Goal: Information Seeking & Learning: Learn about a topic

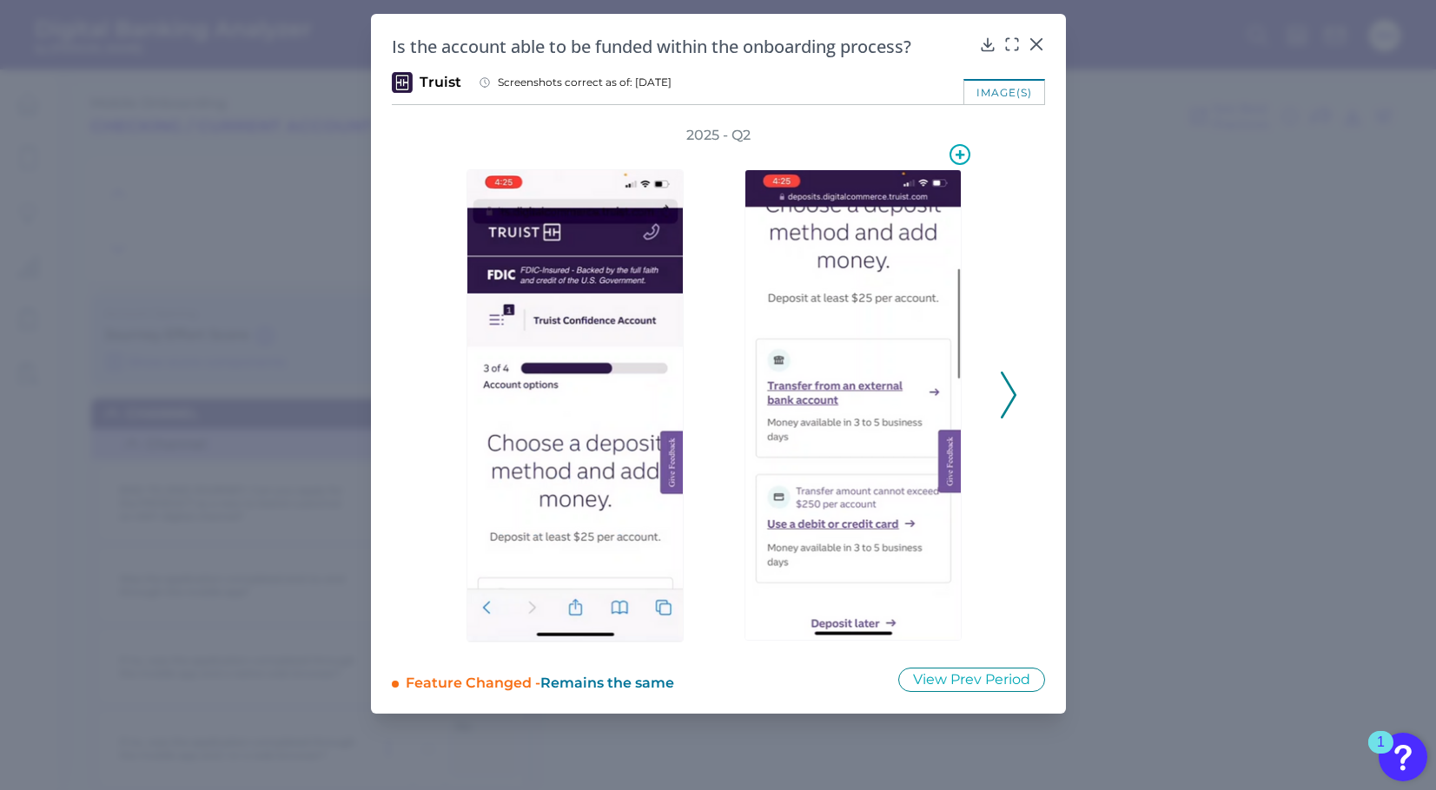
scroll to position [9048, 0]
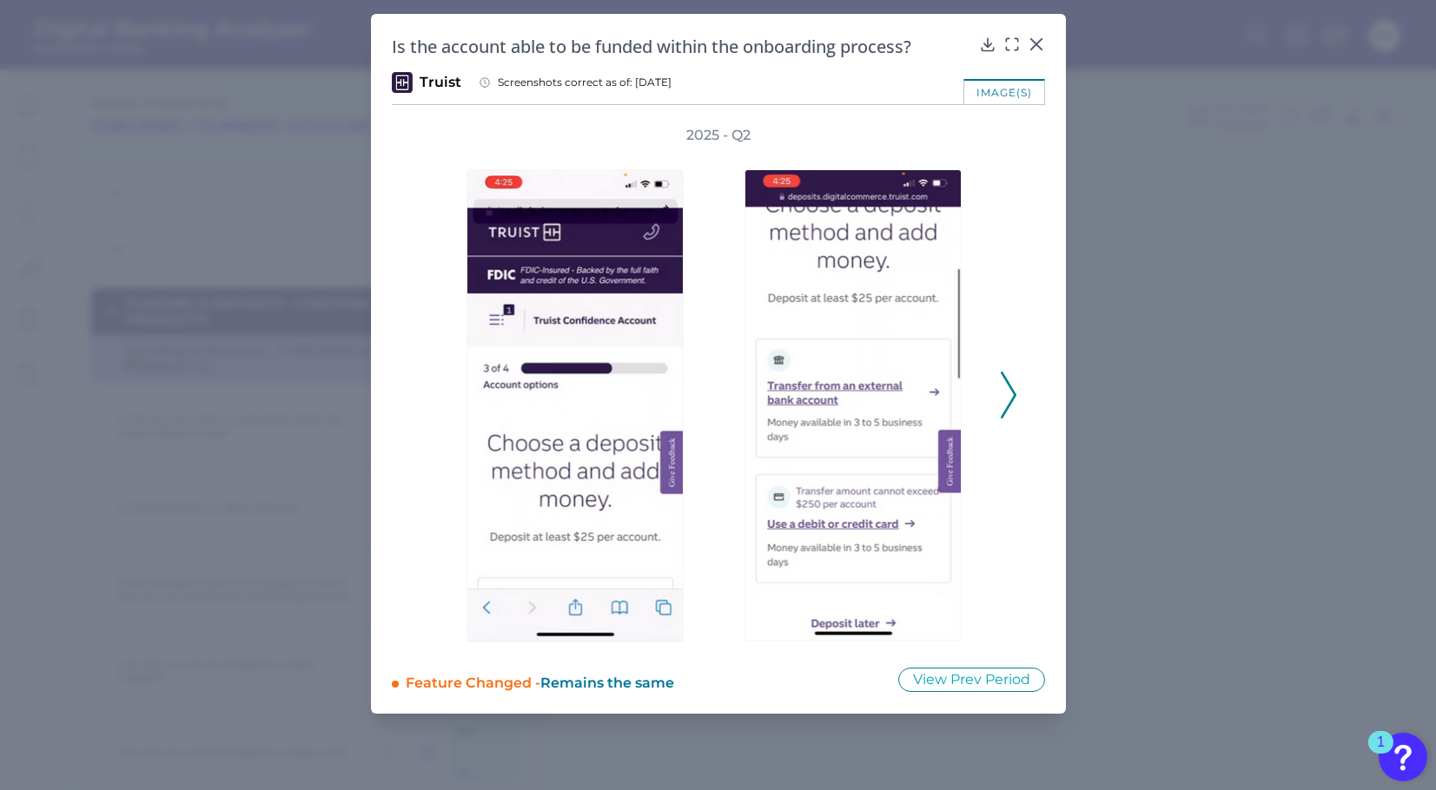
click at [1015, 400] on icon at bounding box center [1009, 395] width 16 height 47
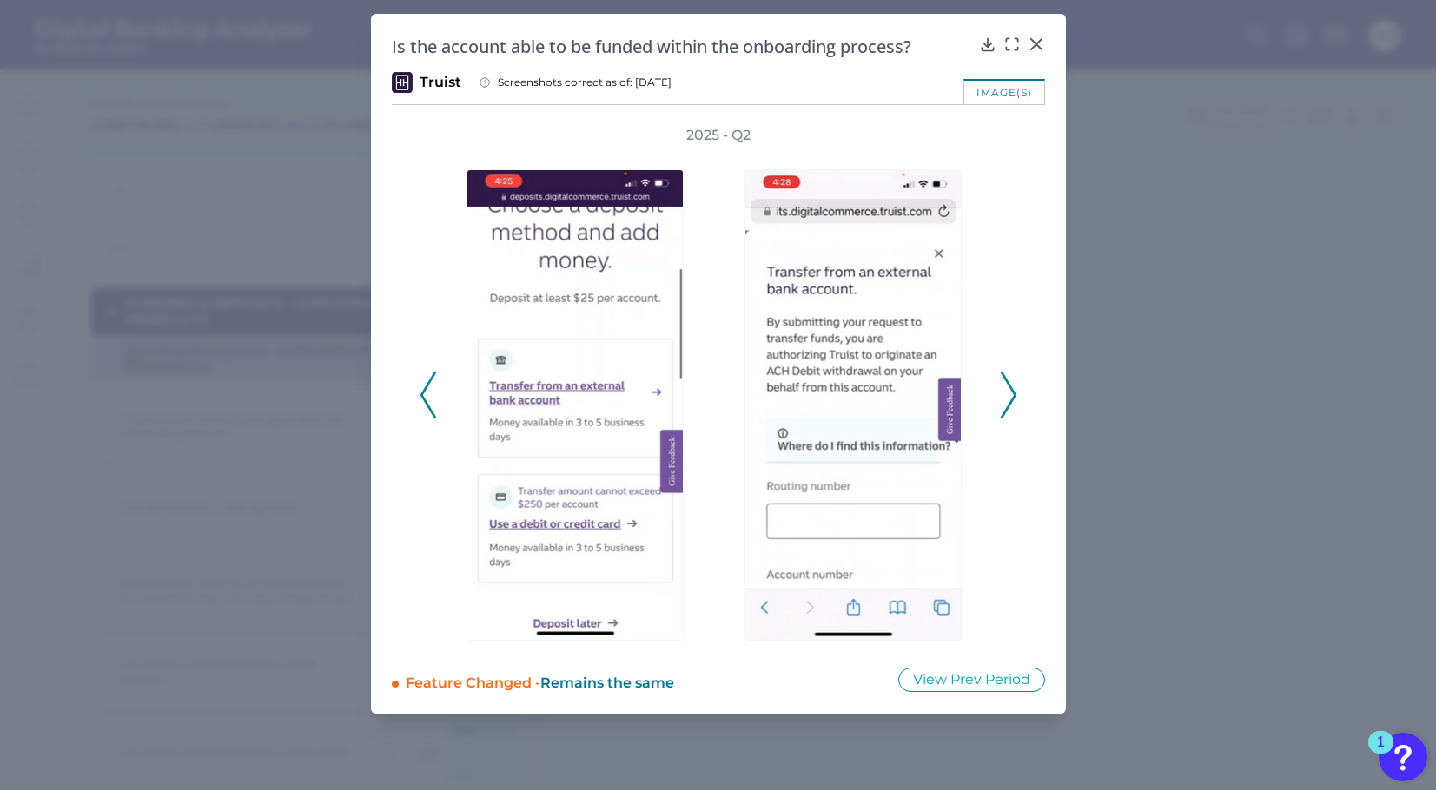
click at [1014, 399] on icon at bounding box center [1009, 395] width 16 height 47
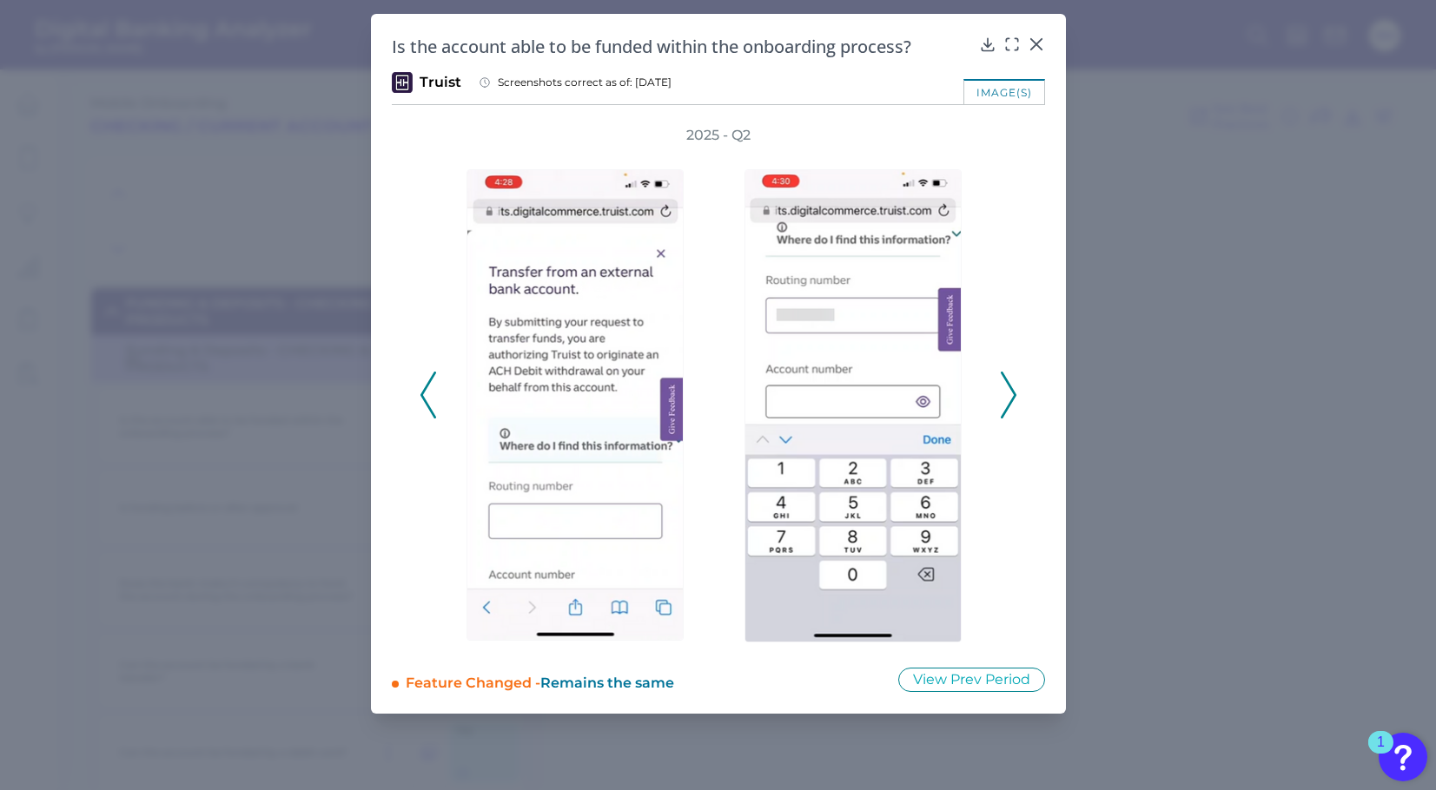
click at [1015, 394] on button at bounding box center [1008, 395] width 17 height 47
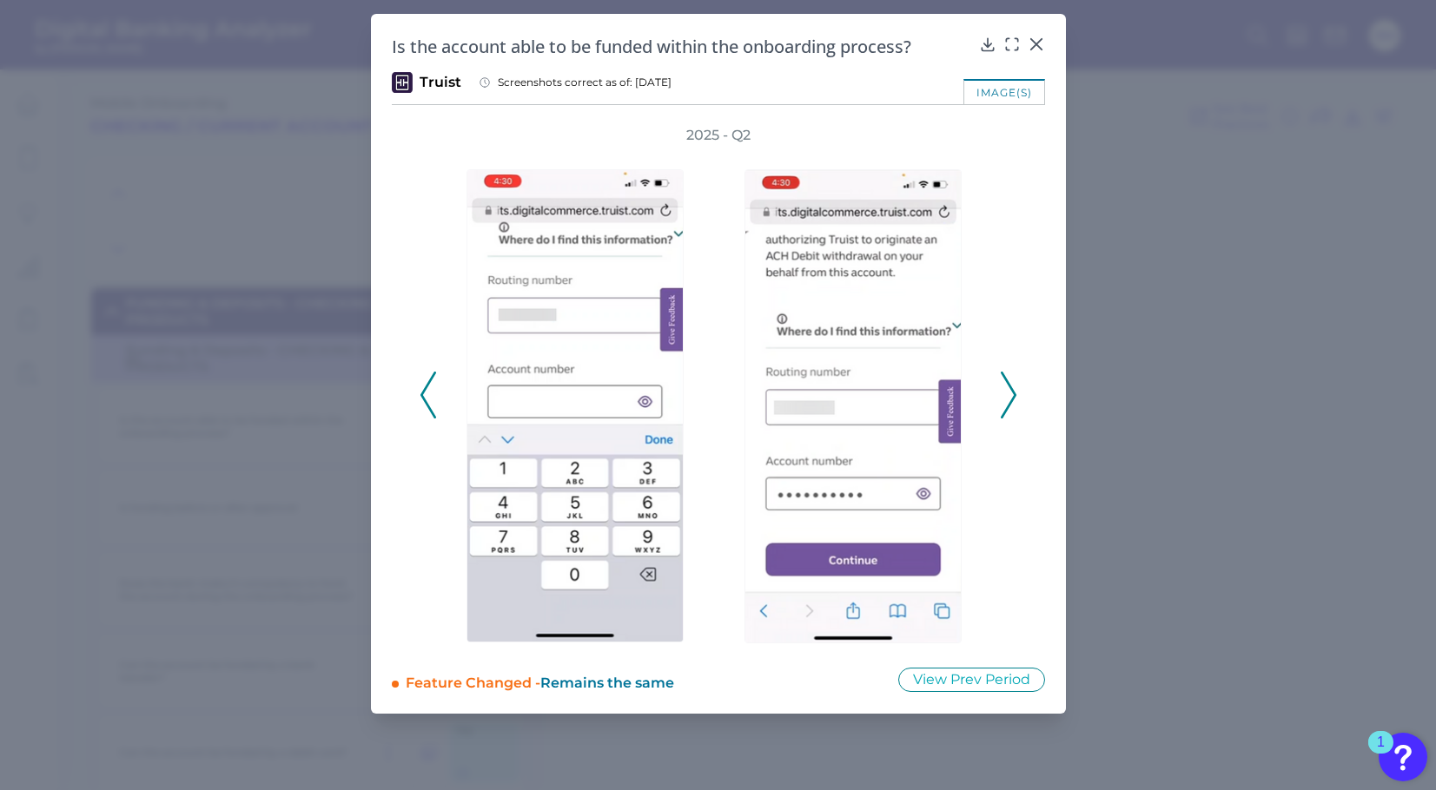
click at [1015, 394] on button at bounding box center [1008, 395] width 17 height 47
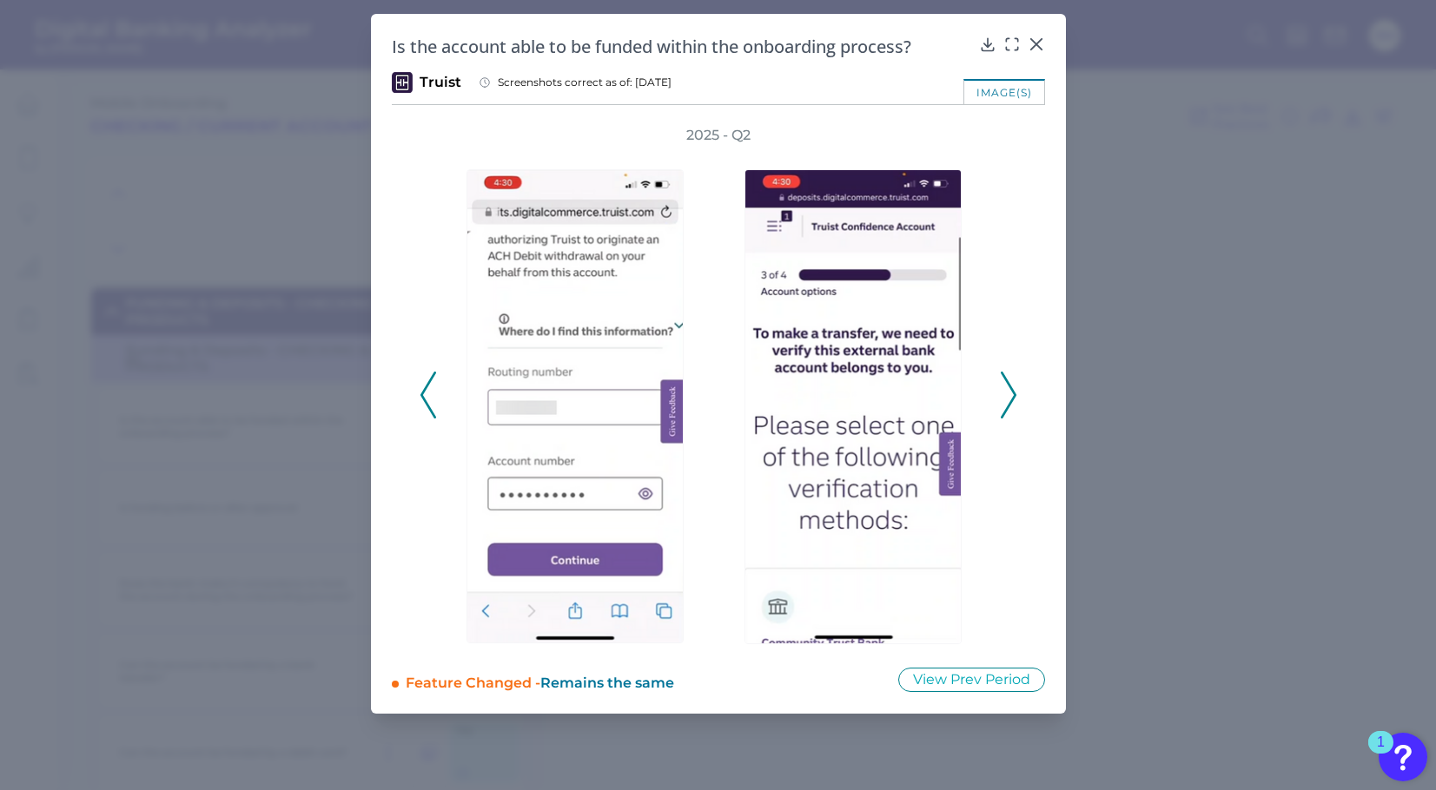
click at [1015, 394] on button at bounding box center [1008, 395] width 17 height 47
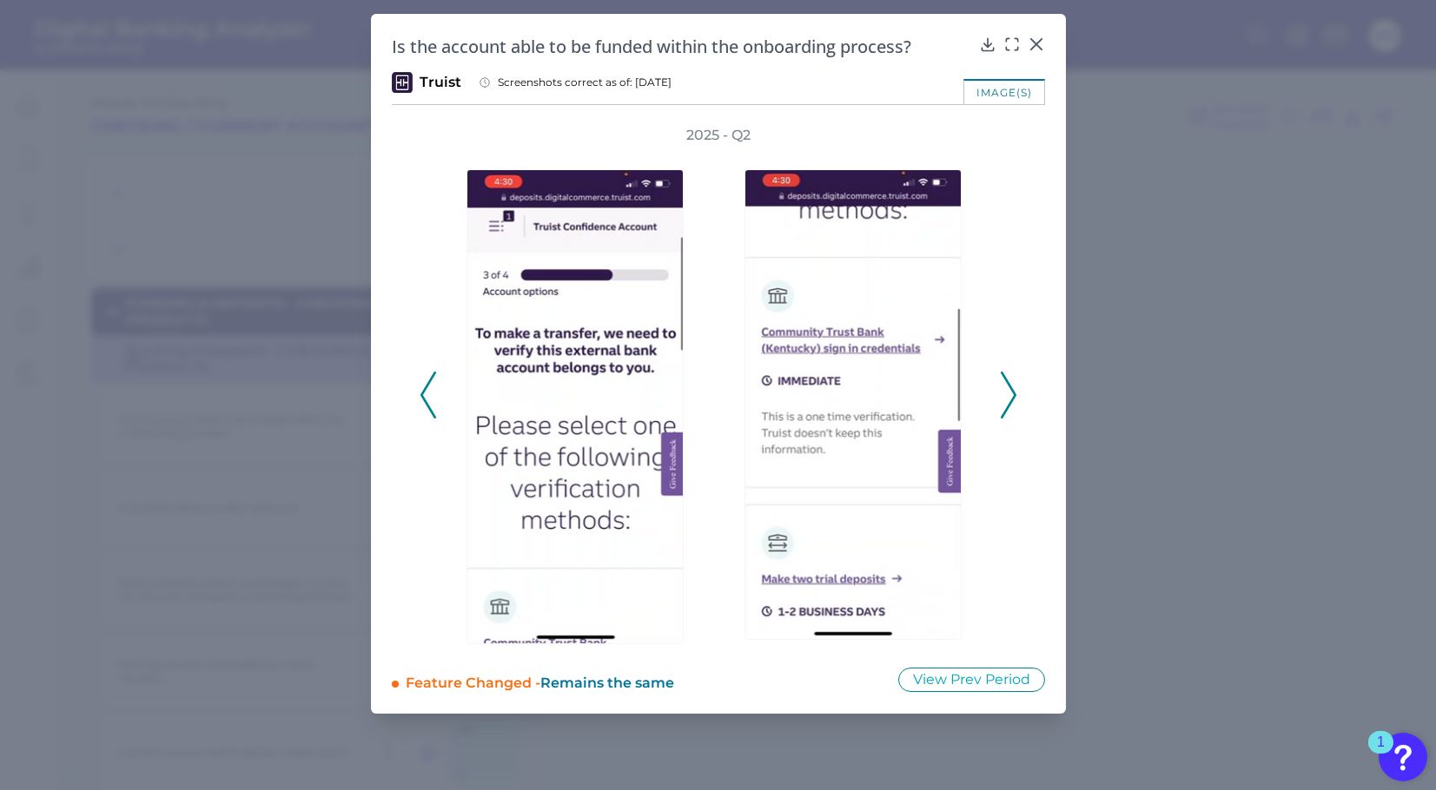
click at [1020, 384] on div "2025 - Q2" at bounding box center [718, 386] width 653 height 520
click at [1012, 388] on icon at bounding box center [1009, 395] width 16 height 47
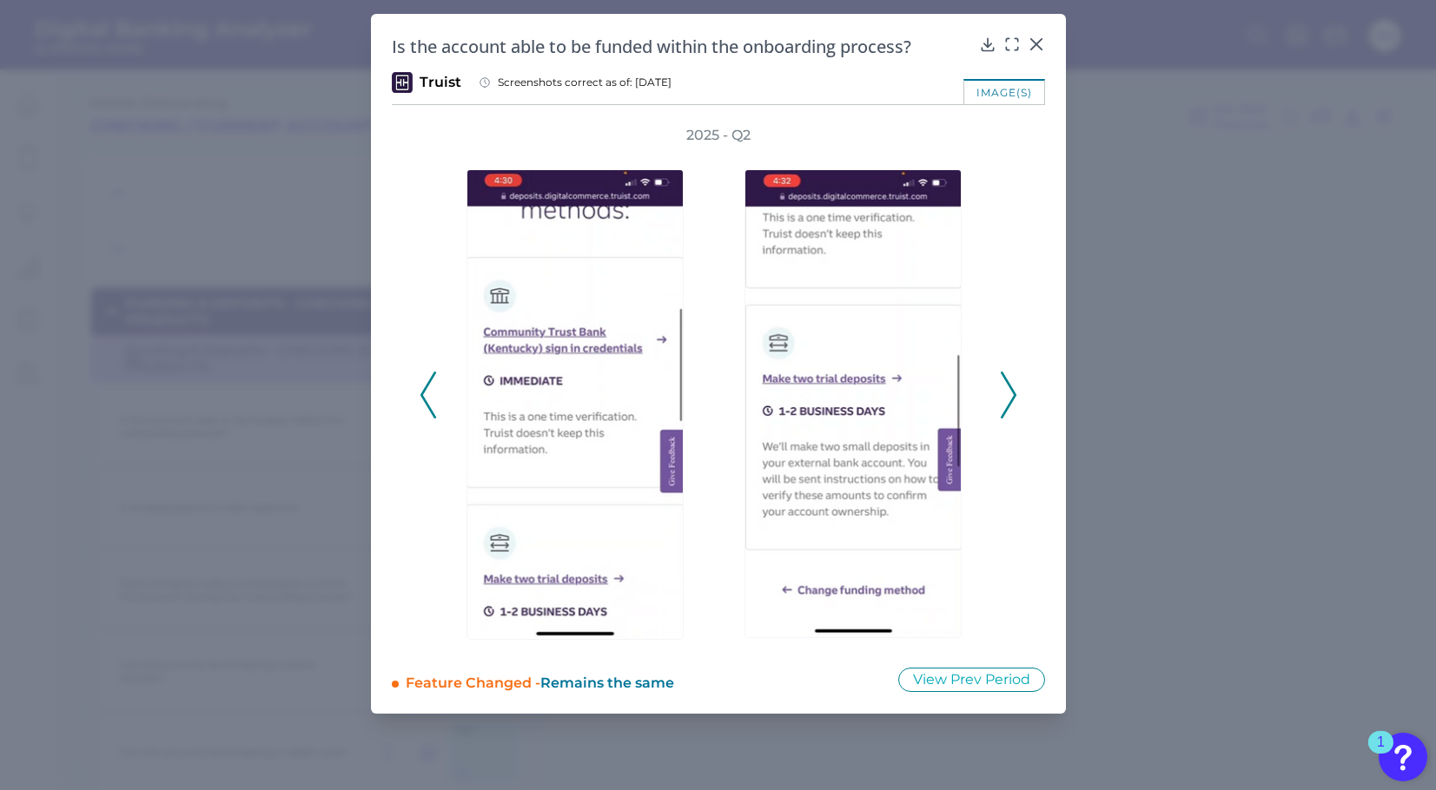
click at [1006, 390] on icon at bounding box center [1009, 395] width 16 height 47
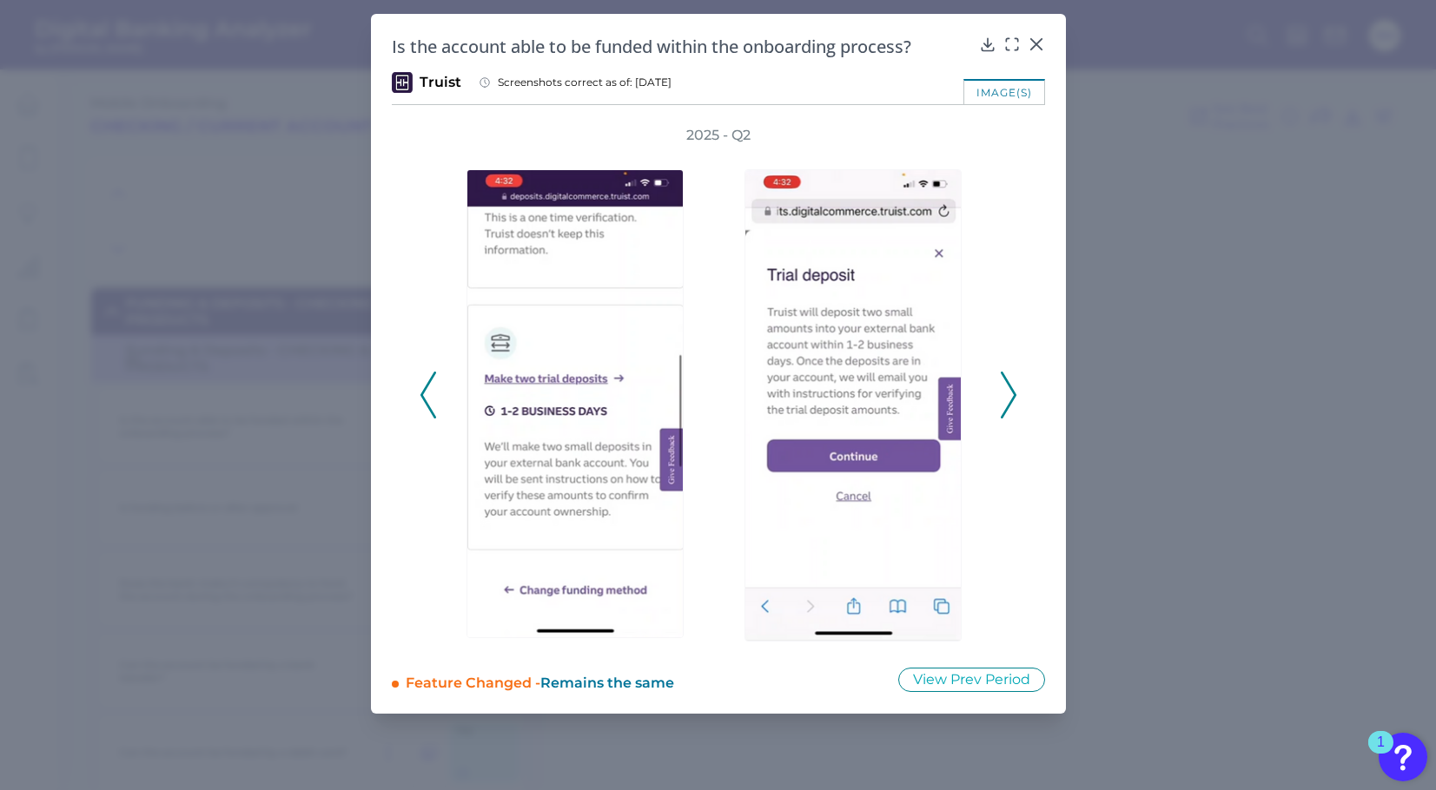
click at [1019, 397] on div "2025 - Q2" at bounding box center [718, 386] width 653 height 520
click at [1011, 394] on icon at bounding box center [1009, 395] width 16 height 47
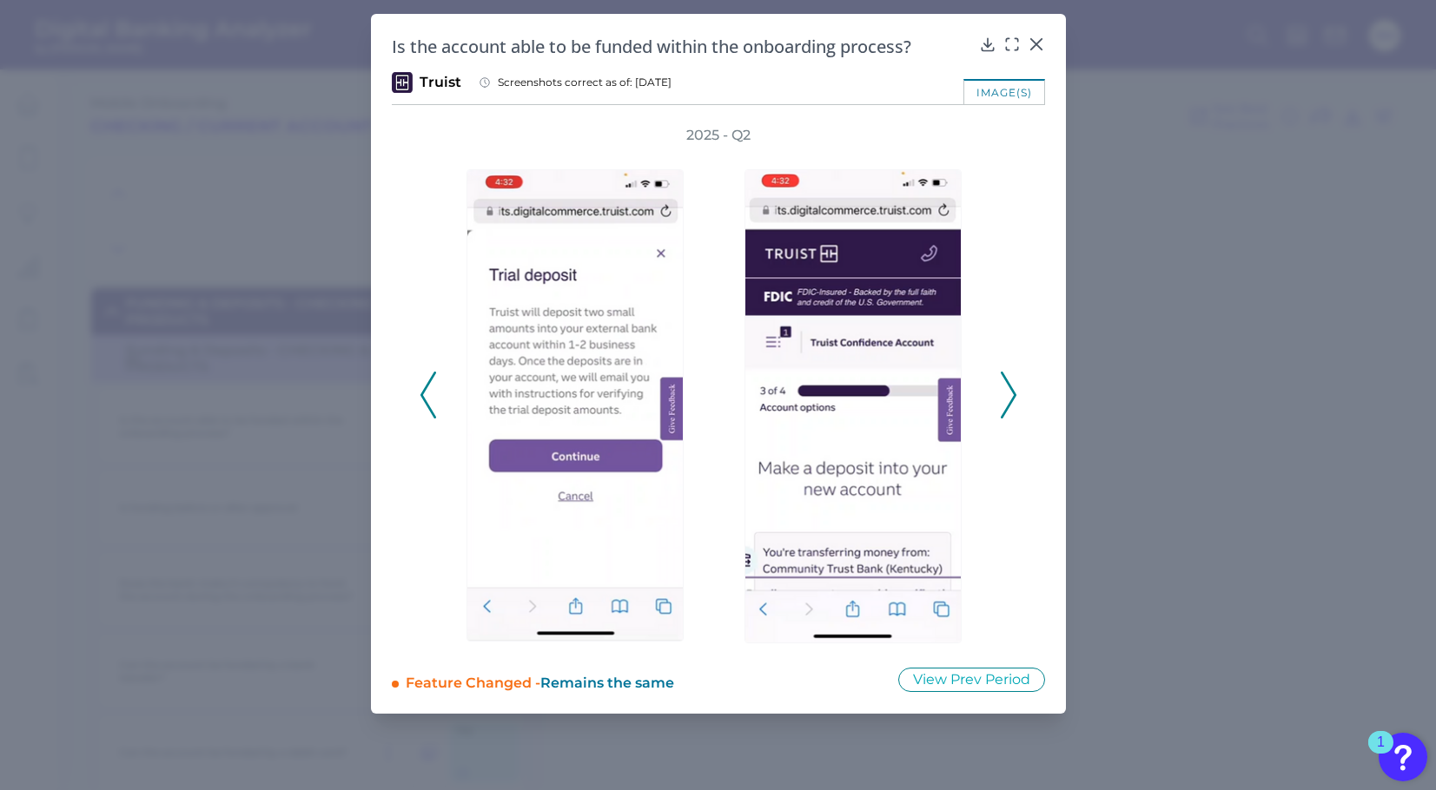
click at [1011, 394] on icon at bounding box center [1009, 395] width 16 height 47
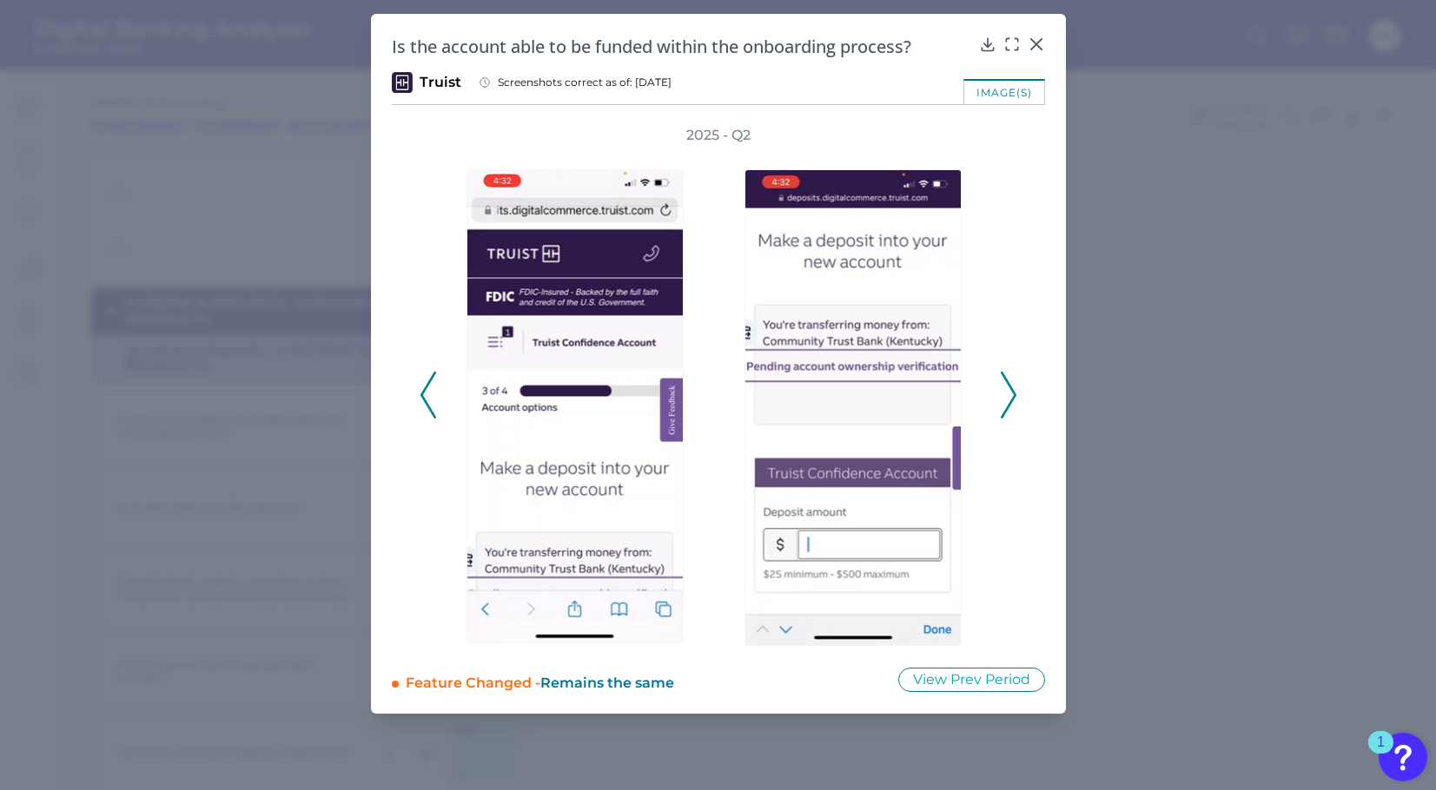
click at [1011, 394] on icon at bounding box center [1009, 395] width 16 height 47
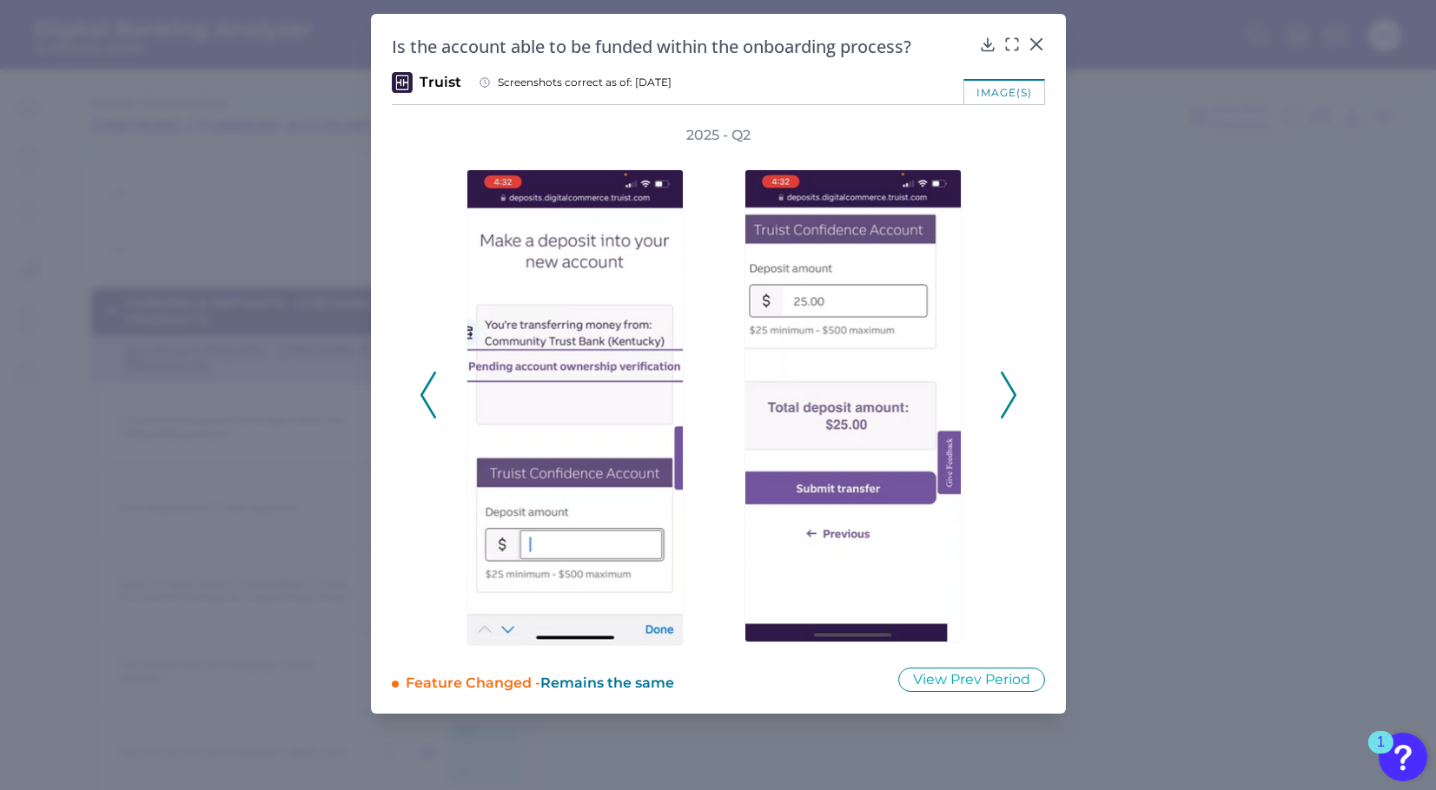
click at [1011, 394] on icon at bounding box center [1009, 395] width 16 height 47
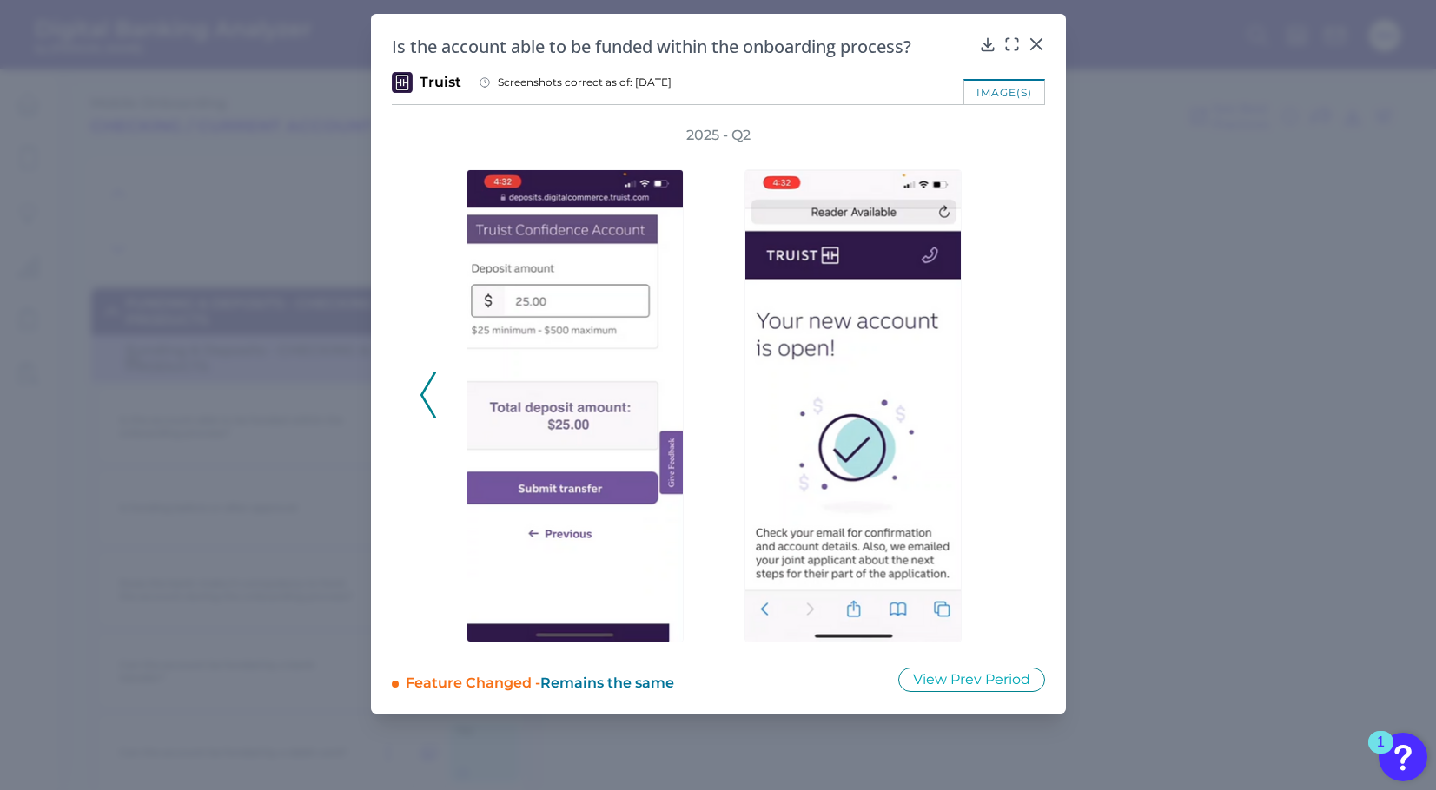
click at [1039, 33] on div "Is the account able to be funded within the onboarding process? Truist Screensh…" at bounding box center [718, 364] width 695 height 700
click at [1041, 41] on icon at bounding box center [1036, 44] width 17 height 17
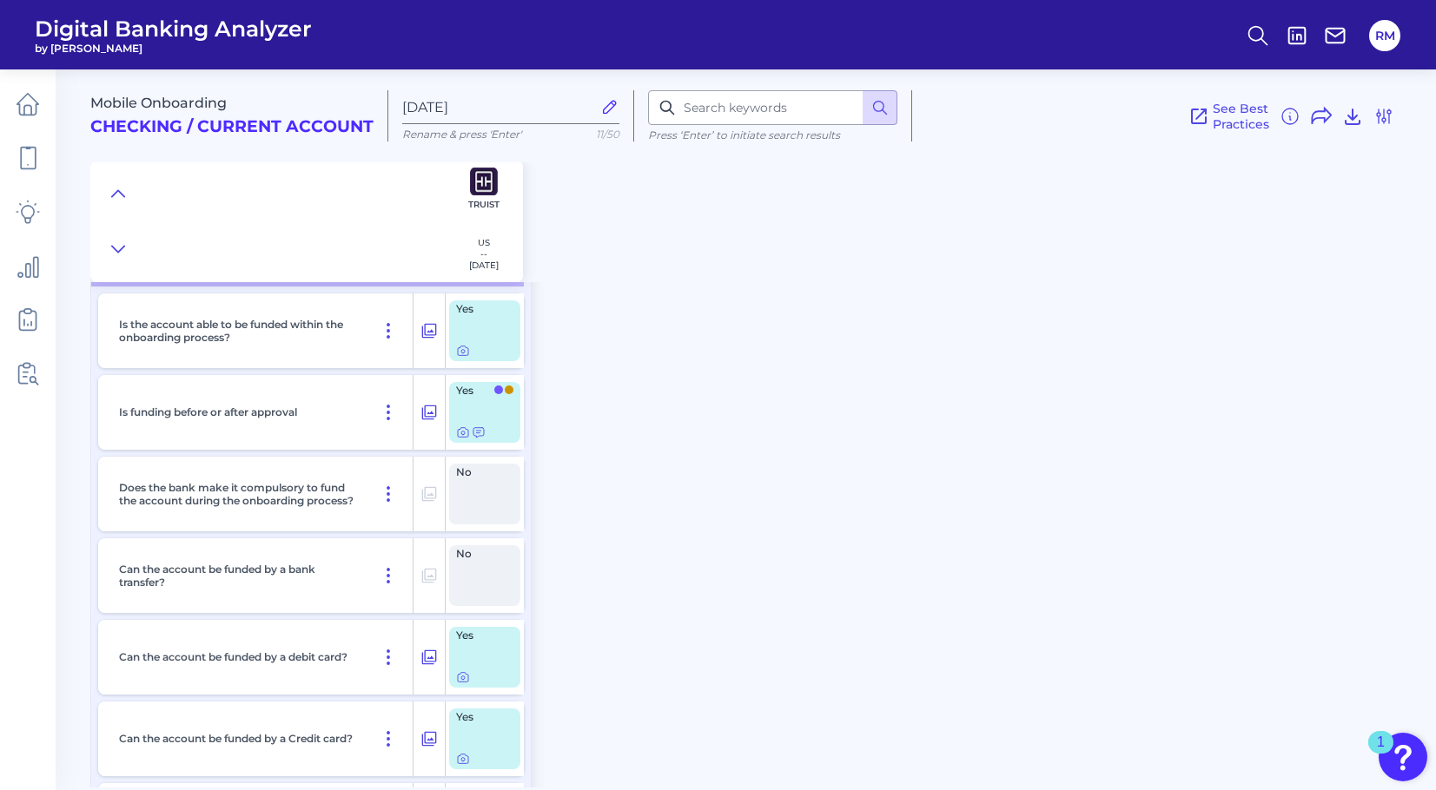
scroll to position [9149, 0]
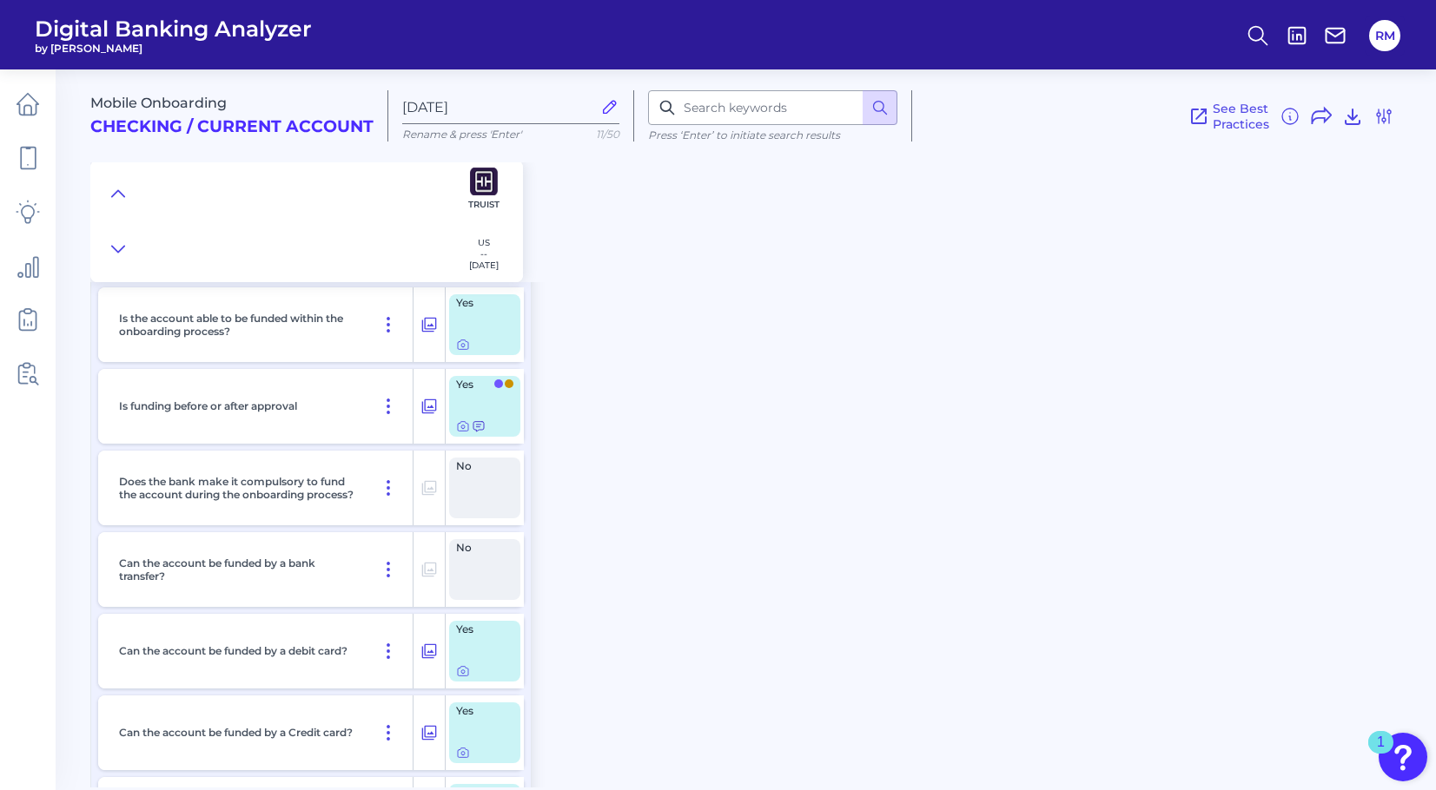
click at [479, 433] on icon at bounding box center [479, 427] width 14 height 14
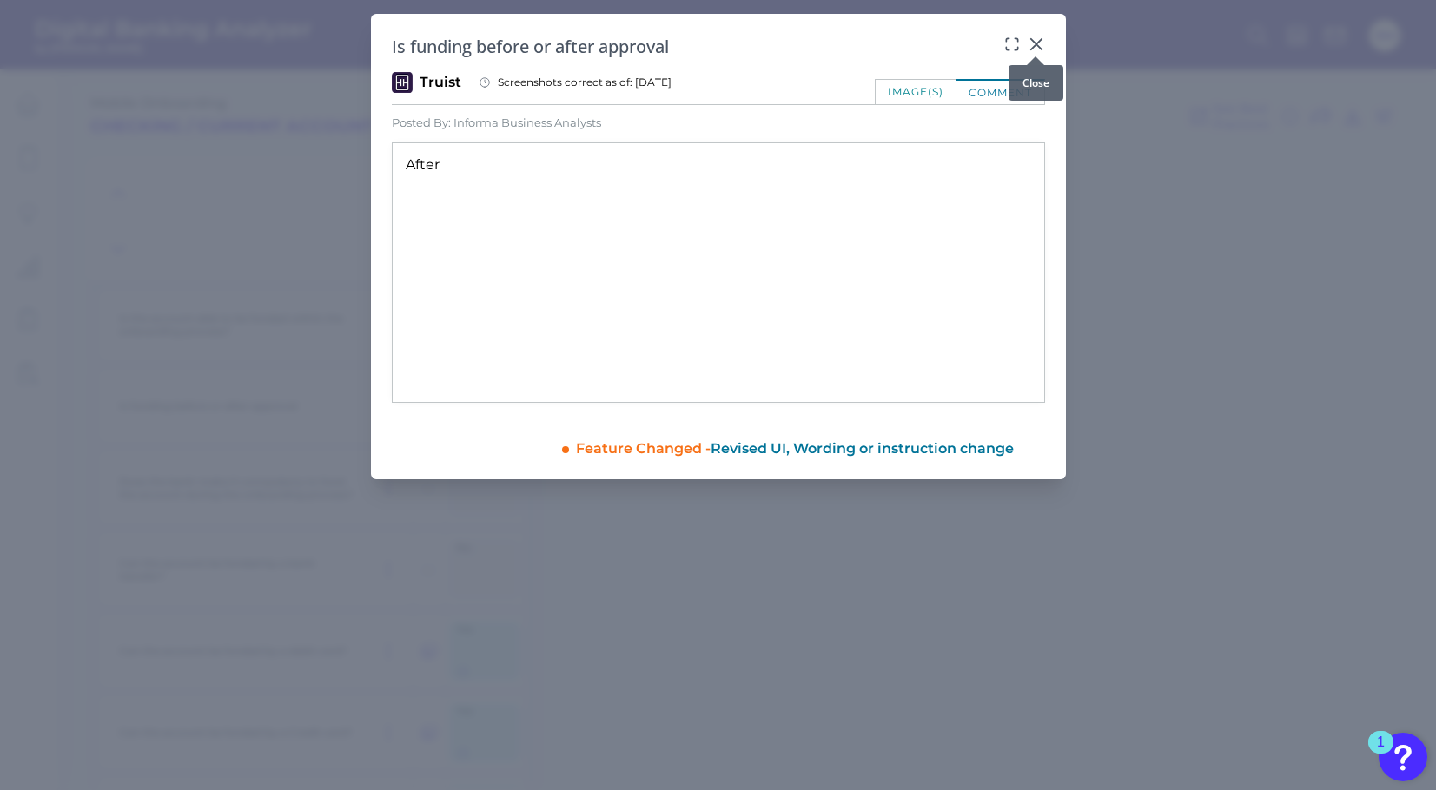
click at [1042, 39] on icon at bounding box center [1036, 44] width 17 height 17
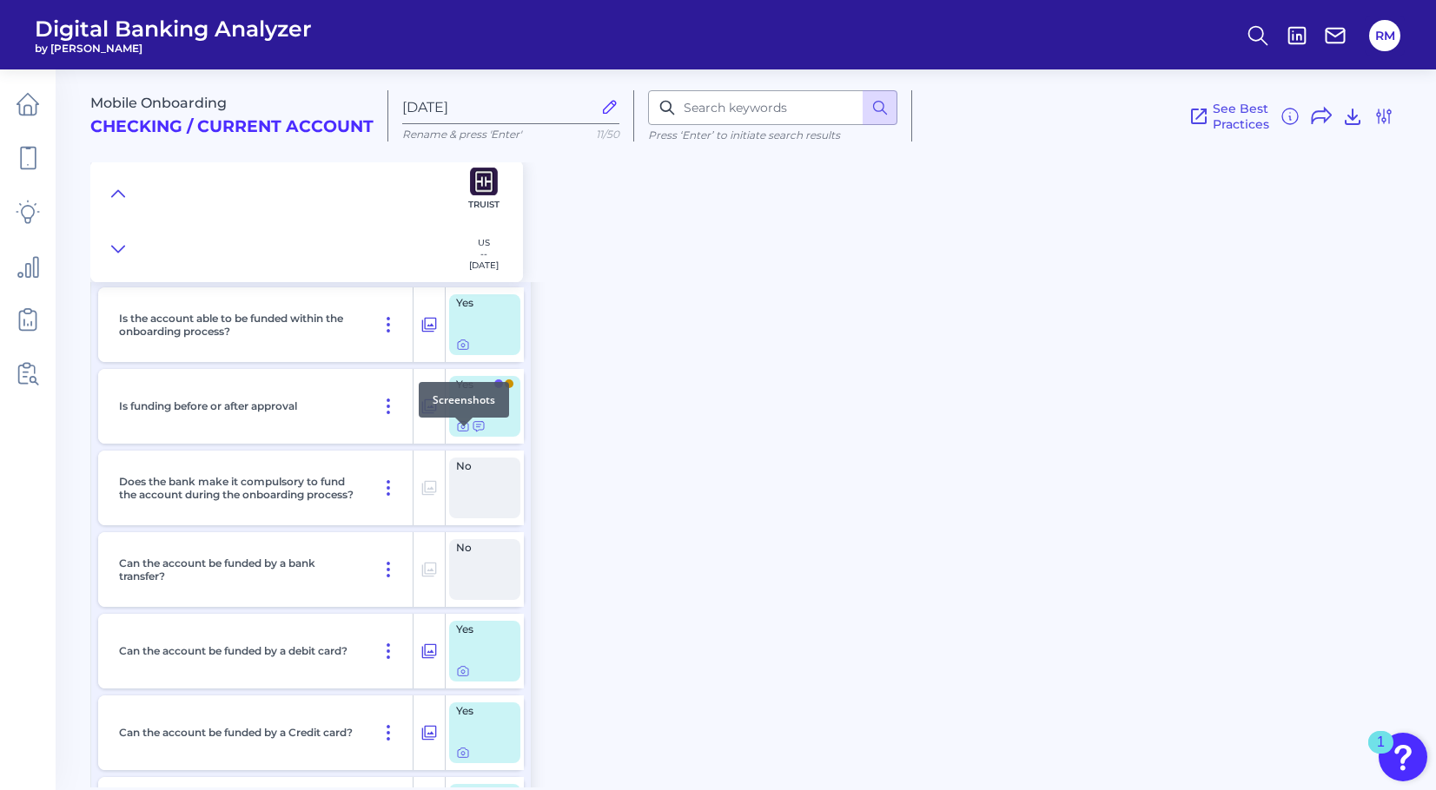
click at [458, 433] on div at bounding box center [463, 426] width 17 height 17
click at [462, 433] on icon at bounding box center [463, 427] width 14 height 14
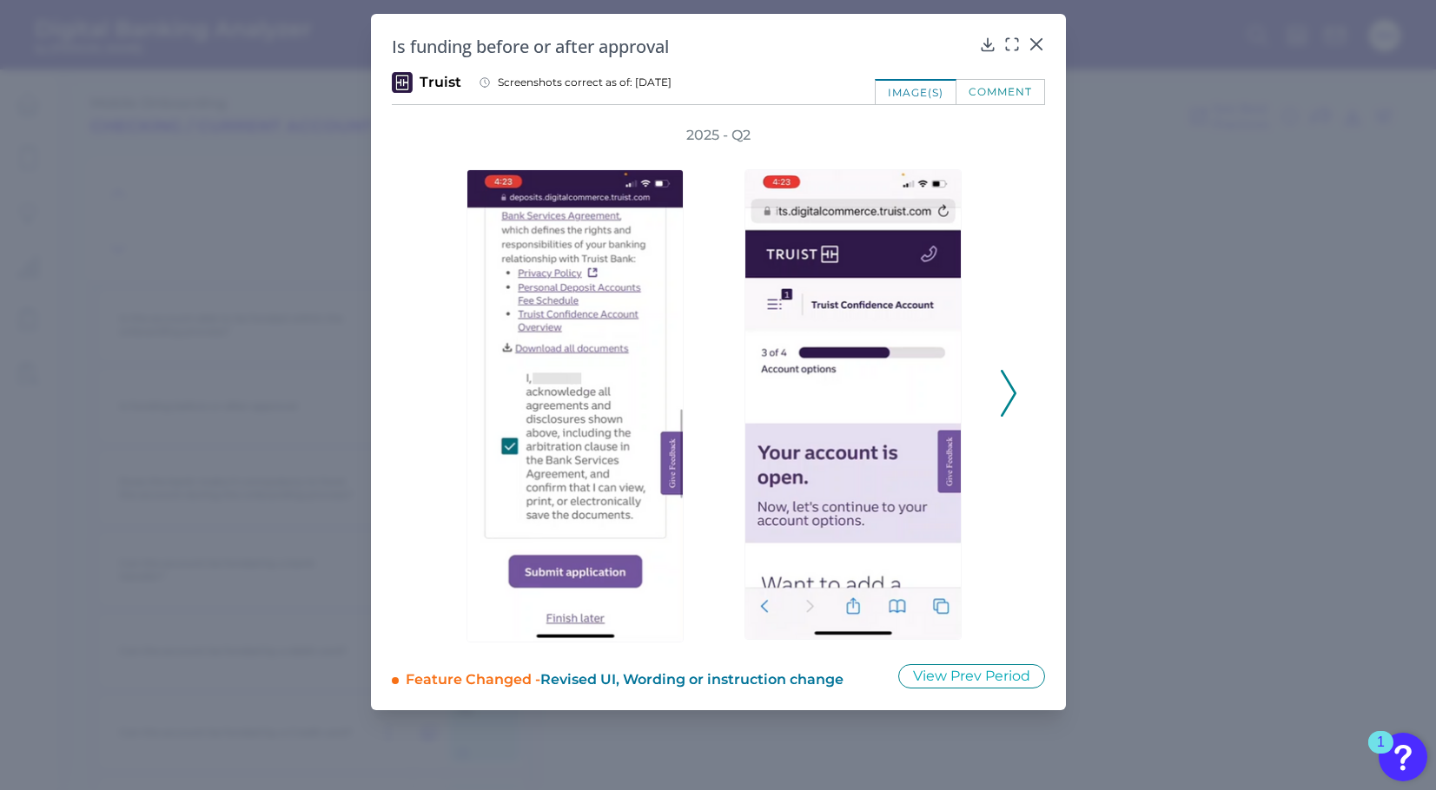
click at [1009, 402] on polyline at bounding box center [1008, 394] width 13 height 44
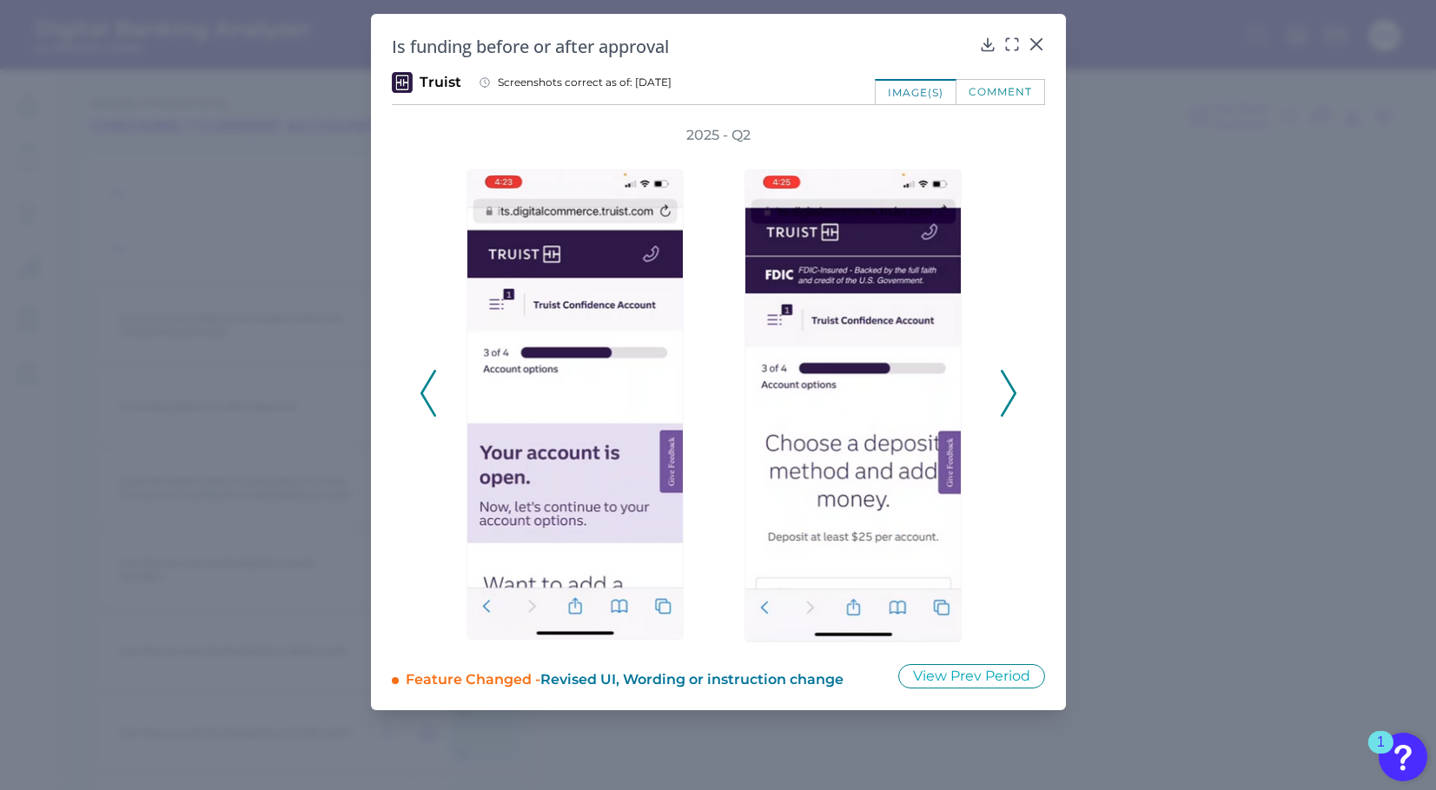
click at [1009, 402] on polyline at bounding box center [1008, 394] width 13 height 44
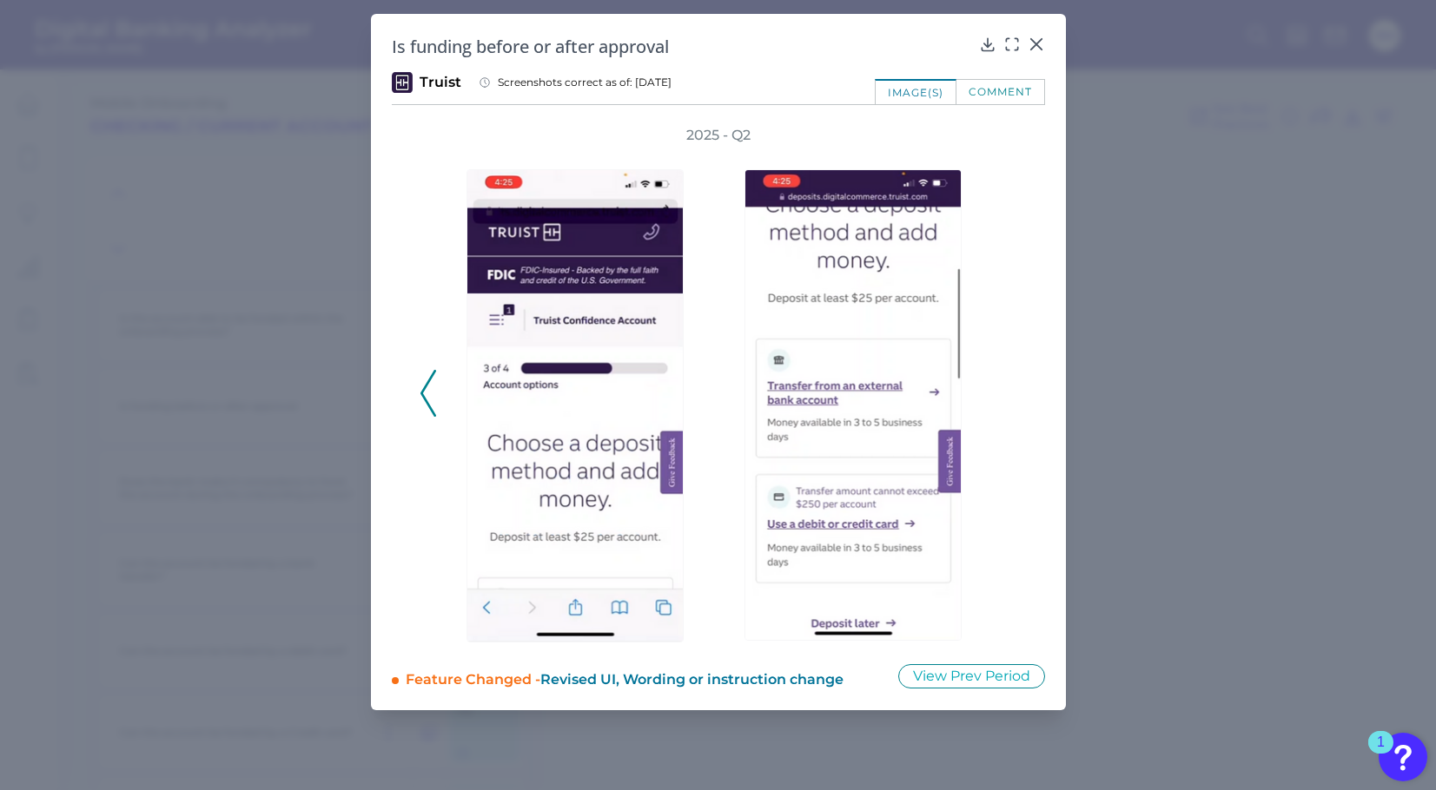
click at [1009, 402] on div "2025 - Q2" at bounding box center [719, 384] width 598 height 517
click at [1042, 45] on icon at bounding box center [1036, 44] width 17 height 17
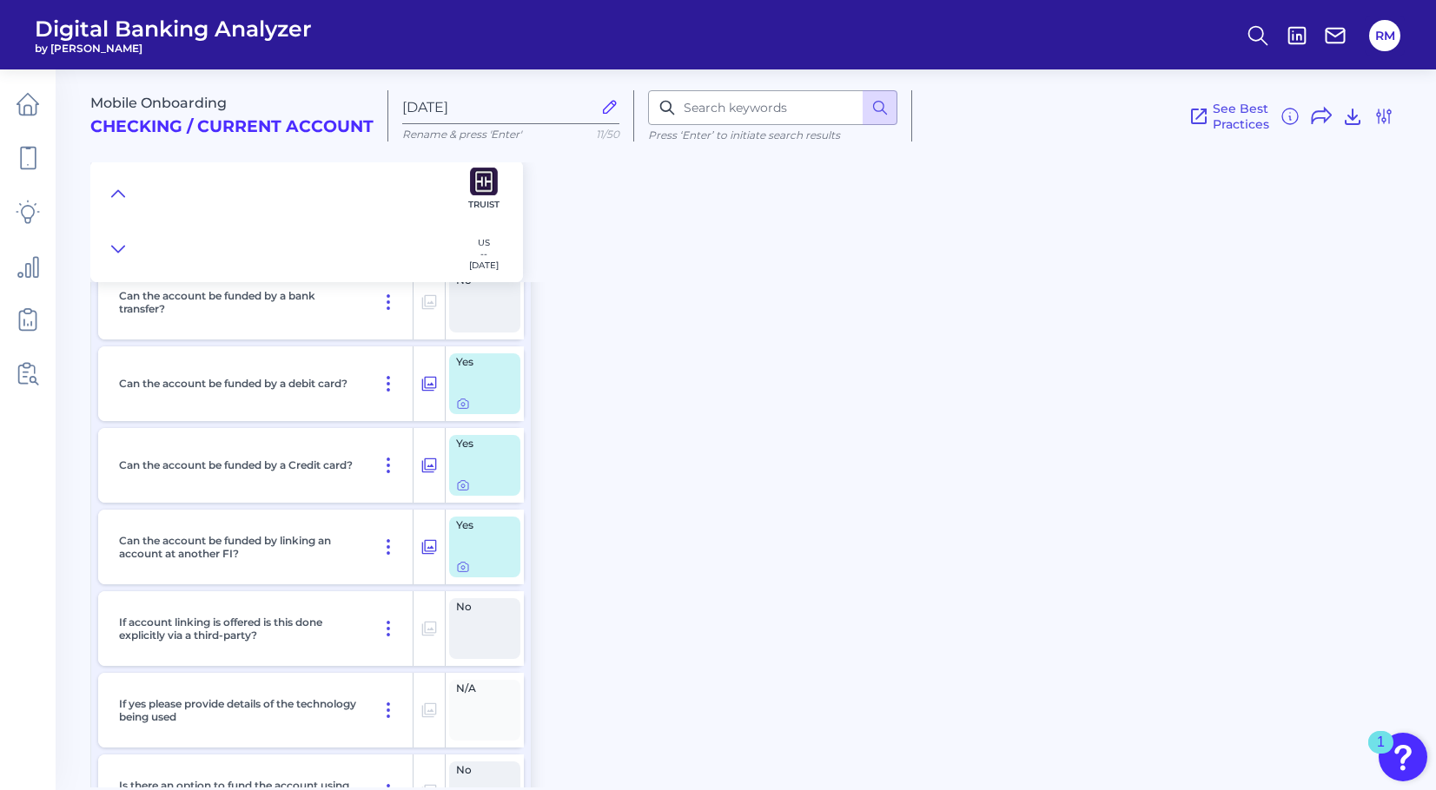
scroll to position [9419, 0]
click at [459, 572] on icon at bounding box center [463, 566] width 14 height 14
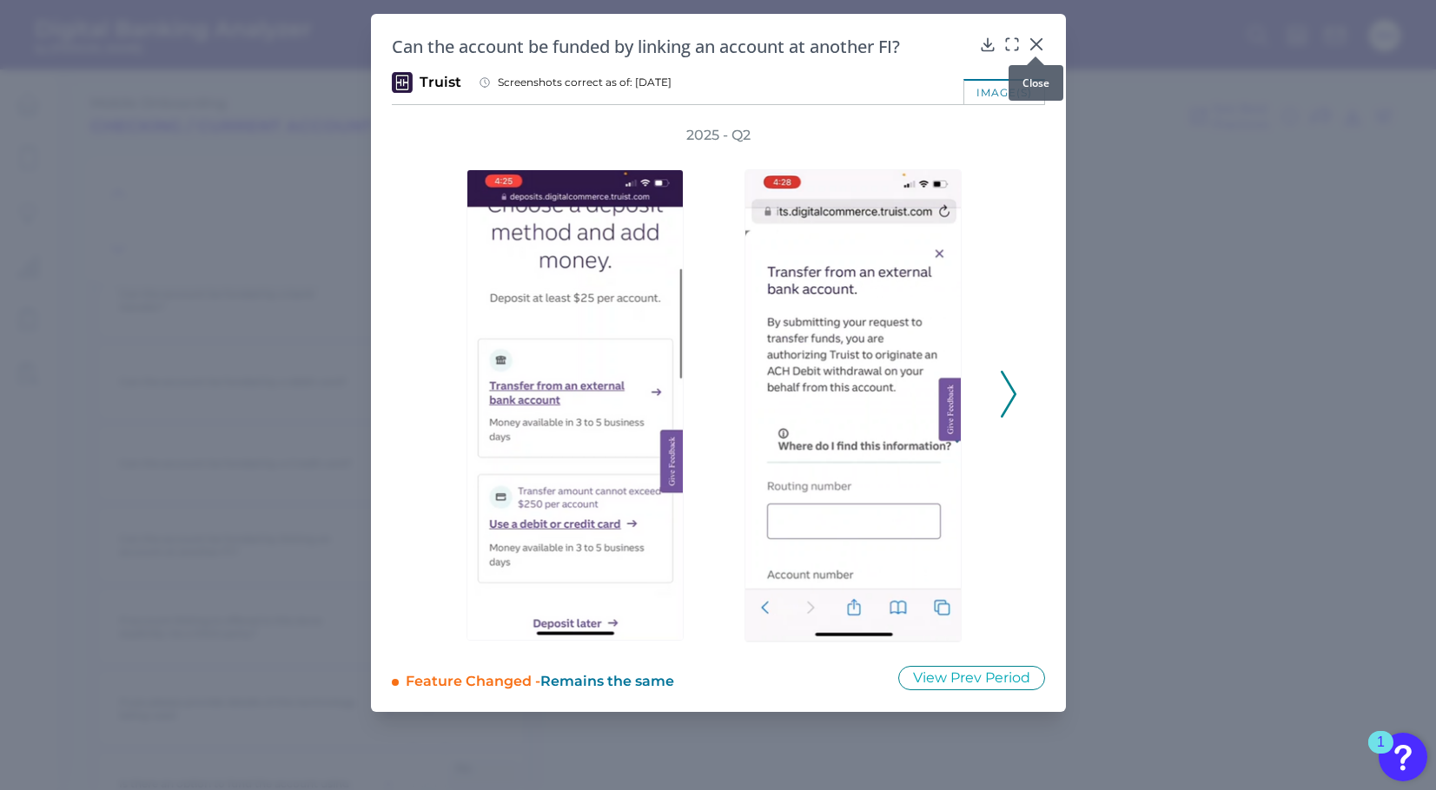
click at [1039, 43] on icon at bounding box center [1036, 44] width 17 height 17
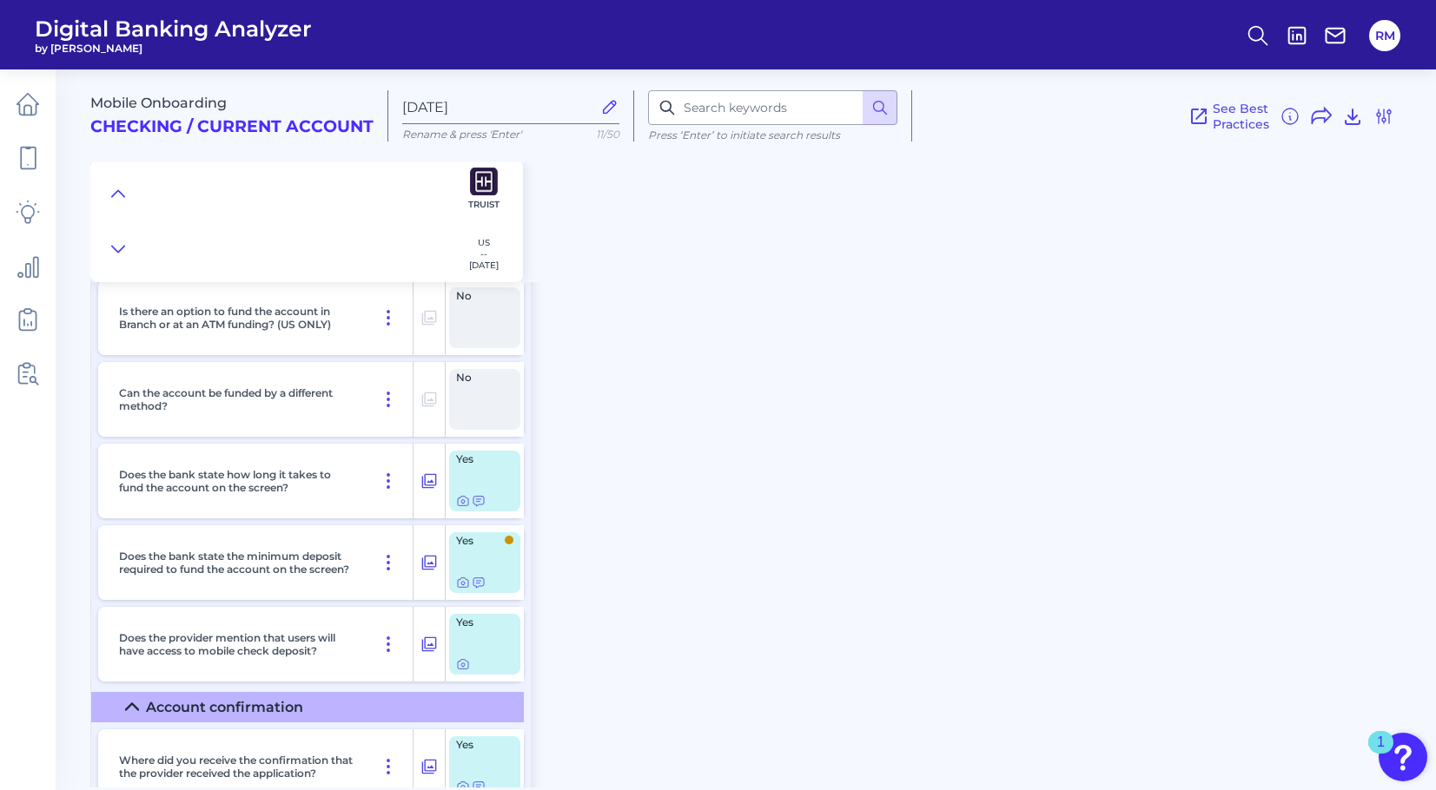
scroll to position [10220, 0]
click at [473, 506] on icon at bounding box center [479, 500] width 14 height 14
click at [463, 506] on icon at bounding box center [463, 500] width 14 height 14
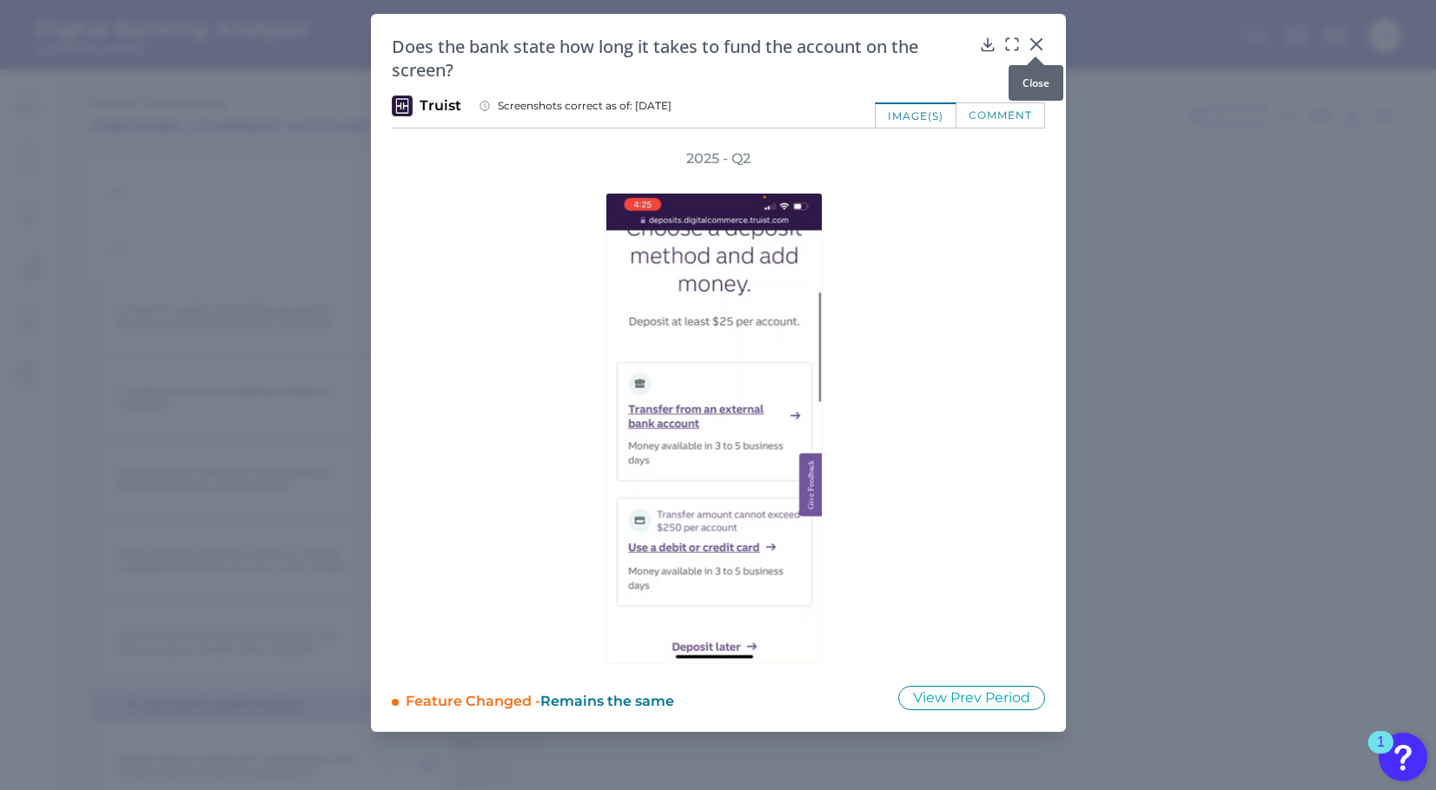
click at [1038, 51] on div at bounding box center [1035, 56] width 17 height 17
click at [1037, 48] on div at bounding box center [1035, 56] width 17 height 17
click at [1032, 42] on icon at bounding box center [1036, 44] width 17 height 17
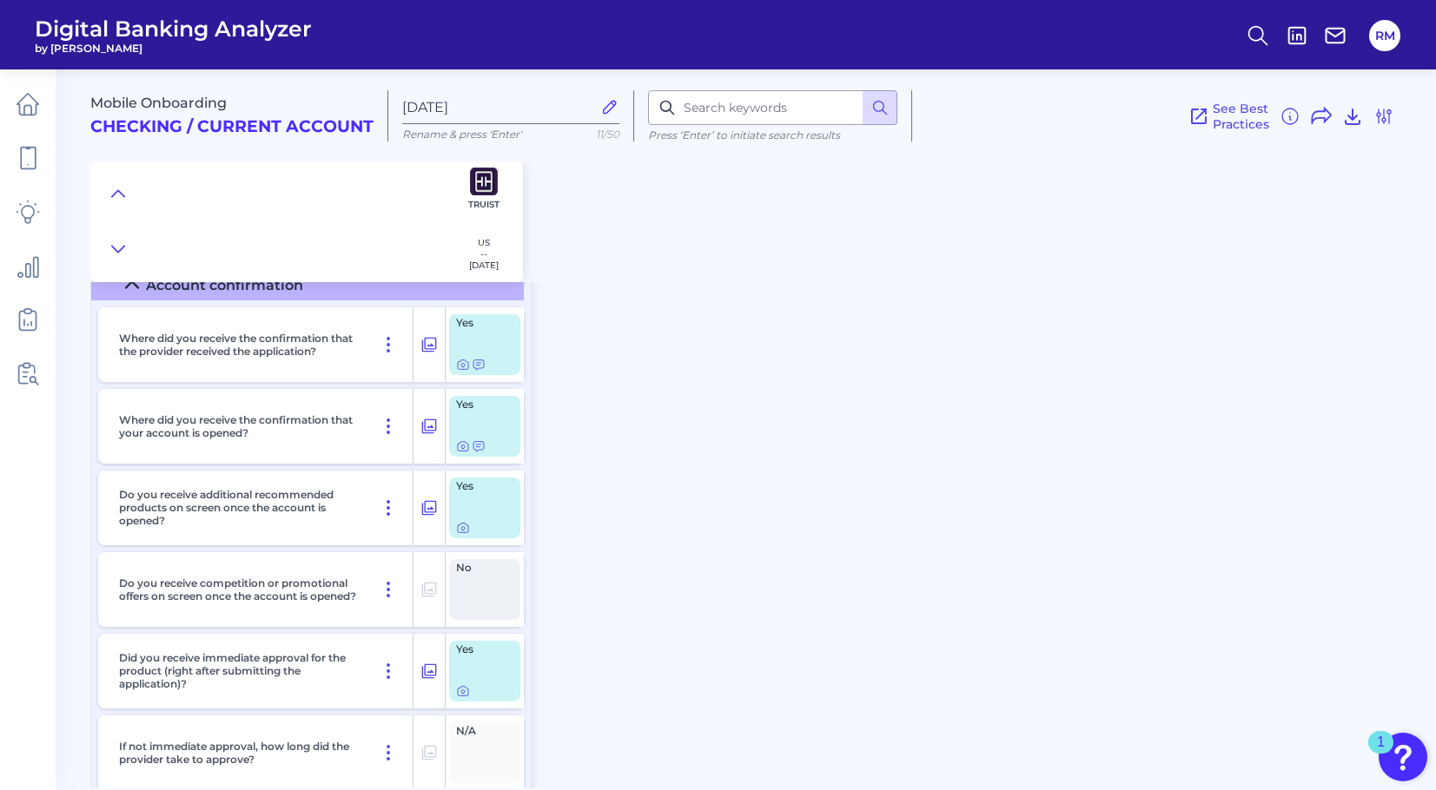
scroll to position [10638, 0]
click at [480, 374] on icon at bounding box center [479, 367] width 14 height 14
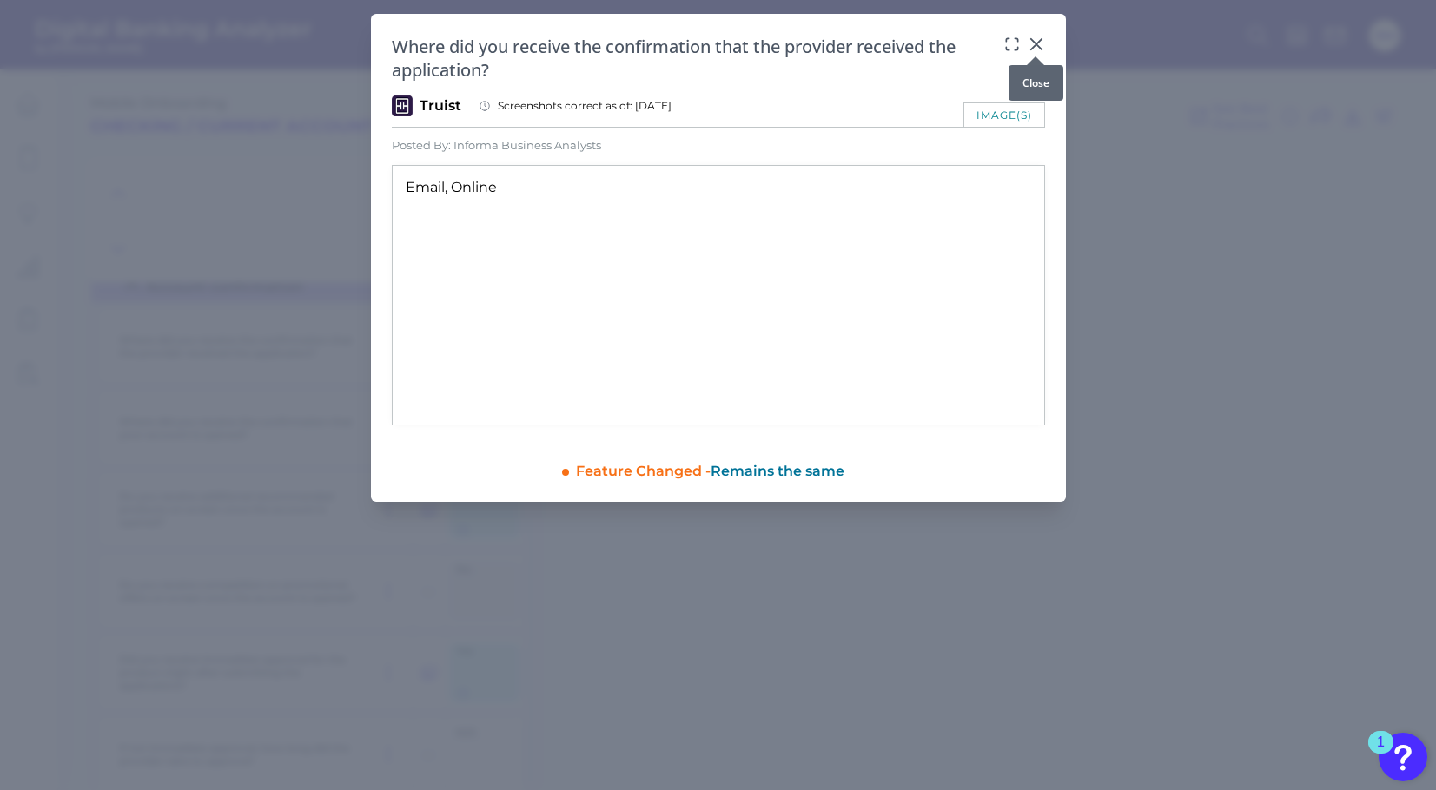
click at [1038, 51] on div at bounding box center [1035, 56] width 17 height 17
click at [1038, 48] on div at bounding box center [1035, 56] width 17 height 17
click at [1035, 41] on icon at bounding box center [1036, 44] width 17 height 17
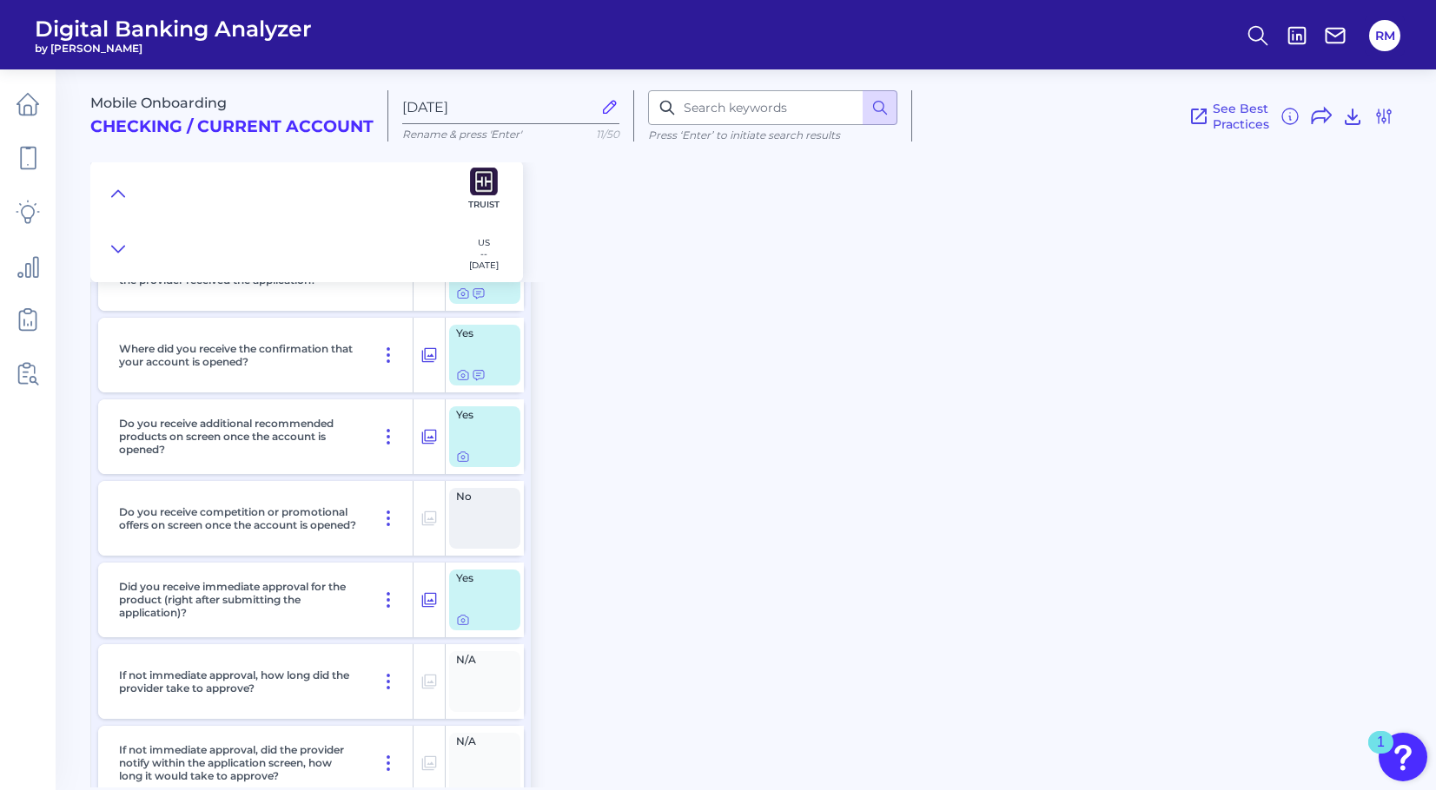
scroll to position [10724, 0]
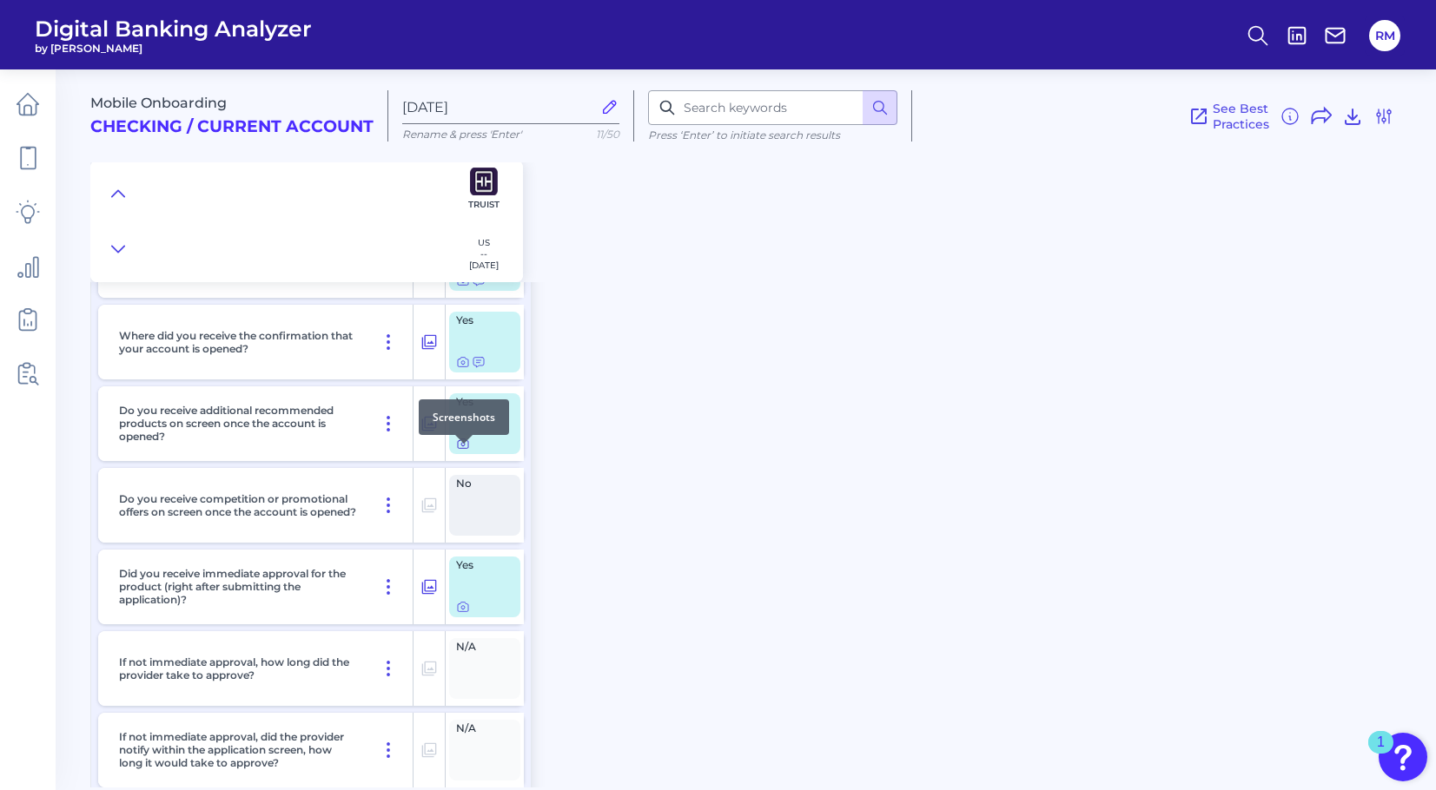
click at [464, 451] on icon at bounding box center [463, 444] width 14 height 14
click at [462, 614] on icon at bounding box center [463, 607] width 14 height 14
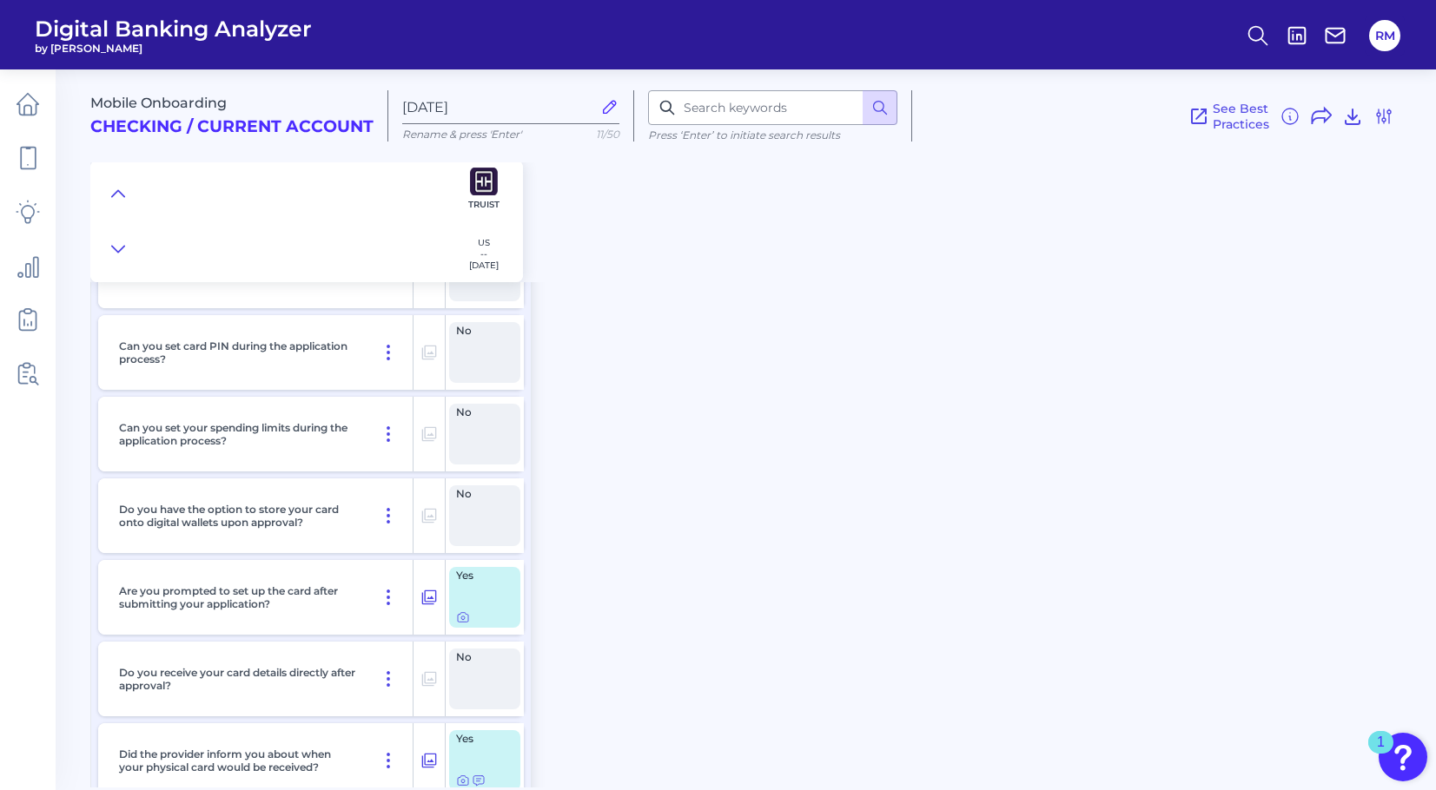
scroll to position [11556, 0]
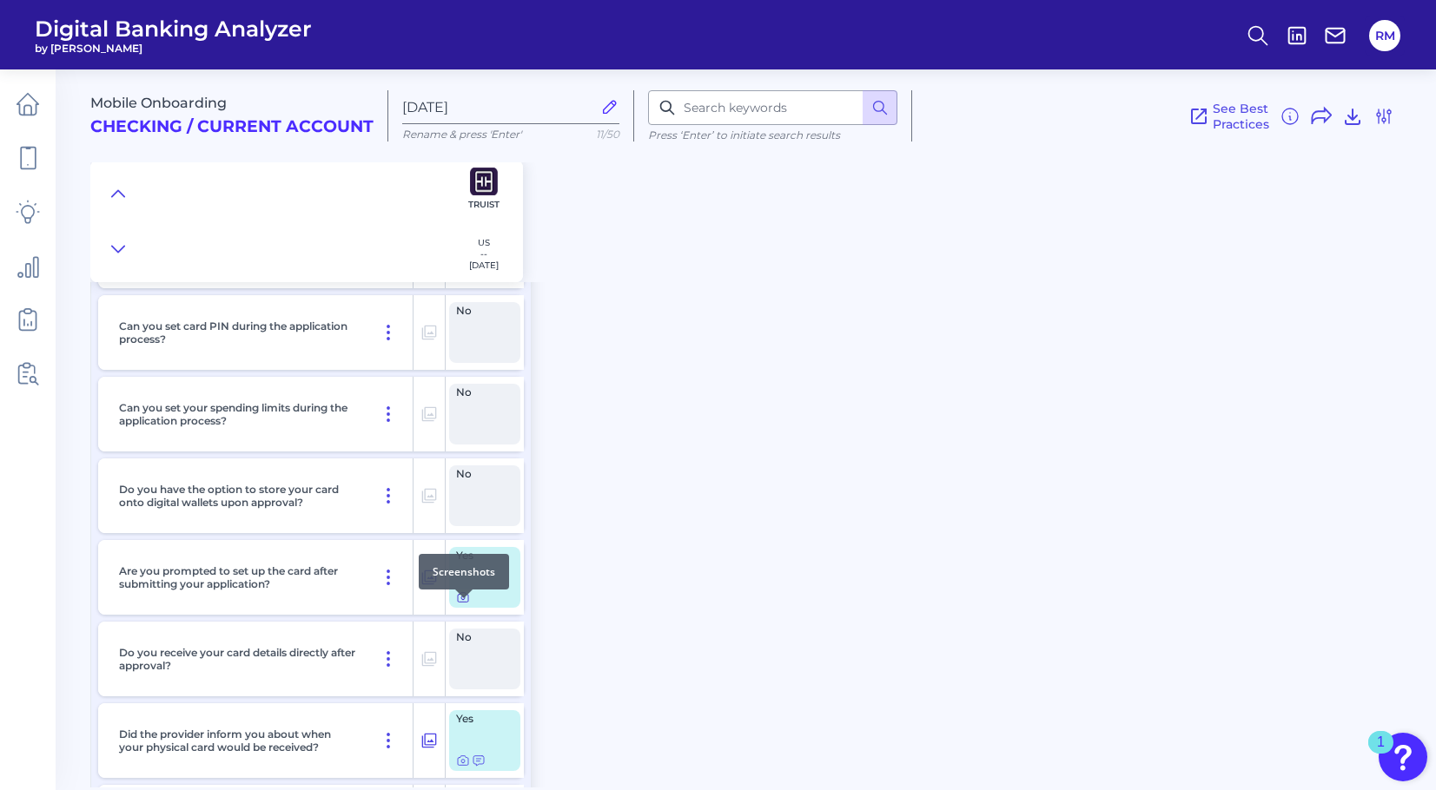
click at [466, 605] on icon at bounding box center [463, 598] width 14 height 14
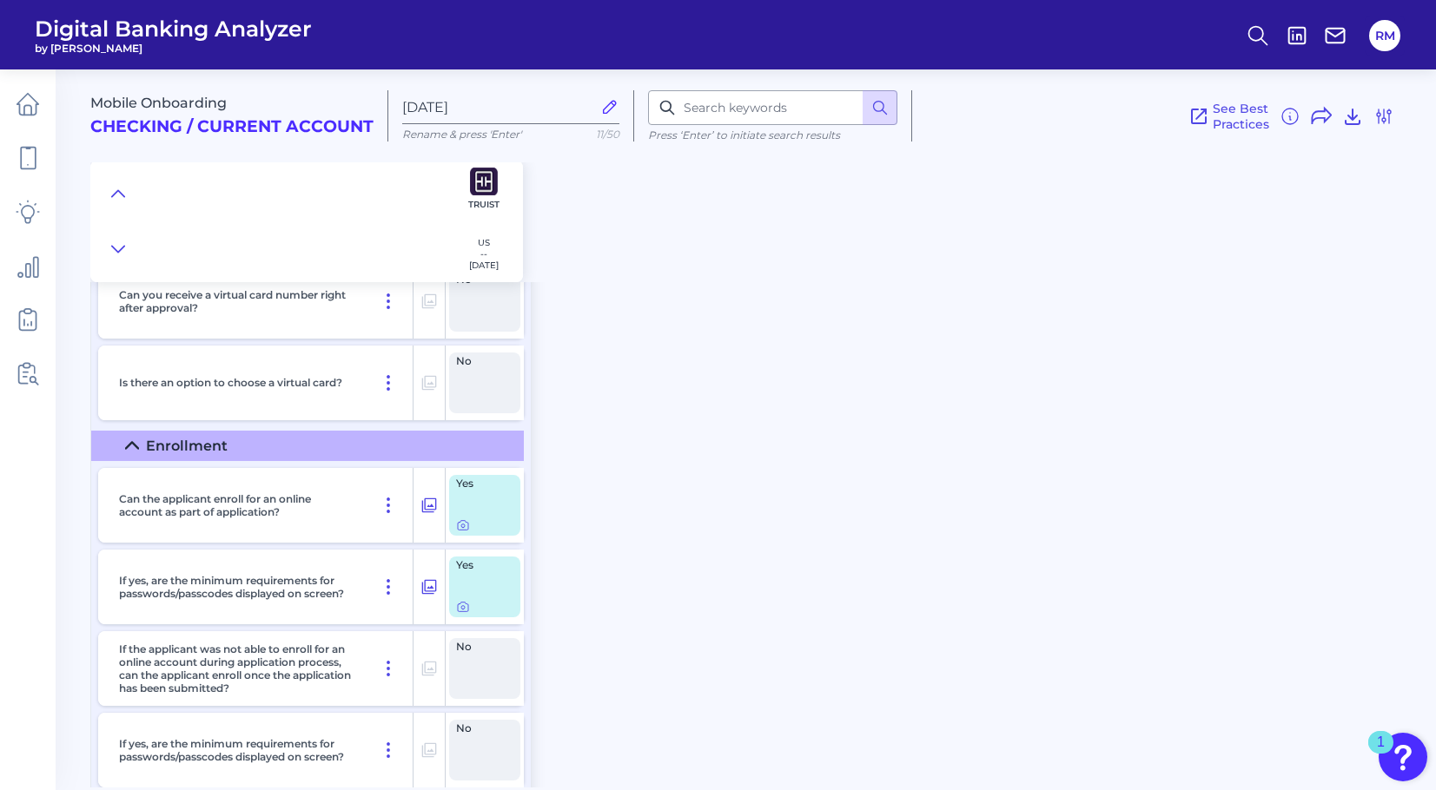
scroll to position [12363, 0]
click at [464, 527] on icon at bounding box center [462, 525] width 3 height 3
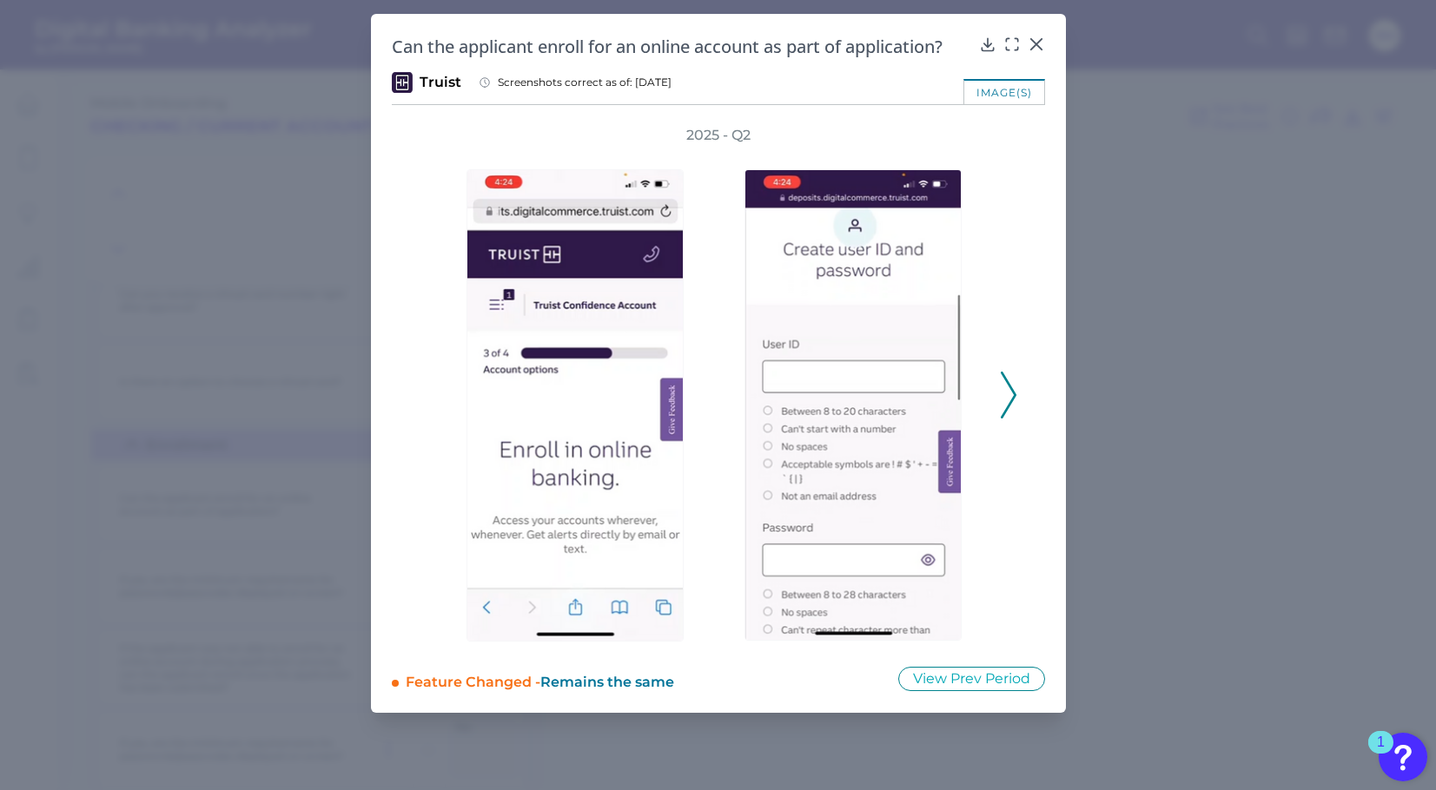
click at [1011, 399] on polyline at bounding box center [1008, 395] width 13 height 44
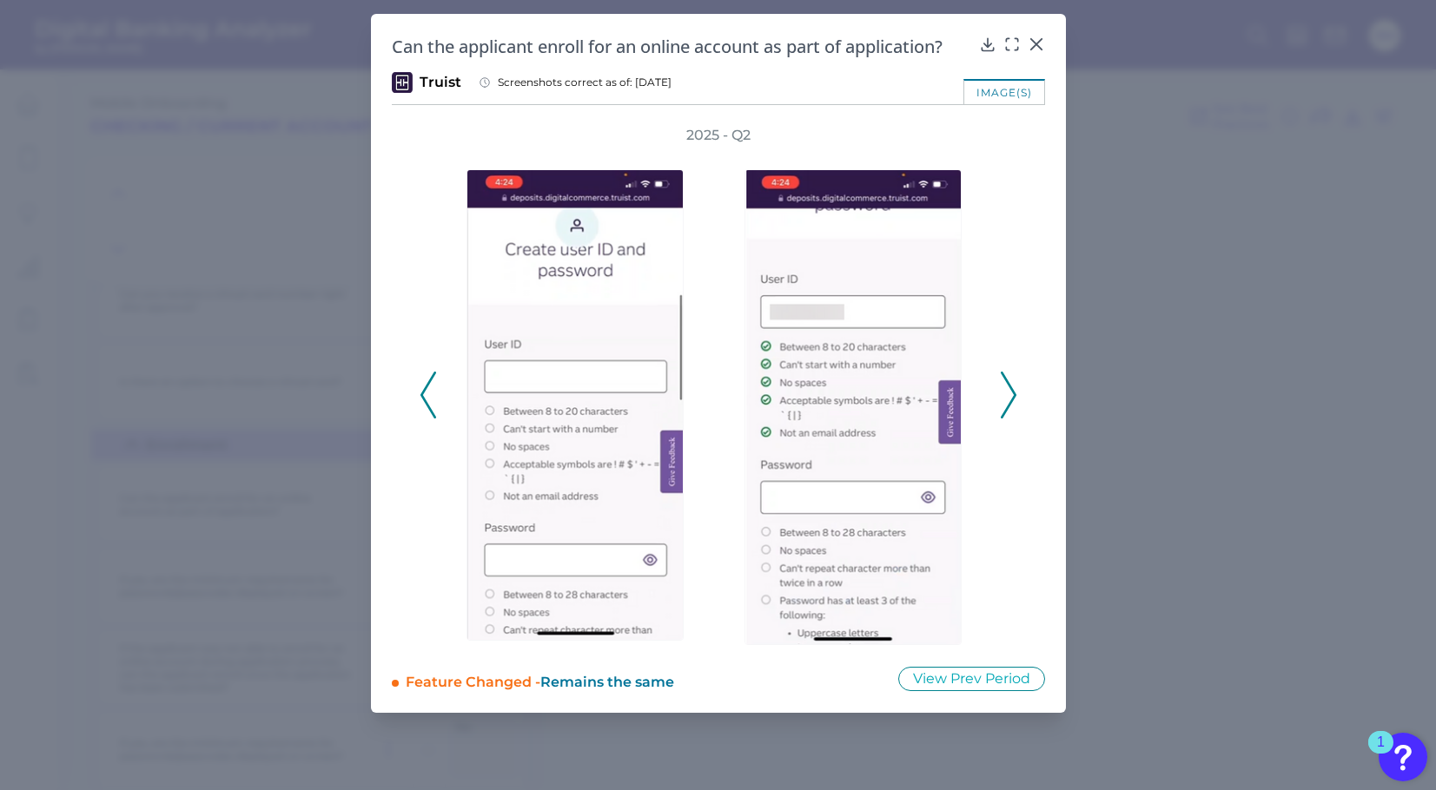
click at [1011, 399] on polyline at bounding box center [1008, 395] width 13 height 44
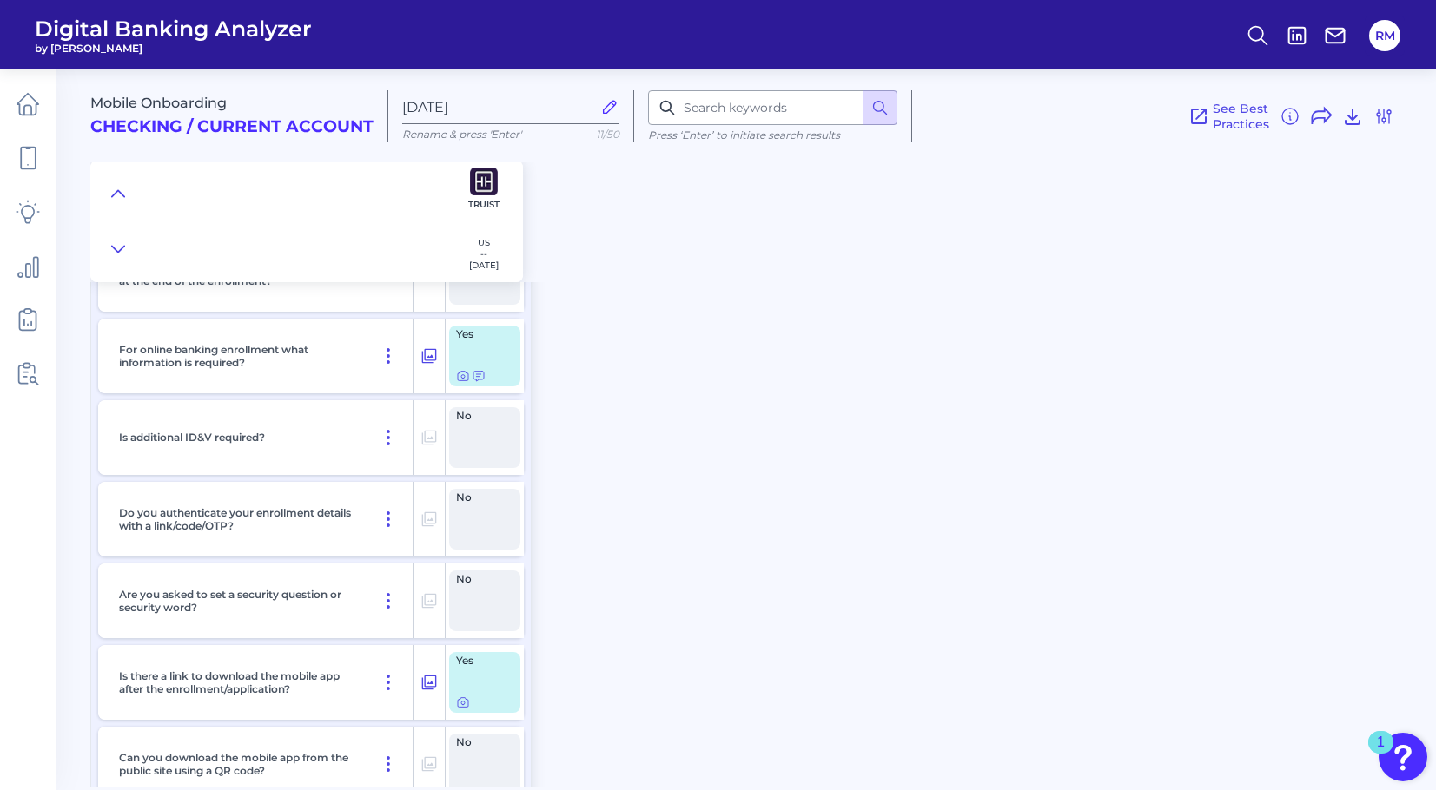
scroll to position [13135, 0]
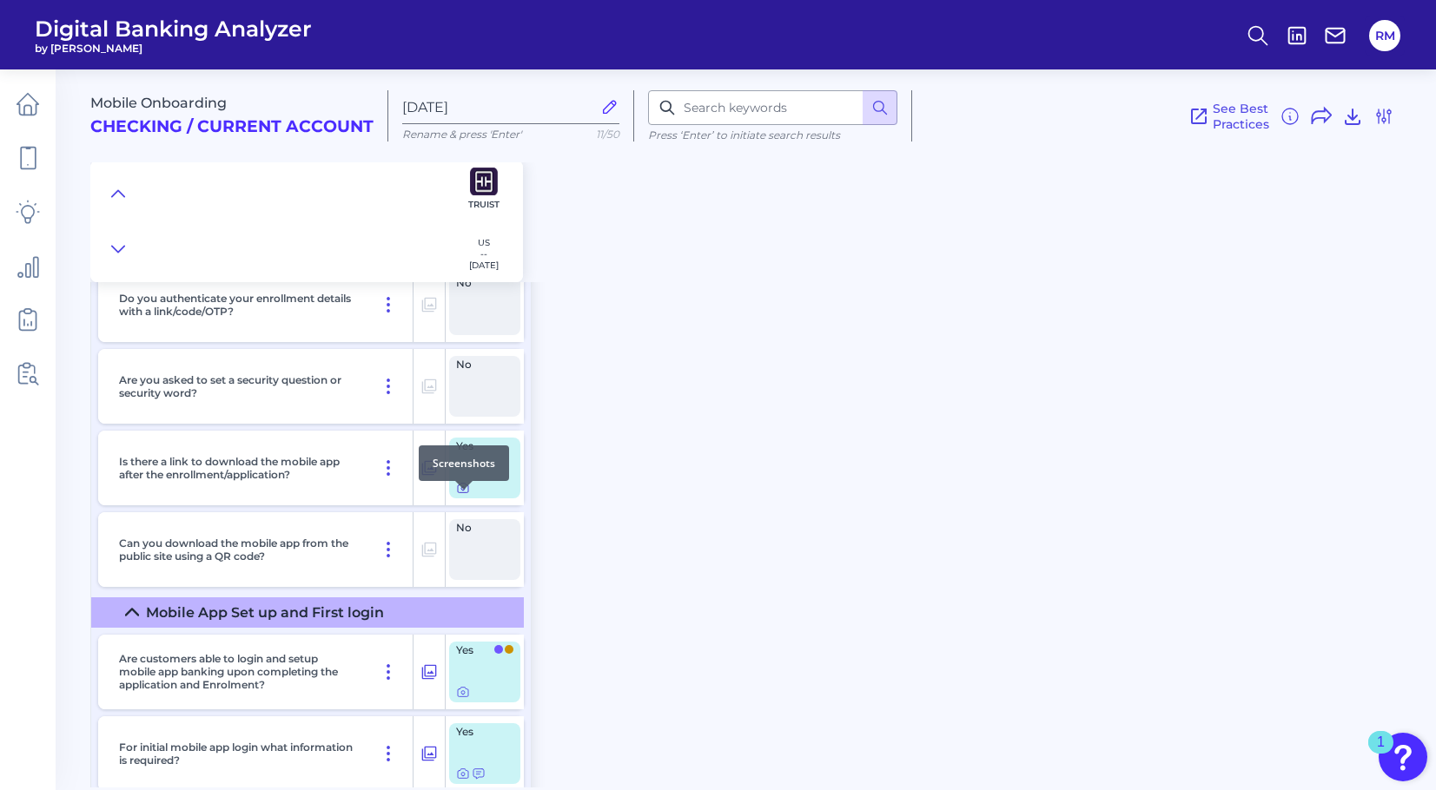
click at [462, 495] on icon at bounding box center [463, 488] width 14 height 14
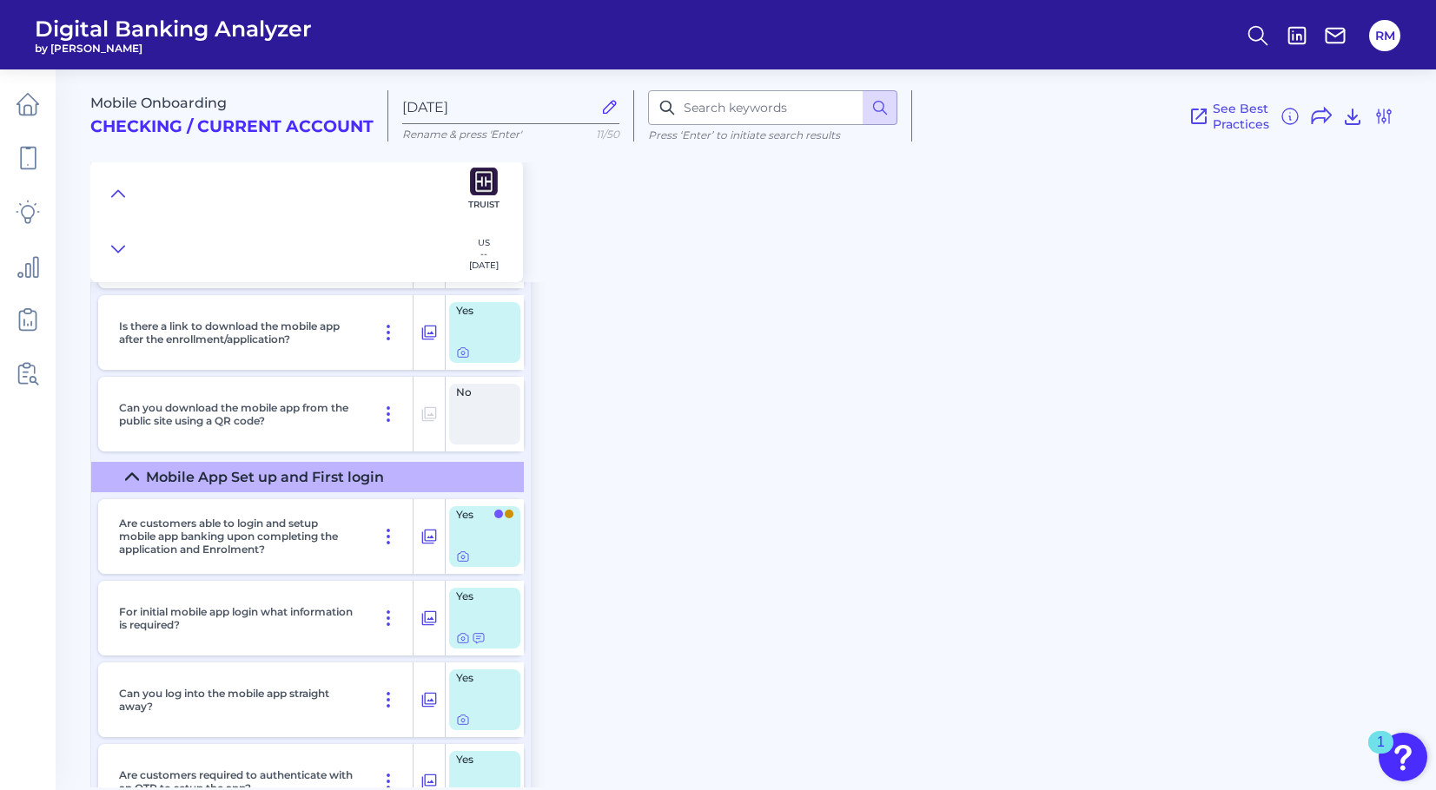
scroll to position [13384, 0]
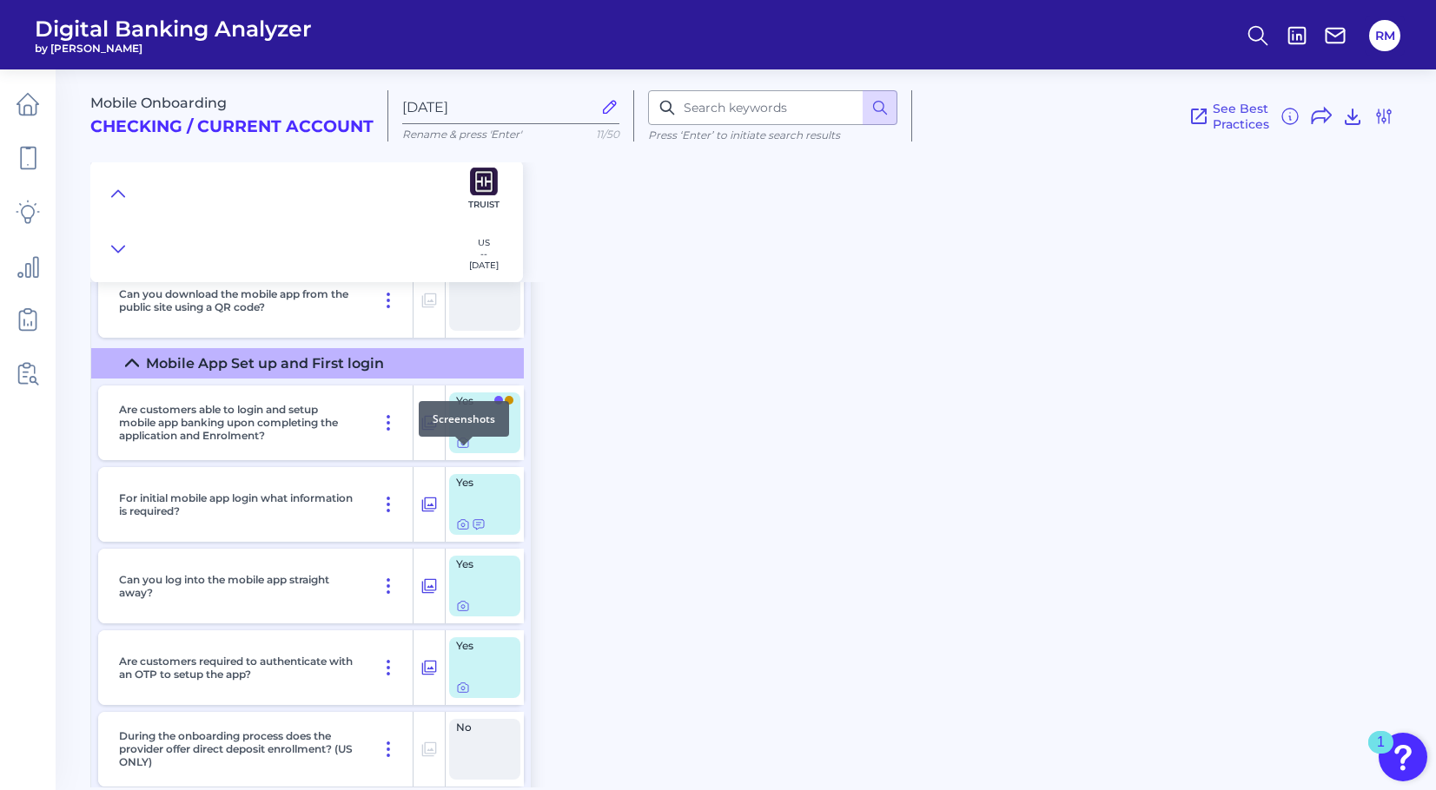
click at [463, 453] on div at bounding box center [463, 445] width 17 height 17
click at [463, 450] on icon at bounding box center [463, 443] width 14 height 14
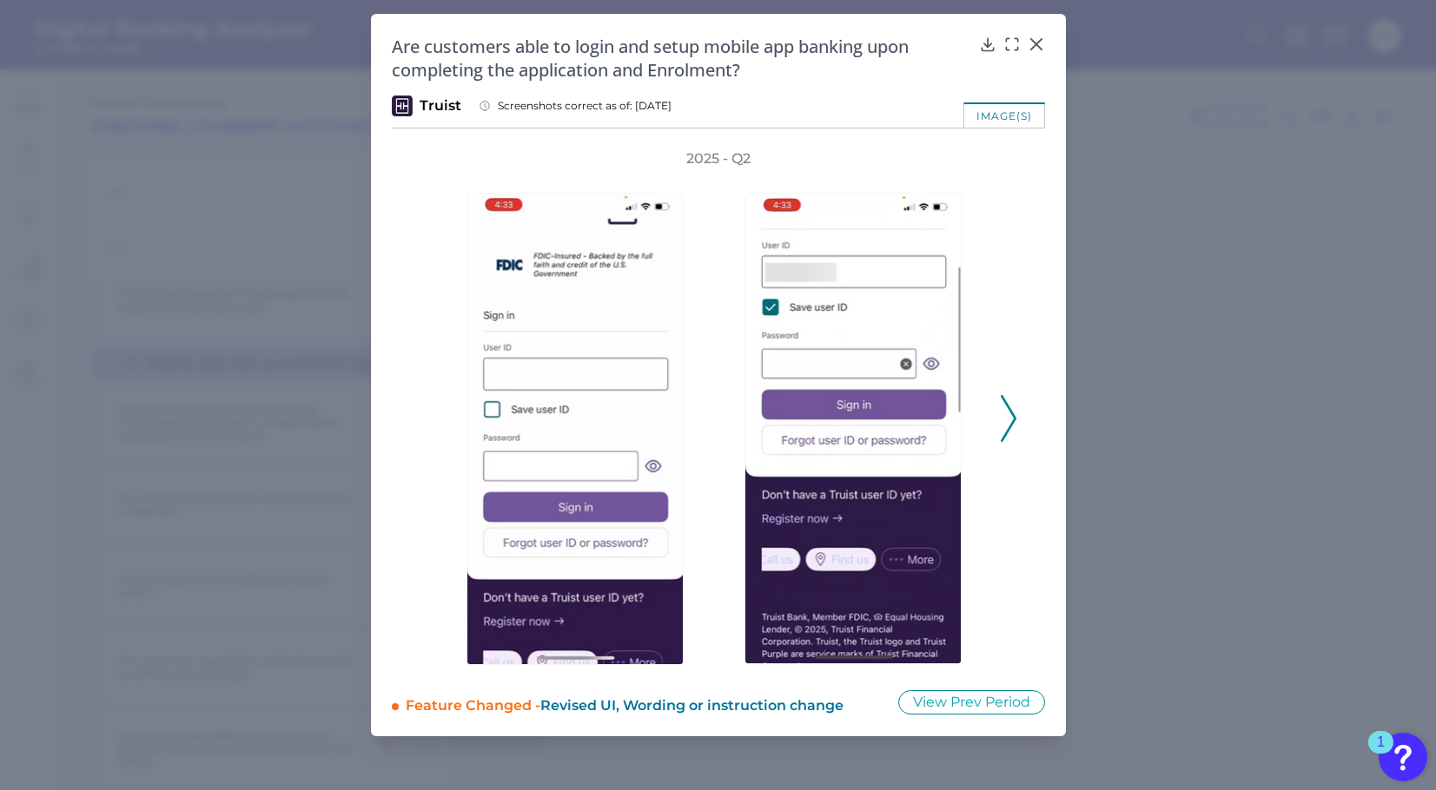
click at [1014, 427] on icon at bounding box center [1009, 418] width 16 height 47
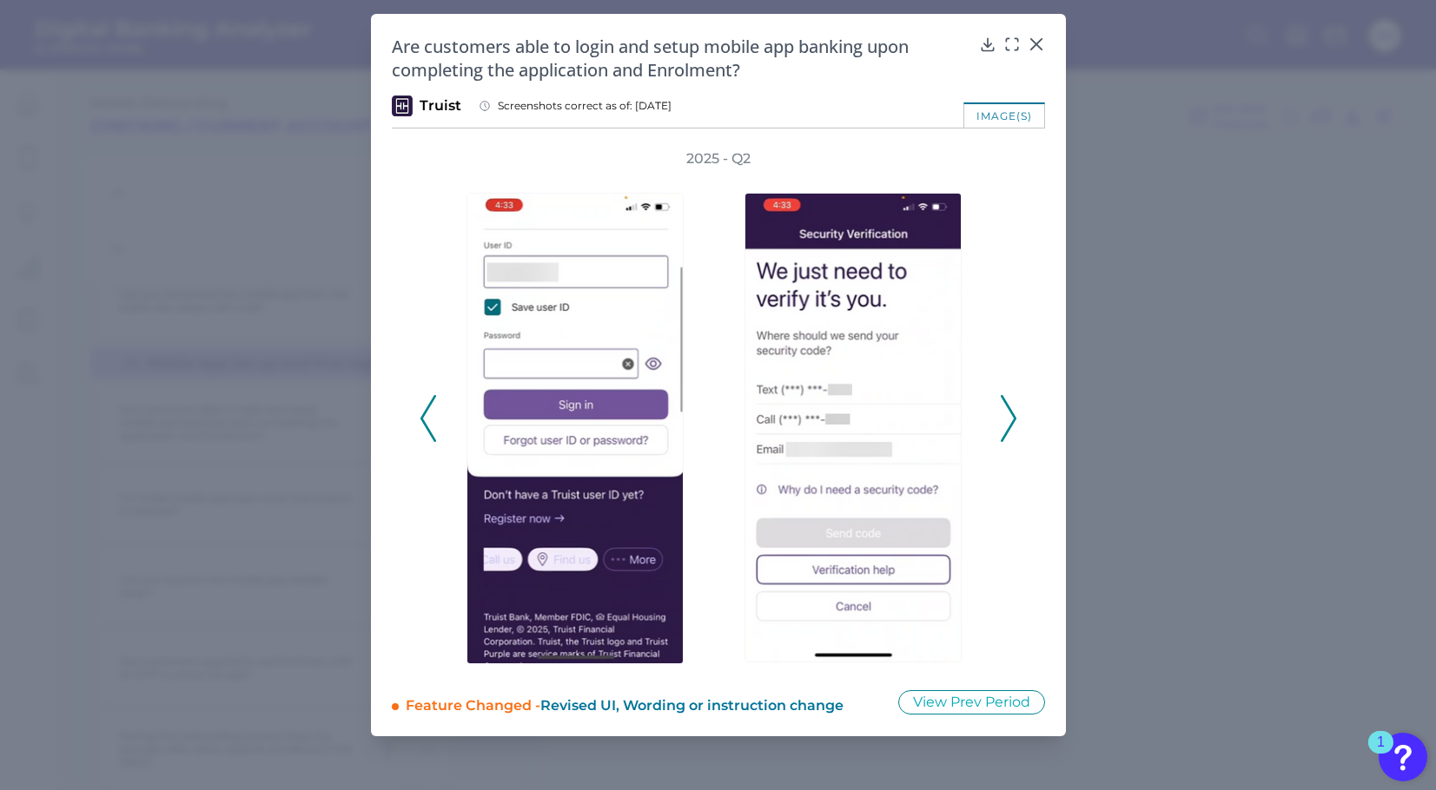
click at [1012, 427] on icon at bounding box center [1009, 418] width 16 height 47
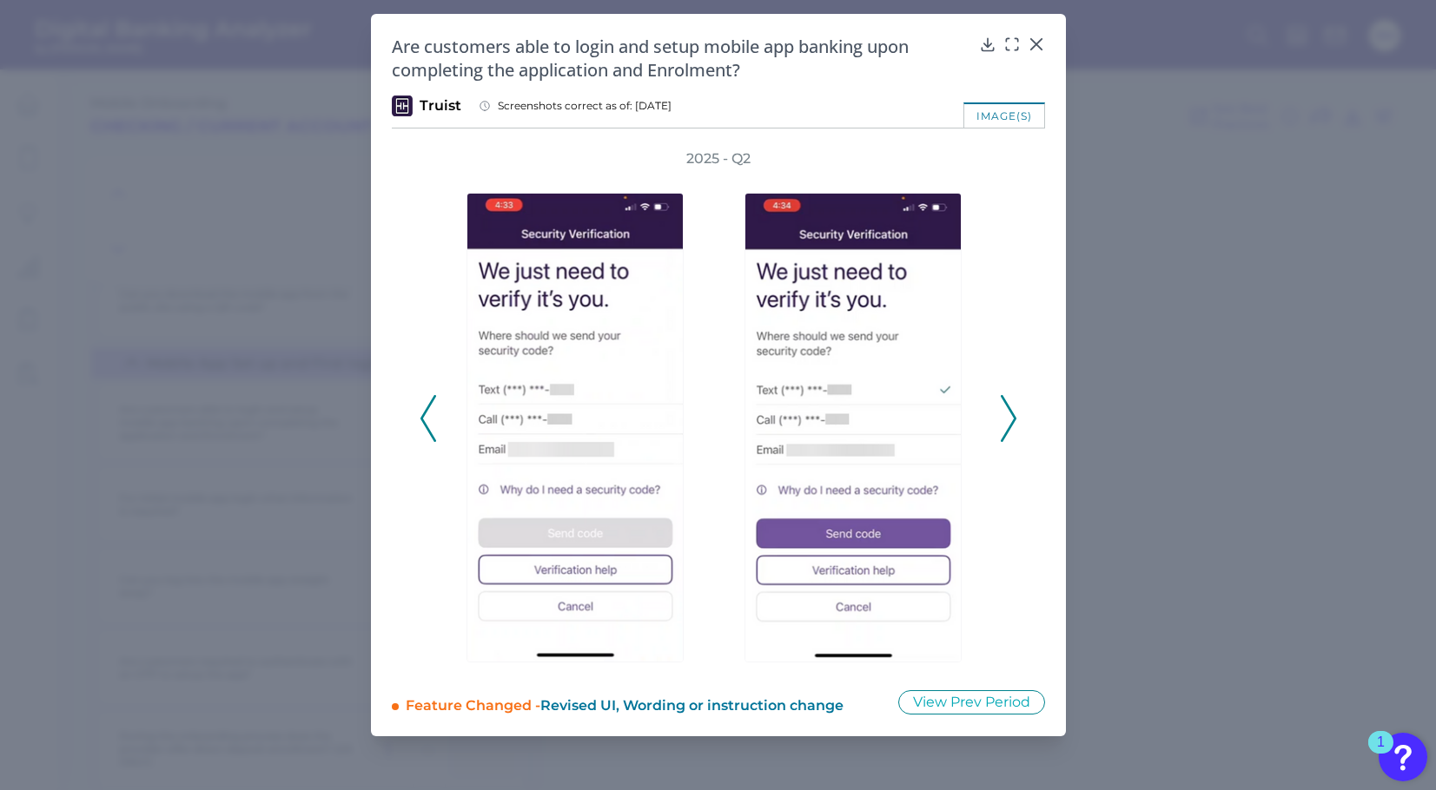
click at [1012, 427] on icon at bounding box center [1009, 418] width 16 height 47
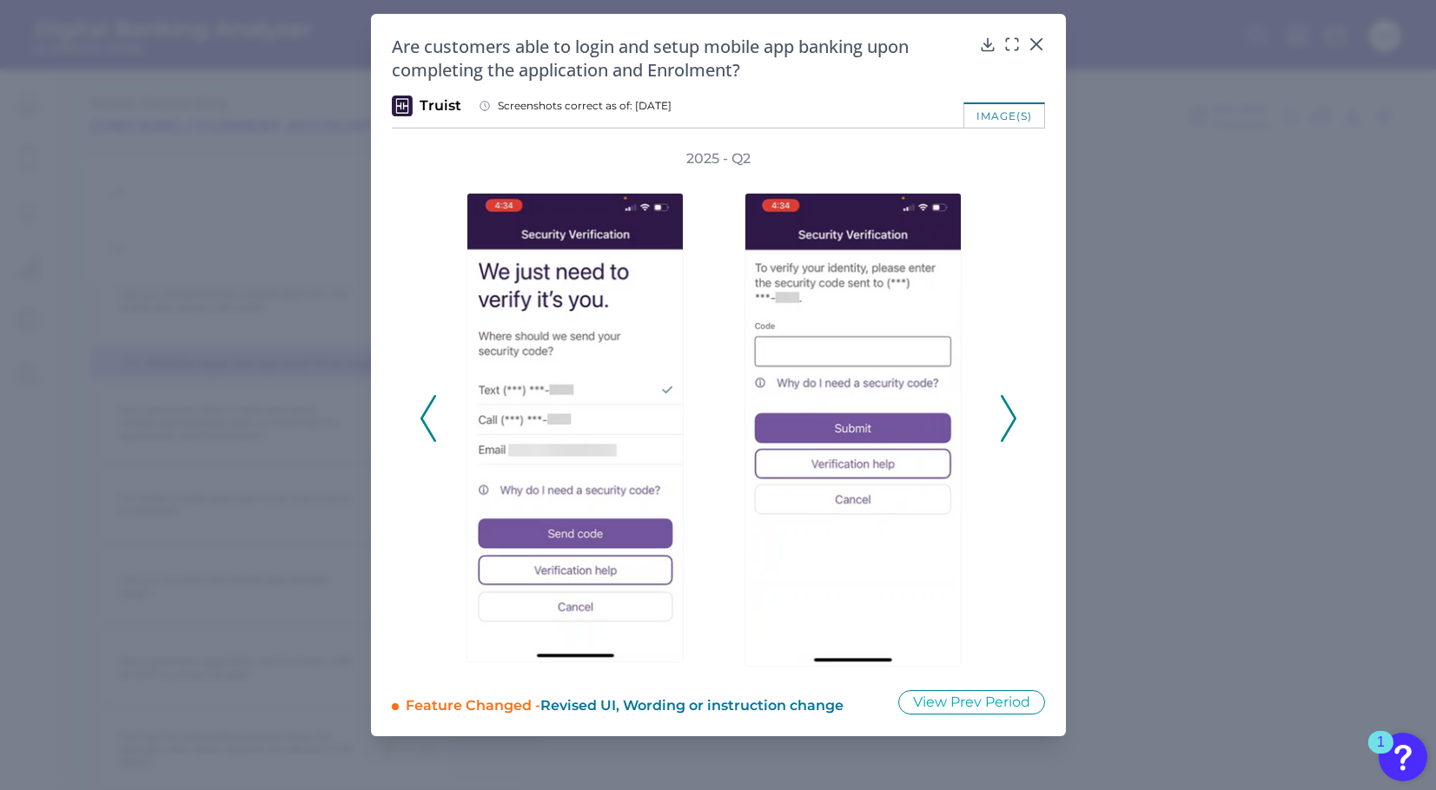
click at [1012, 427] on icon at bounding box center [1009, 418] width 16 height 47
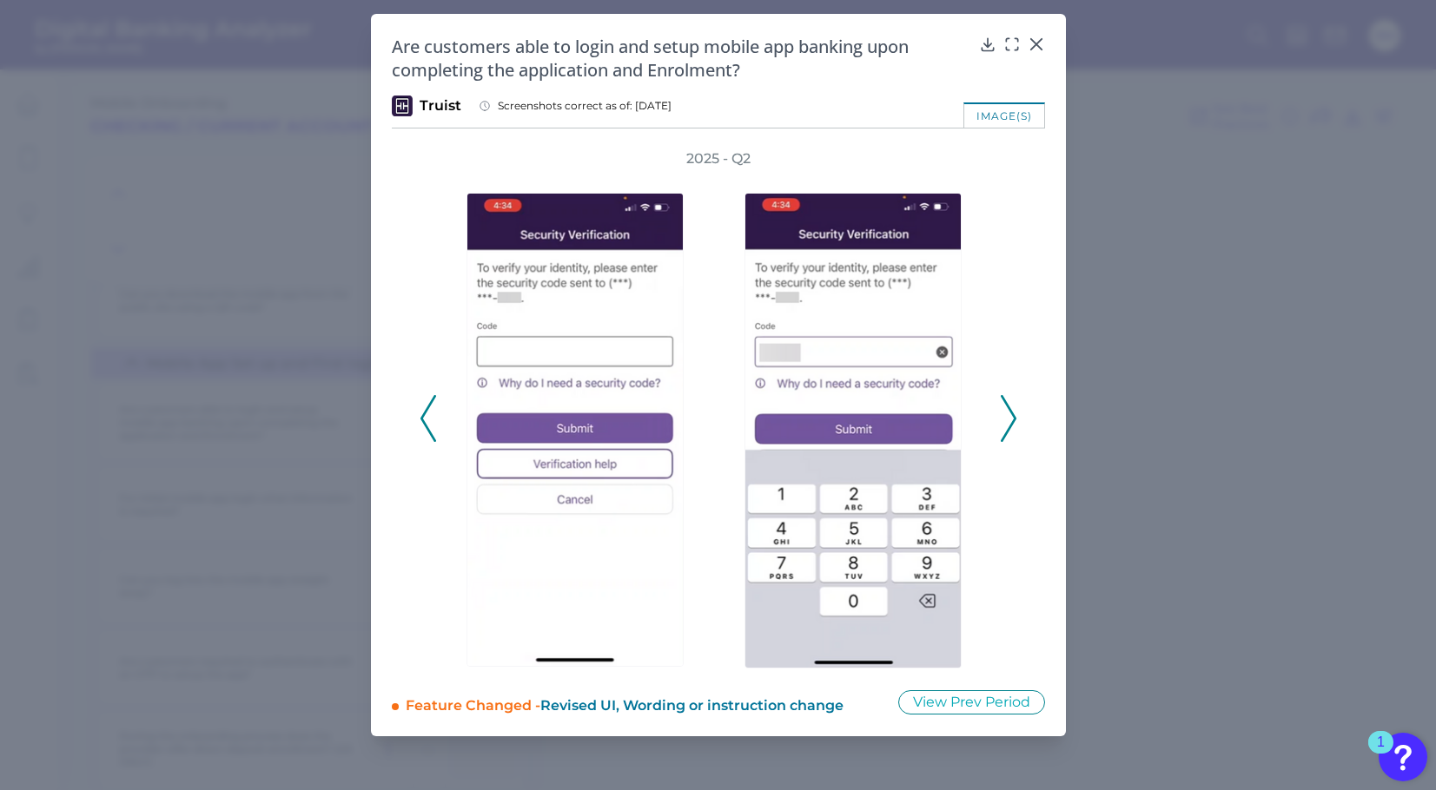
click at [1011, 416] on icon at bounding box center [1009, 418] width 16 height 47
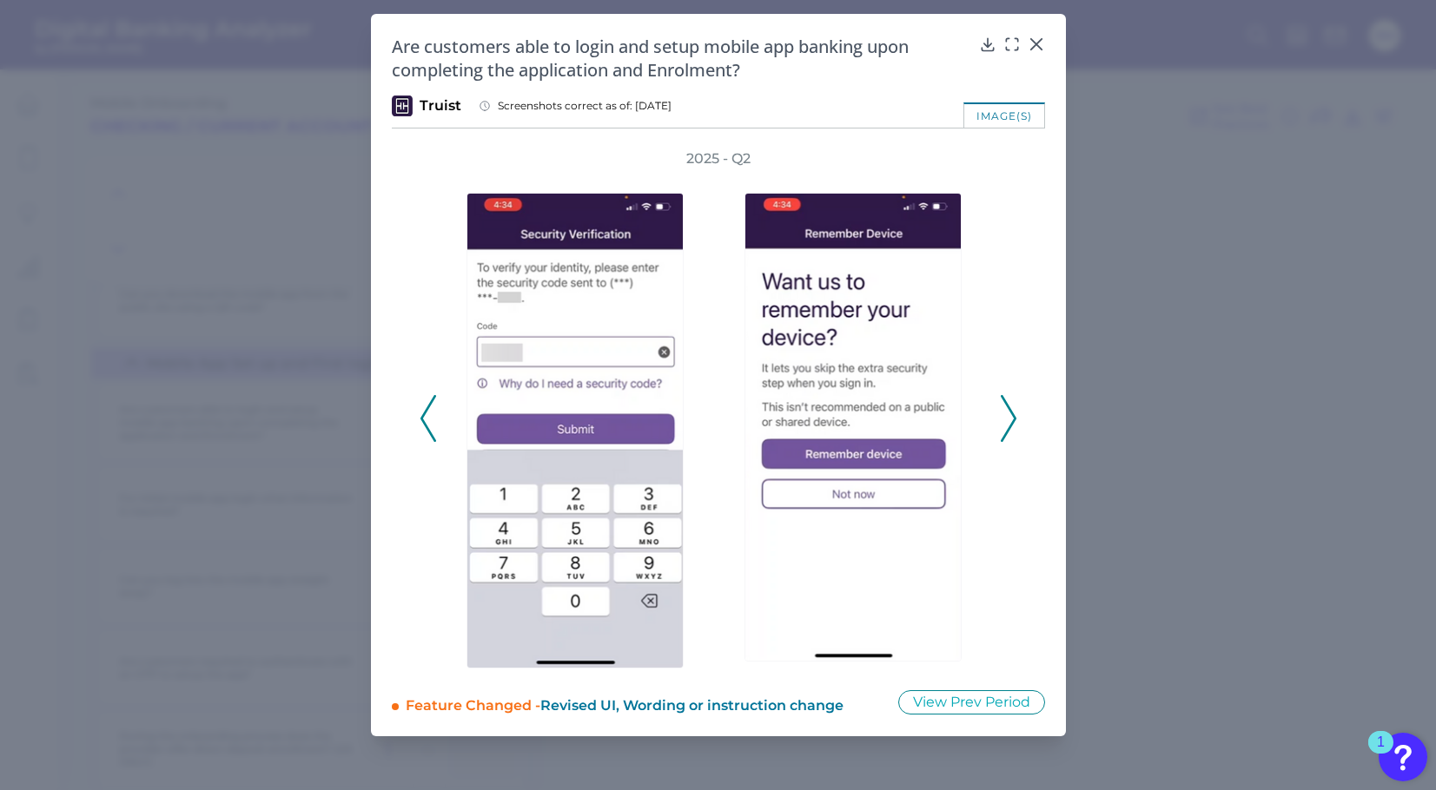
click at [1008, 418] on icon at bounding box center [1009, 418] width 16 height 47
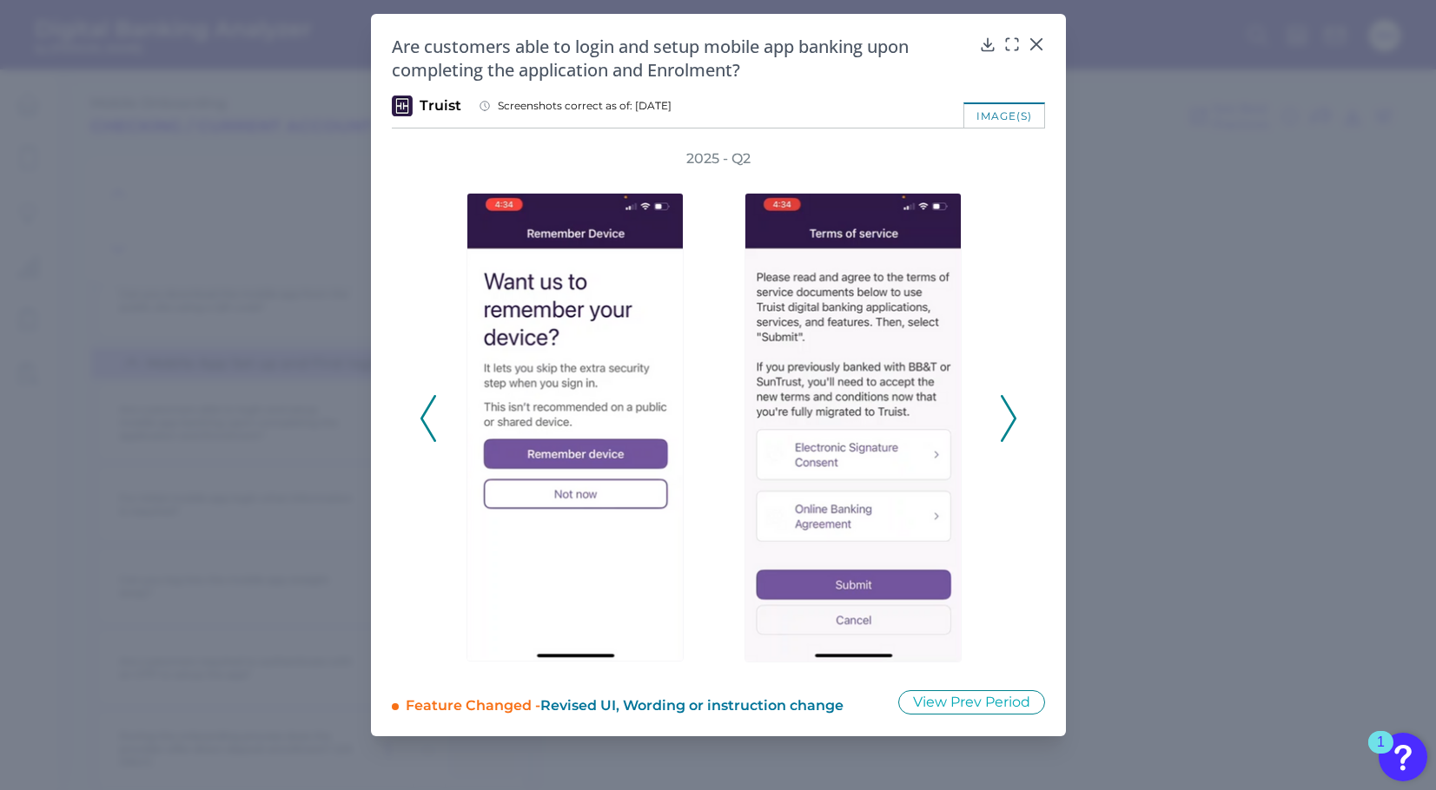
click at [1008, 418] on icon at bounding box center [1009, 418] width 16 height 47
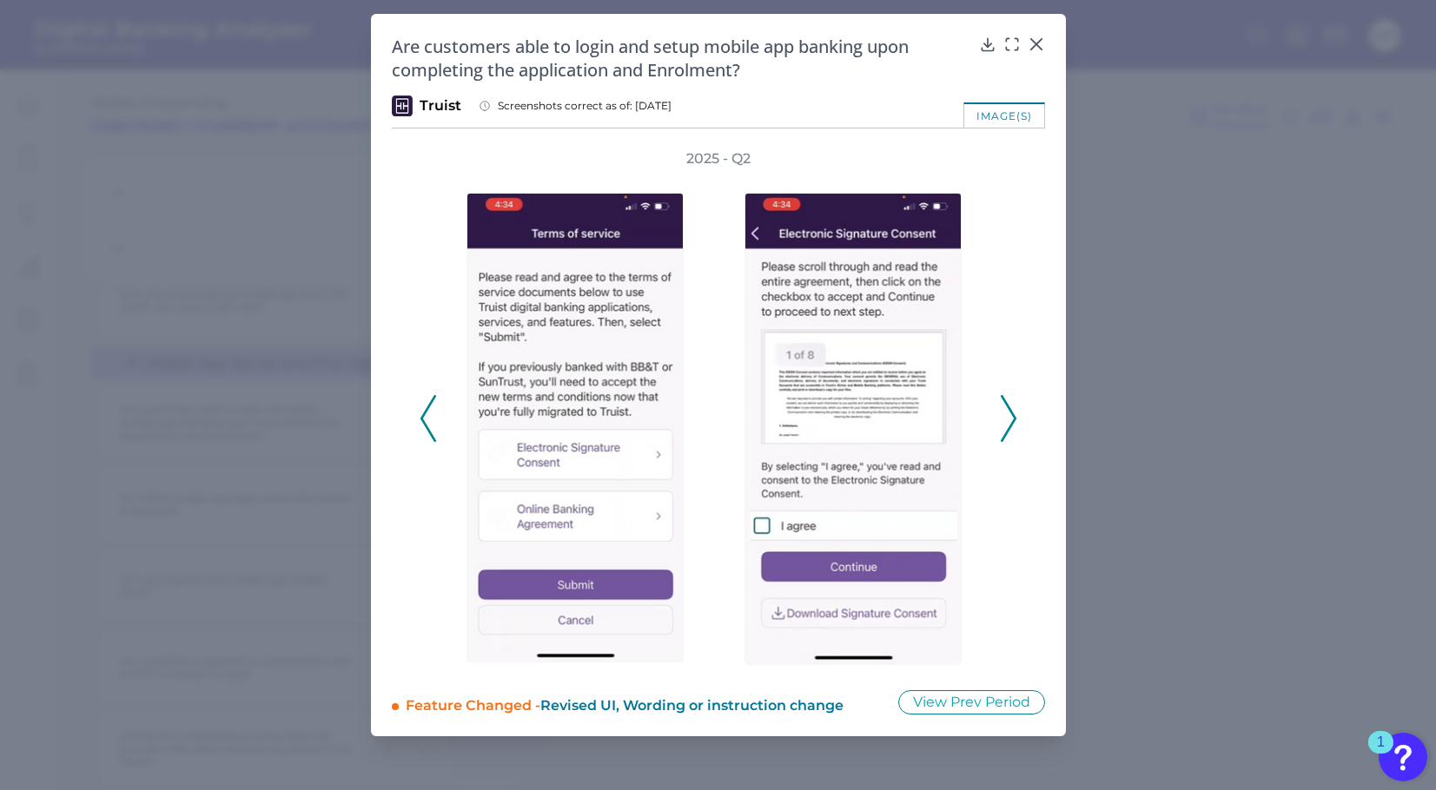
click at [1008, 418] on icon at bounding box center [1009, 418] width 16 height 47
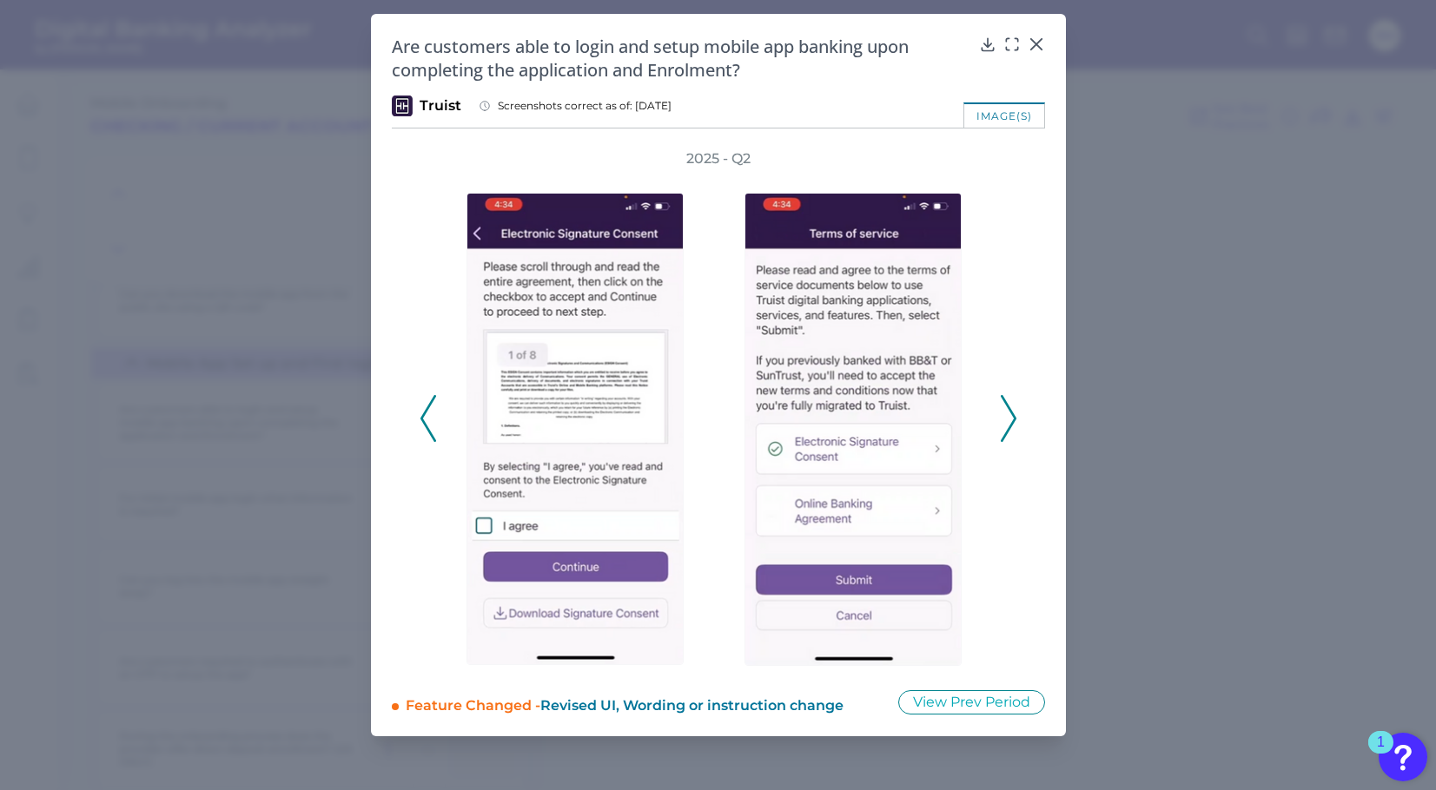
click at [1008, 418] on icon at bounding box center [1009, 418] width 16 height 47
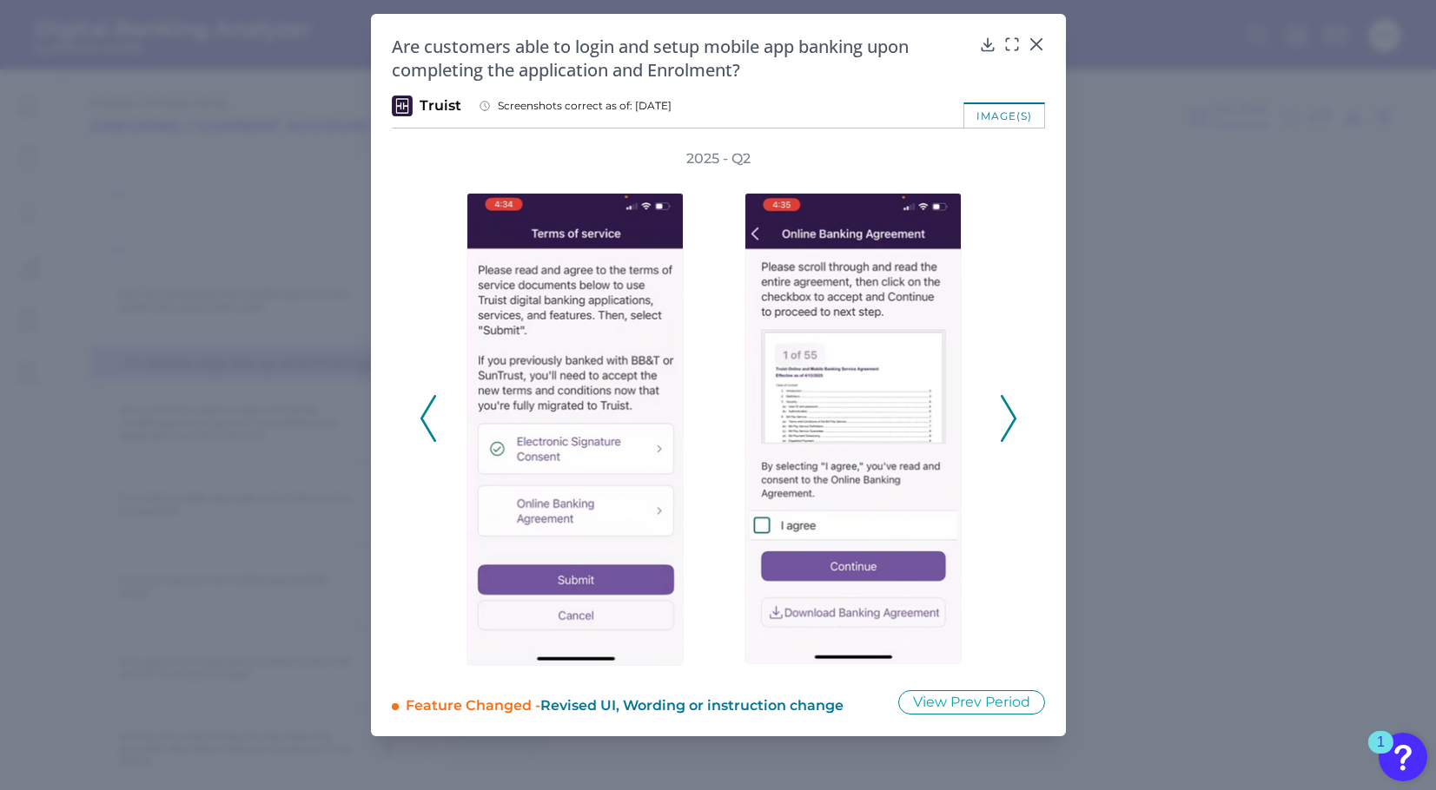
click at [1009, 418] on icon at bounding box center [1009, 418] width 16 height 47
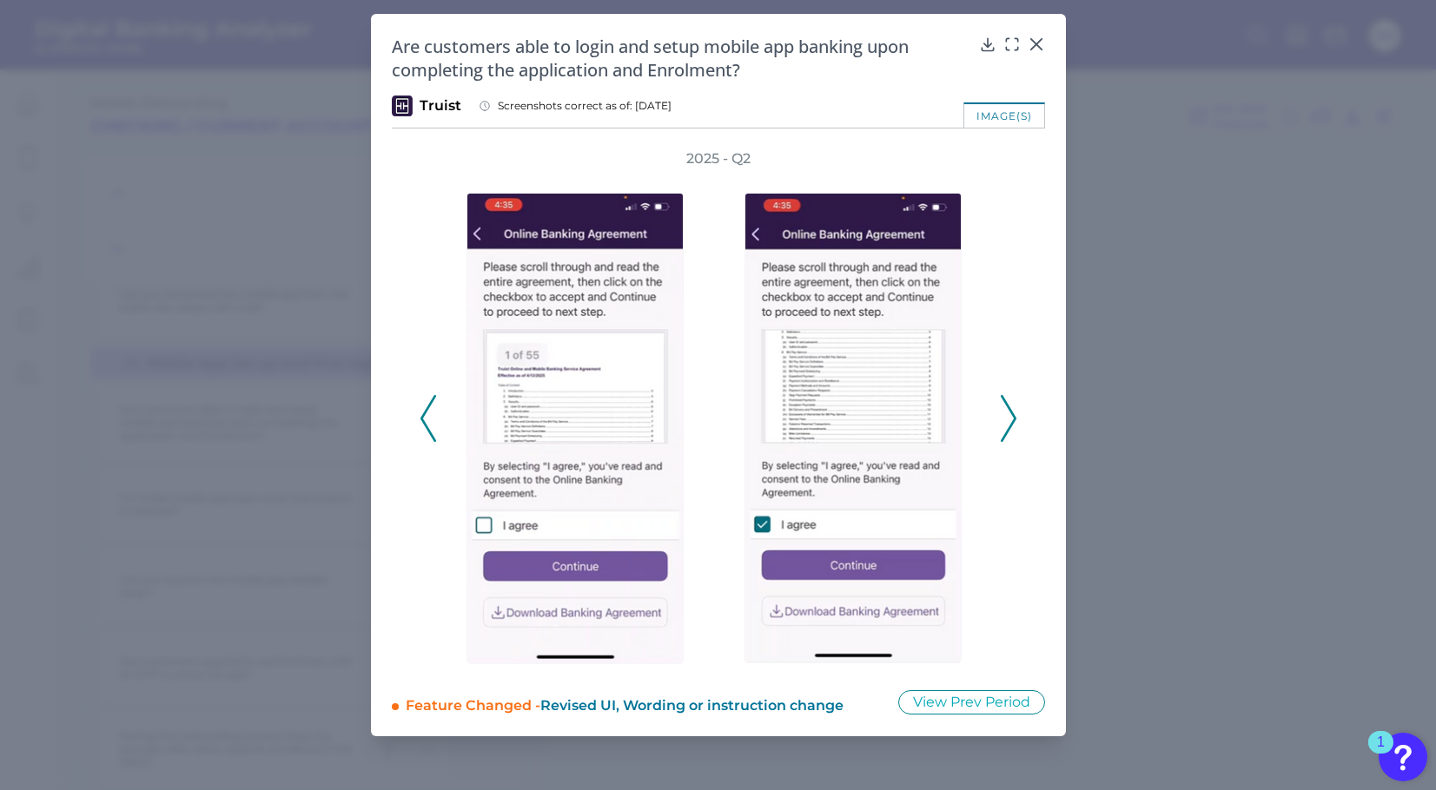
click at [1009, 418] on icon at bounding box center [1009, 418] width 16 height 47
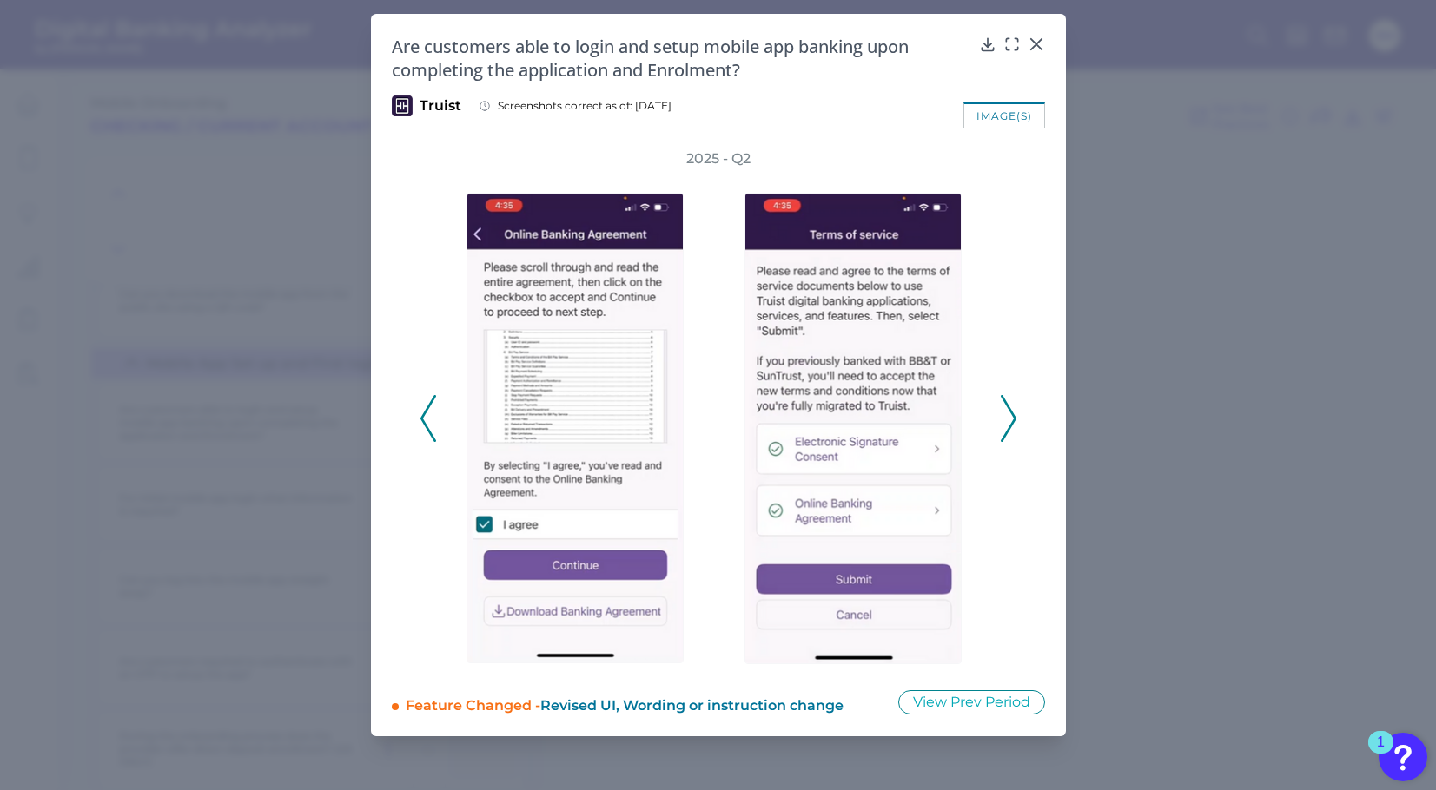
click at [1010, 418] on icon at bounding box center [1009, 418] width 16 height 47
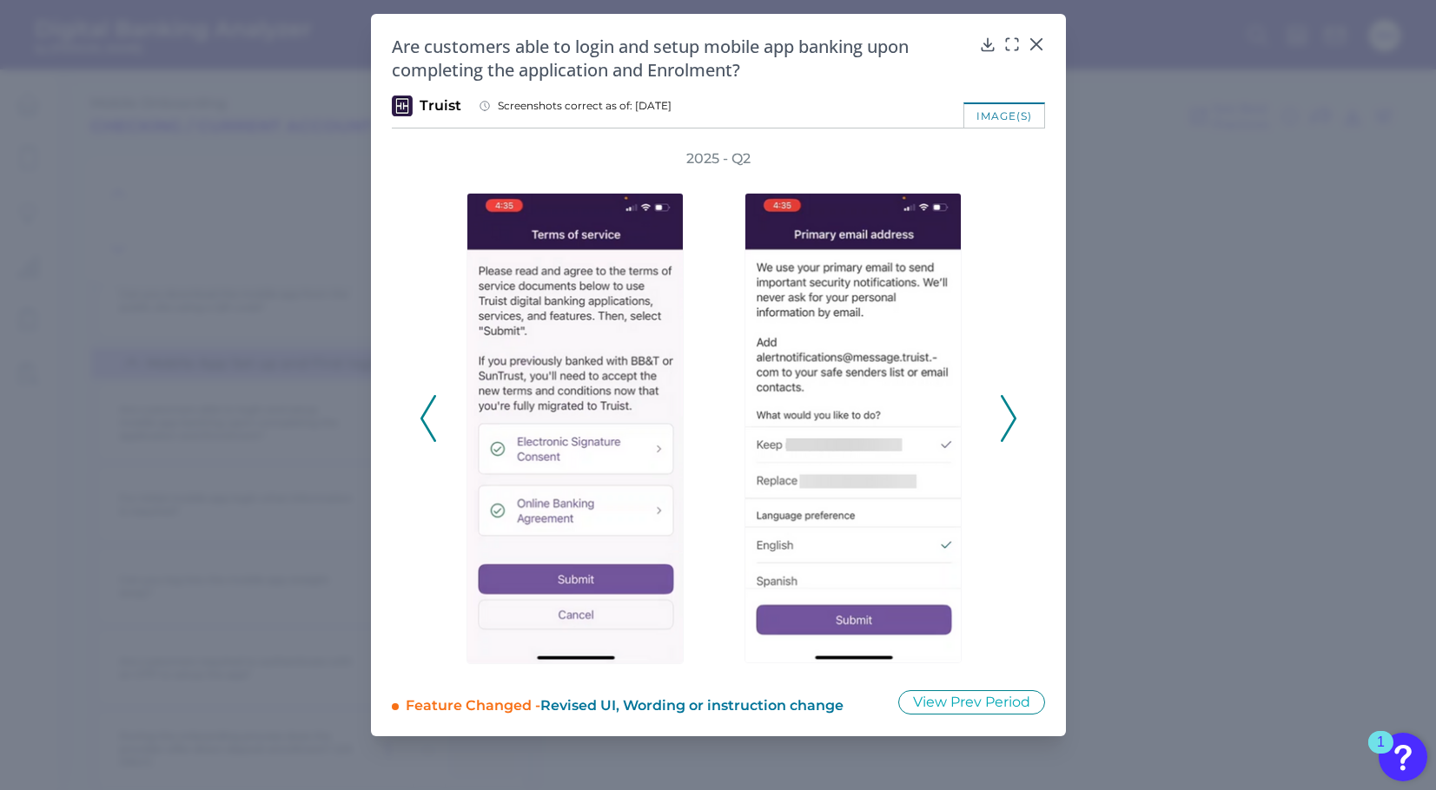
click at [1010, 418] on icon at bounding box center [1009, 418] width 16 height 47
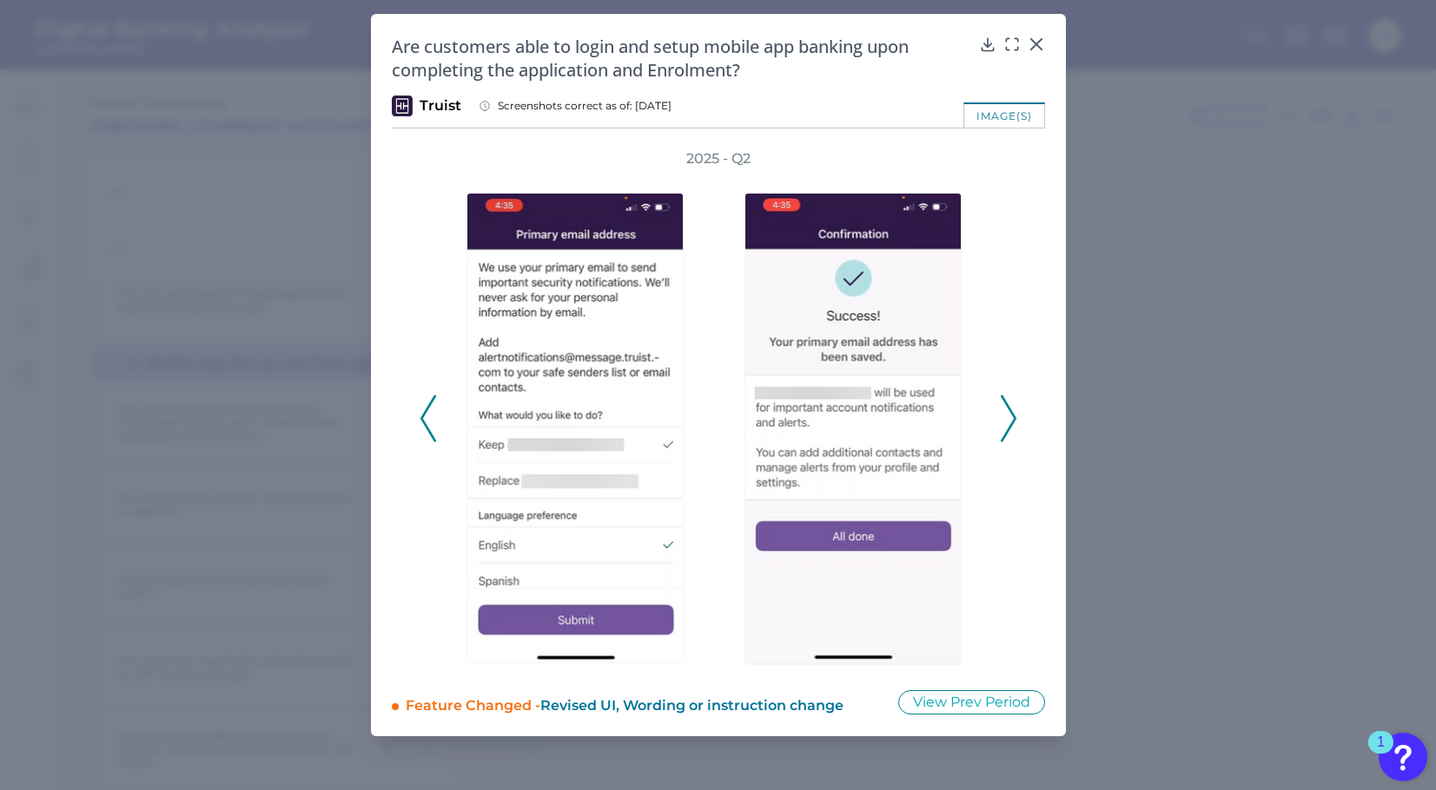
click at [1010, 418] on icon at bounding box center [1009, 418] width 16 height 47
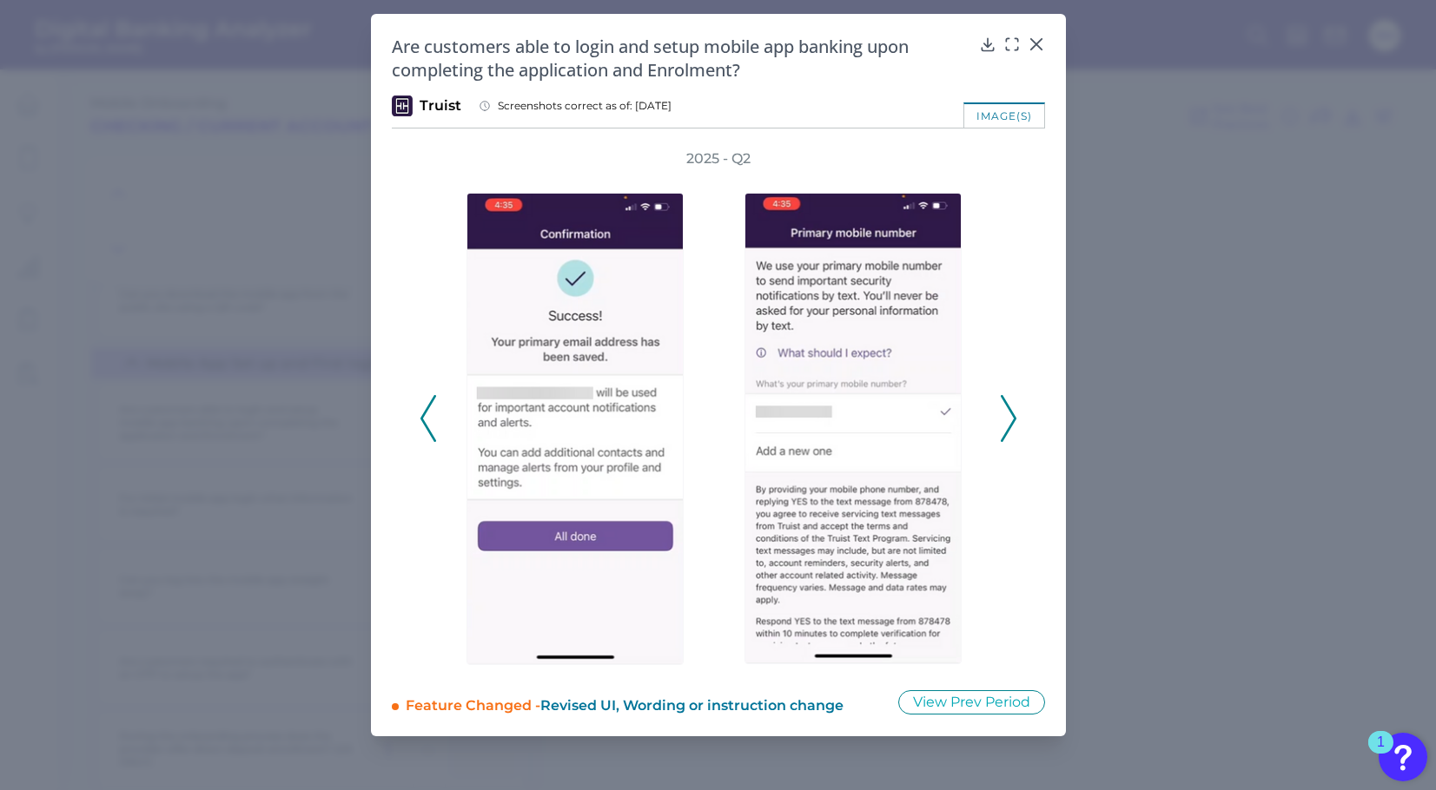
click at [1010, 419] on icon at bounding box center [1009, 418] width 16 height 47
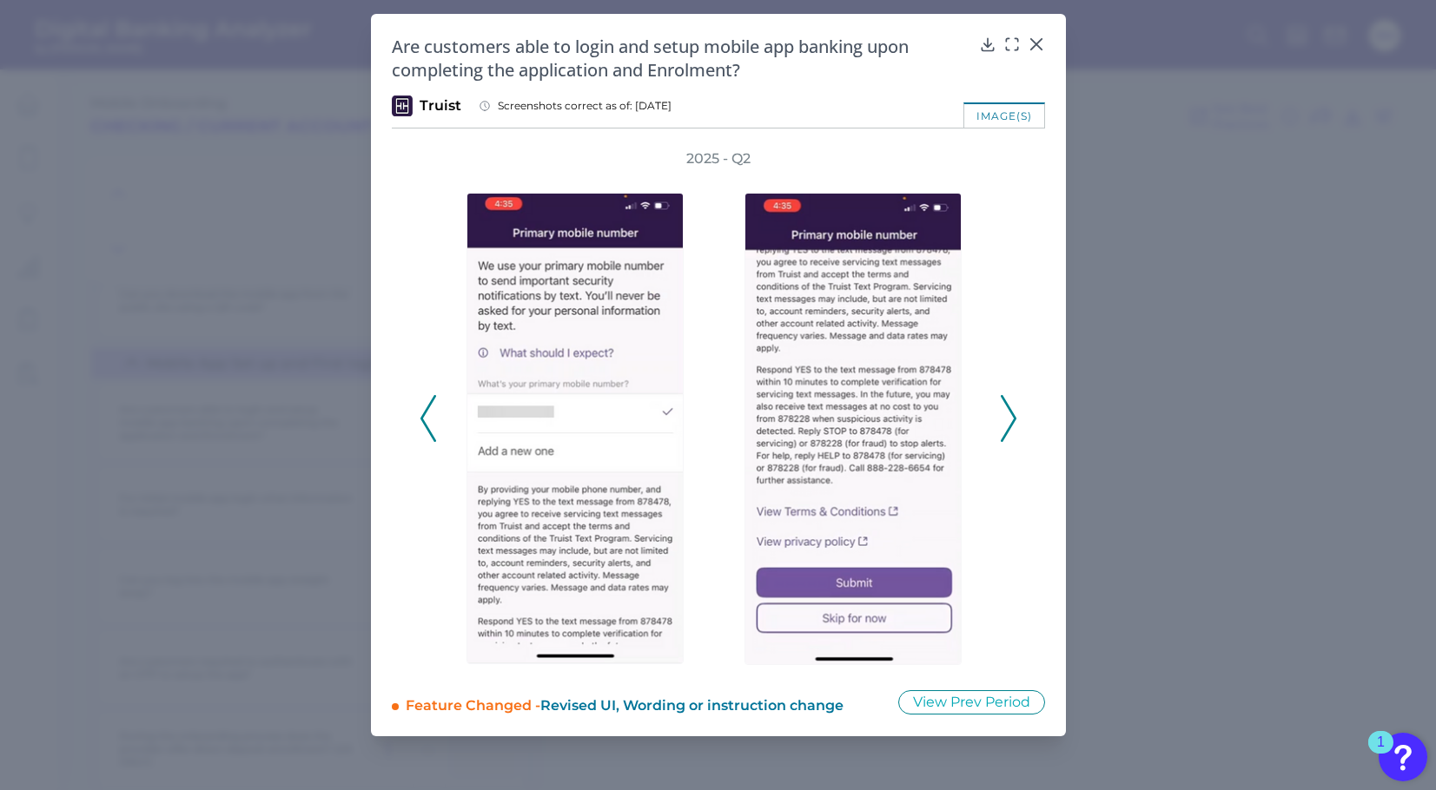
click at [1009, 419] on icon at bounding box center [1009, 418] width 16 height 47
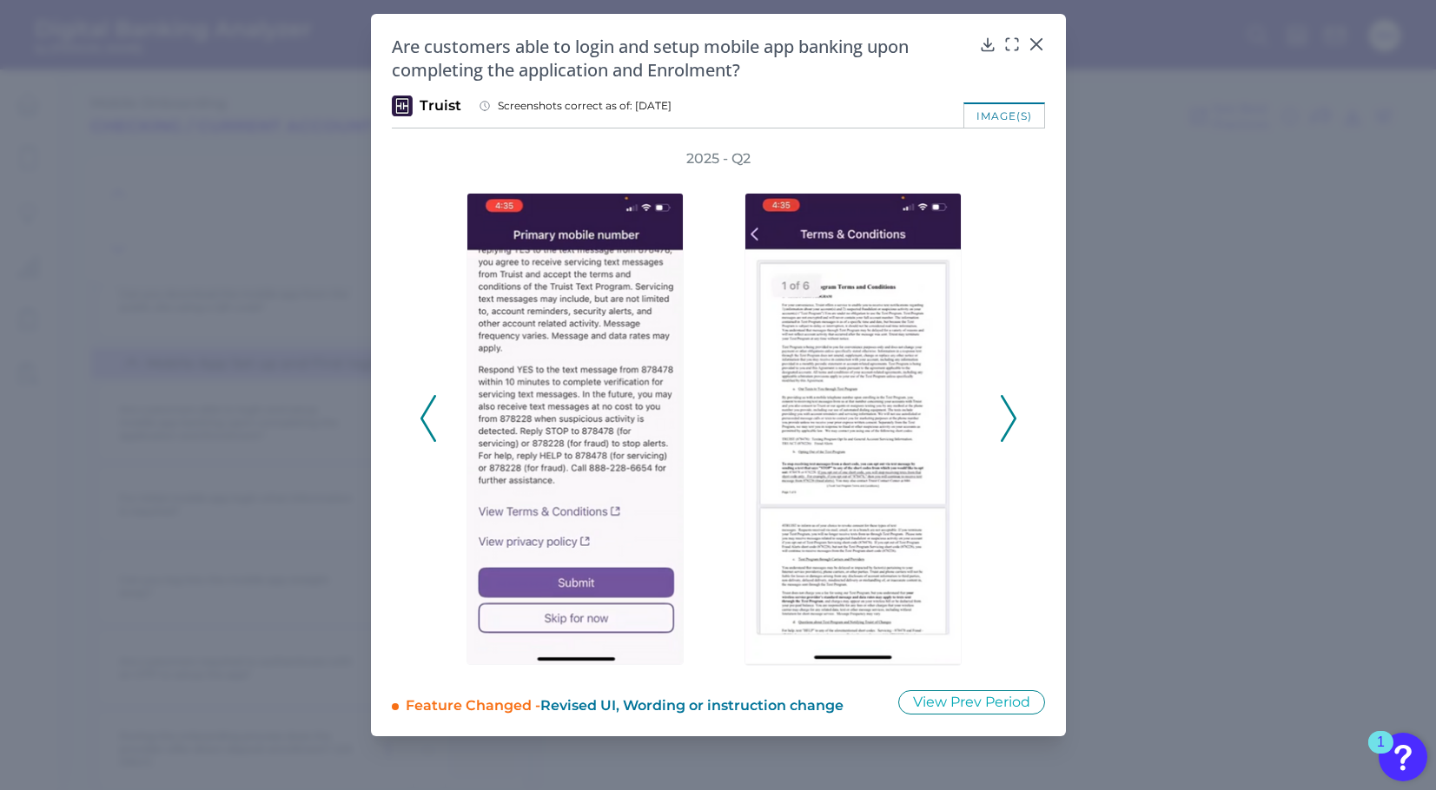
click at [1009, 419] on icon at bounding box center [1009, 418] width 16 height 47
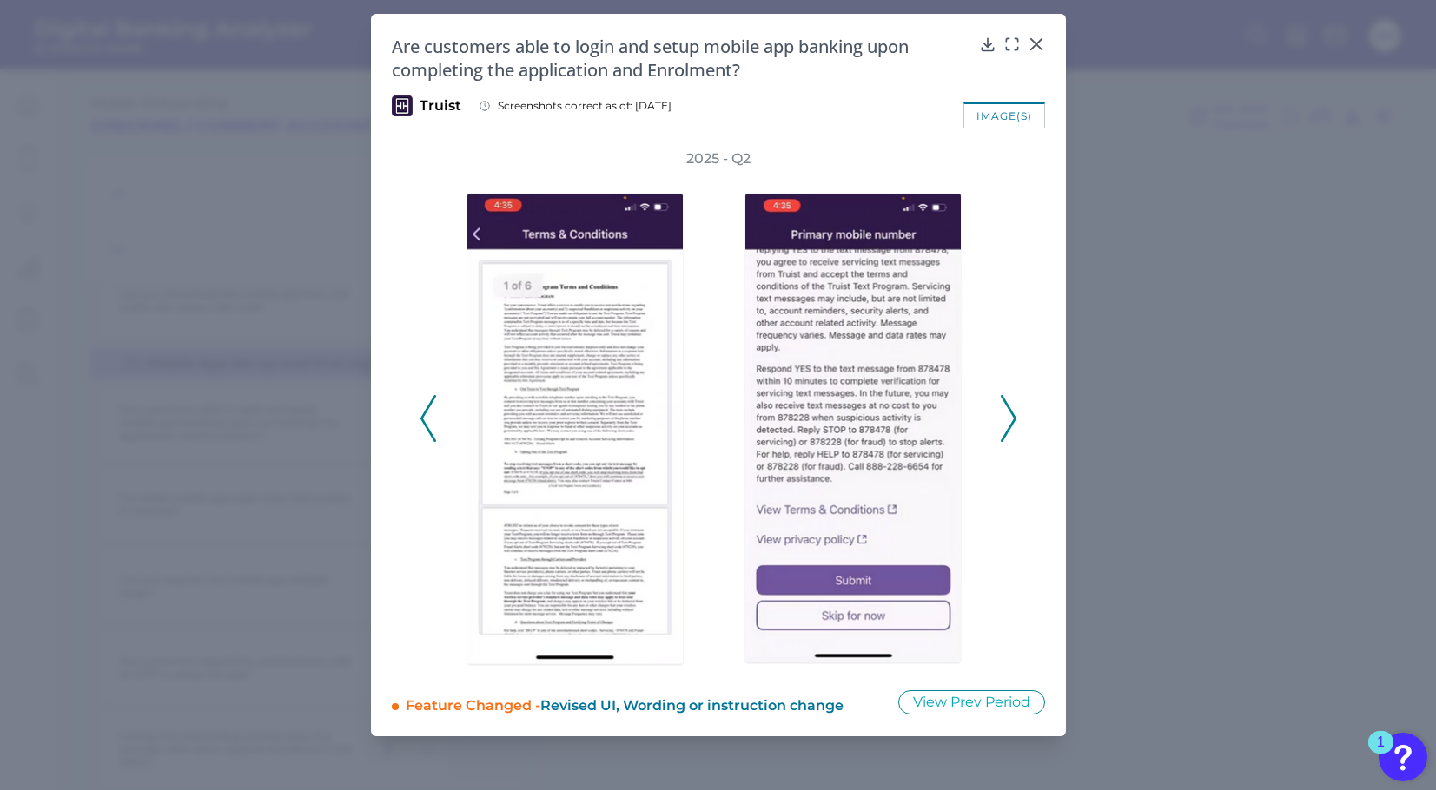
click at [1009, 419] on icon at bounding box center [1009, 418] width 16 height 47
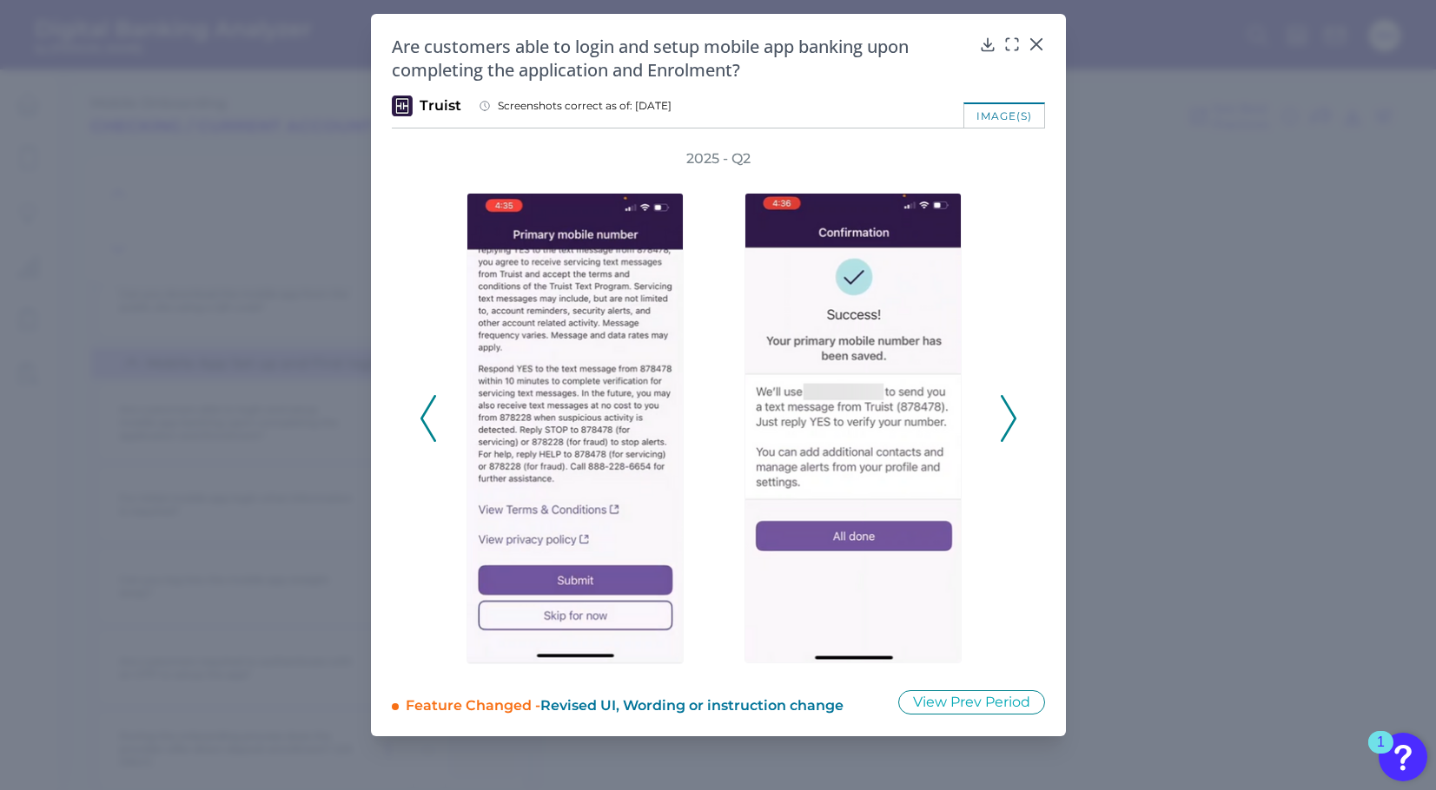
click at [1009, 419] on icon at bounding box center [1009, 418] width 16 height 47
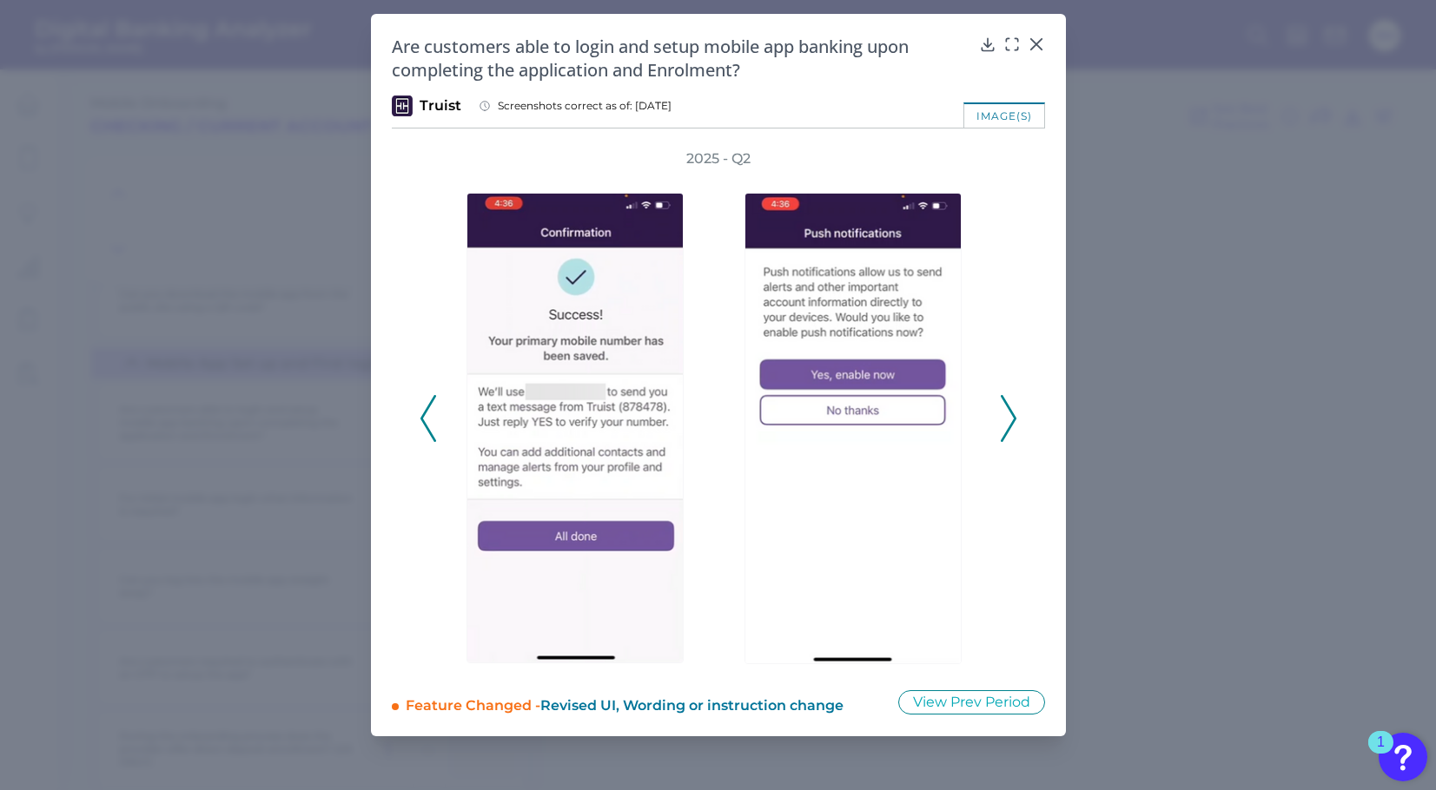
click at [1009, 419] on icon at bounding box center [1009, 418] width 16 height 47
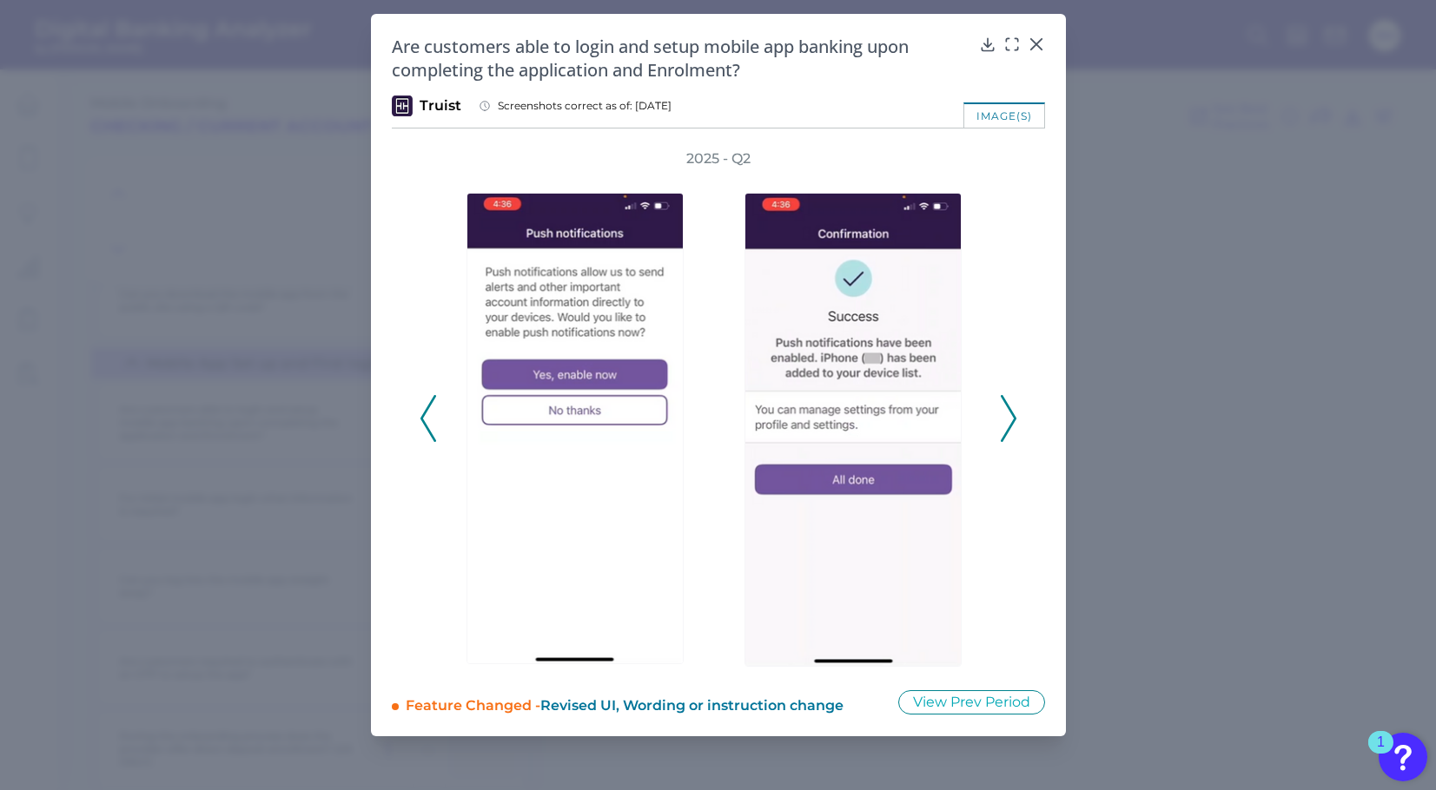
click at [1009, 419] on icon at bounding box center [1009, 418] width 16 height 47
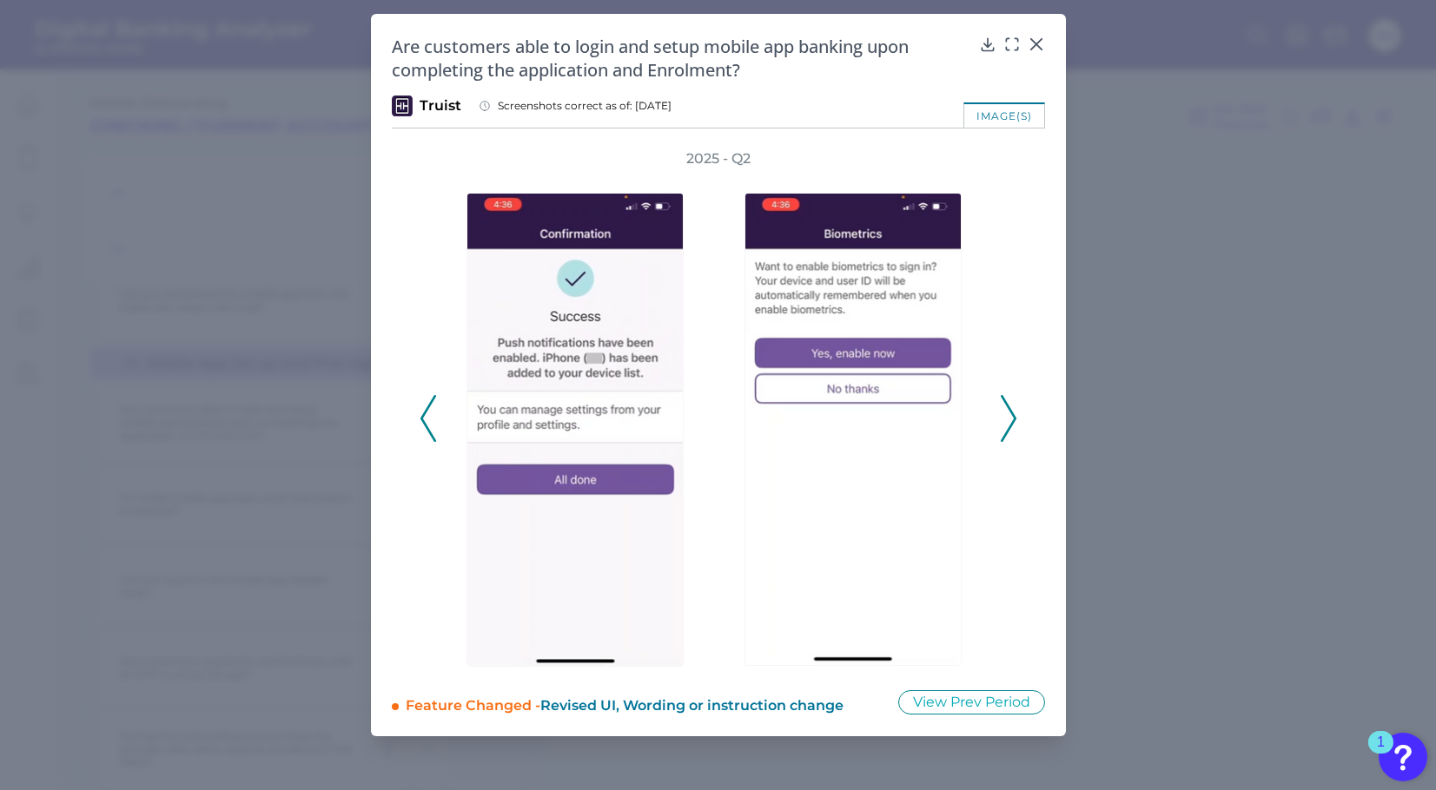
click at [1009, 419] on icon at bounding box center [1009, 418] width 16 height 47
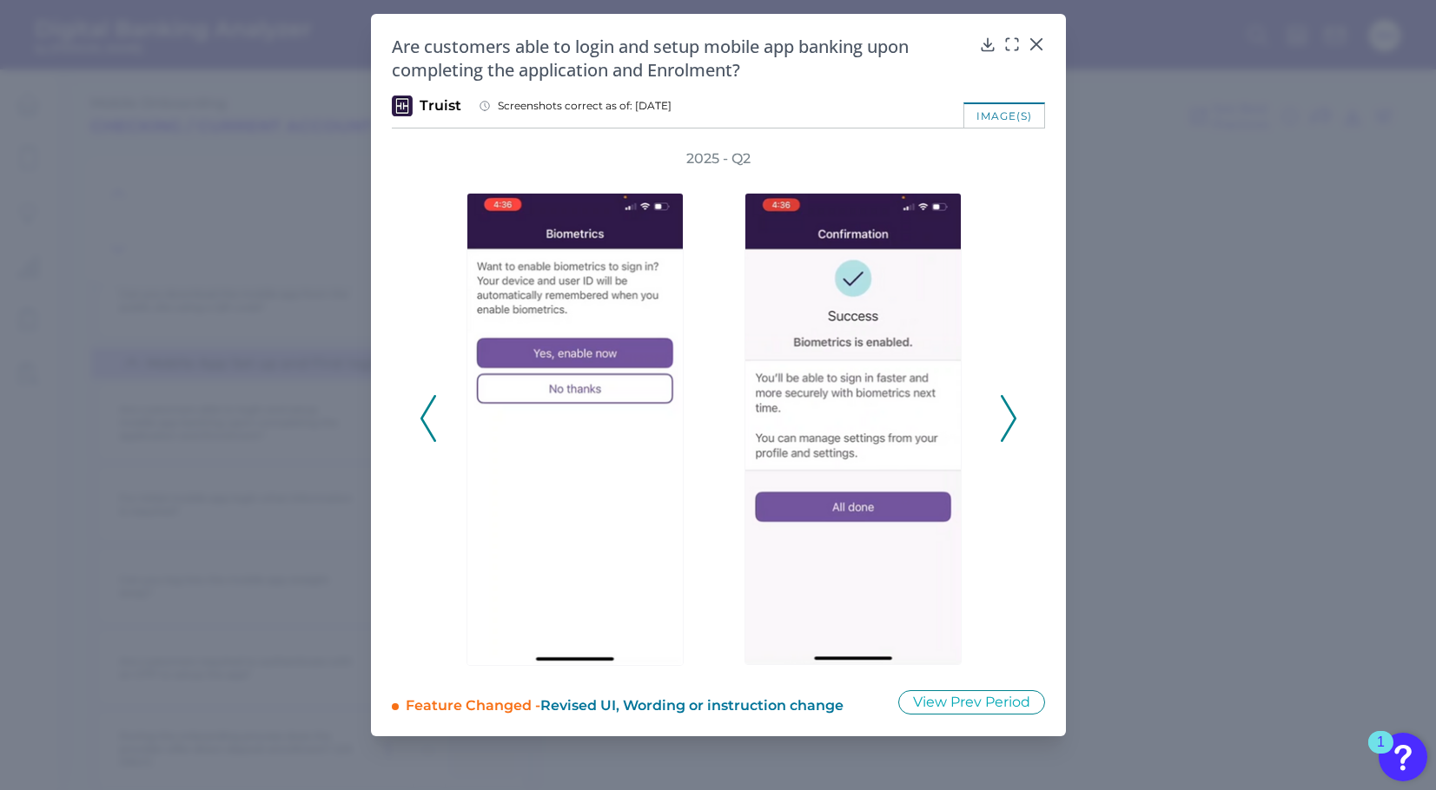
click at [1009, 418] on icon at bounding box center [1009, 418] width 16 height 47
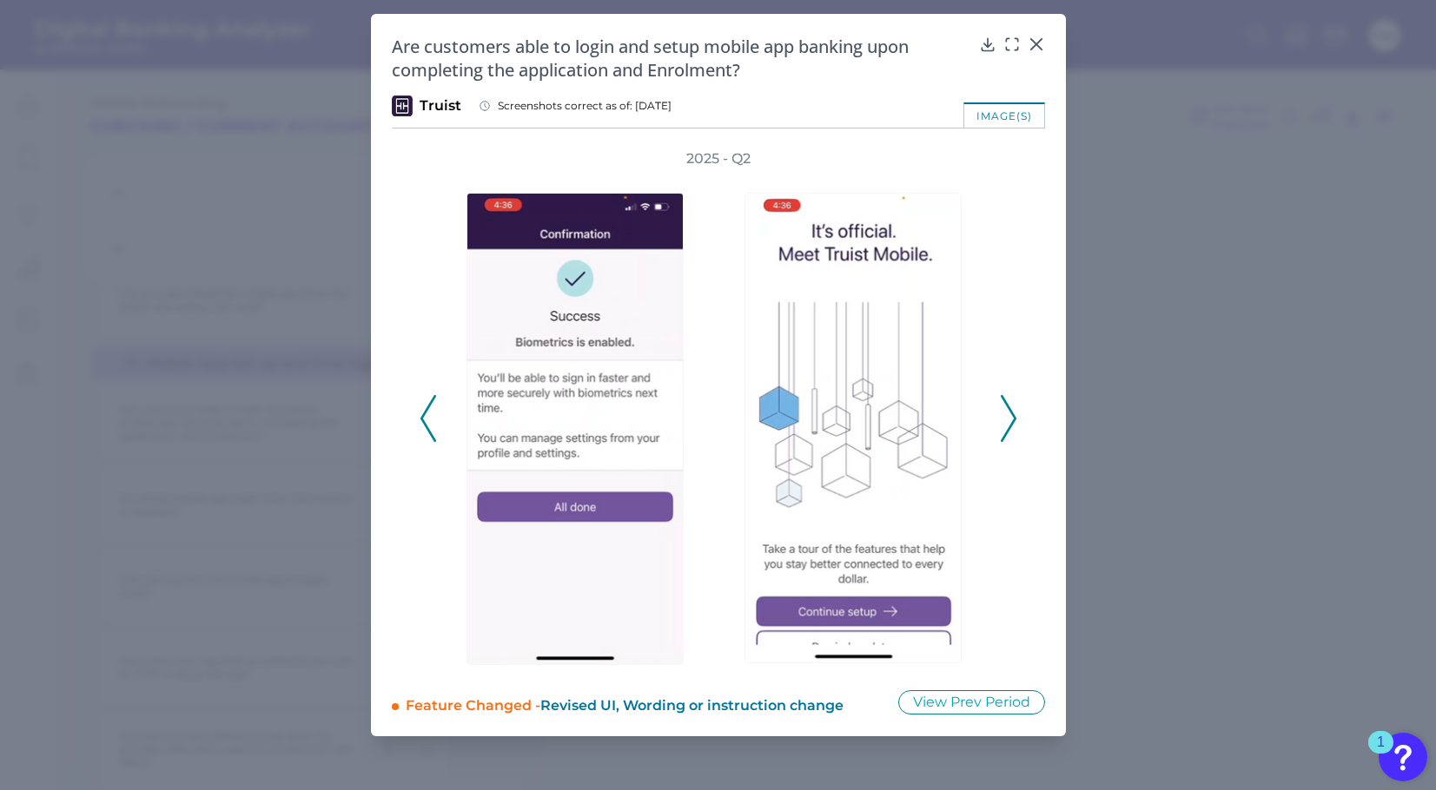
click at [1009, 418] on icon at bounding box center [1009, 418] width 16 height 47
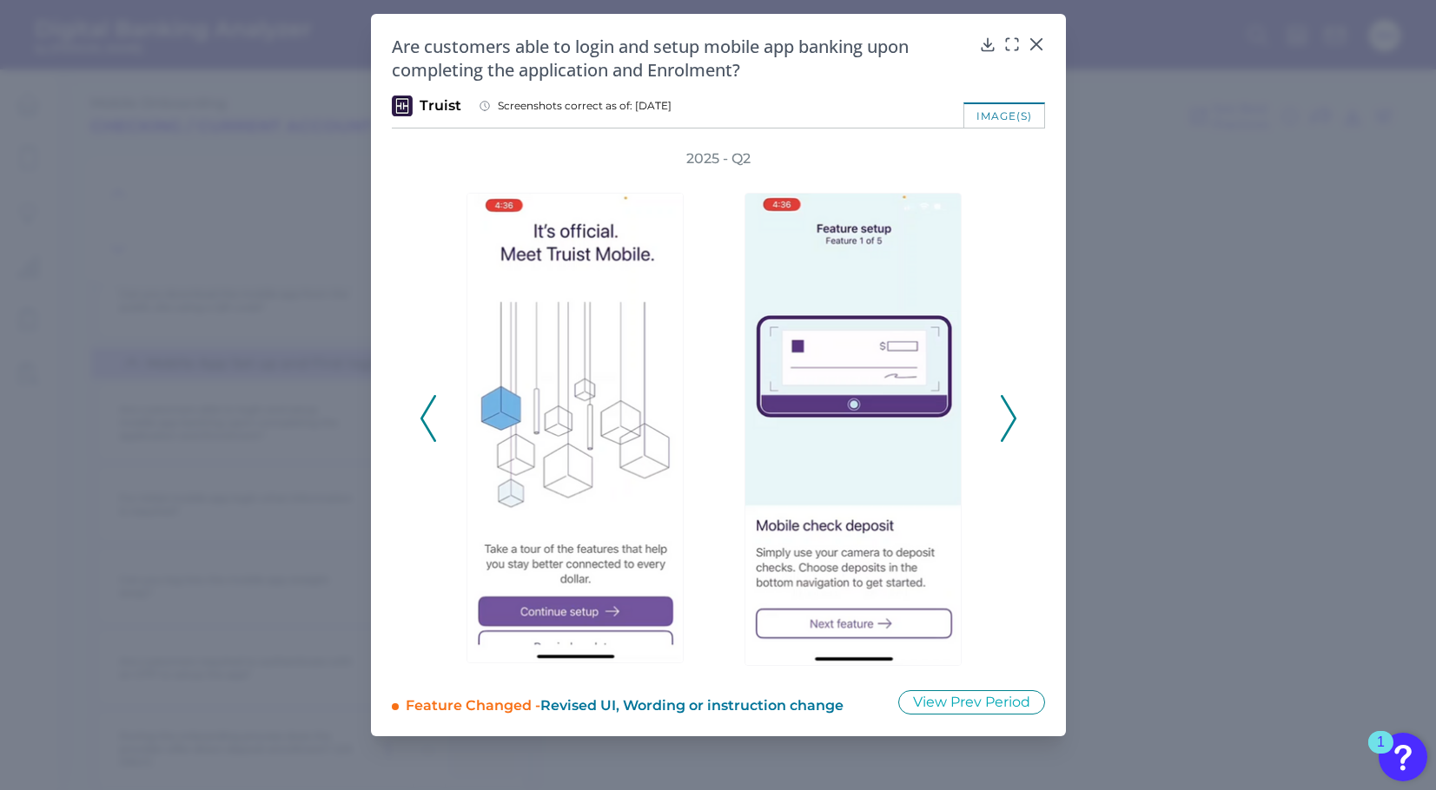
click at [1010, 418] on icon at bounding box center [1009, 418] width 16 height 47
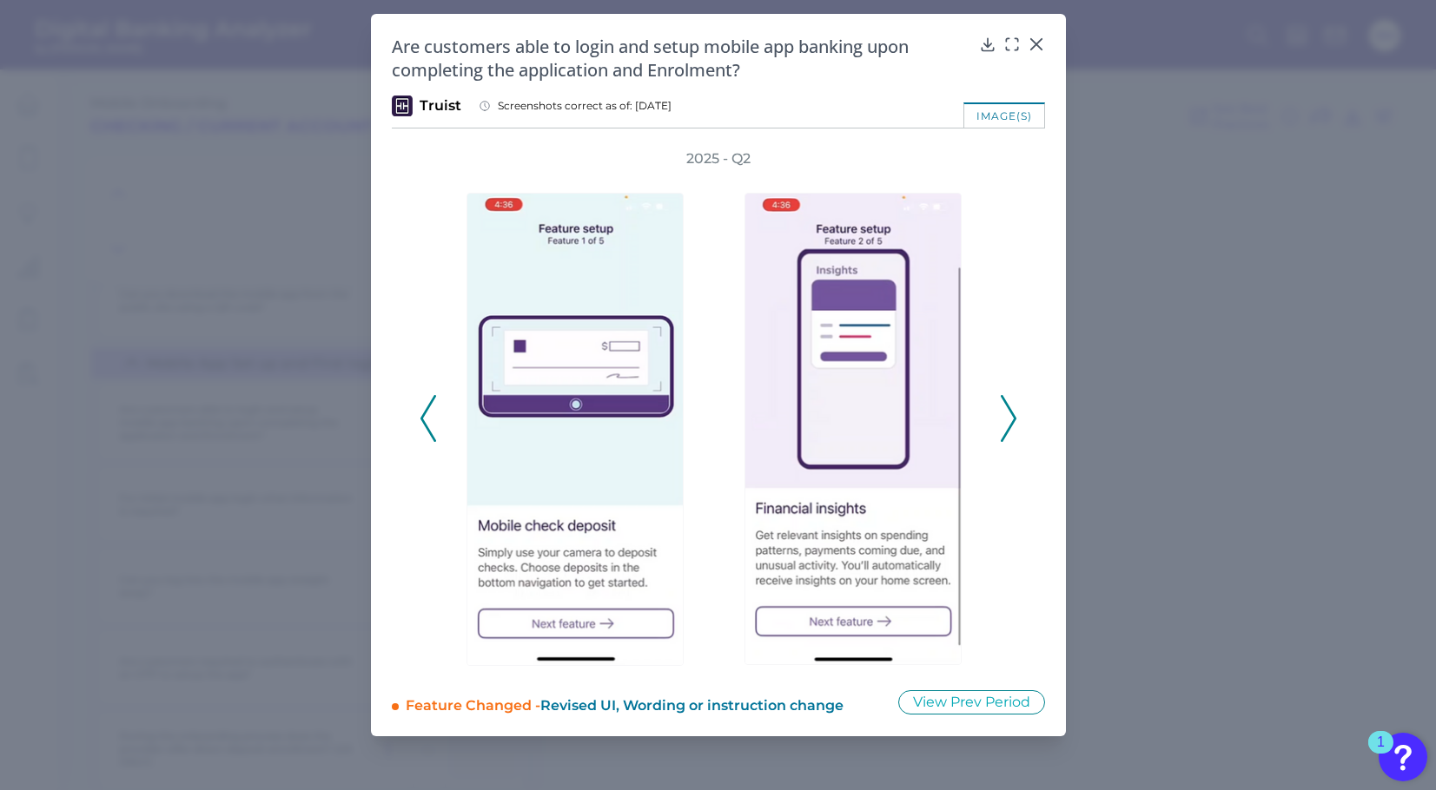
click at [1017, 402] on div "2025 - Q2" at bounding box center [718, 408] width 653 height 519
click at [1011, 406] on icon at bounding box center [1009, 418] width 16 height 47
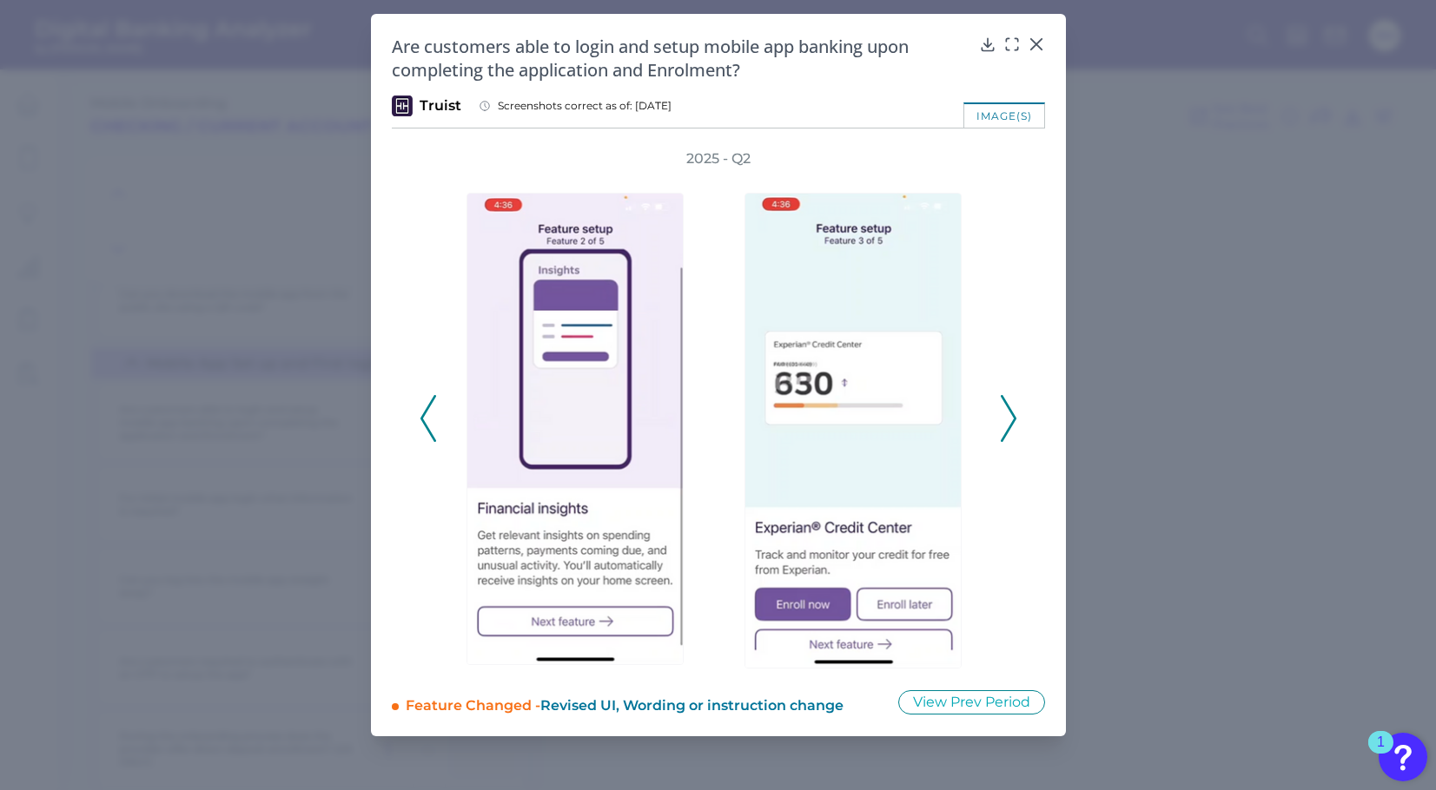
click at [1011, 406] on icon at bounding box center [1009, 418] width 16 height 47
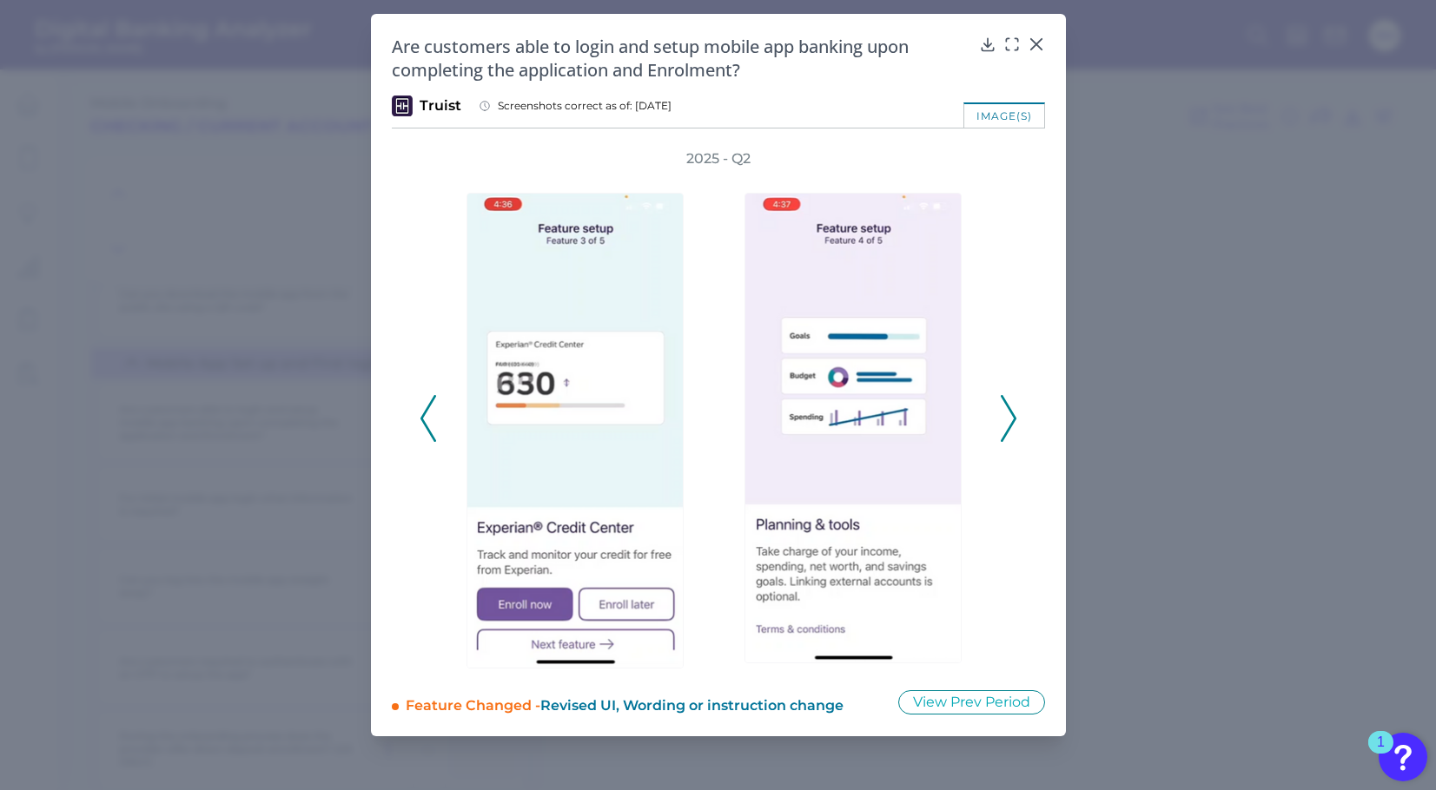
click at [1007, 398] on icon at bounding box center [1009, 418] width 16 height 47
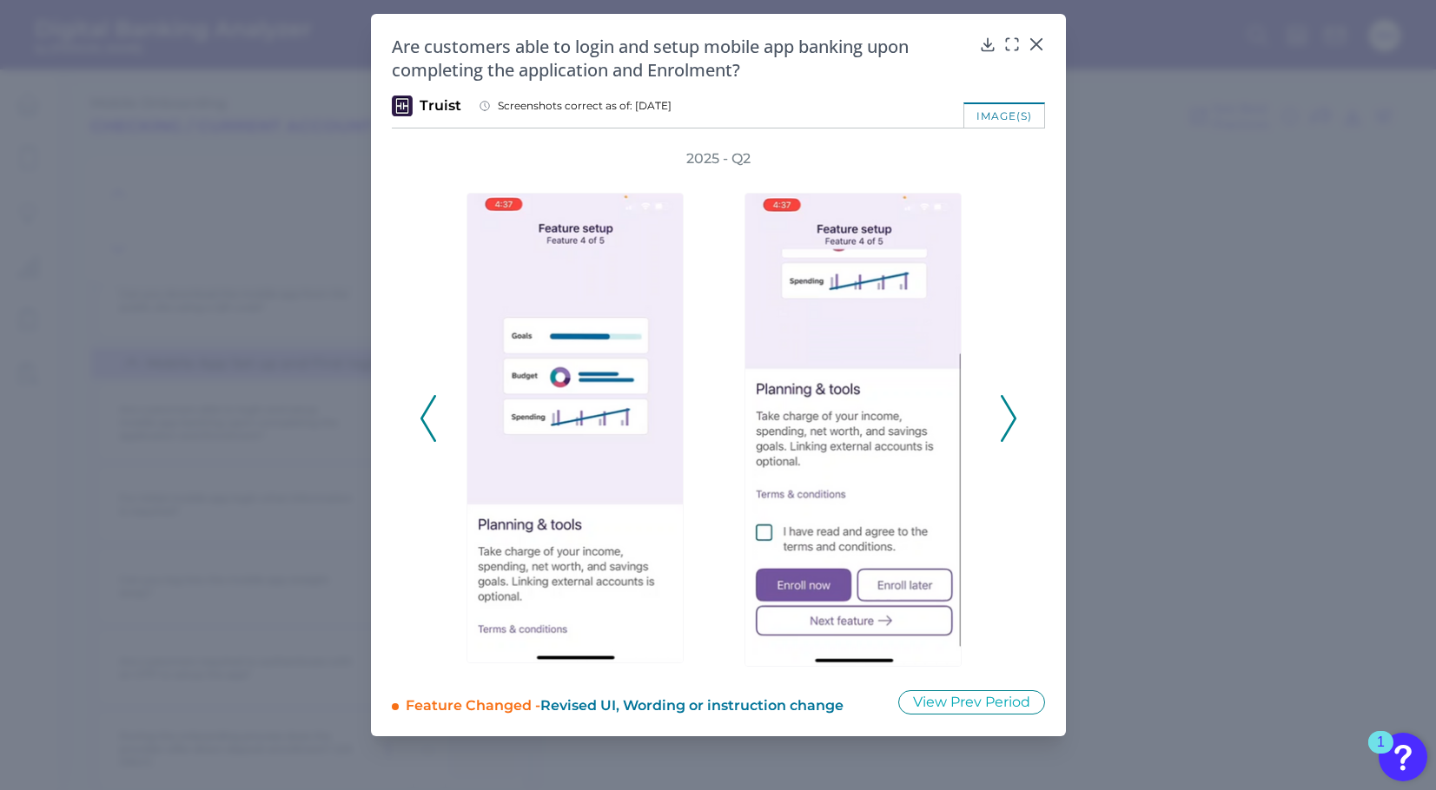
click at [1015, 412] on icon at bounding box center [1009, 418] width 16 height 47
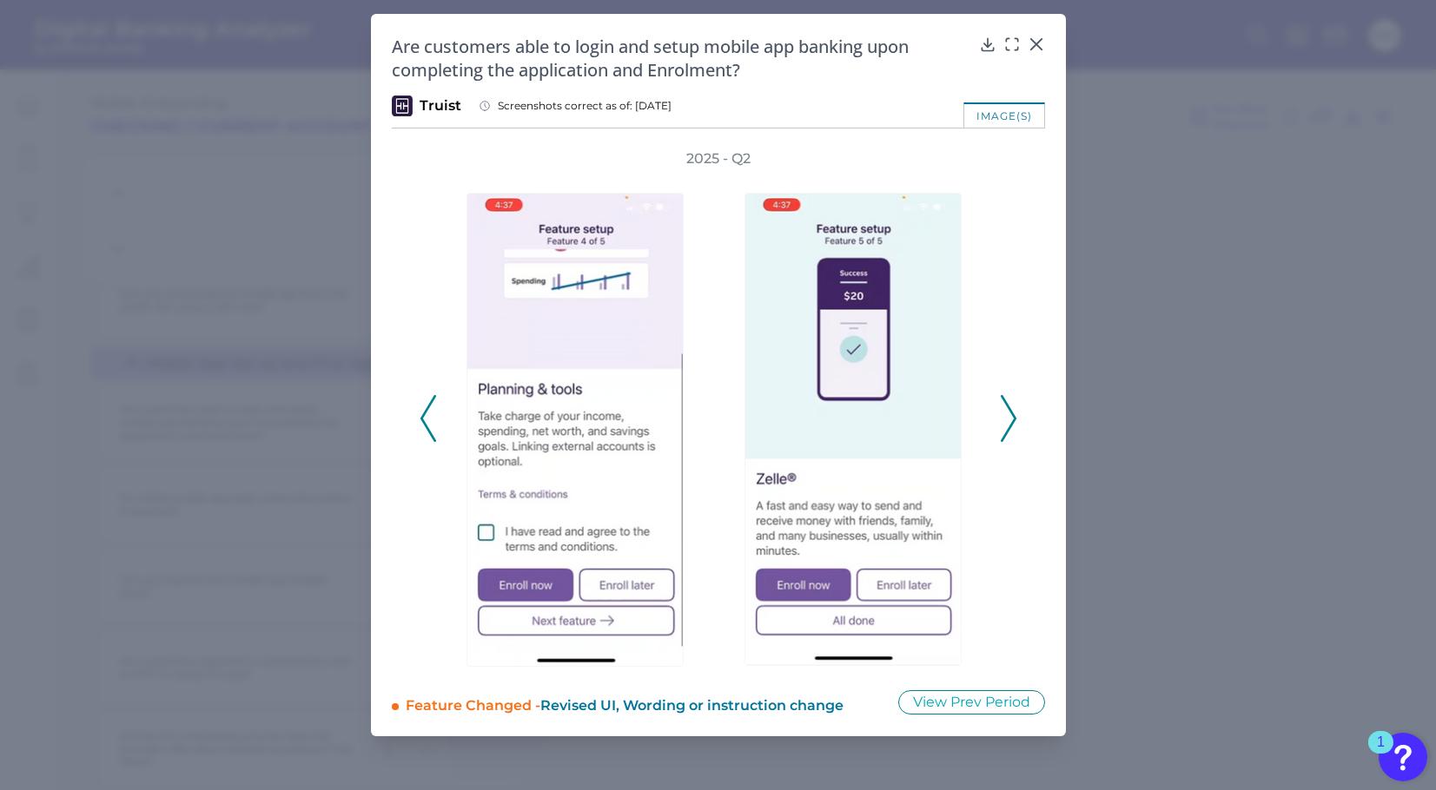
click at [417, 419] on div "2025 - Q2" at bounding box center [718, 408] width 653 height 519
click at [433, 428] on icon at bounding box center [428, 418] width 16 height 47
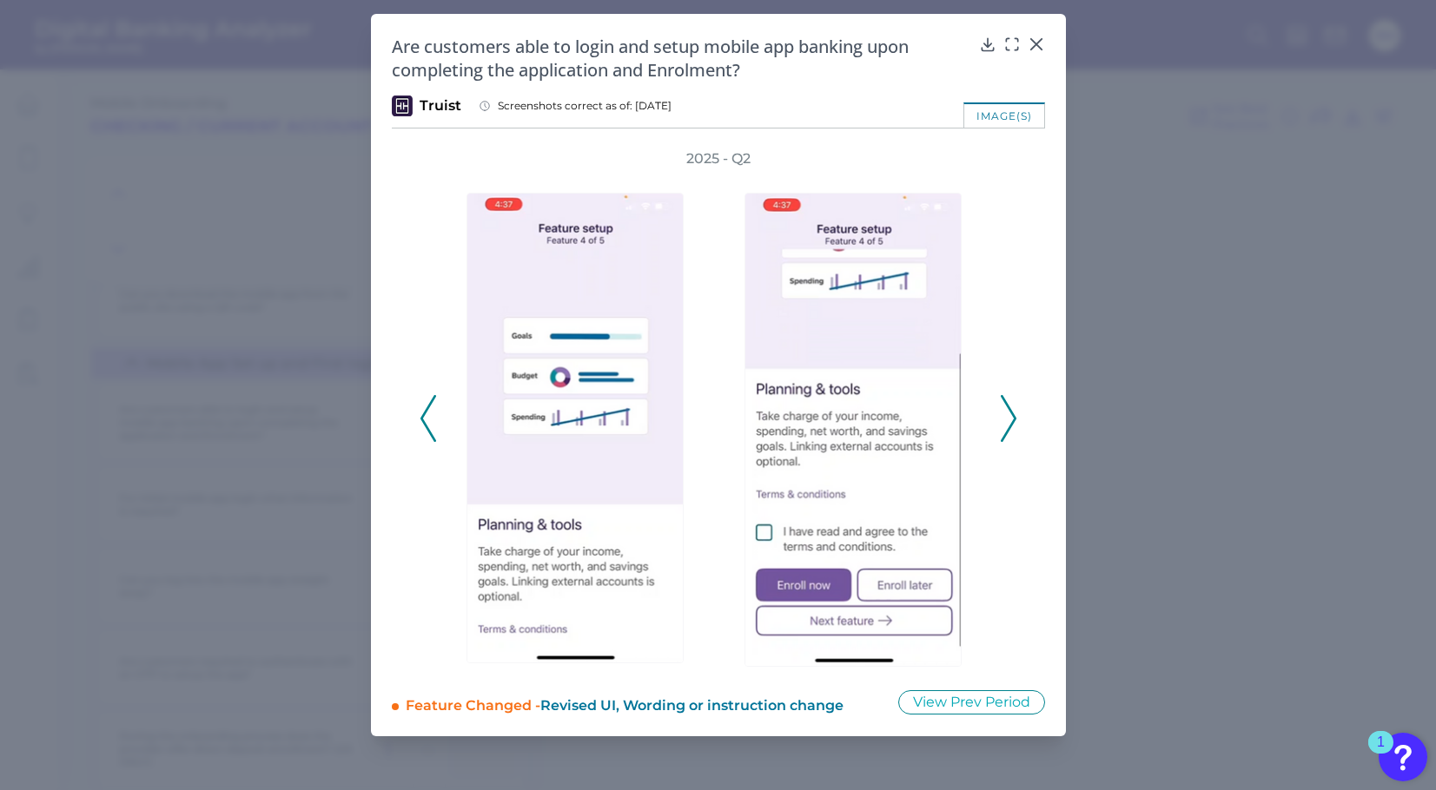
click at [1008, 425] on icon at bounding box center [1009, 418] width 16 height 47
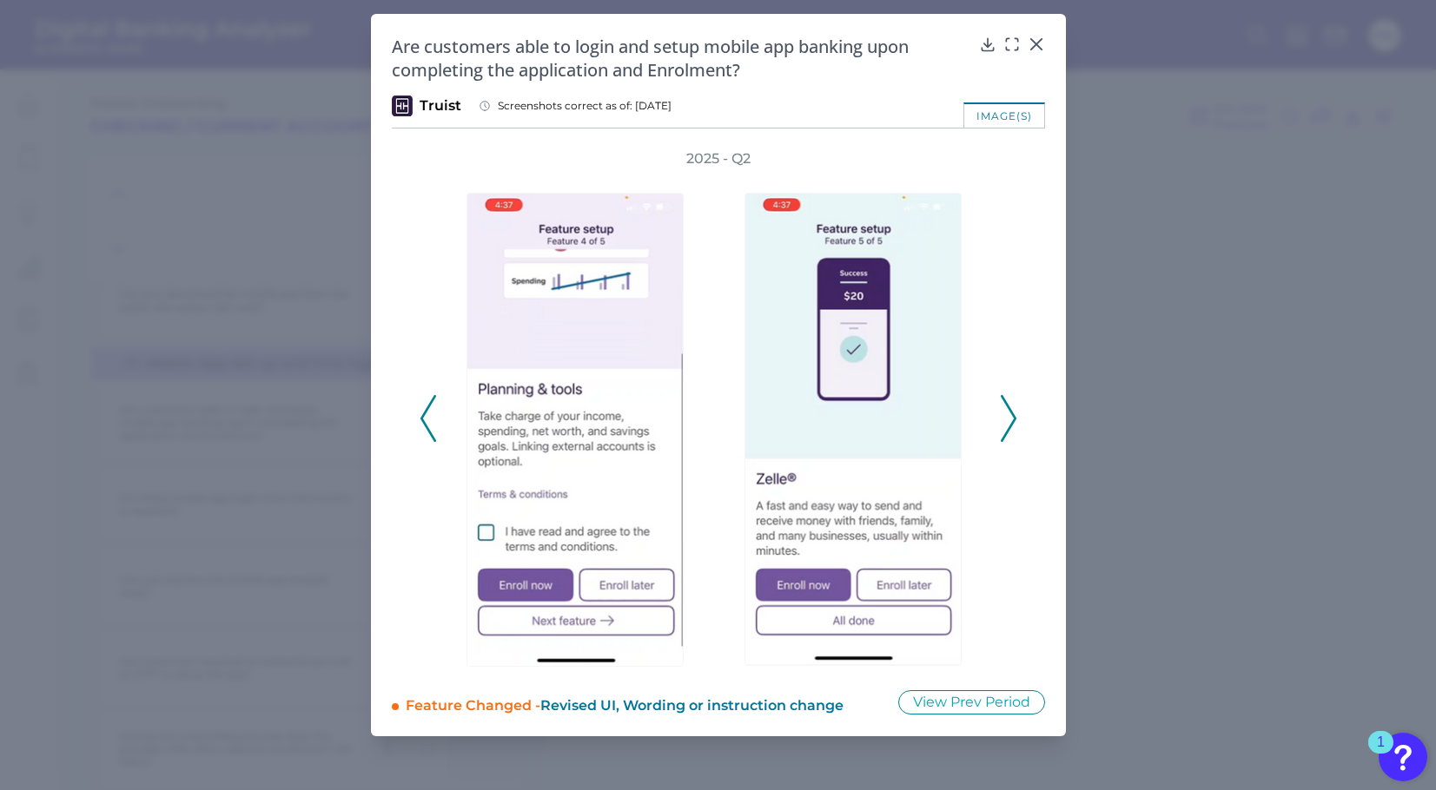
click at [1004, 428] on icon at bounding box center [1009, 418] width 16 height 47
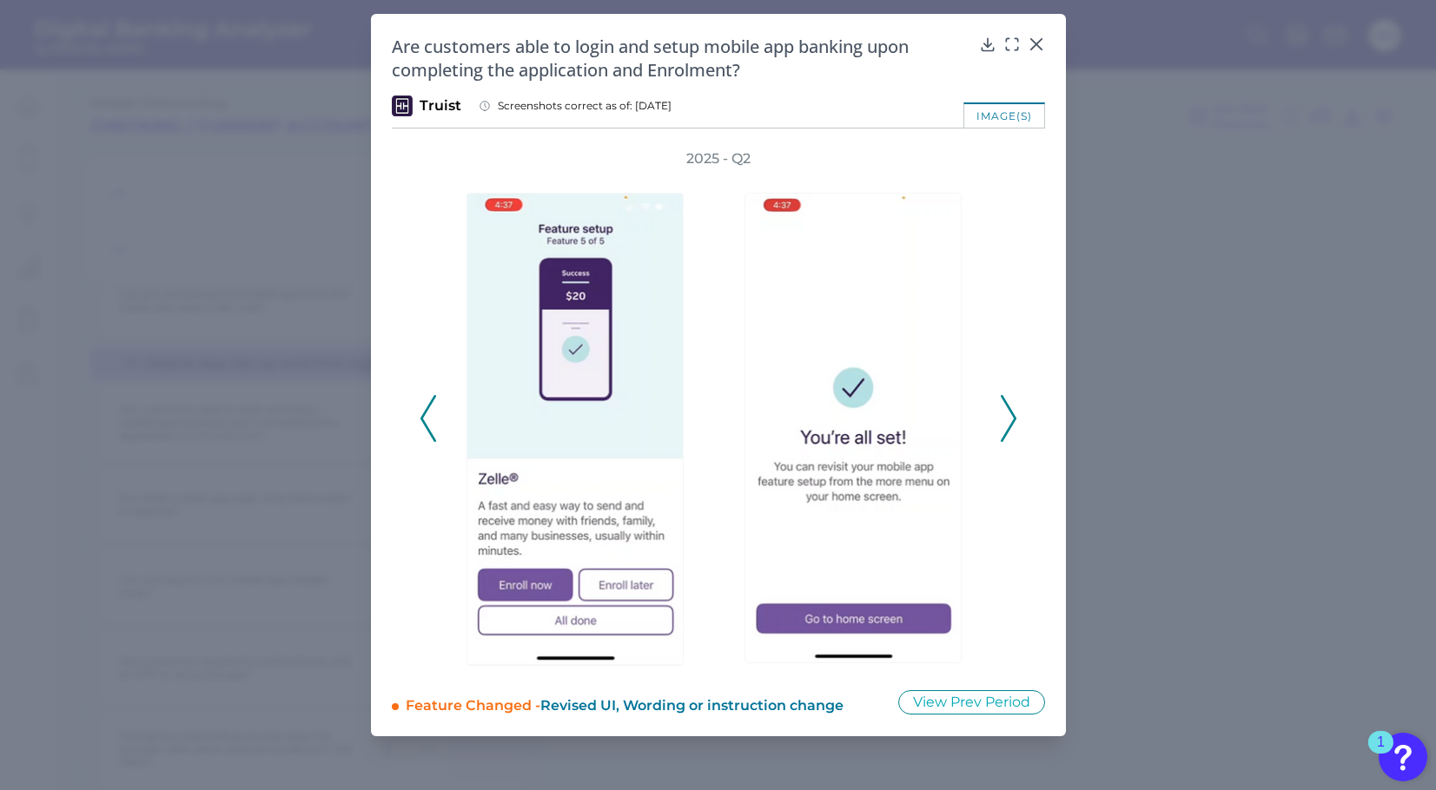
click at [1004, 428] on icon at bounding box center [1009, 418] width 16 height 47
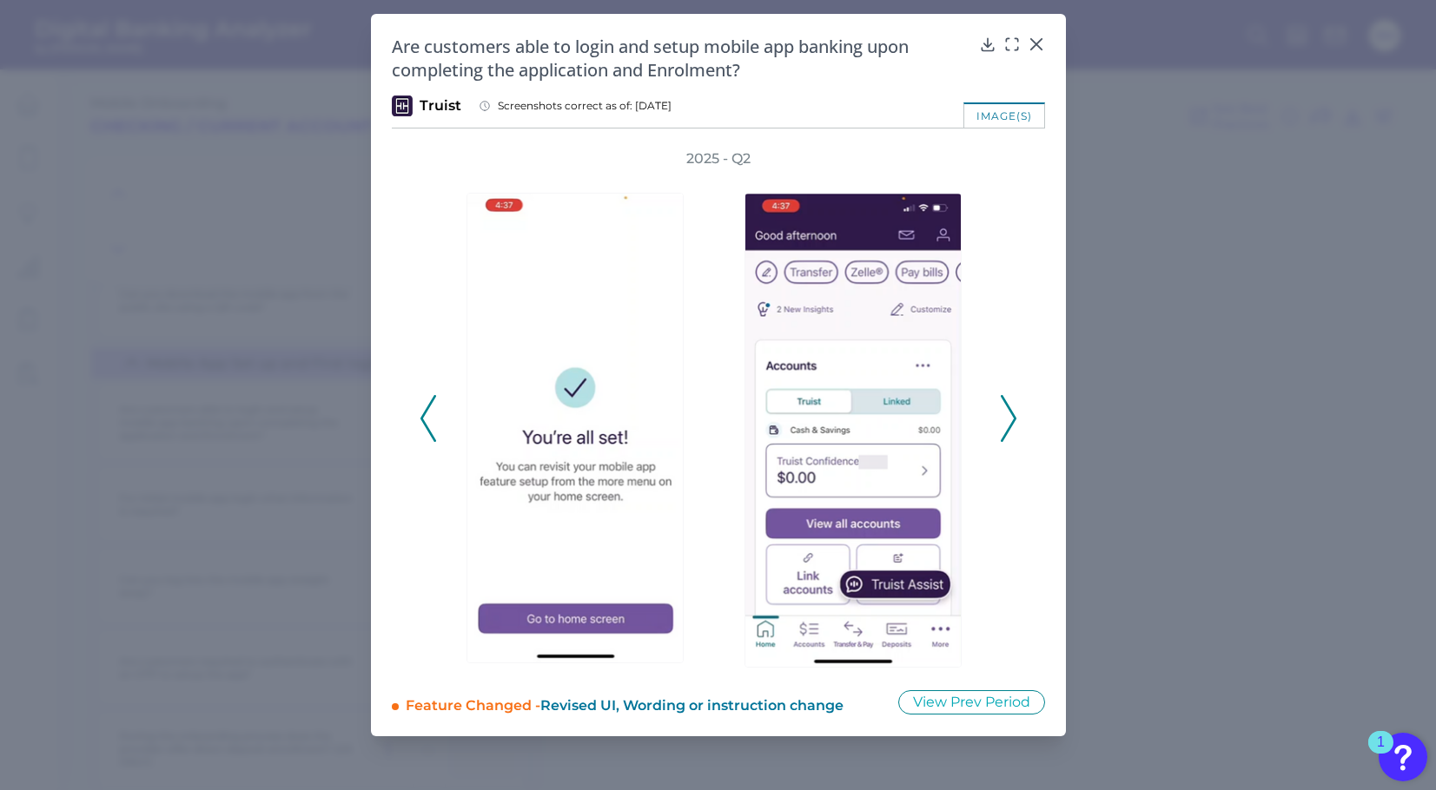
click at [991, 433] on div at bounding box center [857, 419] width 278 height 500
click at [1004, 433] on icon at bounding box center [1009, 418] width 16 height 47
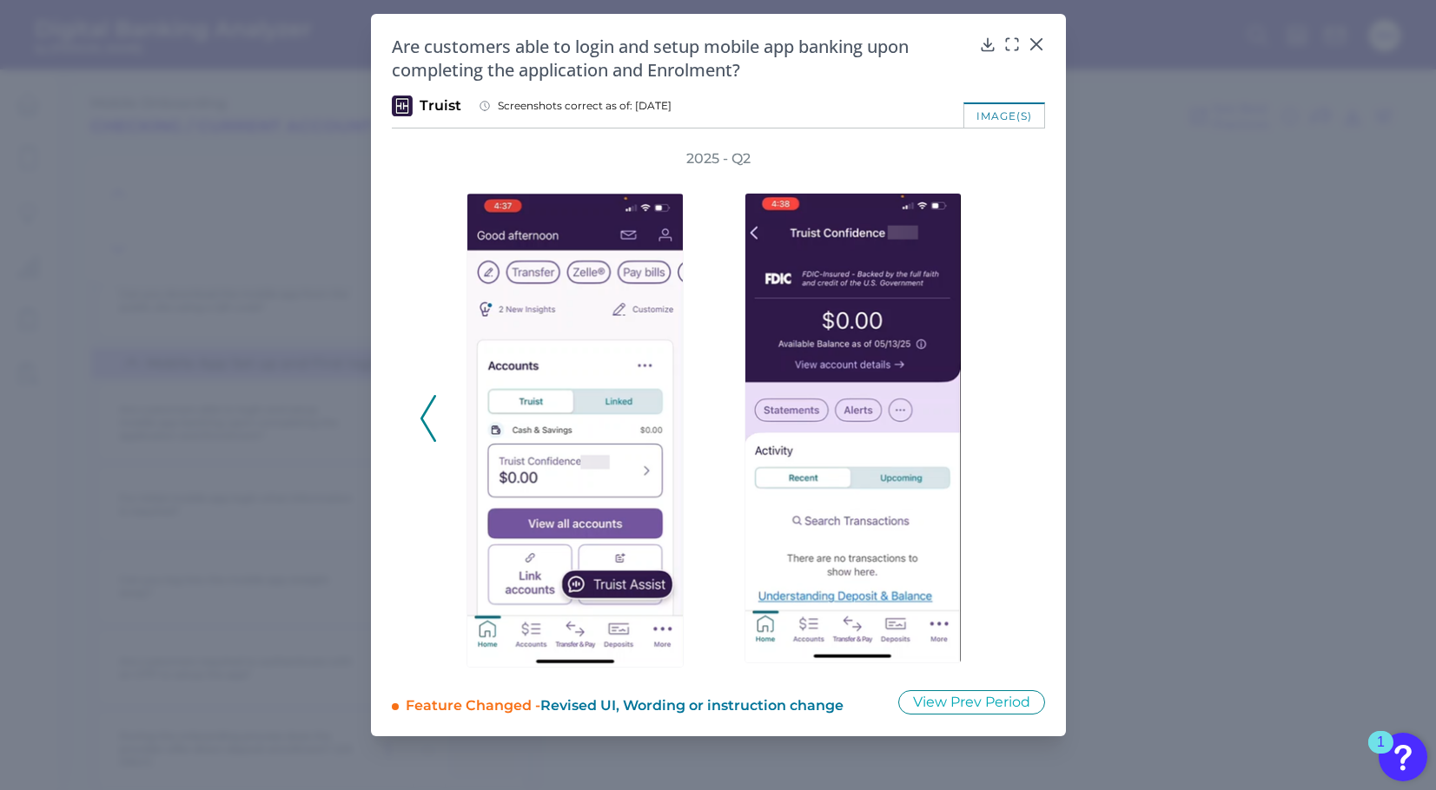
click at [420, 413] on icon at bounding box center [428, 418] width 16 height 47
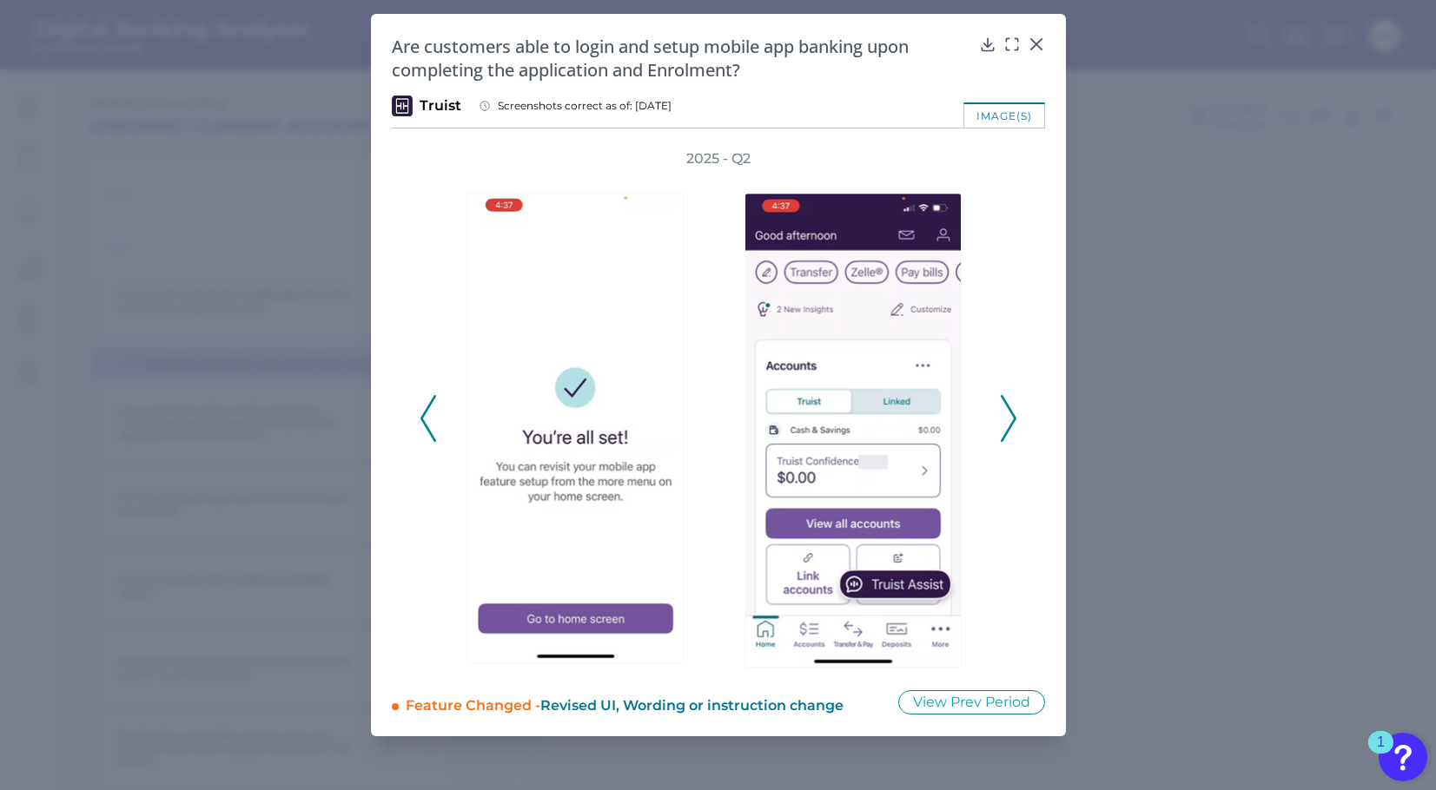
click at [1008, 411] on icon at bounding box center [1009, 418] width 16 height 47
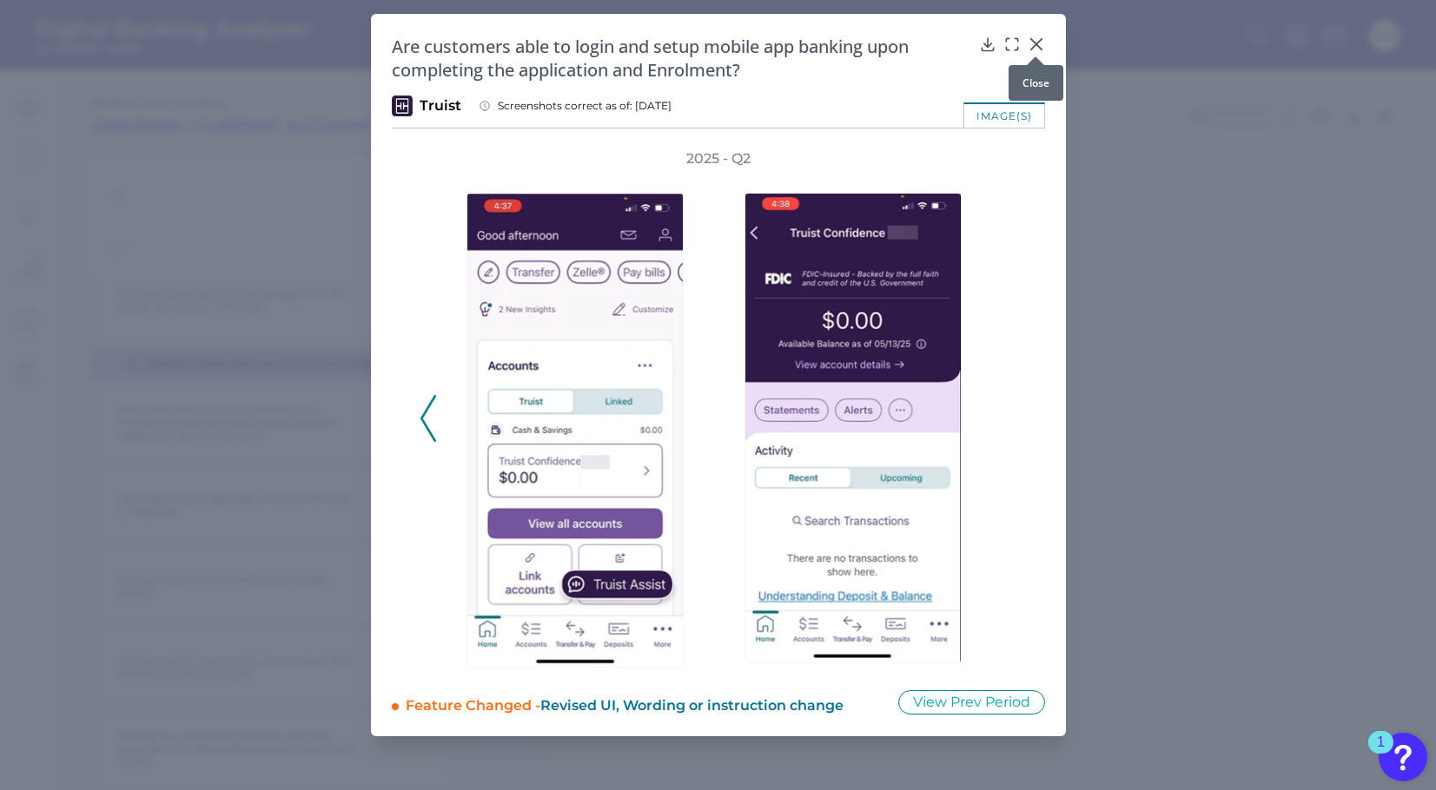
click at [1041, 42] on icon at bounding box center [1036, 44] width 17 height 17
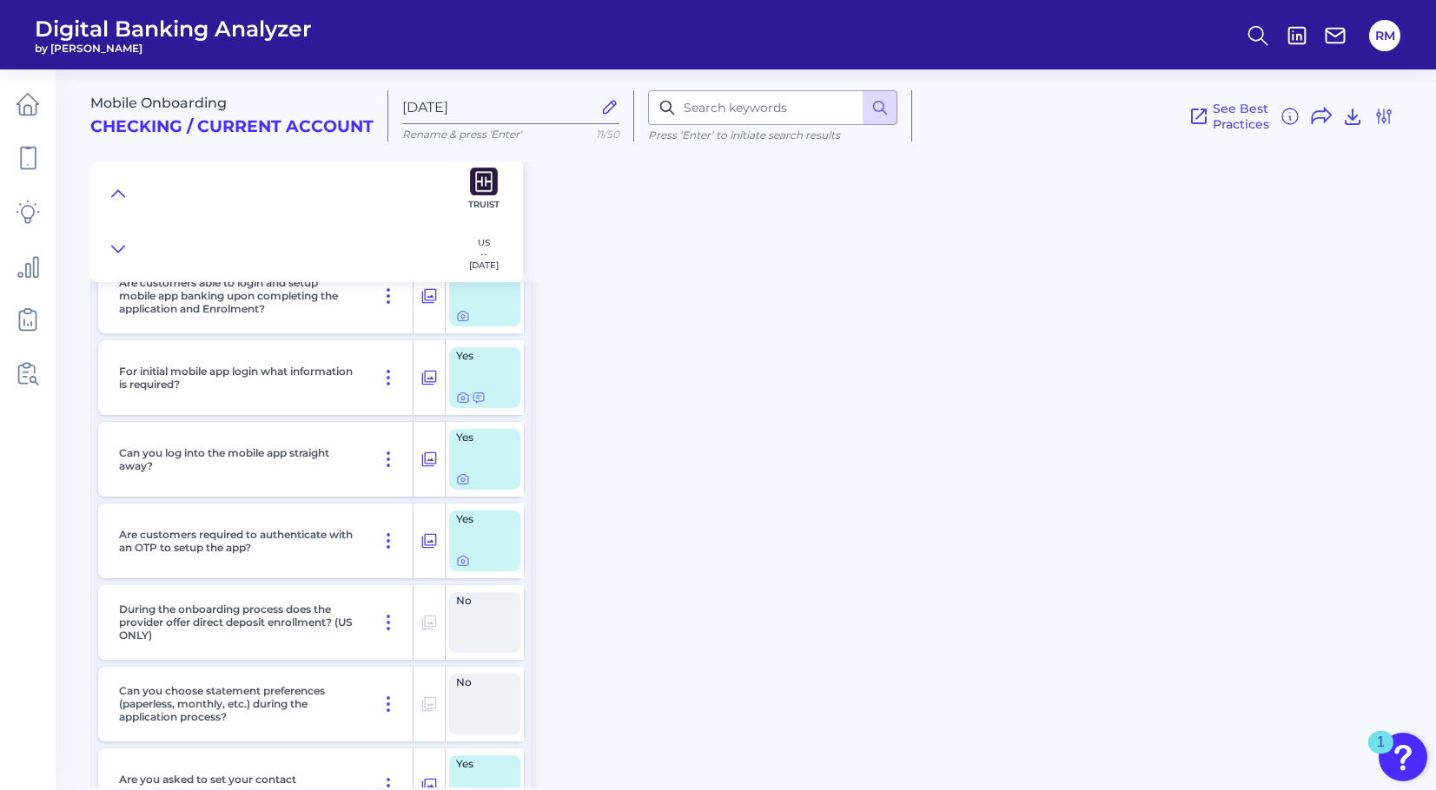
scroll to position [13521, 0]
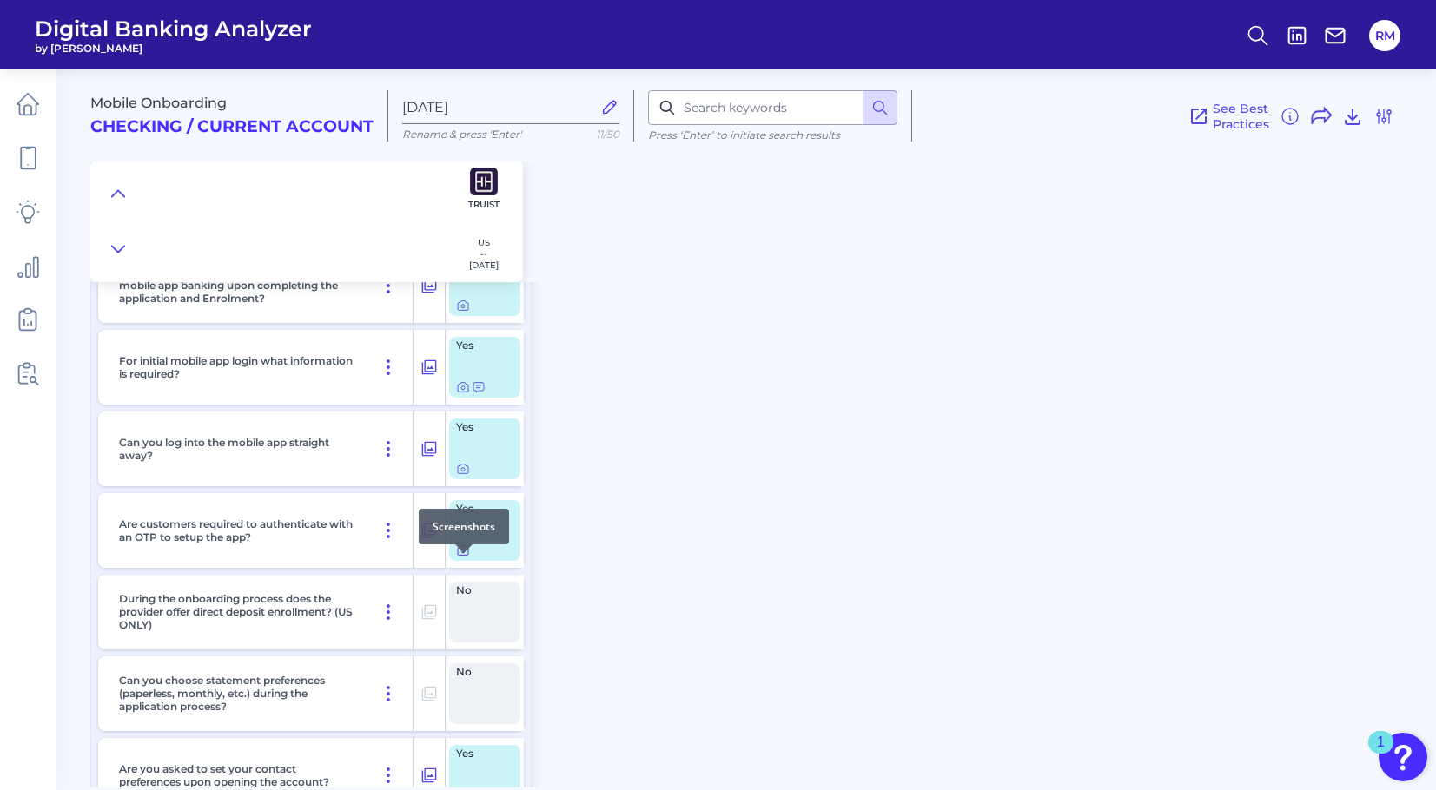
click at [465, 558] on icon at bounding box center [463, 551] width 14 height 14
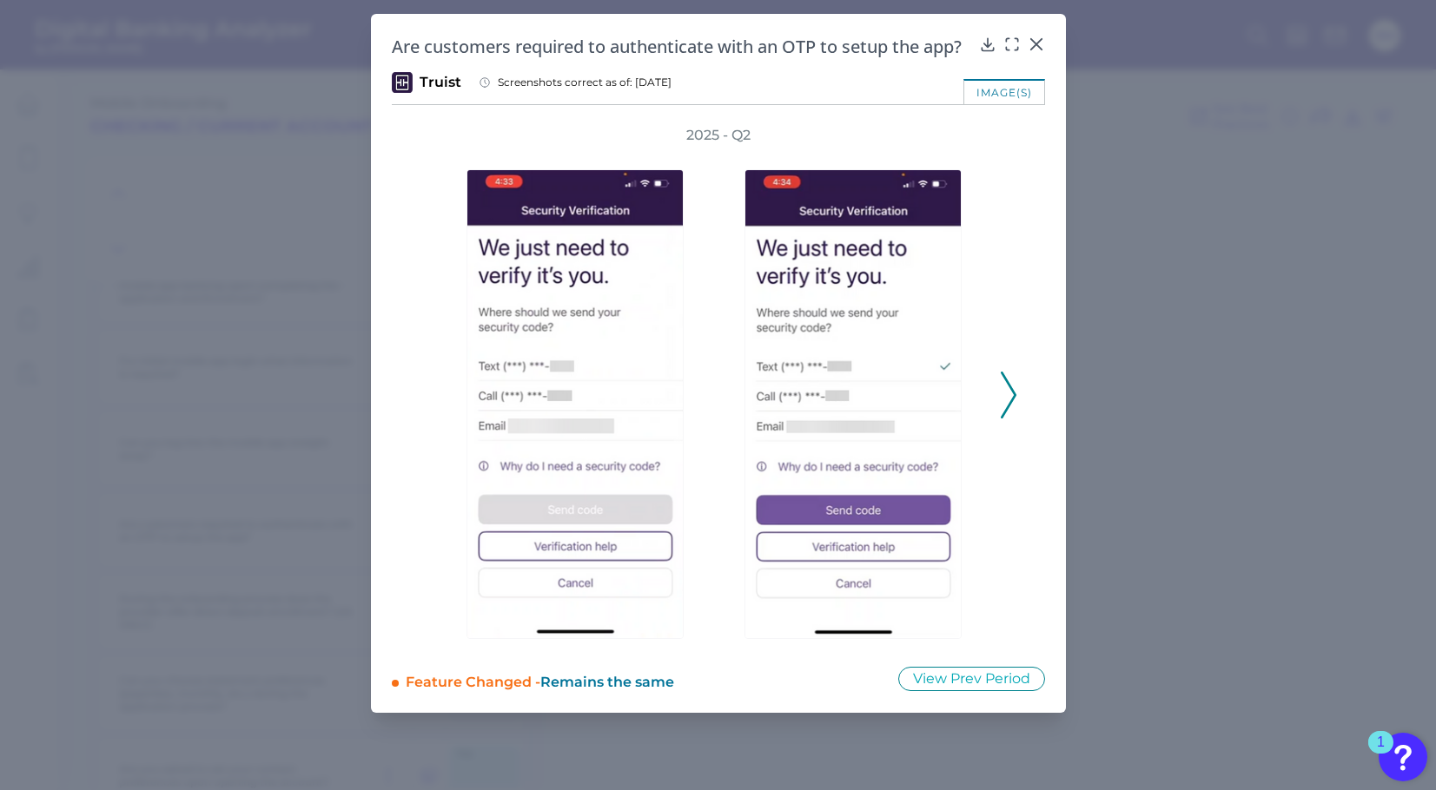
click at [1030, 59] on div "Are customers required to authenticate with an OTP to setup the app? Truist Scr…" at bounding box center [718, 363] width 695 height 699
click at [1035, 49] on div at bounding box center [1035, 56] width 17 height 17
click at [1045, 37] on div "Are customers required to authenticate with an OTP to setup the app? Truist Scr…" at bounding box center [718, 363] width 695 height 699
click at [1042, 39] on icon at bounding box center [1036, 44] width 17 height 17
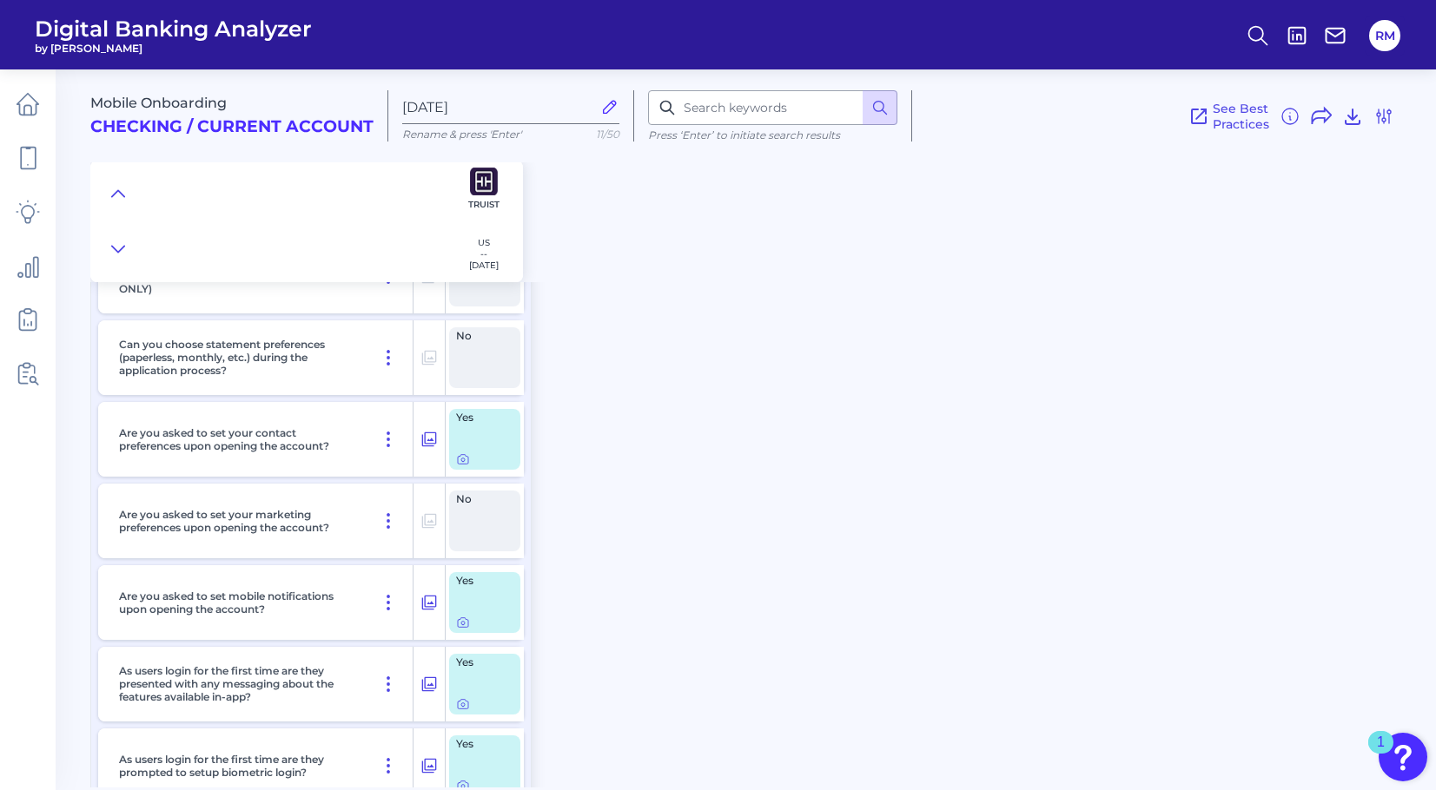
scroll to position [13860, 0]
click at [461, 464] on icon at bounding box center [463, 457] width 14 height 14
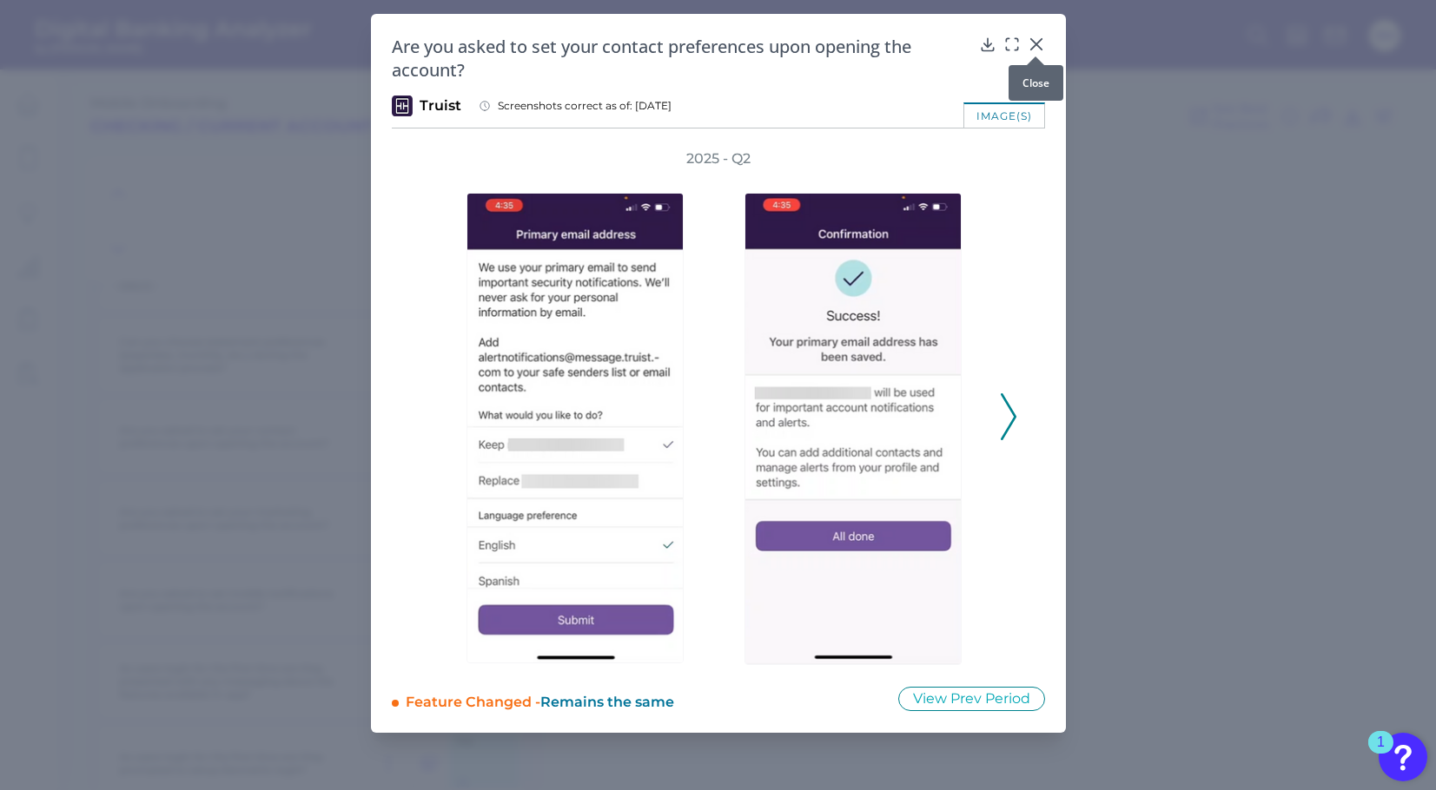
click at [1035, 52] on div at bounding box center [1035, 56] width 17 height 17
click at [1040, 44] on icon at bounding box center [1036, 44] width 17 height 17
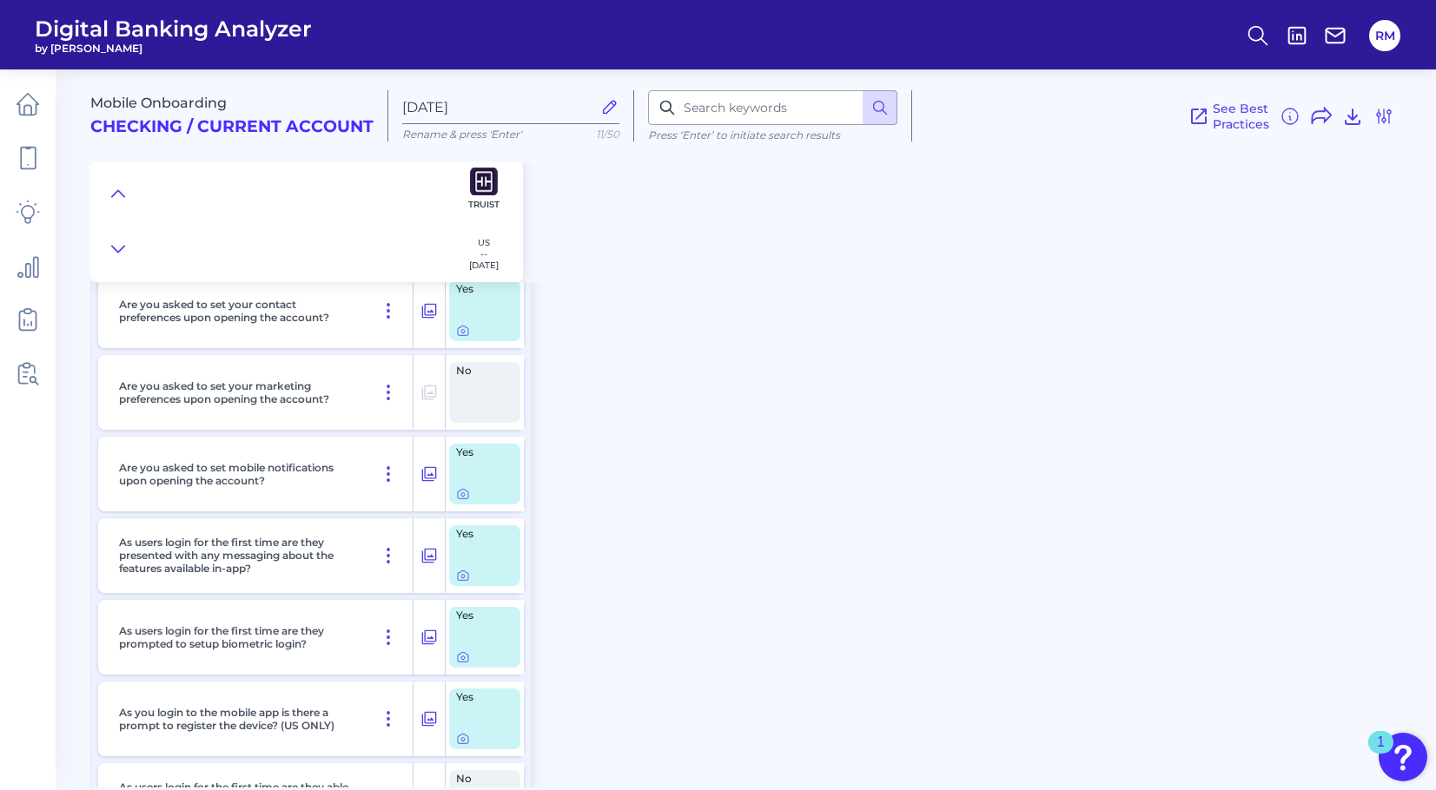
scroll to position [13996, 0]
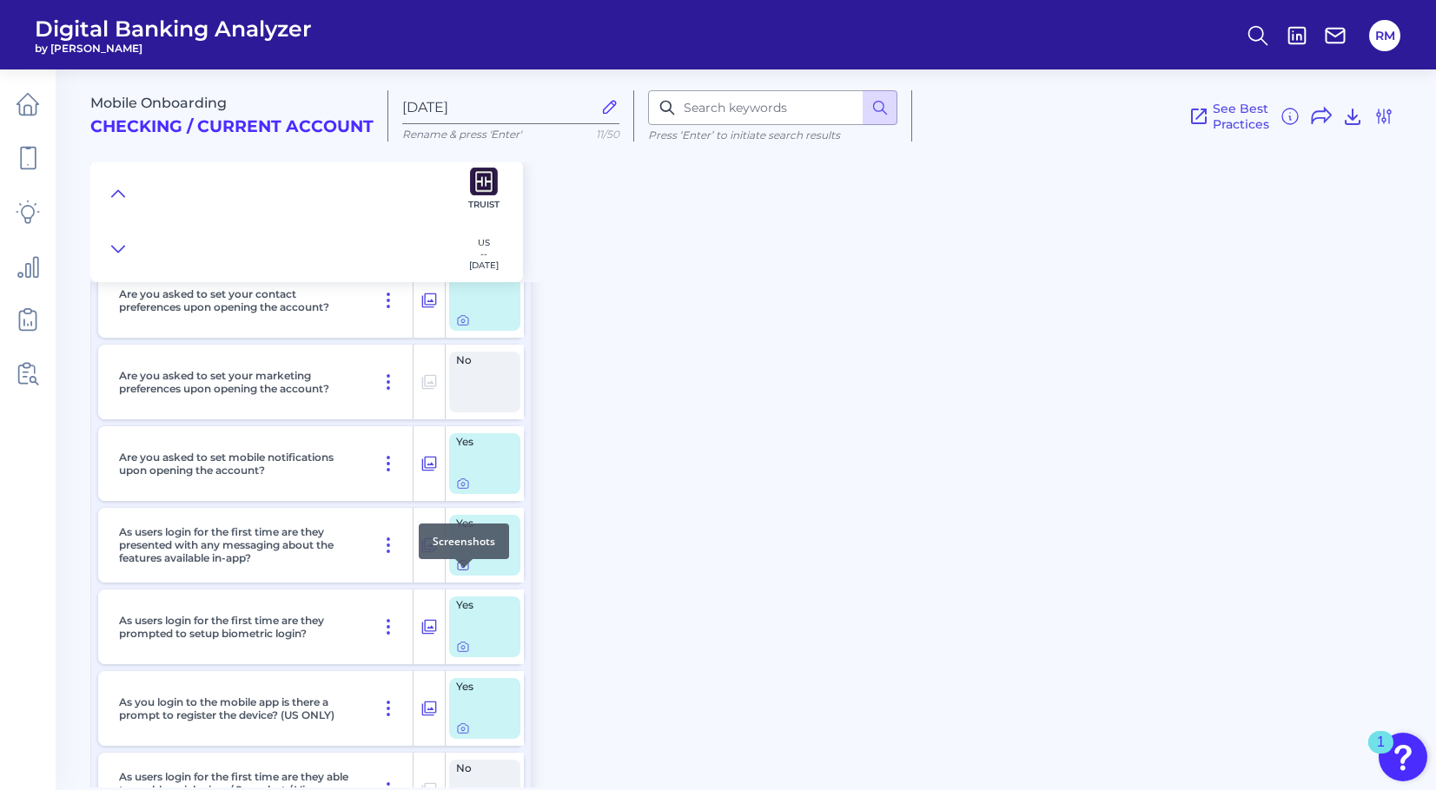
click at [458, 571] on icon at bounding box center [463, 566] width 10 height 10
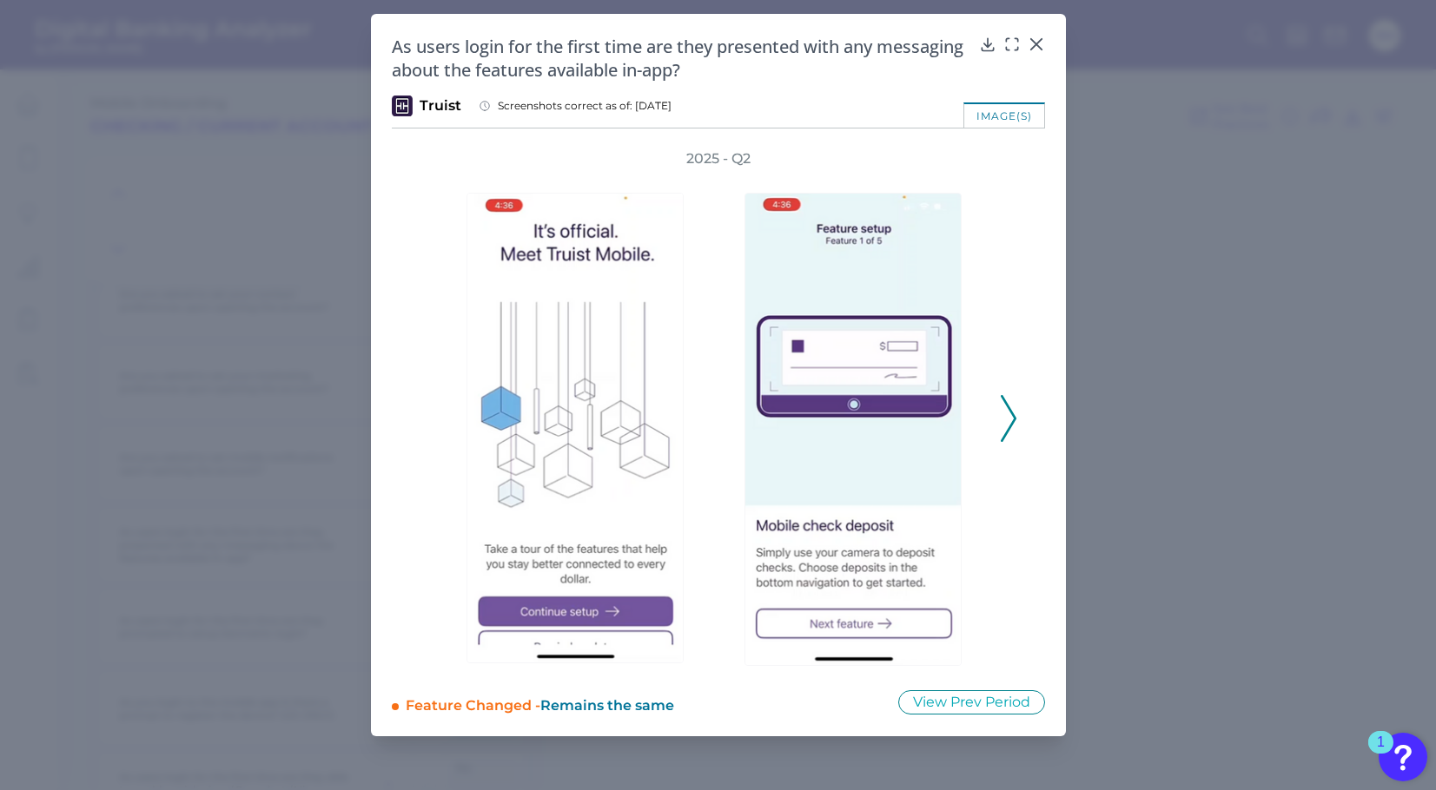
click at [1008, 418] on icon at bounding box center [1009, 418] width 16 height 47
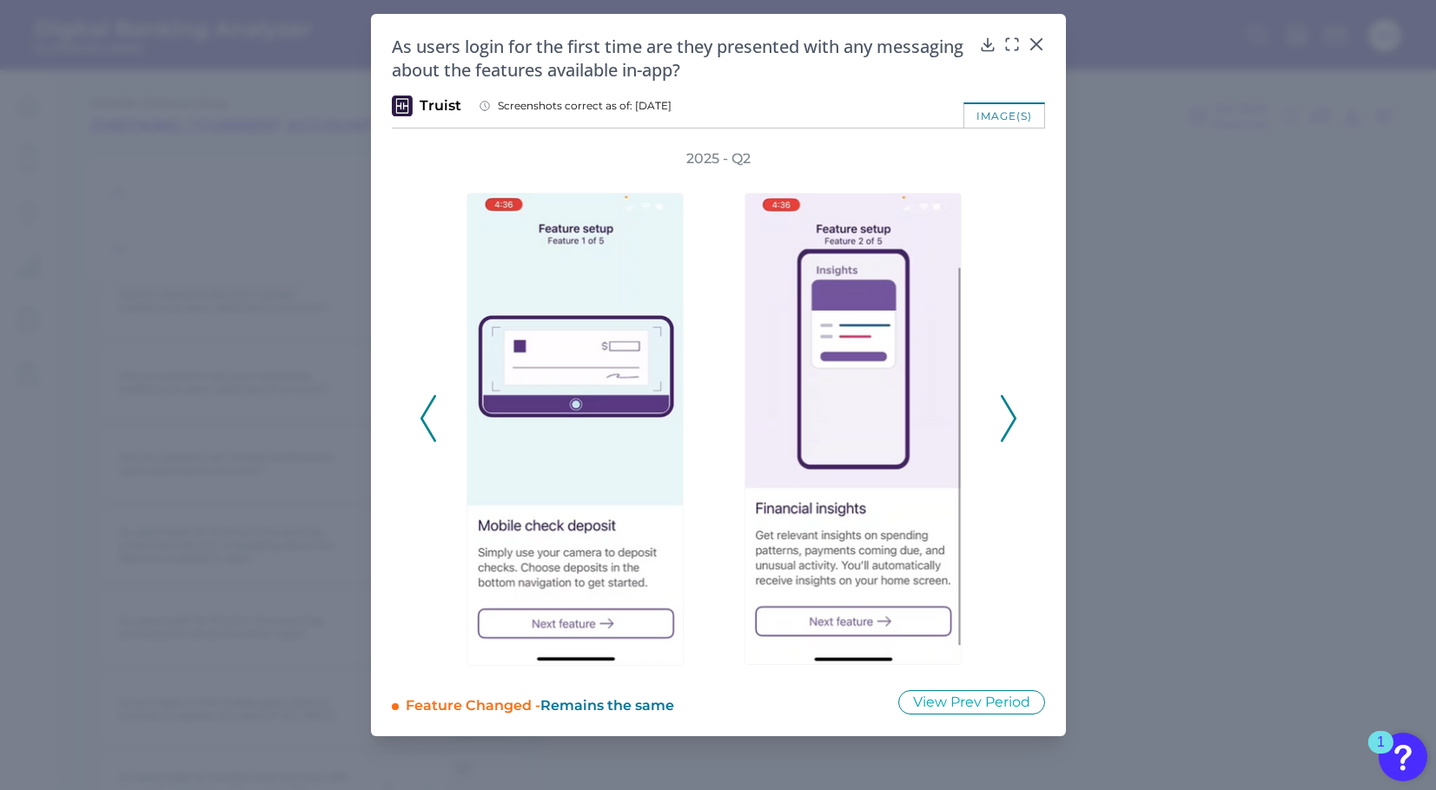
click at [1009, 418] on icon at bounding box center [1009, 418] width 16 height 47
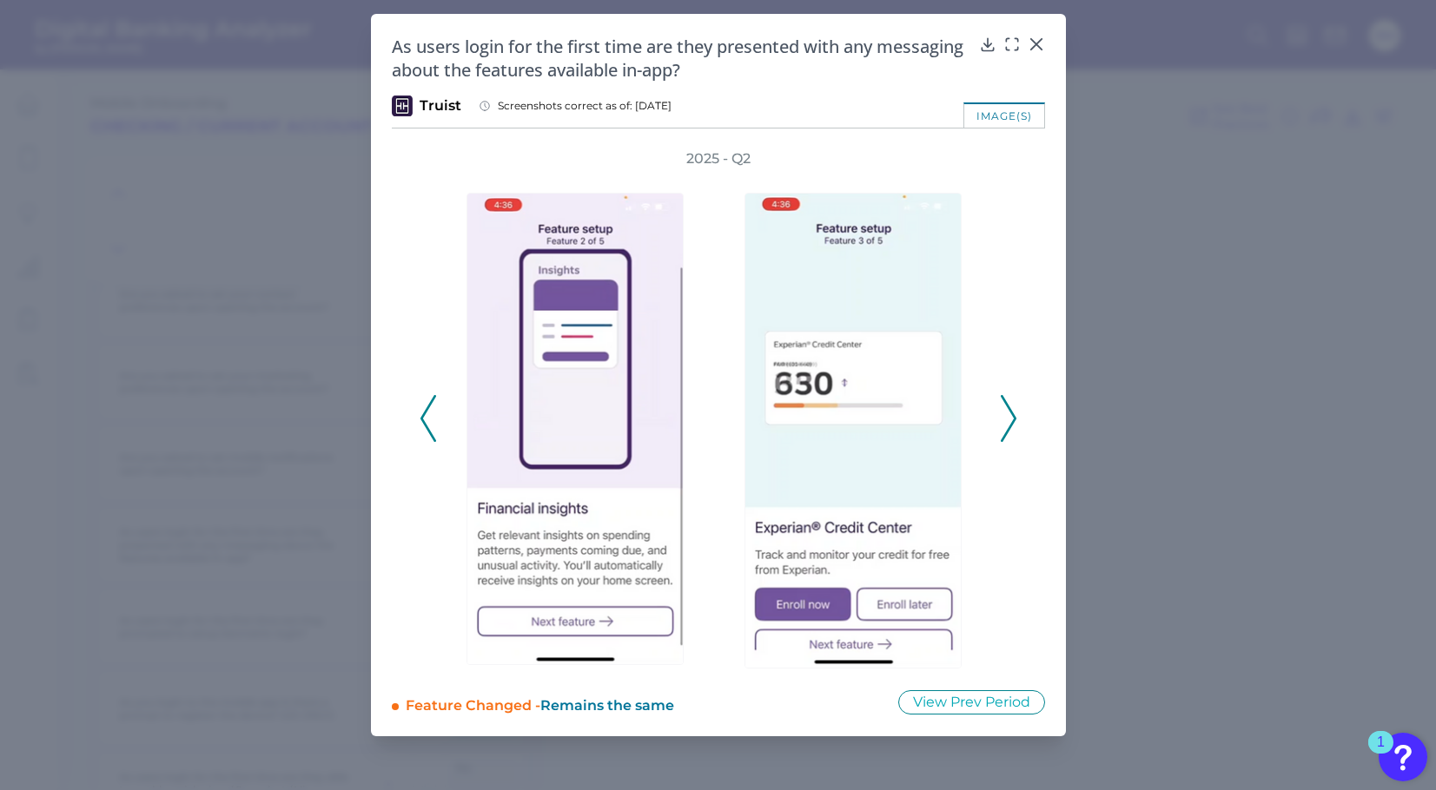
click at [1009, 418] on icon at bounding box center [1009, 418] width 16 height 47
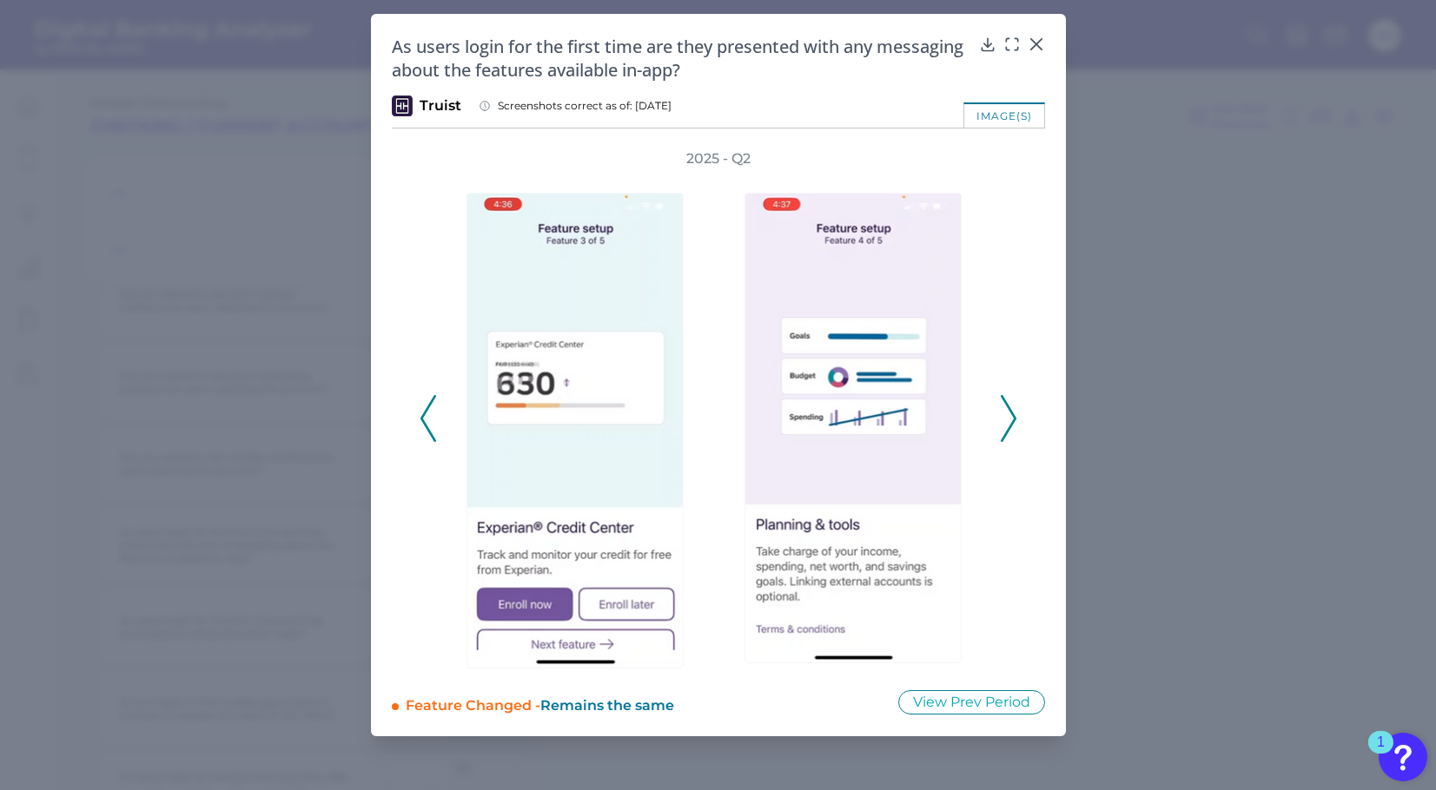
click at [1011, 420] on icon at bounding box center [1009, 418] width 16 height 47
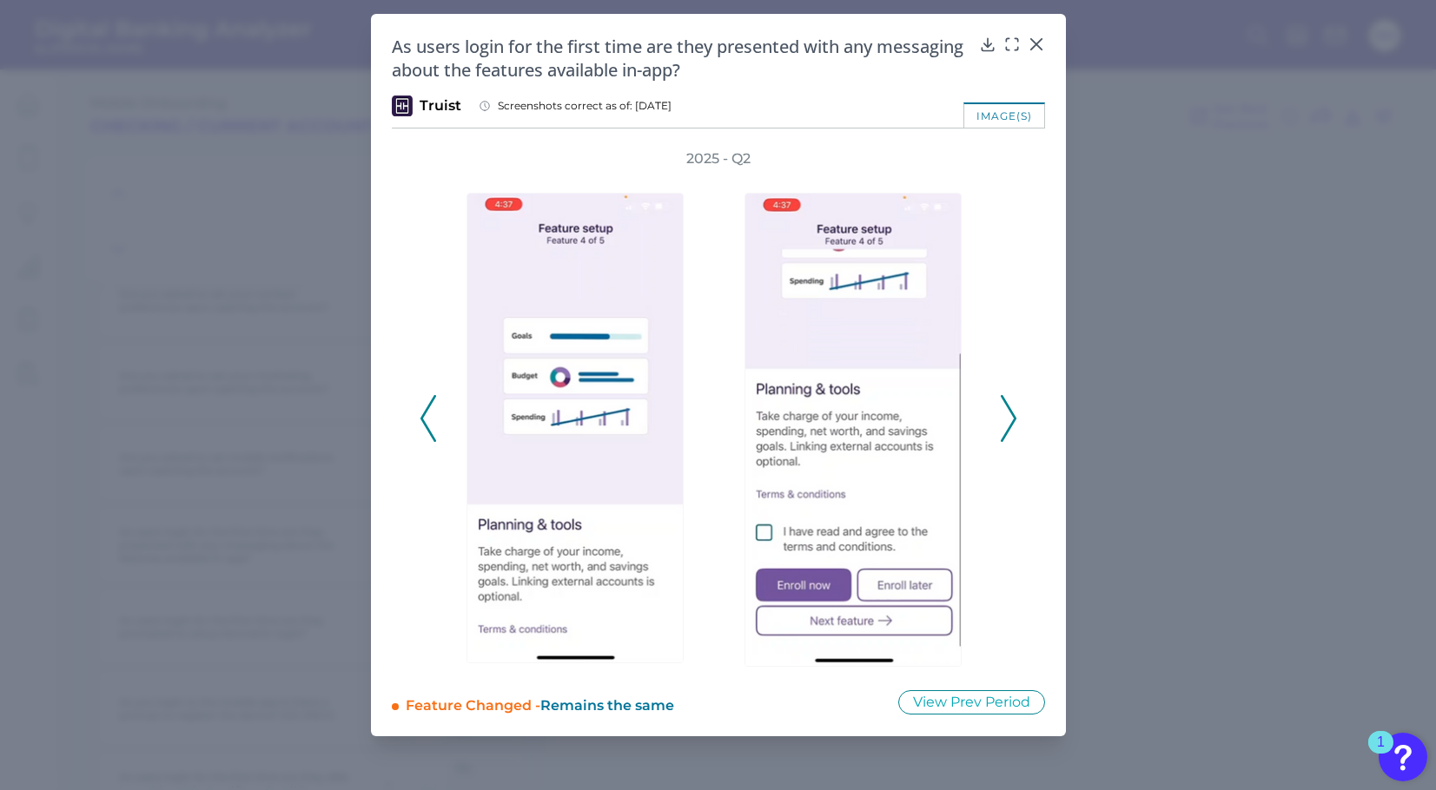
click at [1011, 420] on icon at bounding box center [1009, 418] width 16 height 47
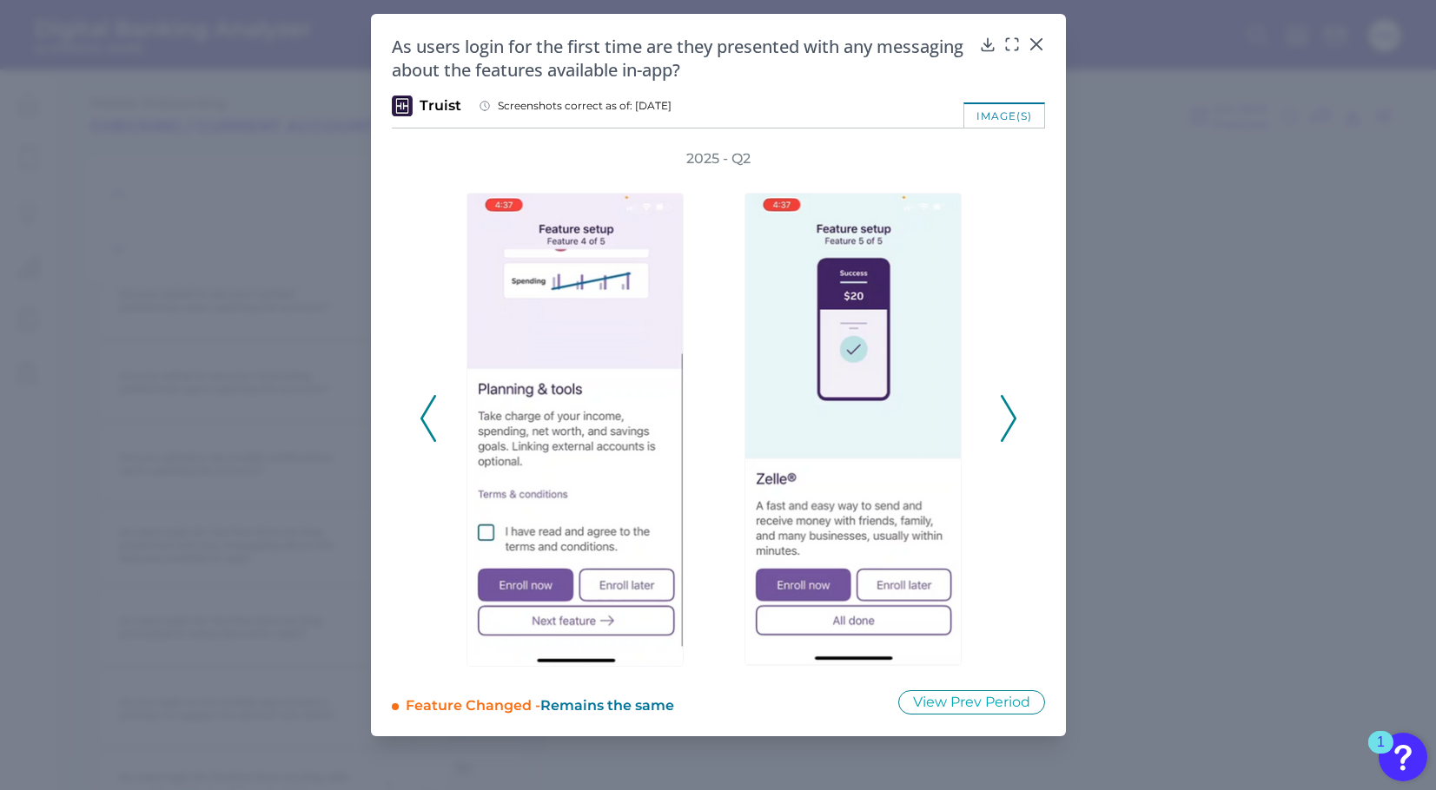
click at [1011, 420] on icon at bounding box center [1009, 418] width 16 height 47
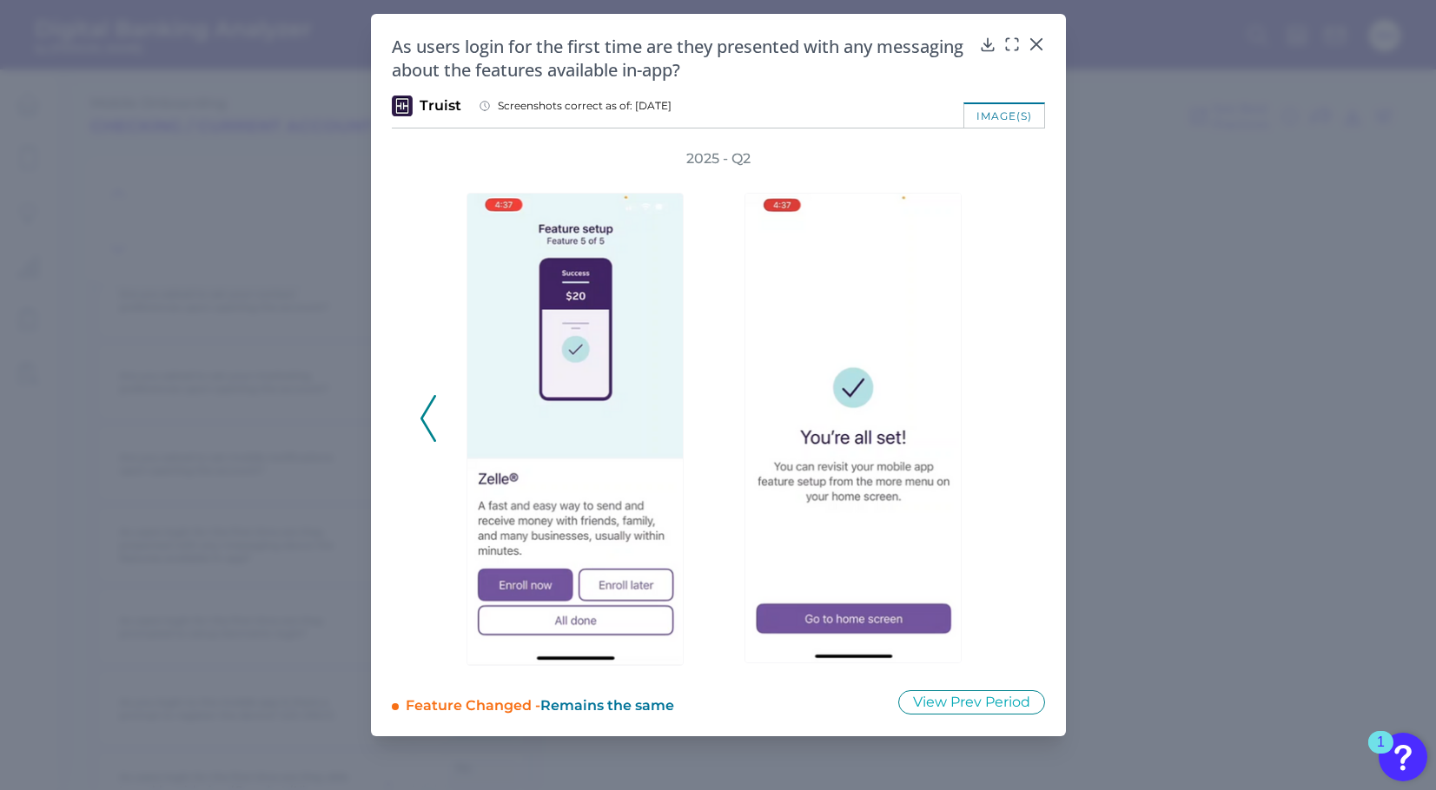
click at [1011, 420] on div "2025 - Q2" at bounding box center [719, 408] width 598 height 519
click at [1042, 48] on div at bounding box center [1035, 56] width 17 height 17
click at [1042, 45] on icon at bounding box center [1036, 44] width 17 height 17
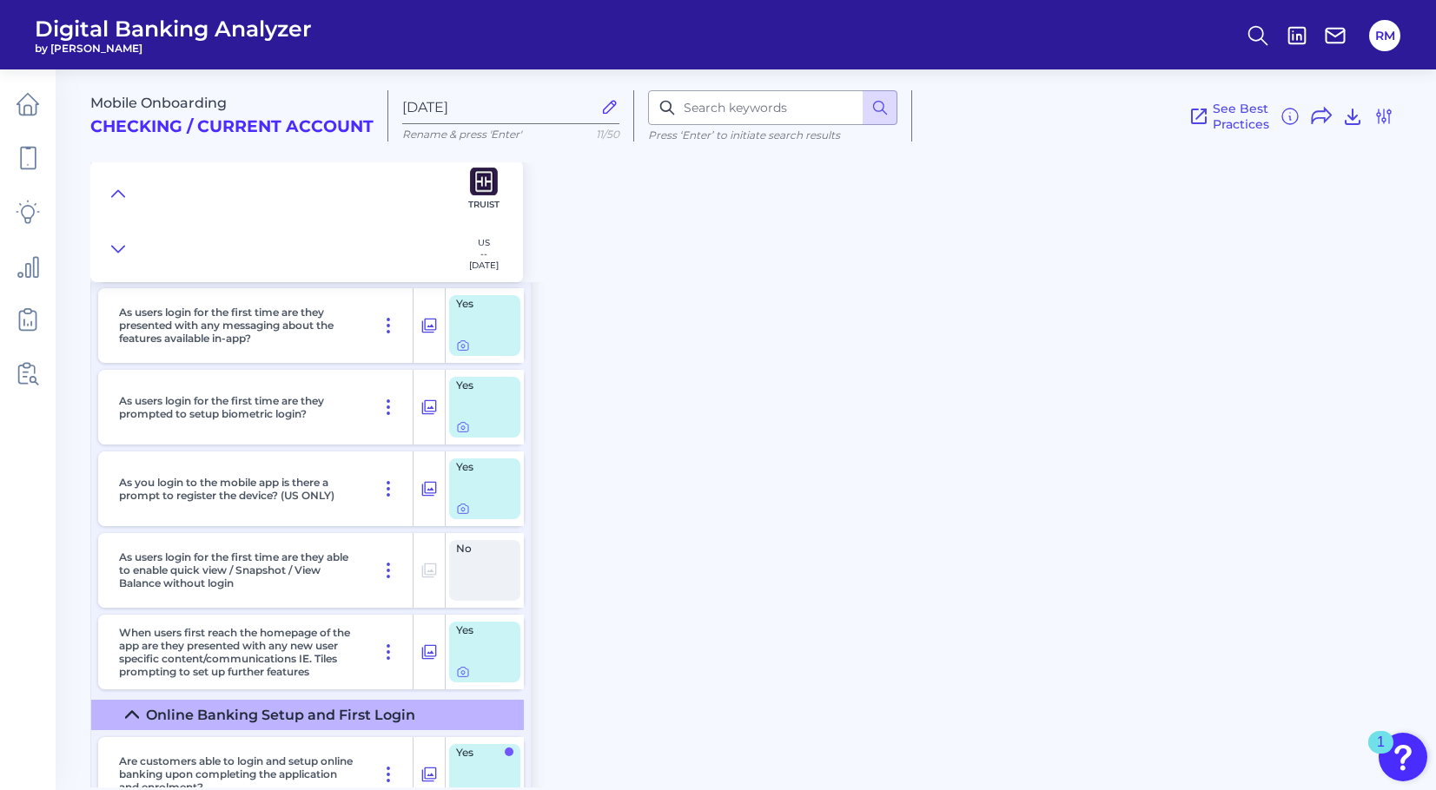
scroll to position [14217, 0]
click at [461, 679] on div at bounding box center [463, 673] width 17 height 17
click at [466, 678] on icon at bounding box center [463, 672] width 14 height 14
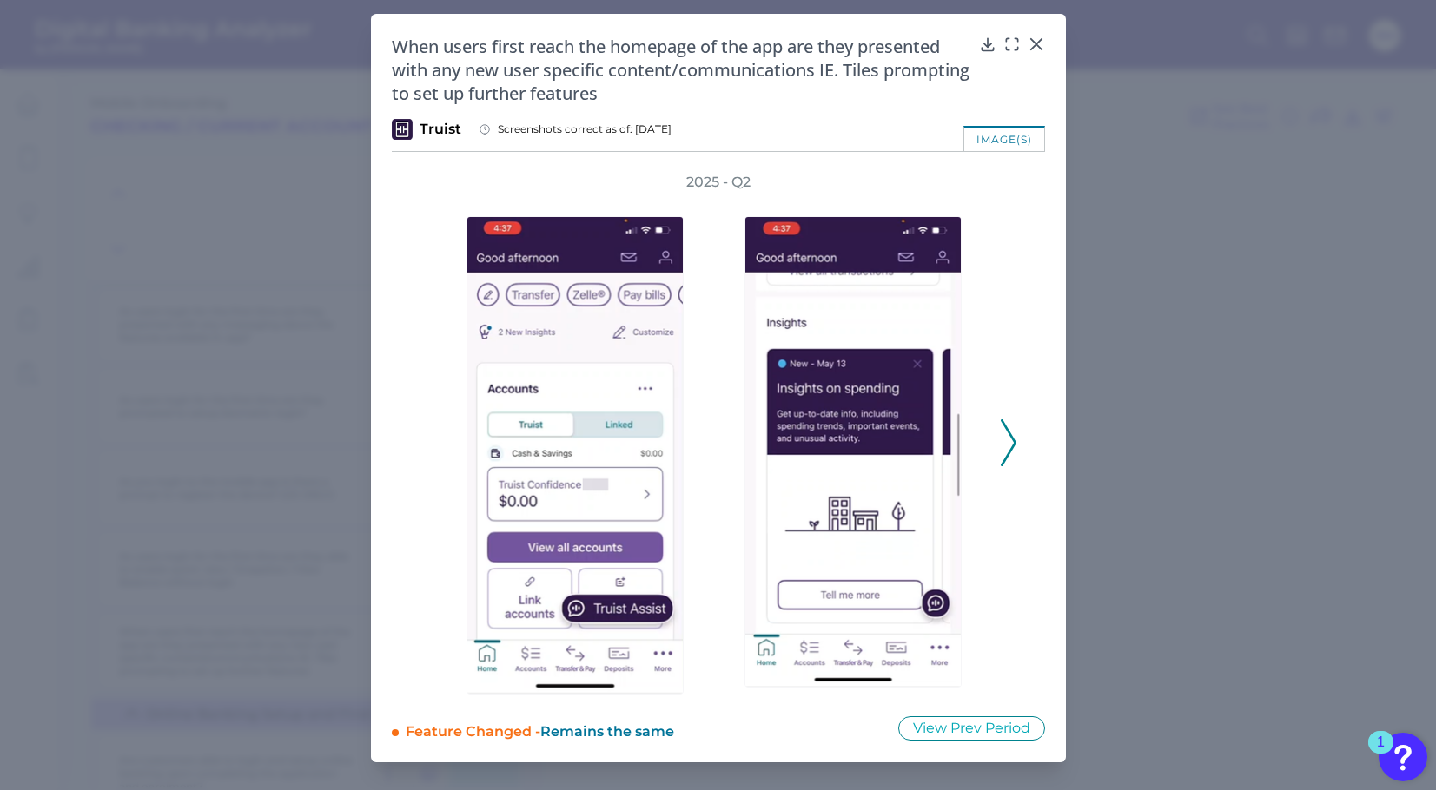
click at [1001, 445] on icon at bounding box center [1009, 443] width 16 height 47
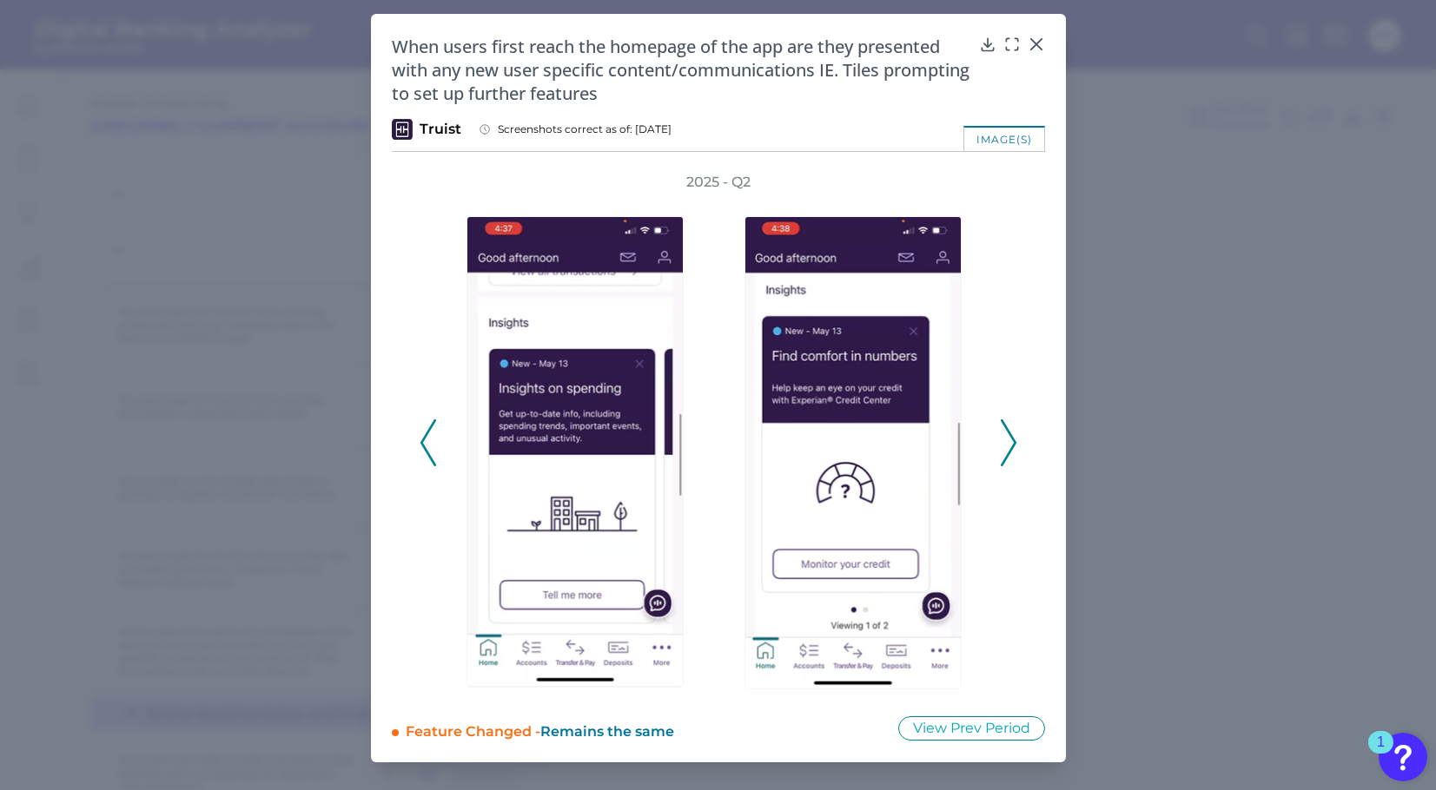
click at [1001, 445] on icon at bounding box center [1009, 443] width 16 height 47
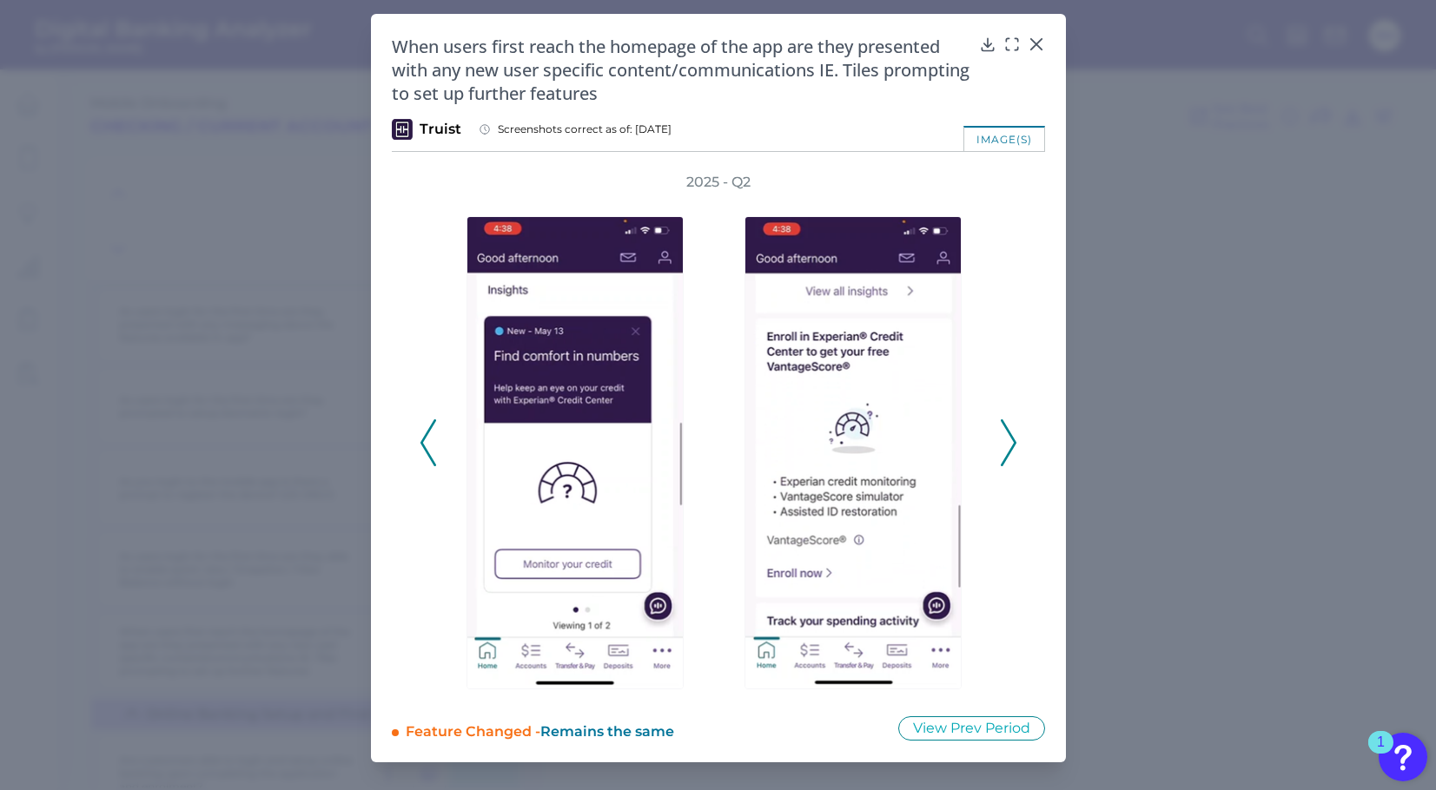
click at [1001, 444] on icon at bounding box center [1009, 443] width 16 height 47
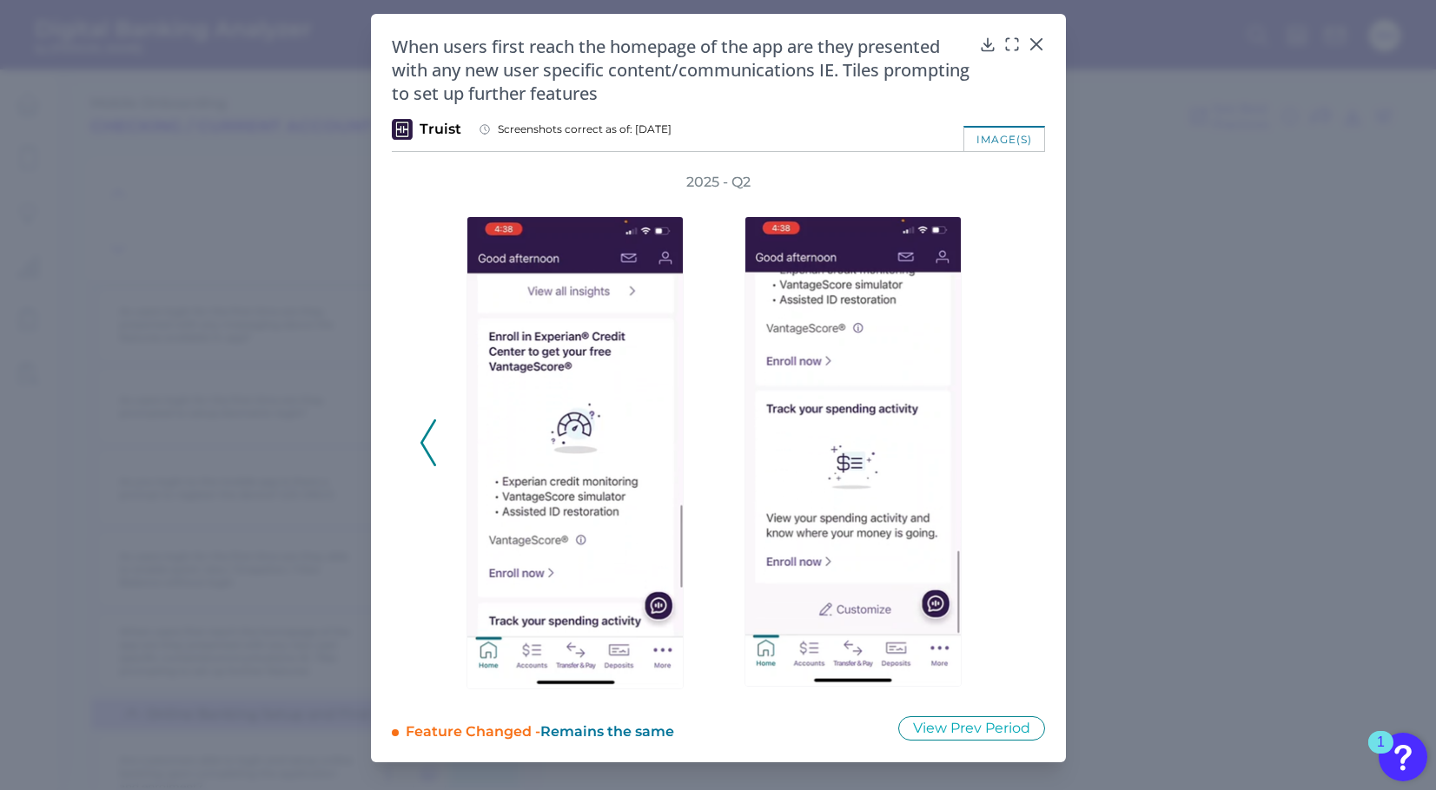
click at [431, 444] on icon at bounding box center [428, 443] width 16 height 47
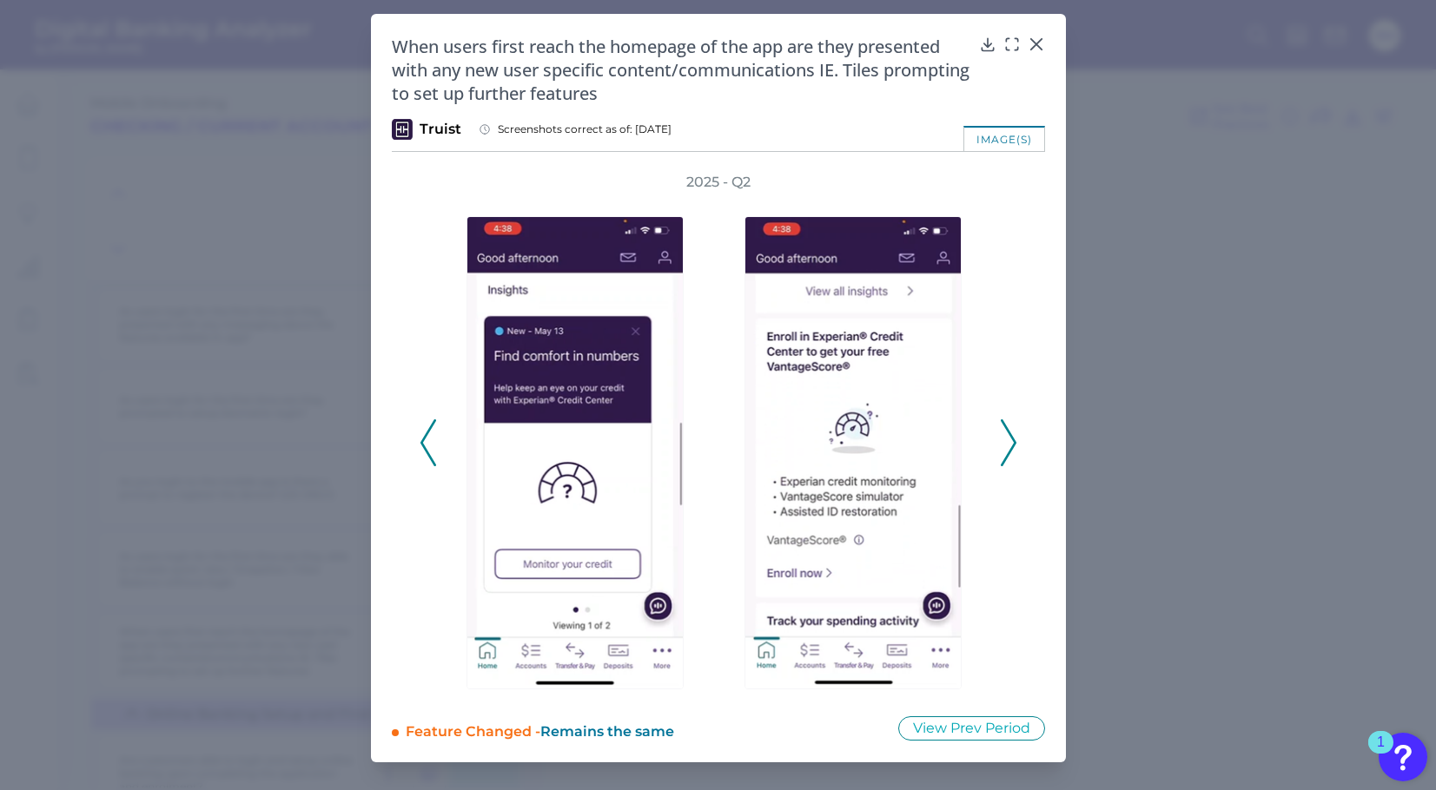
click at [431, 444] on icon at bounding box center [428, 443] width 16 height 47
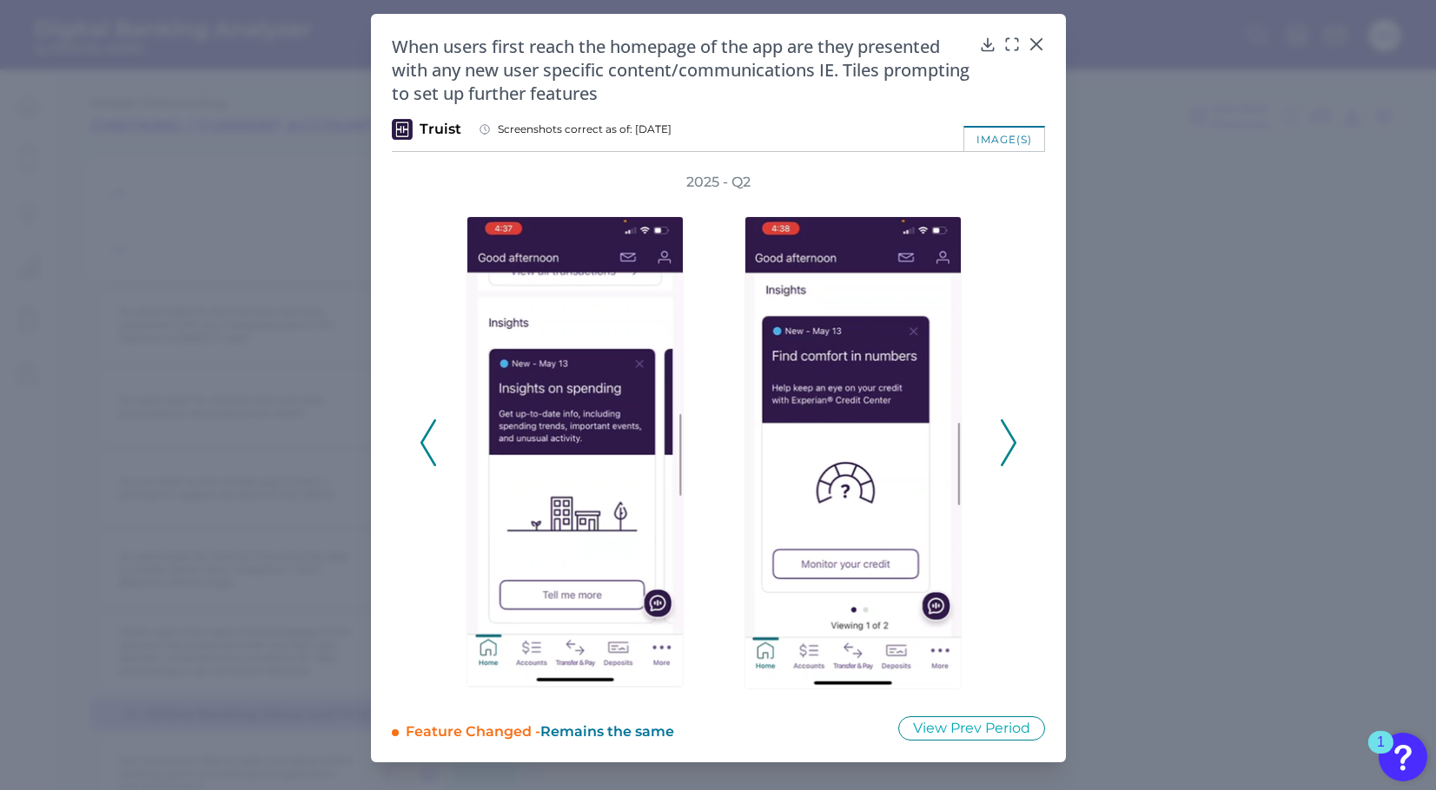
click at [431, 444] on icon at bounding box center [428, 443] width 16 height 47
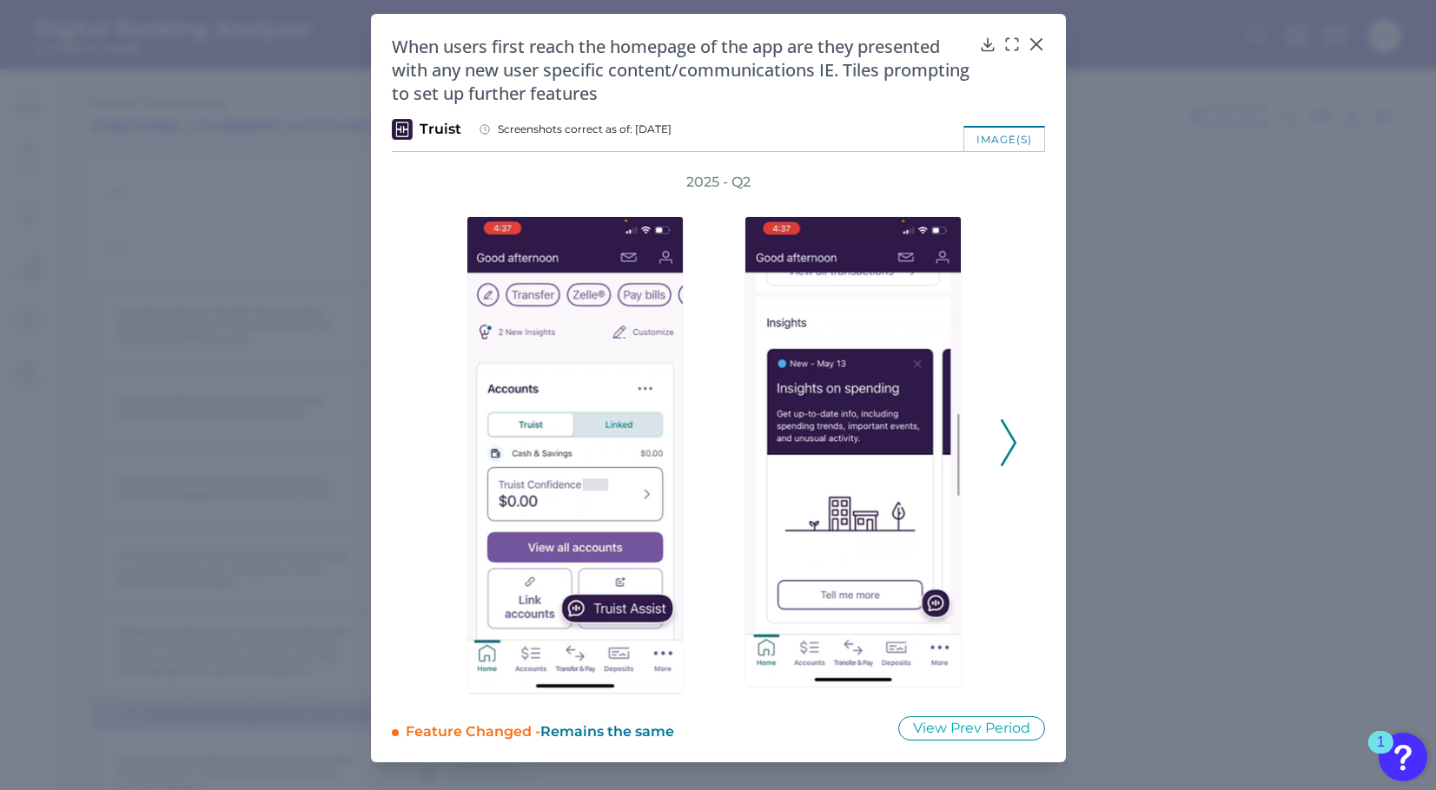
click at [1001, 430] on icon at bounding box center [1009, 443] width 16 height 47
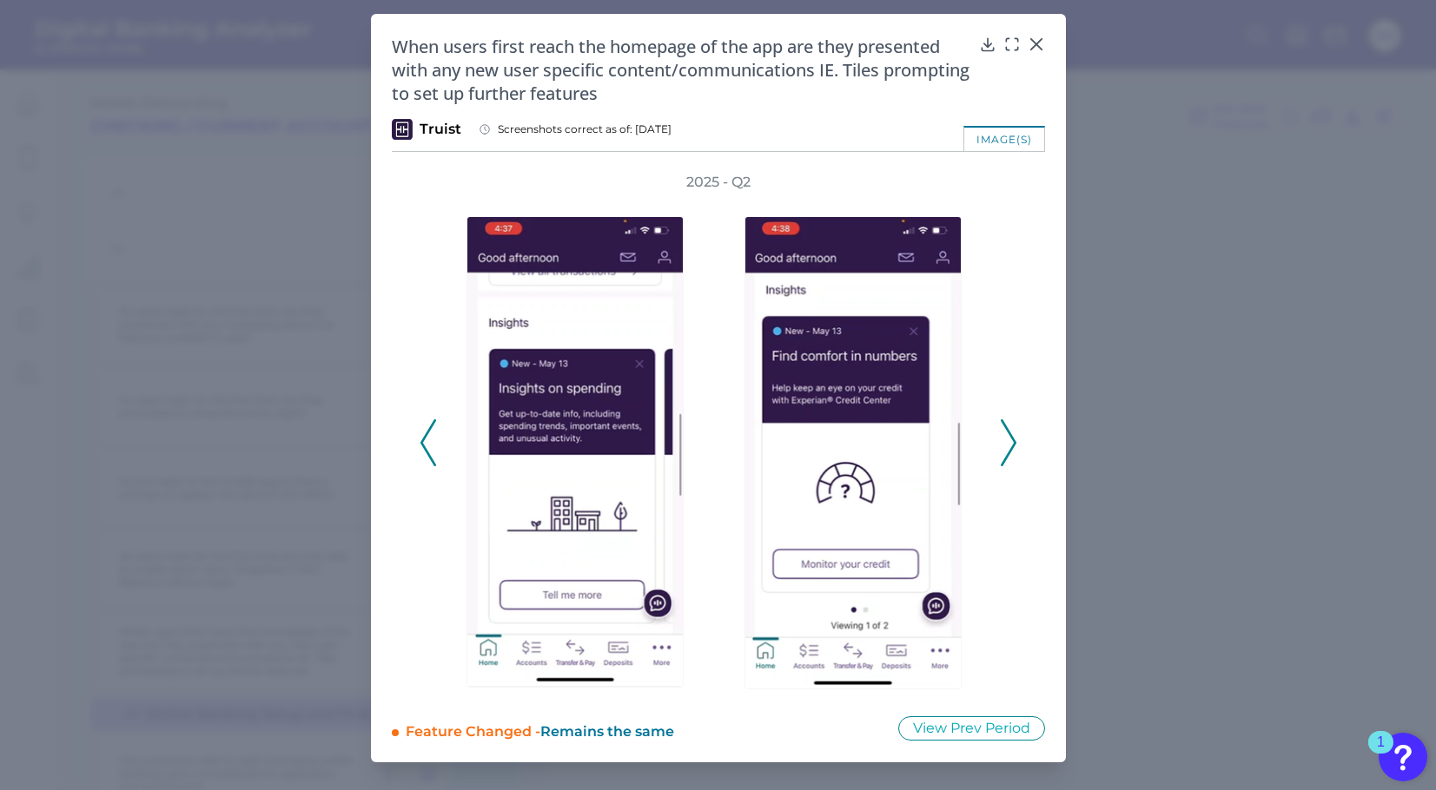
click at [997, 434] on div "2025 - Q2" at bounding box center [719, 434] width 598 height 522
click at [1004, 434] on icon at bounding box center [1009, 443] width 16 height 47
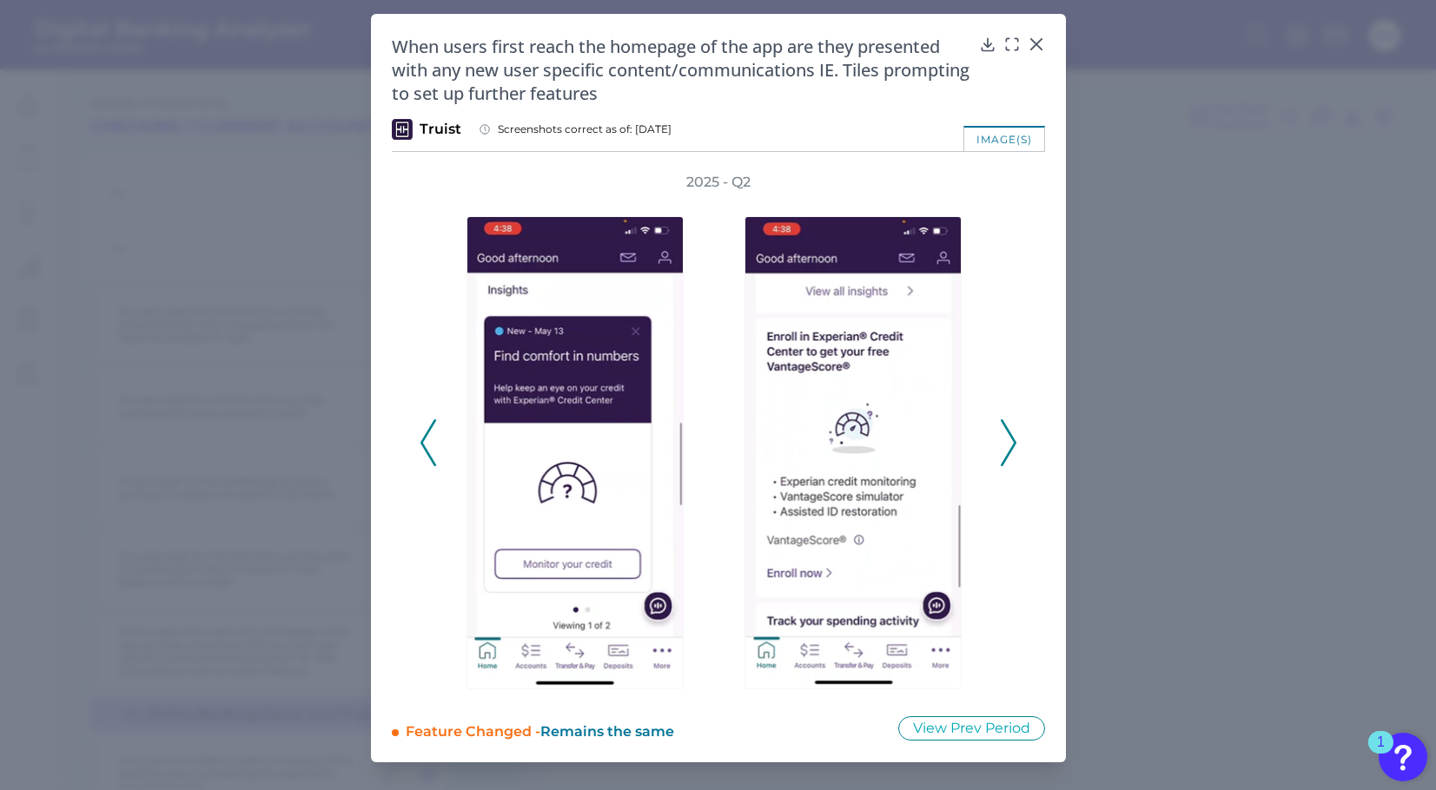
click at [1004, 434] on icon at bounding box center [1009, 443] width 16 height 47
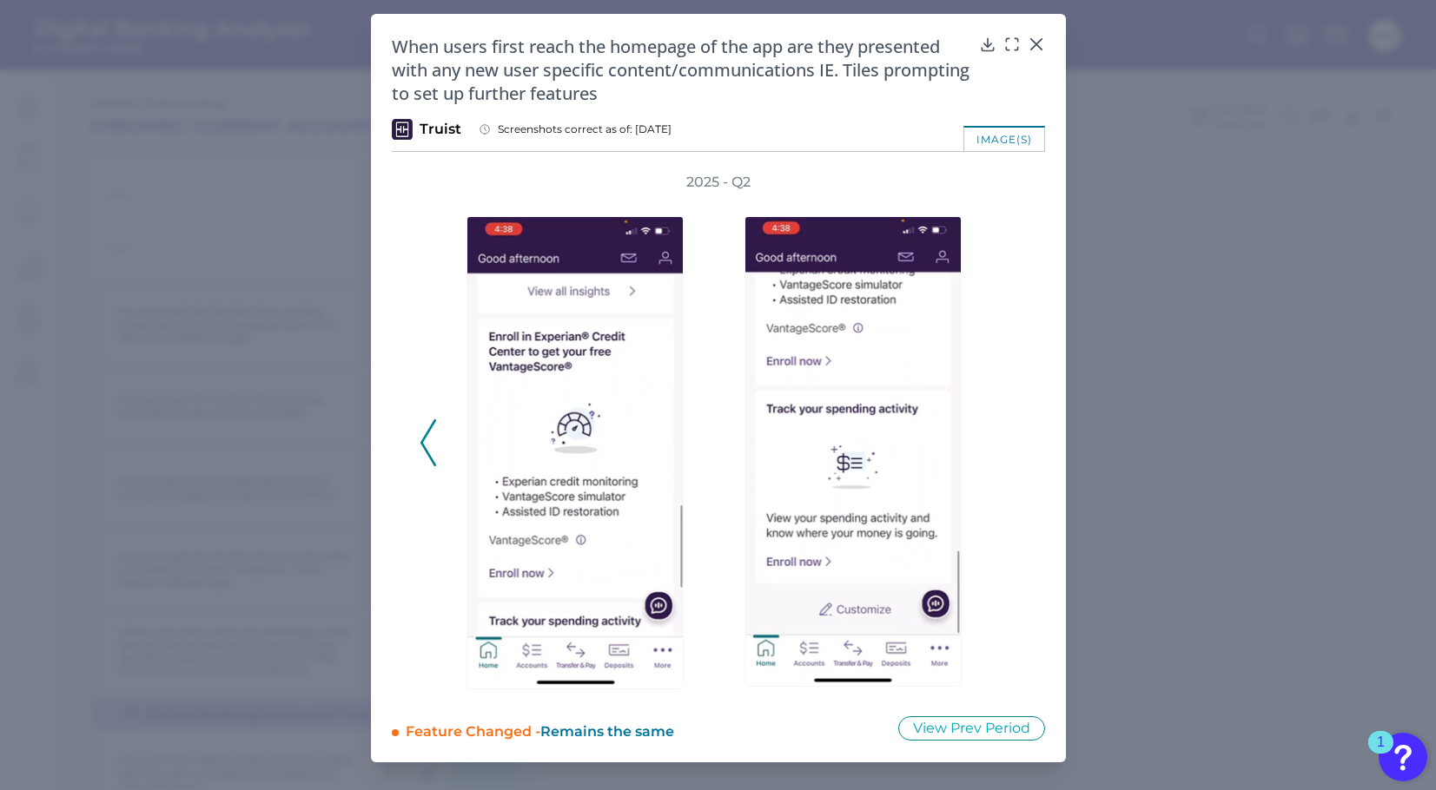
click at [1033, 43] on icon at bounding box center [1036, 44] width 17 height 17
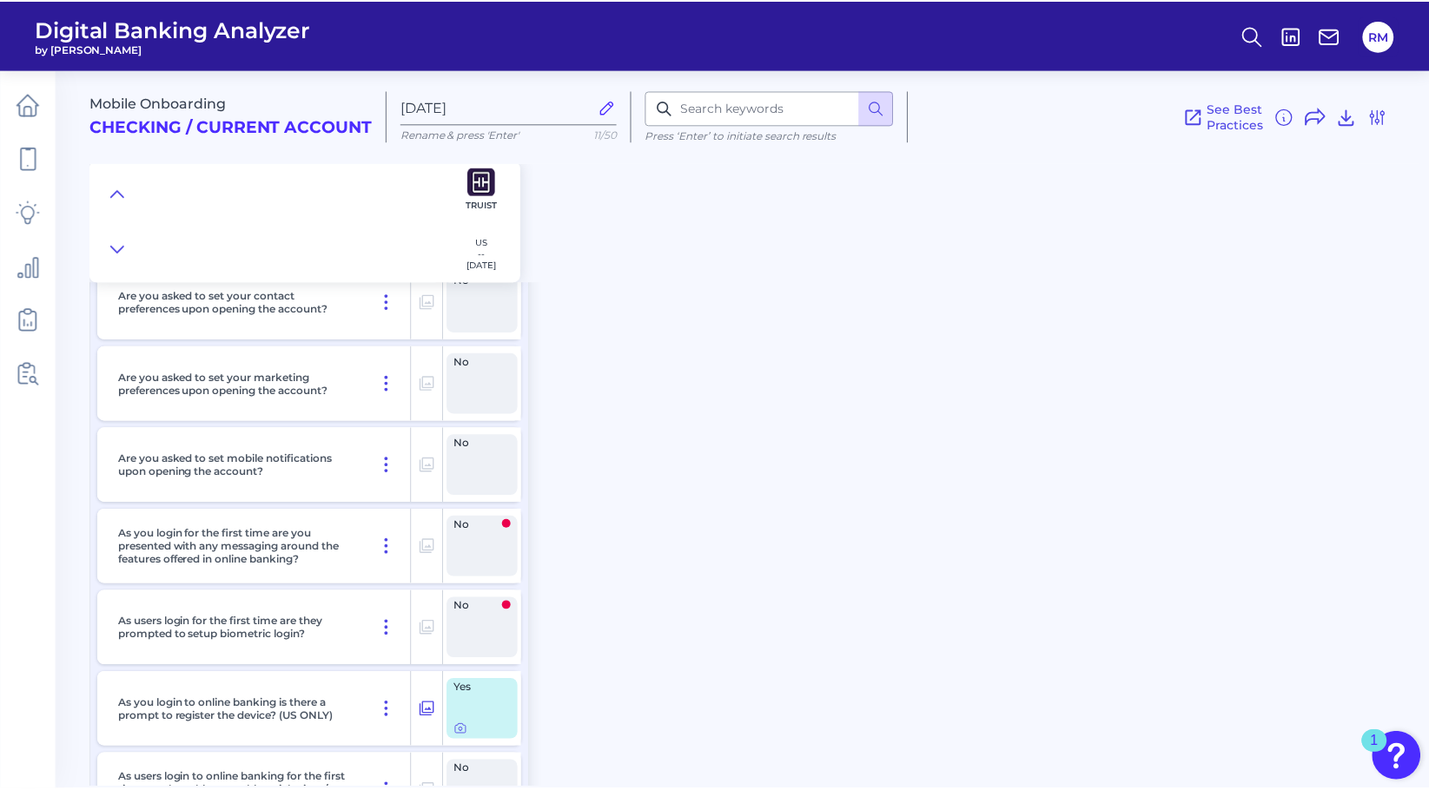
scroll to position [15173, 0]
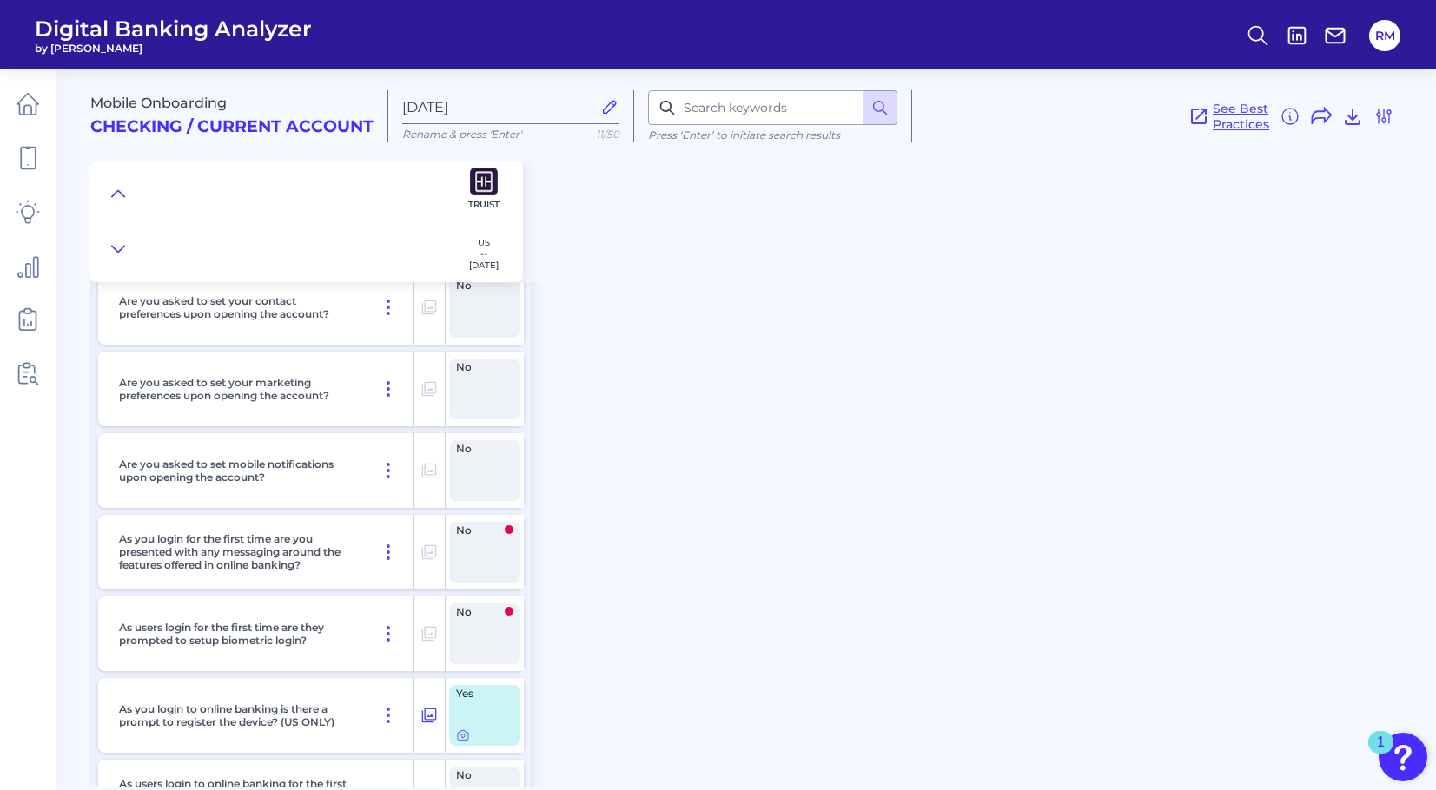
click at [1249, 109] on span "See Best Practices" at bounding box center [1241, 116] width 56 height 31
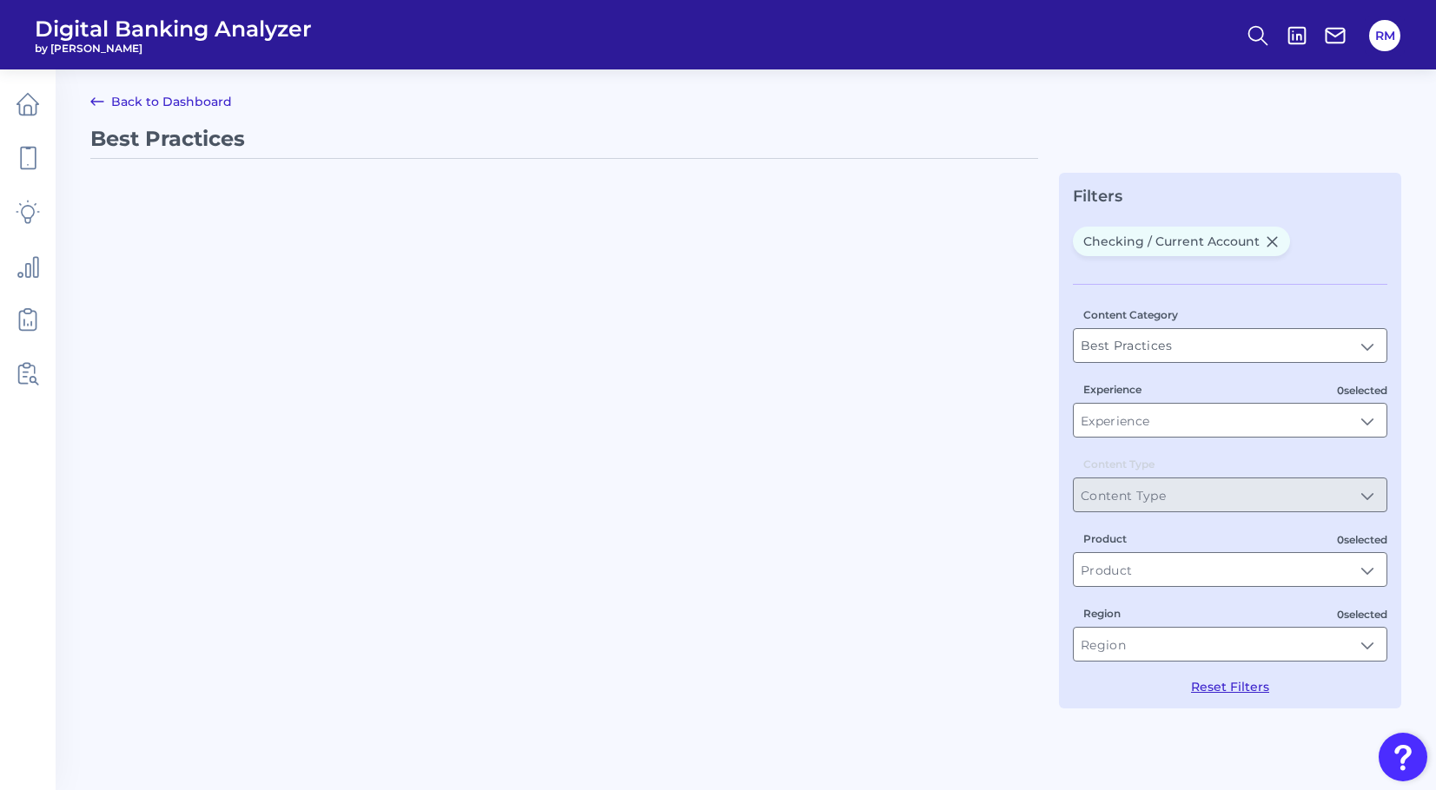
type input "Checking / Current Account"
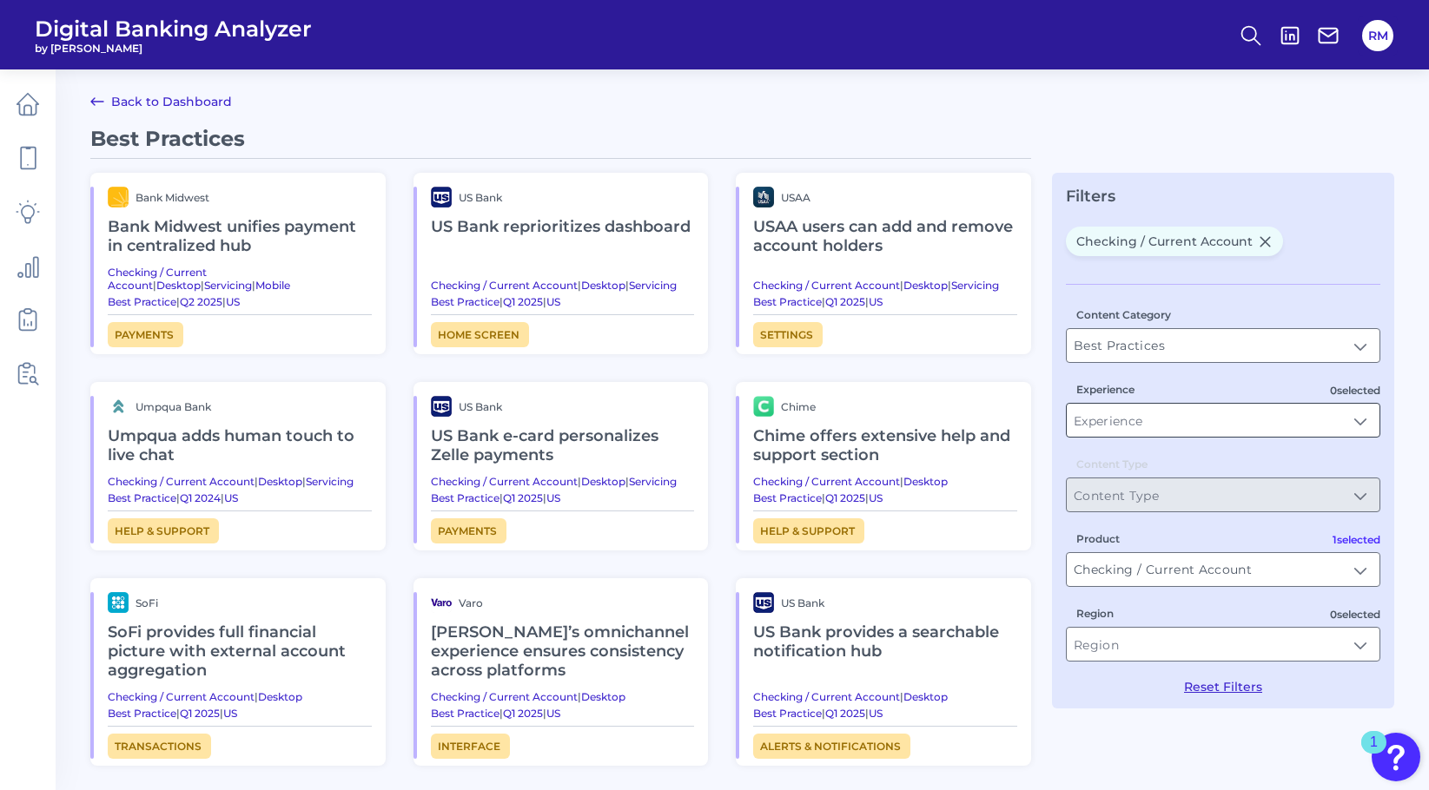
click at [1202, 433] on input "Experience" at bounding box center [1223, 420] width 313 height 33
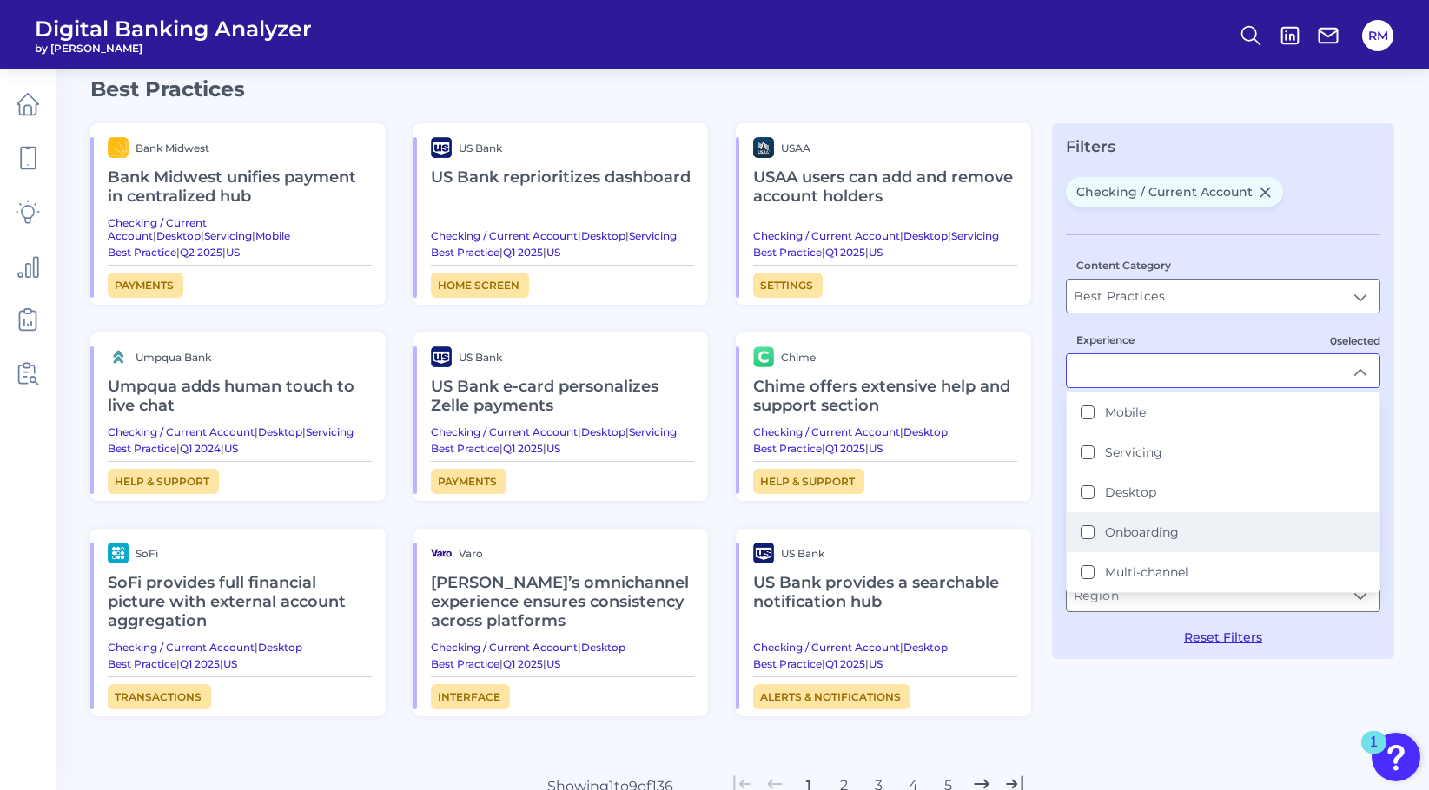
scroll to position [31, 0]
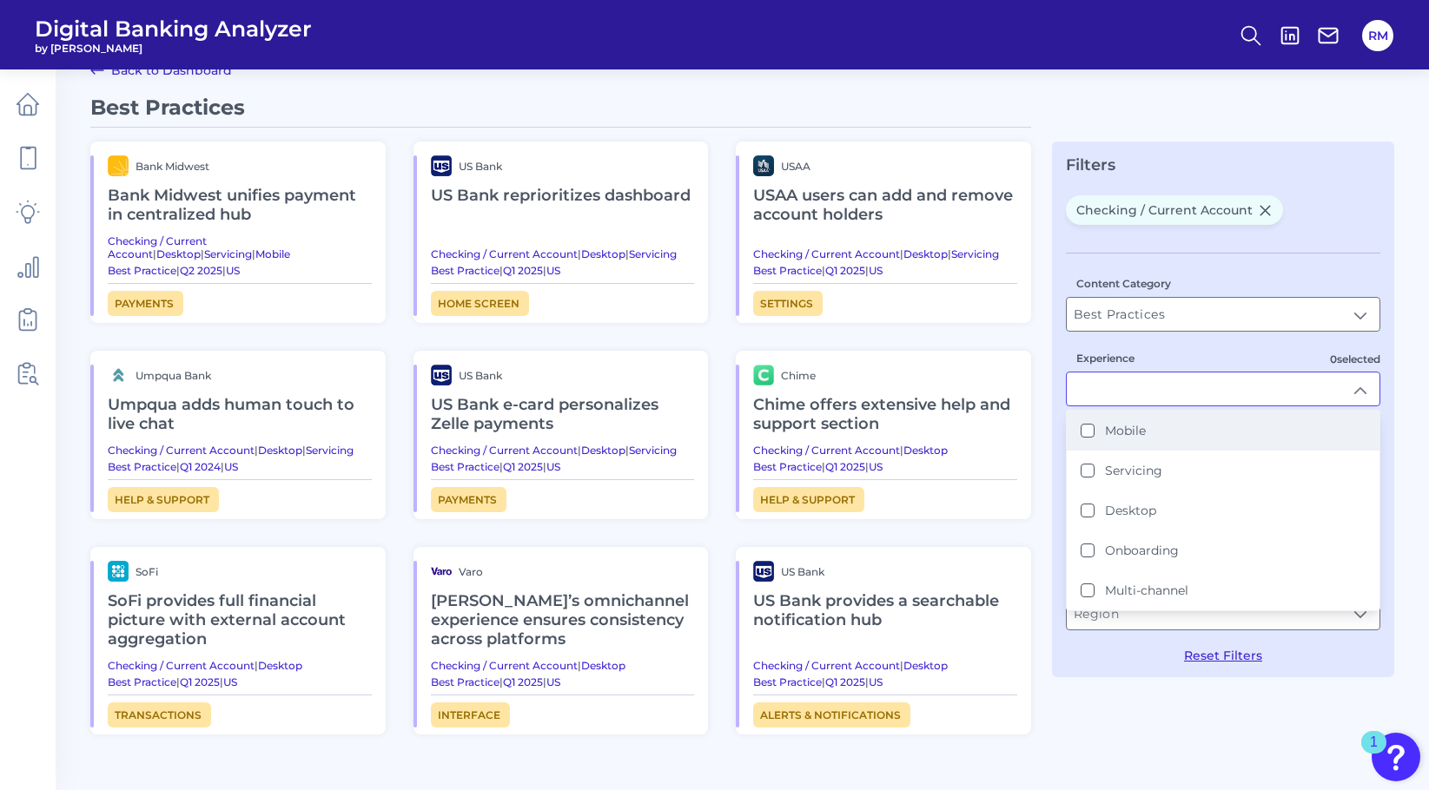
click at [1093, 437] on button "Mobile" at bounding box center [1088, 431] width 14 height 14
type input "Mobile"
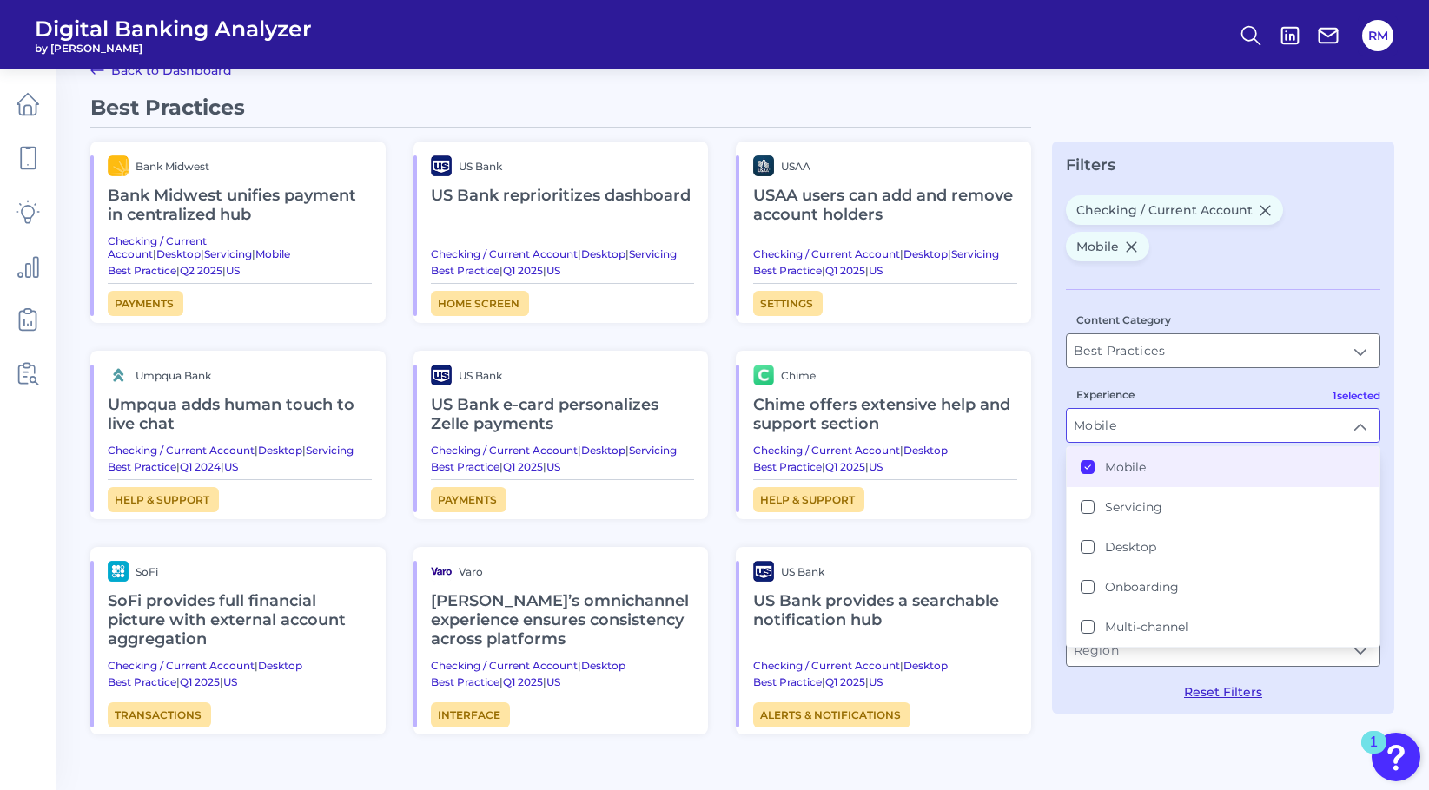
scroll to position [0, 0]
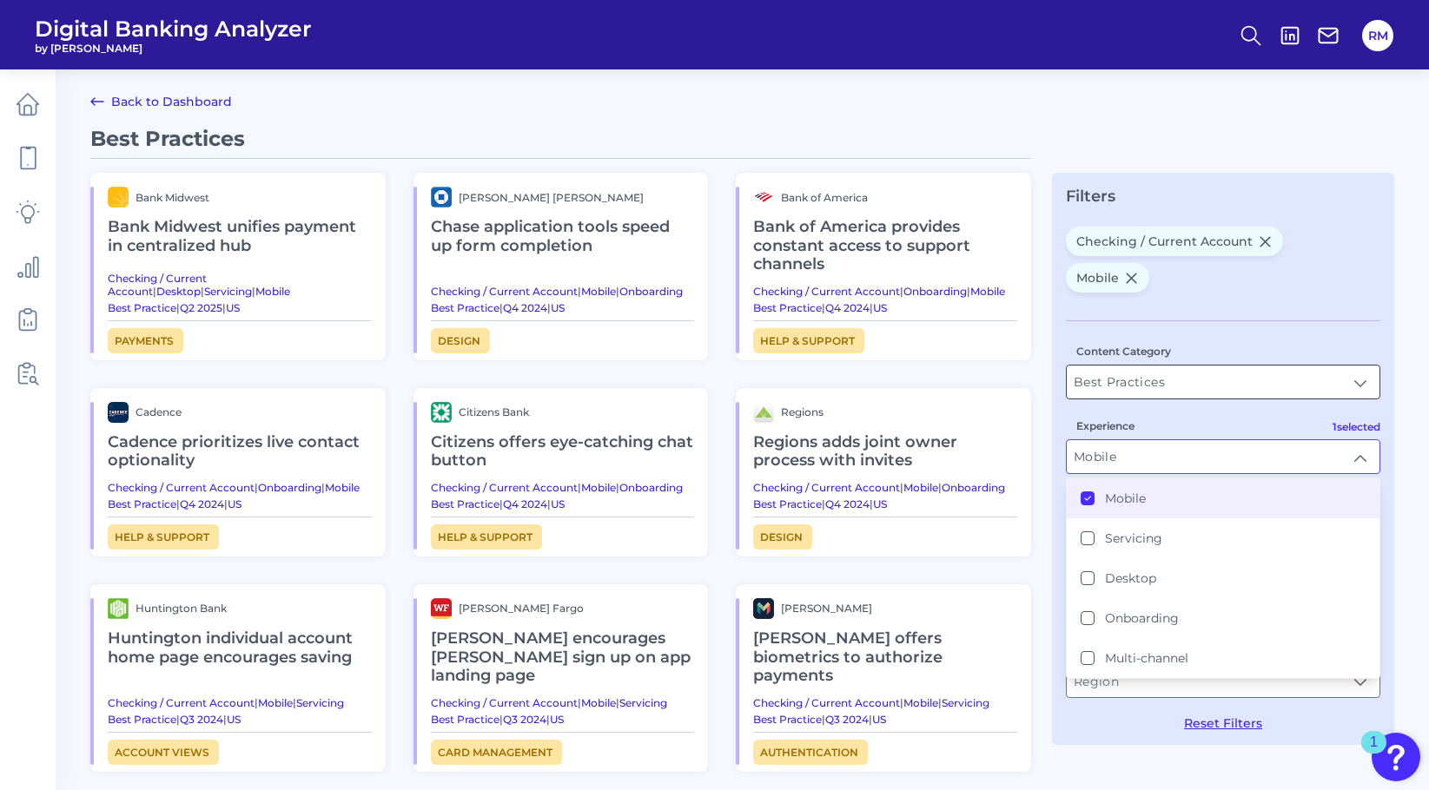
click at [1161, 366] on input "Best Practices" at bounding box center [1223, 382] width 313 height 33
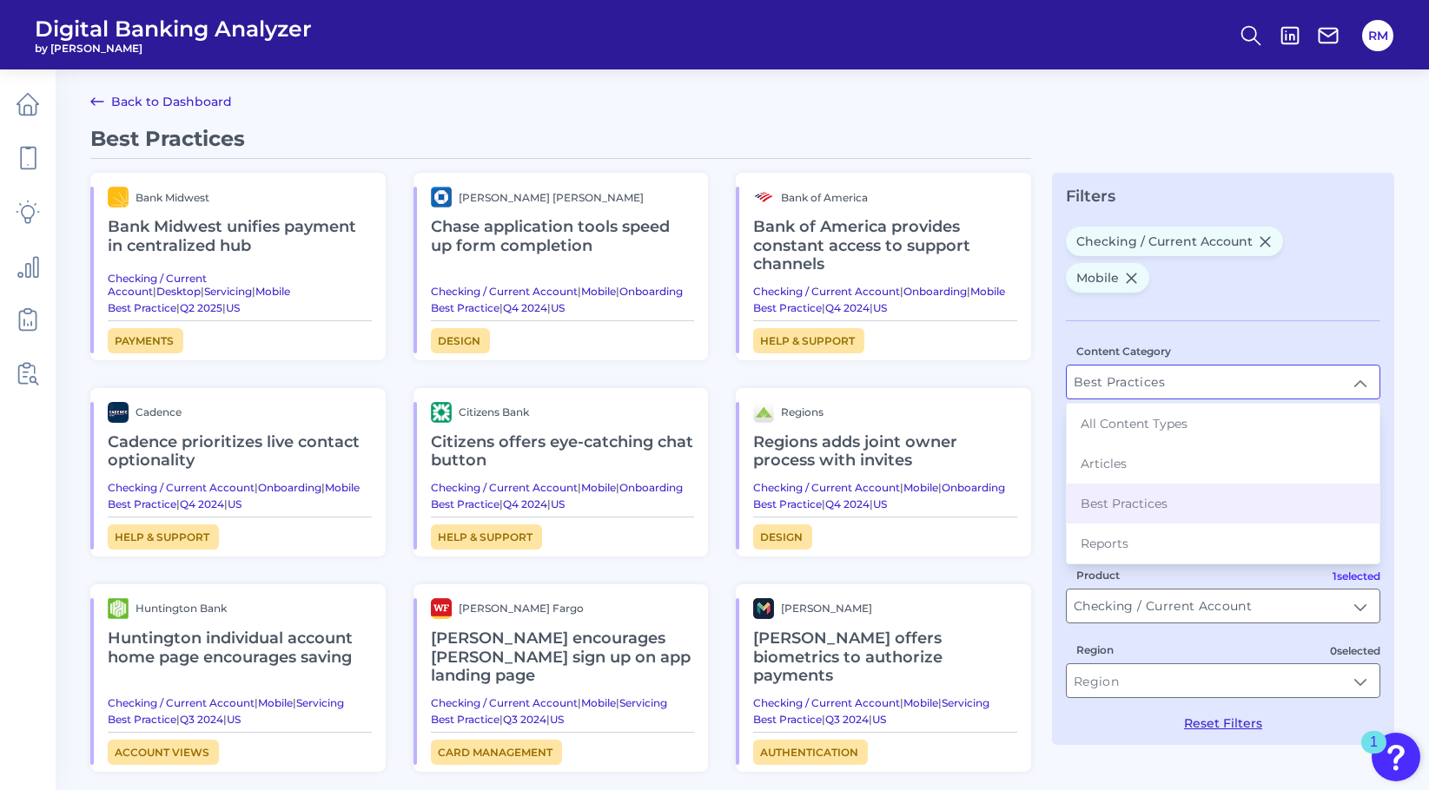
click at [1176, 342] on div "Content Category Best Practices Best Practices All Content Types Articles Best …" at bounding box center [1223, 370] width 314 height 57
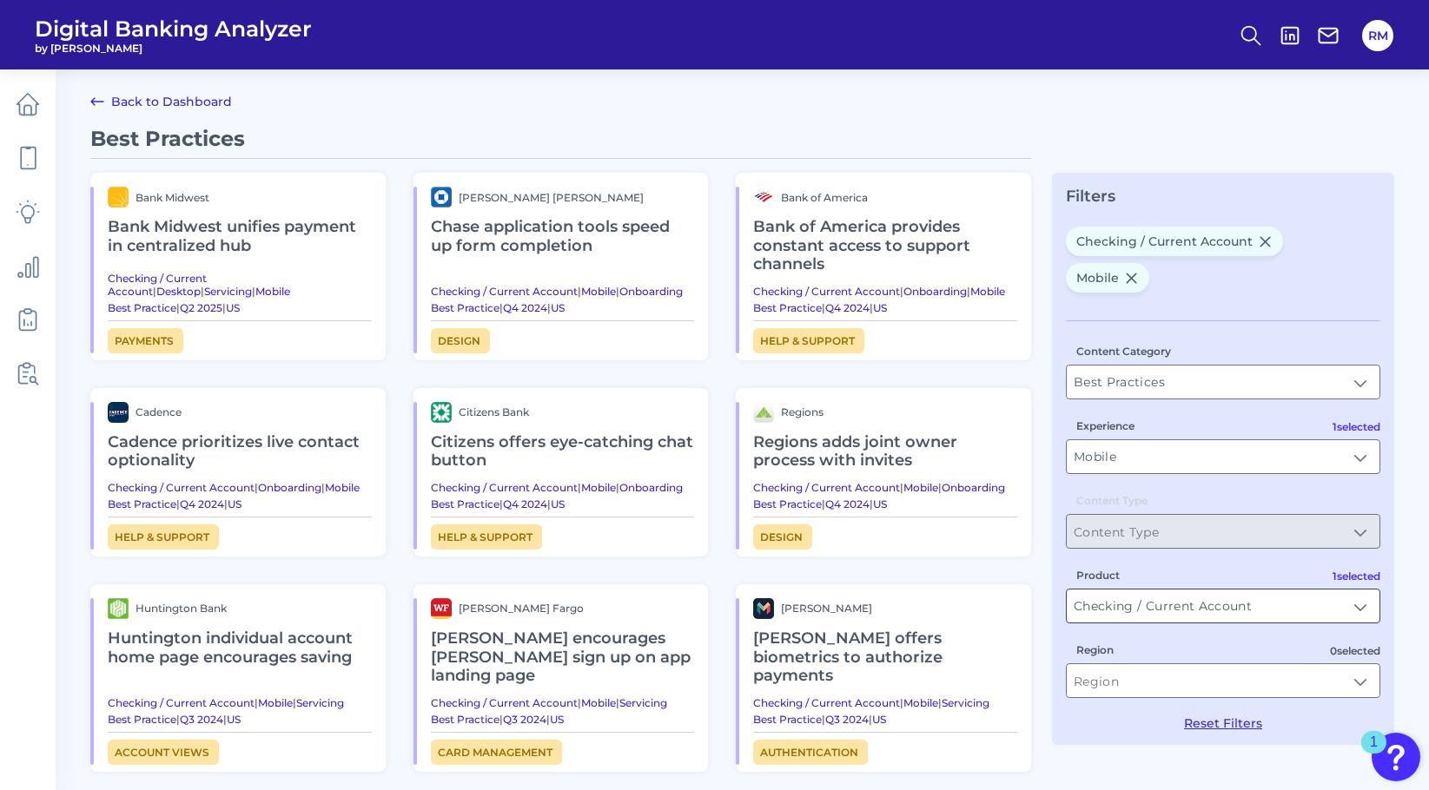
click at [1217, 590] on input "Checking / Current Account" at bounding box center [1223, 606] width 313 height 33
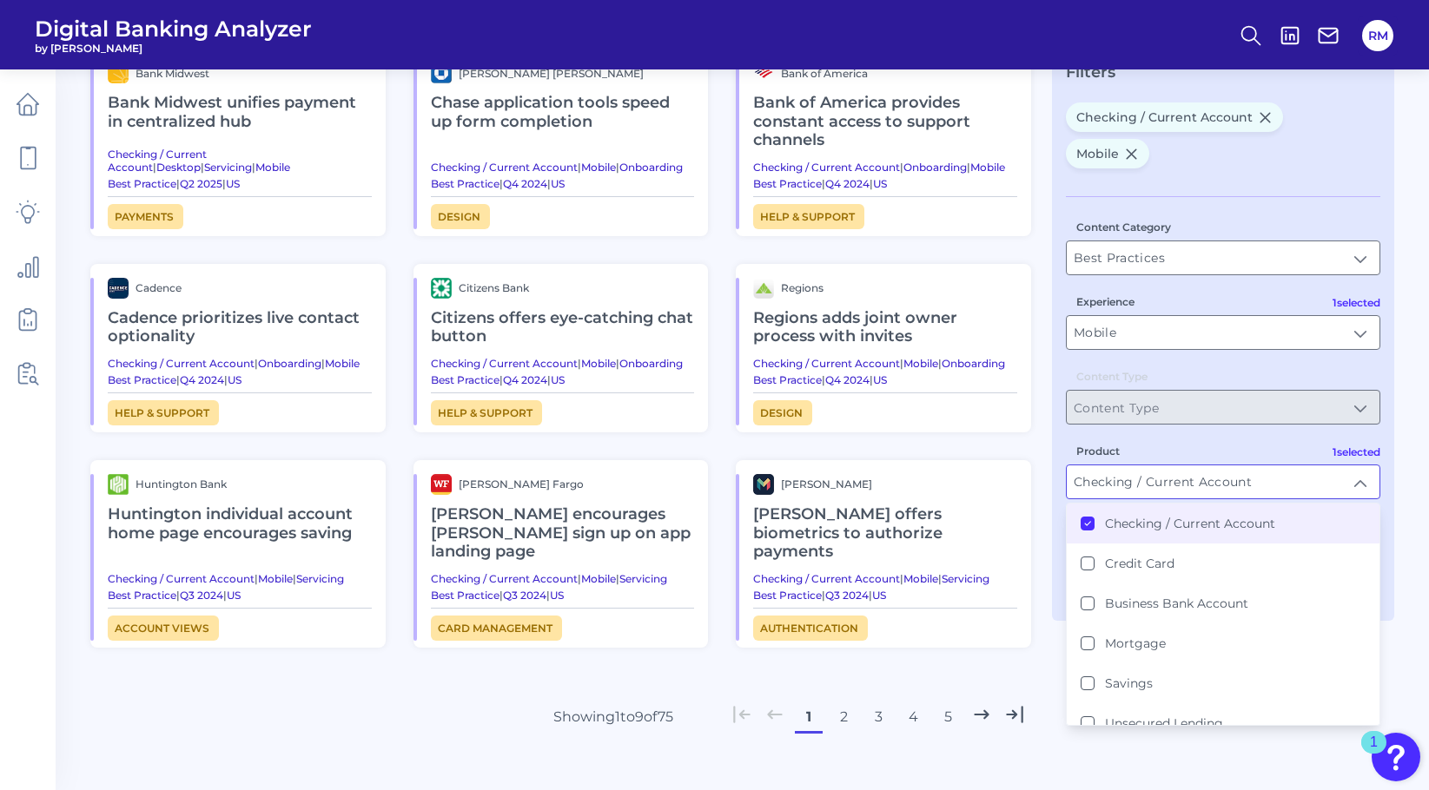
scroll to position [215, 0]
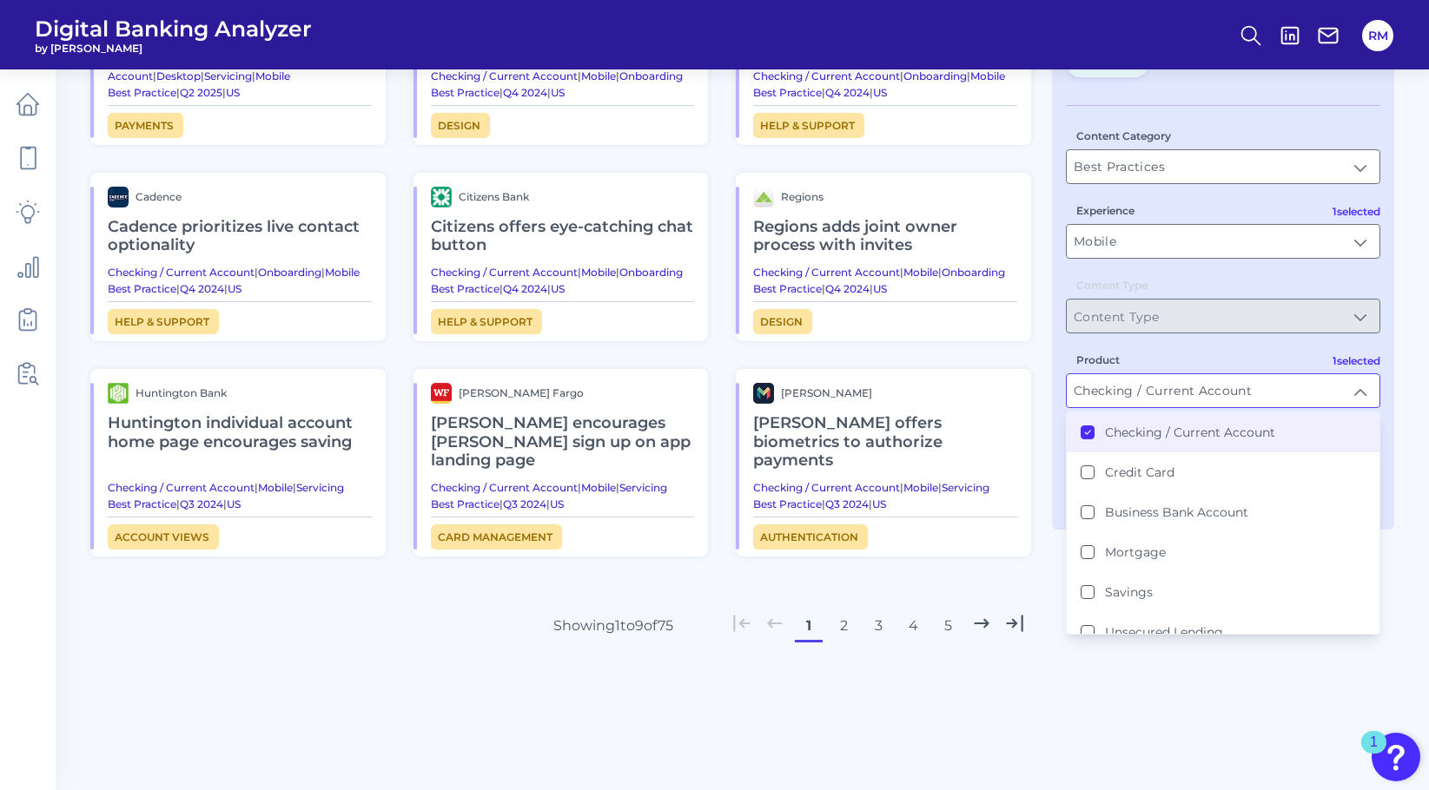
click at [1061, 661] on div "Best Practices Bank Midwest Bank Midwest unifies payment in centralized hub Che…" at bounding box center [742, 338] width 1304 height 855
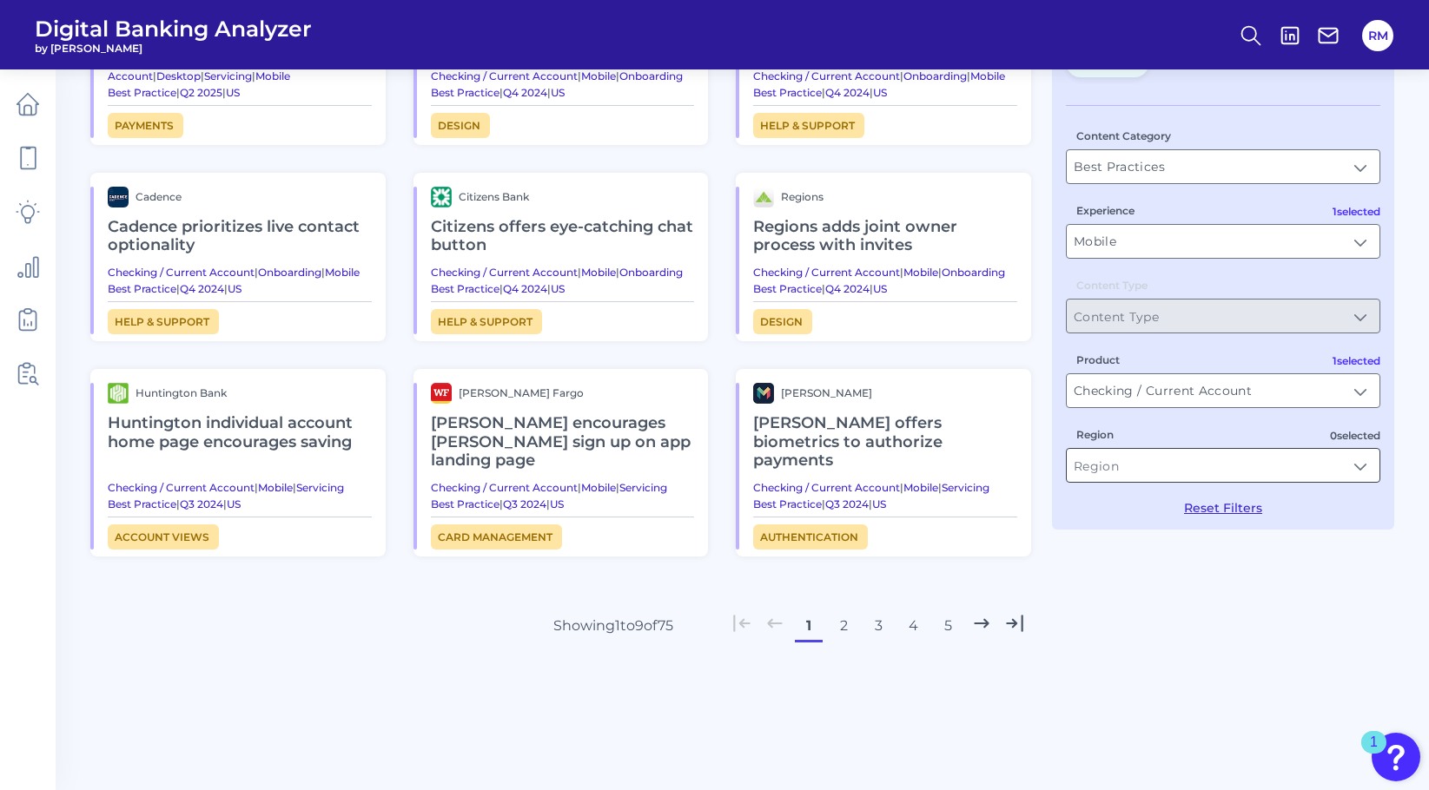
click at [1170, 449] on input "Region" at bounding box center [1223, 465] width 313 height 33
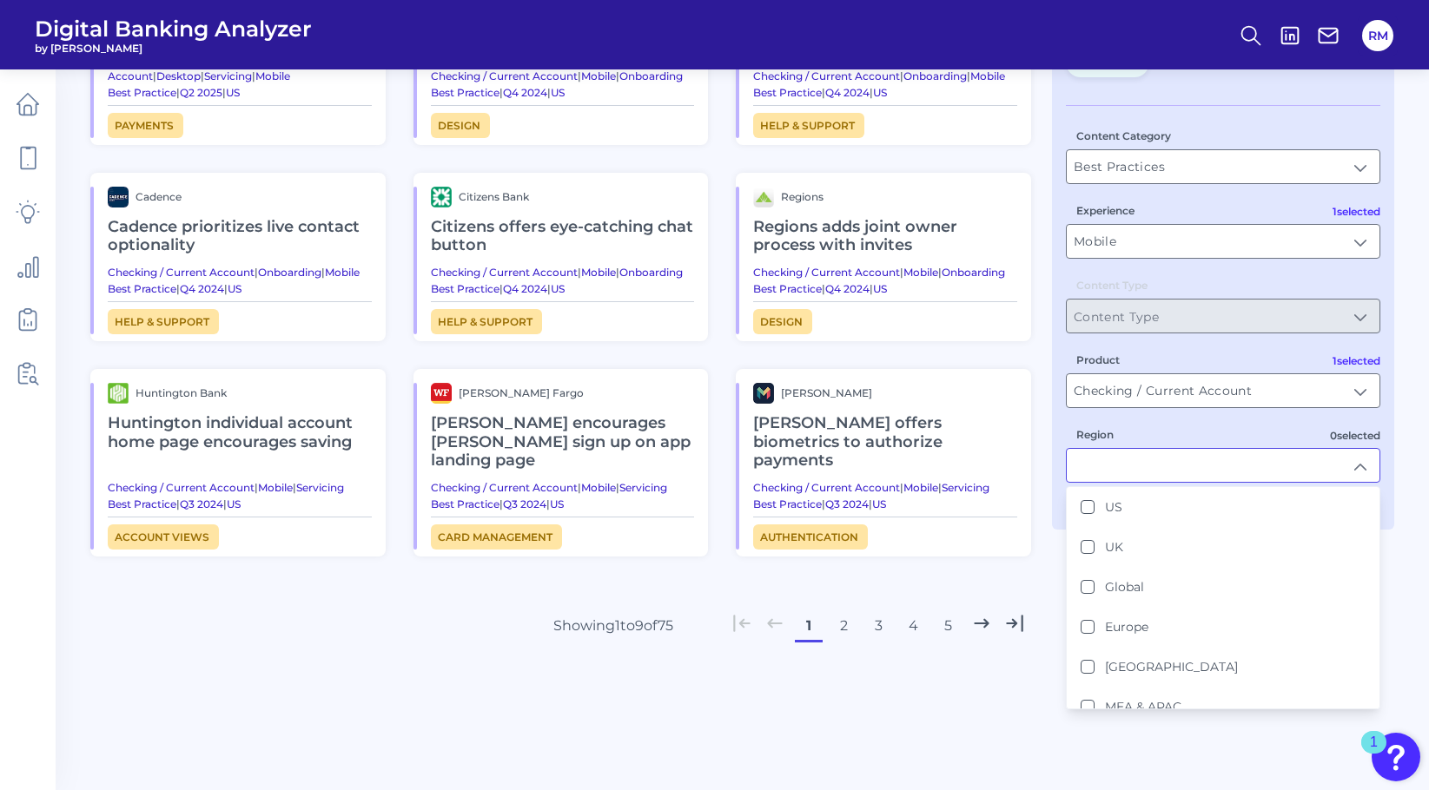
click at [1073, 702] on div "Best Practices Bank Midwest Bank Midwest unifies payment in centralized hub Che…" at bounding box center [742, 338] width 1304 height 855
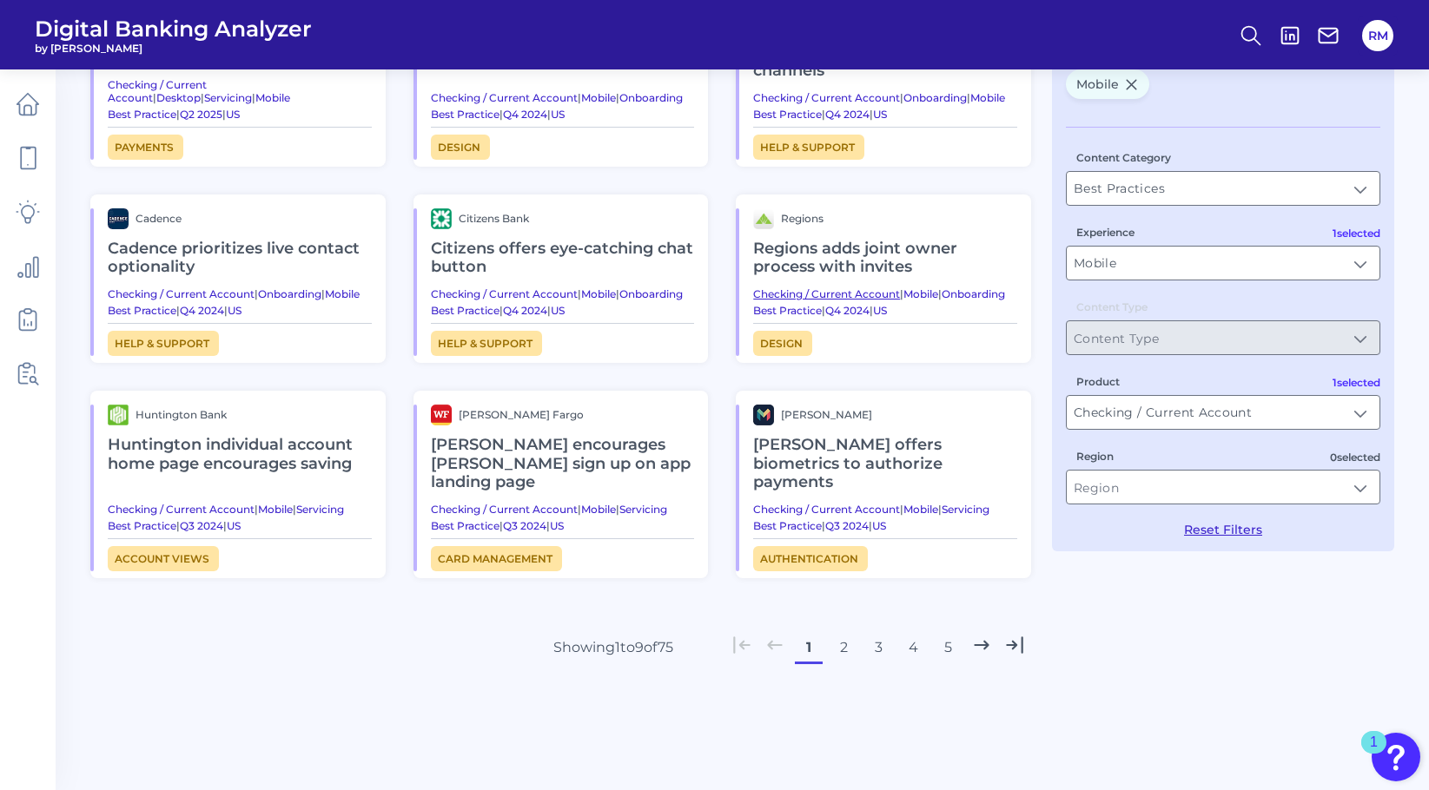
scroll to position [196, 0]
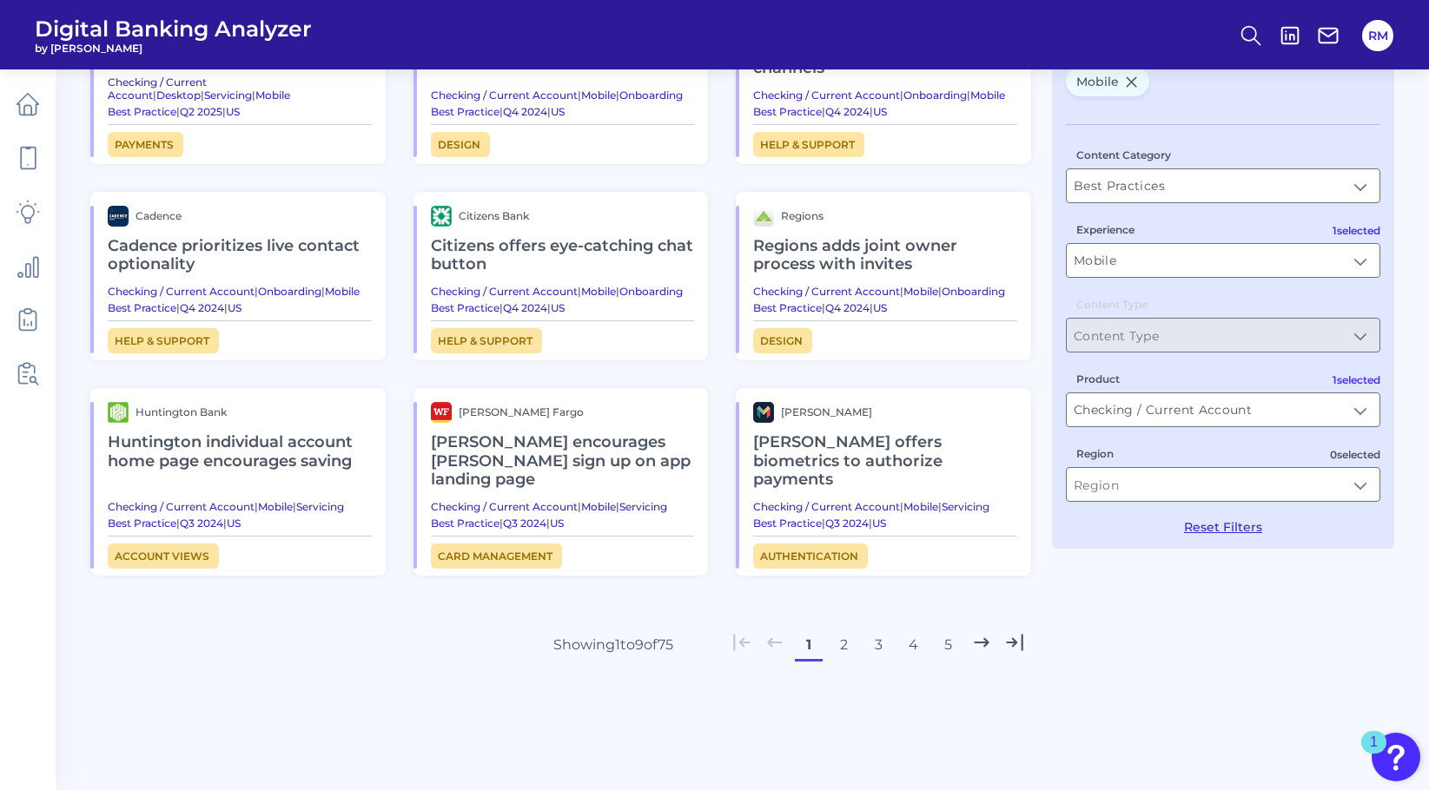
click at [841, 659] on button "2" at bounding box center [844, 646] width 28 height 28
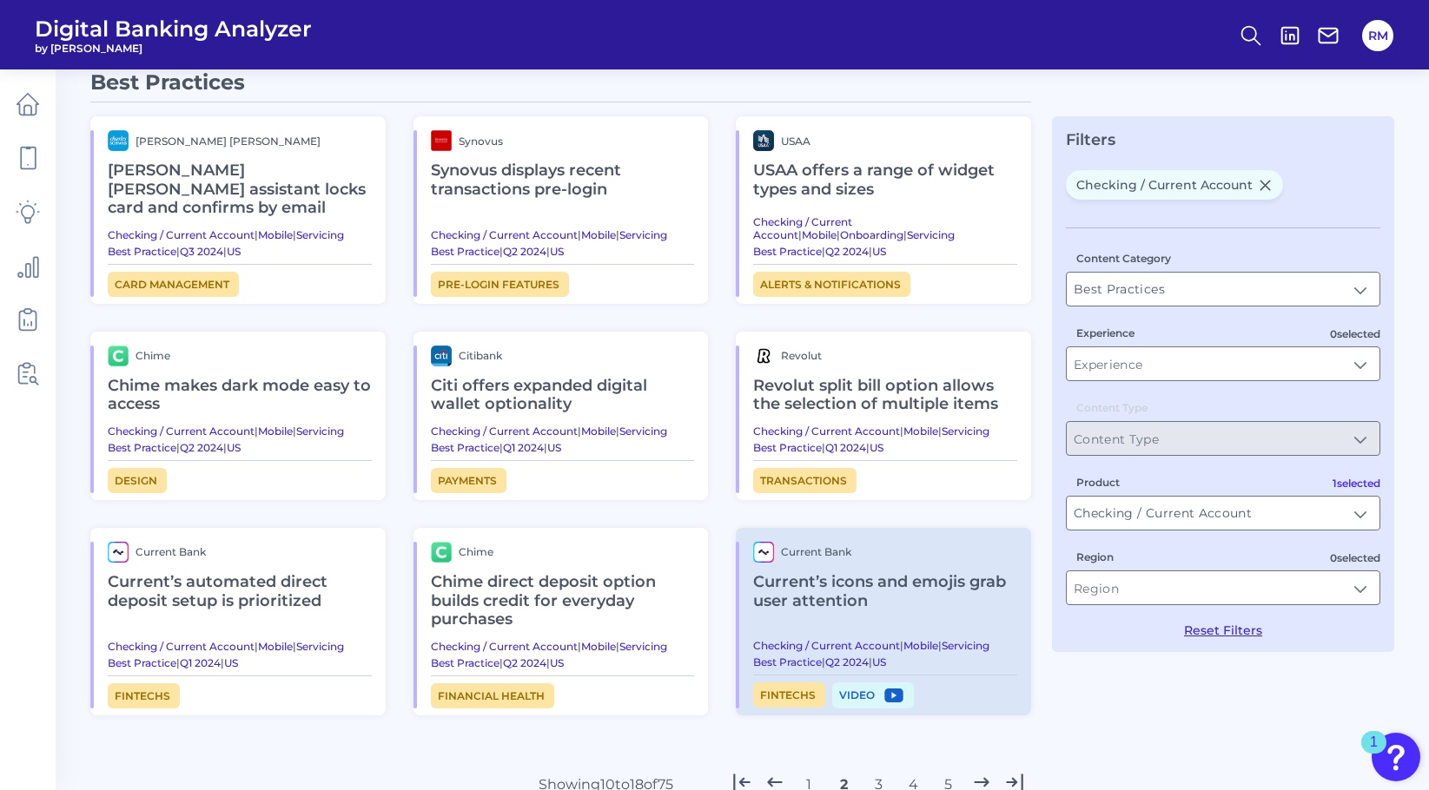
scroll to position [31, 0]
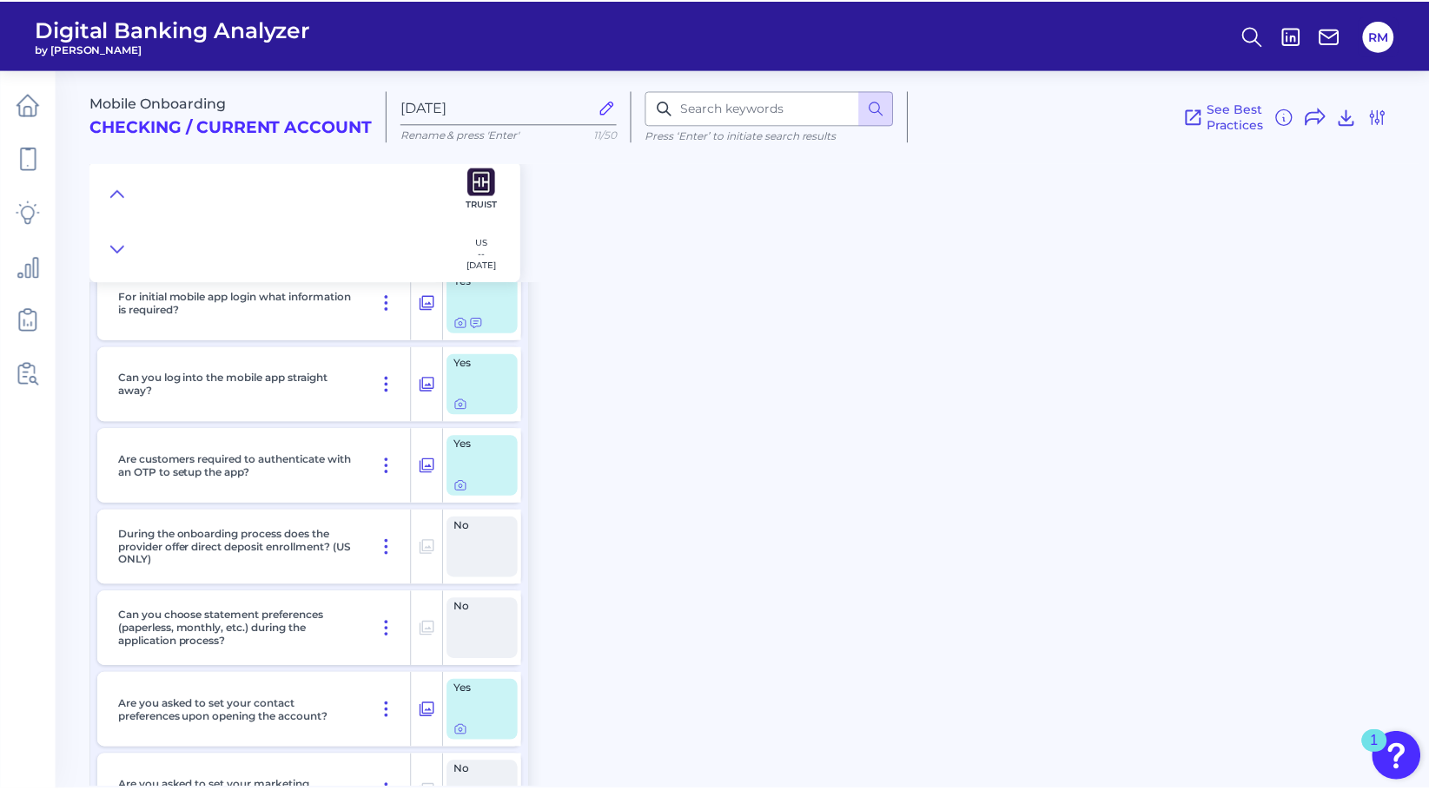
scroll to position [13589, 0]
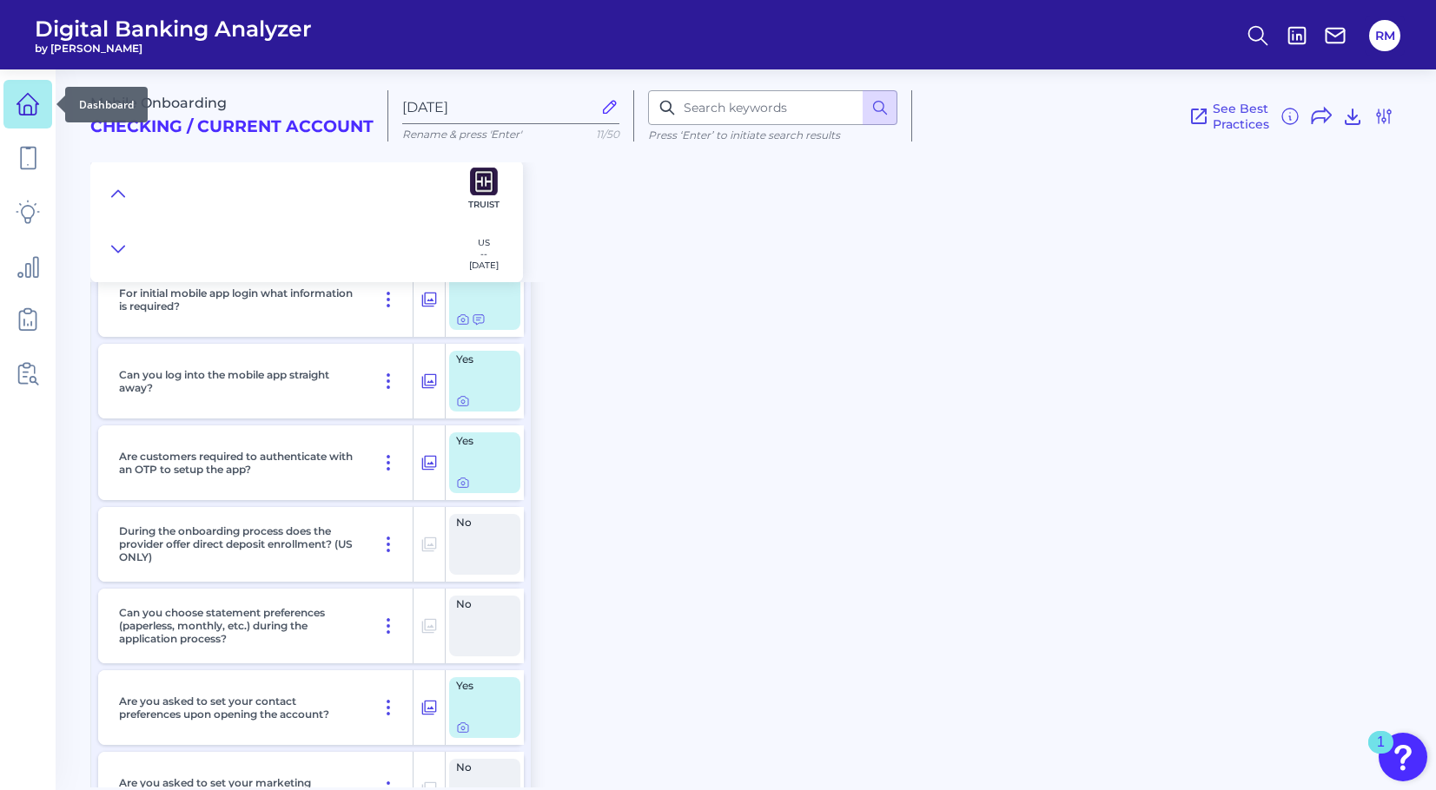
click at [40, 95] on link at bounding box center [27, 104] width 49 height 49
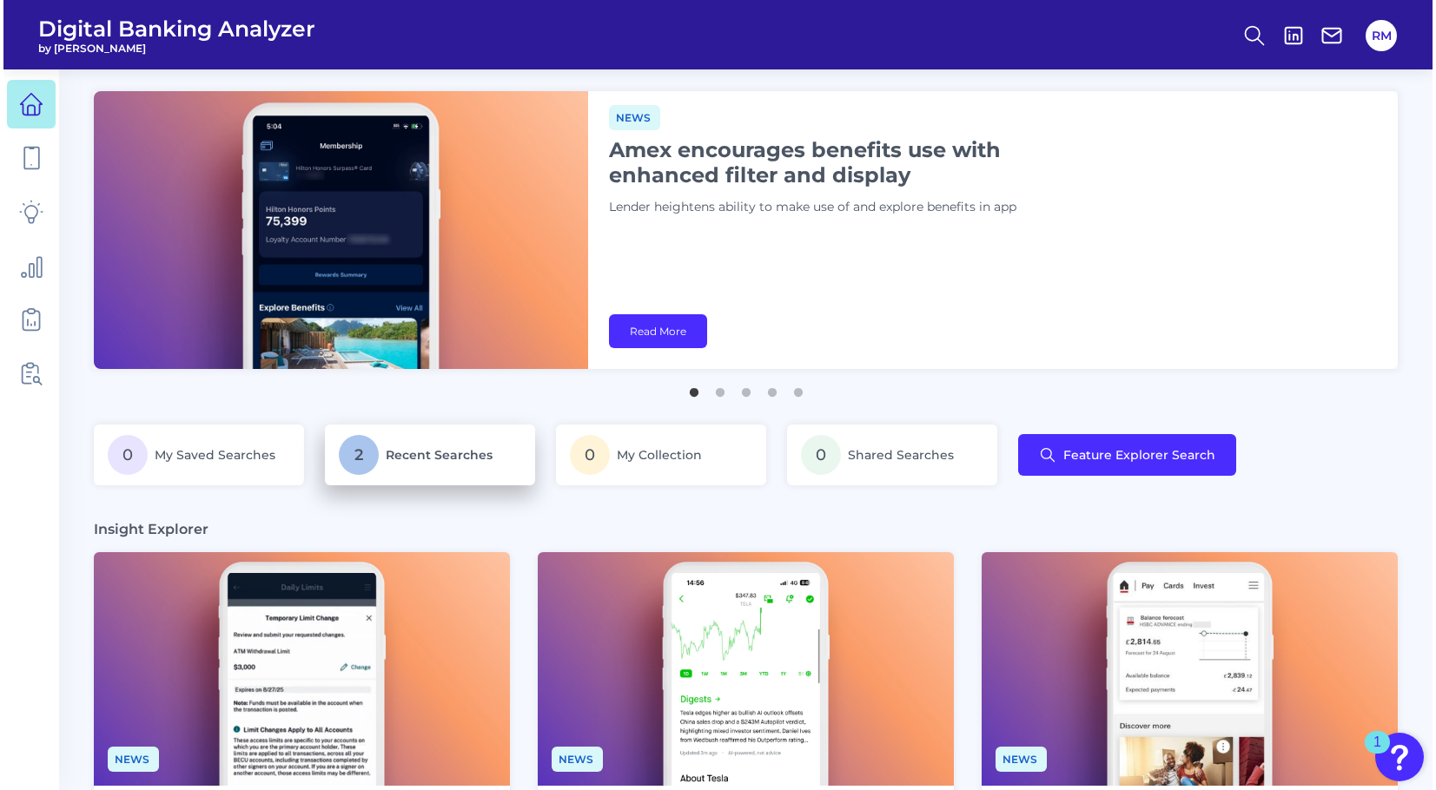
scroll to position [51, 0]
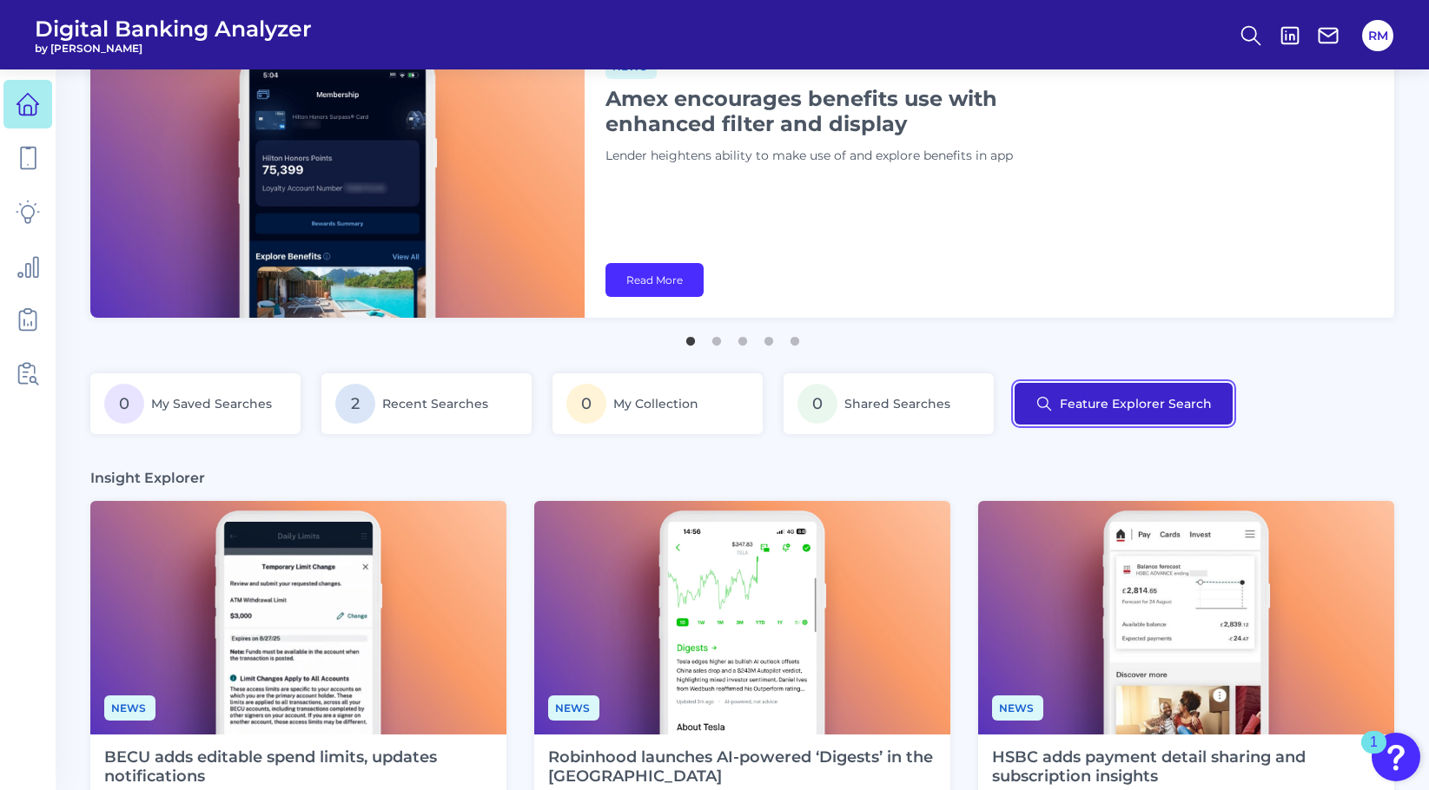
click at [1169, 400] on button "Feature Explorer Search" at bounding box center [1124, 404] width 218 height 42
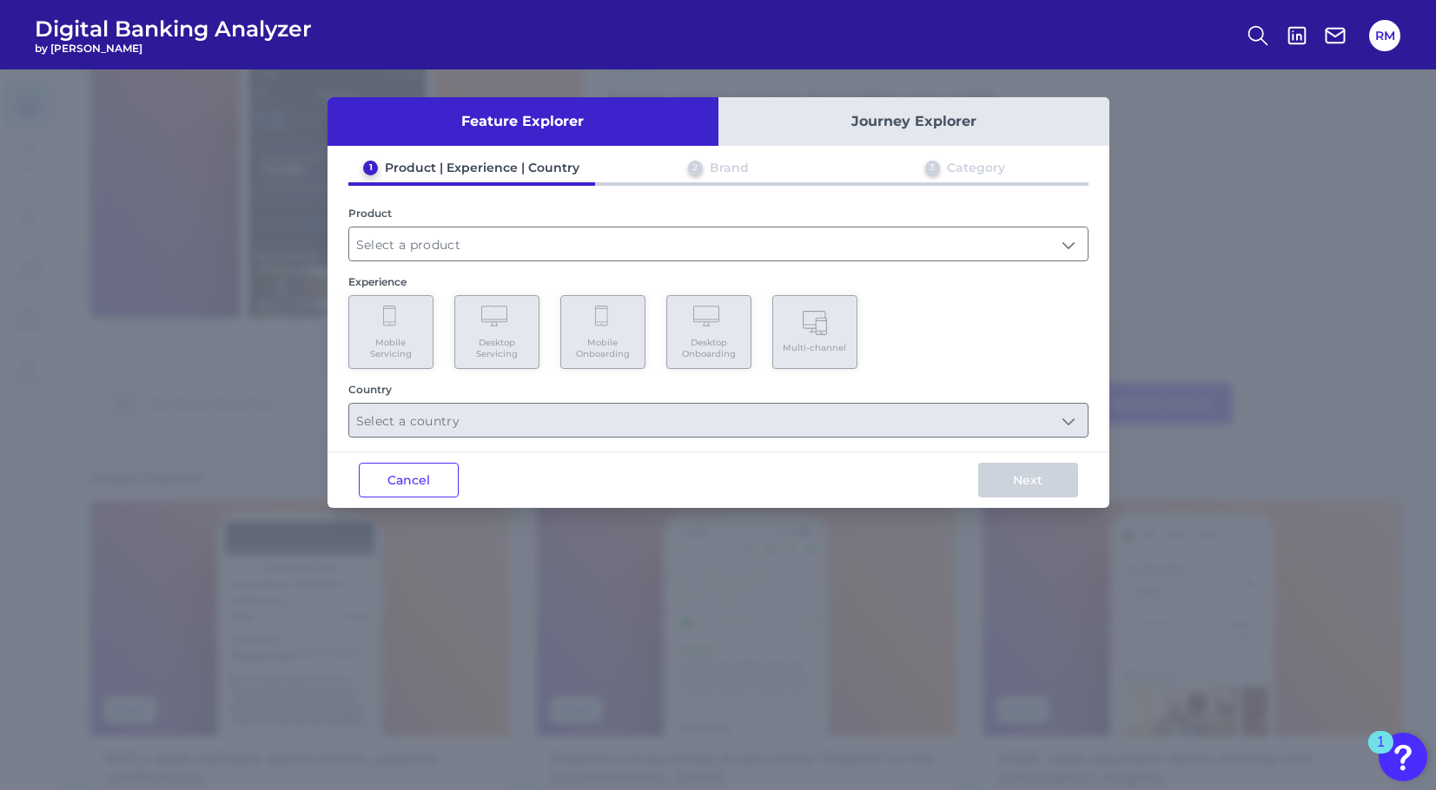
click at [697, 221] on div "Product" at bounding box center [718, 234] width 740 height 55
click at [697, 222] on div "Product" at bounding box center [718, 234] width 740 height 55
click at [697, 228] on input "text" at bounding box center [718, 244] width 738 height 33
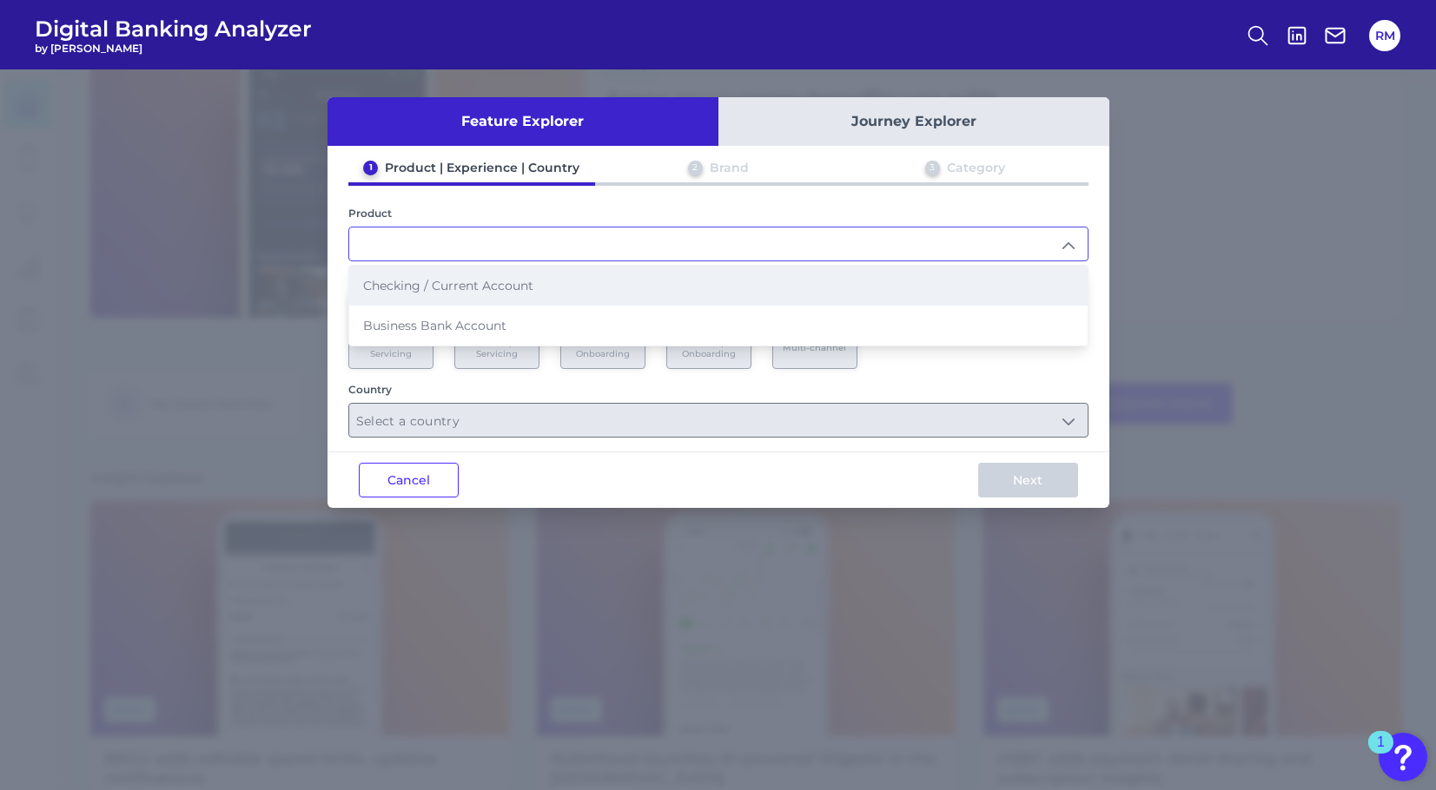
click at [652, 288] on li "Checking / Current Account" at bounding box center [718, 286] width 738 height 40
type input "Checking / Current Account"
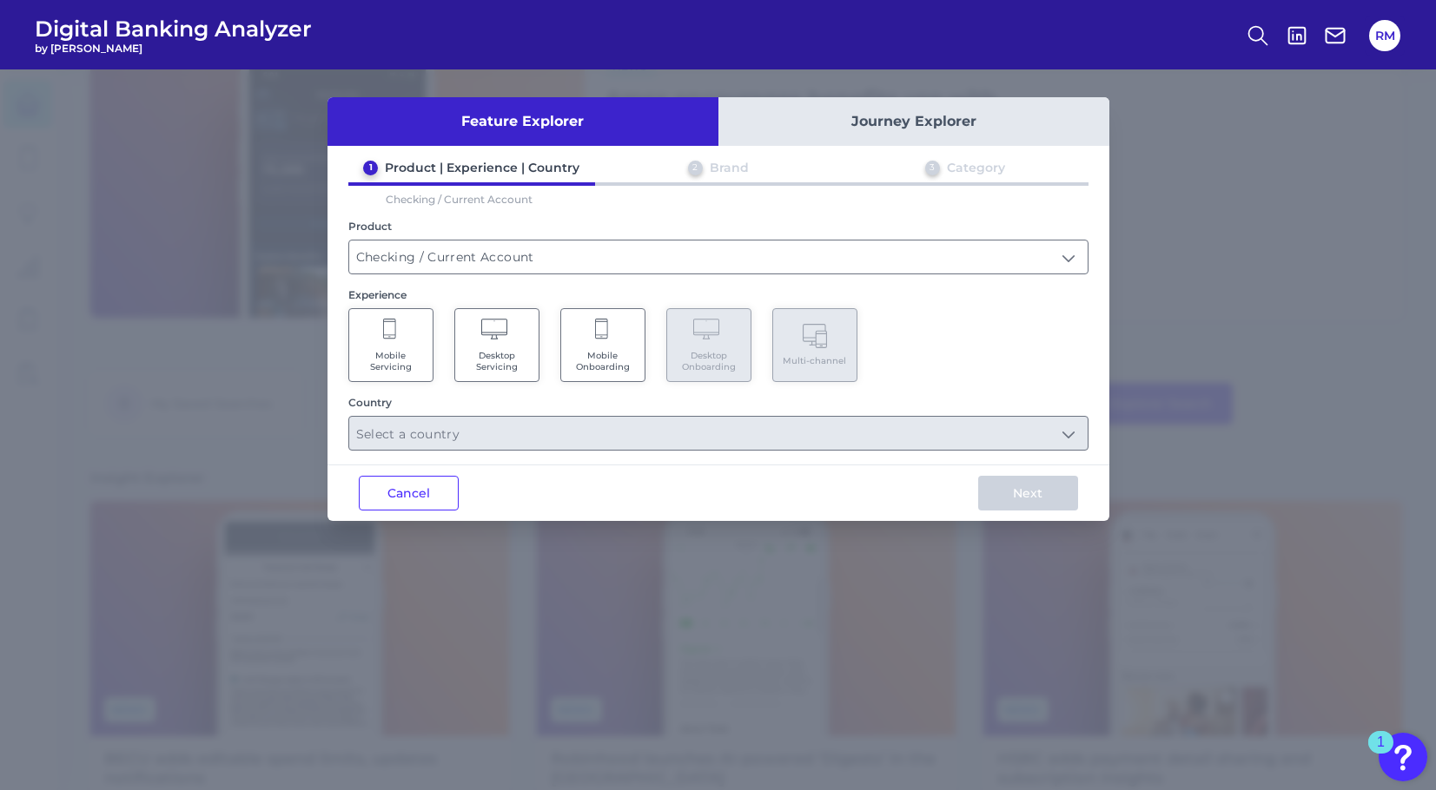
click at [612, 346] on Onboarding "Mobile Onboarding" at bounding box center [602, 345] width 85 height 74
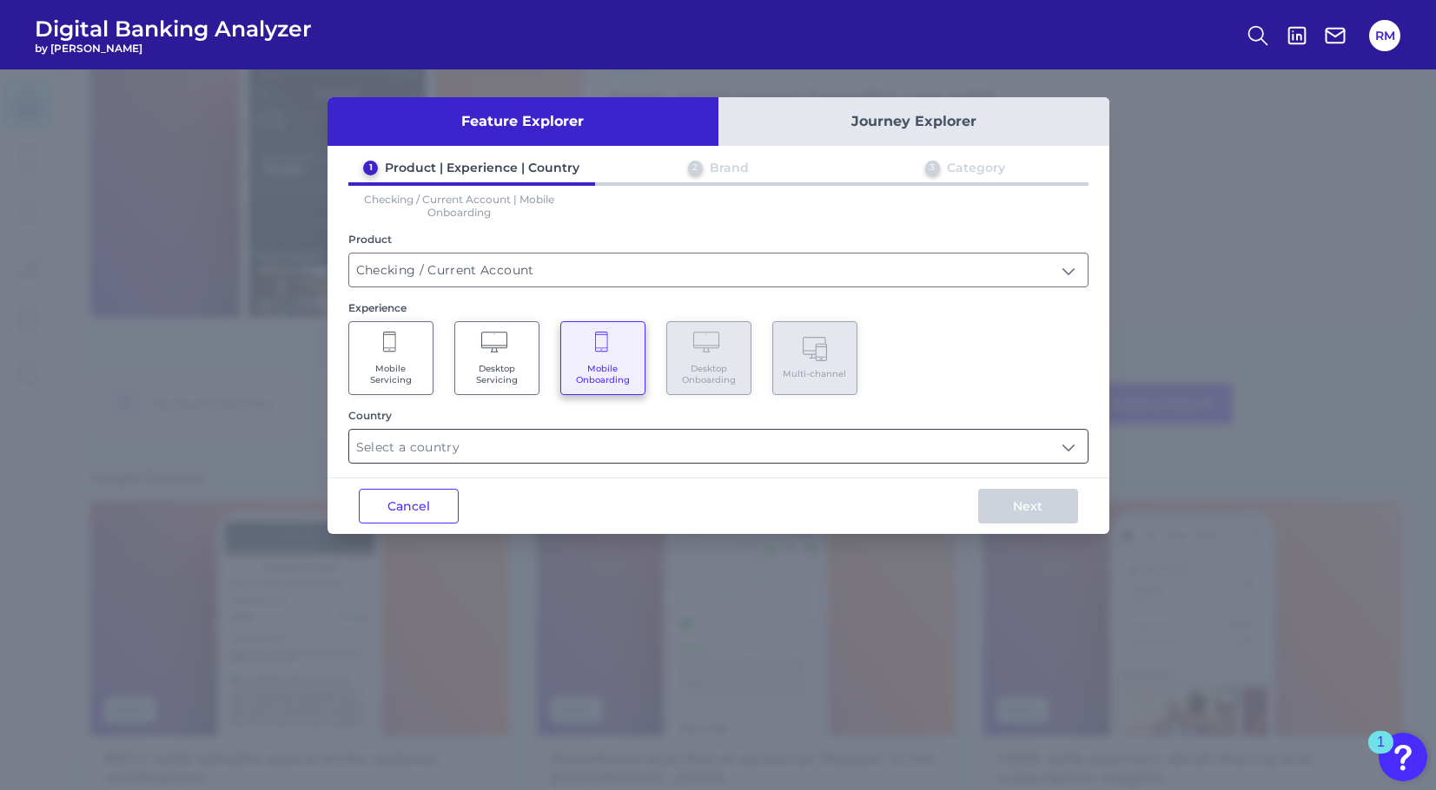
click at [618, 437] on input "text" at bounding box center [718, 446] width 738 height 33
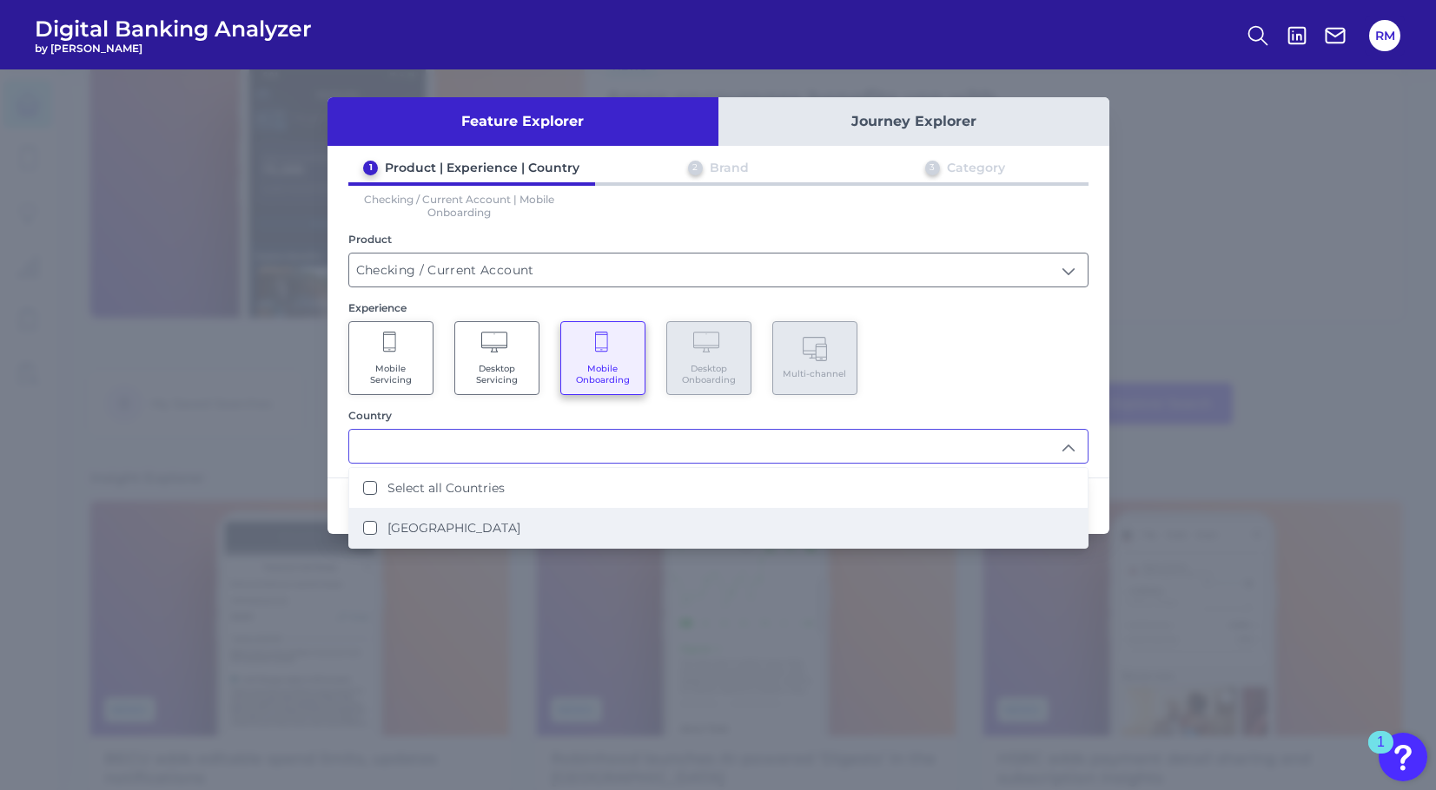
click at [532, 526] on li "[GEOGRAPHIC_DATA]" at bounding box center [718, 528] width 738 height 40
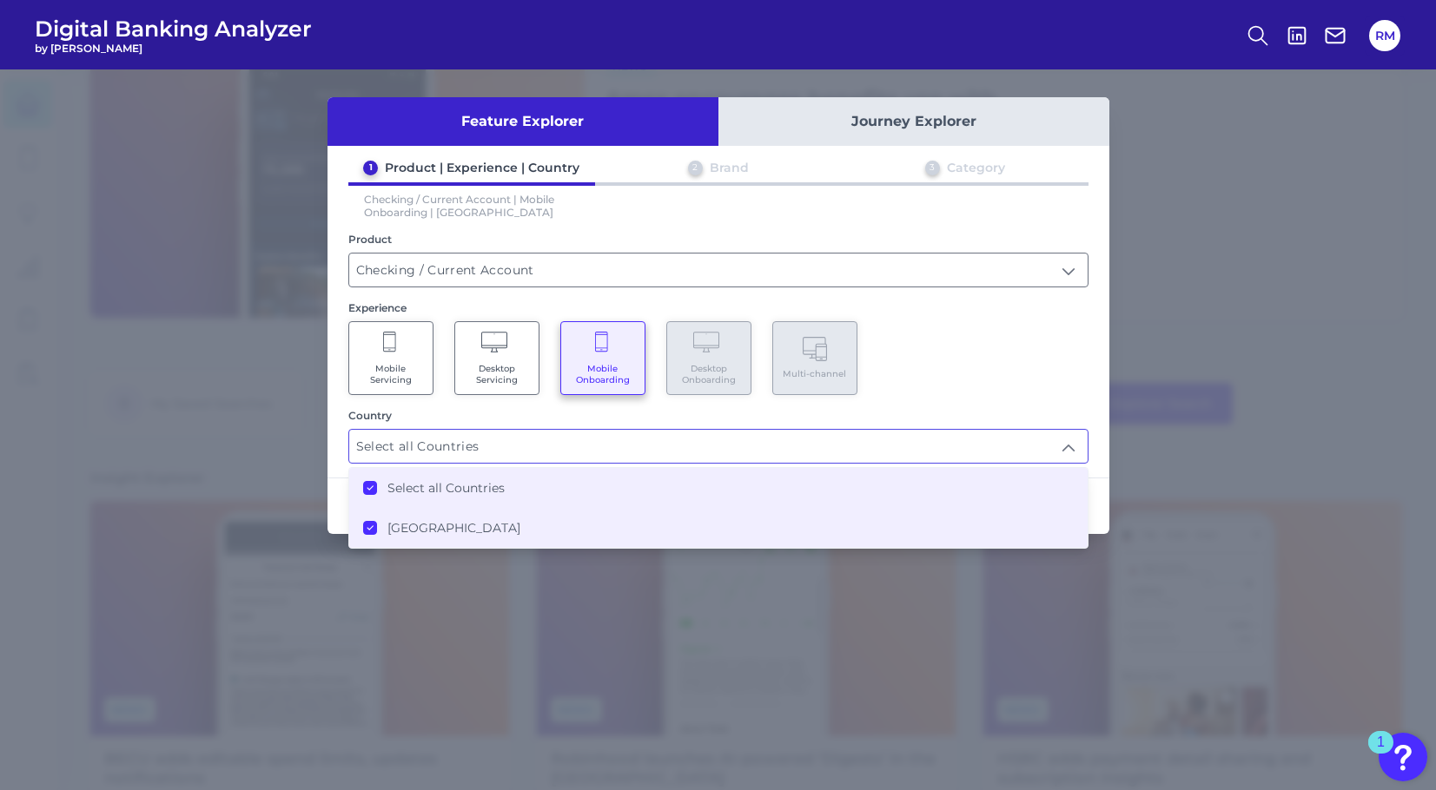
type input "Select all Countries"
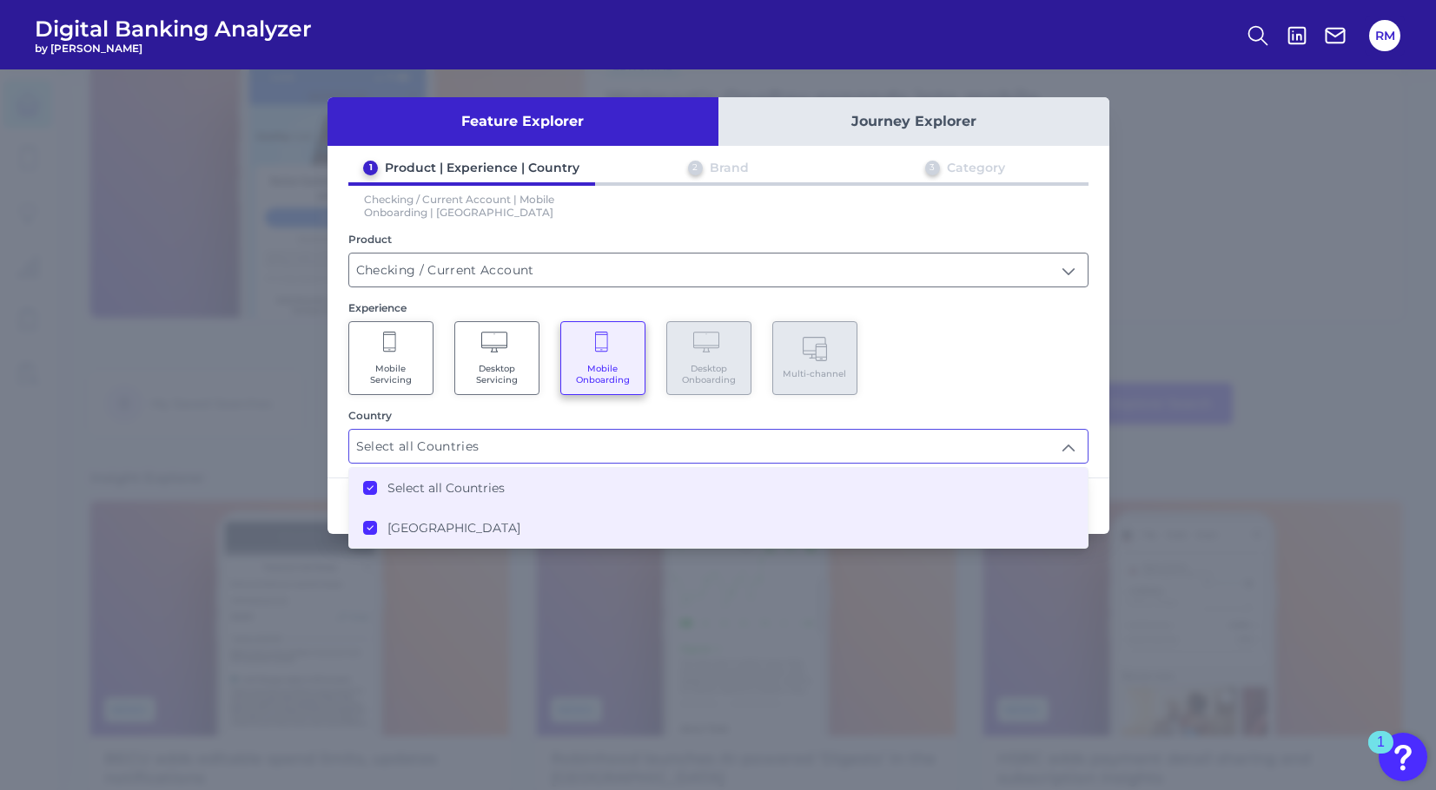
click at [994, 334] on div "Mobile Servicing Desktop Servicing Mobile Onboarding Desktop Onboarding Multi-c…" at bounding box center [718, 358] width 740 height 74
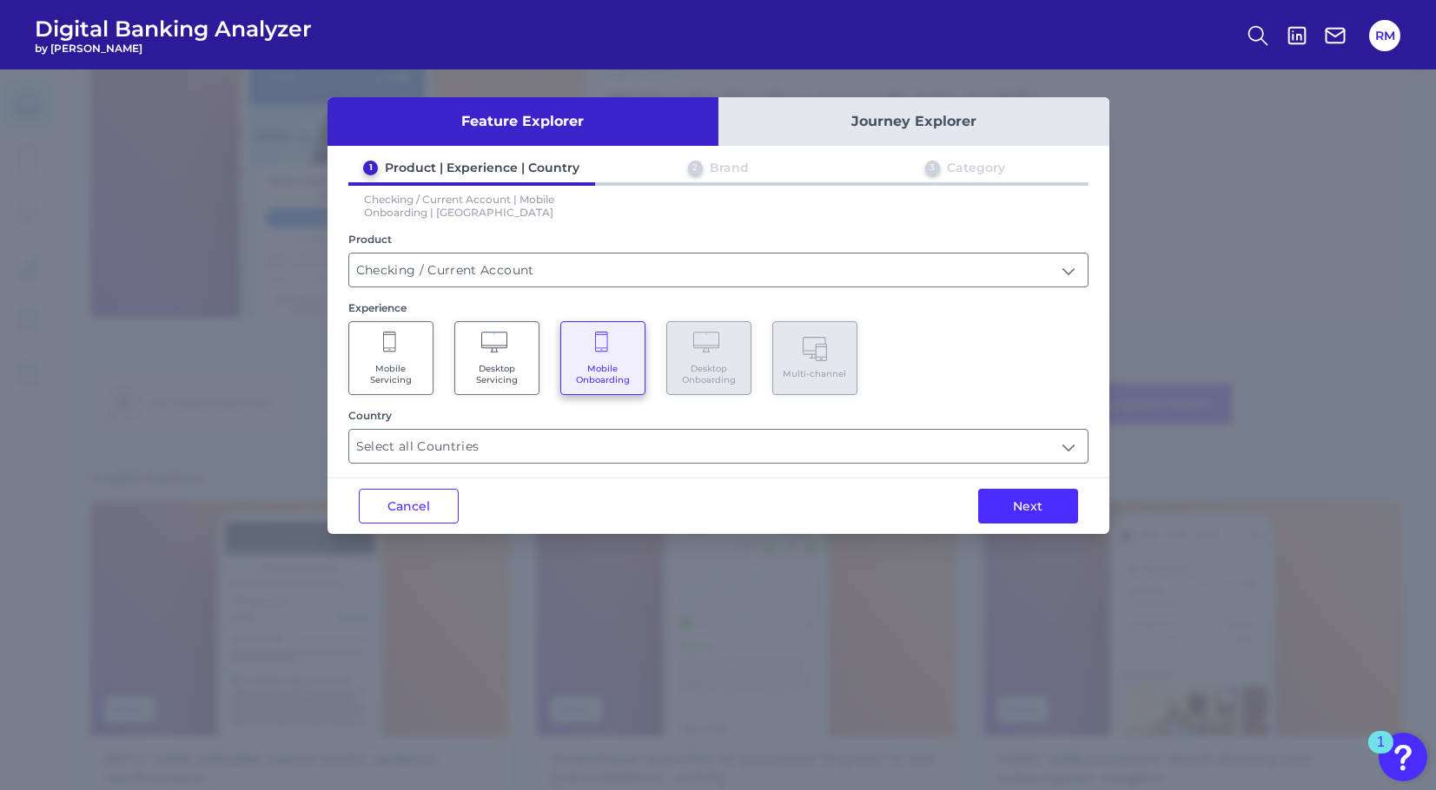
click at [1014, 484] on div "Next" at bounding box center [1028, 507] width 162 height 56
click at [937, 421] on div "Country Select all Countries Select all Countries" at bounding box center [718, 436] width 740 height 55
click at [931, 439] on input "Select all Countries" at bounding box center [718, 446] width 738 height 33
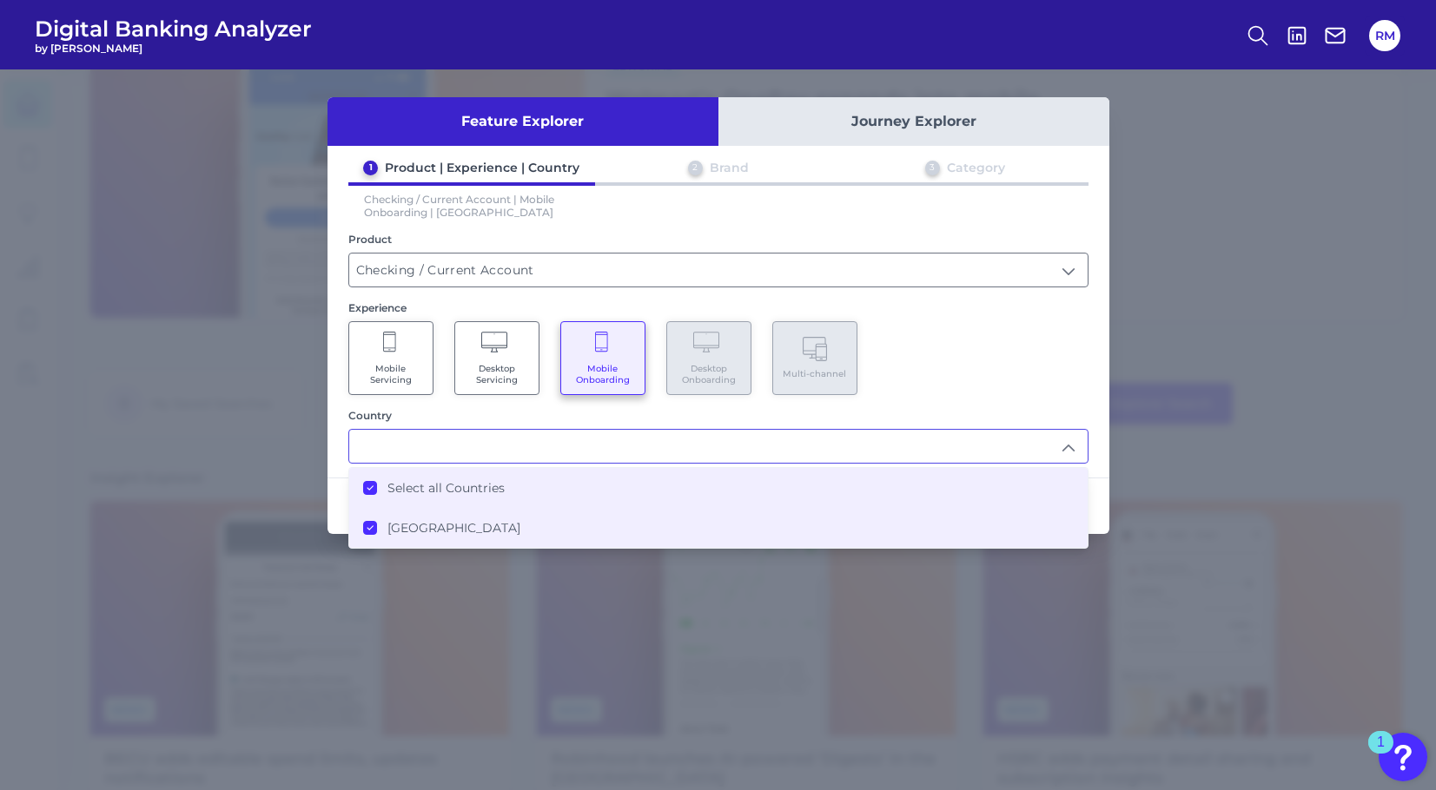
click at [1029, 365] on div "Mobile Servicing Desktop Servicing Mobile Onboarding Desktop Onboarding Multi-c…" at bounding box center [718, 358] width 740 height 74
type input "Select all Countries"
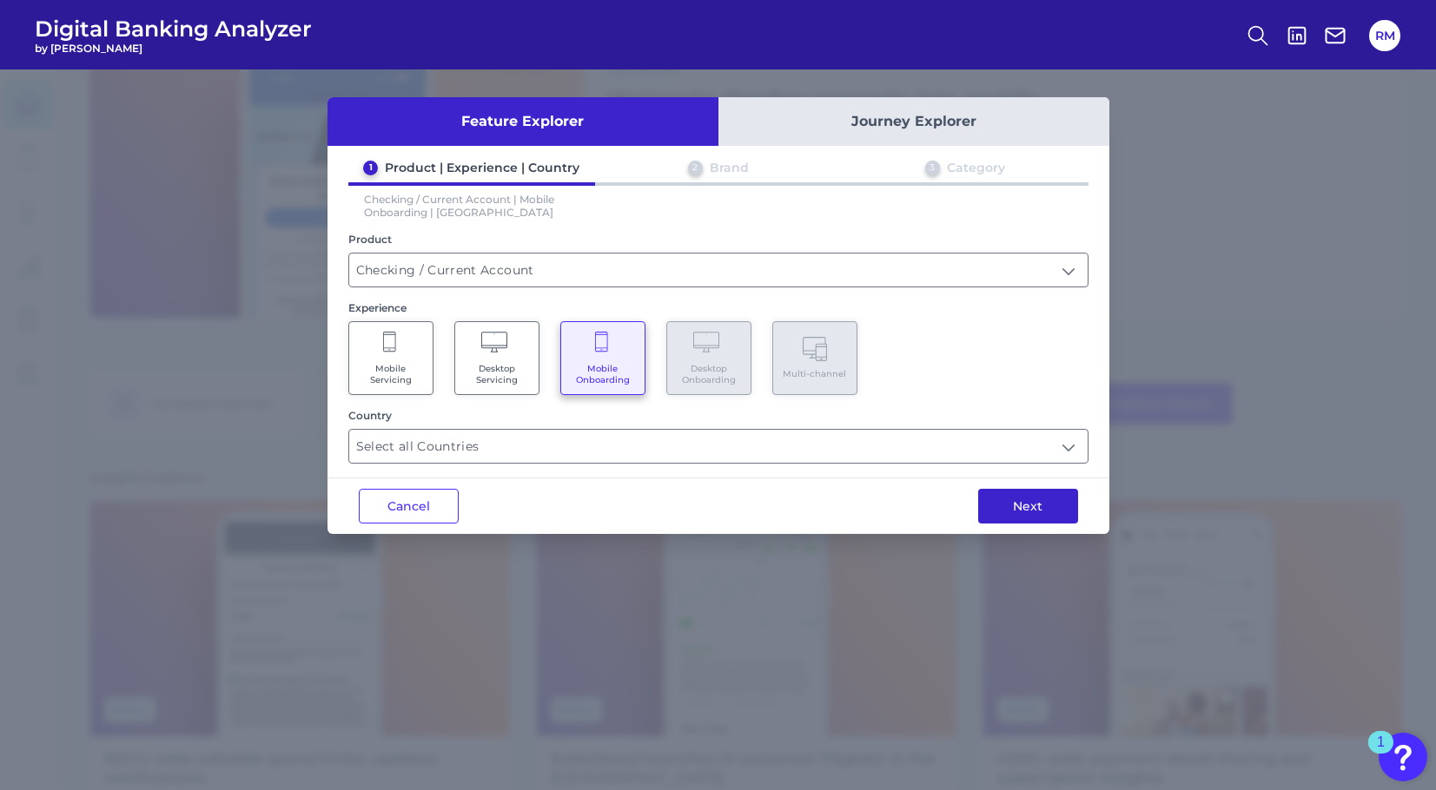
click at [1030, 493] on button "Next" at bounding box center [1028, 506] width 100 height 35
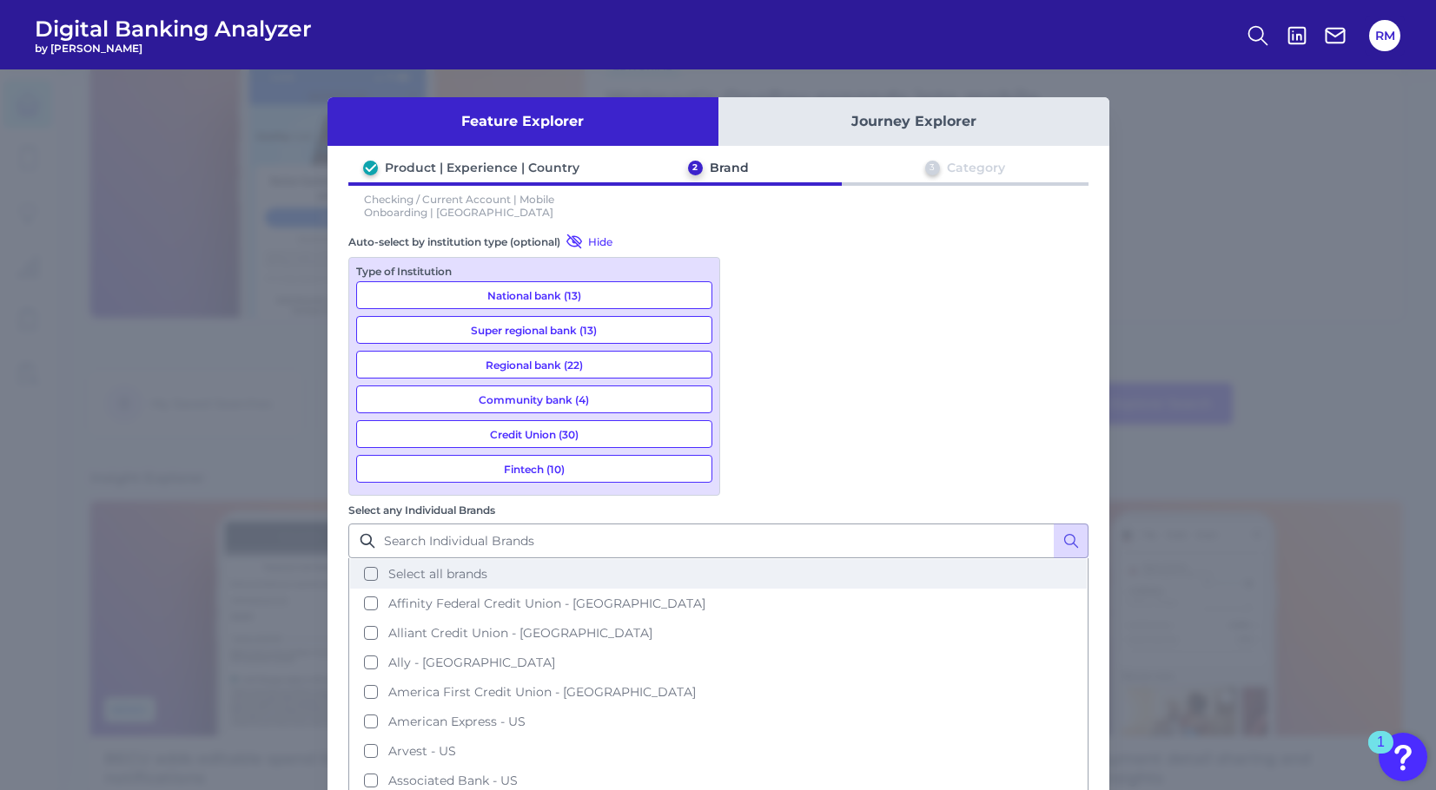
click at [744, 559] on button "Select all brands" at bounding box center [718, 574] width 737 height 30
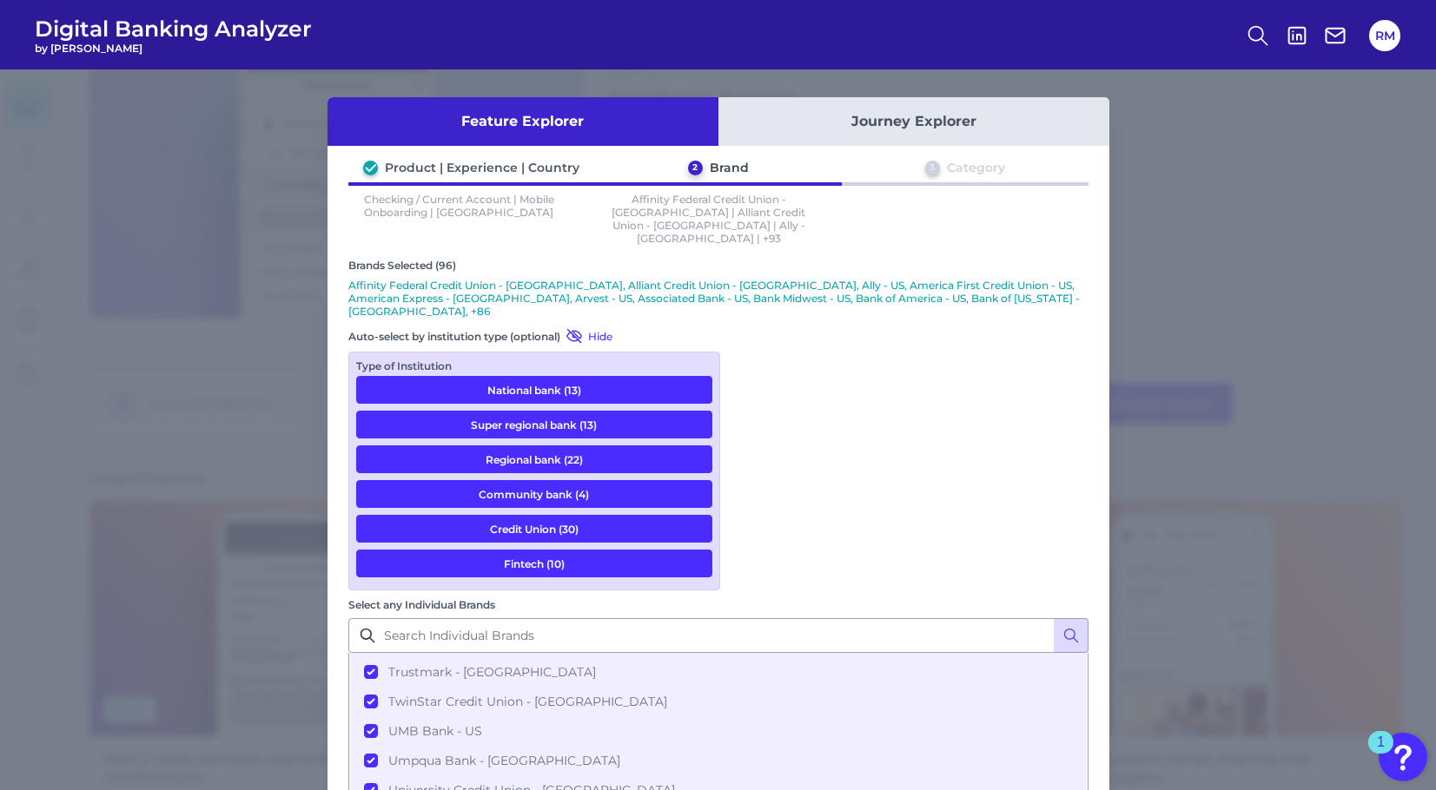
scroll to position [2540, 0]
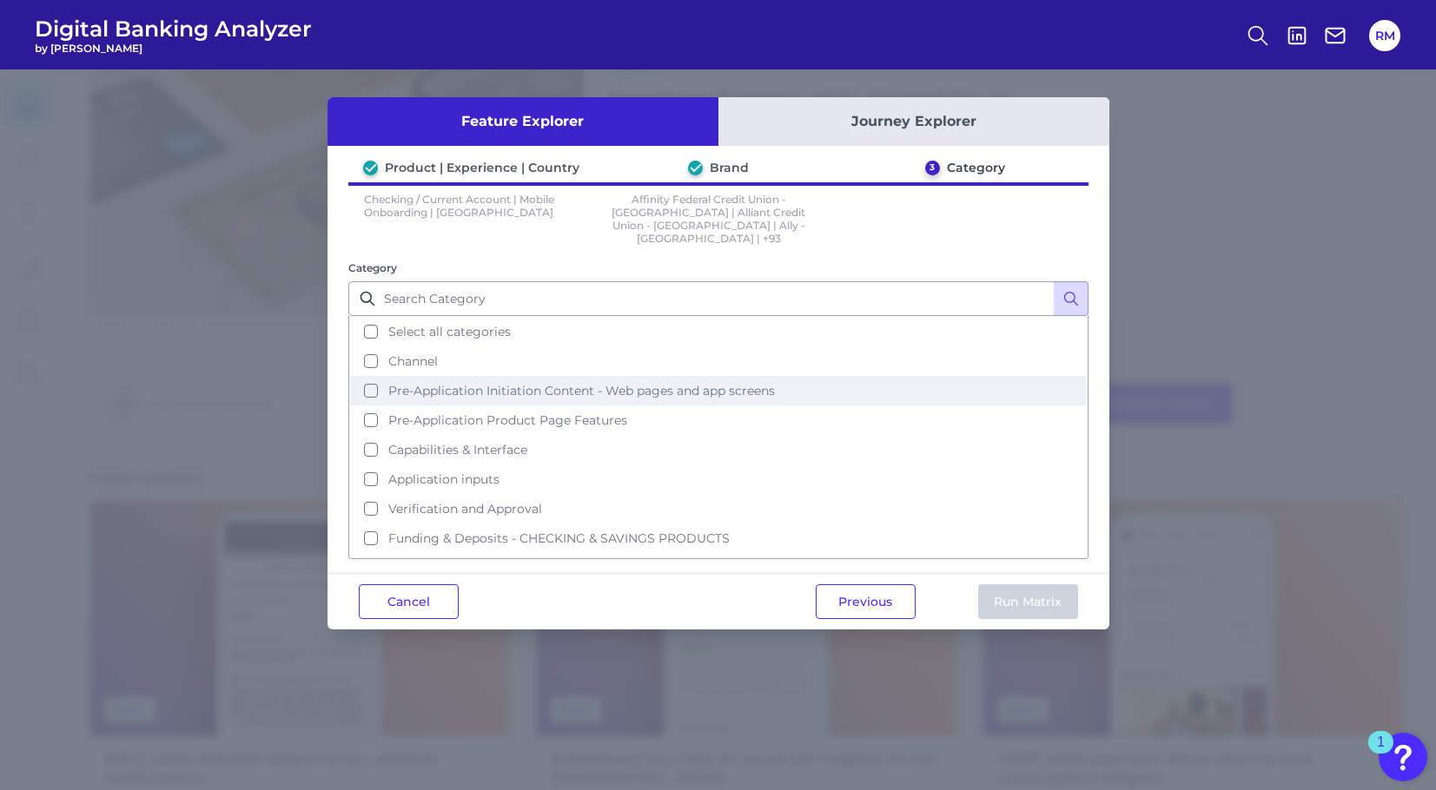
scroll to position [46, 0]
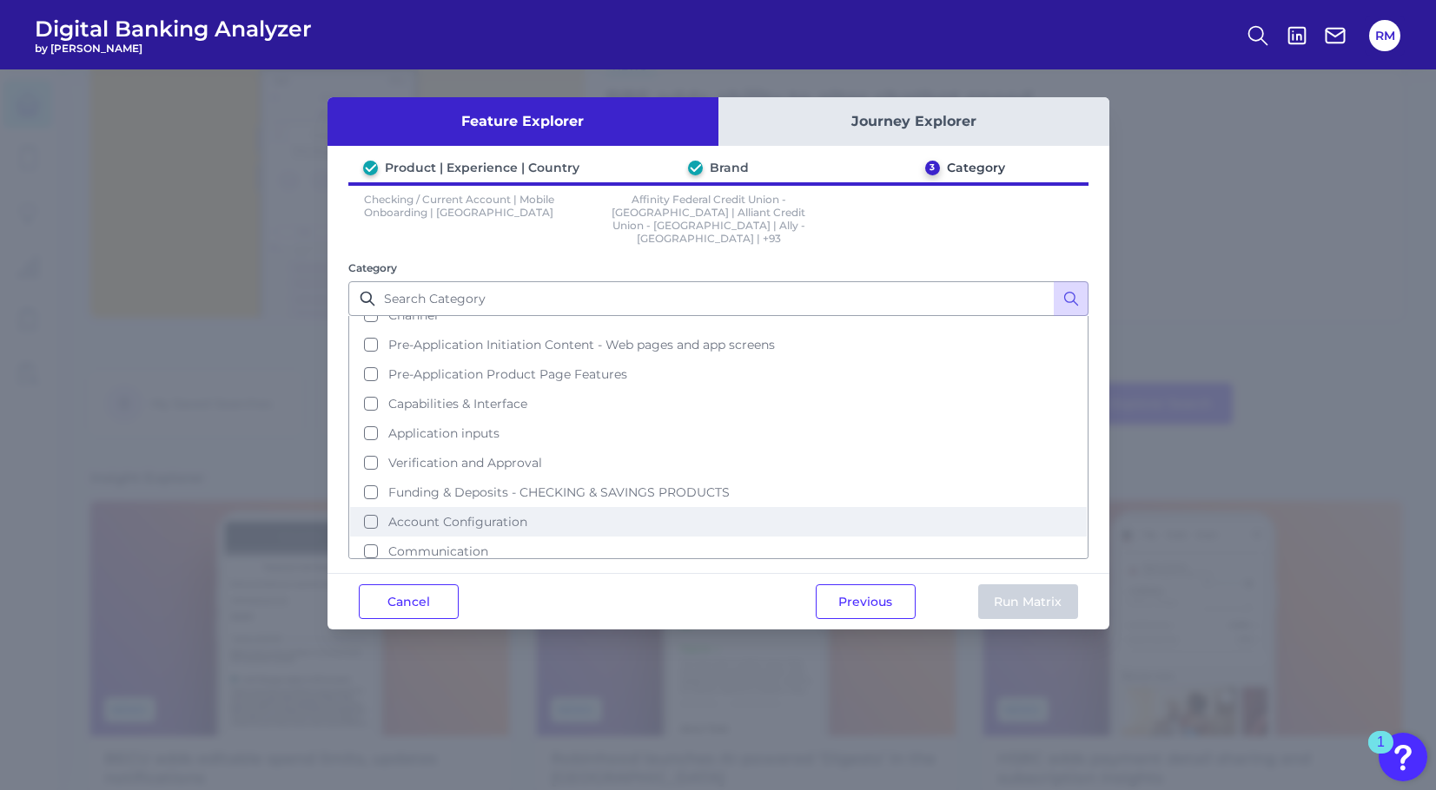
click at [571, 507] on button "Account Configuration" at bounding box center [718, 522] width 737 height 30
click at [1015, 585] on button "Run Matrix" at bounding box center [1028, 602] width 100 height 35
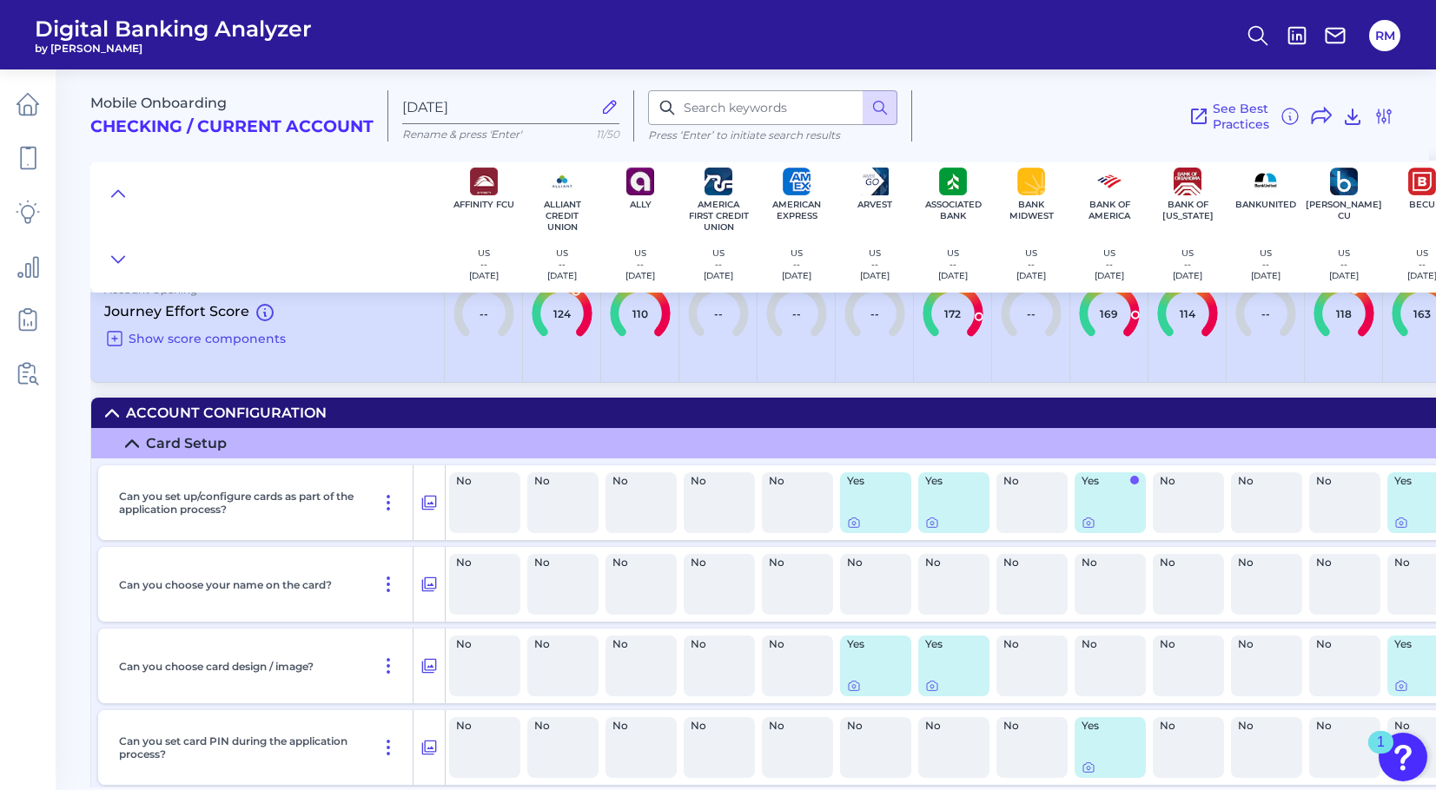
scroll to position [24, 0]
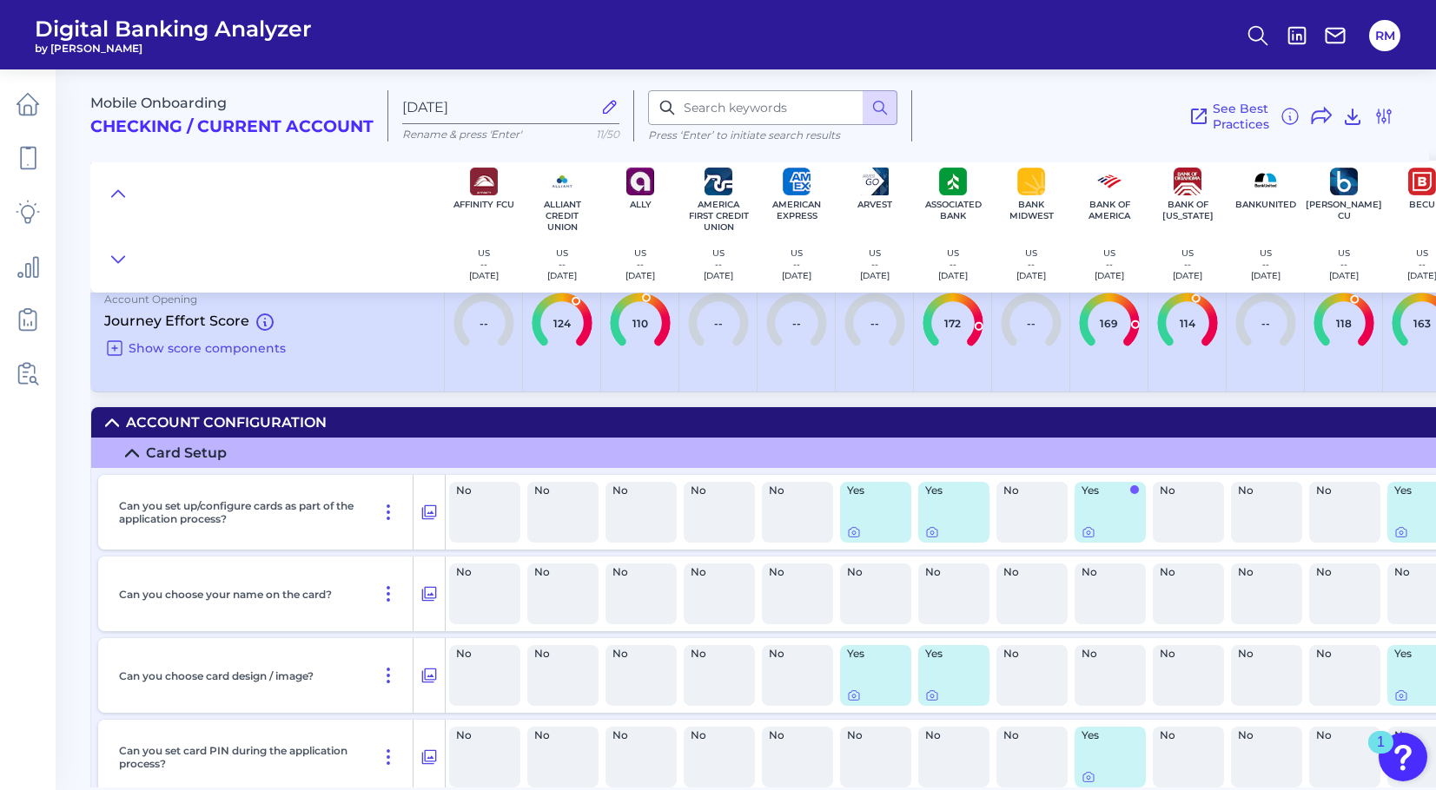
click at [129, 446] on icon at bounding box center [132, 453] width 14 height 14
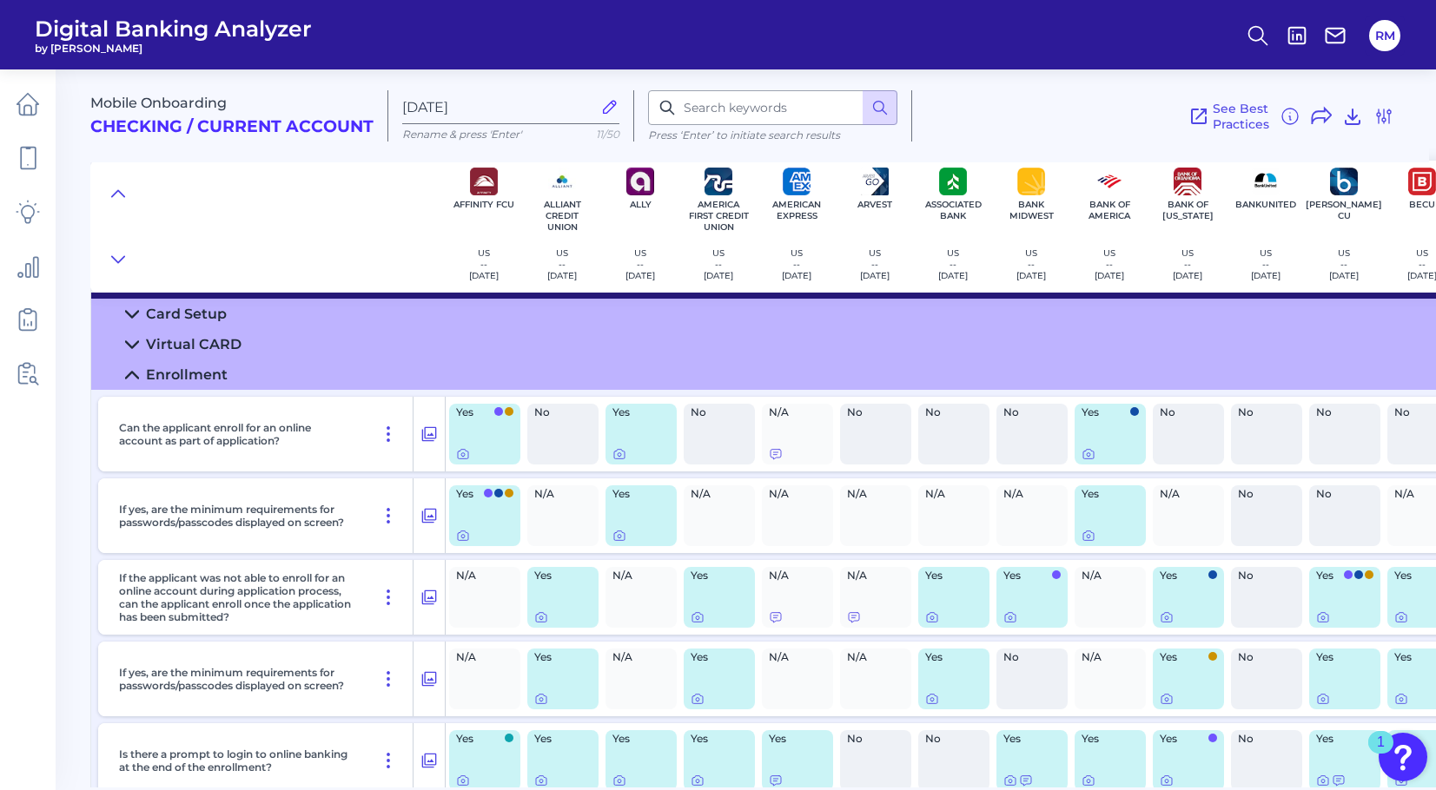
scroll to position [149, 0]
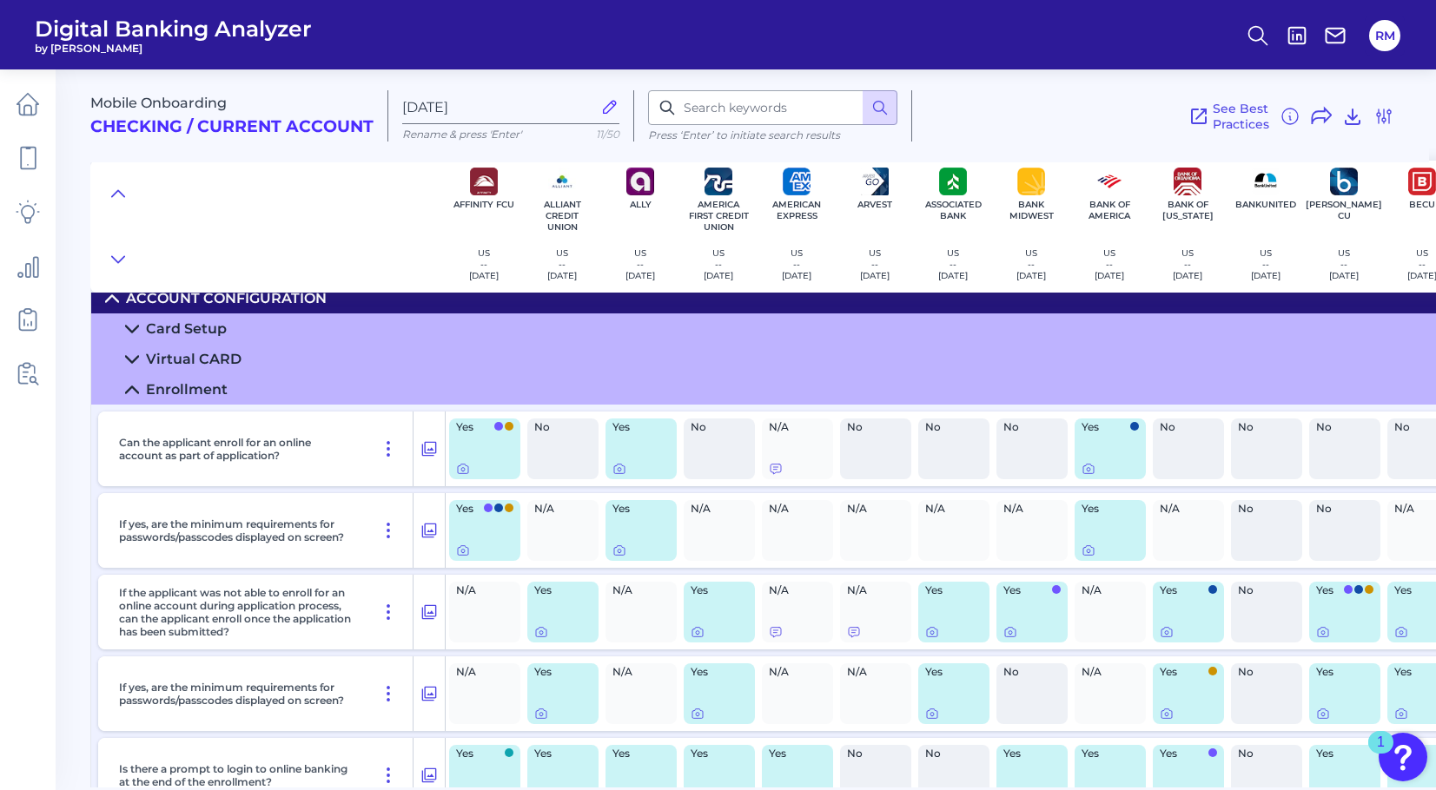
click at [130, 387] on icon at bounding box center [132, 390] width 14 height 14
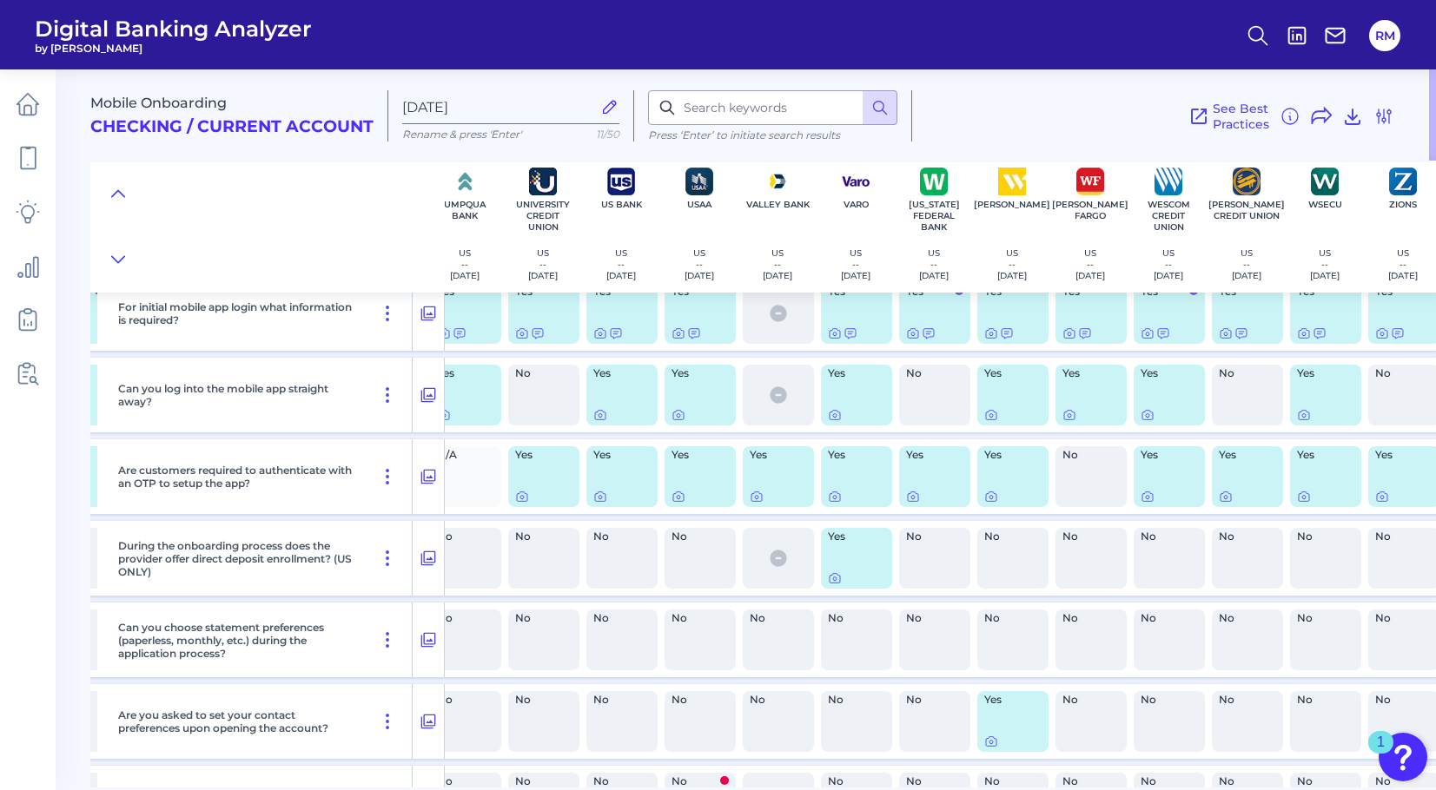
scroll to position [396, 6530]
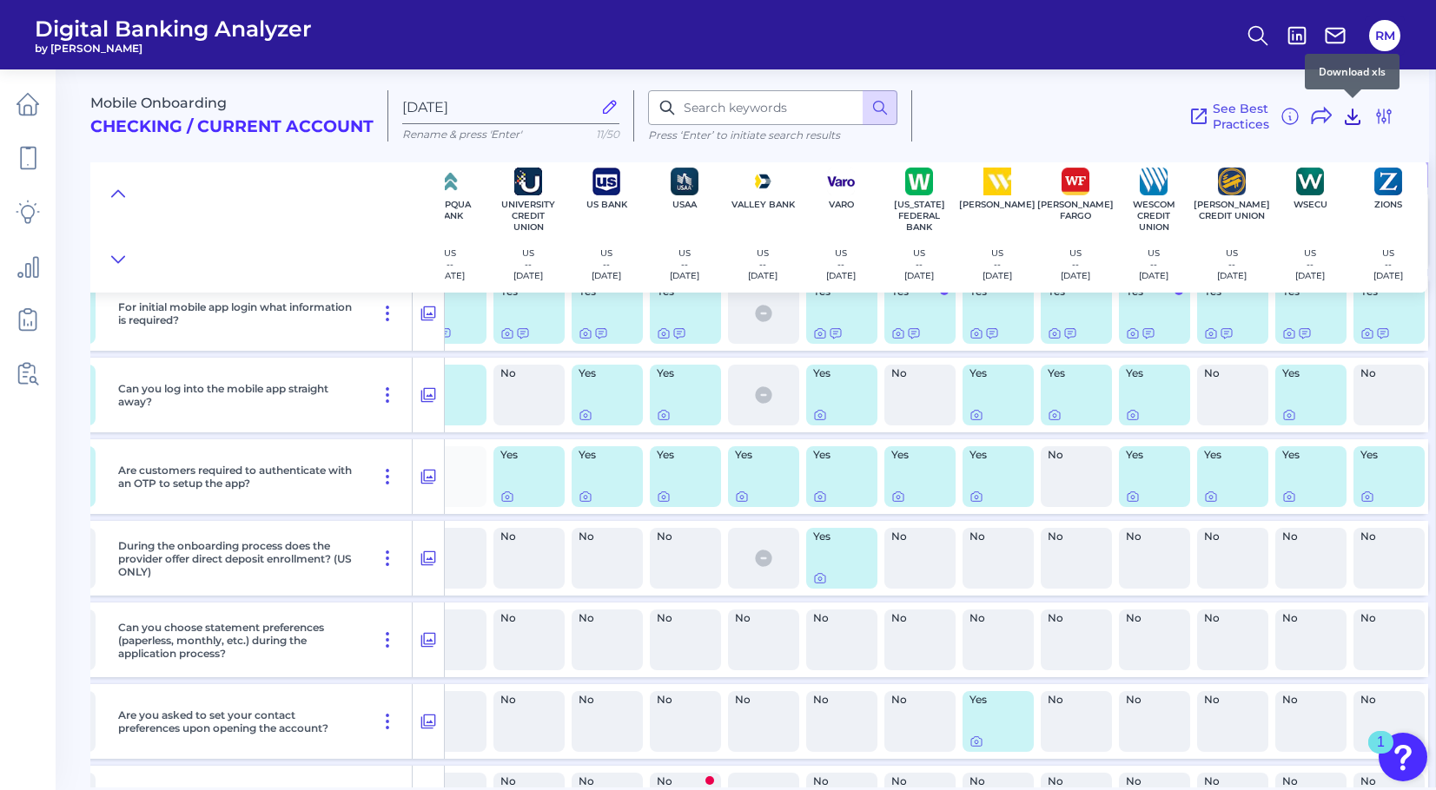
click at [1353, 116] on icon at bounding box center [1353, 116] width 14 height 15
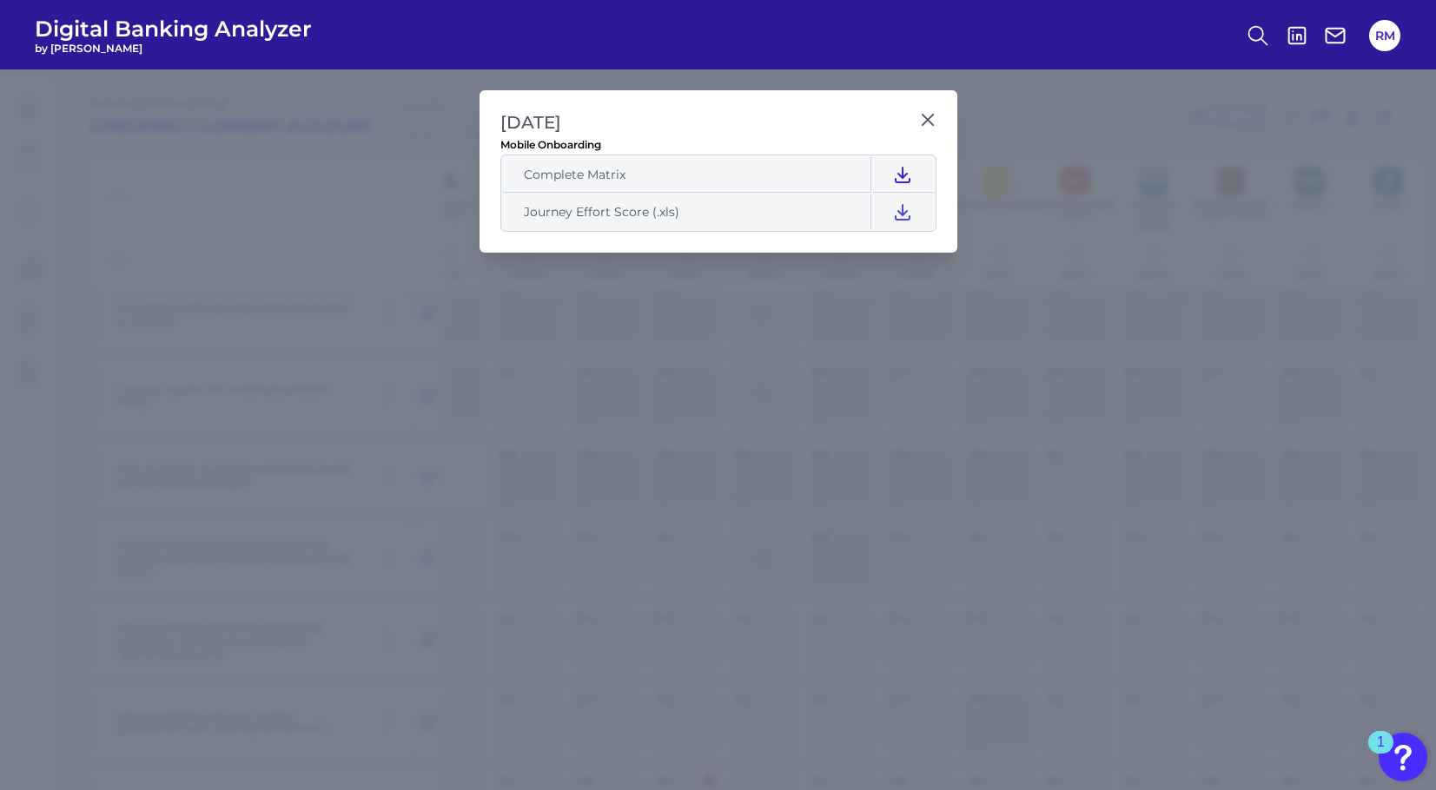
click at [912, 176] on icon at bounding box center [902, 174] width 21 height 21
click at [926, 112] on icon at bounding box center [927, 119] width 17 height 17
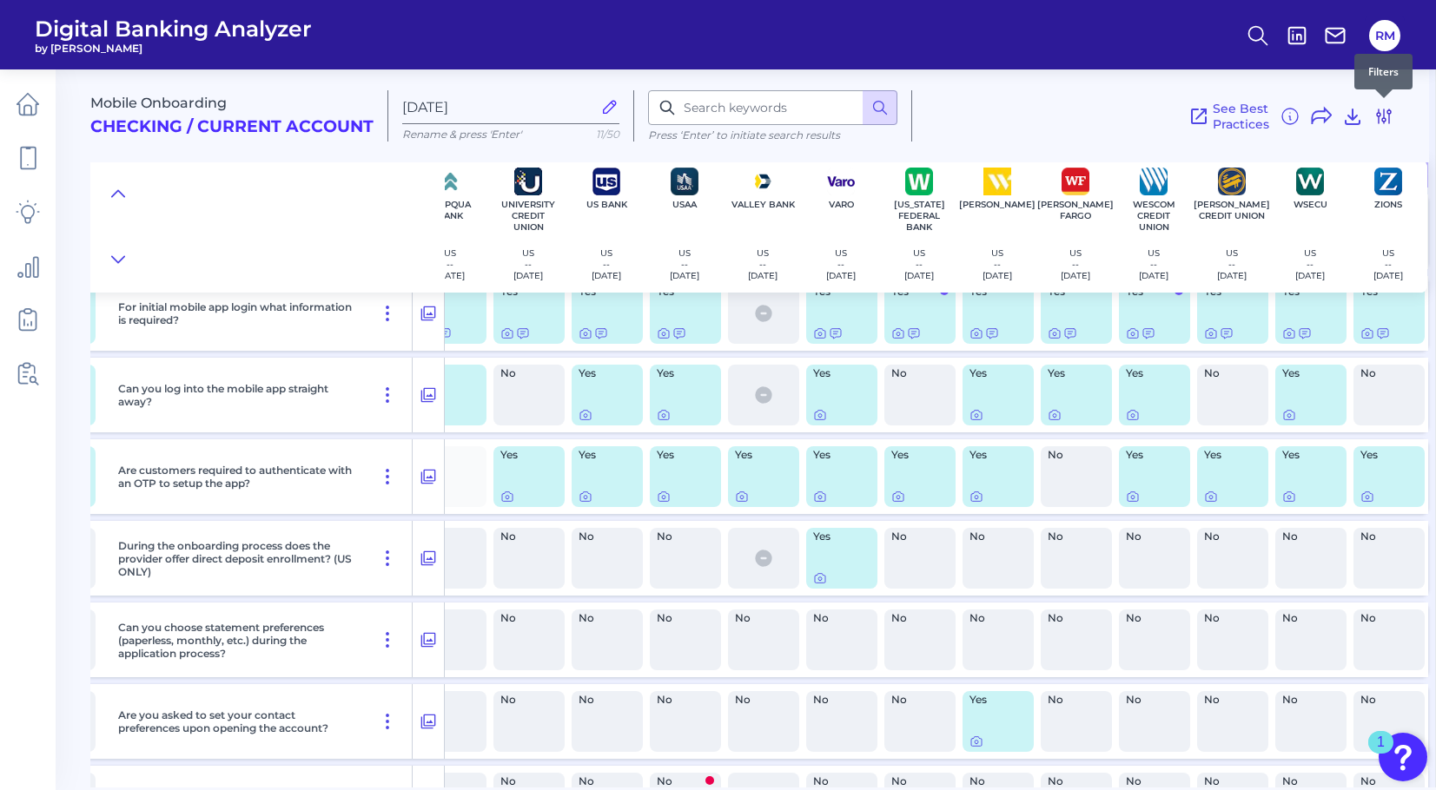
click at [1385, 121] on icon at bounding box center [1383, 116] width 21 height 21
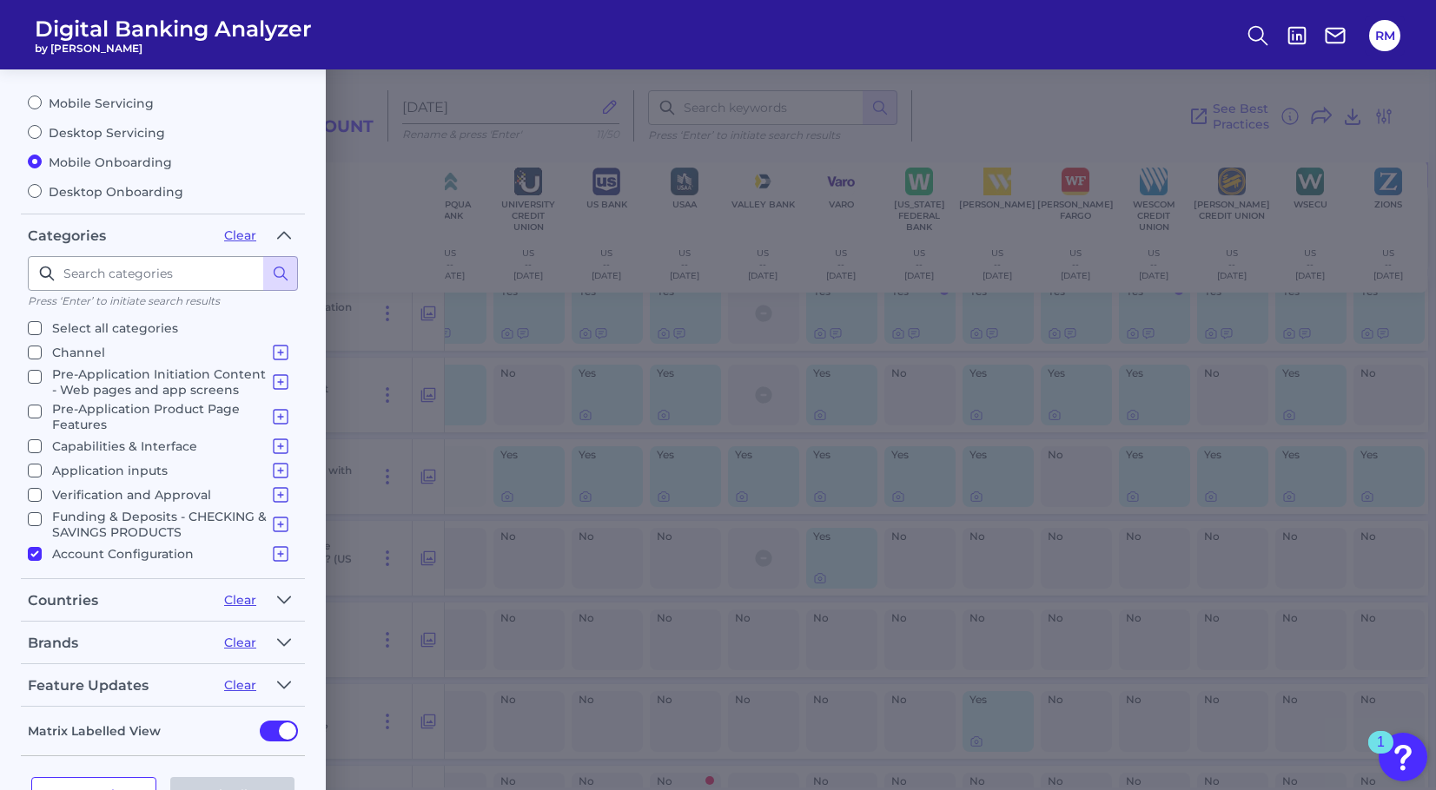
scroll to position [144, 0]
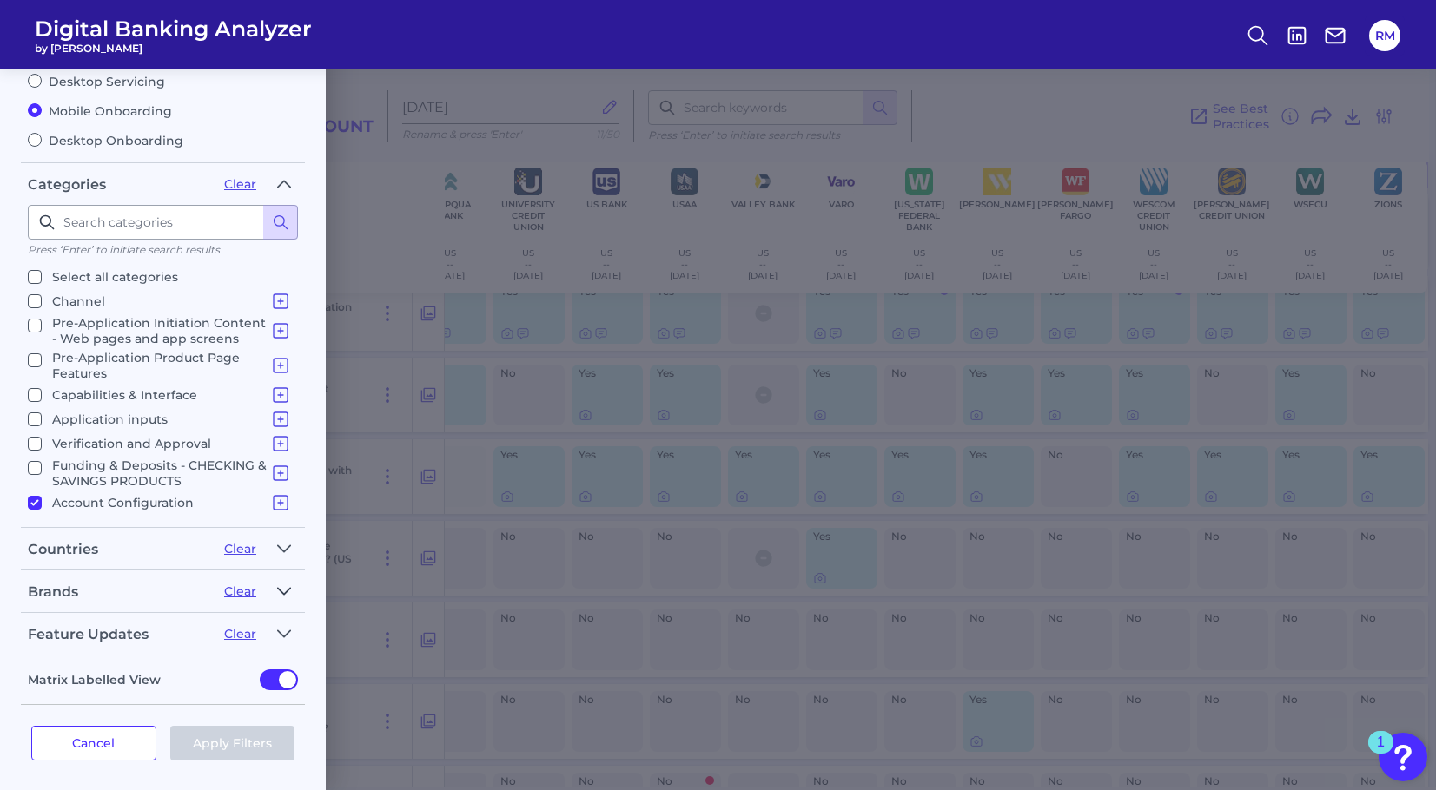
click at [285, 583] on icon "button" at bounding box center [284, 591] width 14 height 21
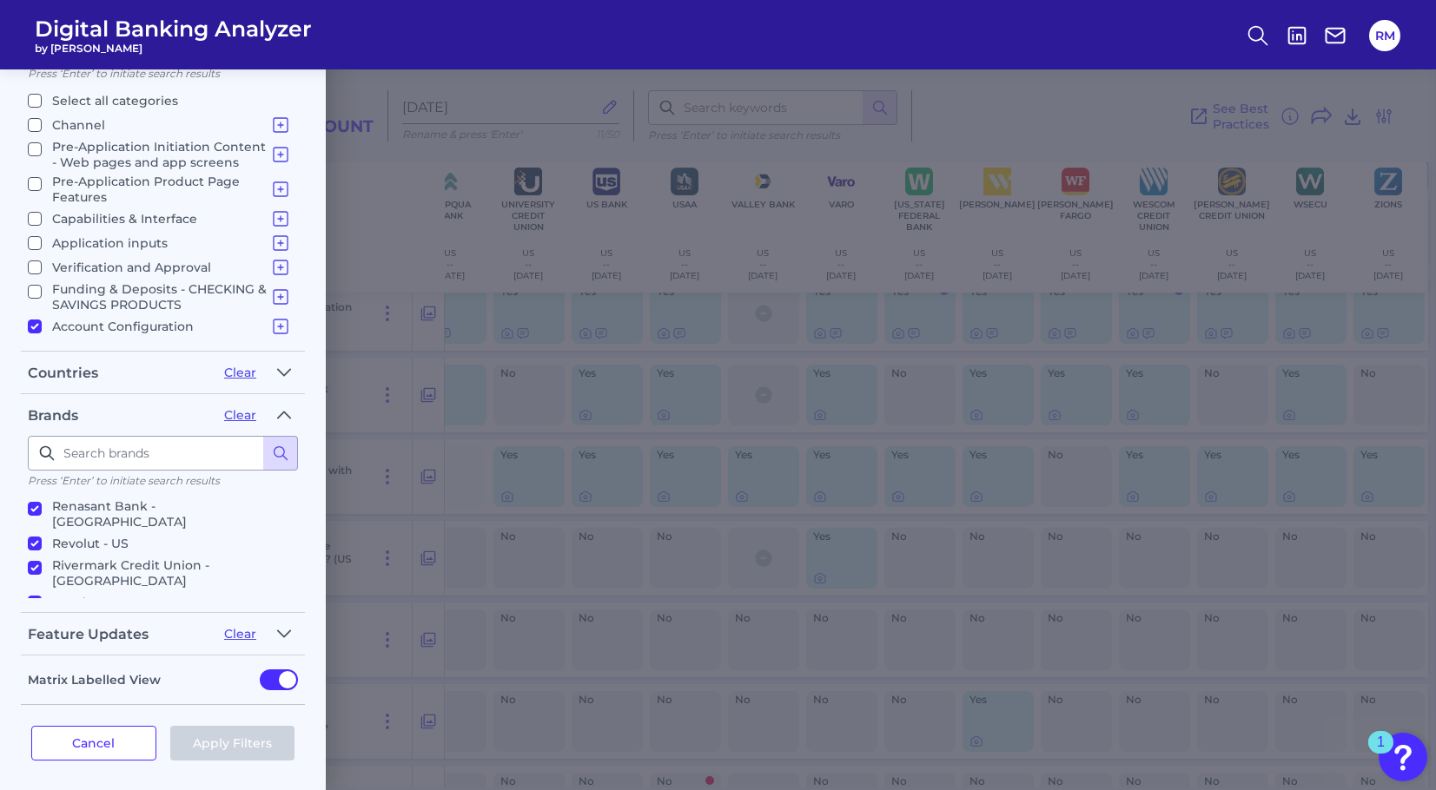
scroll to position [2255, 0]
click at [376, 509] on div "Filters Clear all filters Experience Reset Mobile Servicing Desktop Servicing M…" at bounding box center [718, 429] width 1436 height 721
click at [129, 737] on button "Cancel" at bounding box center [93, 743] width 125 height 35
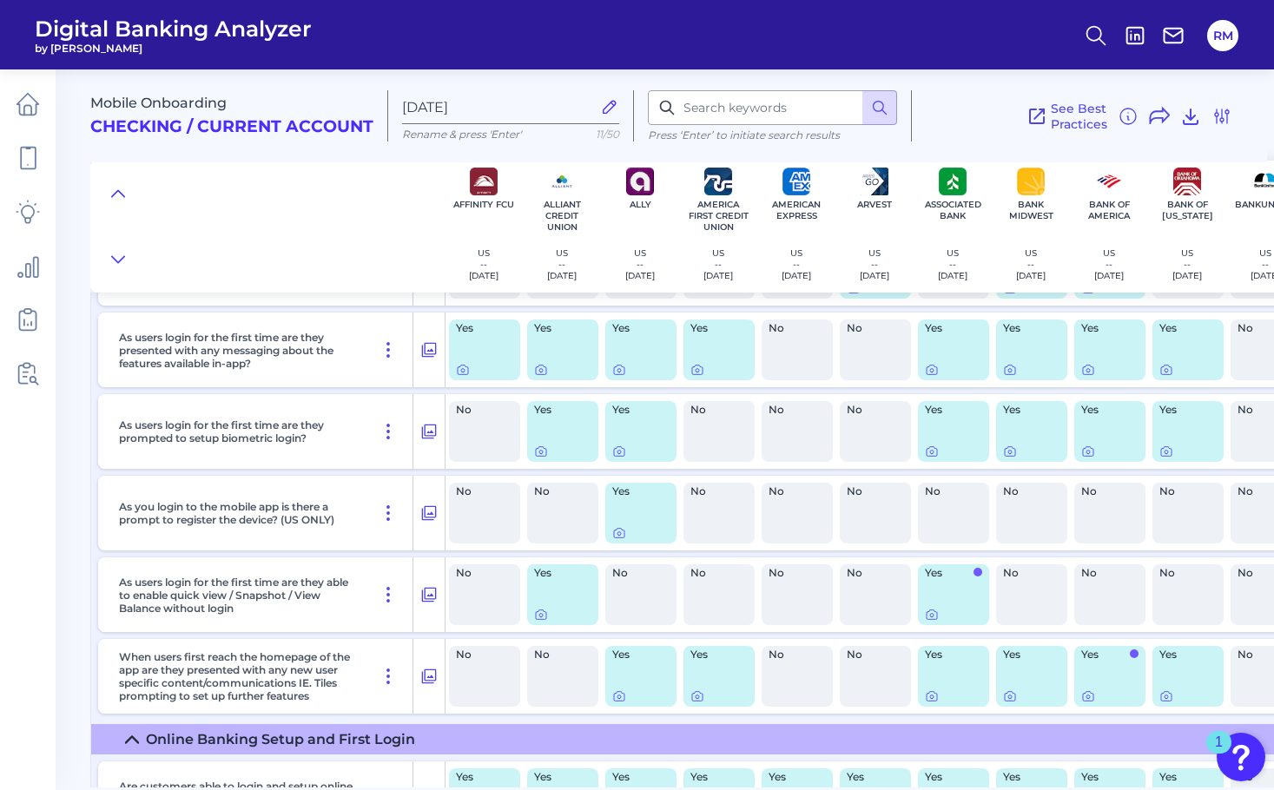
scroll to position [1018, 0]
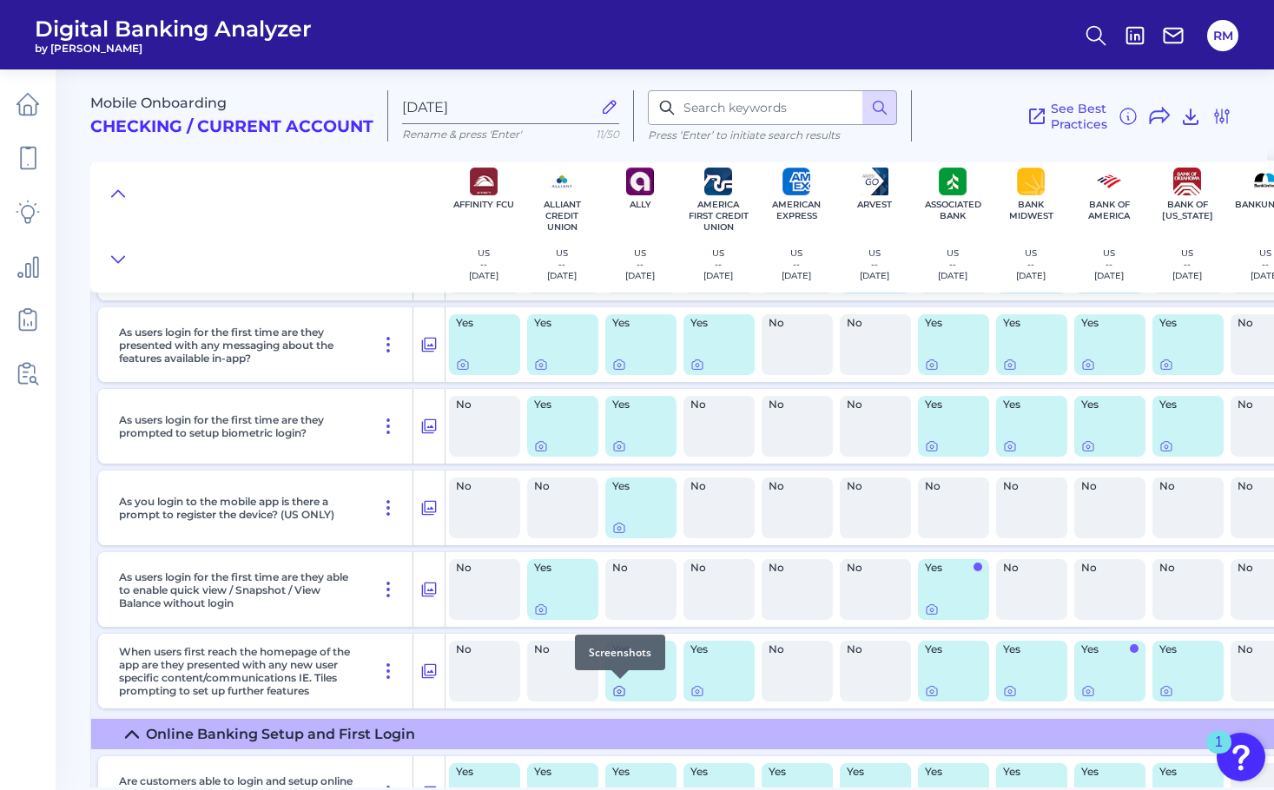
click at [618, 688] on icon at bounding box center [619, 691] width 14 height 14
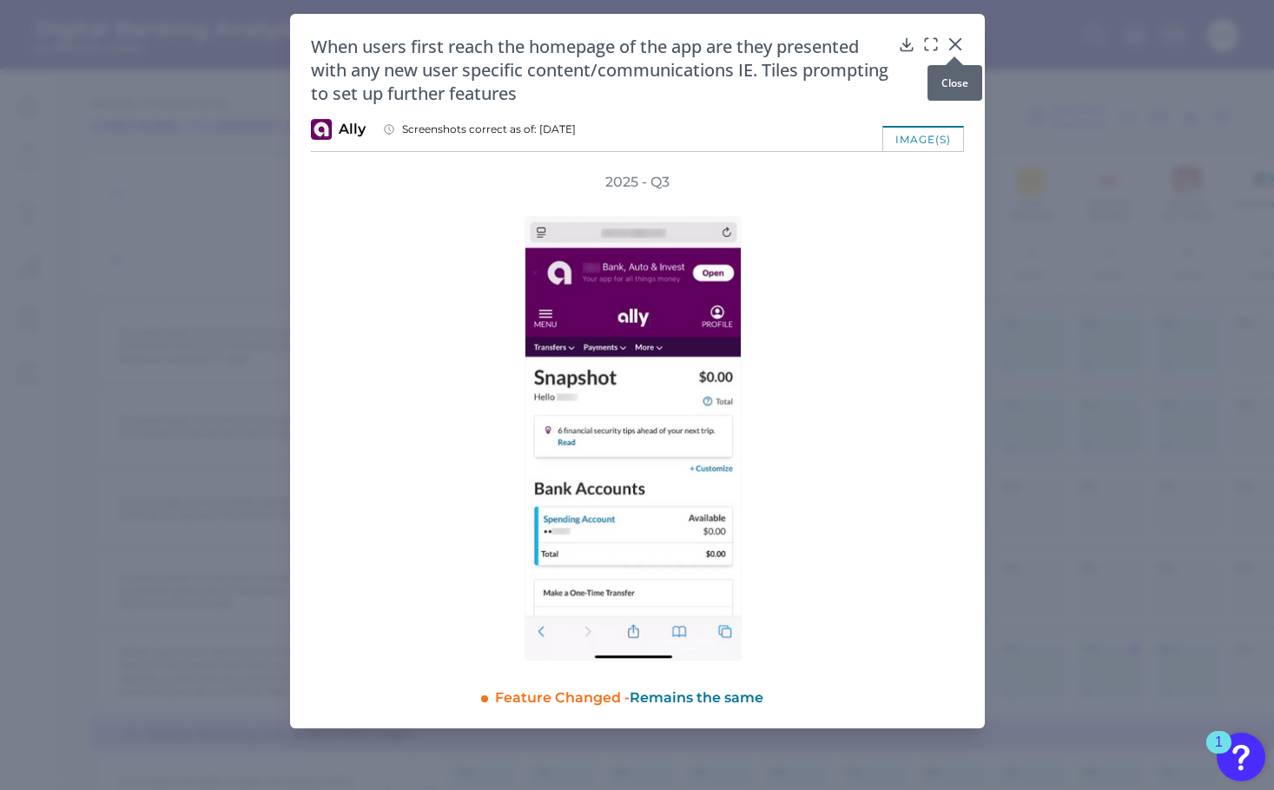
click at [961, 38] on icon at bounding box center [955, 44] width 17 height 17
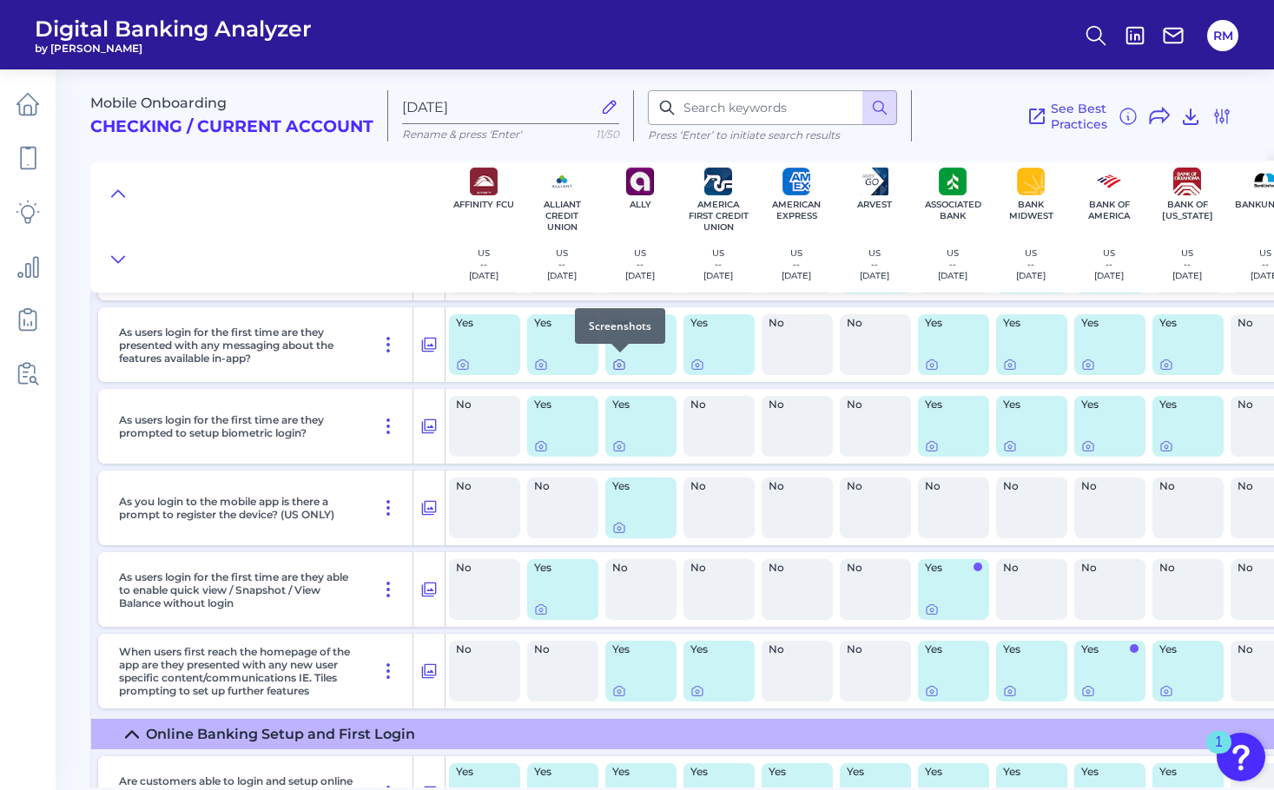
click at [622, 367] on icon at bounding box center [619, 365] width 14 height 14
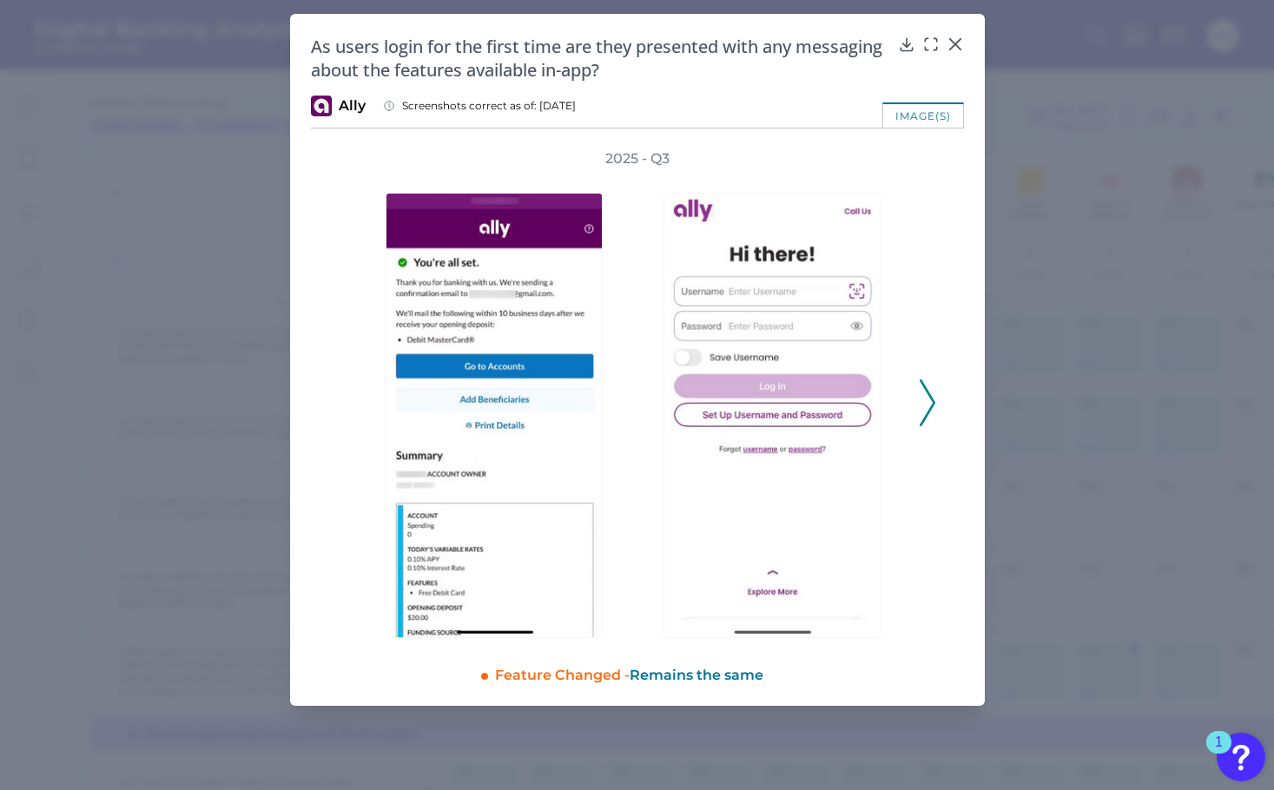
click at [935, 404] on icon at bounding box center [928, 403] width 16 height 47
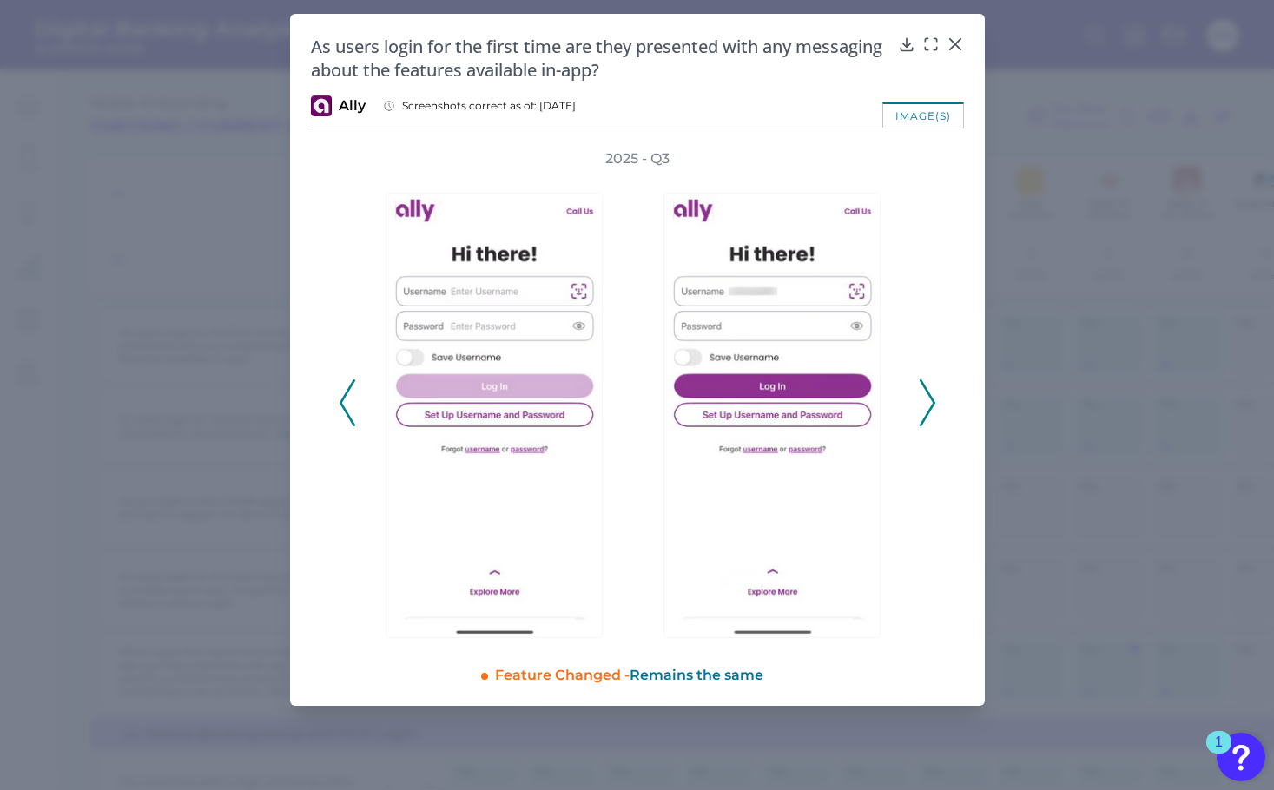
click at [935, 405] on icon at bounding box center [928, 403] width 16 height 47
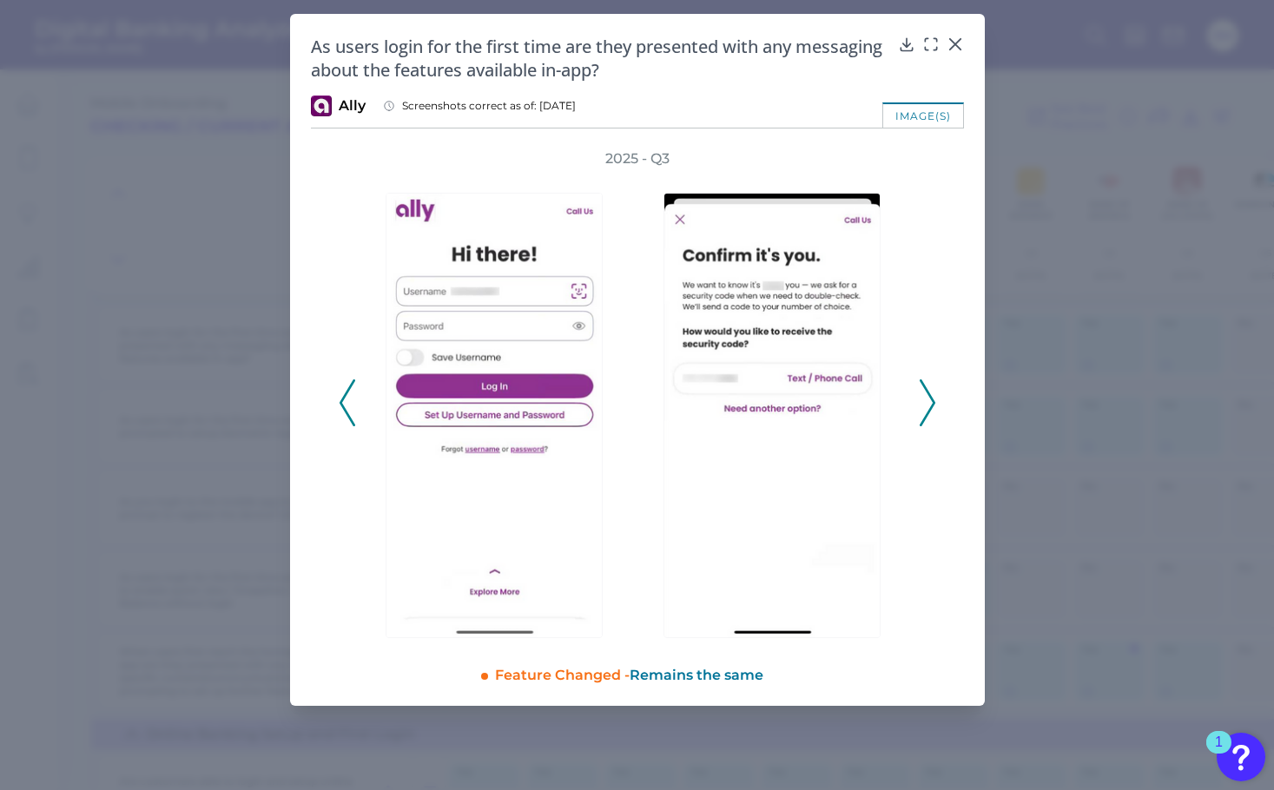
click at [934, 405] on icon at bounding box center [928, 403] width 16 height 47
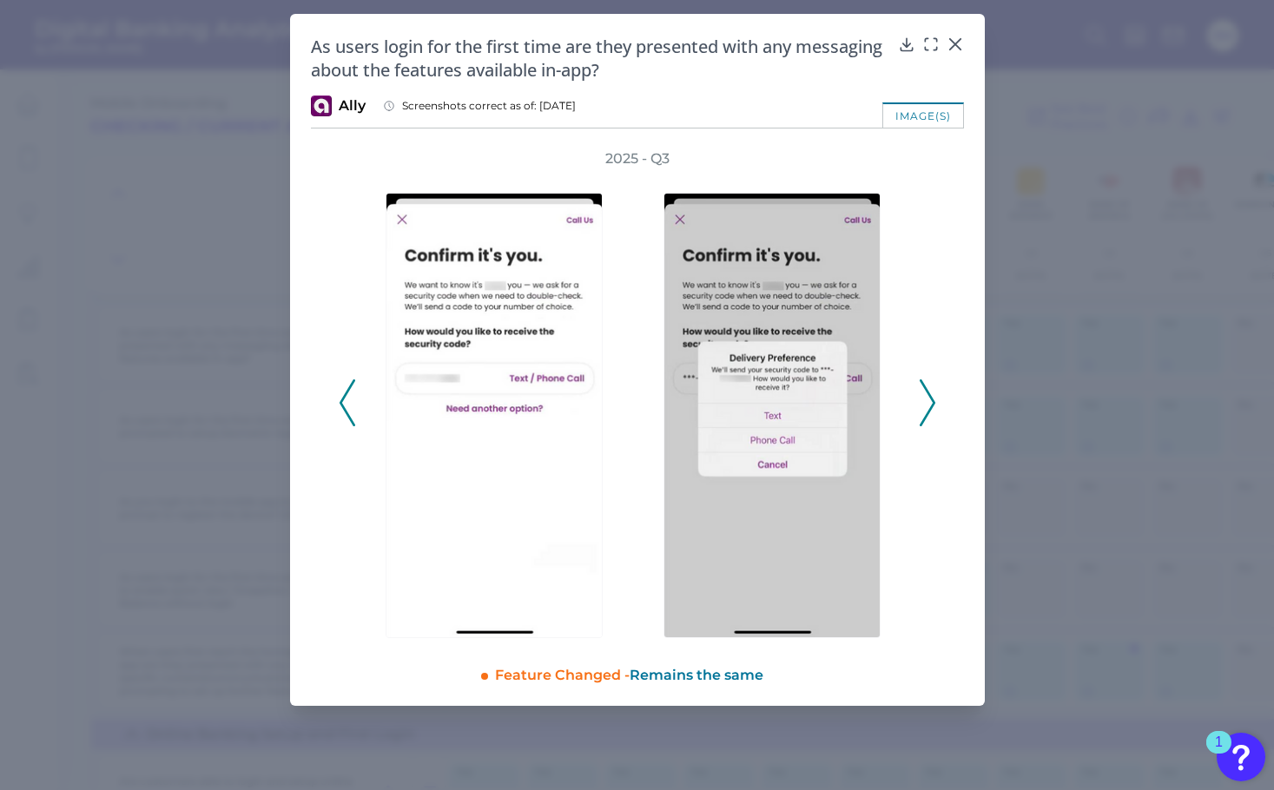
click at [934, 405] on icon at bounding box center [928, 403] width 16 height 47
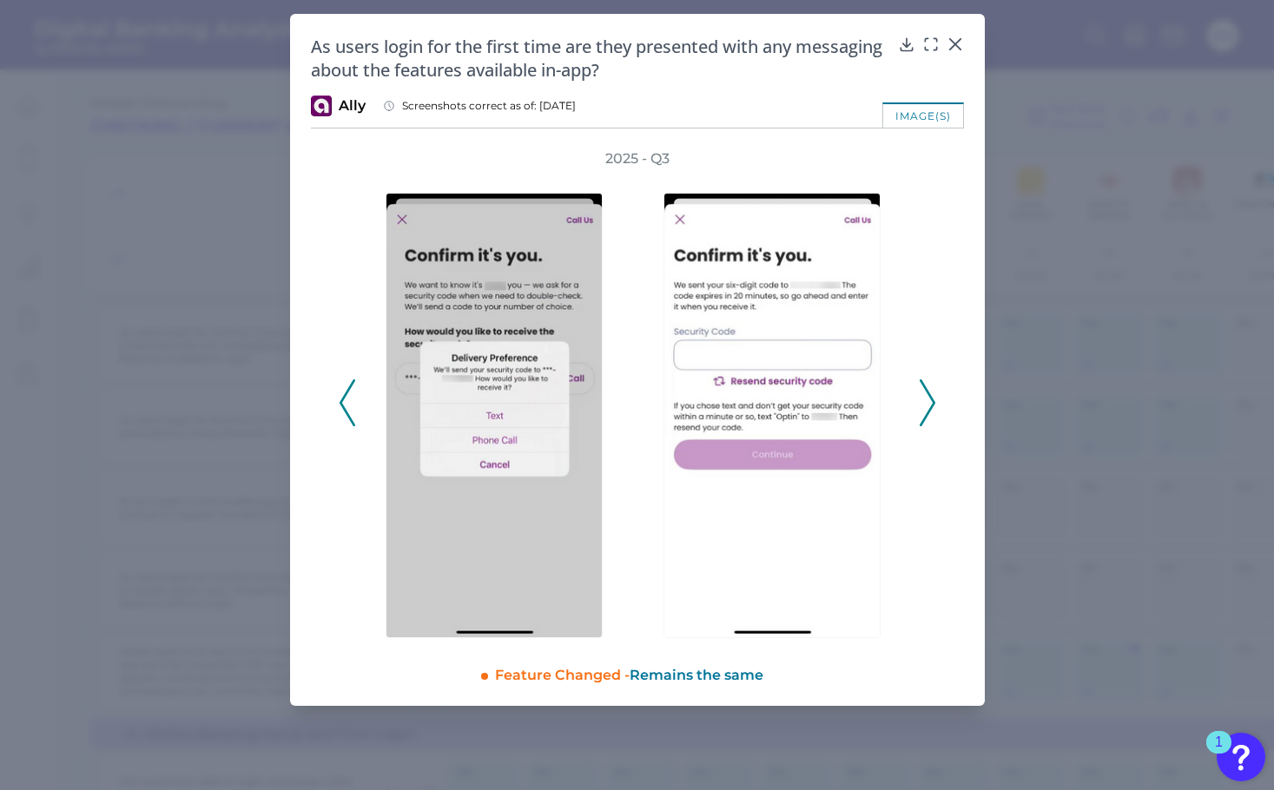
click at [934, 405] on icon at bounding box center [928, 403] width 16 height 47
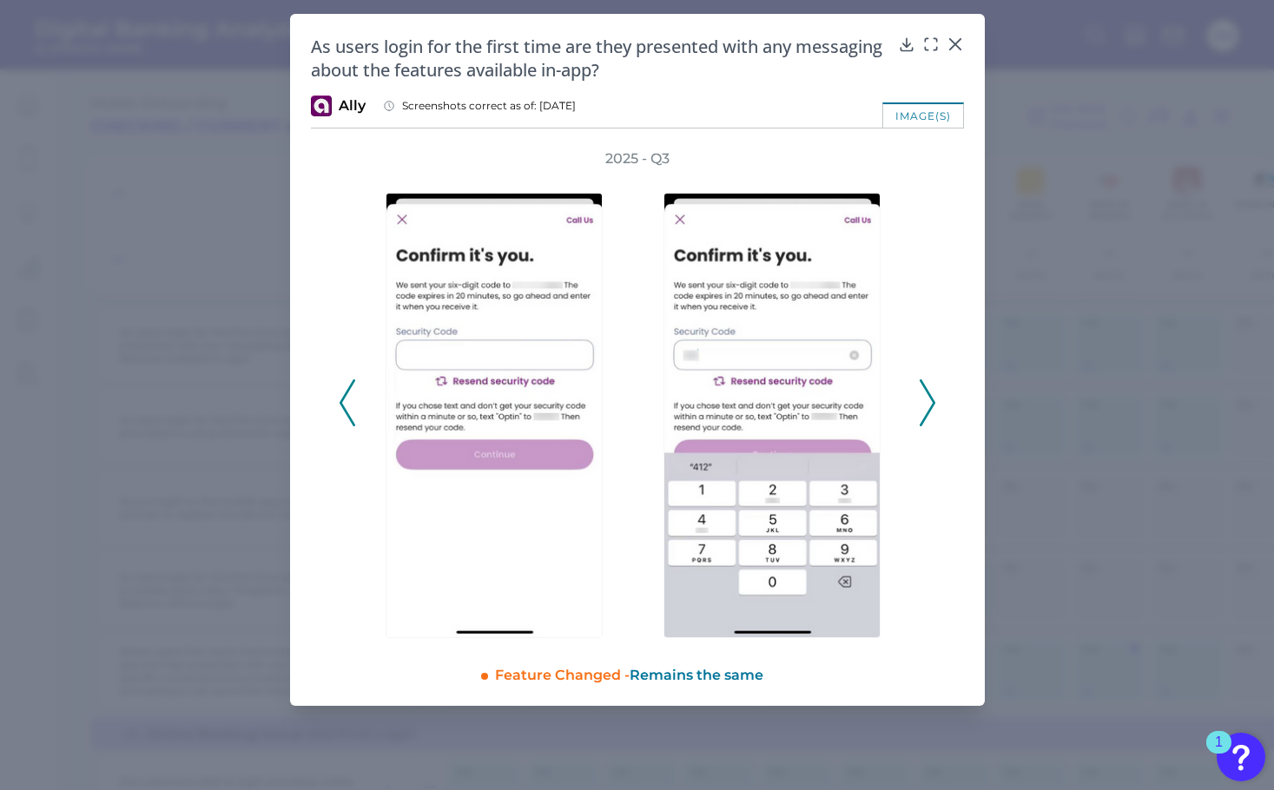
click at [934, 405] on icon at bounding box center [928, 403] width 16 height 47
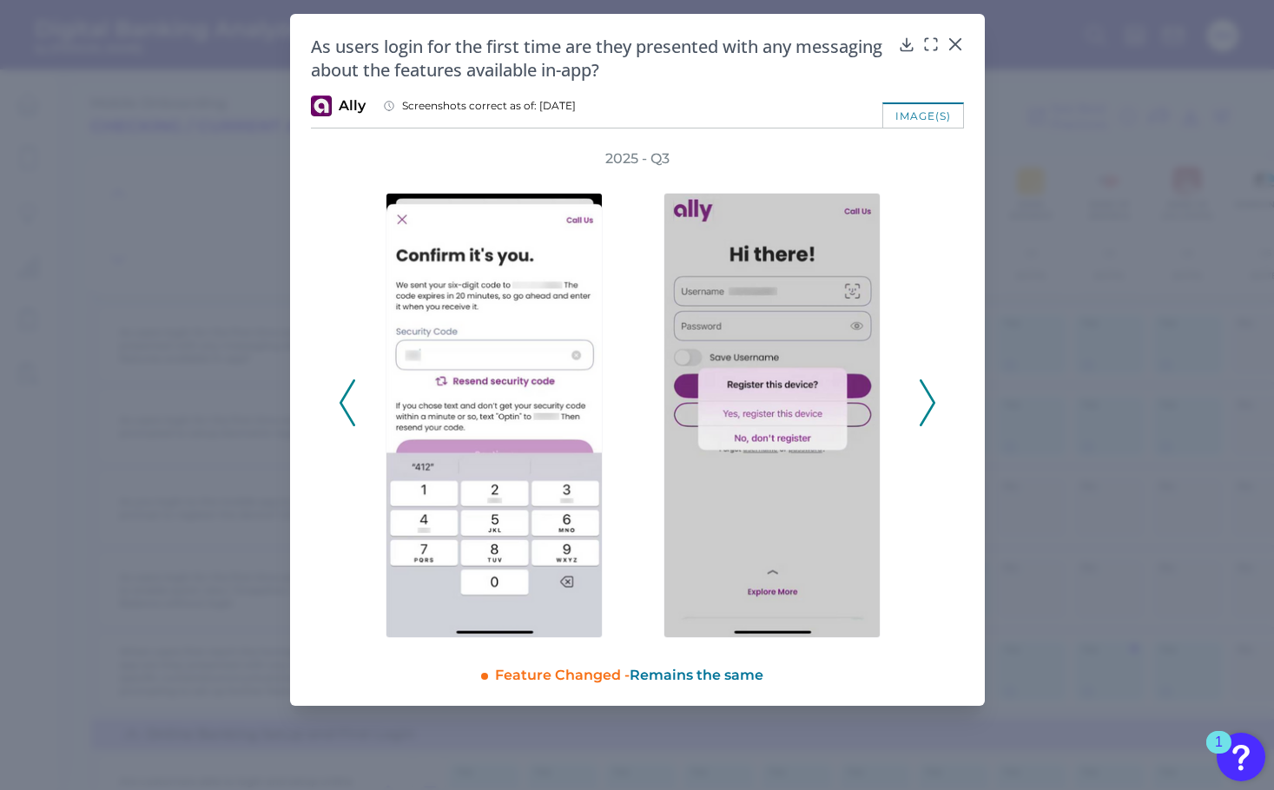
click at [934, 405] on icon at bounding box center [928, 403] width 16 height 47
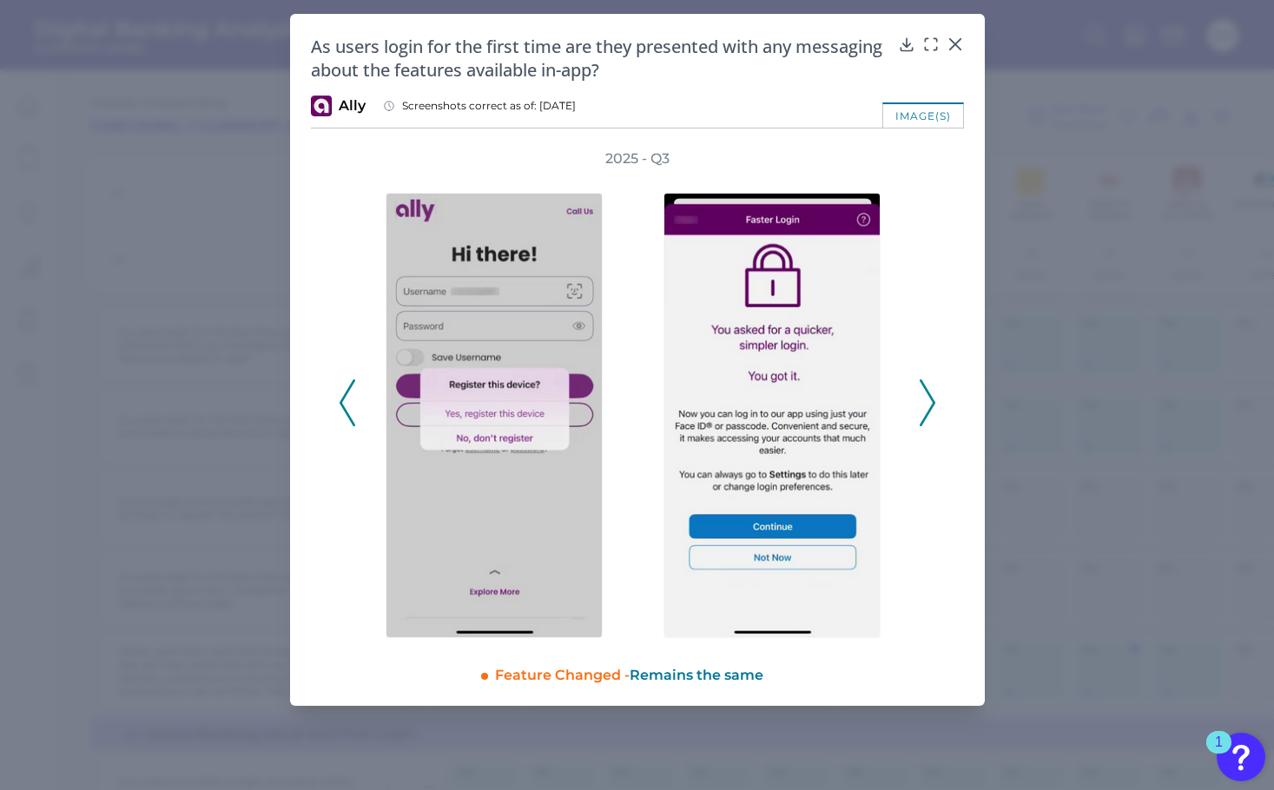
click at [934, 405] on icon at bounding box center [928, 403] width 16 height 47
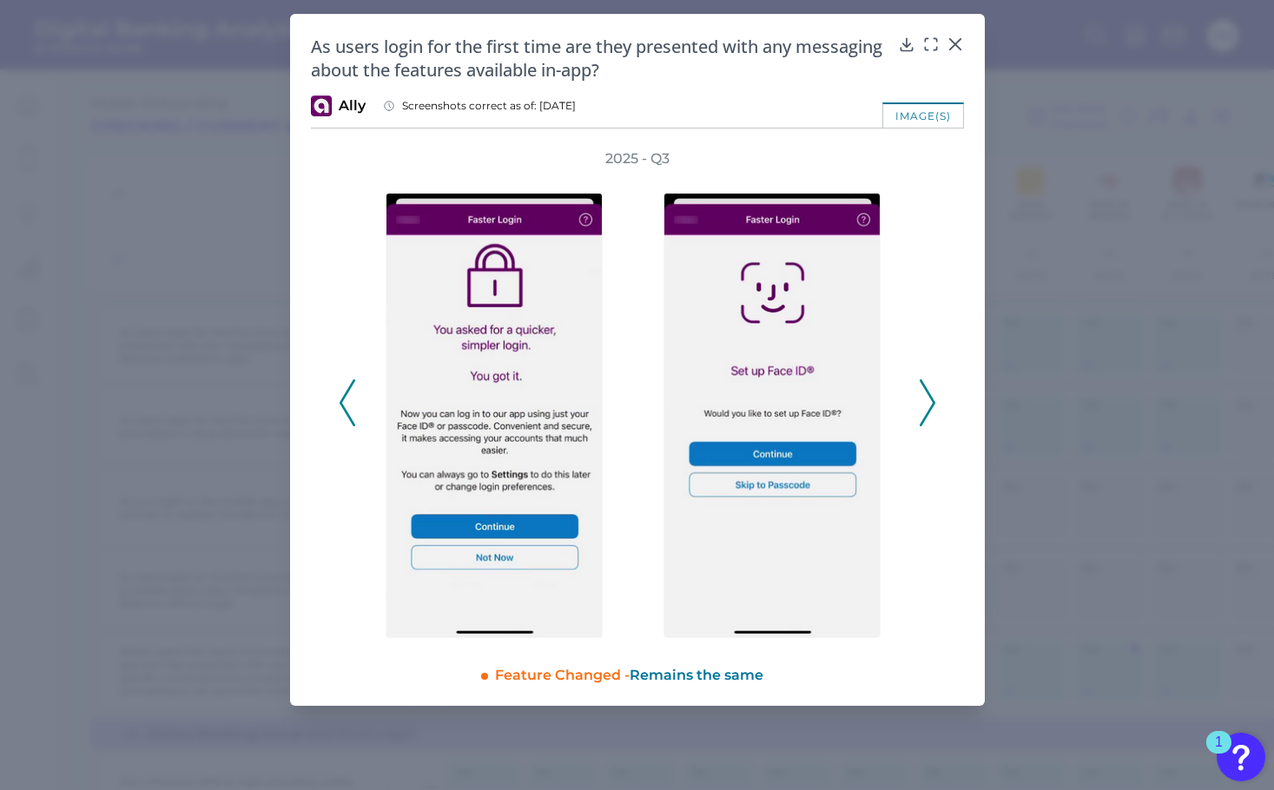
click at [934, 405] on icon at bounding box center [928, 403] width 16 height 47
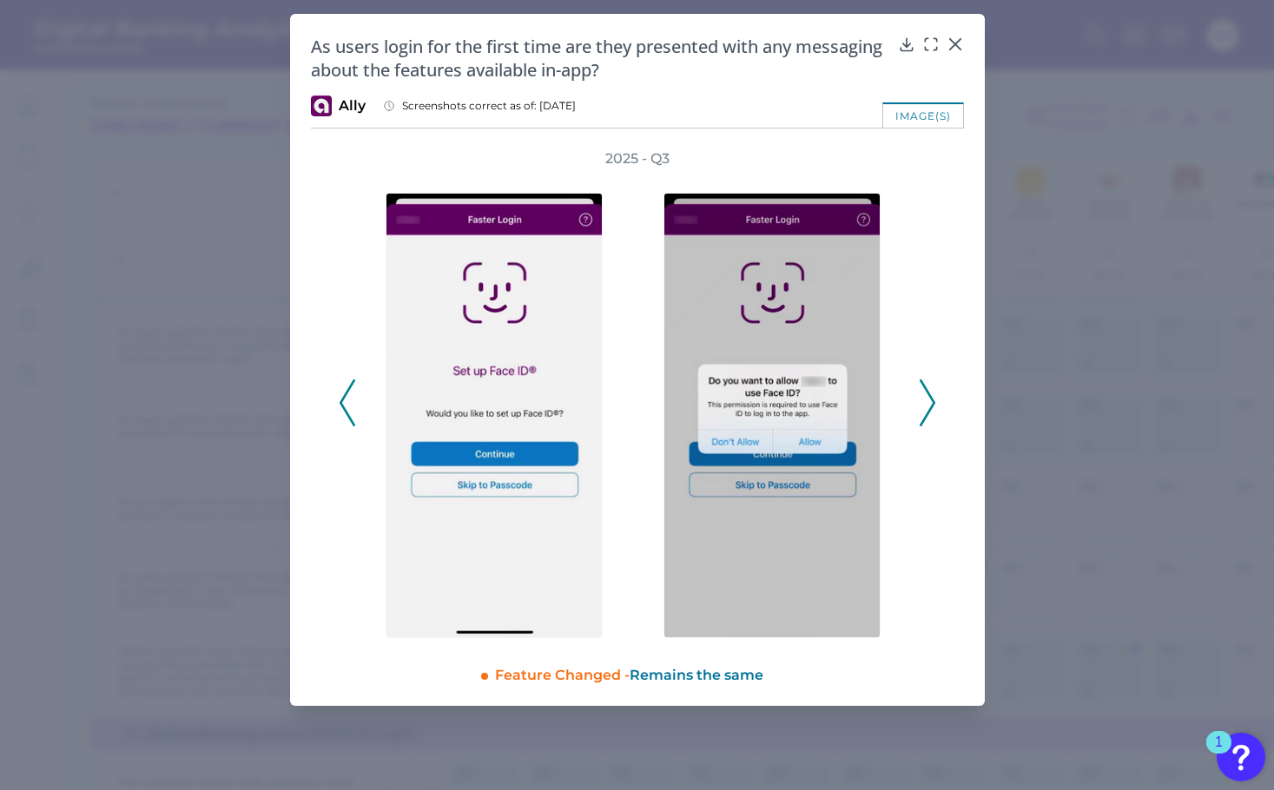
click at [934, 405] on icon at bounding box center [928, 403] width 16 height 47
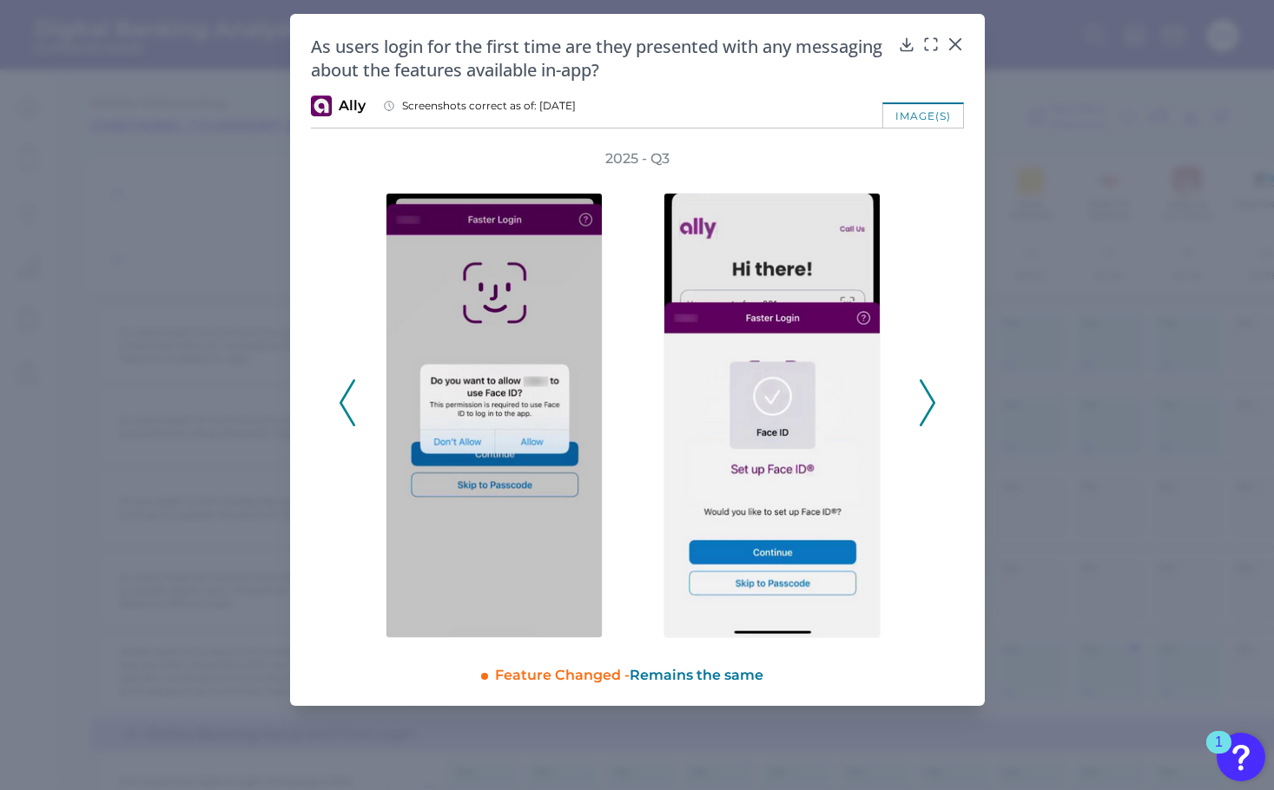
click at [934, 405] on icon at bounding box center [928, 403] width 16 height 47
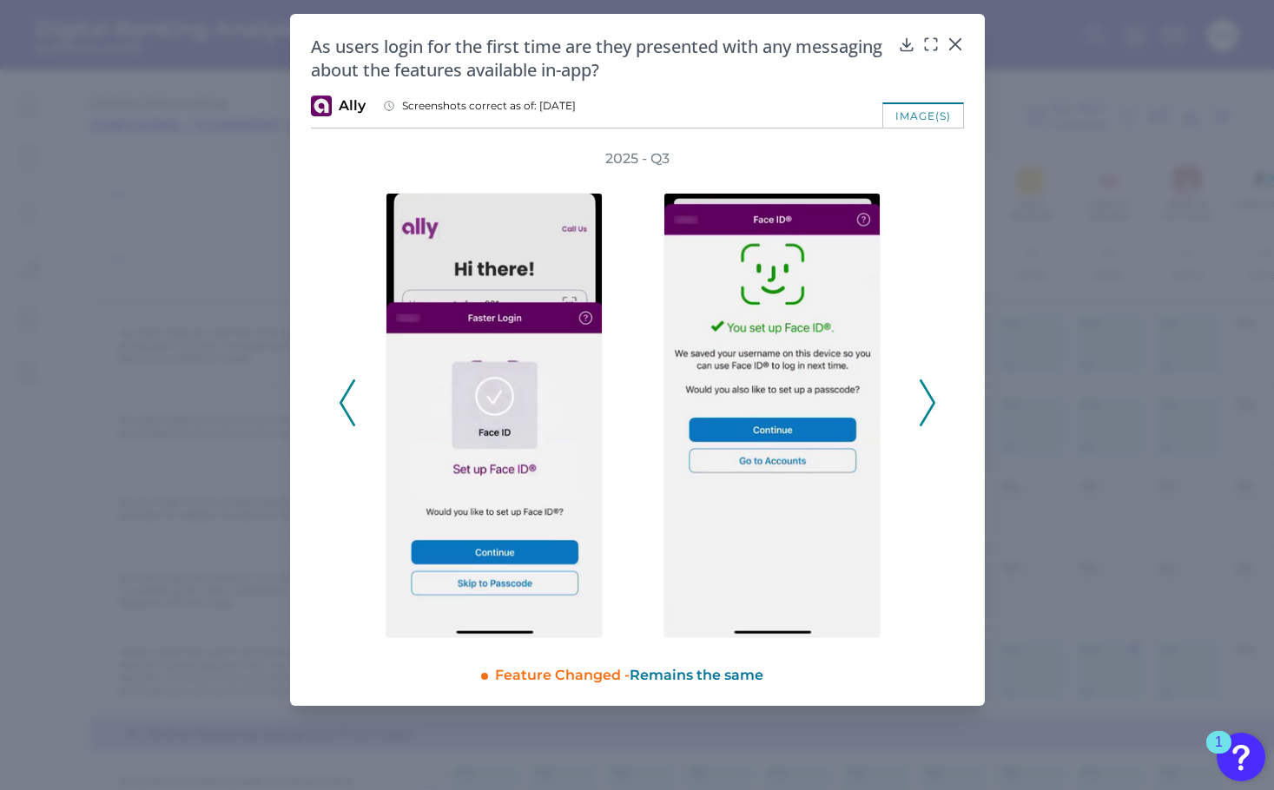
click at [934, 405] on icon at bounding box center [928, 403] width 16 height 47
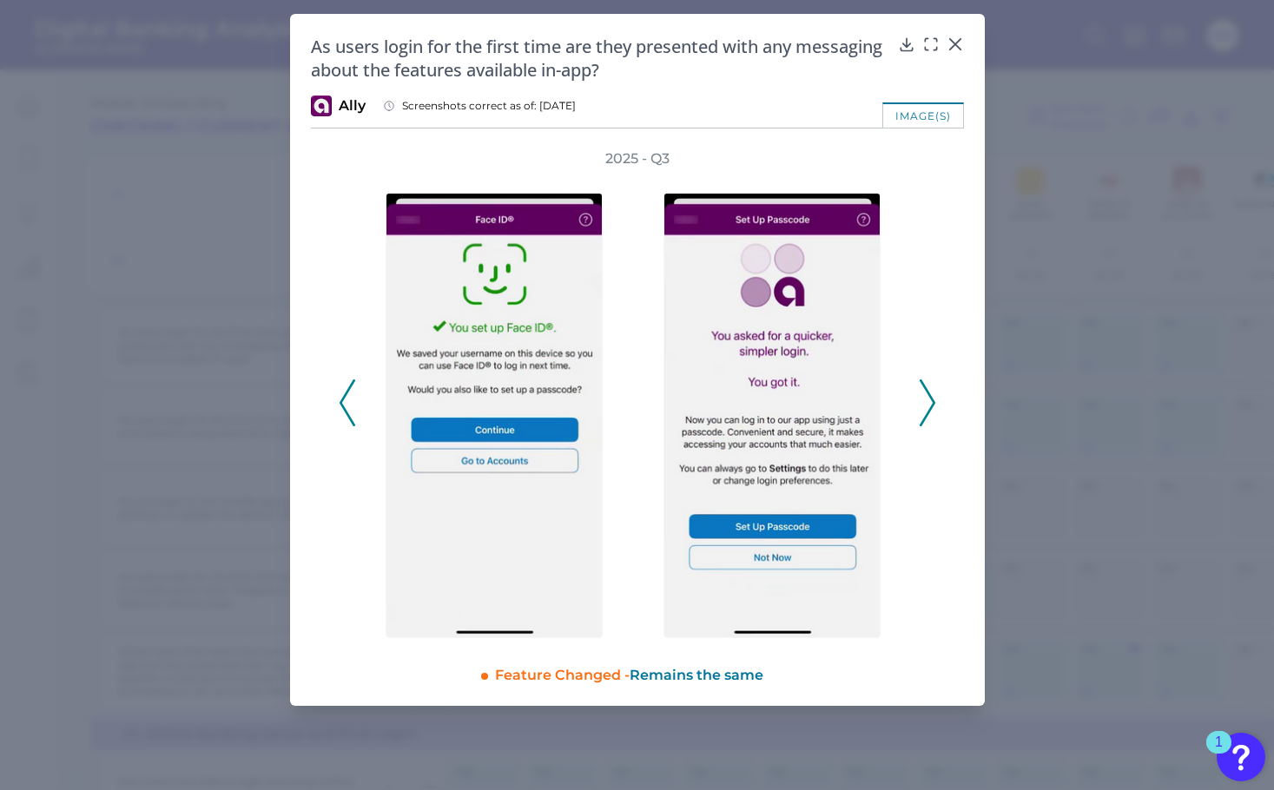
click at [934, 405] on icon at bounding box center [928, 403] width 16 height 47
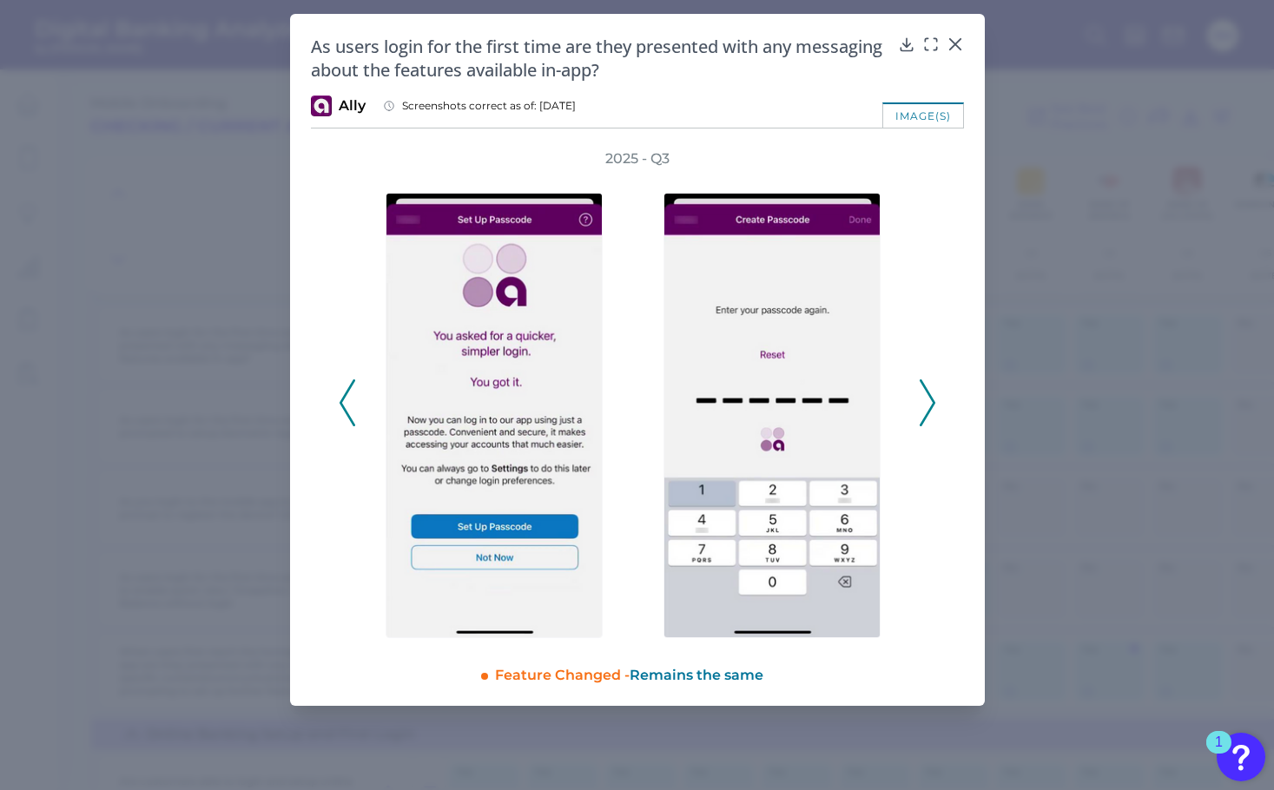
click at [934, 405] on icon at bounding box center [928, 403] width 16 height 47
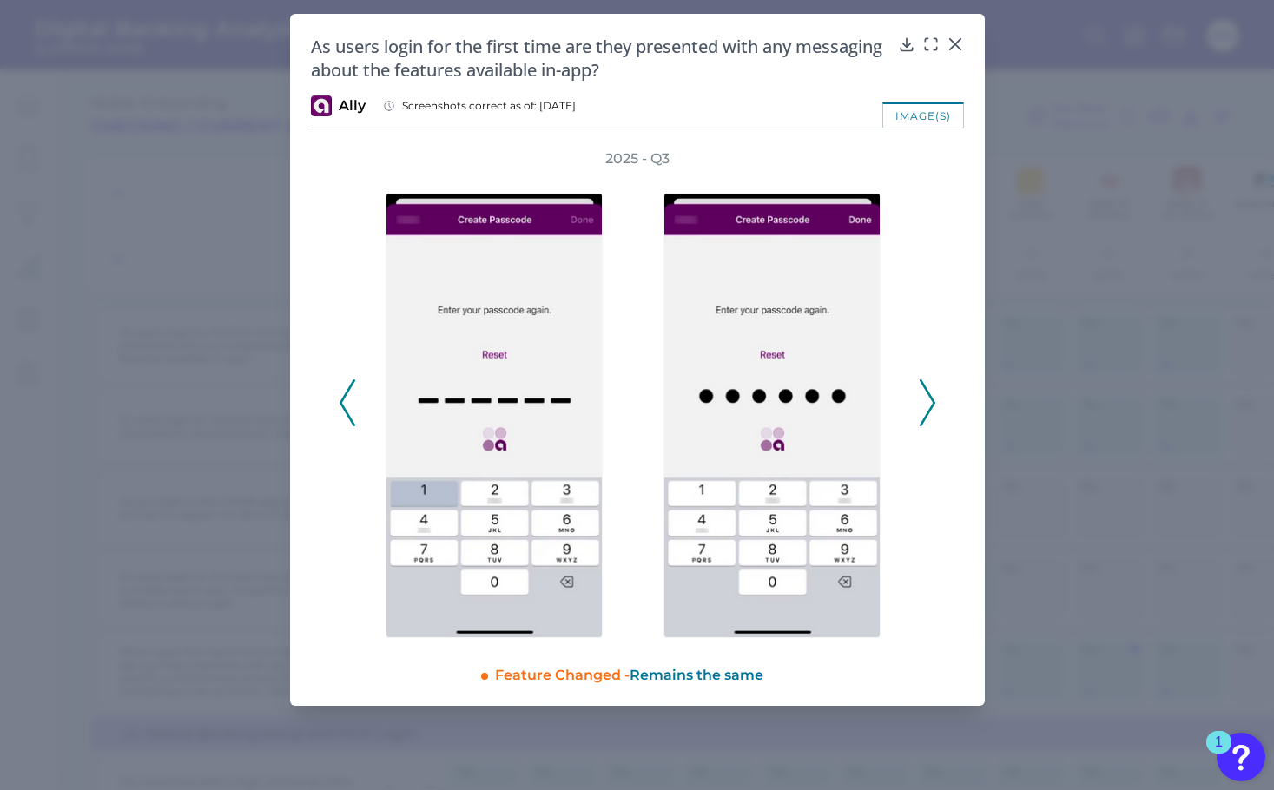
click at [934, 405] on icon at bounding box center [928, 403] width 16 height 47
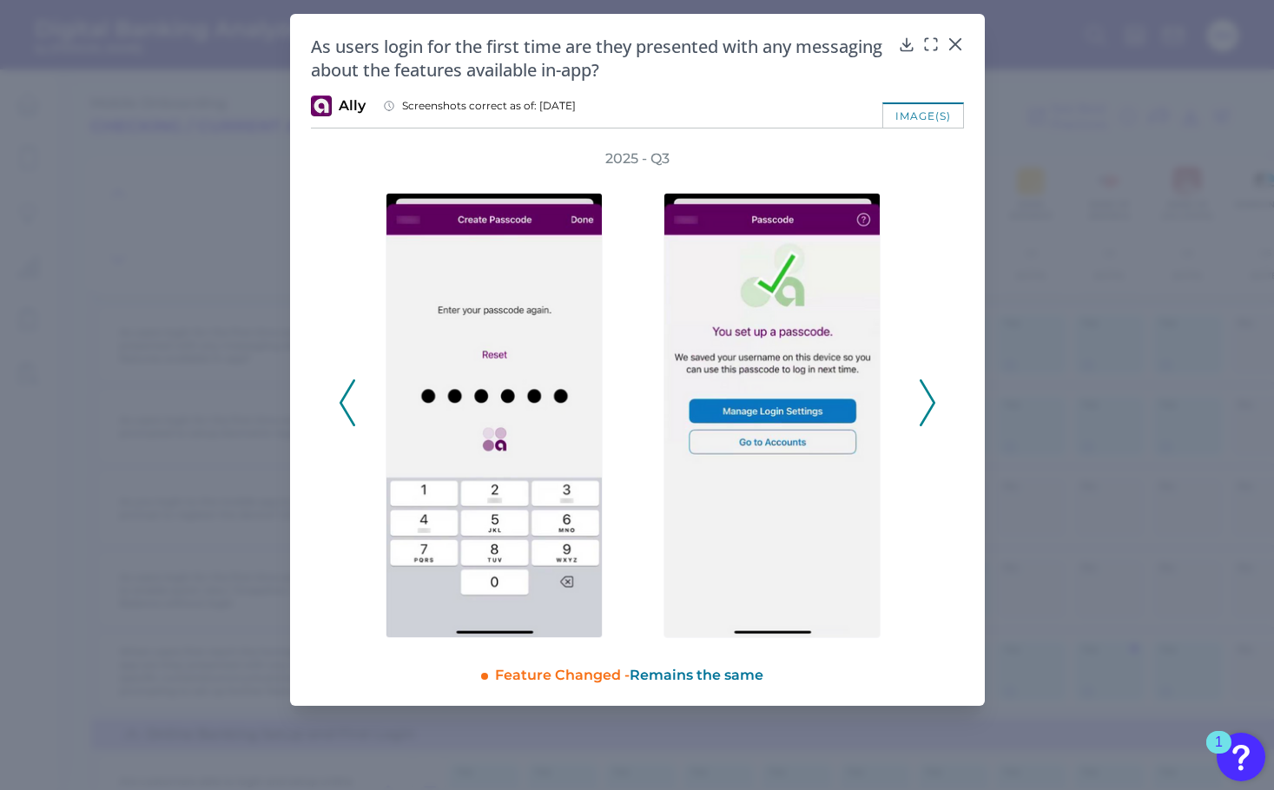
click at [934, 405] on icon at bounding box center [928, 403] width 16 height 47
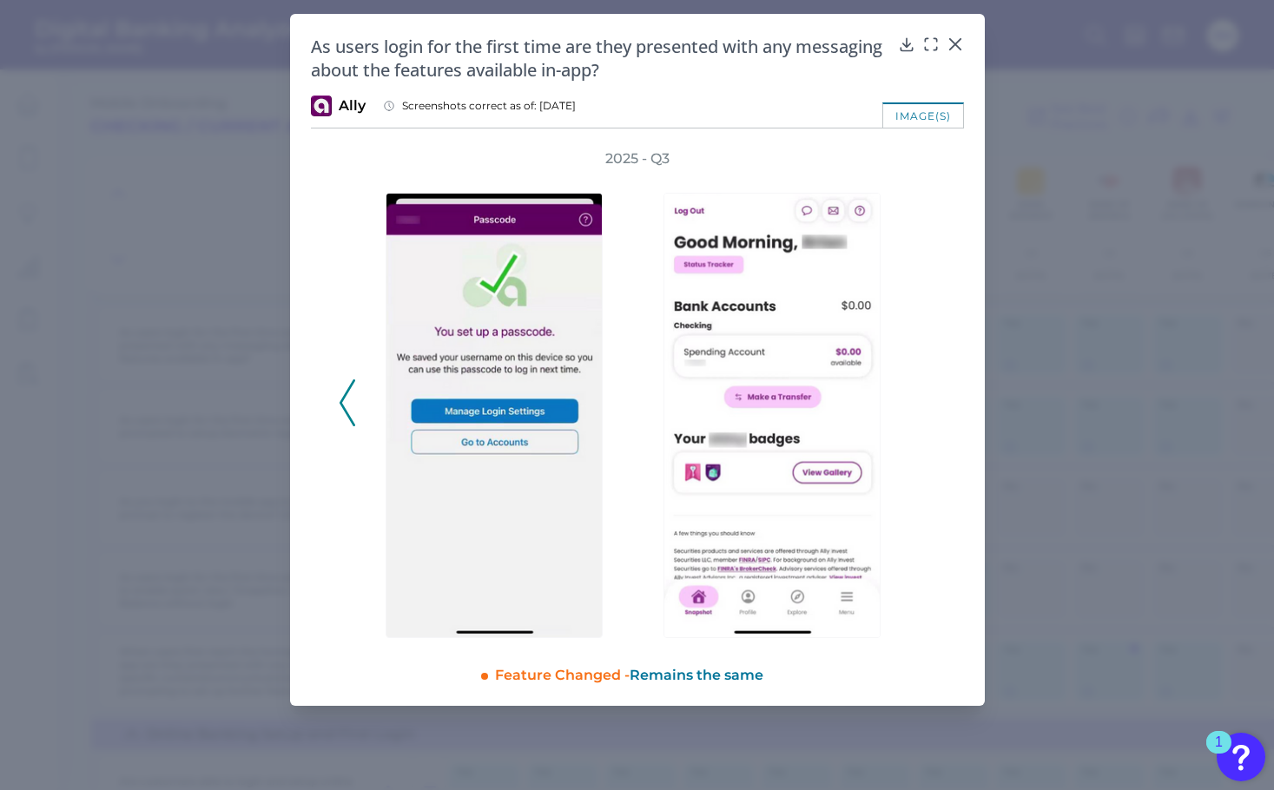
click at [930, 425] on div "2025 - Q3" at bounding box center [638, 393] width 598 height 489
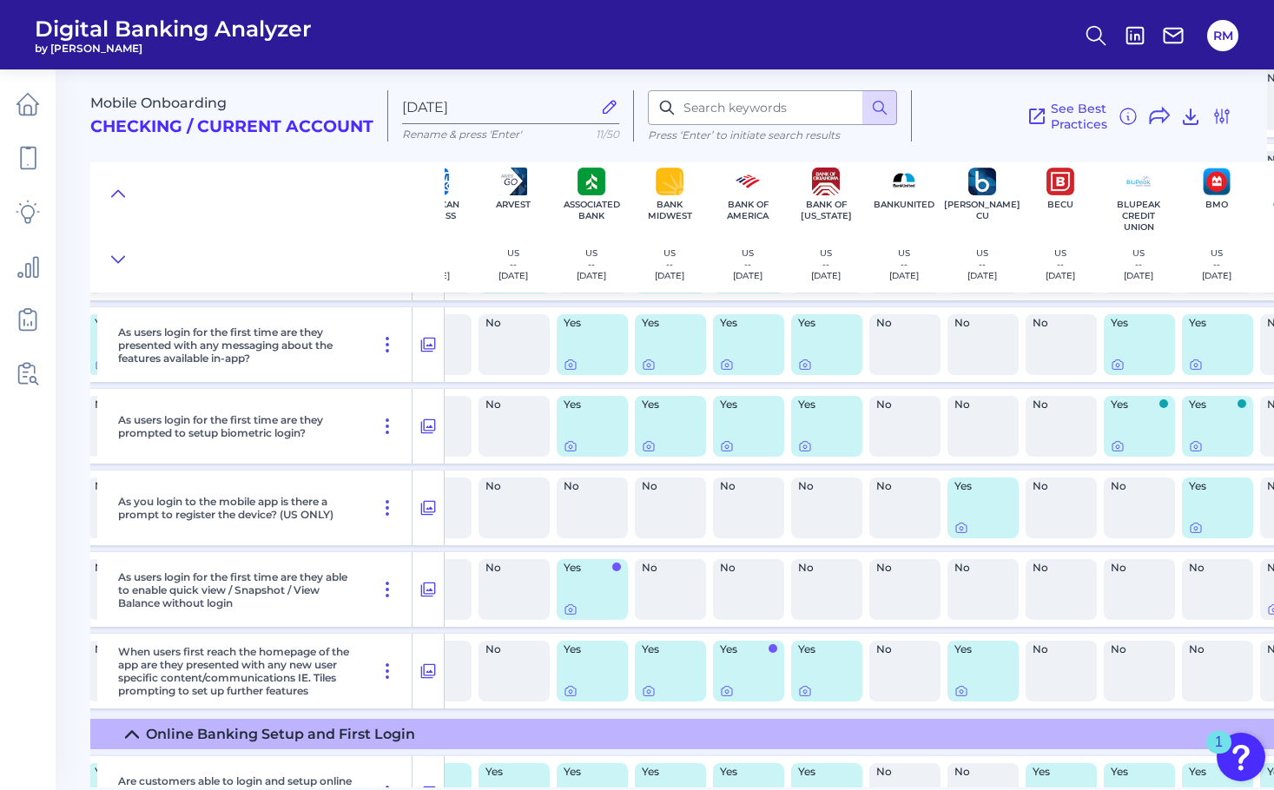
scroll to position [1018, 362]
click at [731, 367] on icon at bounding box center [726, 365] width 10 height 10
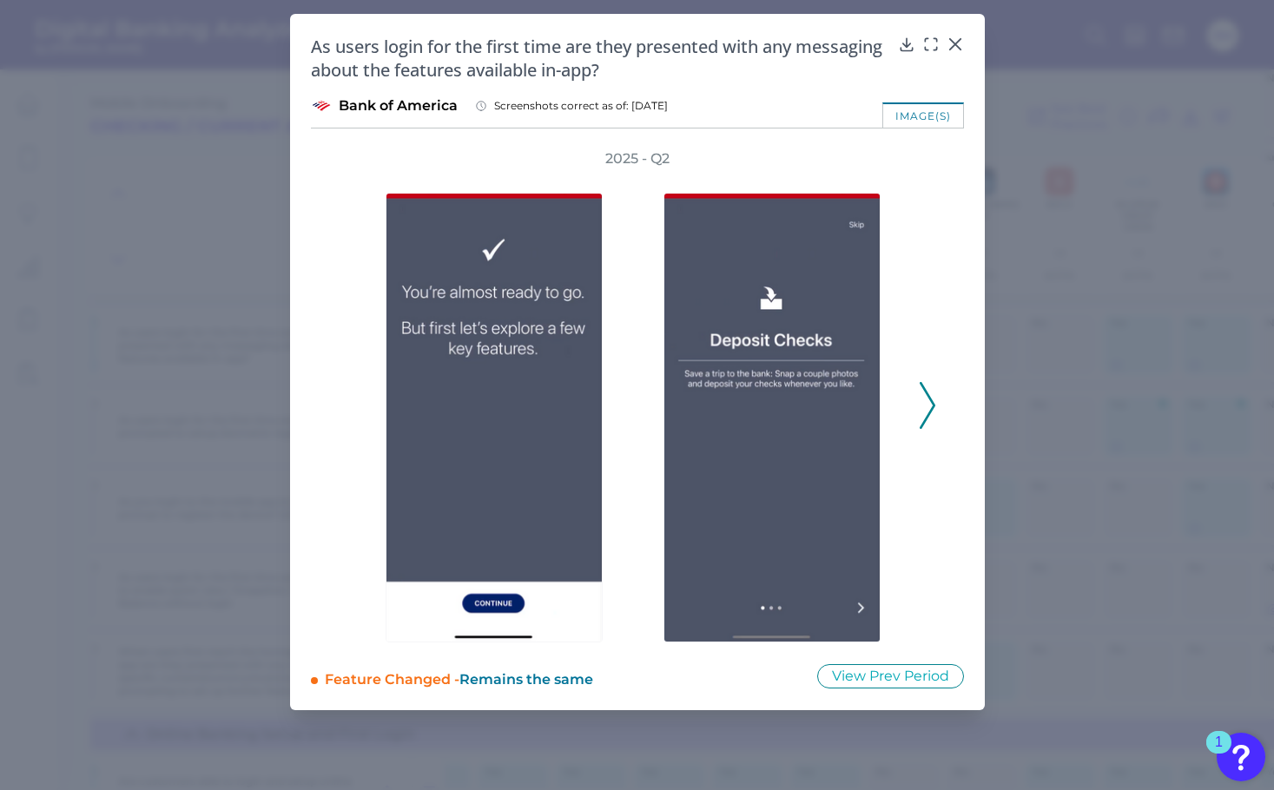
click at [929, 387] on icon at bounding box center [928, 405] width 16 height 47
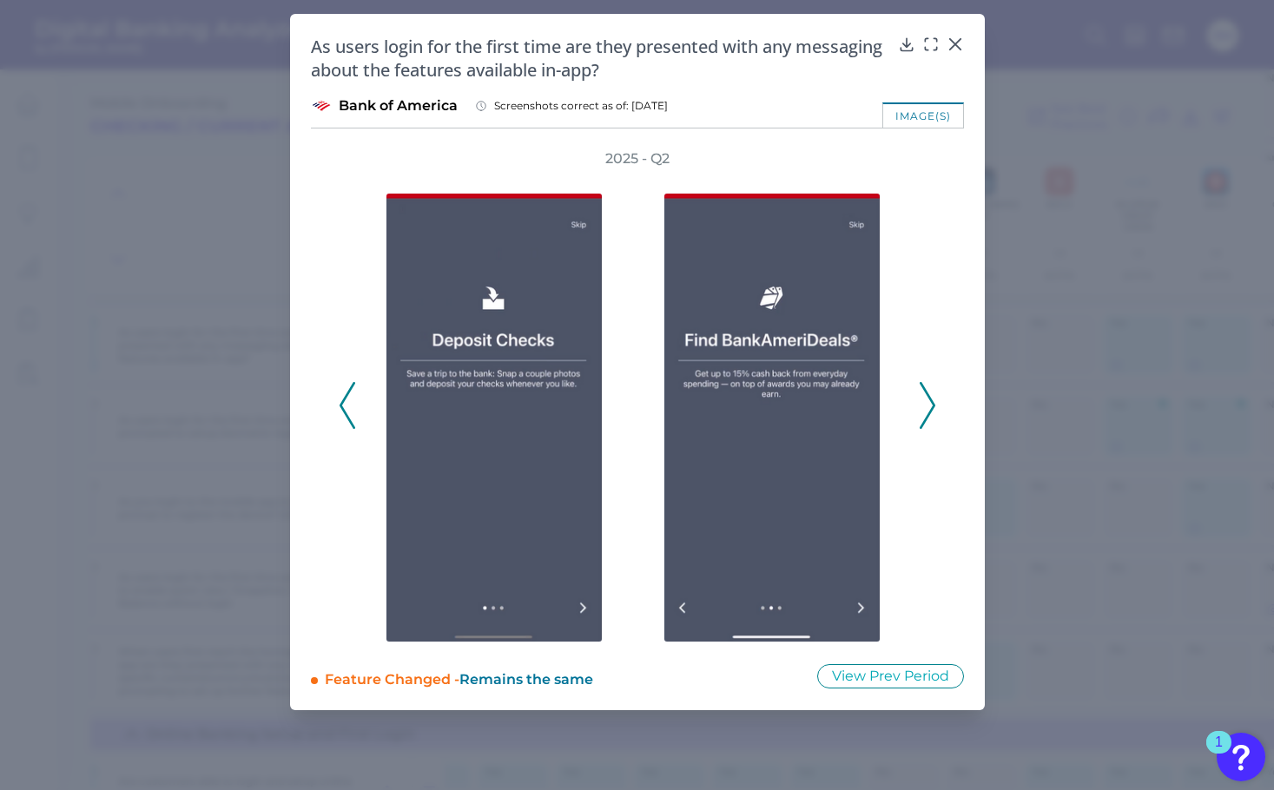
click at [929, 387] on icon at bounding box center [928, 405] width 16 height 47
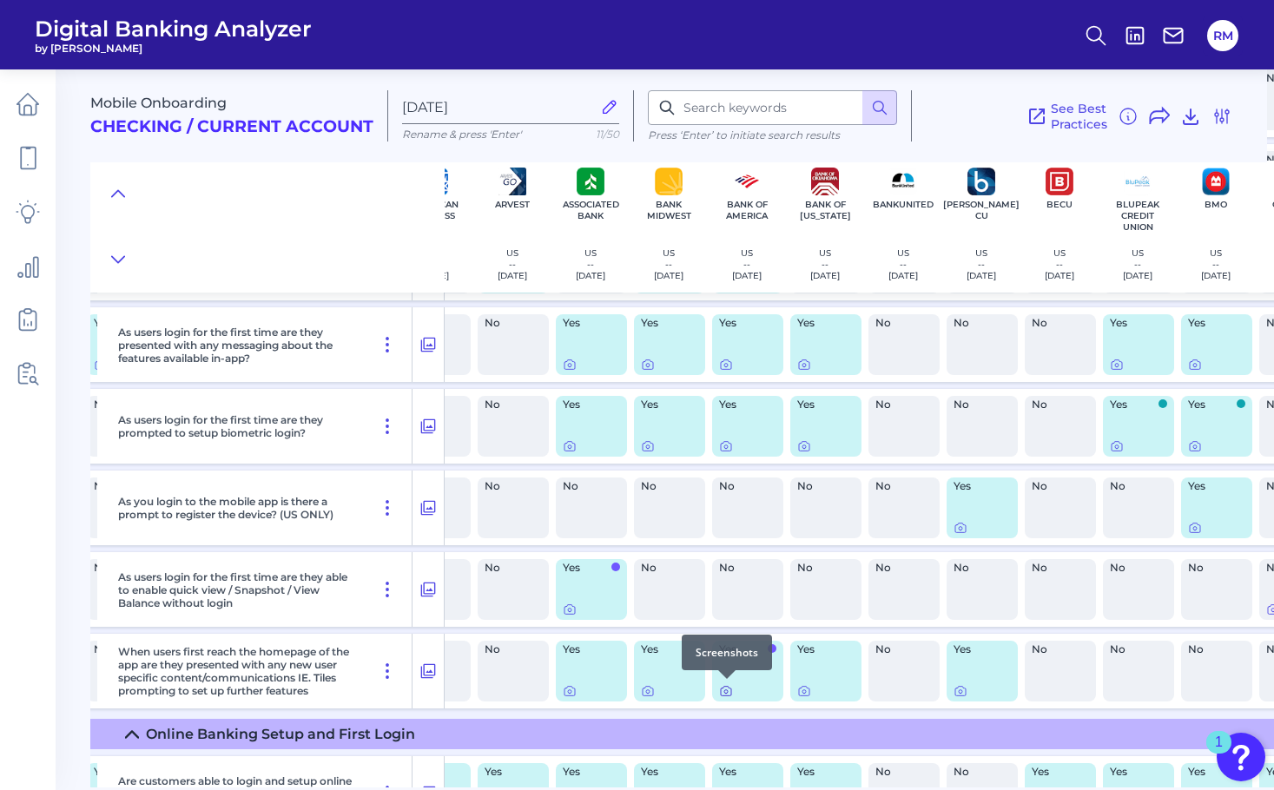
click at [726, 693] on icon at bounding box center [726, 691] width 14 height 14
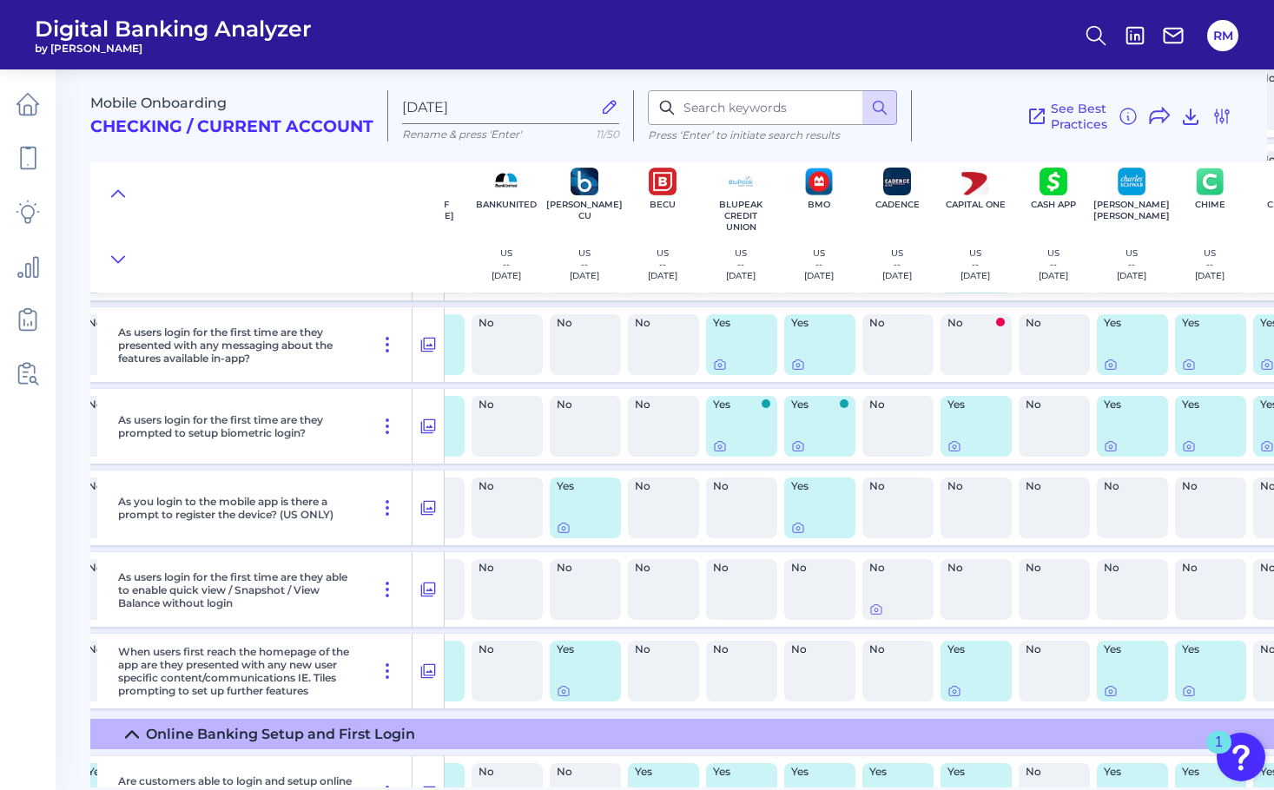
scroll to position [1018, 762]
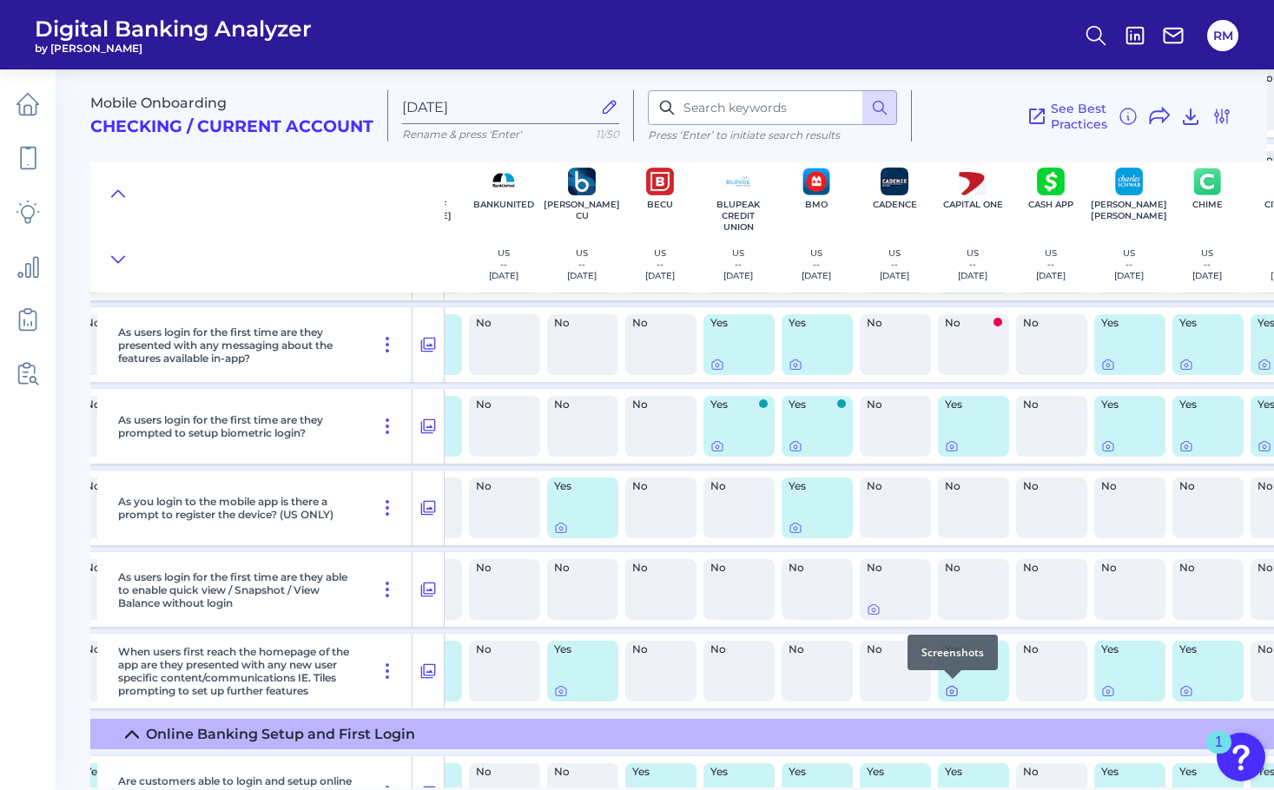
click at [952, 688] on icon at bounding box center [952, 691] width 14 height 14
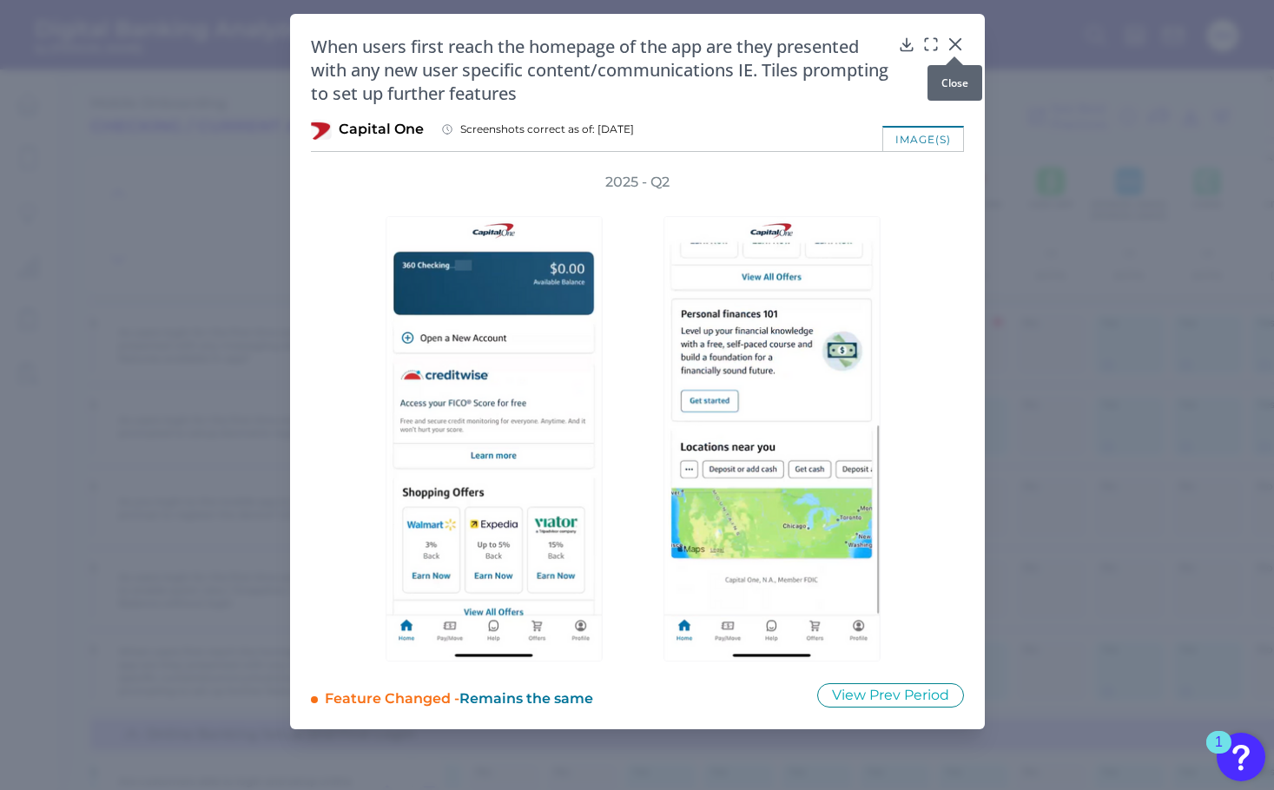
click at [953, 43] on icon at bounding box center [955, 44] width 17 height 17
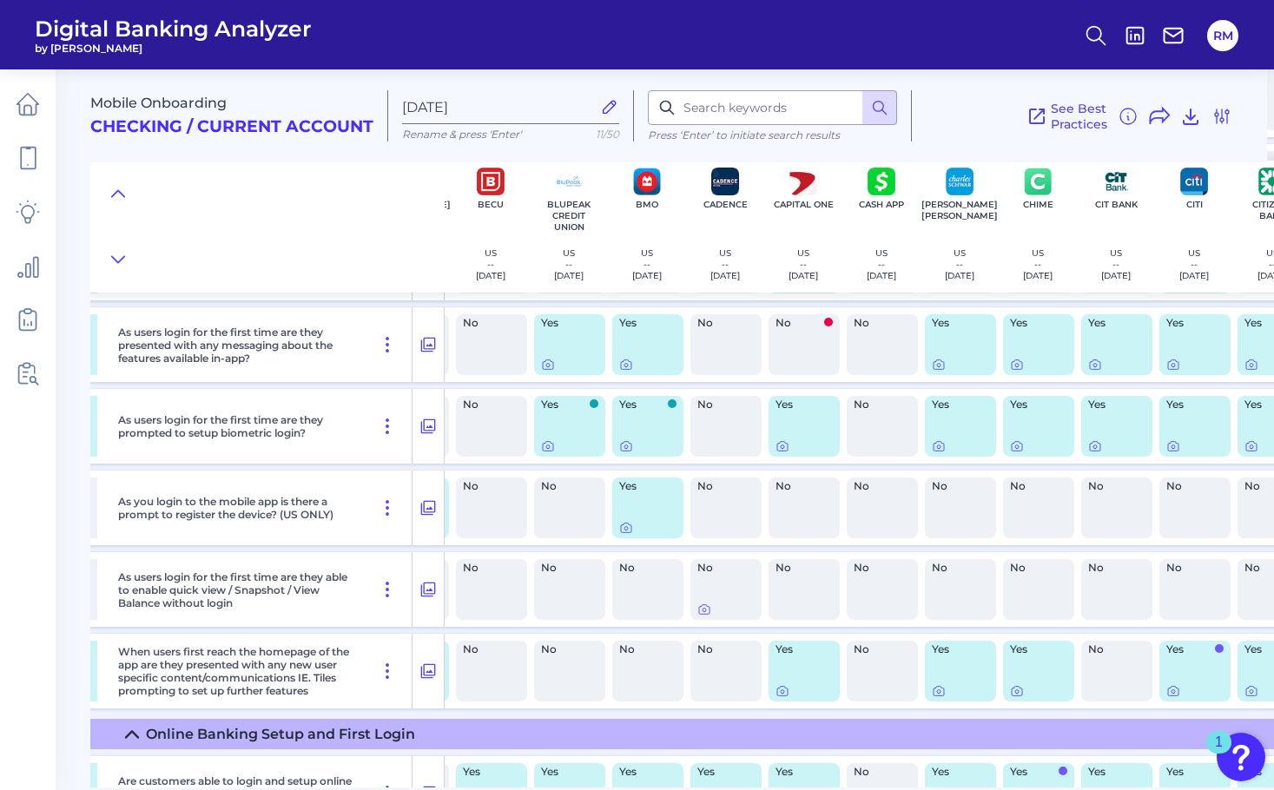
scroll to position [1018, 954]
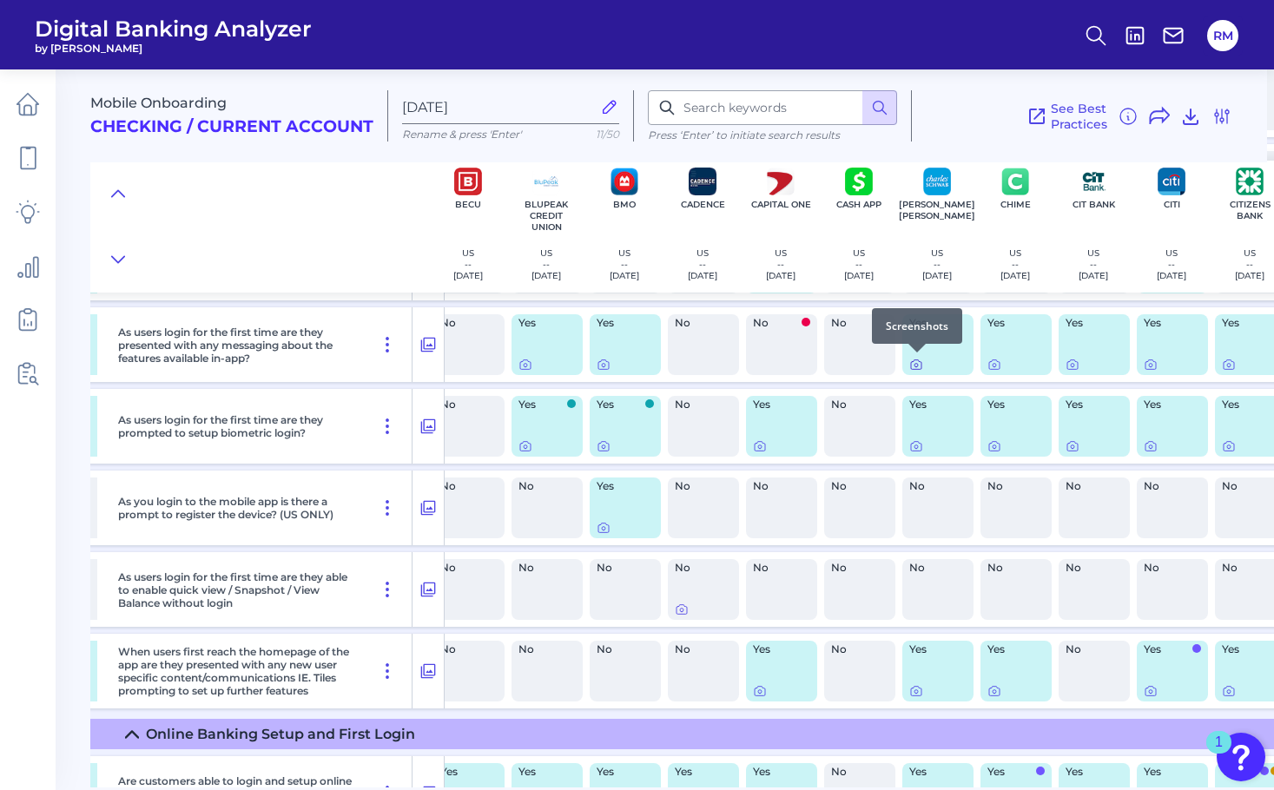
click at [915, 364] on icon at bounding box center [916, 365] width 3 height 3
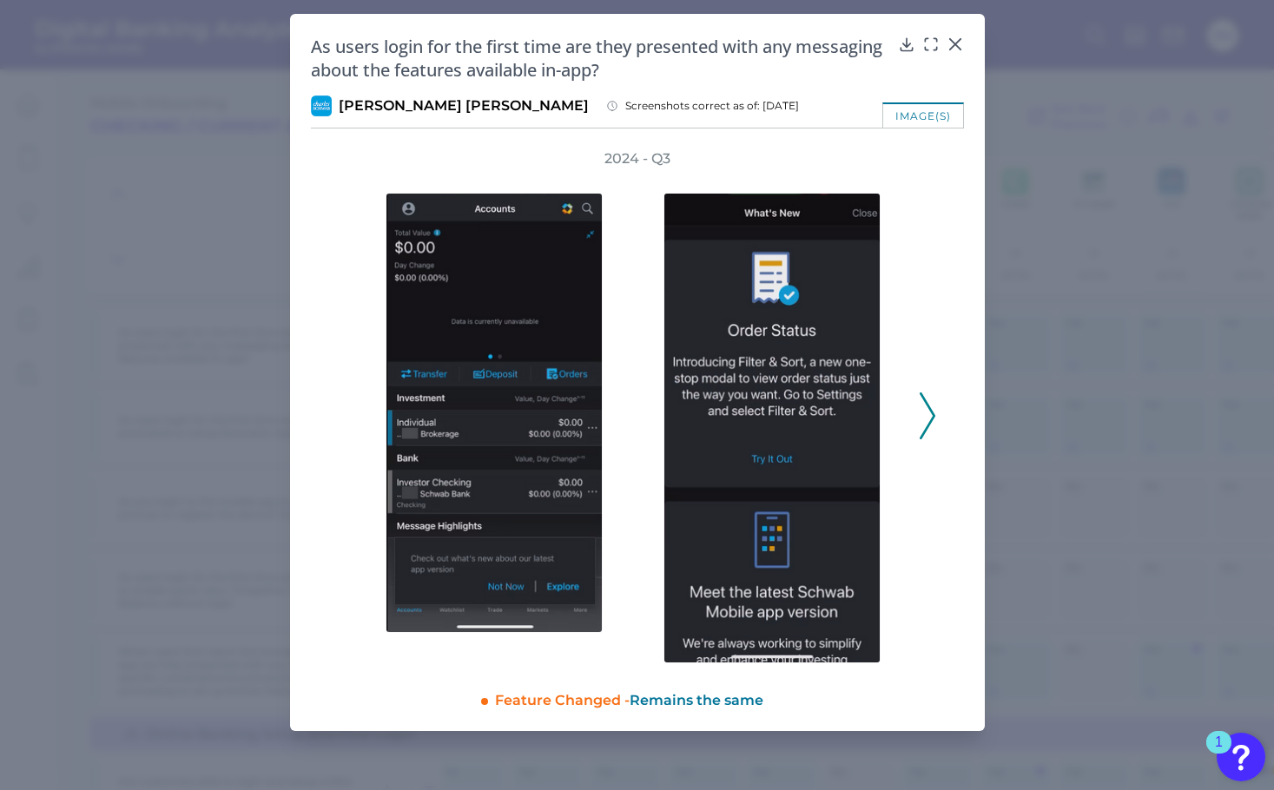
click at [929, 421] on polyline at bounding box center [927, 415] width 13 height 44
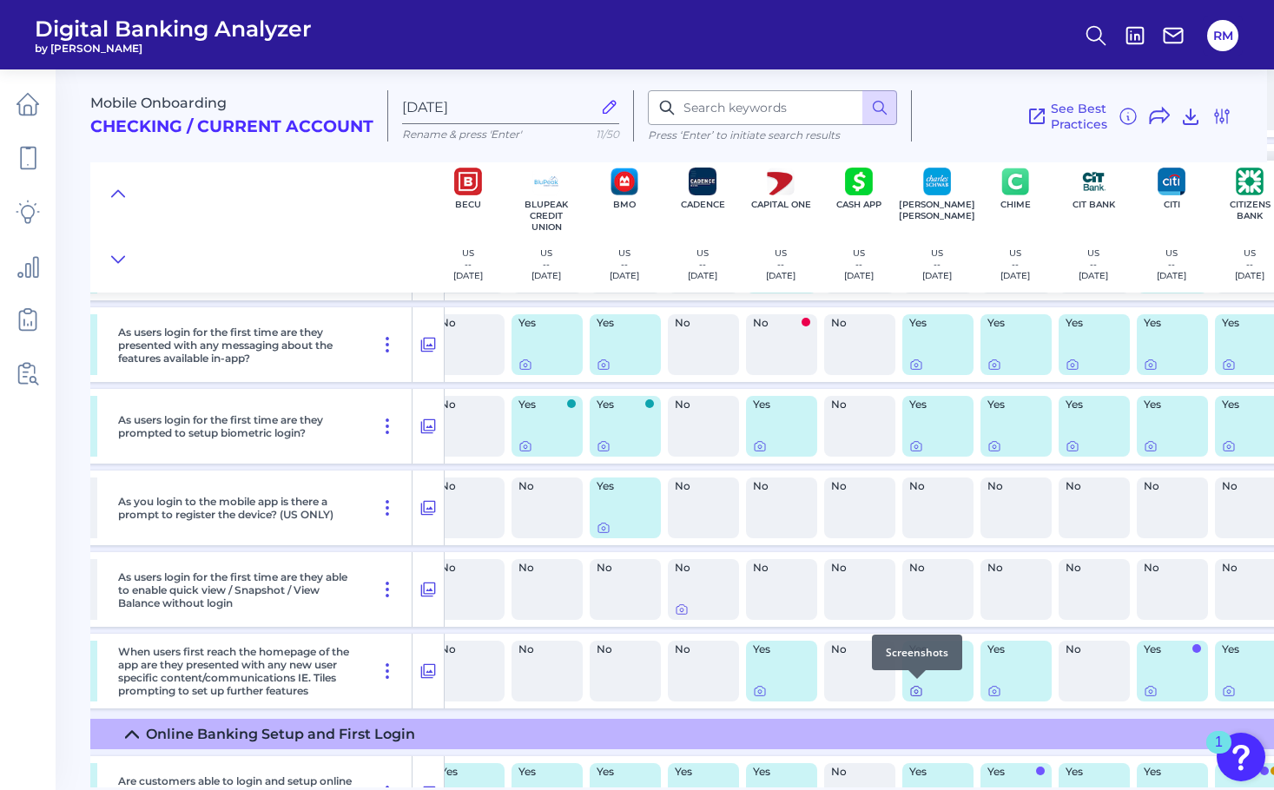
click at [916, 691] on icon at bounding box center [916, 691] width 14 height 14
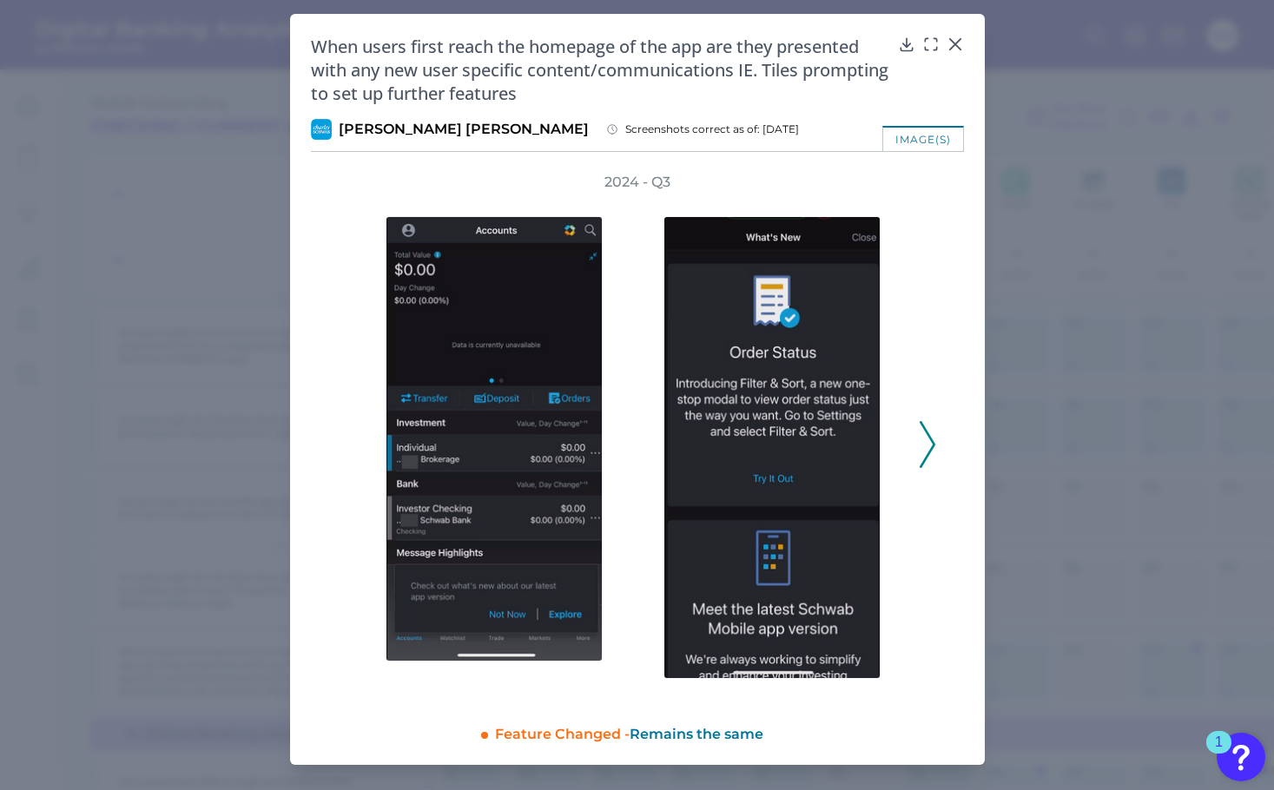
click at [916, 445] on div "2024 - Q3" at bounding box center [638, 435] width 598 height 525
click at [931, 447] on polyline at bounding box center [927, 444] width 13 height 44
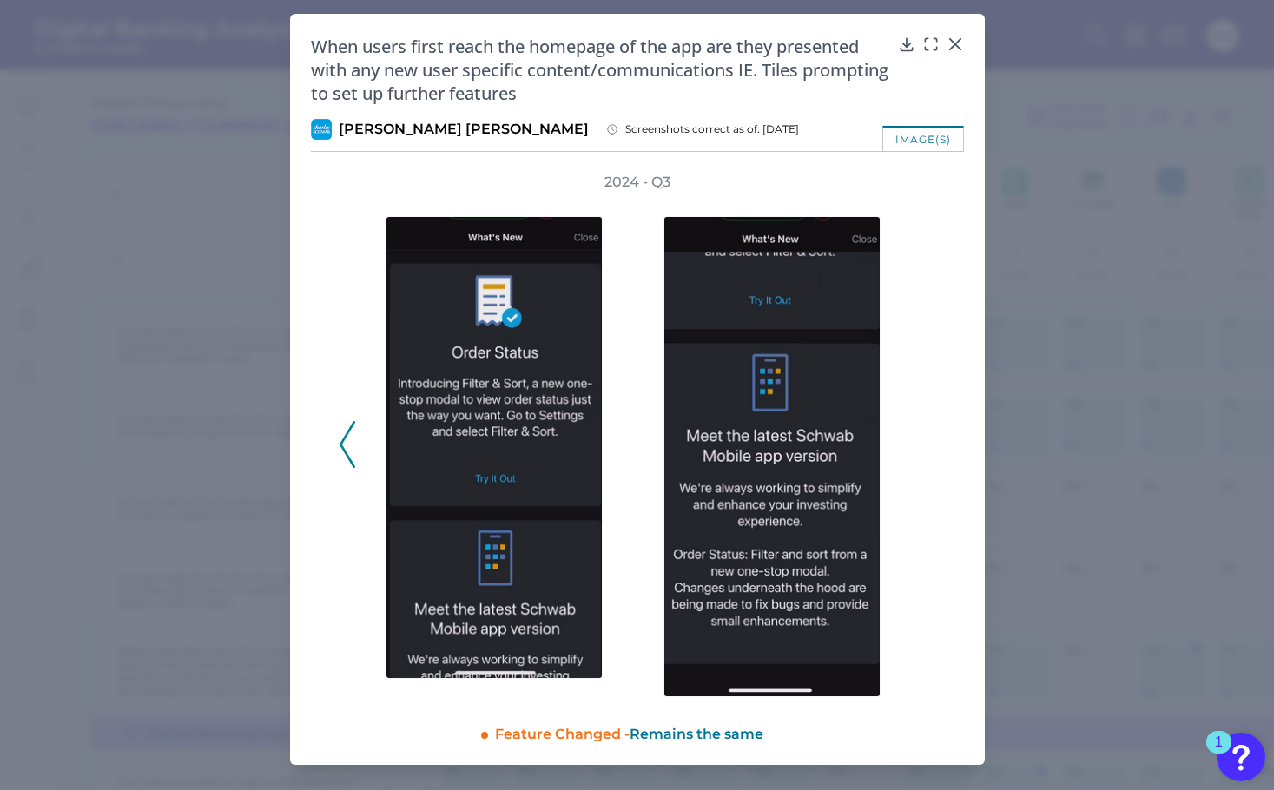
click at [931, 447] on div "2024 - Q3" at bounding box center [638, 435] width 598 height 525
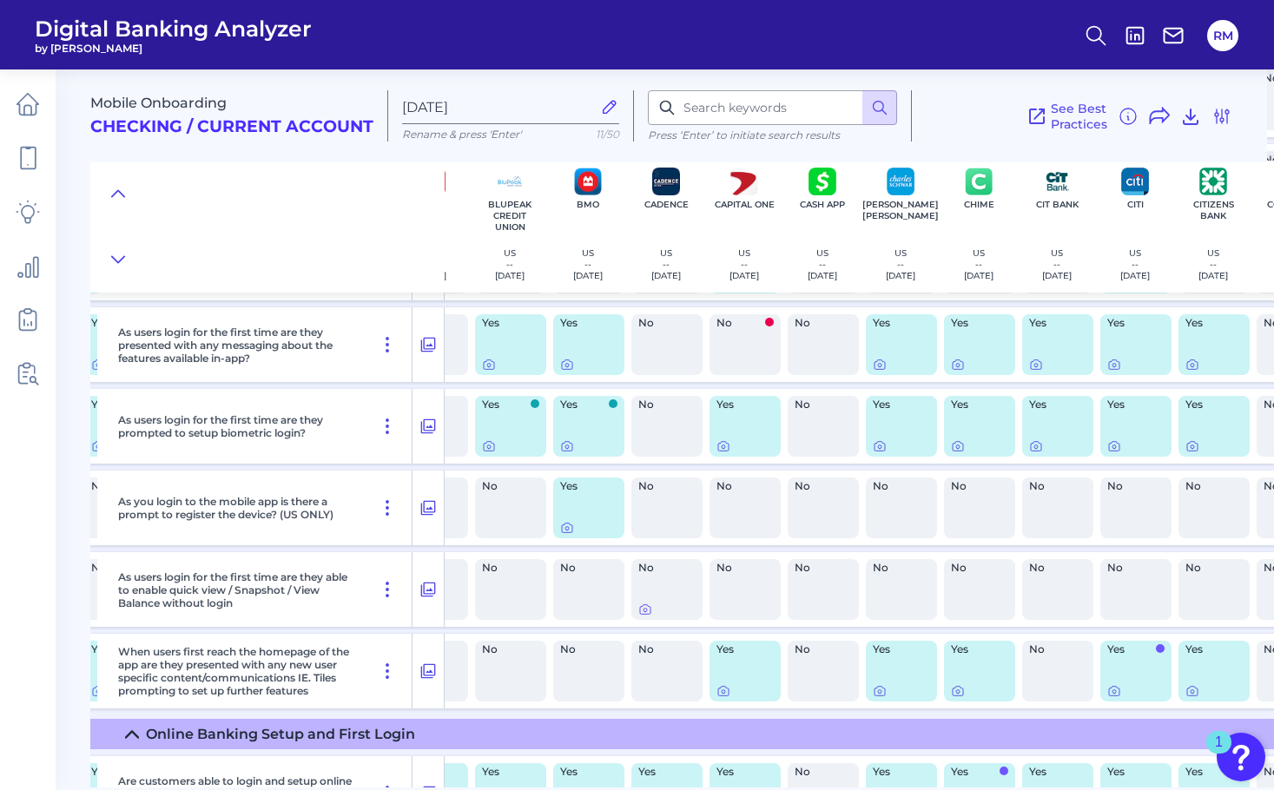
scroll to position [1018, 1006]
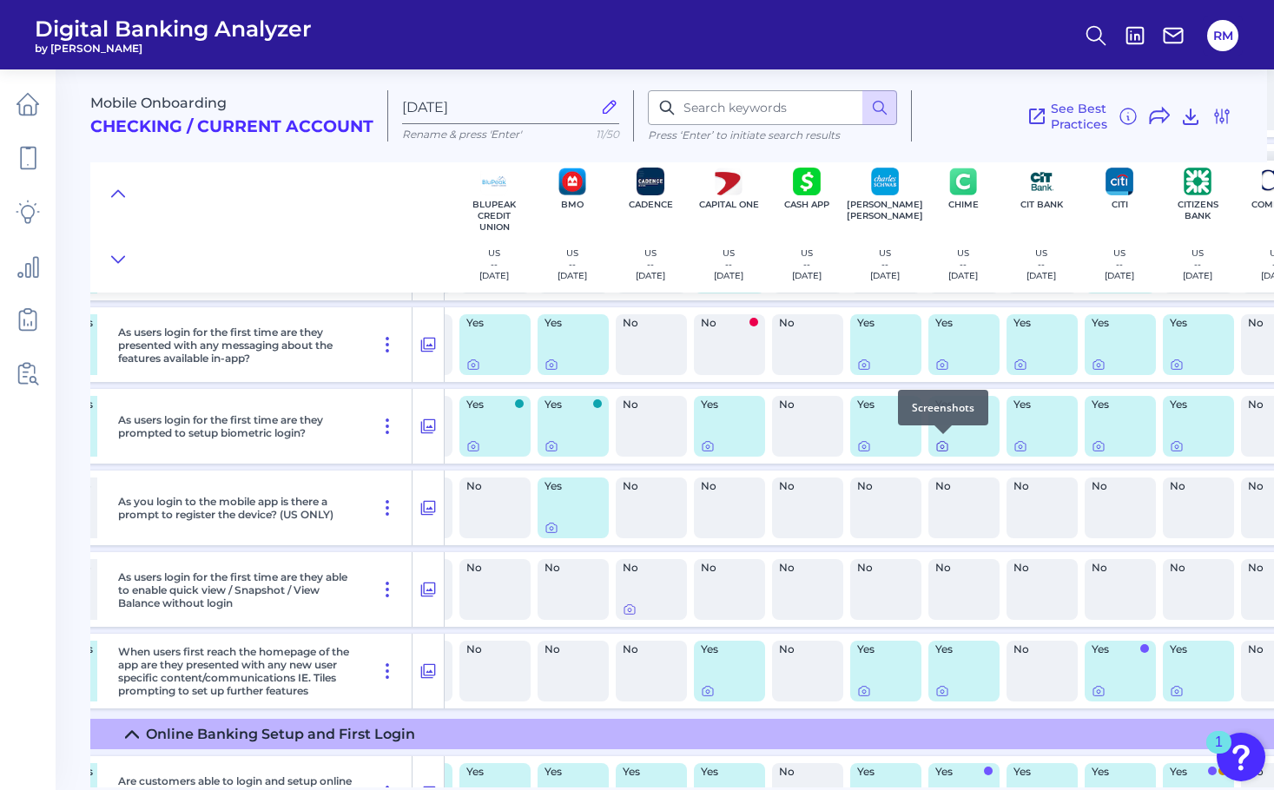
click at [946, 443] on icon at bounding box center [943, 447] width 14 height 14
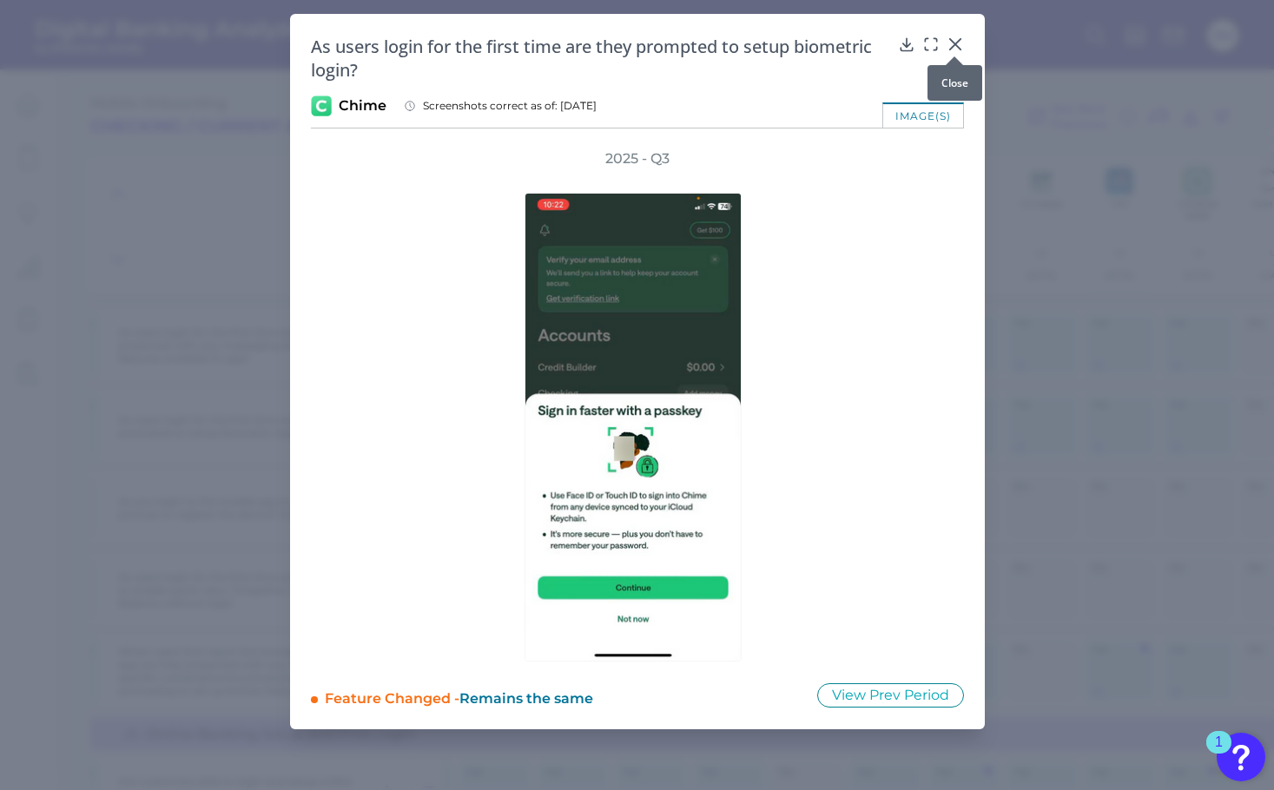
click at [958, 41] on icon at bounding box center [954, 44] width 10 height 10
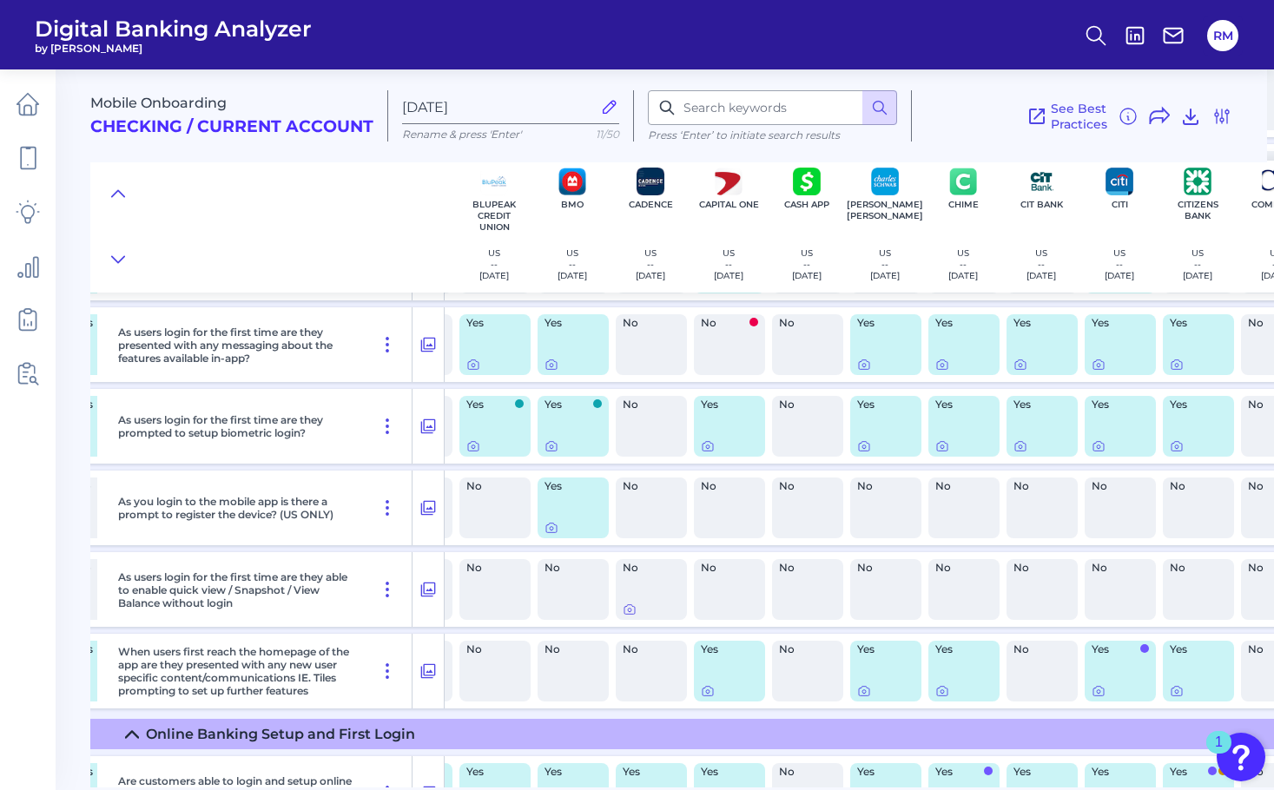
click at [561, 94] on label "[DATE]" at bounding box center [510, 107] width 217 height 34
click at [561, 99] on input "[DATE]" at bounding box center [496, 107] width 189 height 17
click at [561, 109] on label "[DATE]" at bounding box center [510, 107] width 217 height 35
click at [561, 109] on input "[DATE]" at bounding box center [496, 107] width 189 height 17
click at [561, 109] on label "[DATE]" at bounding box center [510, 107] width 217 height 35
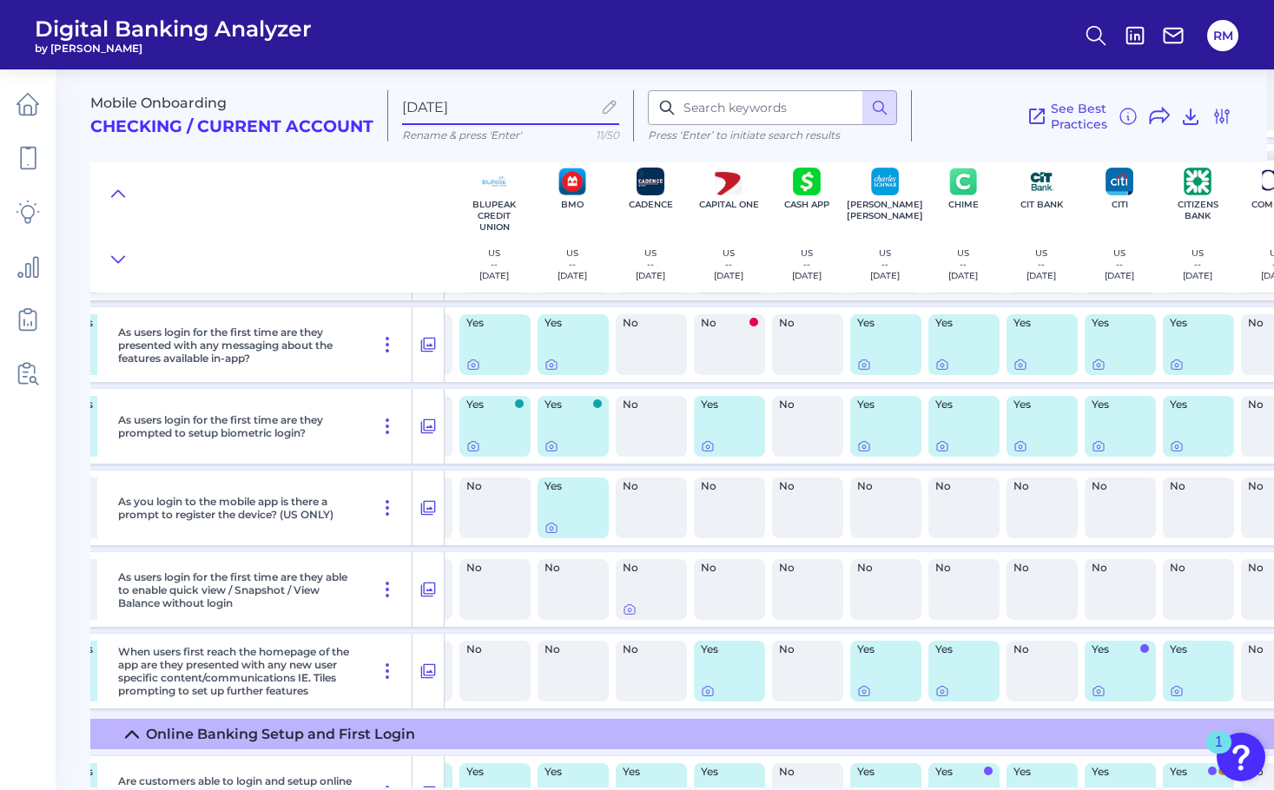
click at [561, 109] on input "[DATE]" at bounding box center [496, 107] width 189 height 17
drag, startPoint x: 489, startPoint y: 114, endPoint x: 405, endPoint y: 114, distance: 84.3
click at [405, 114] on input "[DATE]" at bounding box center [496, 107] width 189 height 17
type input "Onboarding Mobile"
click at [942, 363] on icon at bounding box center [943, 365] width 14 height 14
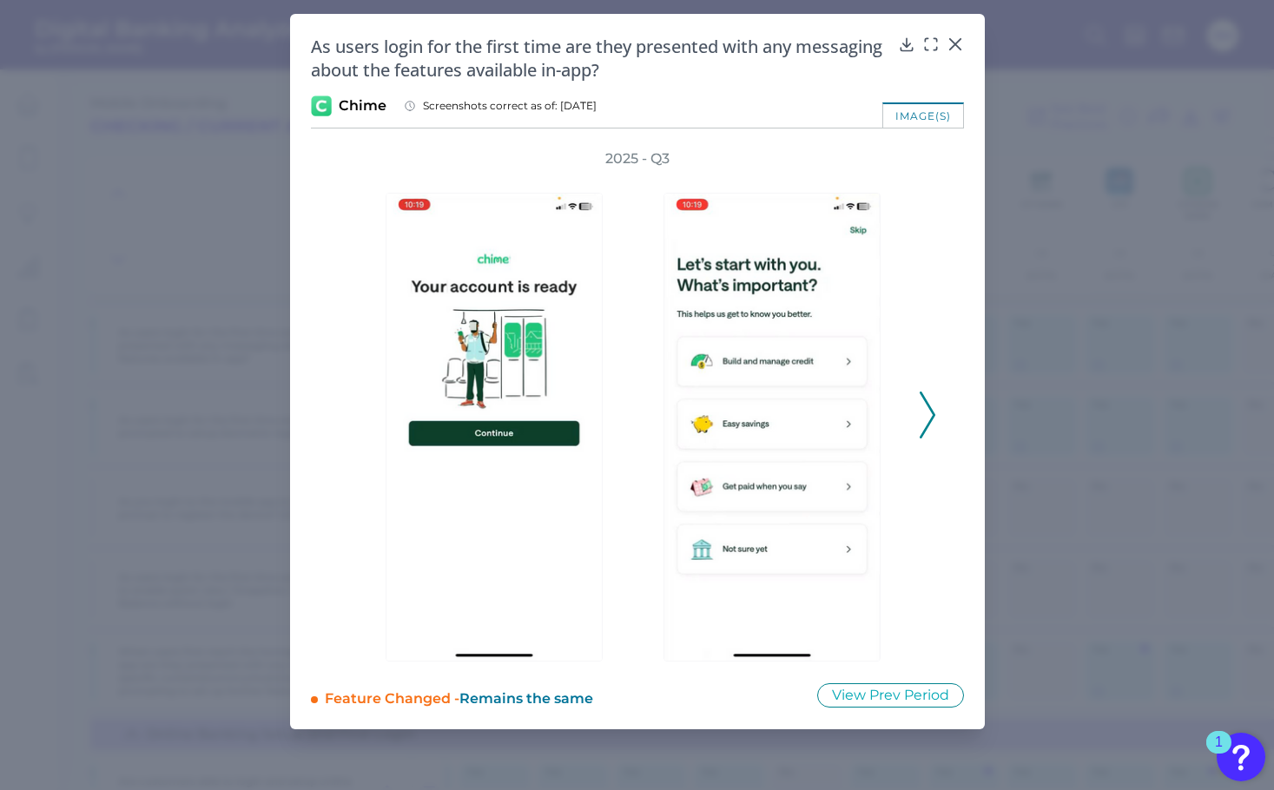
click at [929, 424] on polyline at bounding box center [927, 415] width 13 height 44
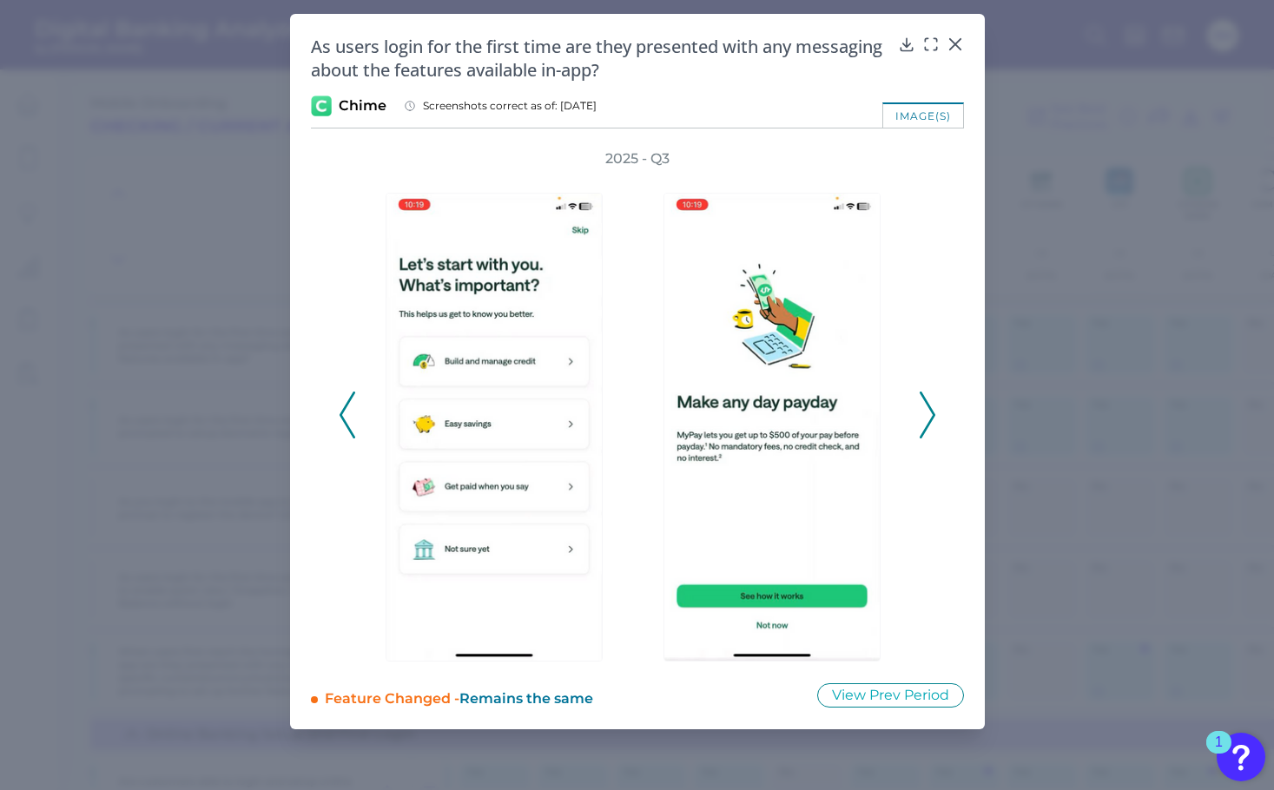
click at [929, 424] on polyline at bounding box center [927, 415] width 13 height 44
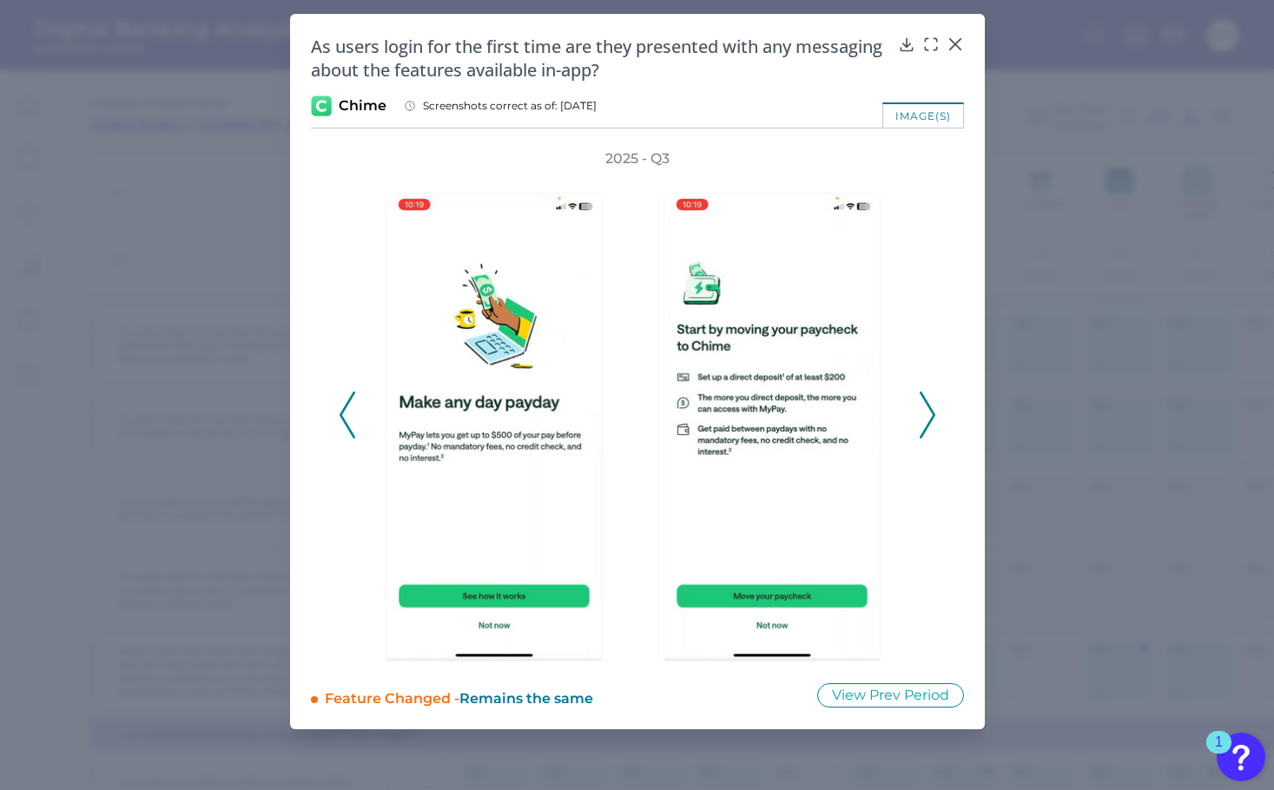
click at [929, 424] on polyline at bounding box center [927, 415] width 13 height 44
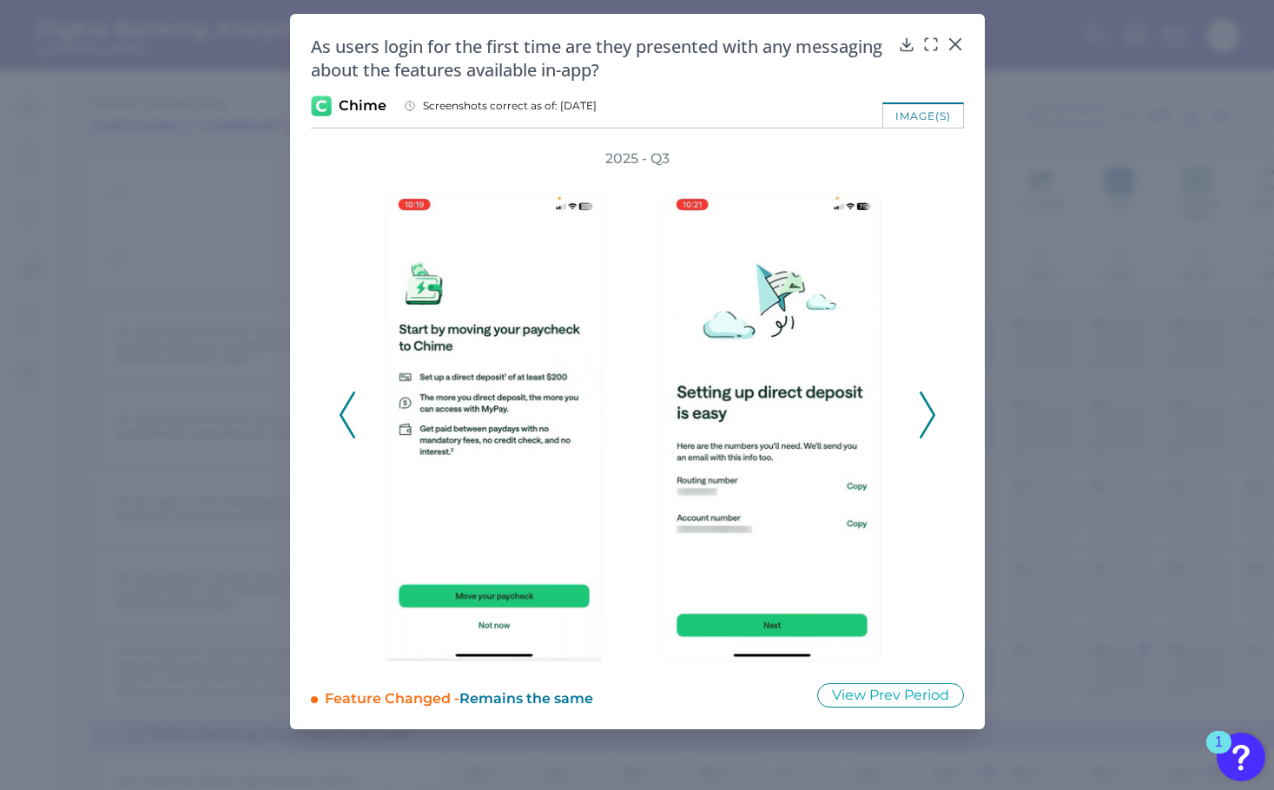
click at [928, 423] on polyline at bounding box center [927, 415] width 13 height 44
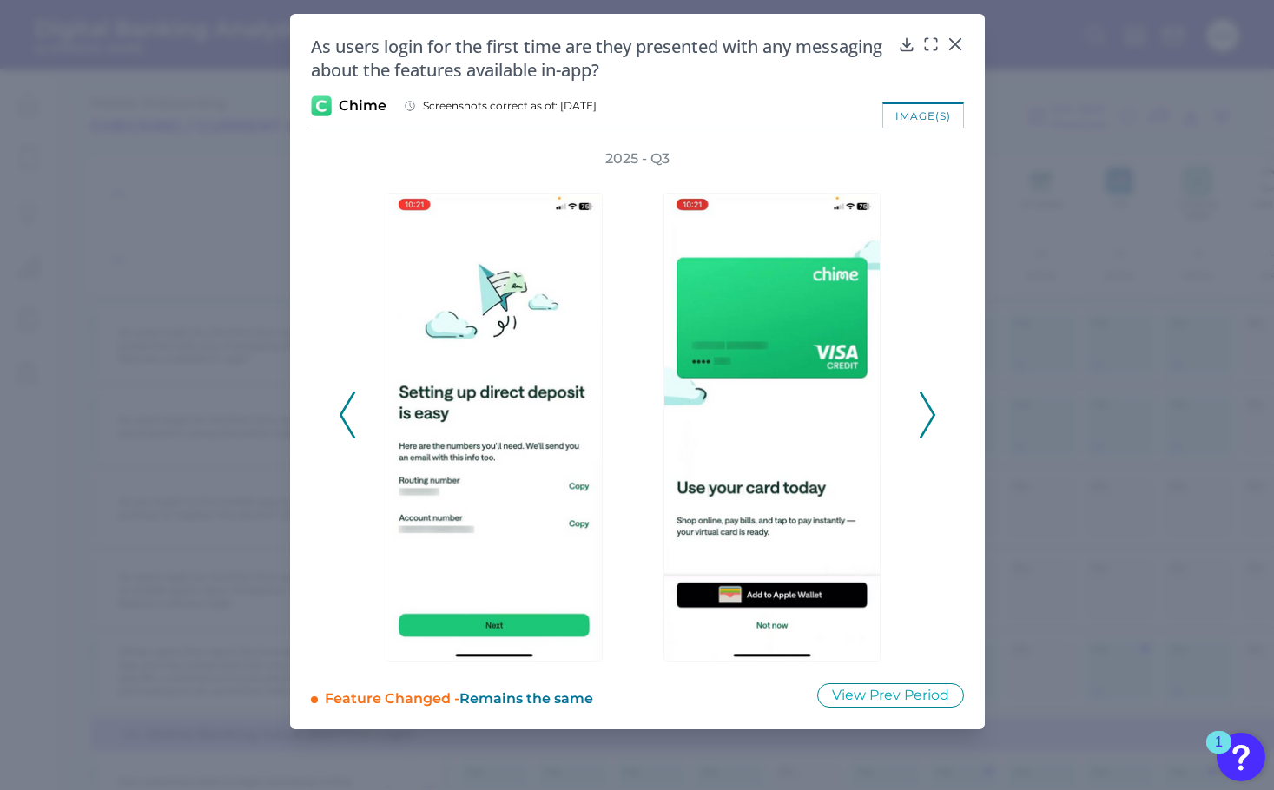
click at [929, 423] on polyline at bounding box center [927, 415] width 13 height 44
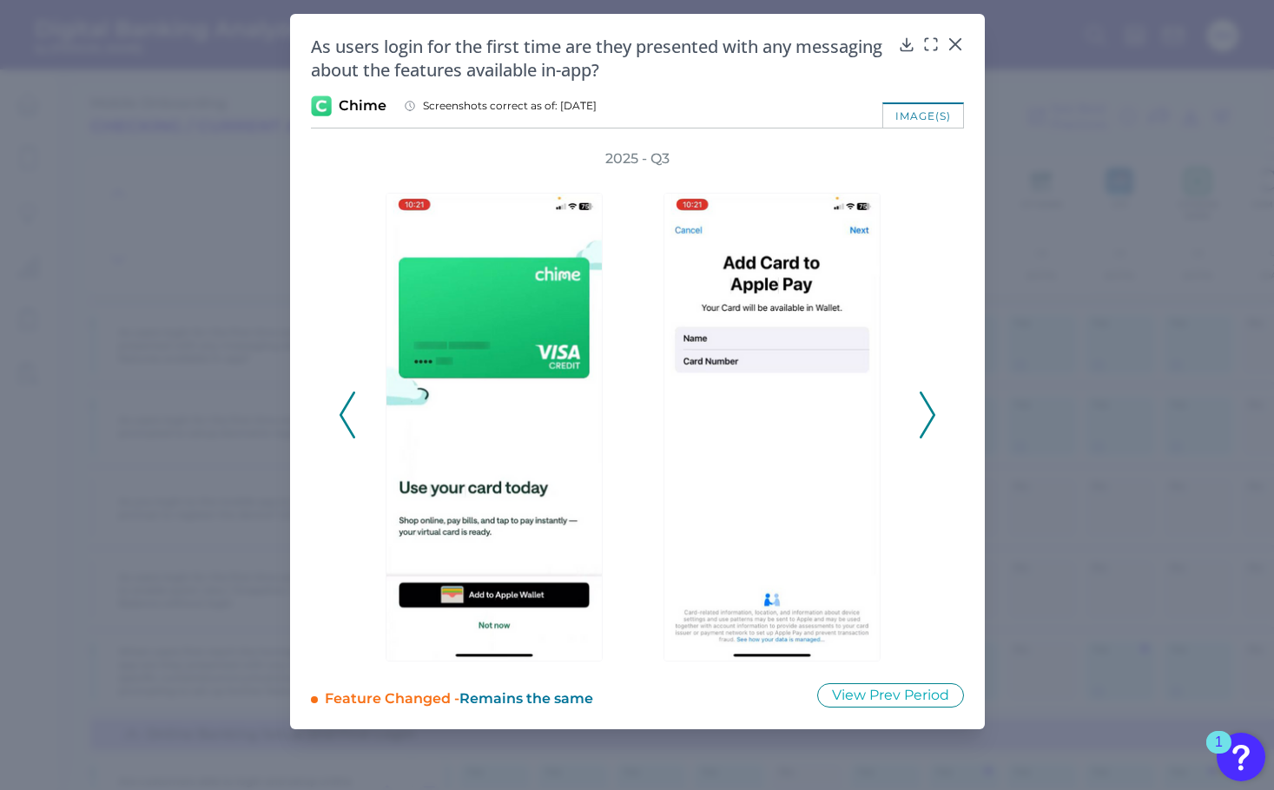
click at [929, 423] on polyline at bounding box center [927, 415] width 13 height 44
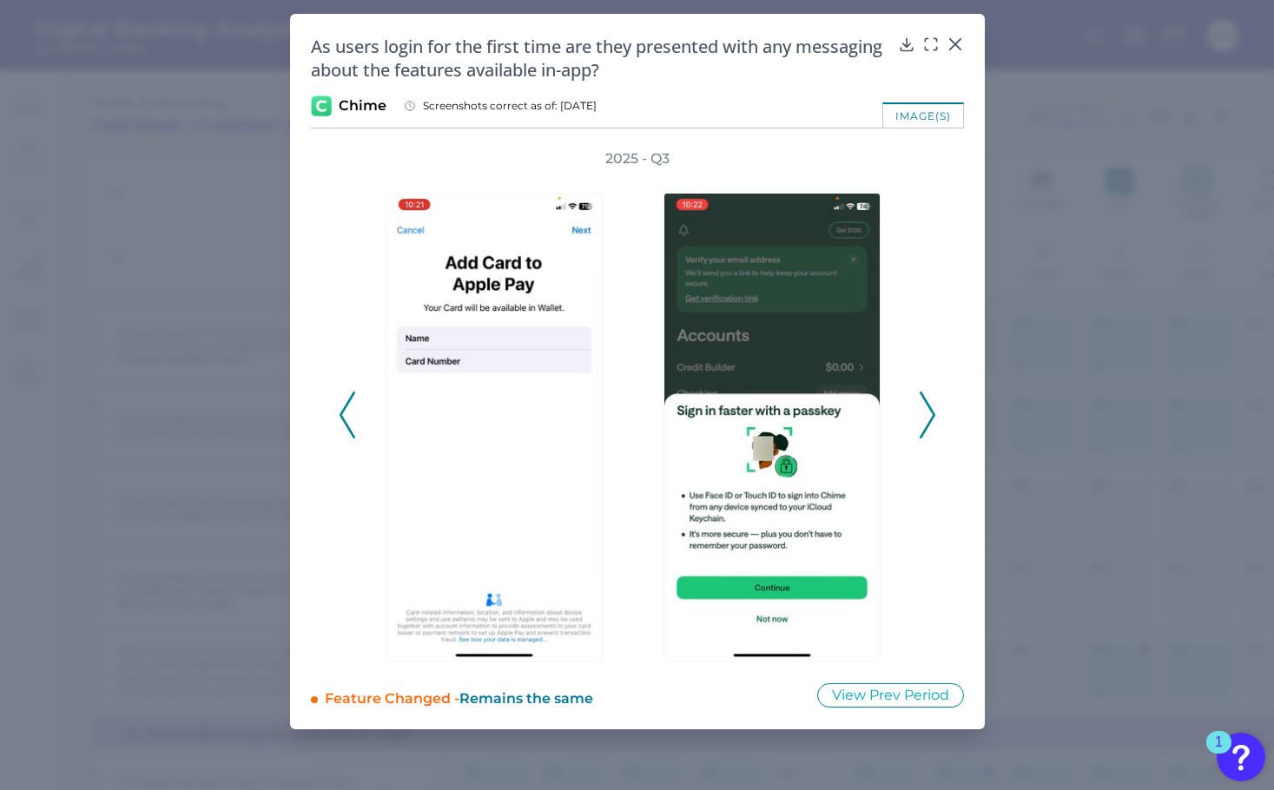
click at [929, 423] on polyline at bounding box center [927, 415] width 13 height 44
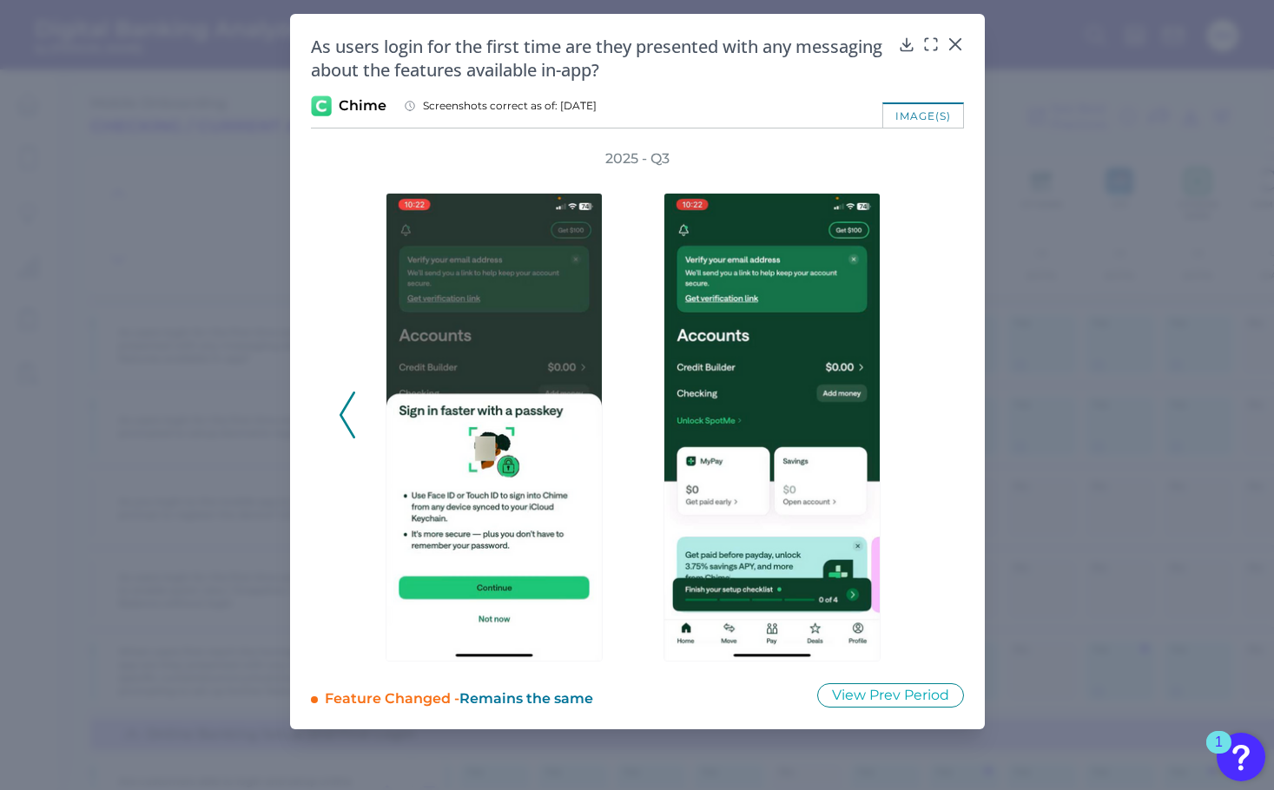
click at [347, 427] on polyline at bounding box center [347, 415] width 13 height 44
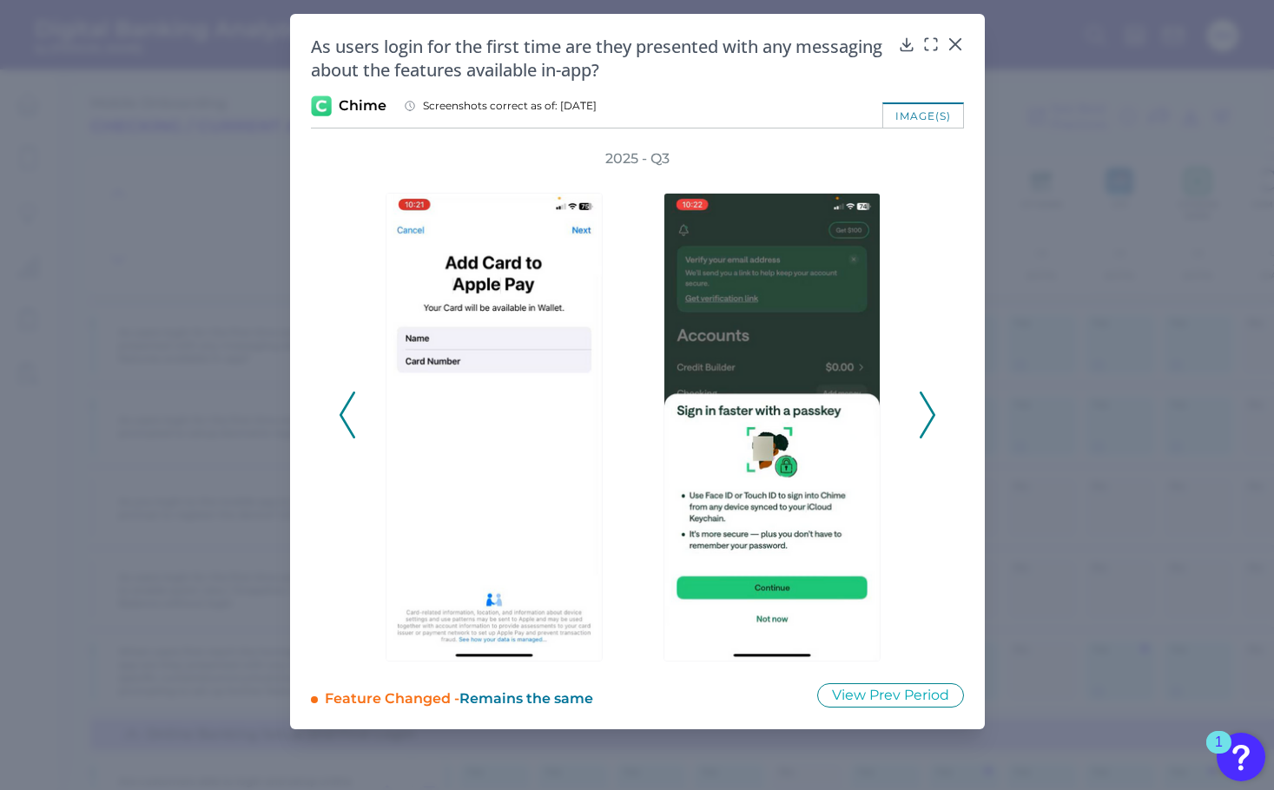
click at [347, 427] on polyline at bounding box center [347, 415] width 13 height 44
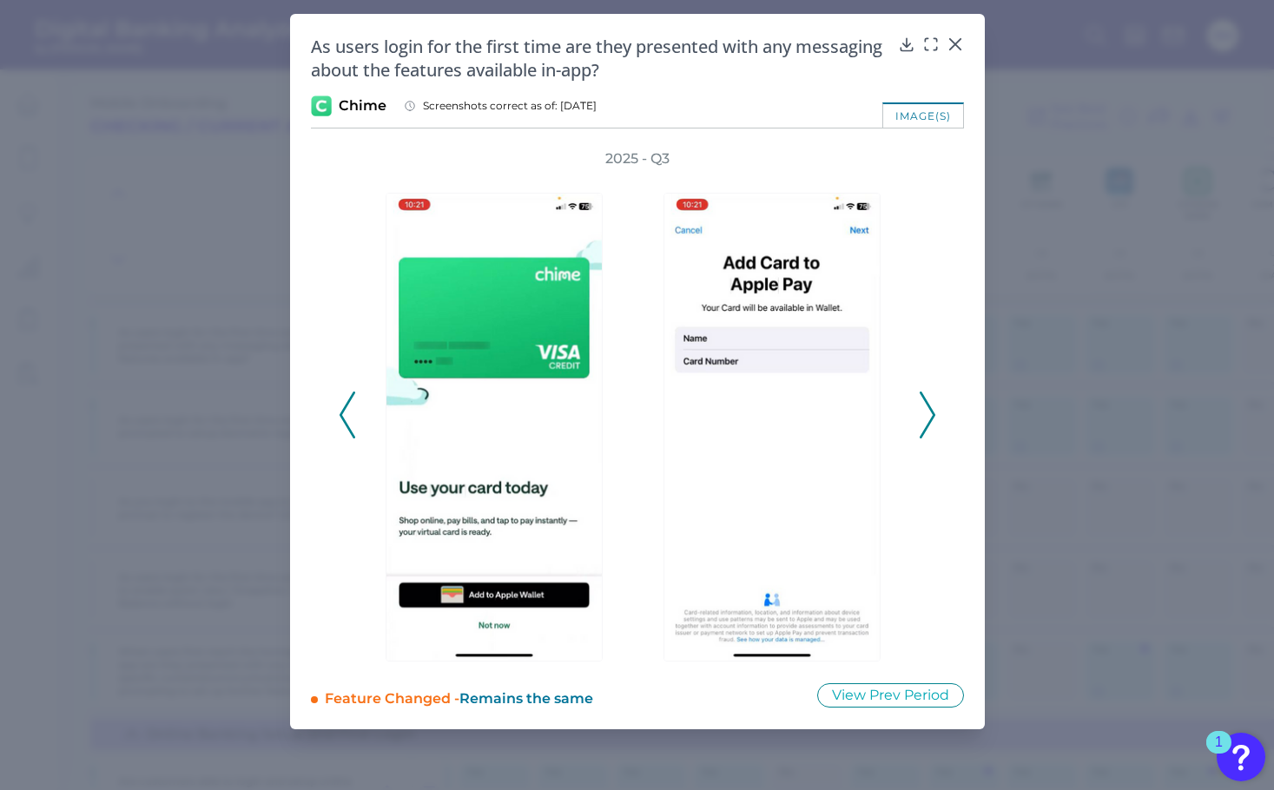
click at [347, 427] on polyline at bounding box center [347, 415] width 13 height 44
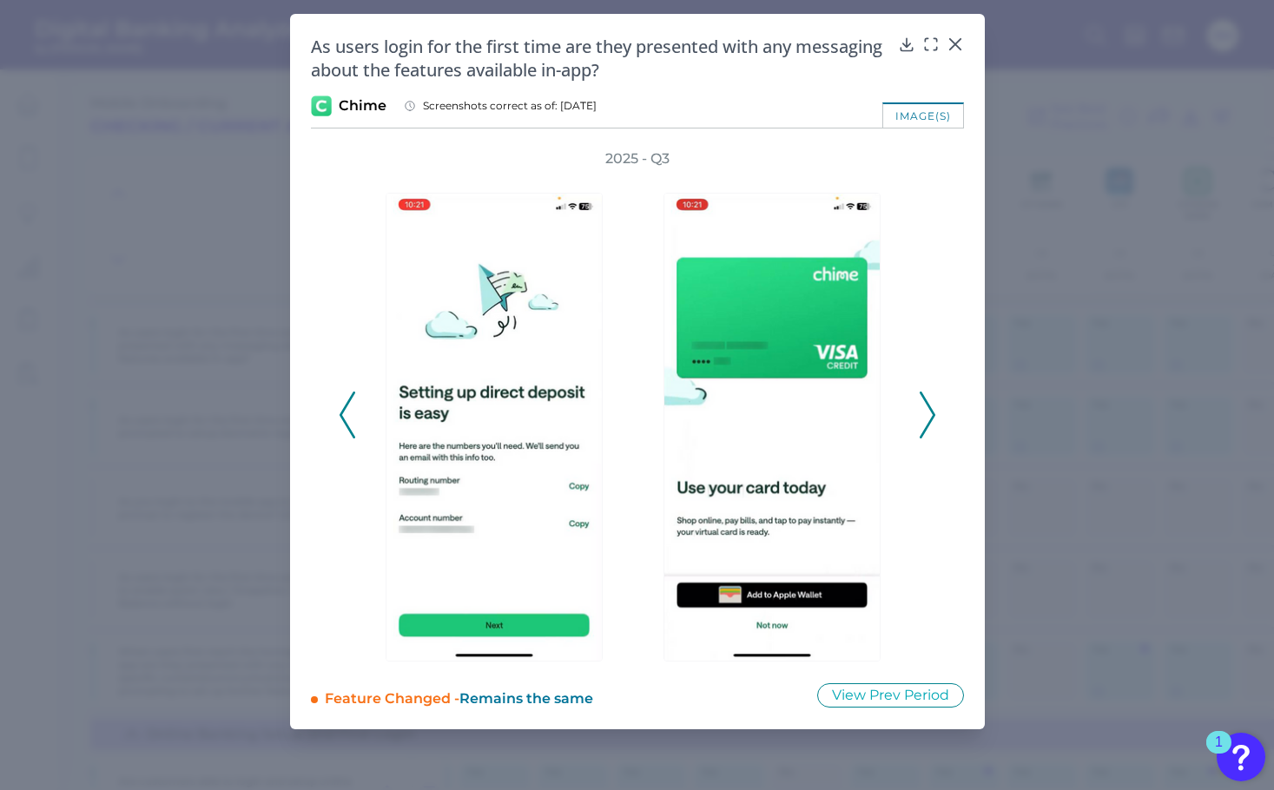
click at [349, 426] on icon at bounding box center [348, 415] width 16 height 47
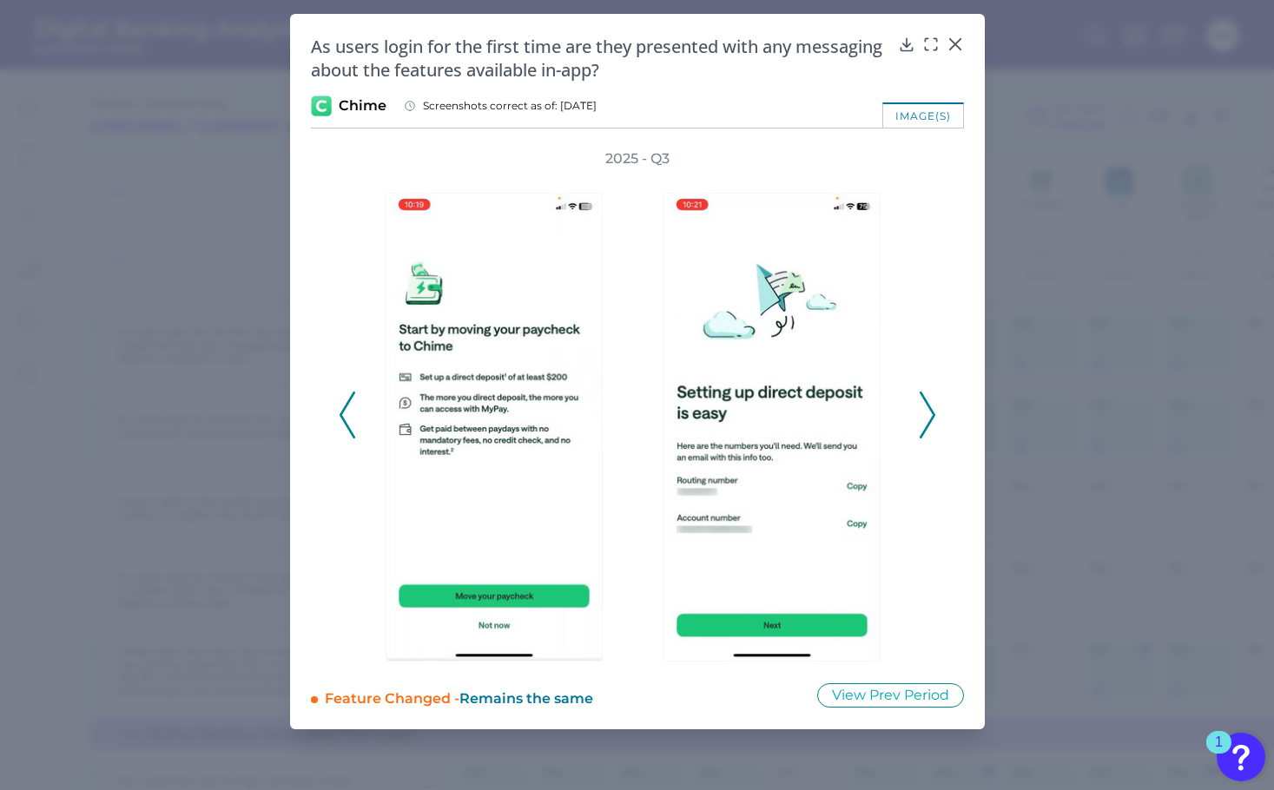
click at [349, 426] on icon at bounding box center [348, 415] width 16 height 47
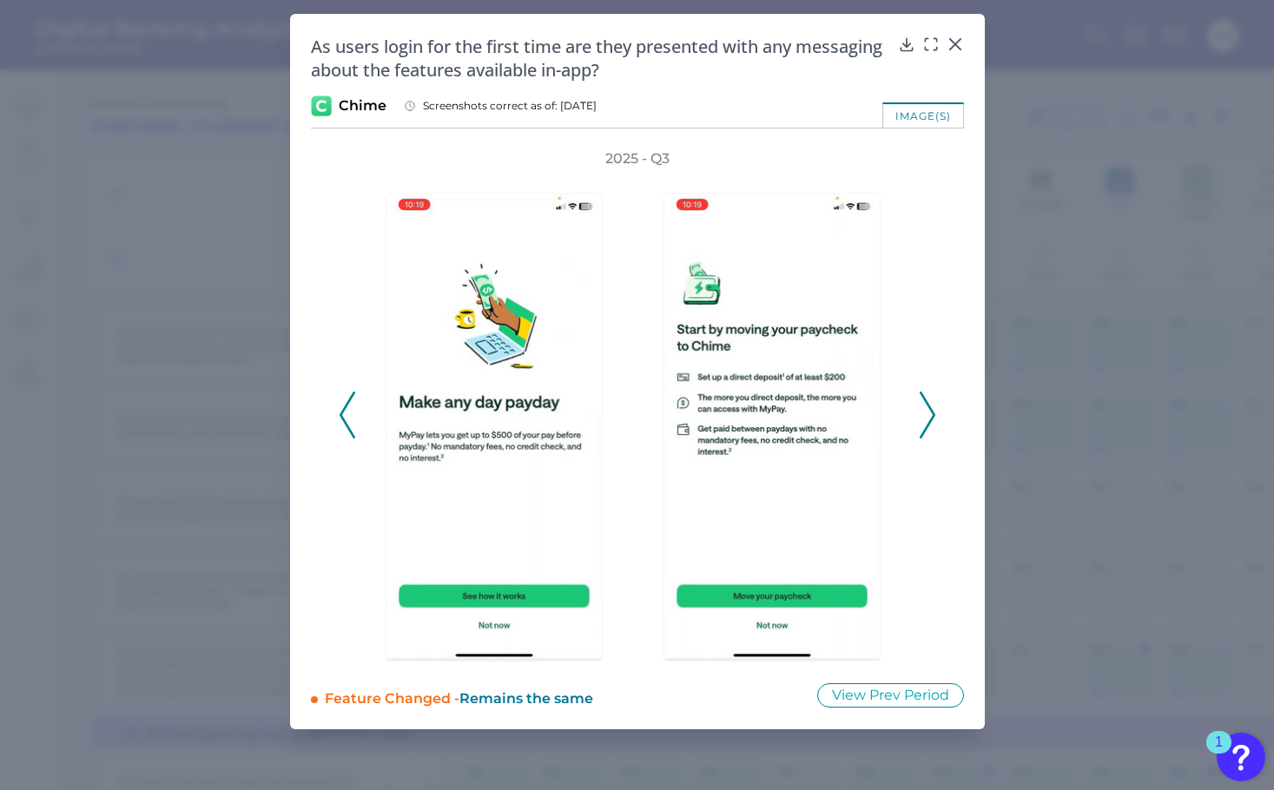
click at [349, 426] on icon at bounding box center [348, 415] width 16 height 47
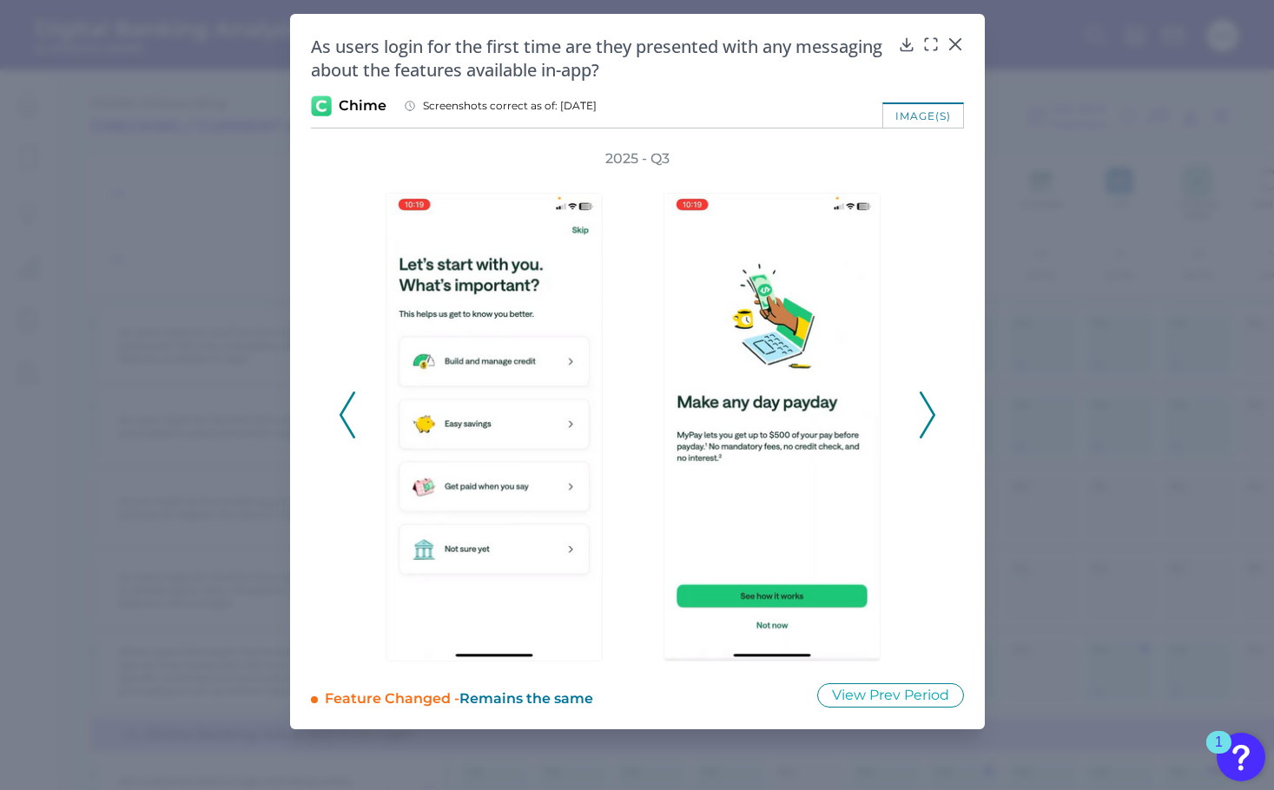
click at [349, 426] on icon at bounding box center [348, 415] width 16 height 47
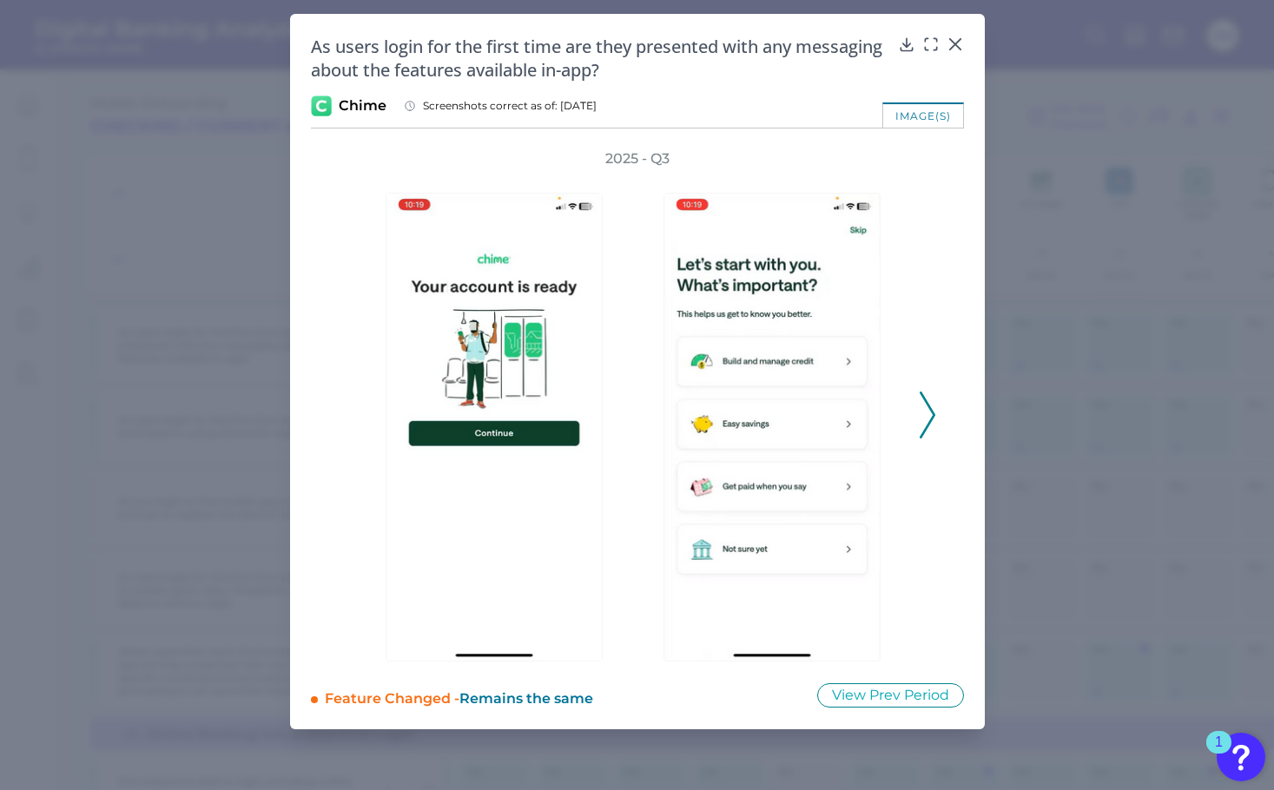
click at [916, 422] on div at bounding box center [1055, 415] width 278 height 493
click at [927, 422] on icon at bounding box center [928, 415] width 16 height 47
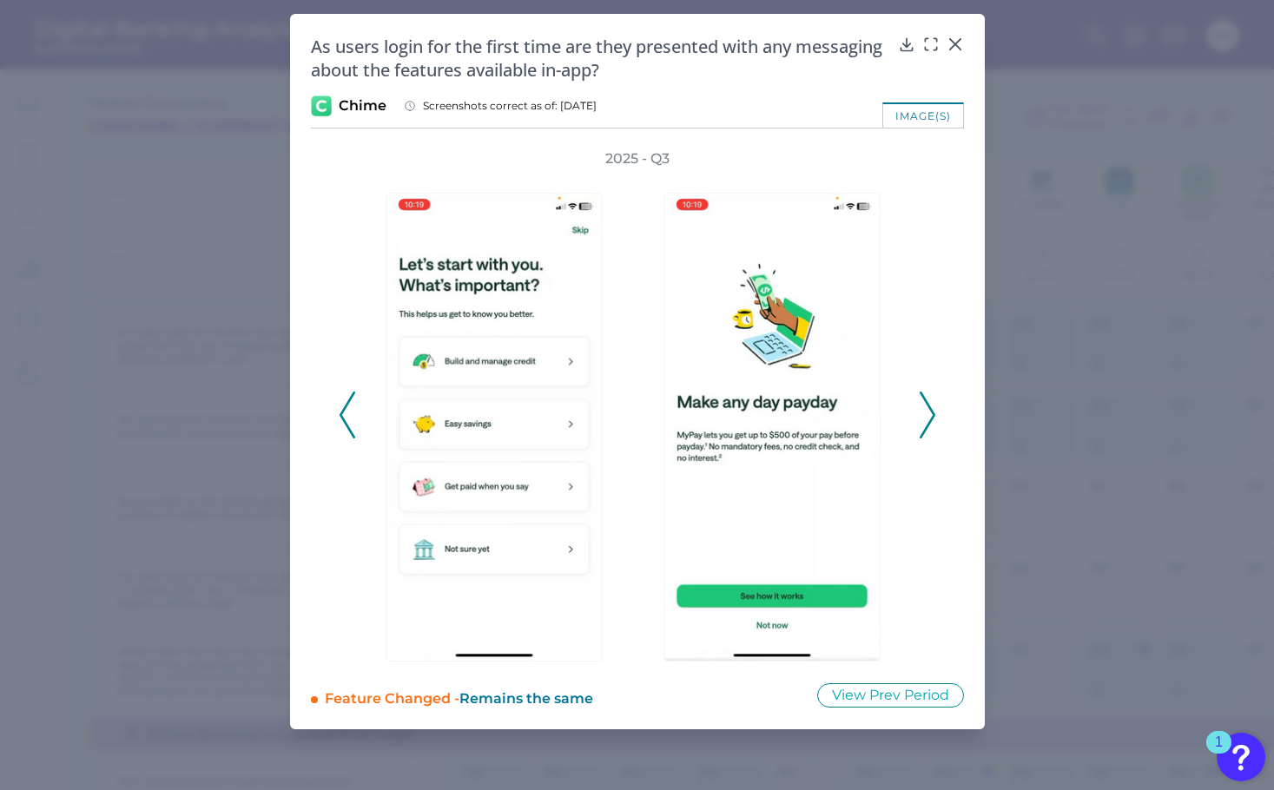
click at [354, 403] on icon at bounding box center [348, 415] width 16 height 47
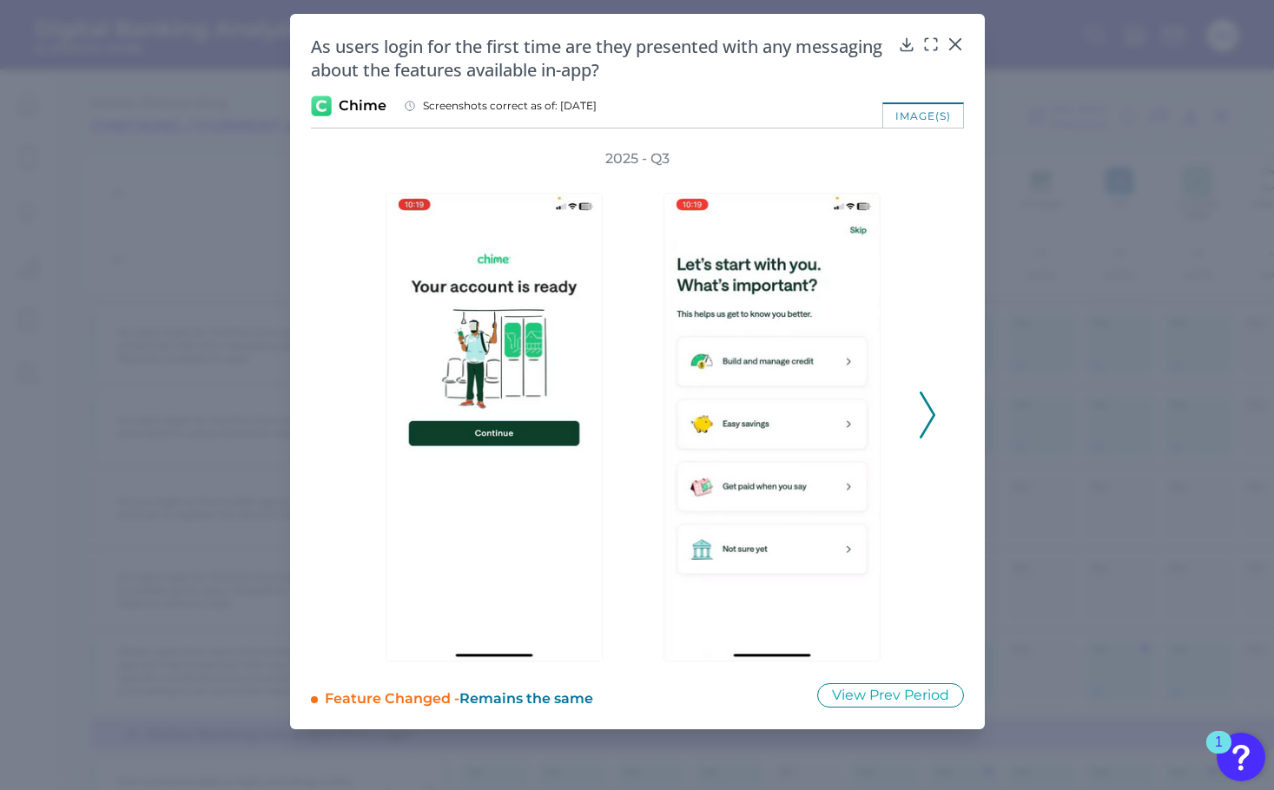
click at [933, 422] on icon at bounding box center [928, 415] width 16 height 47
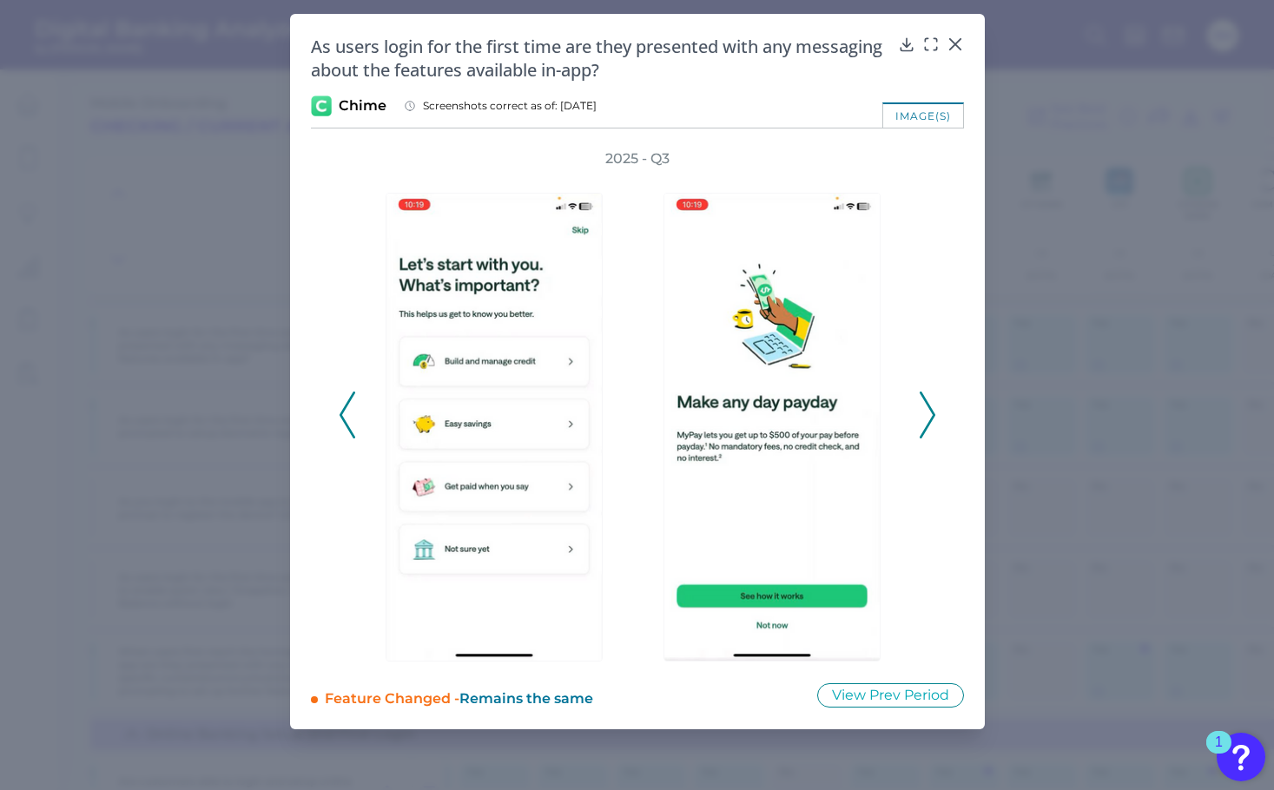
click at [928, 413] on icon at bounding box center [928, 415] width 16 height 47
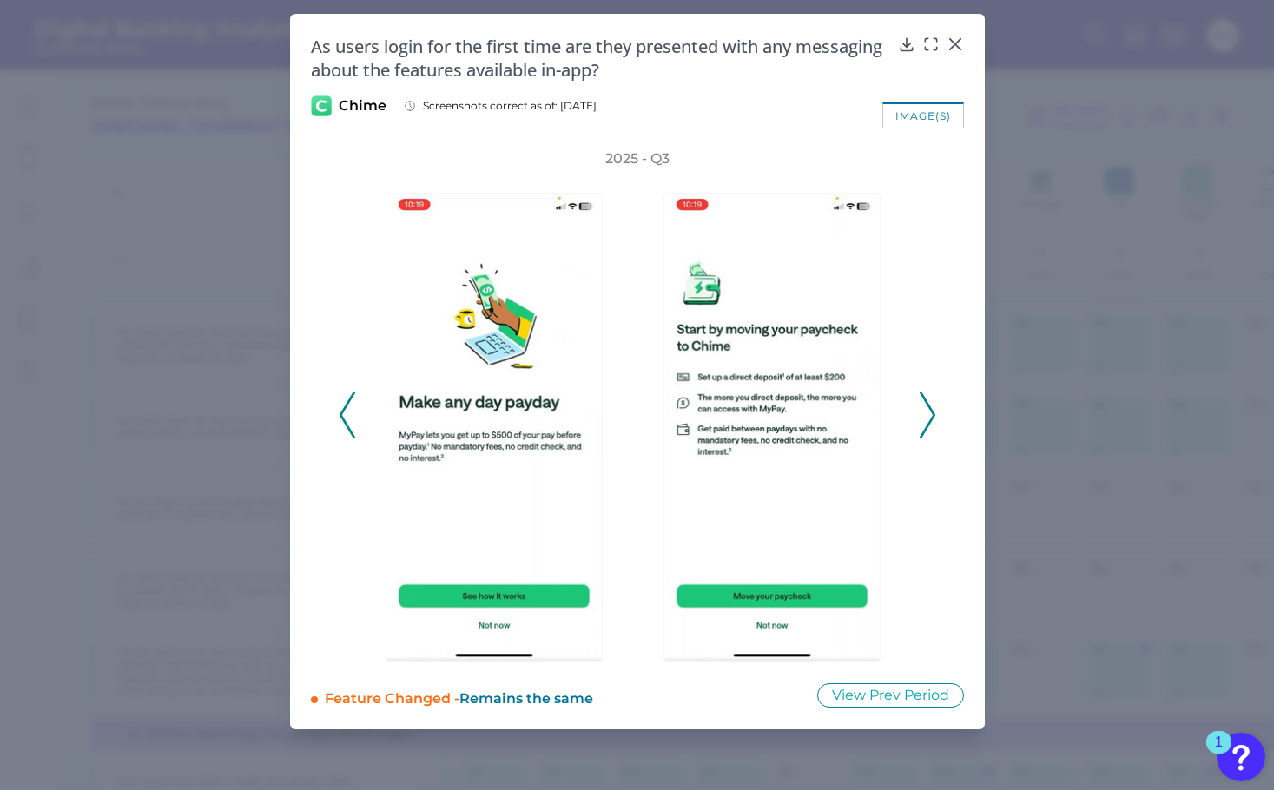
click at [937, 411] on div "2025 - Q3" at bounding box center [637, 405] width 653 height 512
click at [916, 414] on div "2025 - Q3" at bounding box center [638, 405] width 598 height 512
click at [943, 413] on div "2025 - Q3" at bounding box center [637, 405] width 653 height 512
click at [924, 413] on icon at bounding box center [928, 415] width 16 height 47
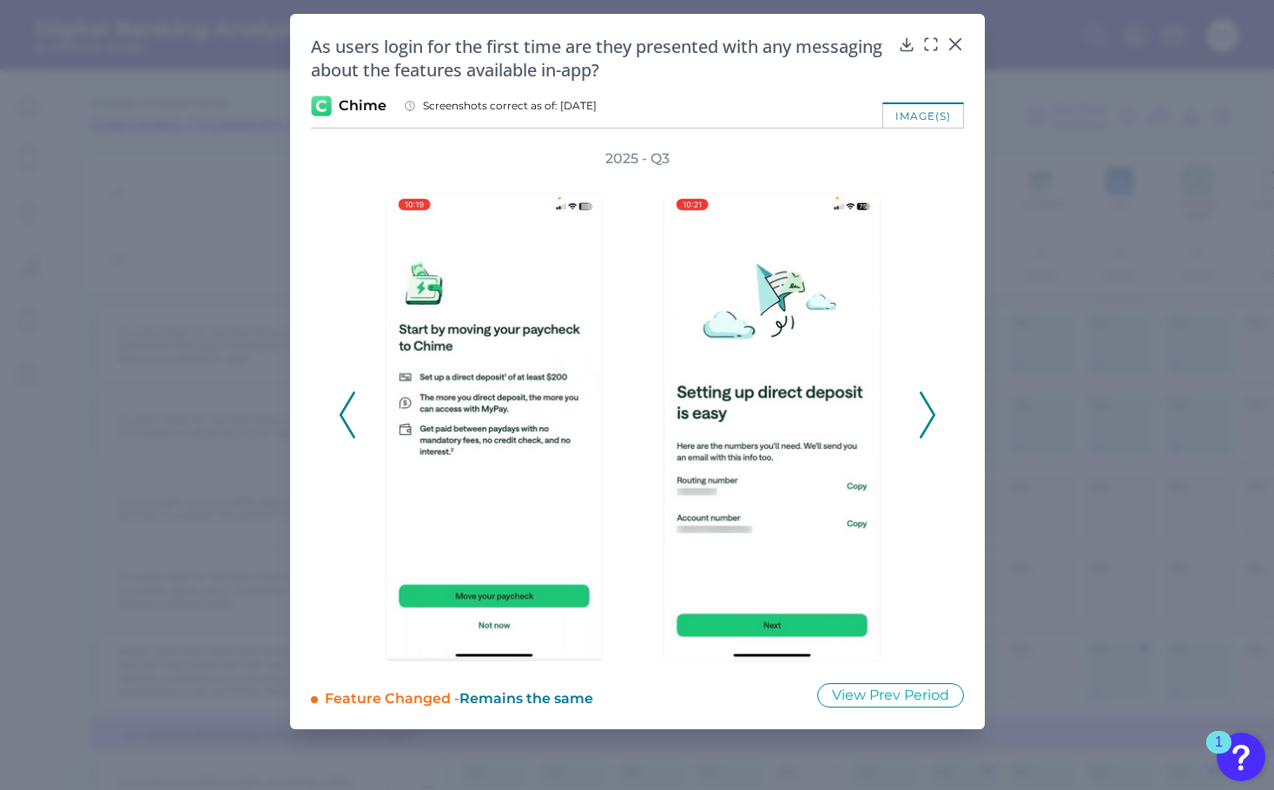
click at [931, 410] on polyline at bounding box center [927, 415] width 13 height 44
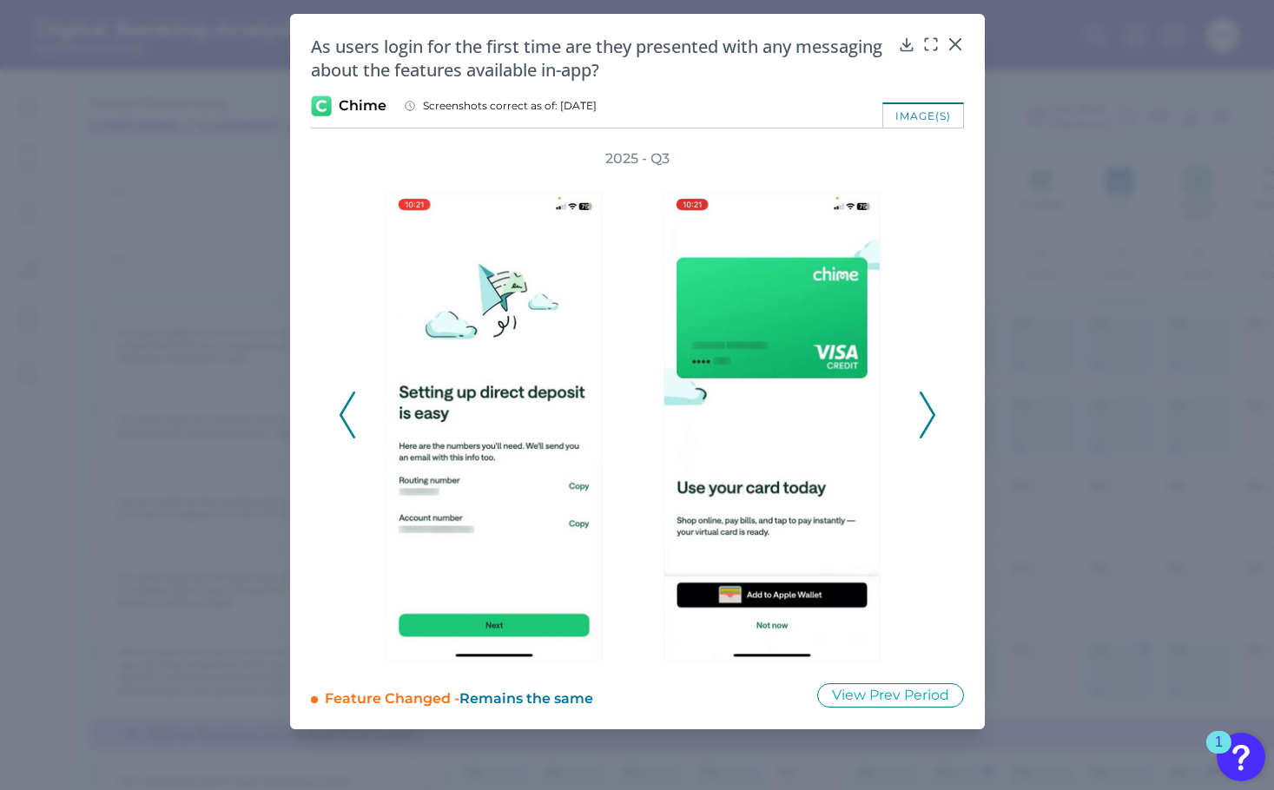
click at [929, 420] on icon at bounding box center [928, 415] width 16 height 47
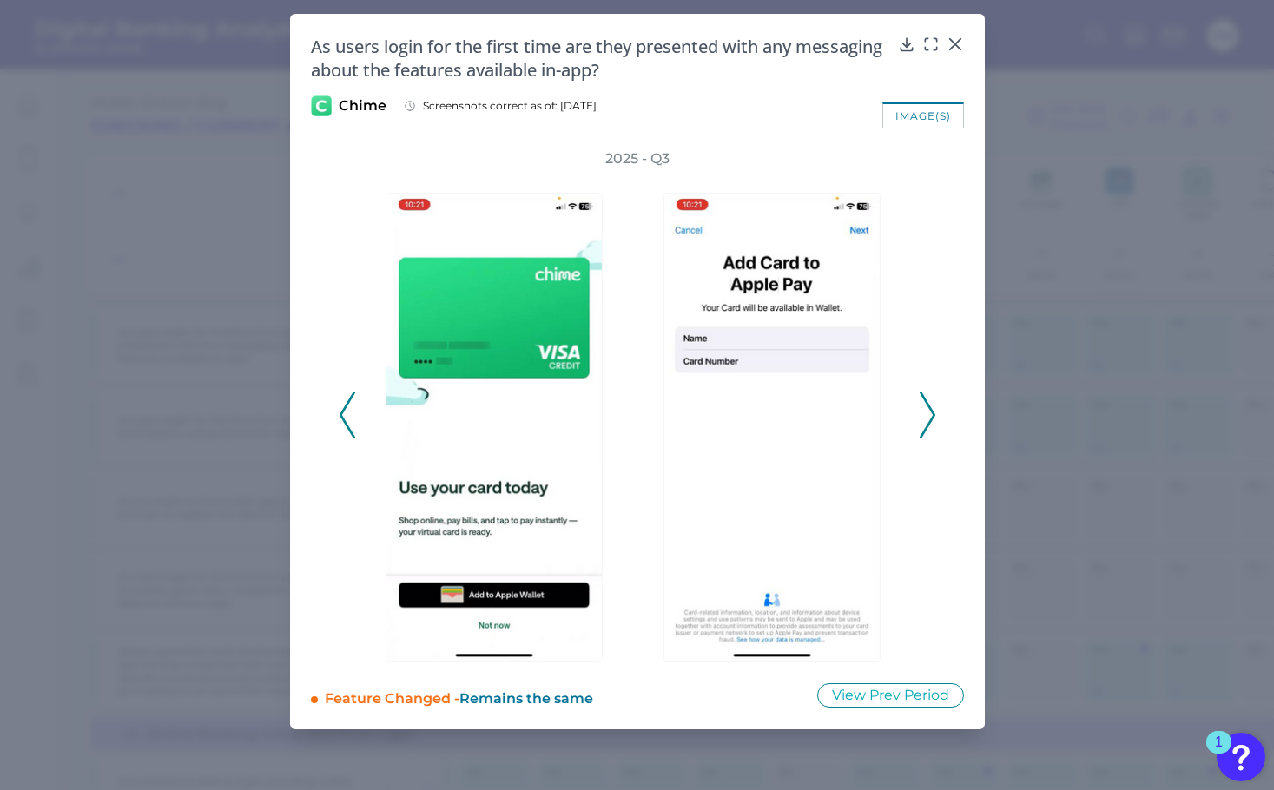
click at [929, 420] on icon at bounding box center [928, 415] width 16 height 47
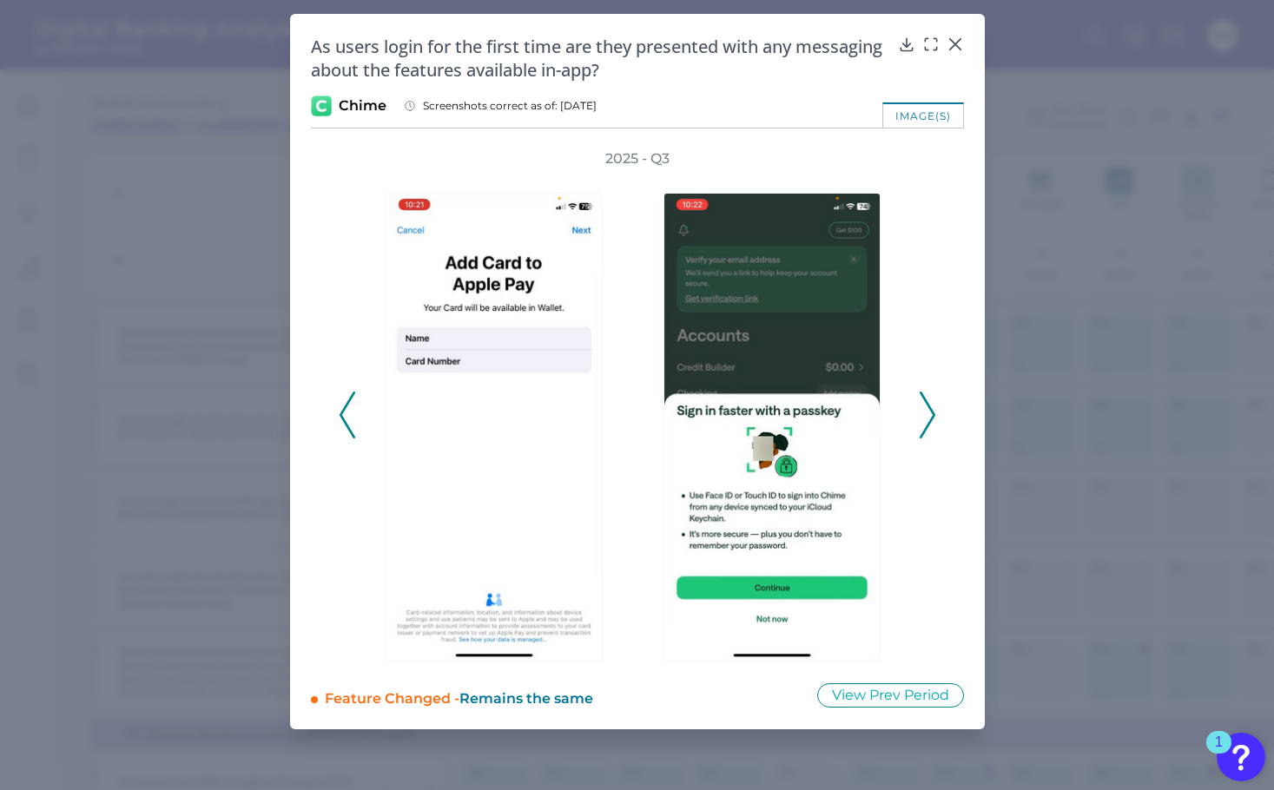
click at [928, 413] on icon at bounding box center [928, 415] width 16 height 47
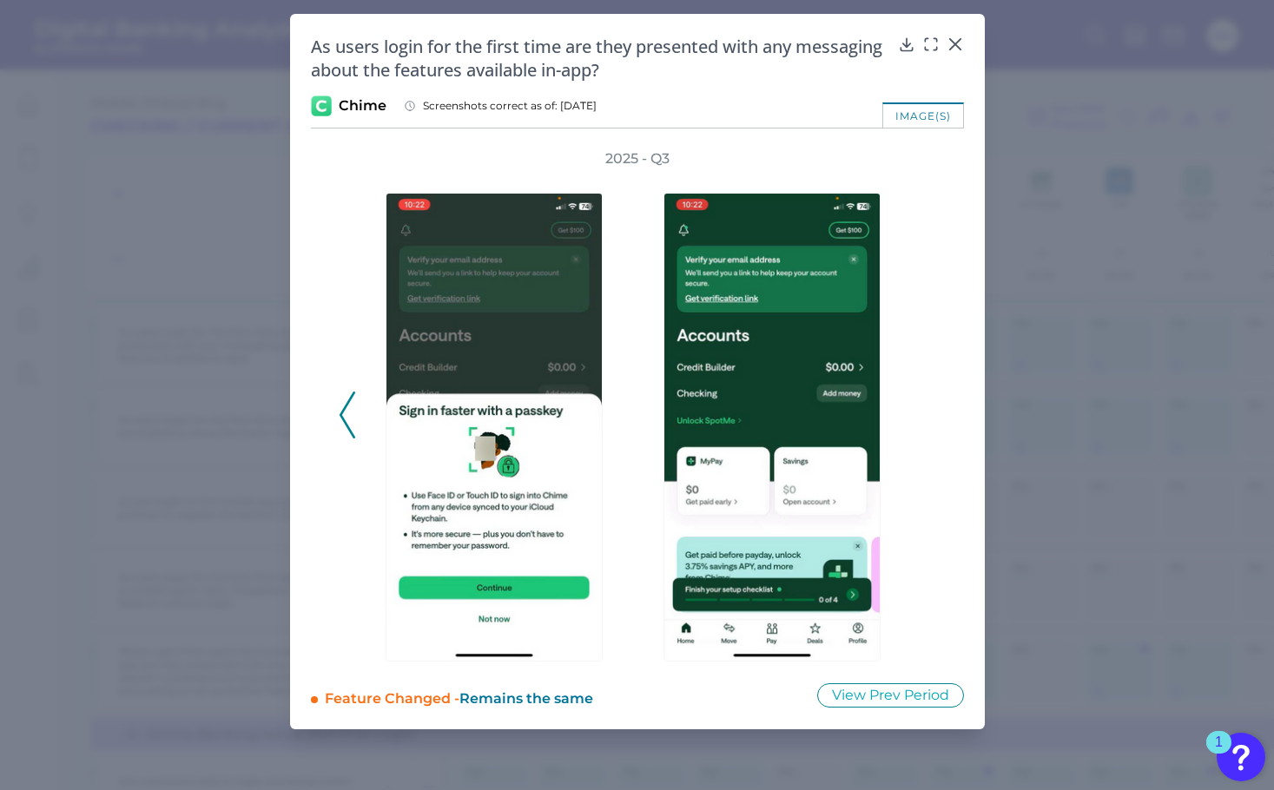
click at [928, 413] on div "2025 - Q3" at bounding box center [638, 405] width 598 height 512
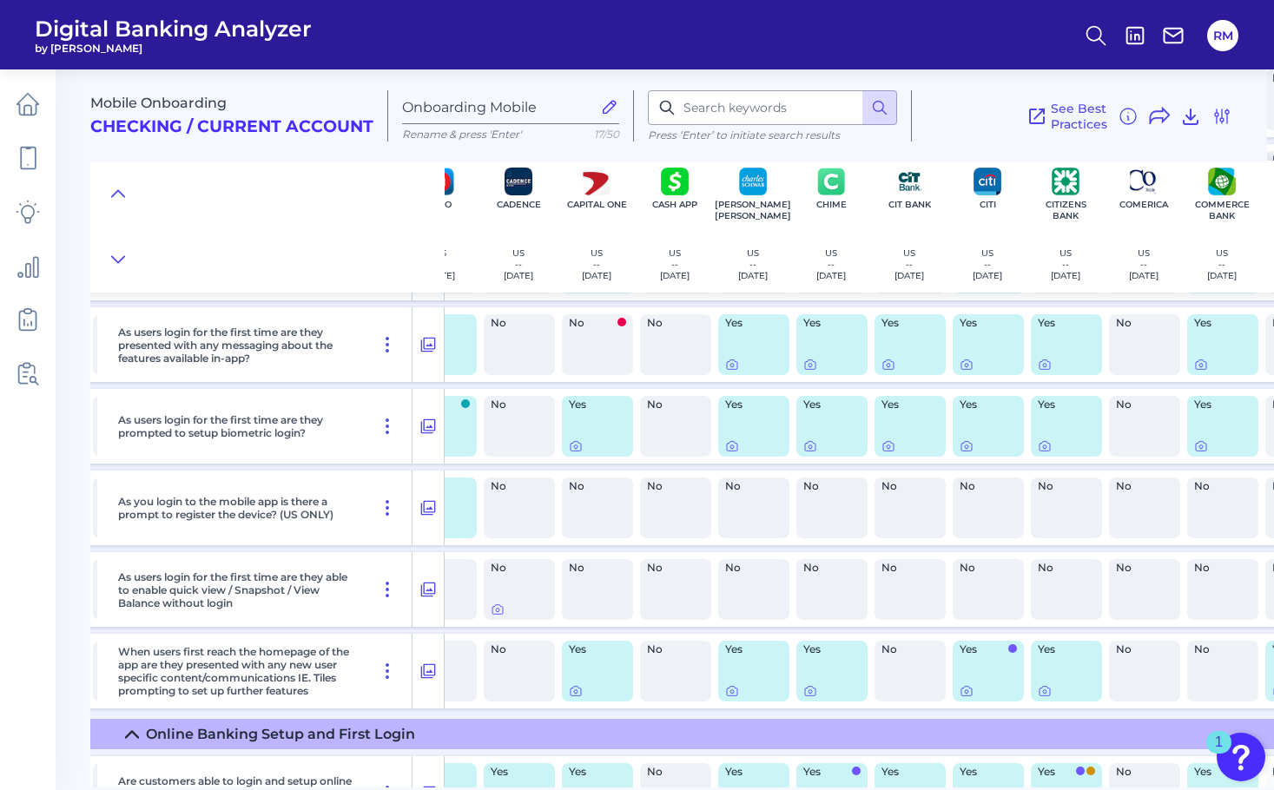
scroll to position [1018, 1145]
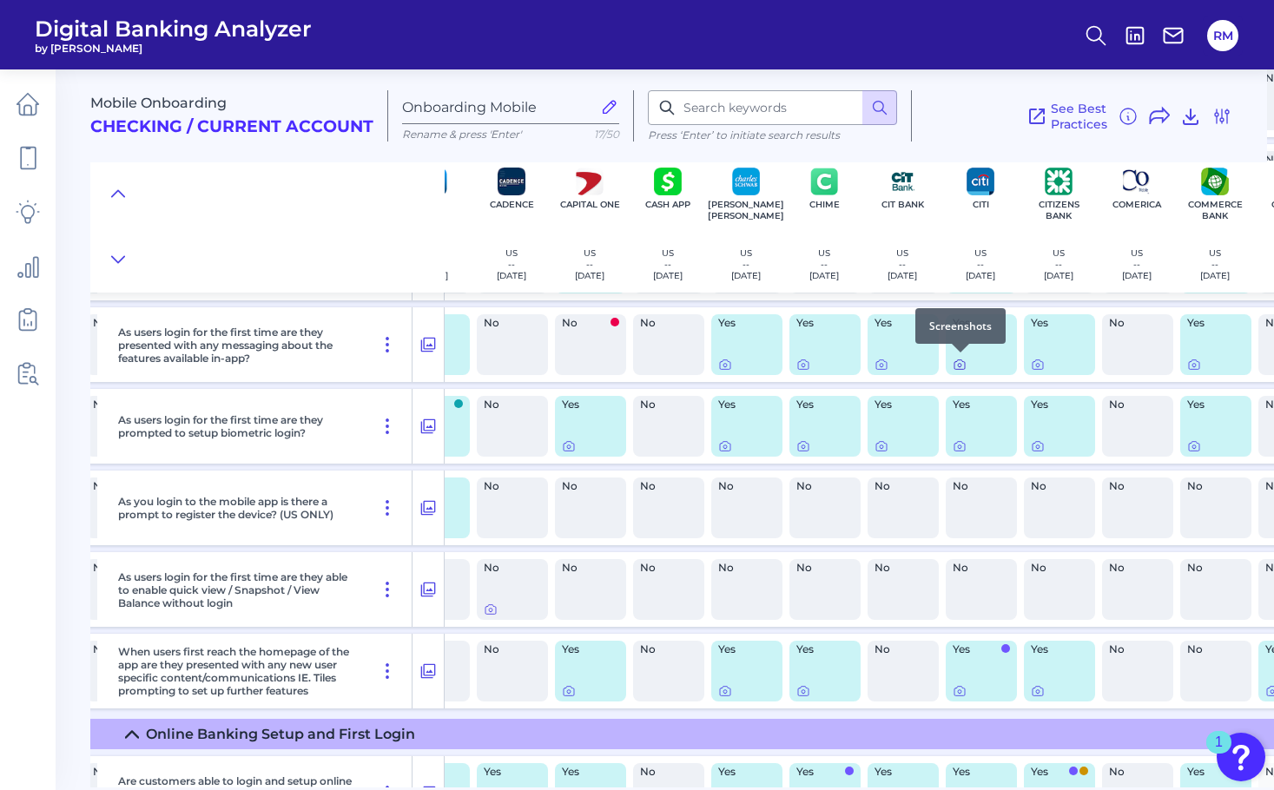
click at [959, 363] on icon at bounding box center [960, 365] width 14 height 14
click at [962, 684] on div at bounding box center [960, 679] width 17 height 17
click at [957, 692] on icon at bounding box center [960, 691] width 14 height 14
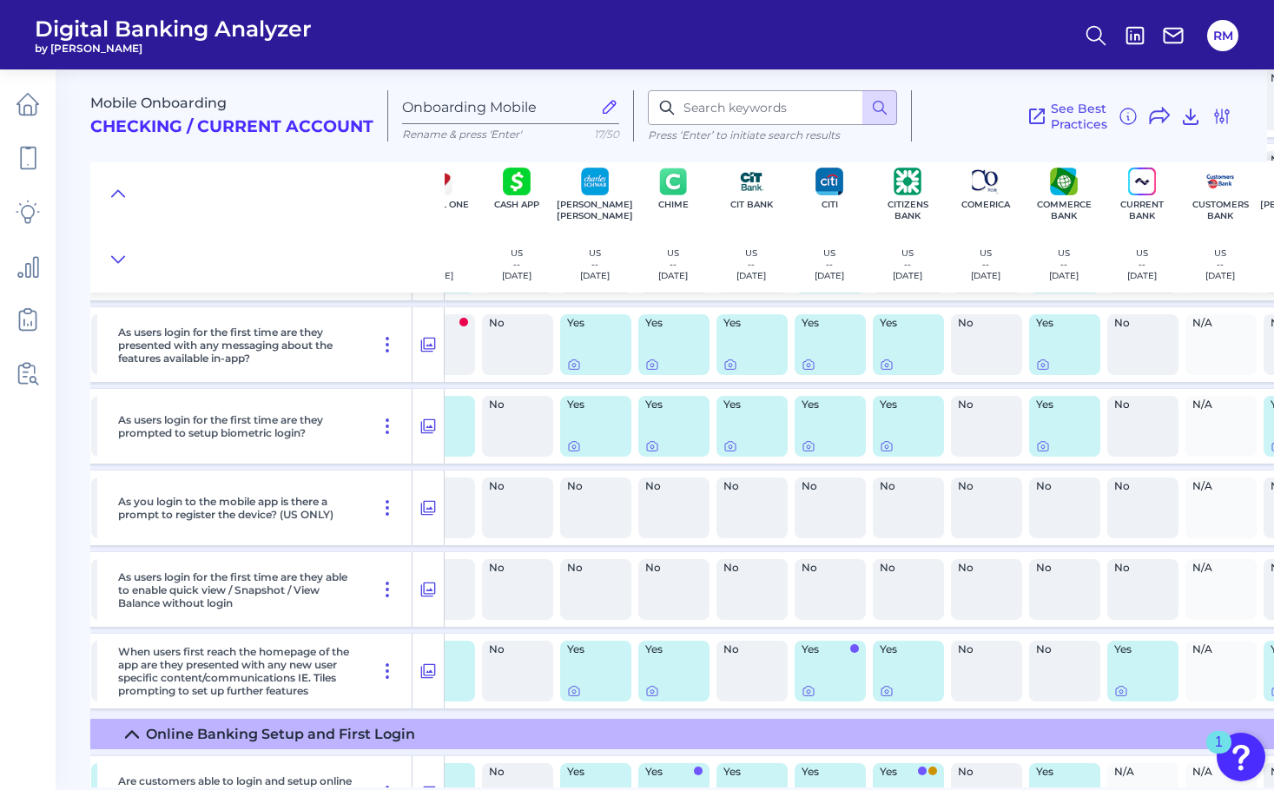
scroll to position [1018, 1309]
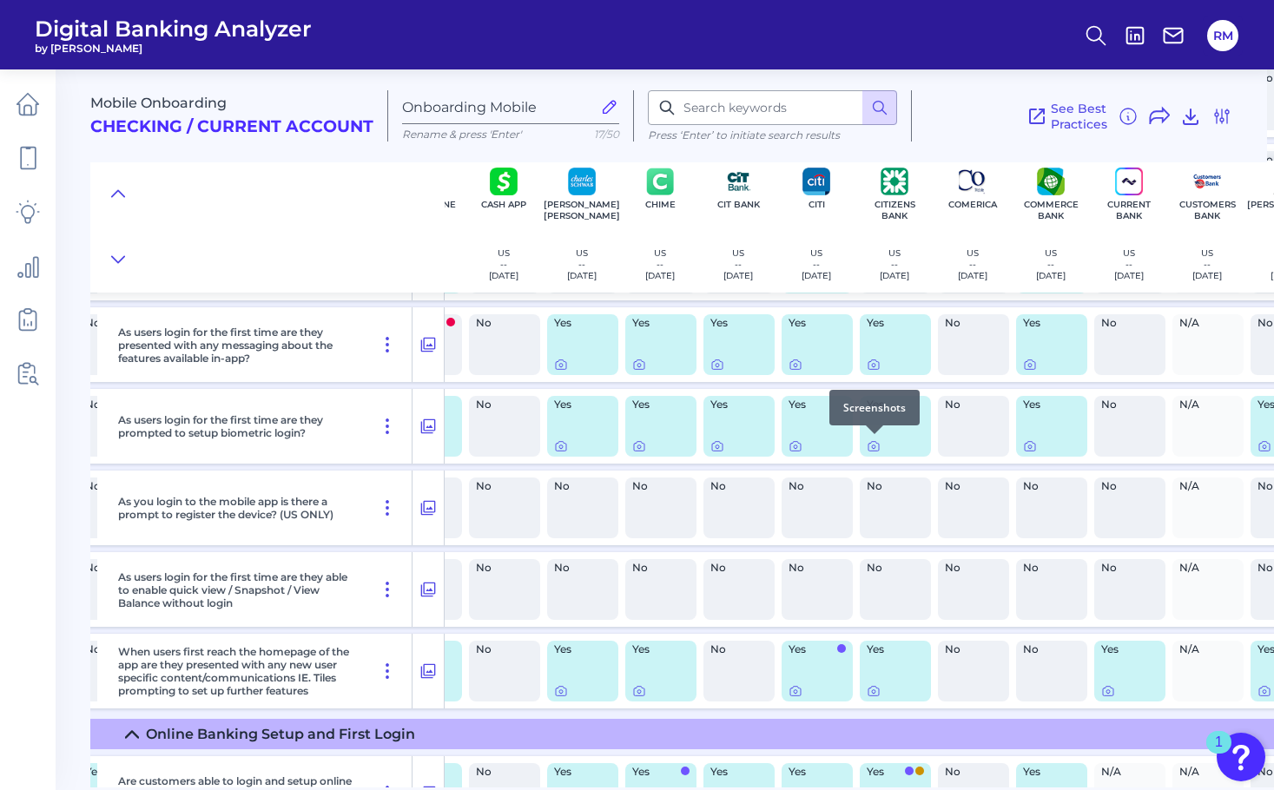
click at [874, 440] on div at bounding box center [874, 434] width 17 height 17
click at [875, 366] on icon at bounding box center [874, 365] width 14 height 14
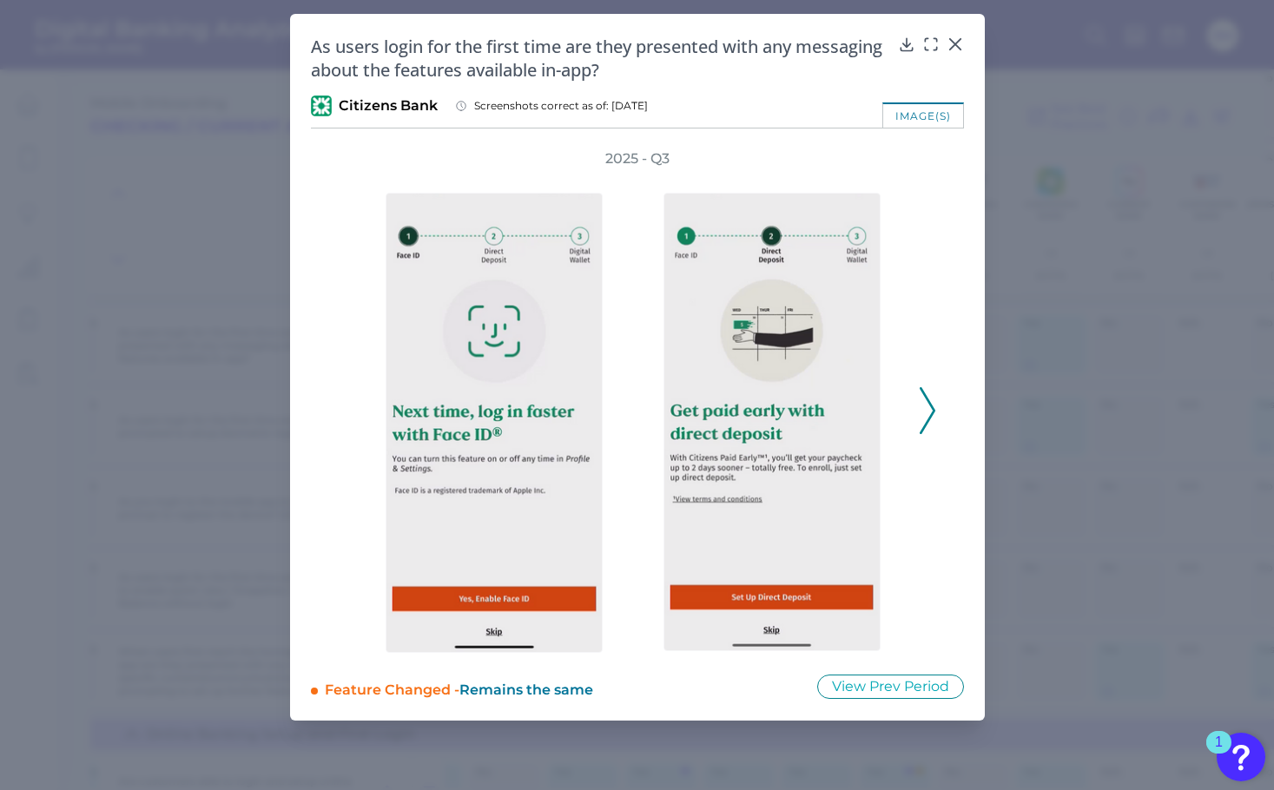
click at [934, 409] on polyline at bounding box center [927, 410] width 13 height 44
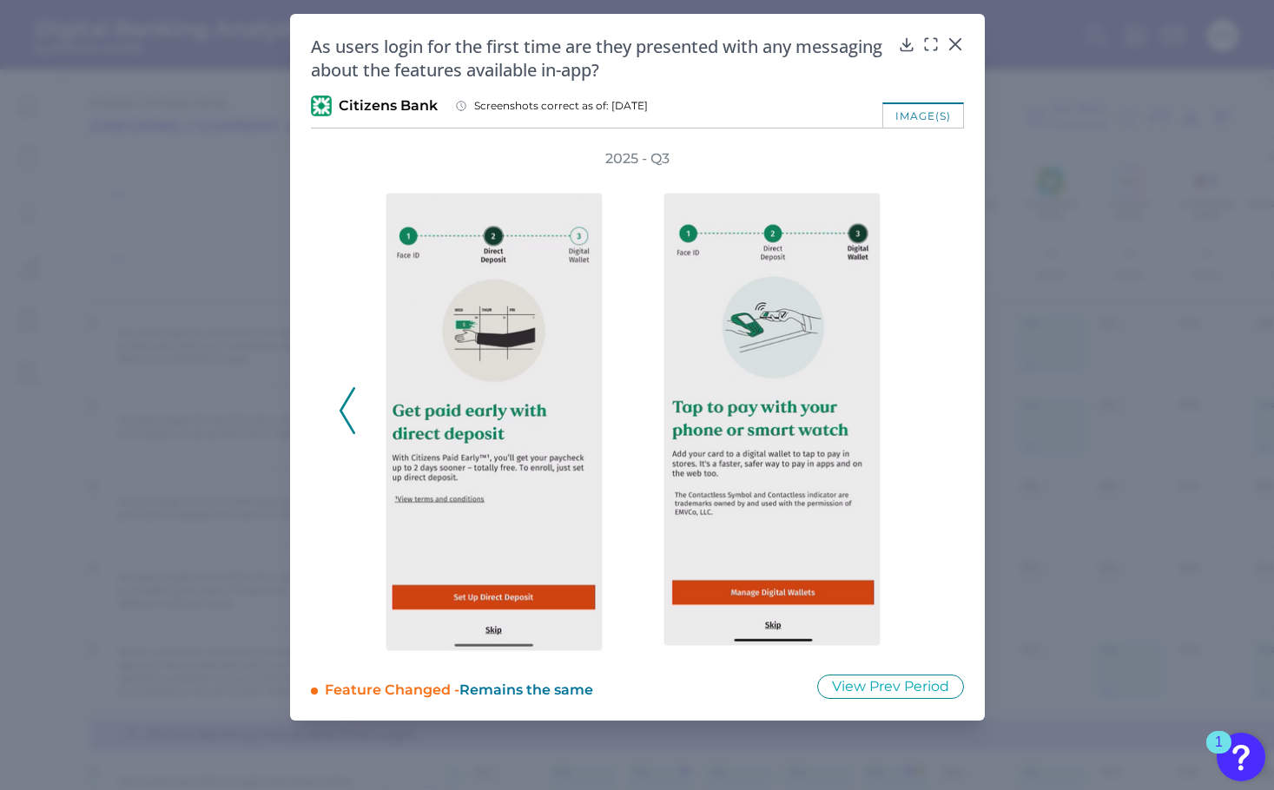
click at [934, 409] on div "2025 - Q3" at bounding box center [638, 401] width 598 height 504
click at [345, 420] on polyline at bounding box center [347, 410] width 13 height 44
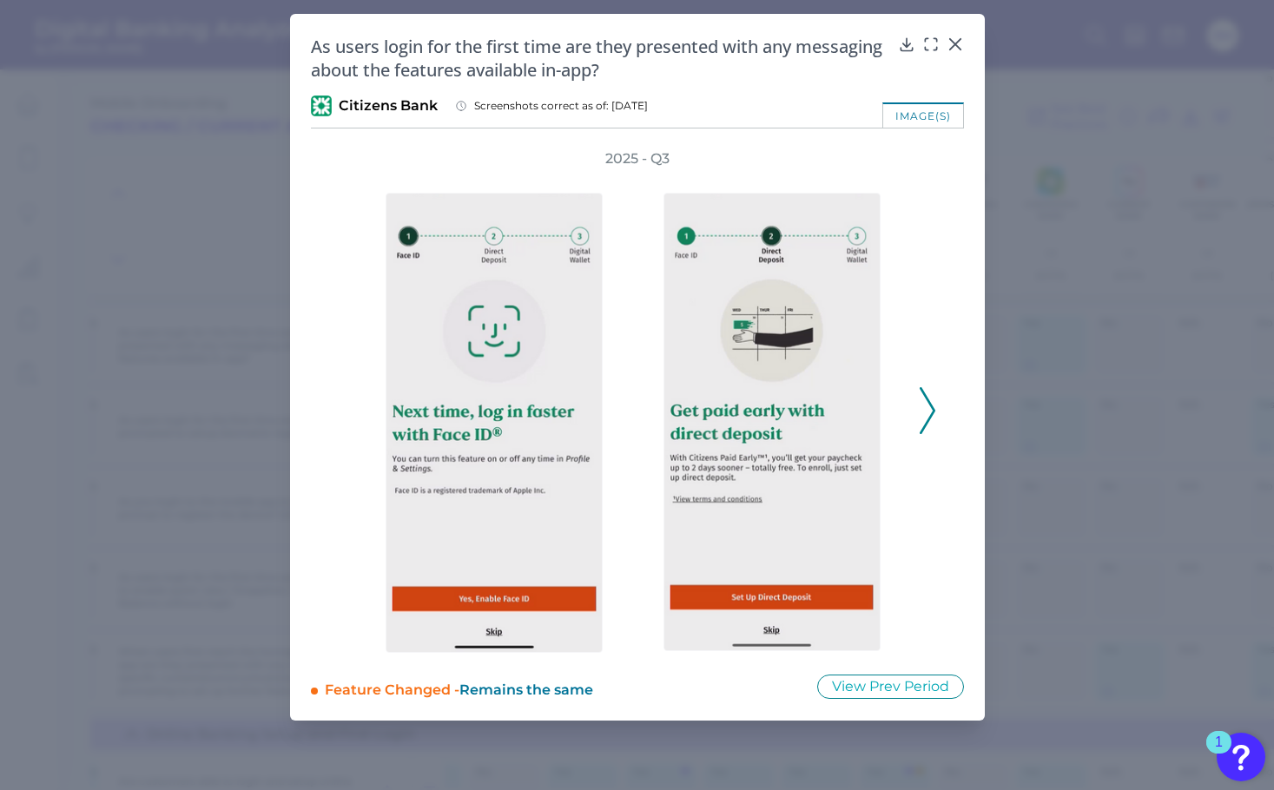
click at [930, 411] on icon at bounding box center [928, 410] width 16 height 47
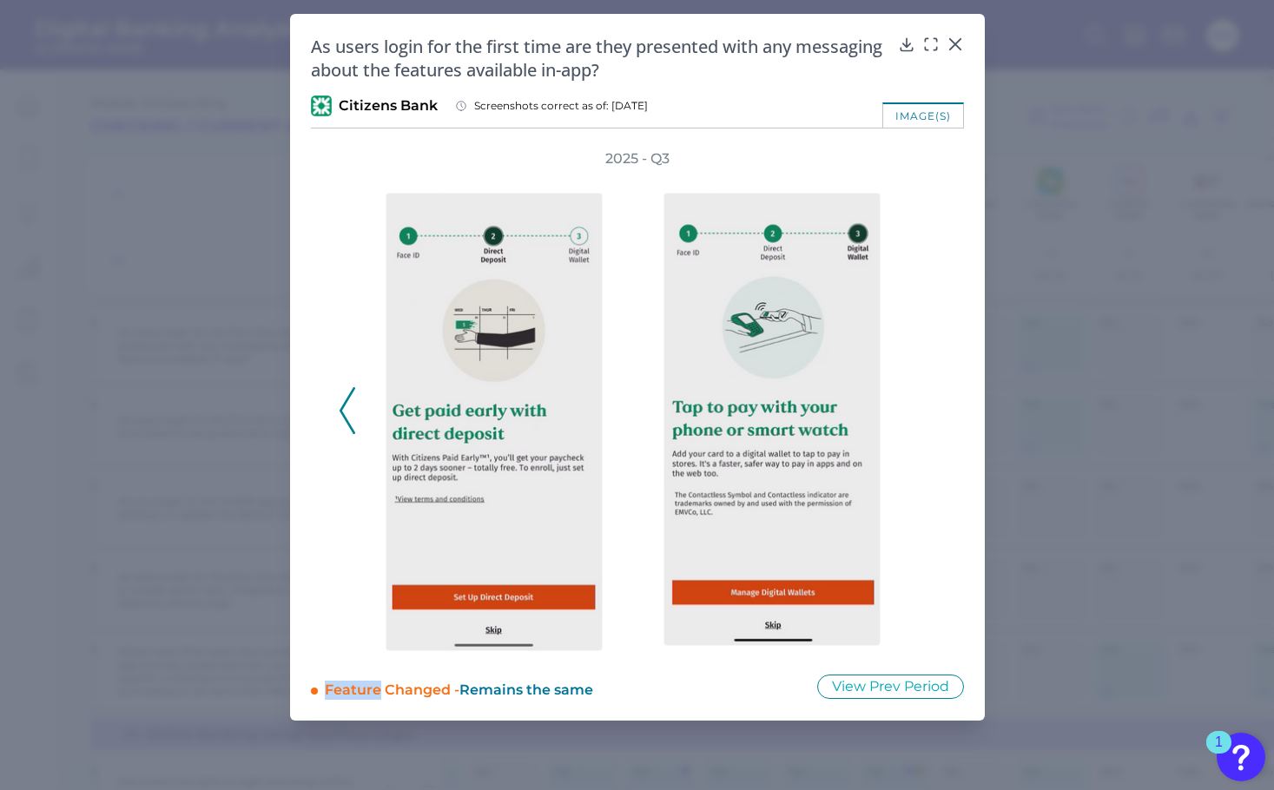
click at [930, 411] on div "2025 - Q3" at bounding box center [638, 401] width 598 height 504
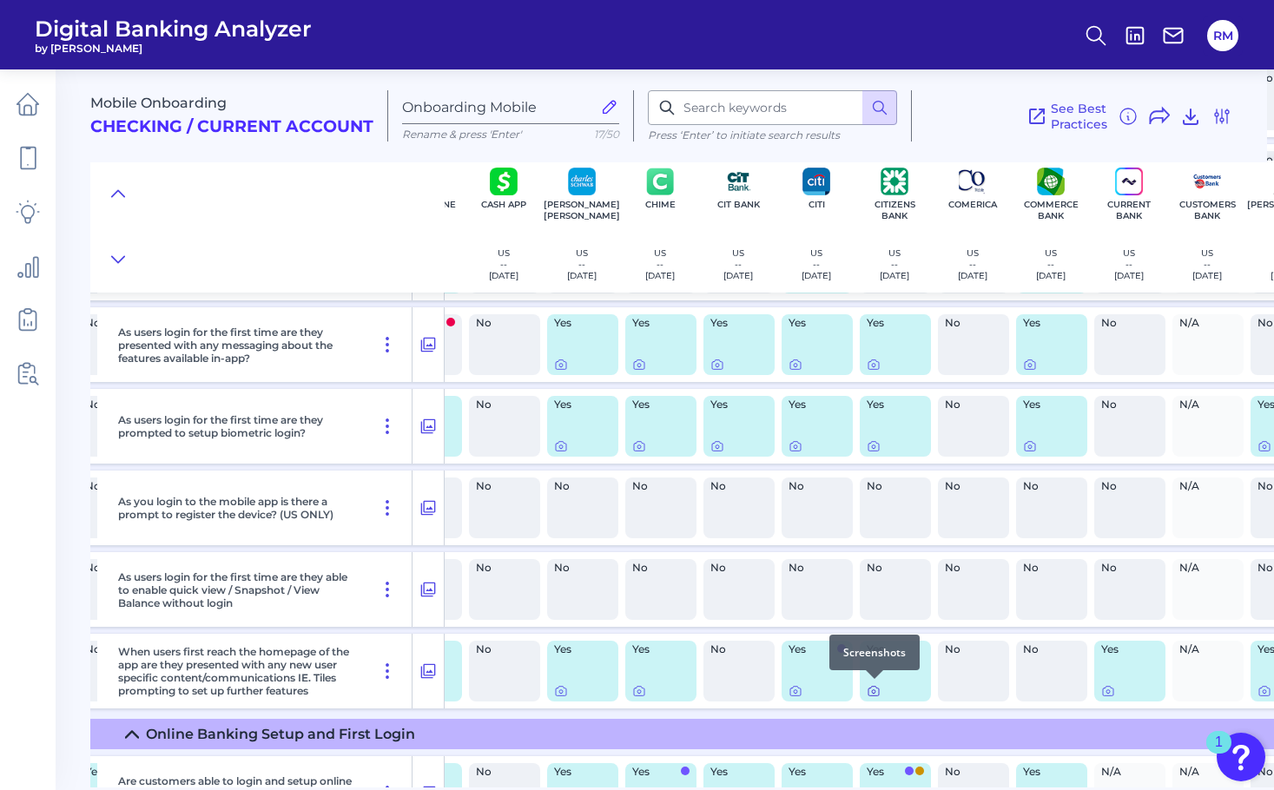
click at [875, 692] on icon at bounding box center [874, 691] width 14 height 14
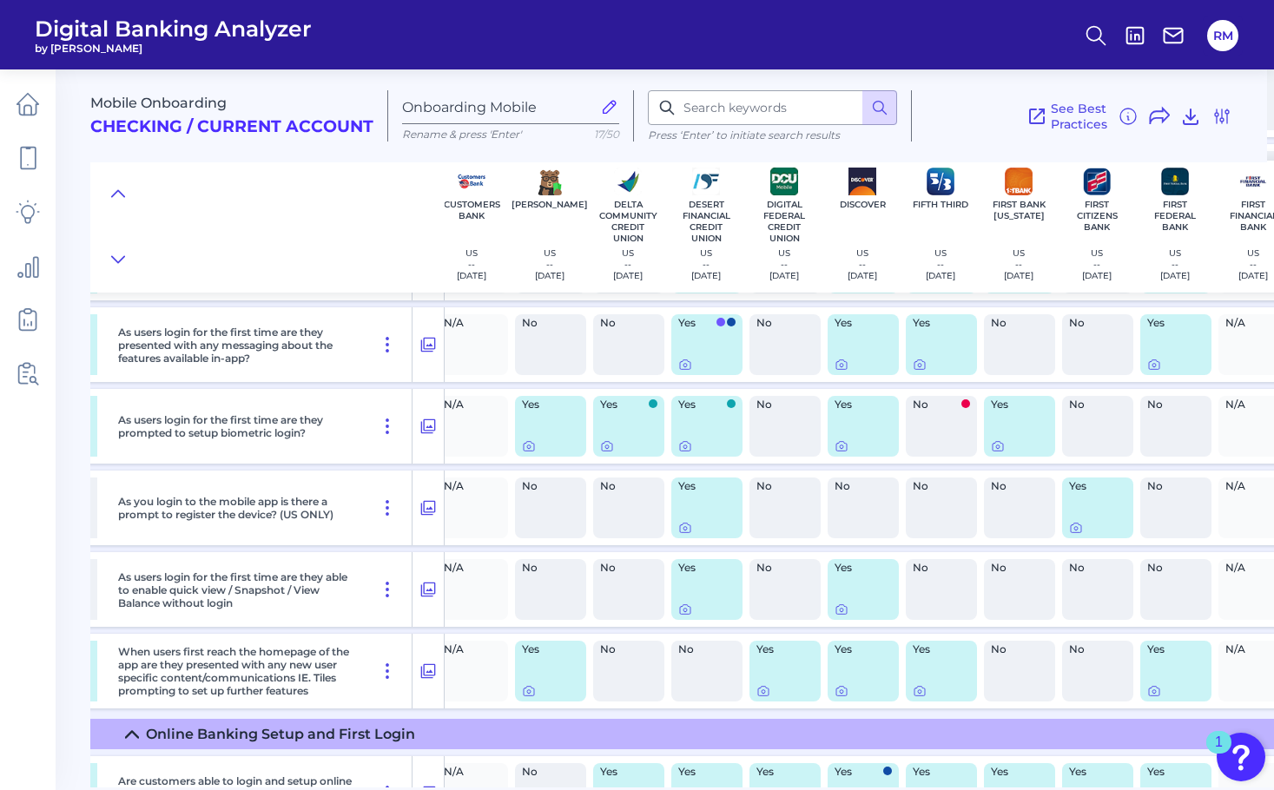
scroll to position [1018, 2086]
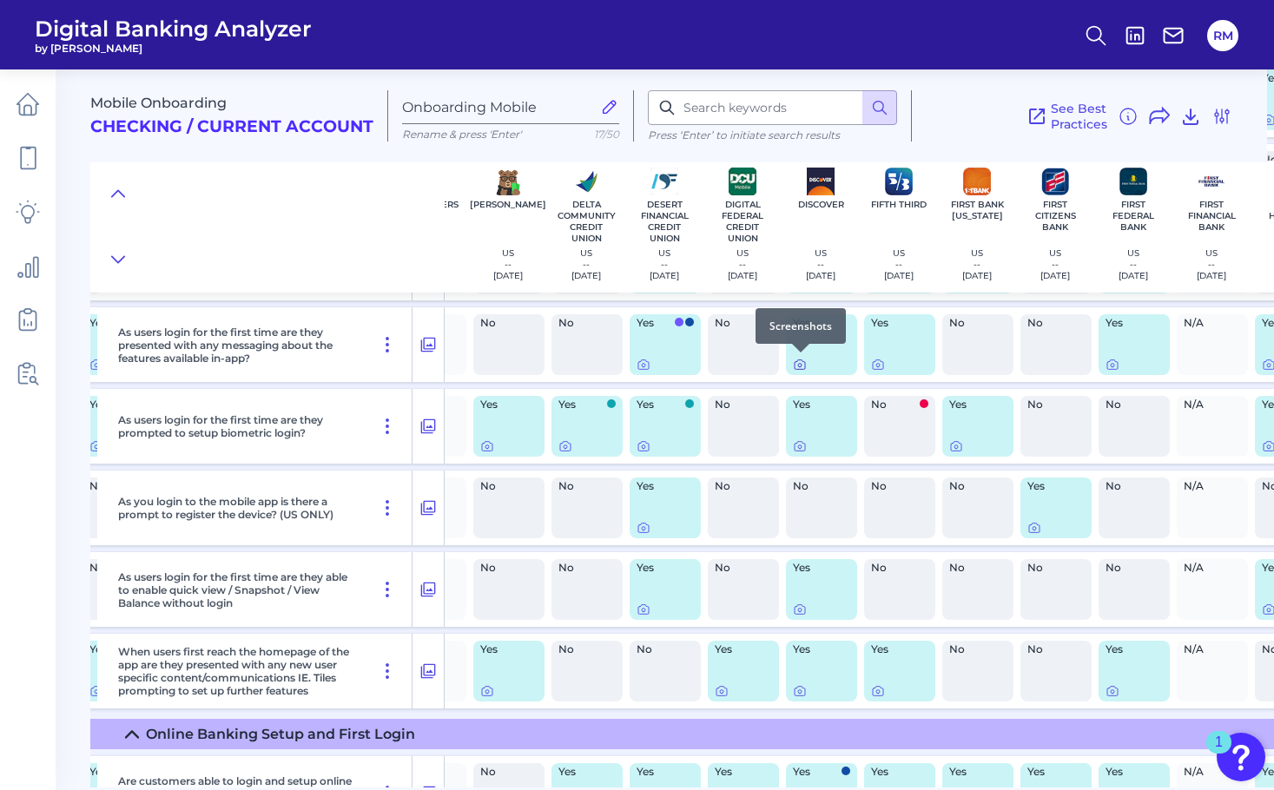
click at [799, 362] on icon at bounding box center [800, 365] width 14 height 14
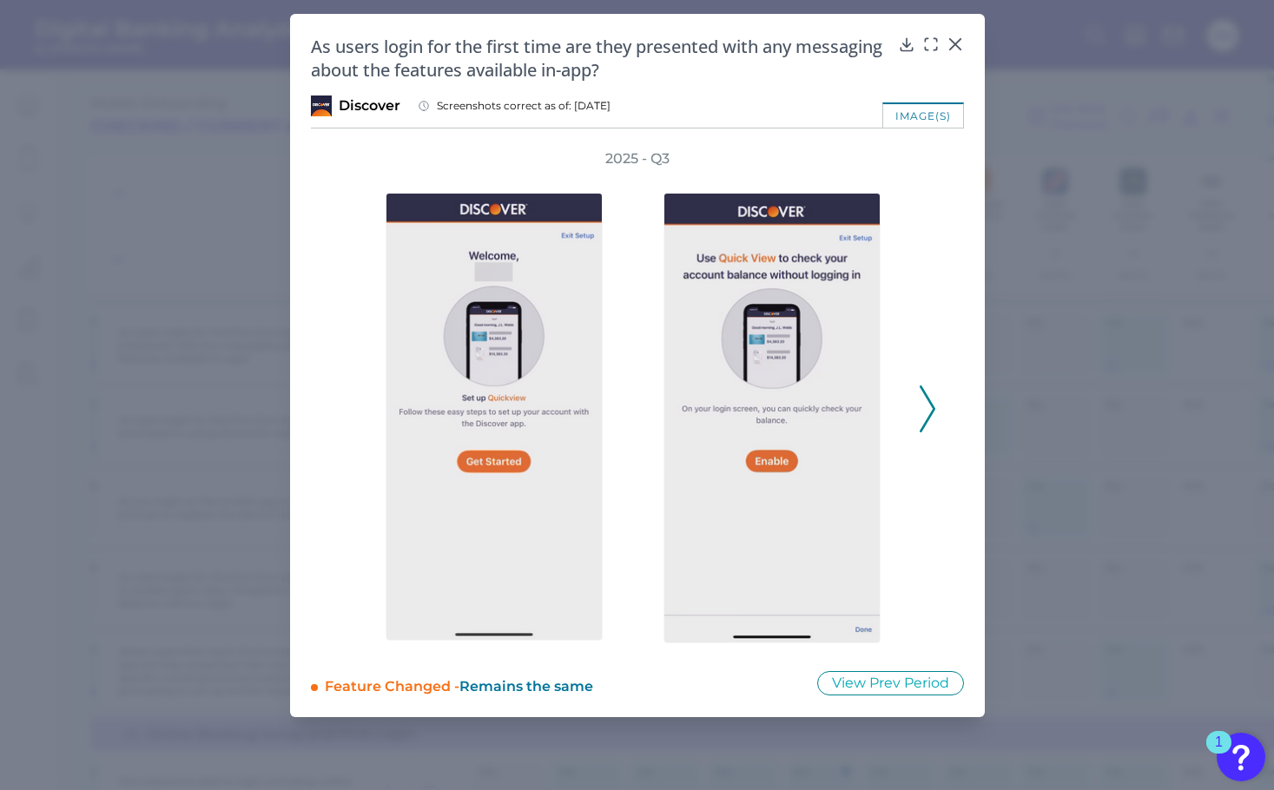
click at [933, 413] on icon at bounding box center [928, 409] width 16 height 47
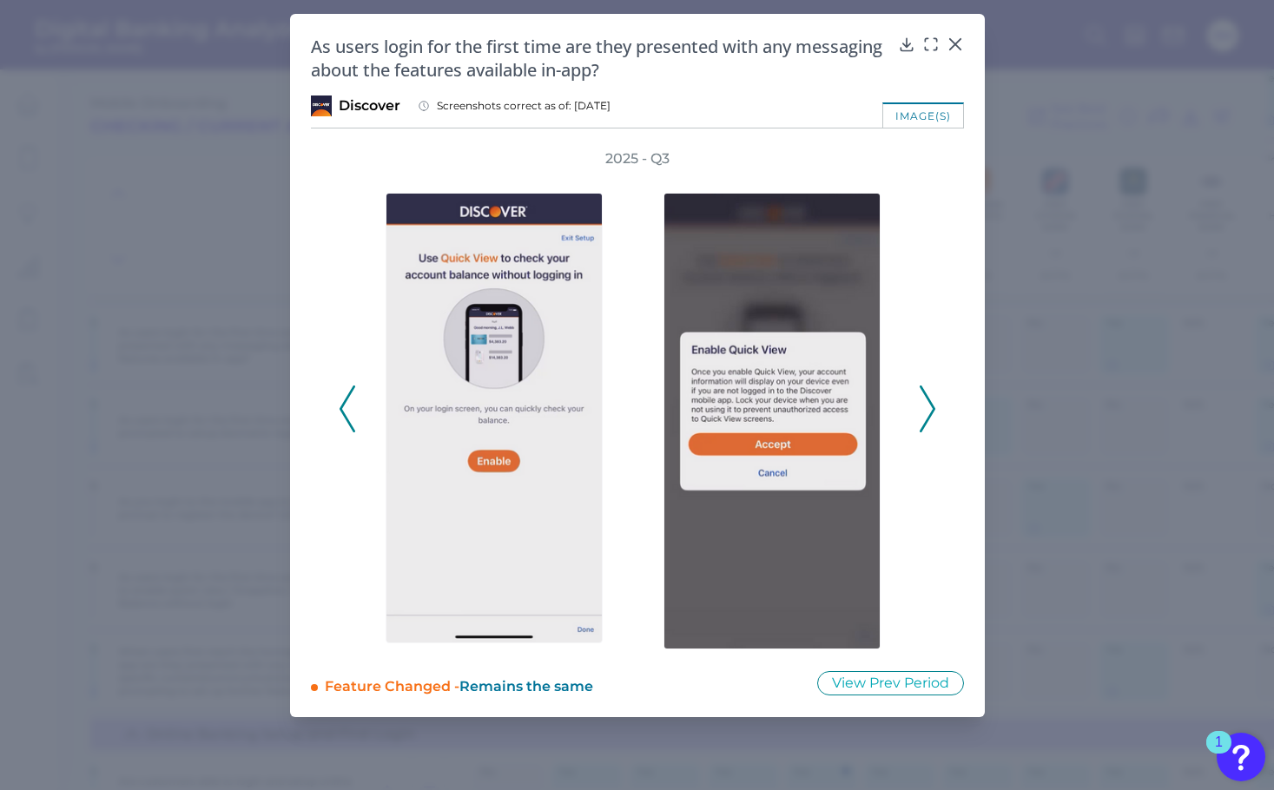
click at [933, 412] on icon at bounding box center [928, 409] width 16 height 47
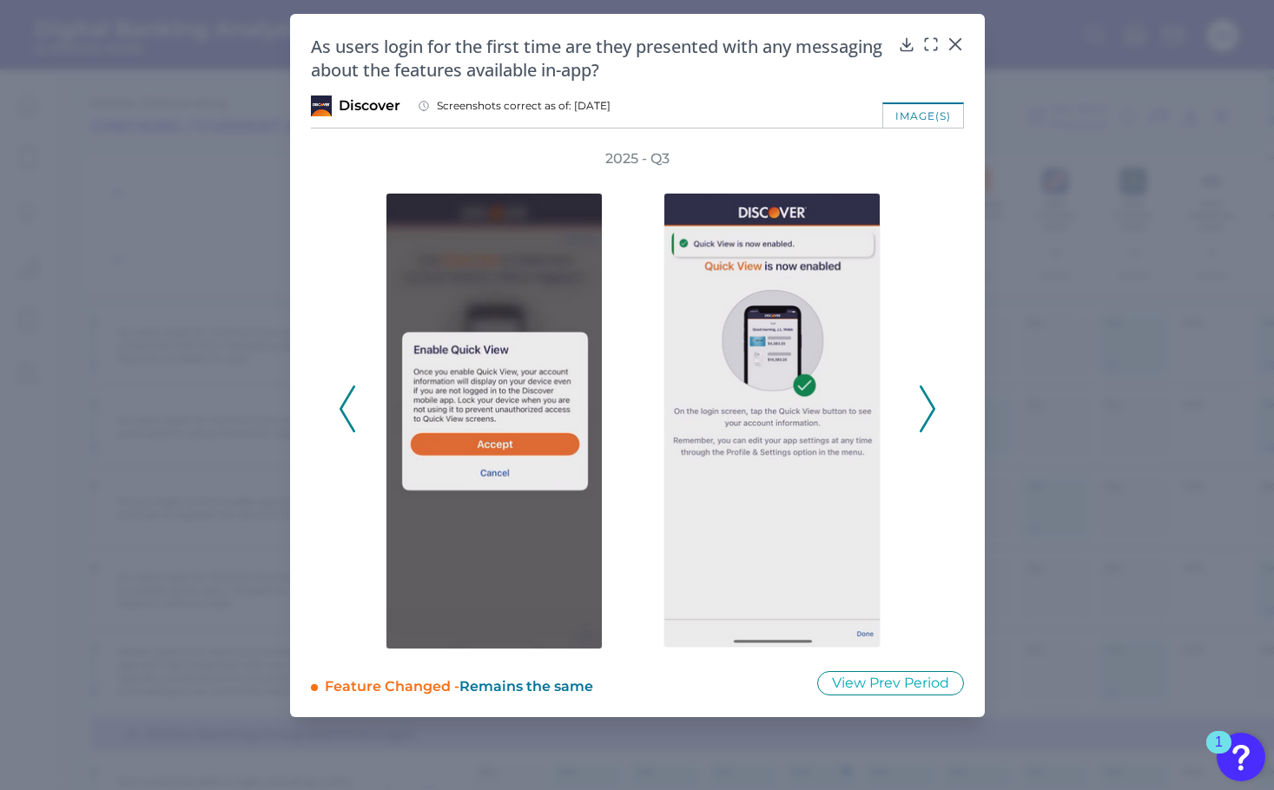
click at [933, 412] on icon at bounding box center [928, 409] width 16 height 47
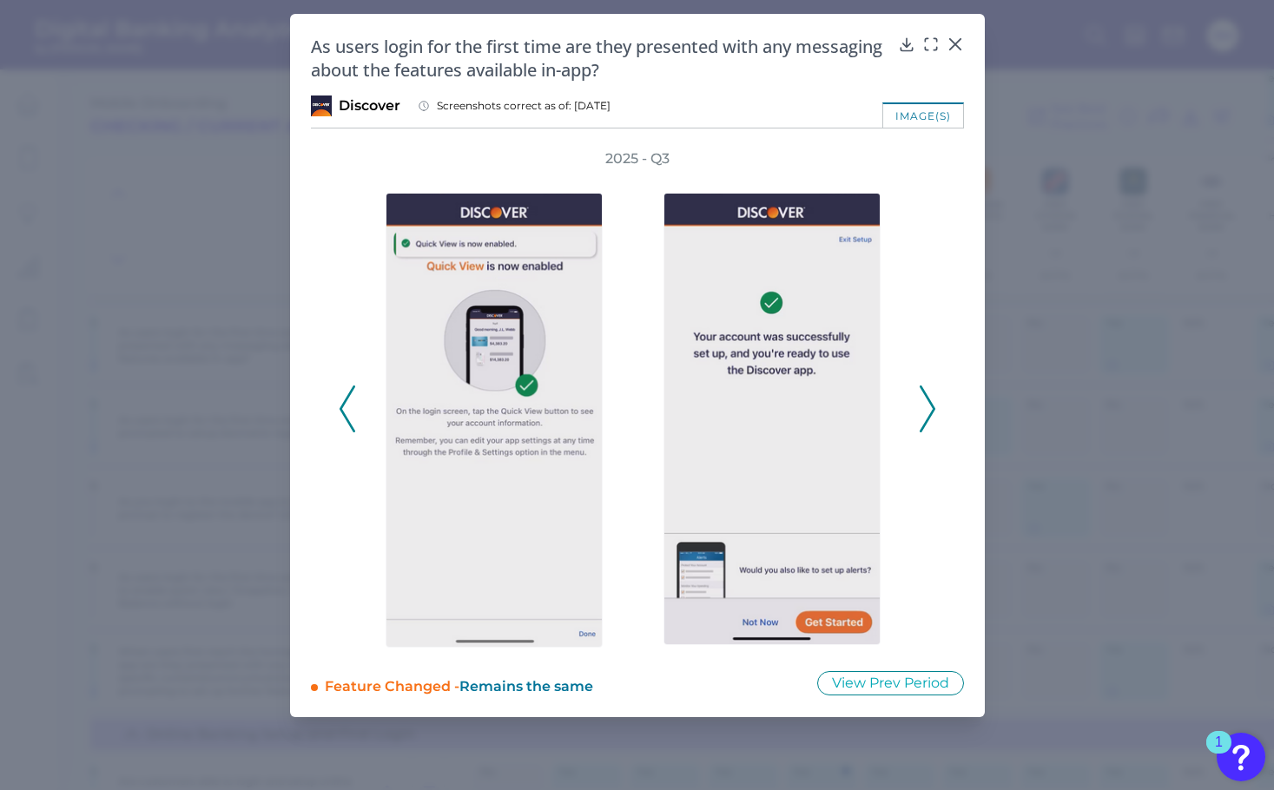
click at [932, 411] on polyline at bounding box center [927, 409] width 13 height 44
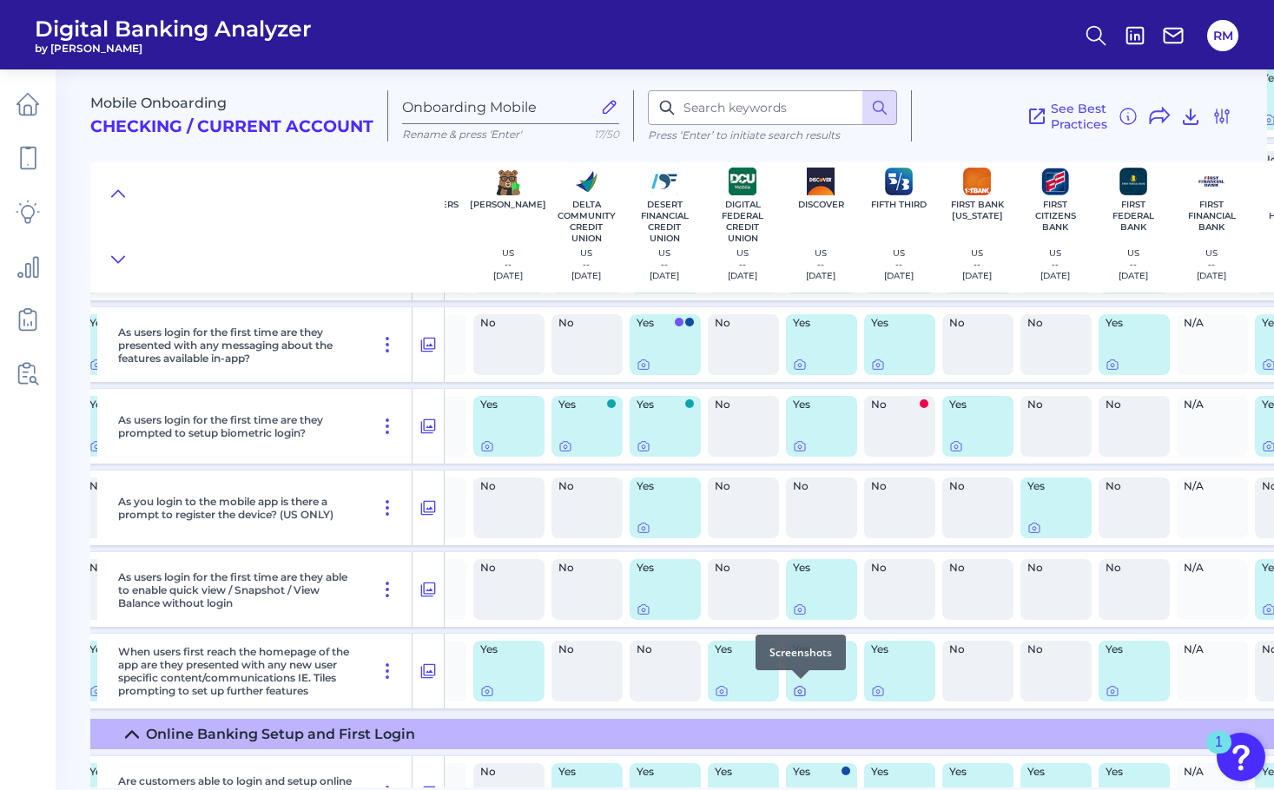
click at [803, 691] on icon at bounding box center [800, 691] width 14 height 14
click at [800, 366] on icon at bounding box center [800, 365] width 14 height 14
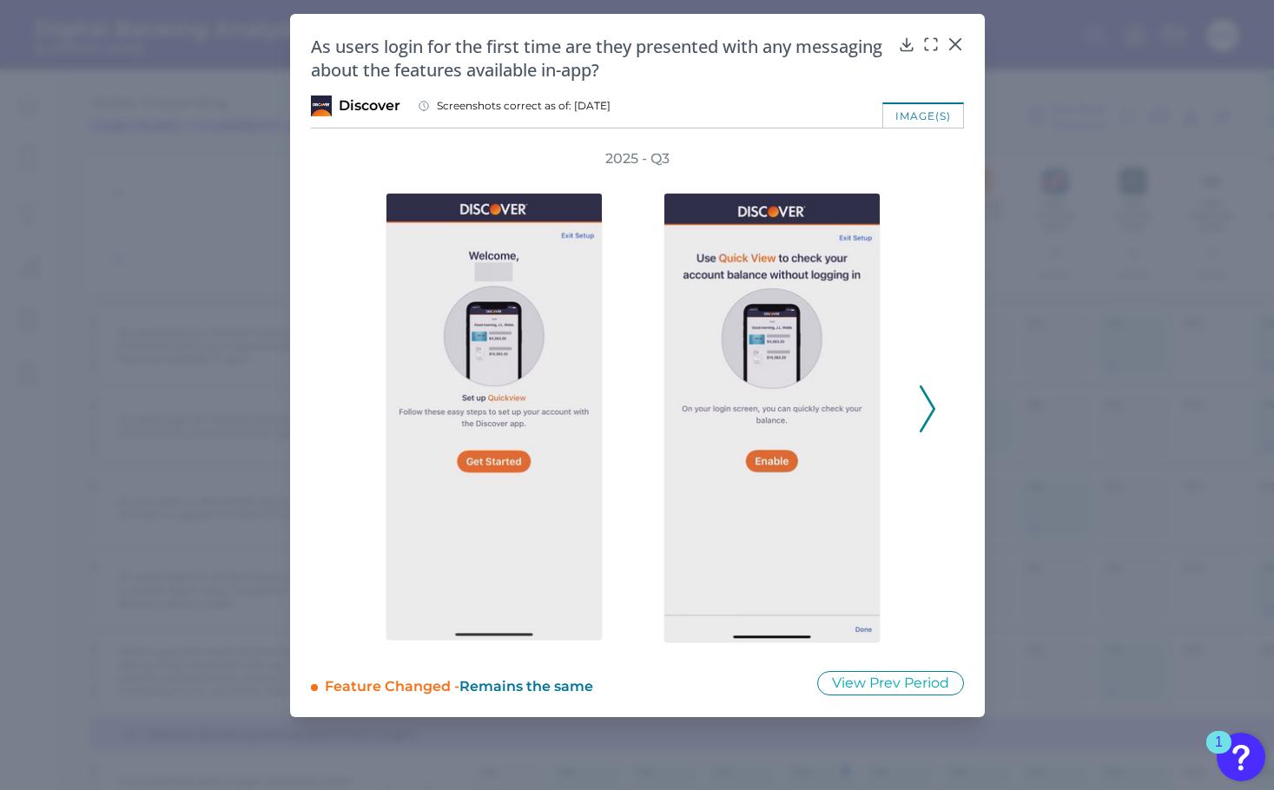
click at [930, 398] on icon at bounding box center [928, 409] width 16 height 47
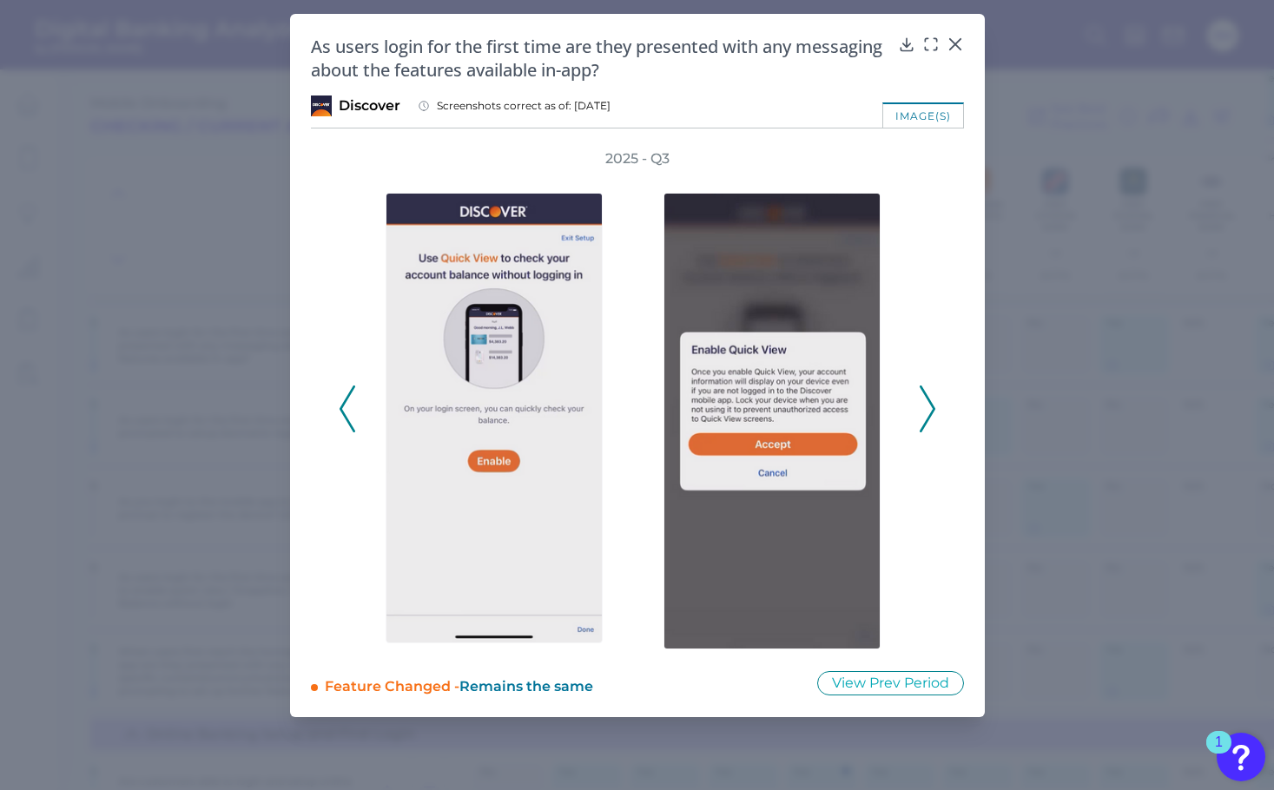
click at [930, 398] on icon at bounding box center [928, 409] width 16 height 47
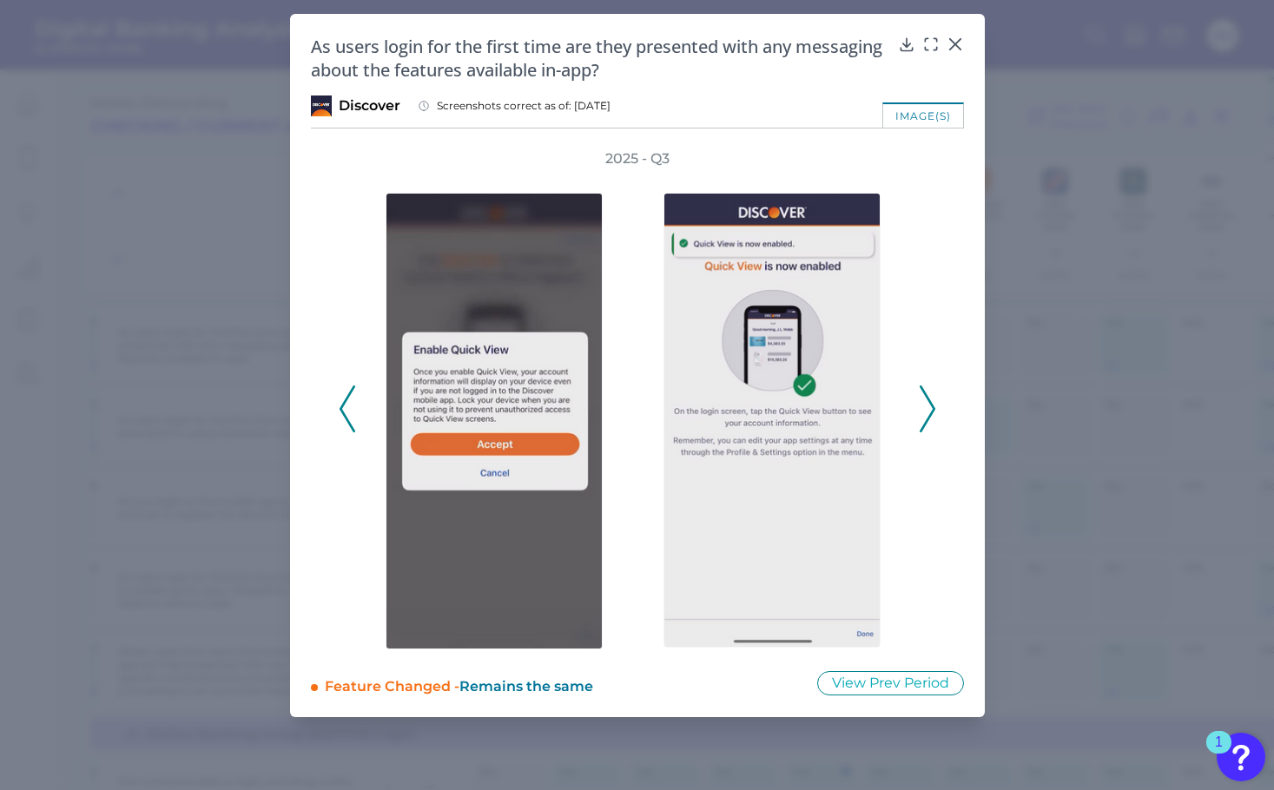
click at [926, 414] on icon at bounding box center [928, 409] width 16 height 47
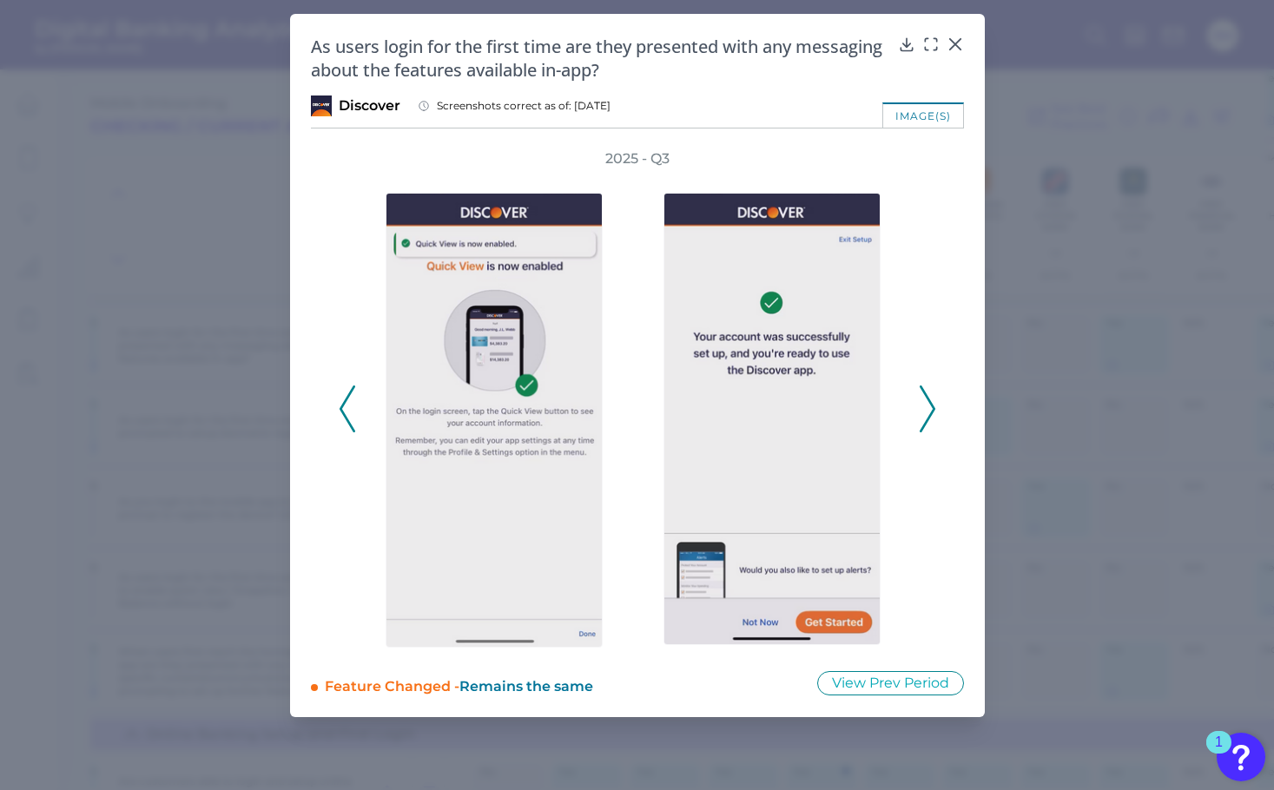
click at [929, 414] on polyline at bounding box center [927, 409] width 13 height 44
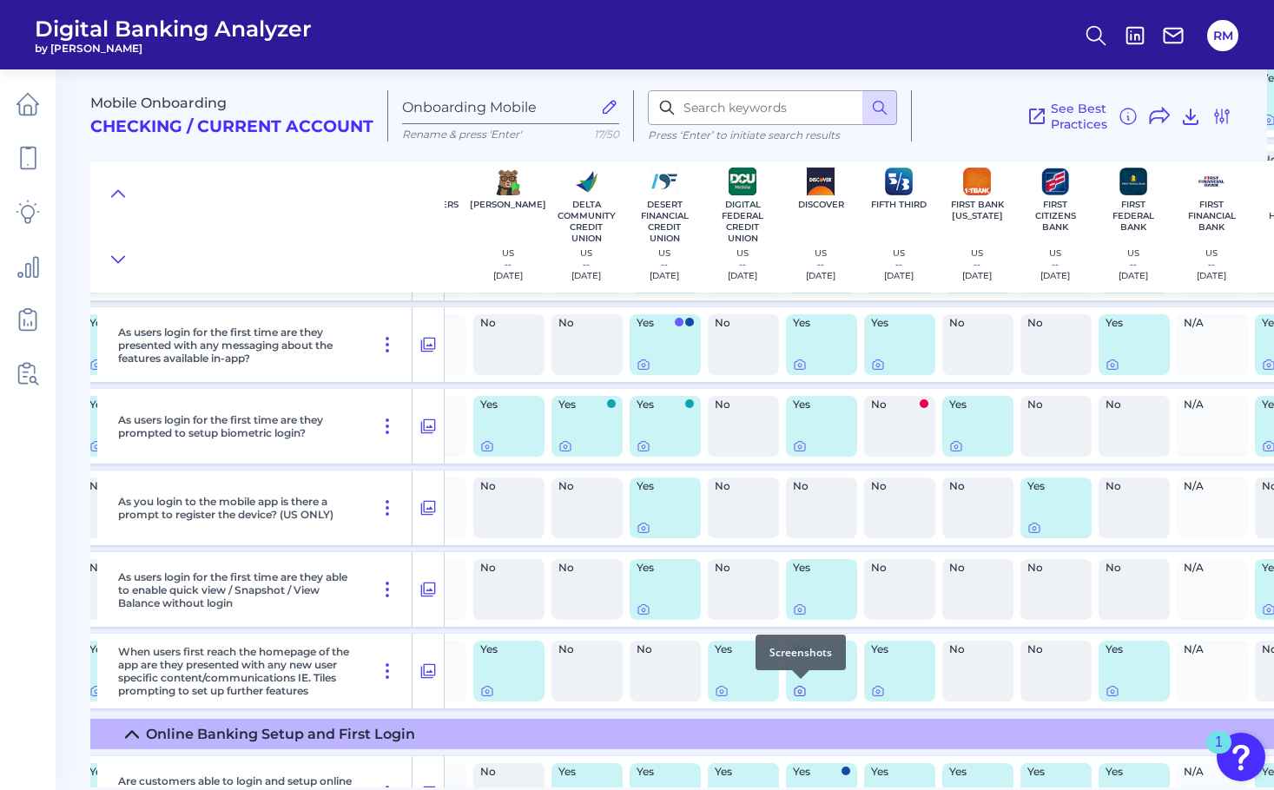
click at [799, 687] on div at bounding box center [800, 679] width 17 height 17
click at [801, 691] on icon at bounding box center [799, 692] width 3 height 3
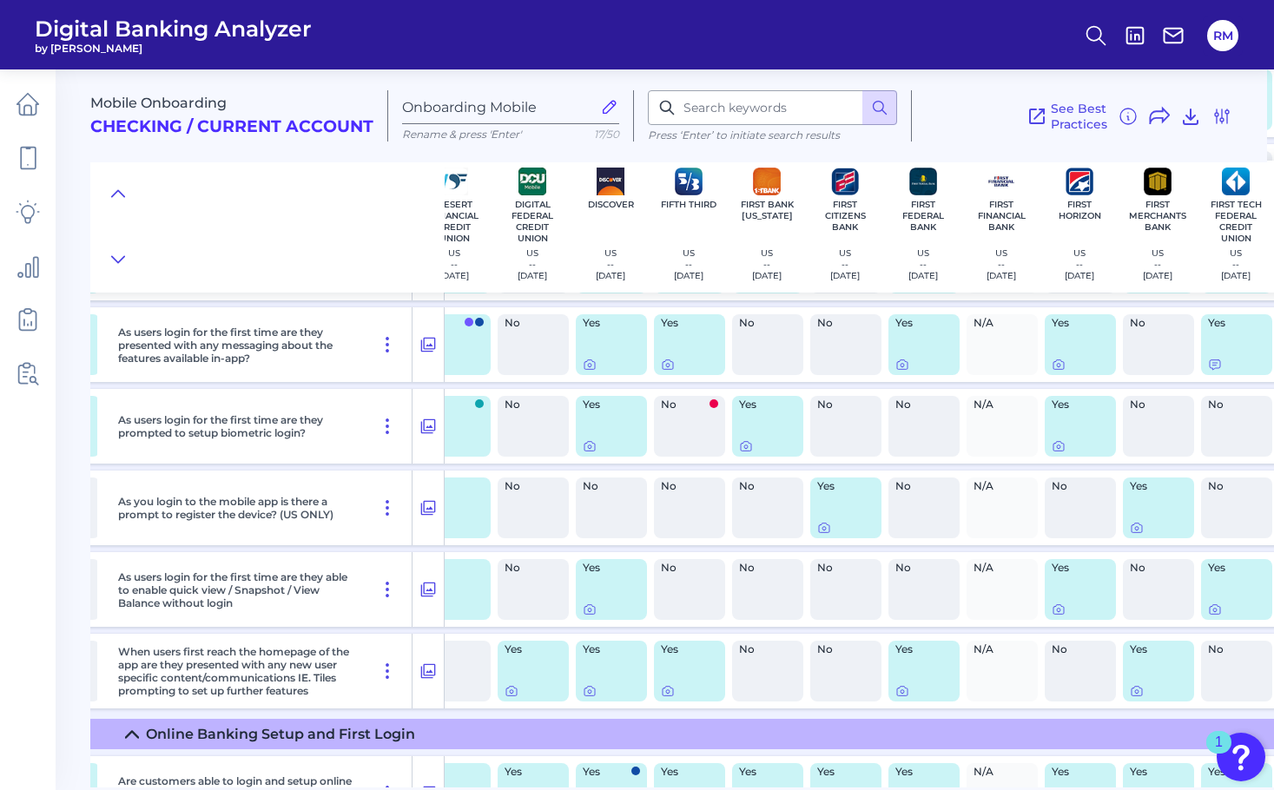
scroll to position [1018, 2299]
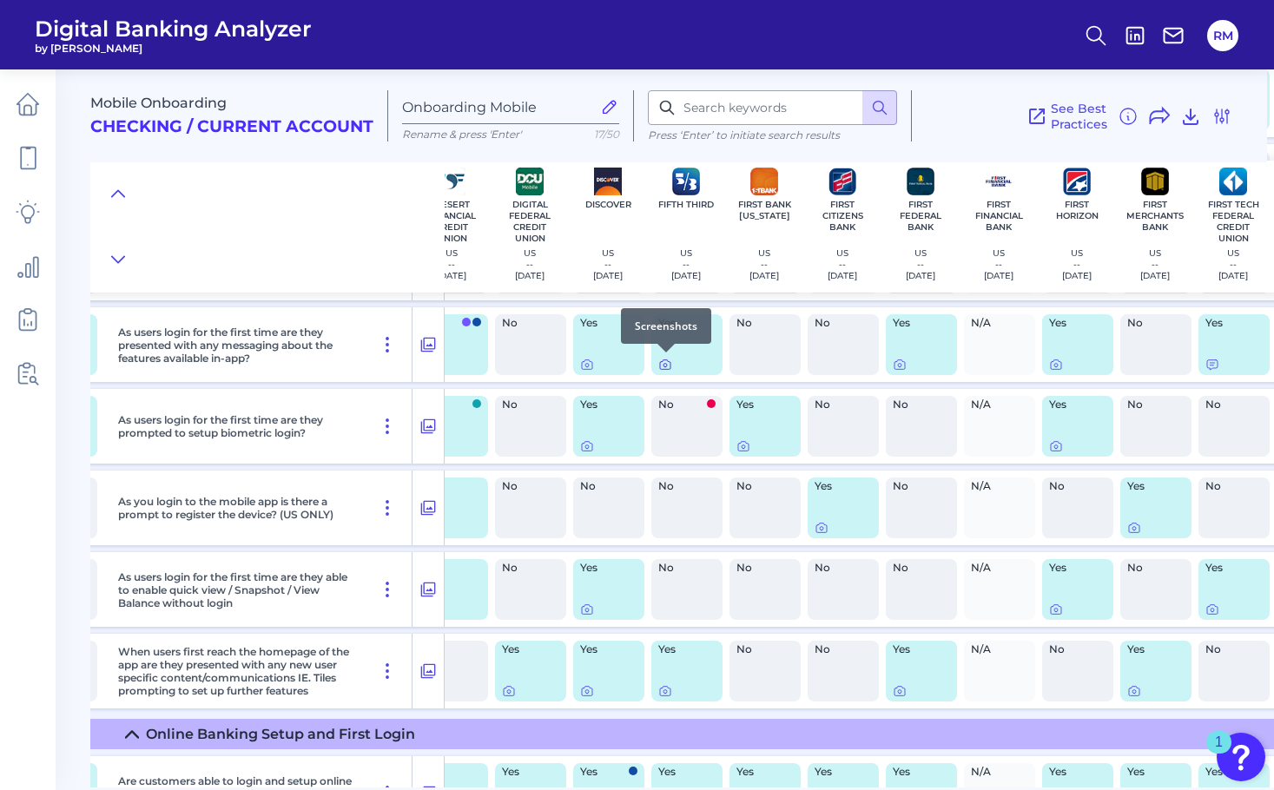
click at [665, 364] on icon at bounding box center [665, 365] width 14 height 14
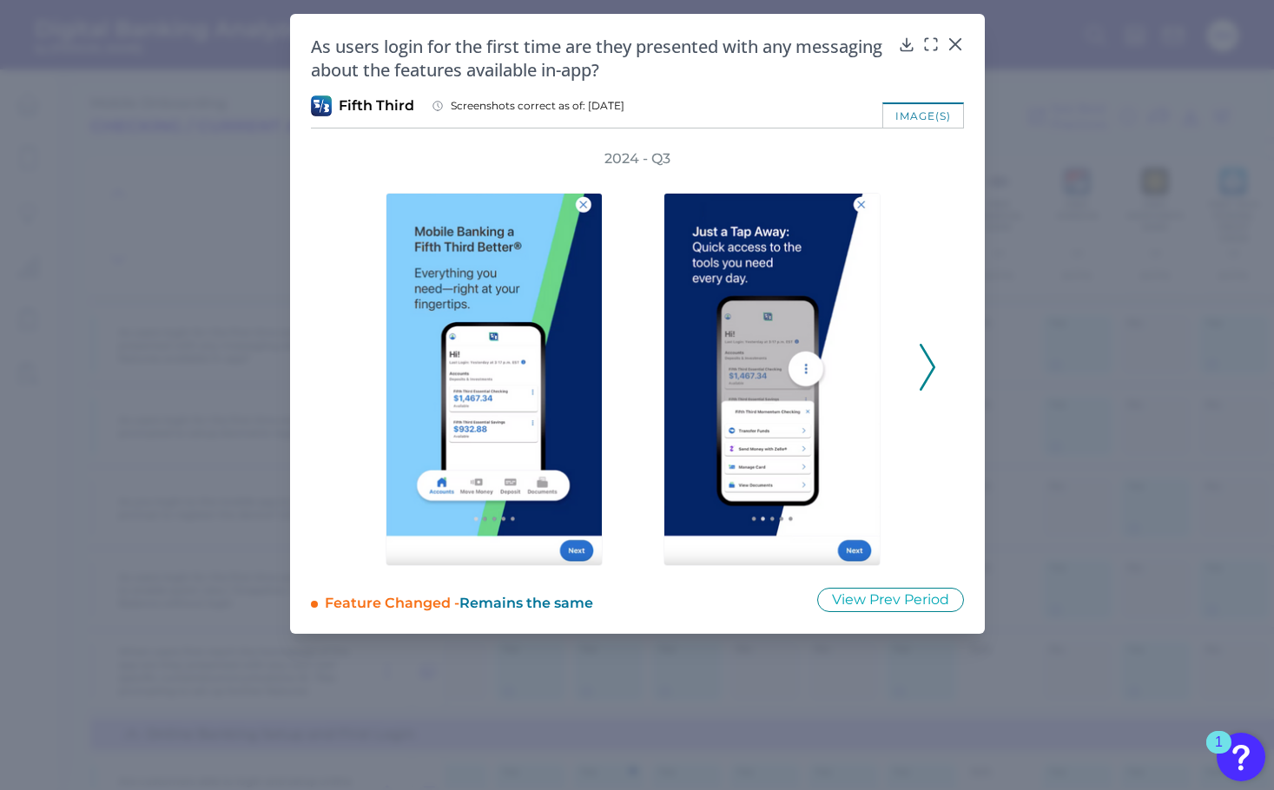
click at [929, 367] on icon at bounding box center [928, 367] width 16 height 47
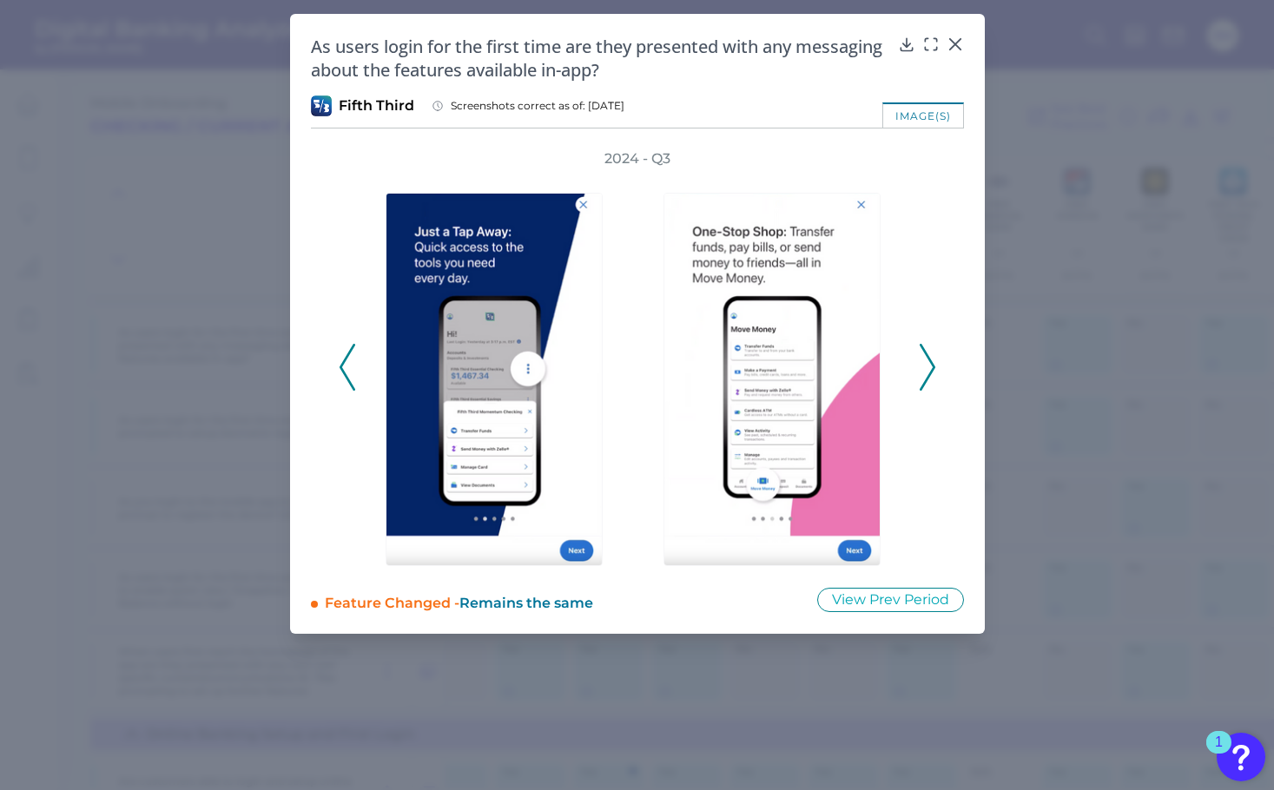
click at [929, 367] on icon at bounding box center [928, 367] width 16 height 47
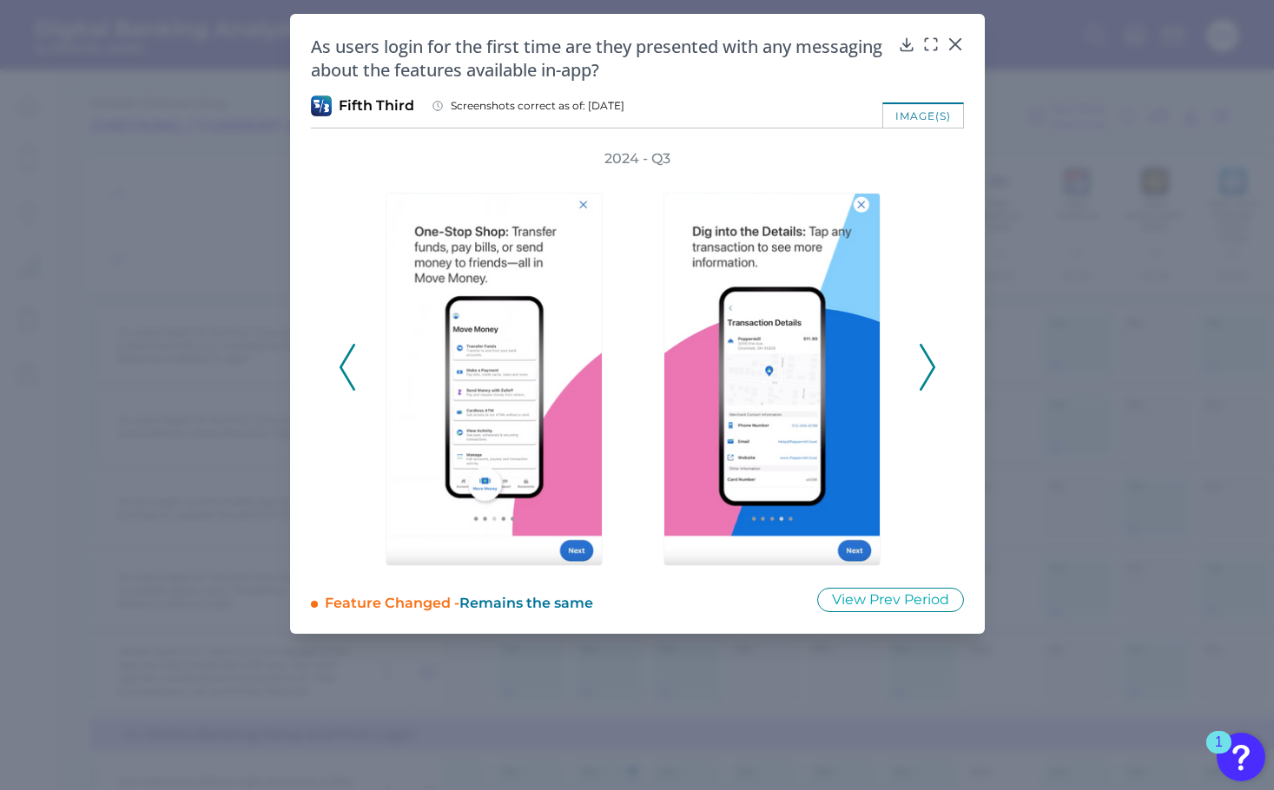
click at [929, 367] on icon at bounding box center [928, 367] width 16 height 47
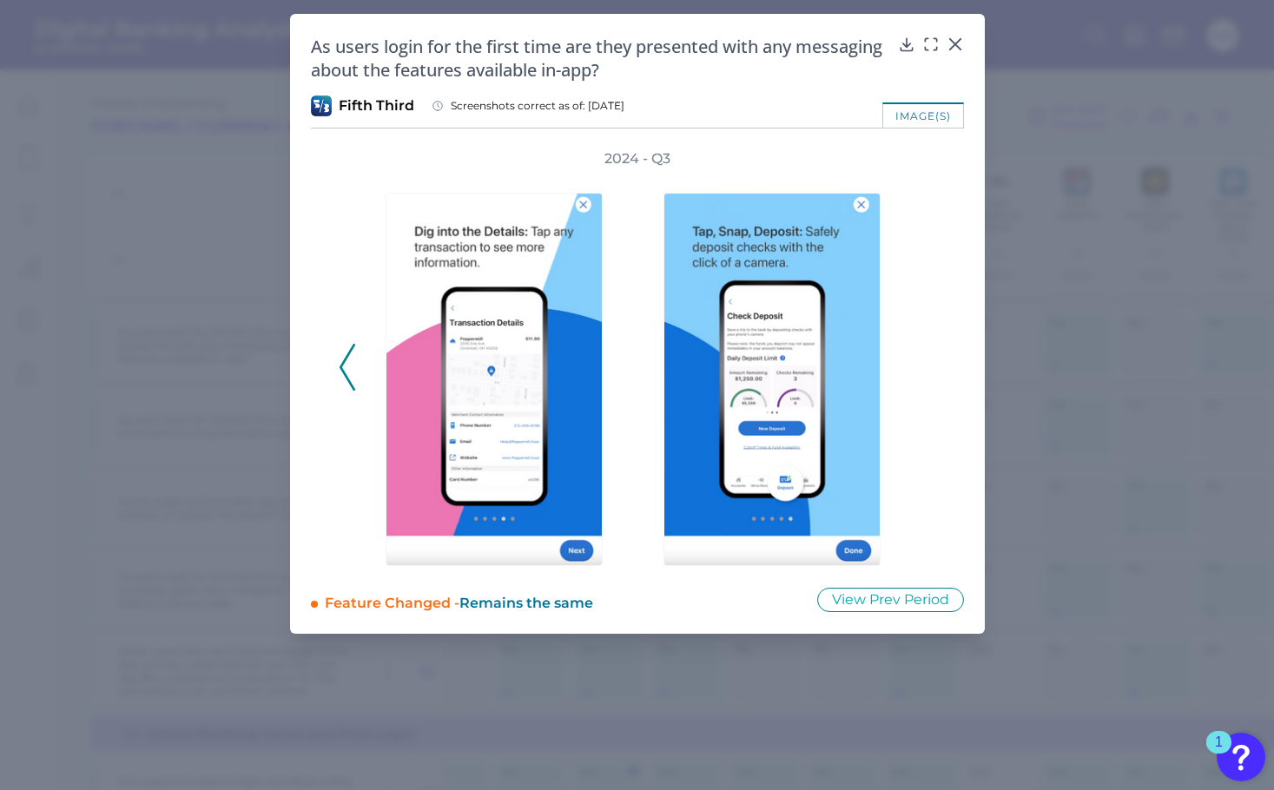
click at [929, 367] on div "2024 - Q3" at bounding box center [638, 357] width 598 height 417
click at [341, 374] on icon at bounding box center [348, 367] width 16 height 47
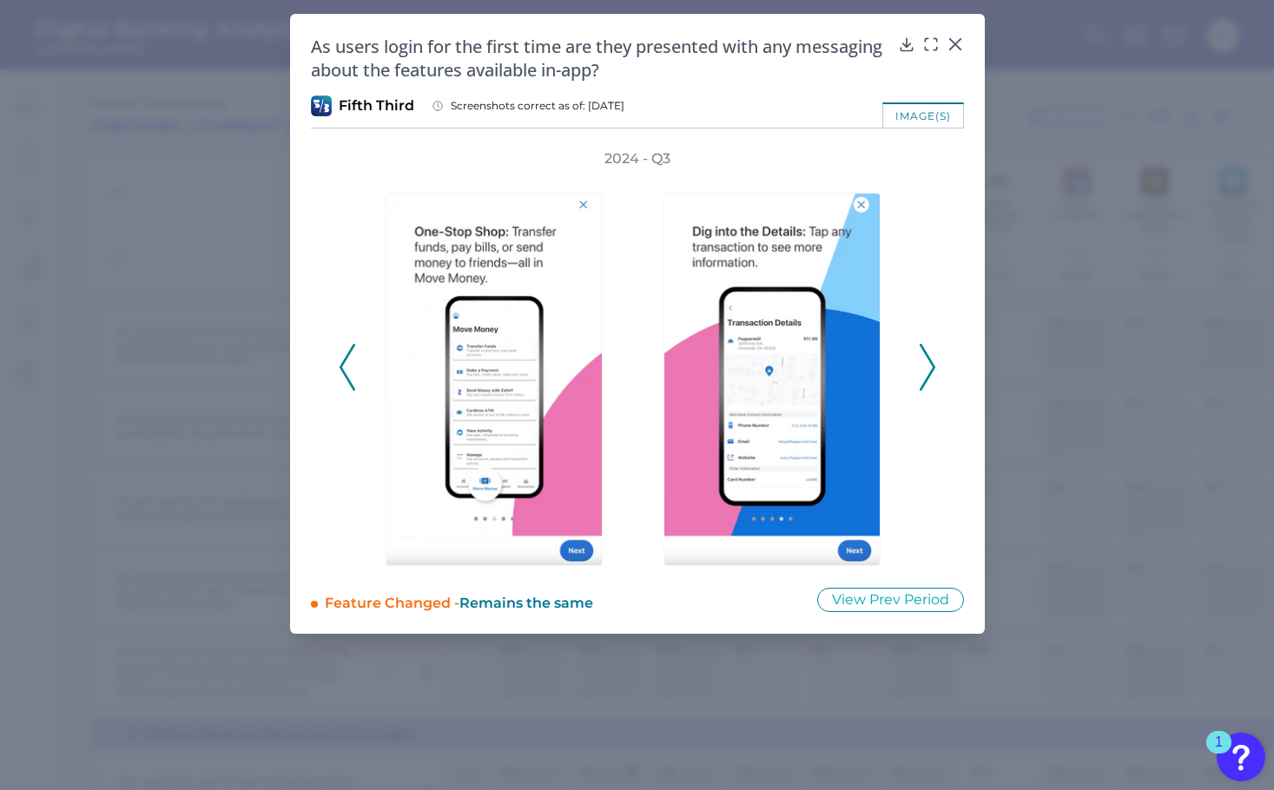
click at [341, 374] on icon at bounding box center [348, 367] width 16 height 47
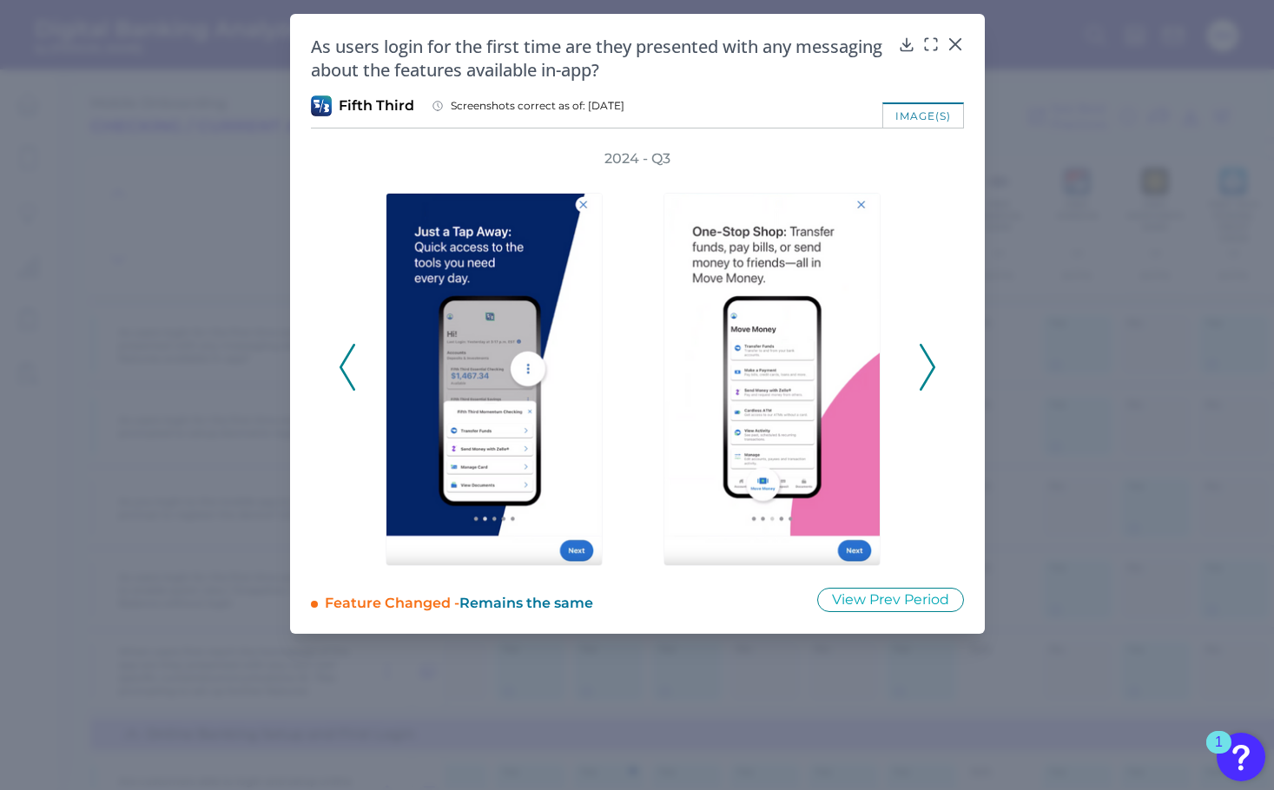
click at [341, 374] on icon at bounding box center [348, 367] width 16 height 47
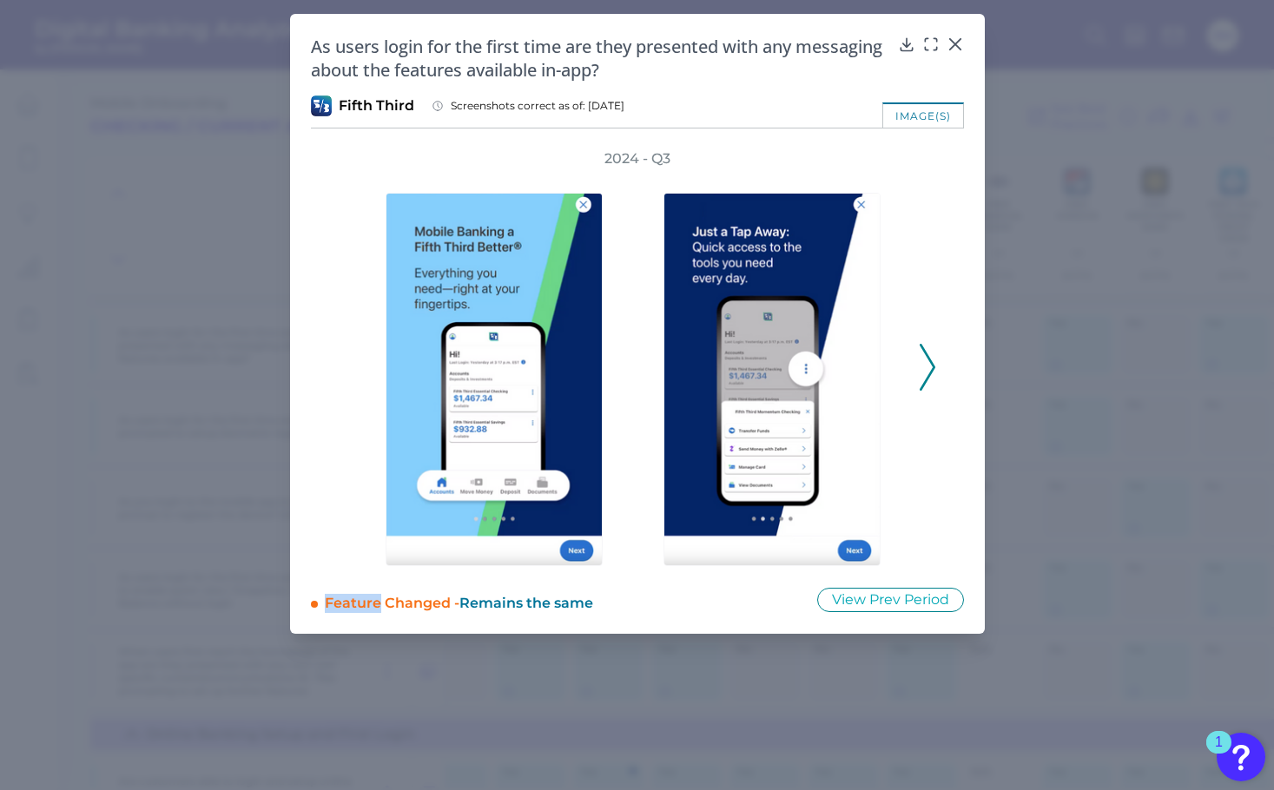
click at [341, 374] on div "2024 - Q3" at bounding box center [638, 357] width 598 height 417
click at [931, 375] on icon at bounding box center [928, 367] width 16 height 47
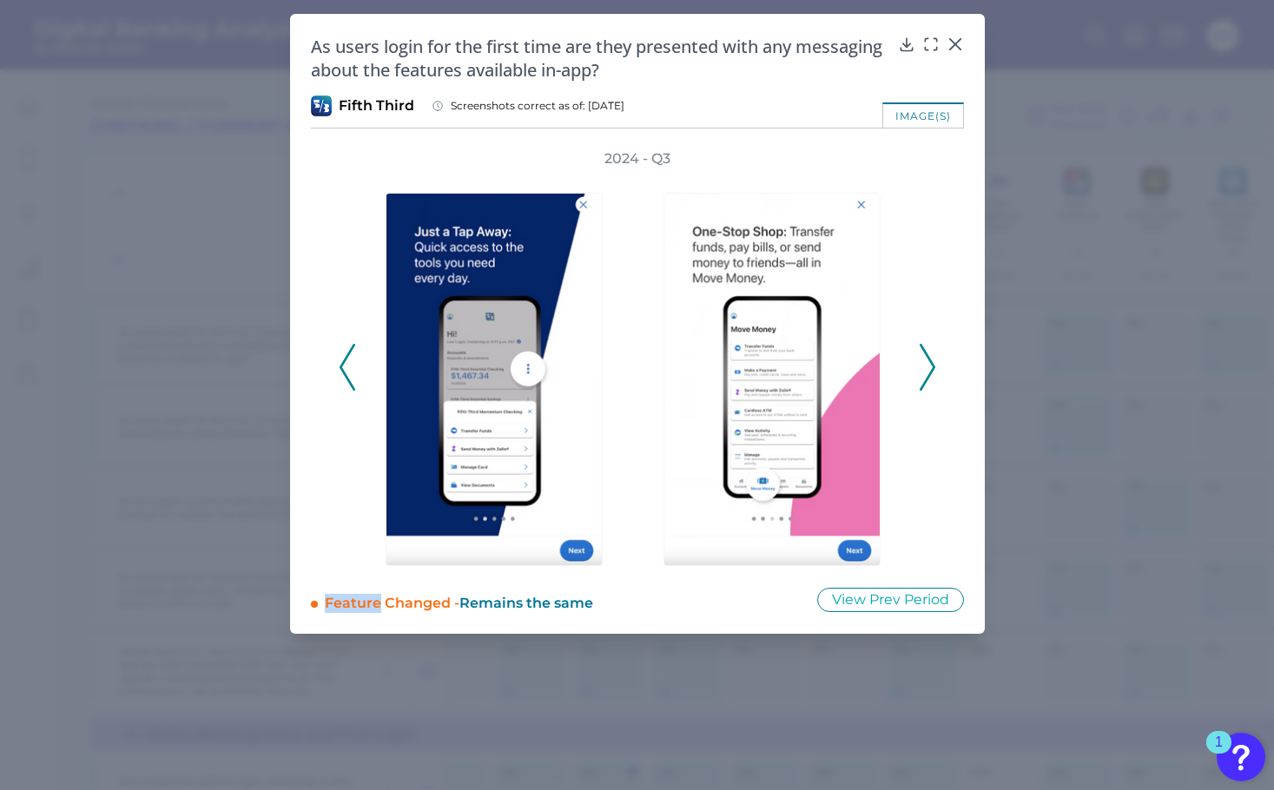
click at [931, 375] on icon at bounding box center [928, 367] width 16 height 47
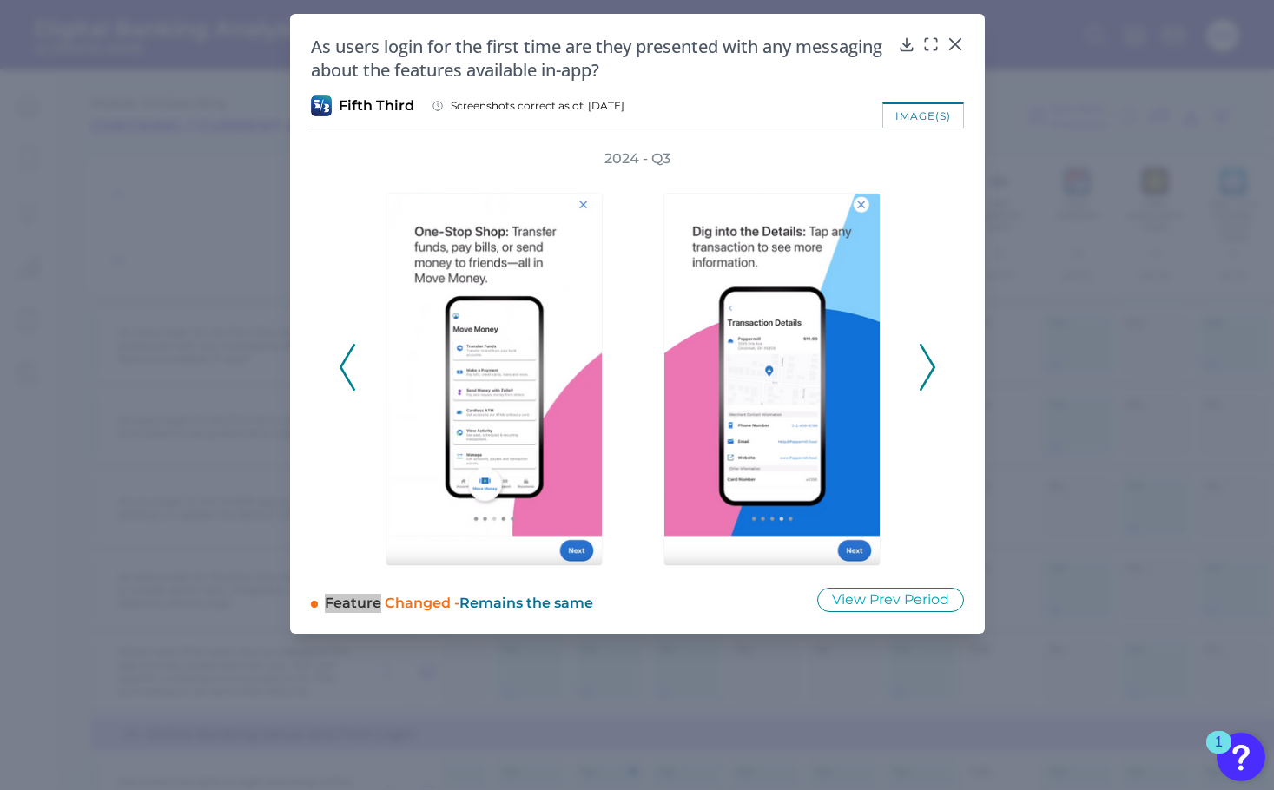
click at [932, 380] on icon at bounding box center [928, 367] width 16 height 47
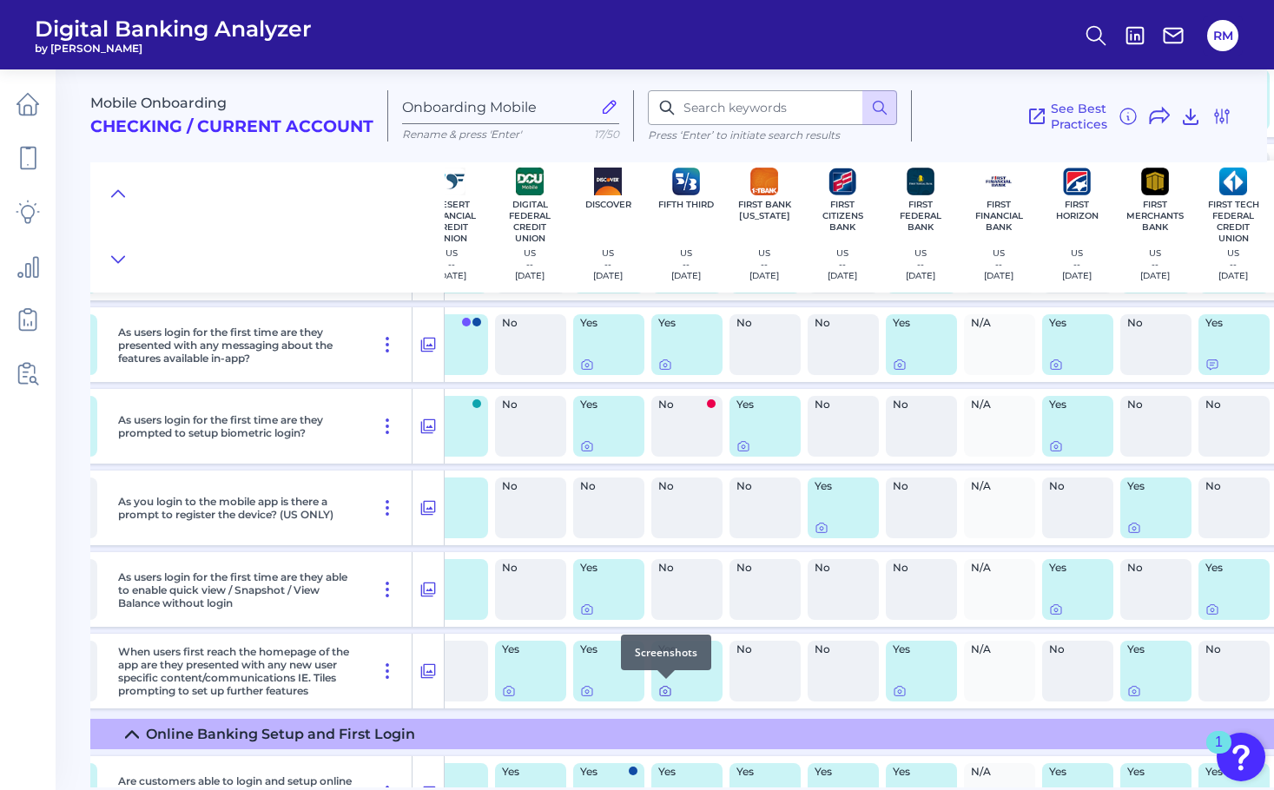
click at [665, 684] on div at bounding box center [666, 679] width 17 height 17
click at [665, 691] on icon at bounding box center [665, 691] width 14 height 14
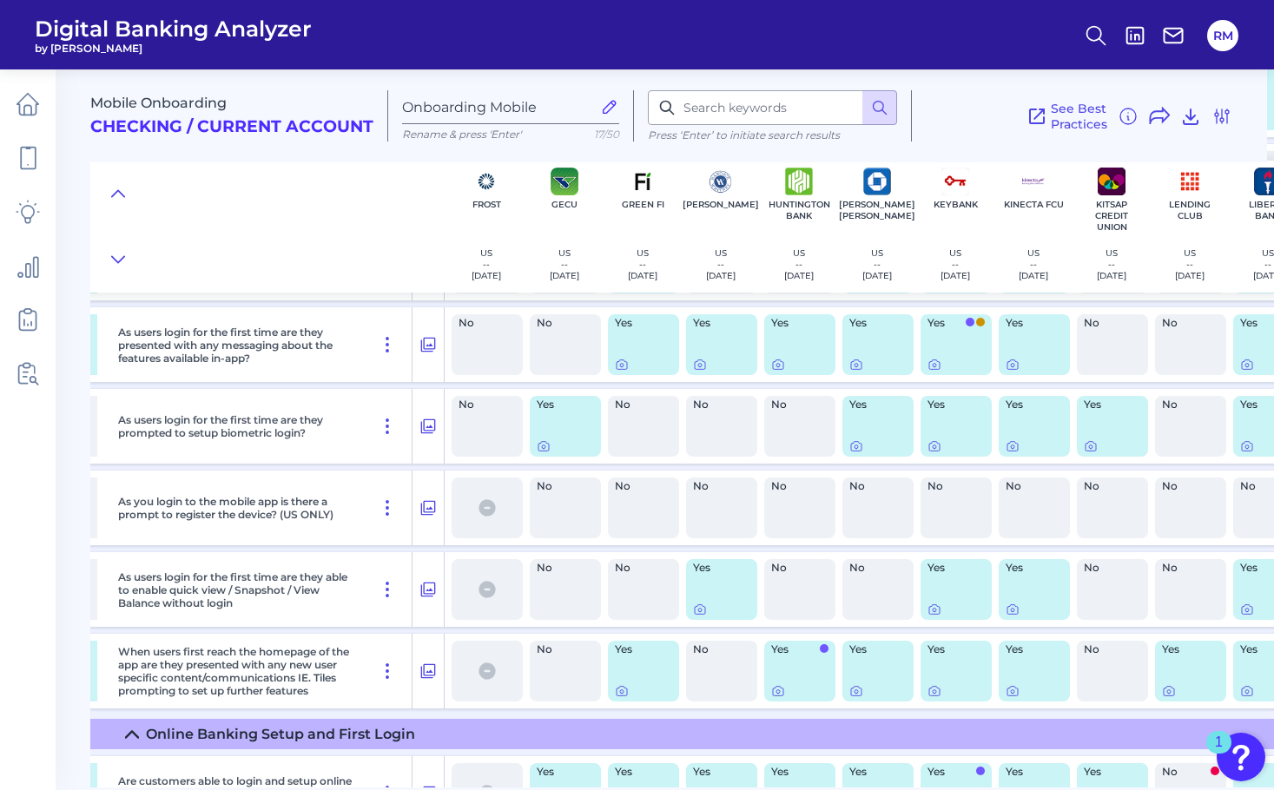
scroll to position [1018, 3168]
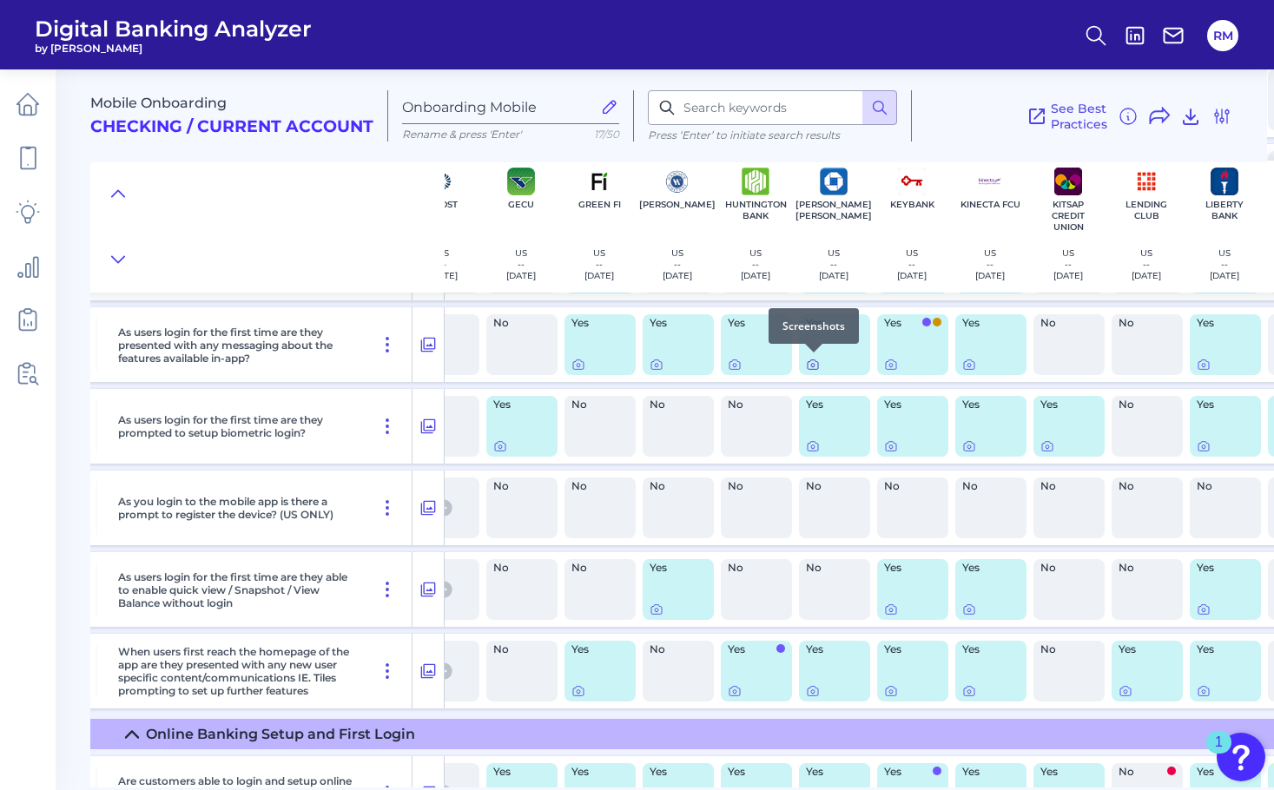
click at [814, 360] on icon at bounding box center [813, 365] width 14 height 14
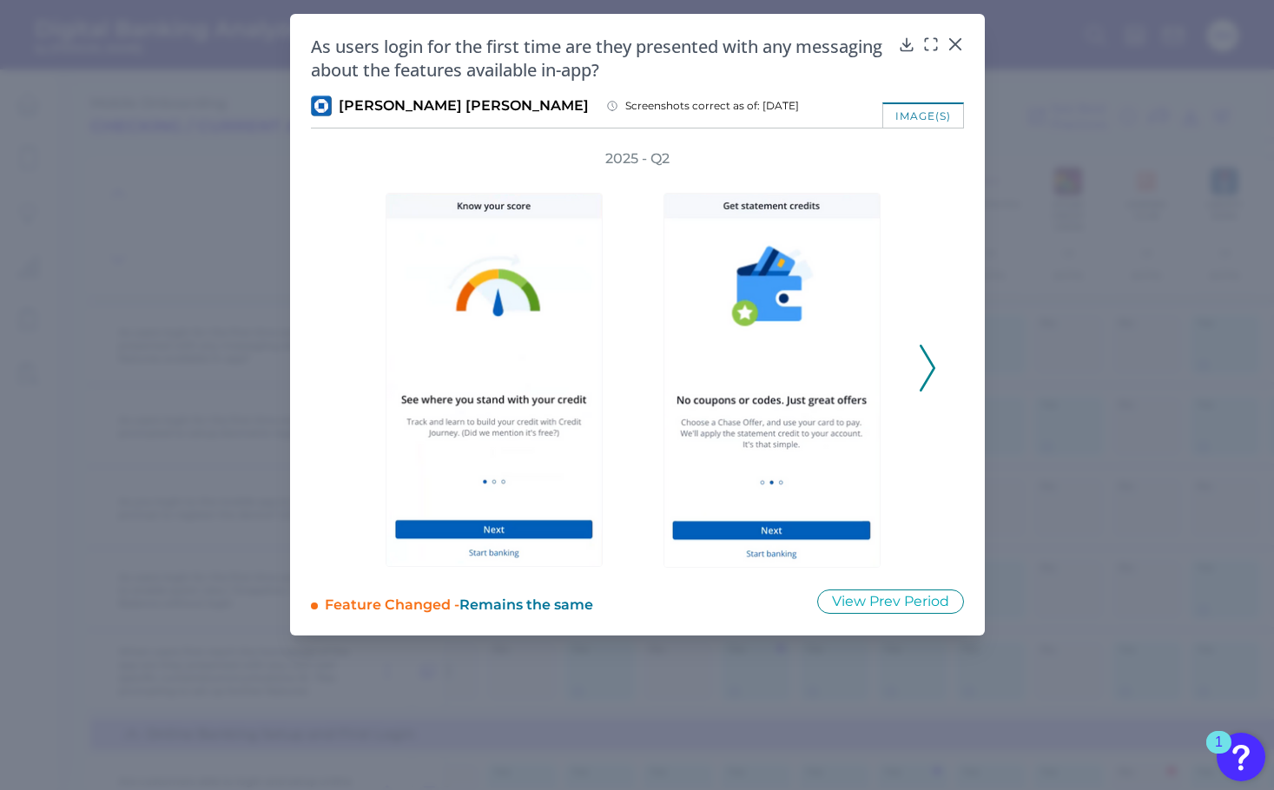
click at [936, 362] on div "2025 - Q2" at bounding box center [637, 358] width 653 height 419
click at [928, 369] on icon at bounding box center [928, 368] width 16 height 47
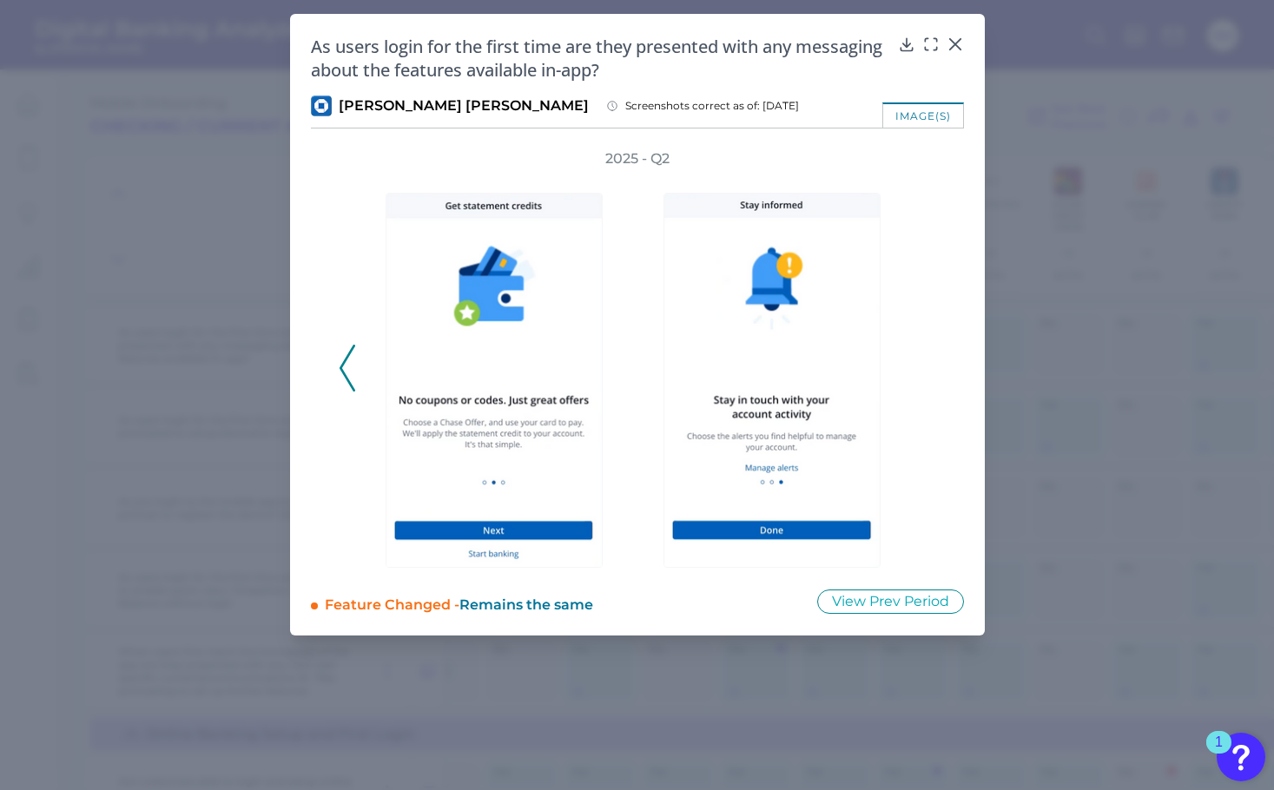
click at [928, 369] on div "2025 - Q2" at bounding box center [638, 358] width 598 height 419
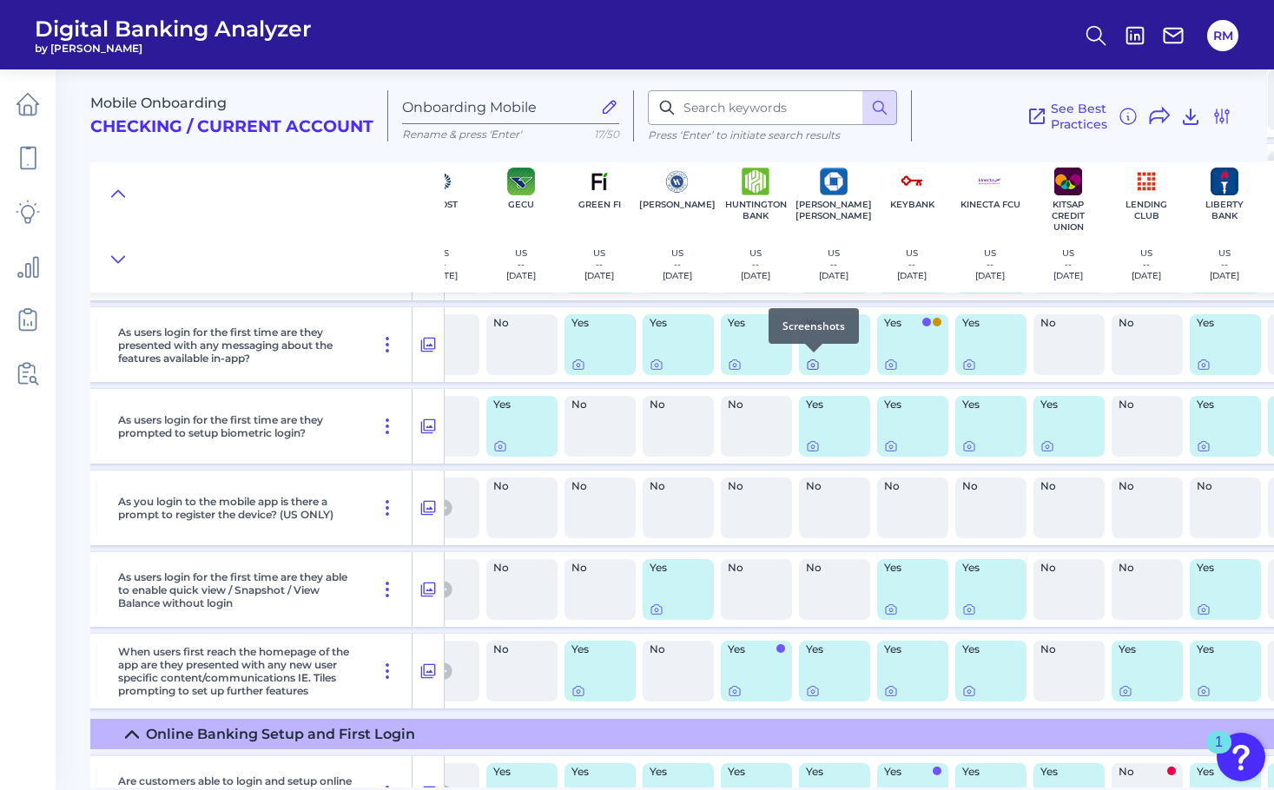
click at [818, 368] on icon at bounding box center [813, 365] width 14 height 14
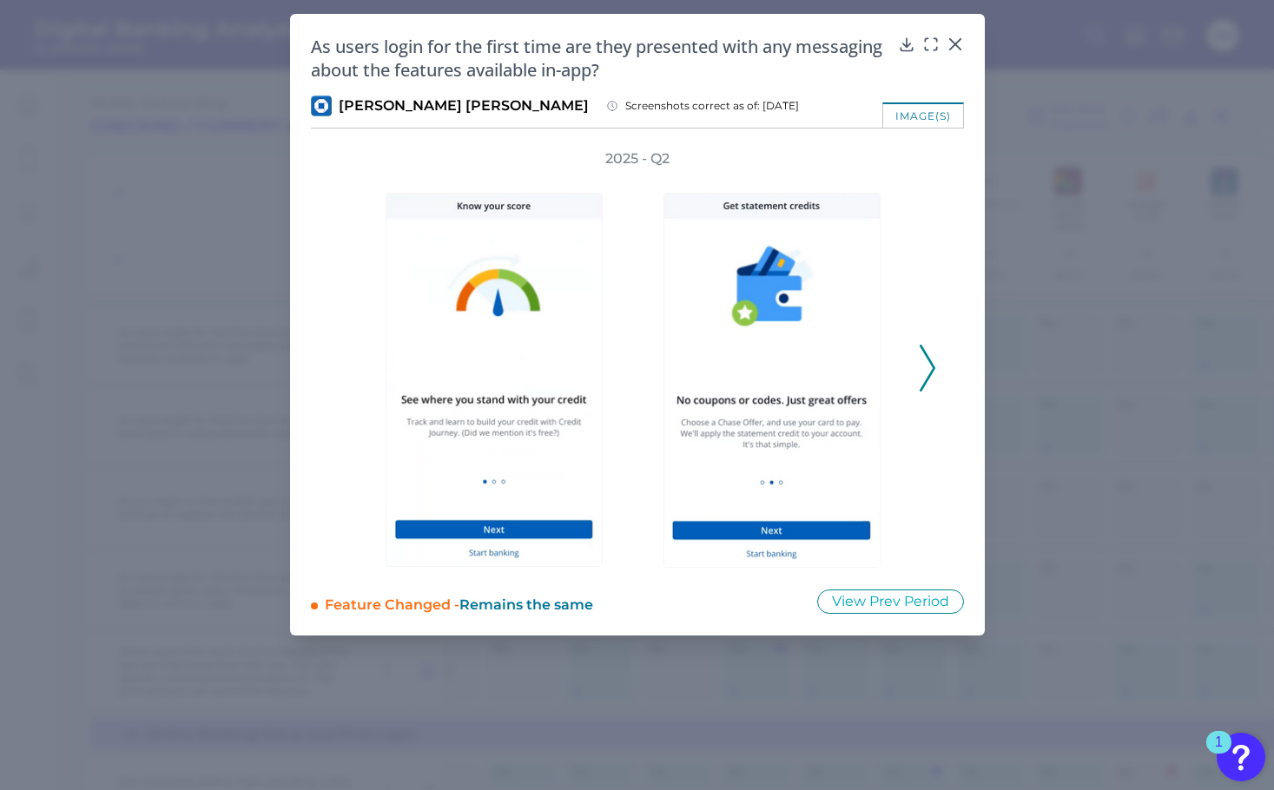
click at [936, 382] on div "2025 - Q2" at bounding box center [637, 358] width 653 height 419
click at [930, 378] on icon at bounding box center [928, 368] width 16 height 47
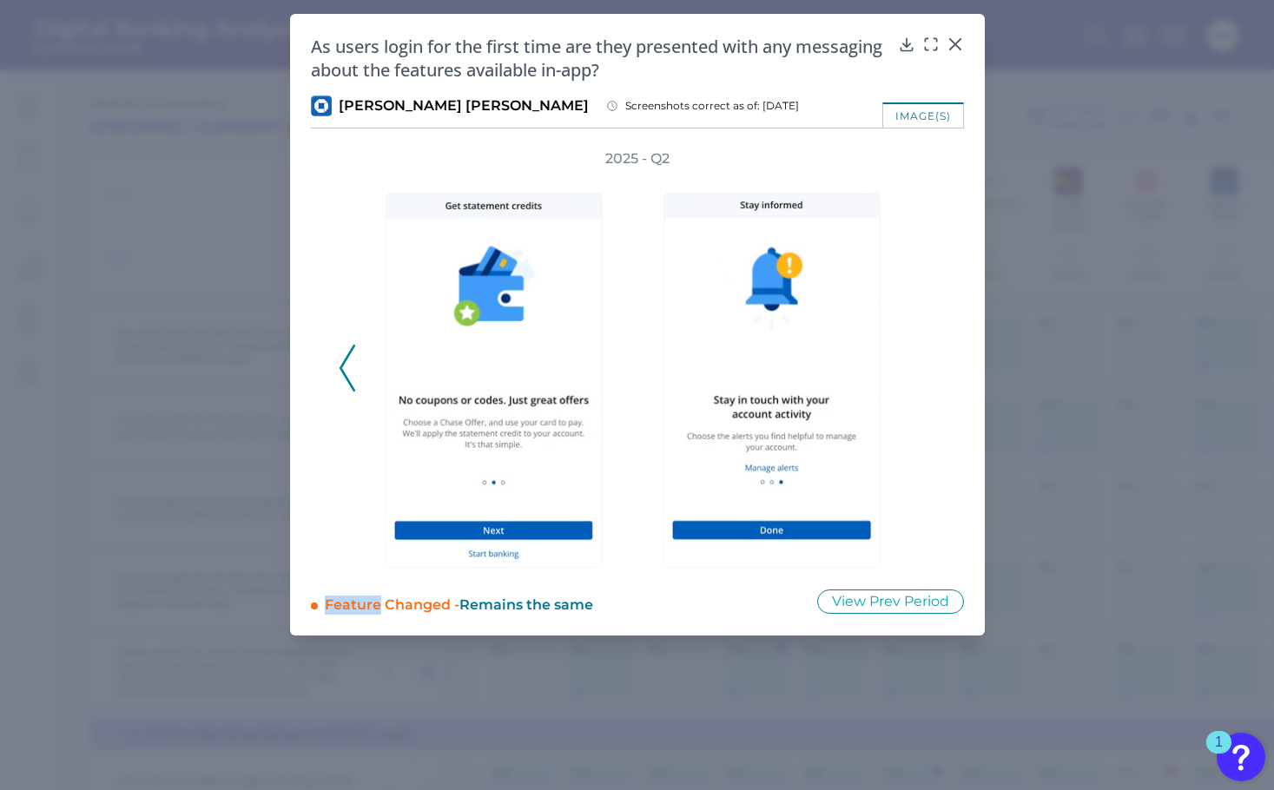
click at [930, 378] on div "2025 - Q2" at bounding box center [638, 358] width 598 height 419
click at [354, 370] on icon at bounding box center [348, 368] width 16 height 47
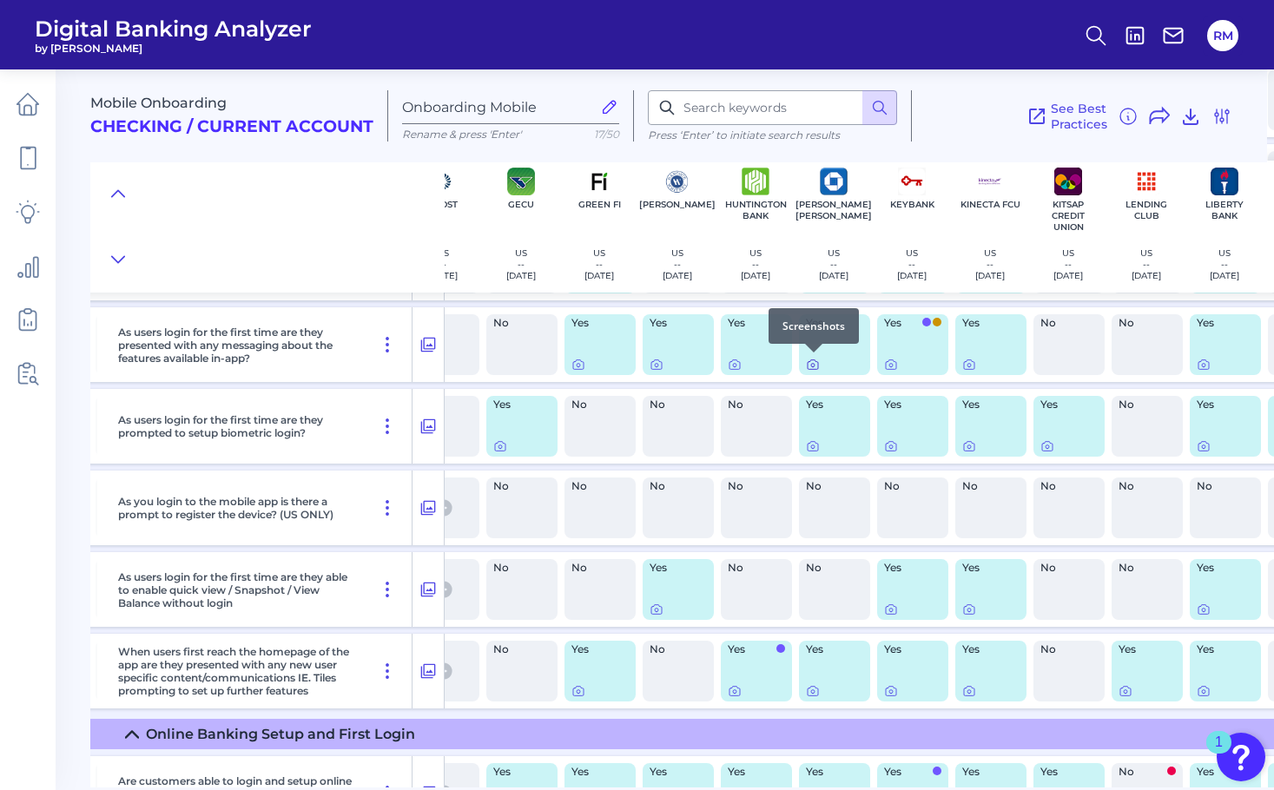
click at [813, 360] on icon at bounding box center [813, 365] width 14 height 14
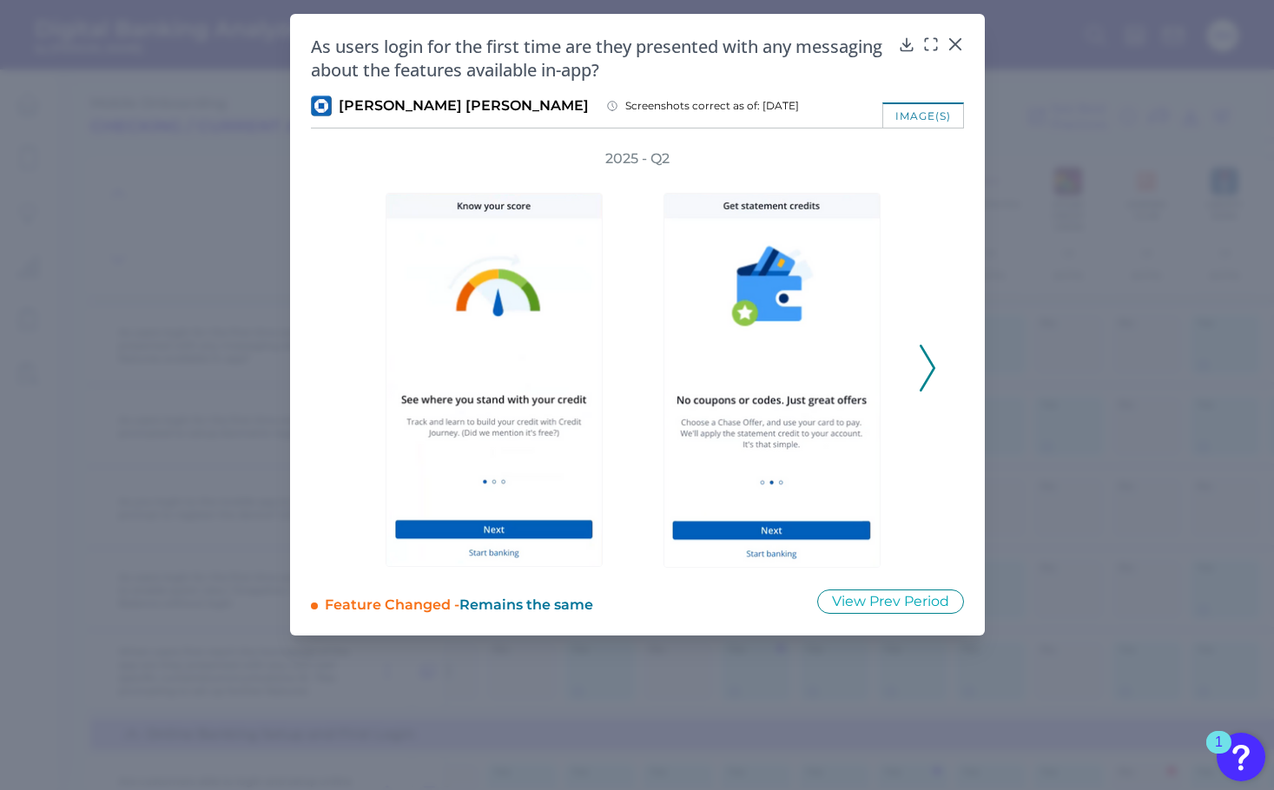
click at [926, 377] on icon at bounding box center [928, 368] width 16 height 47
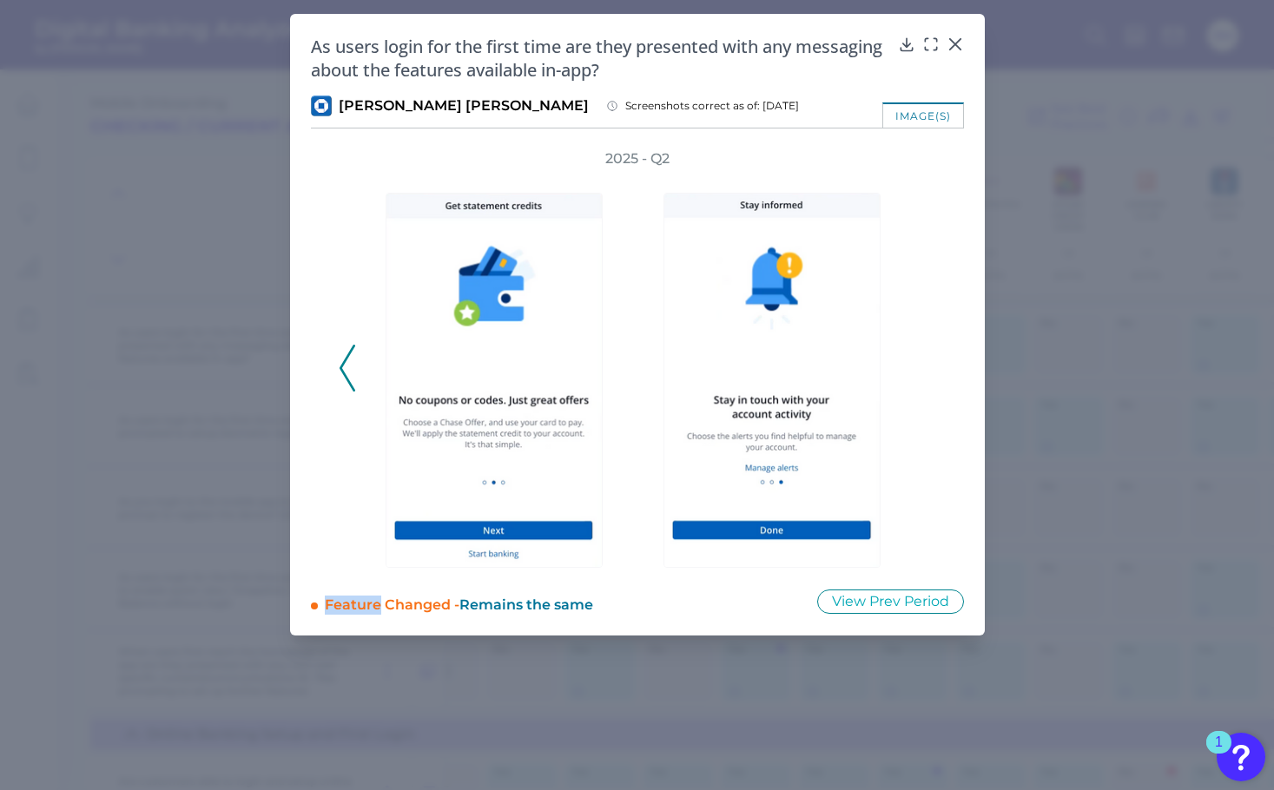
click at [926, 377] on div "2025 - Q2" at bounding box center [638, 358] width 598 height 419
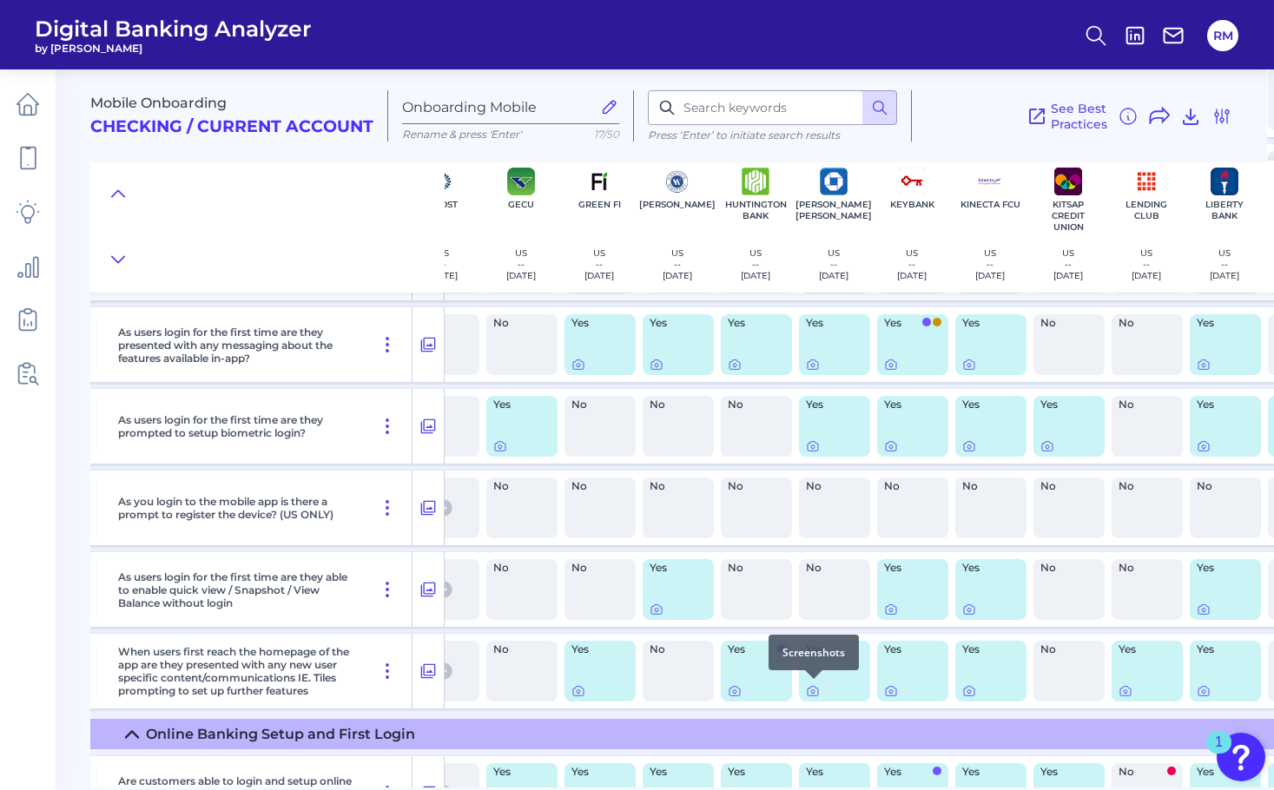
click at [810, 684] on div at bounding box center [813, 679] width 17 height 17
click at [810, 694] on icon at bounding box center [813, 691] width 14 height 14
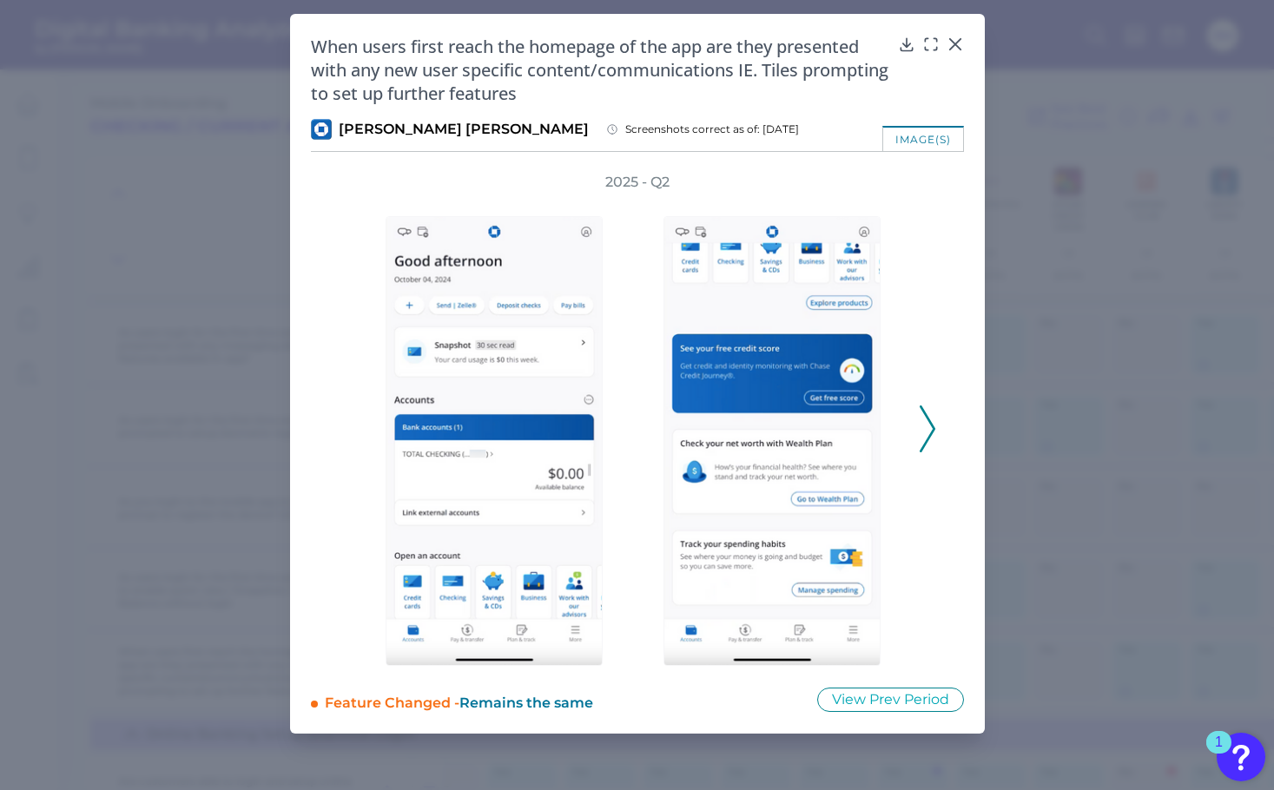
click at [928, 424] on icon at bounding box center [928, 429] width 16 height 47
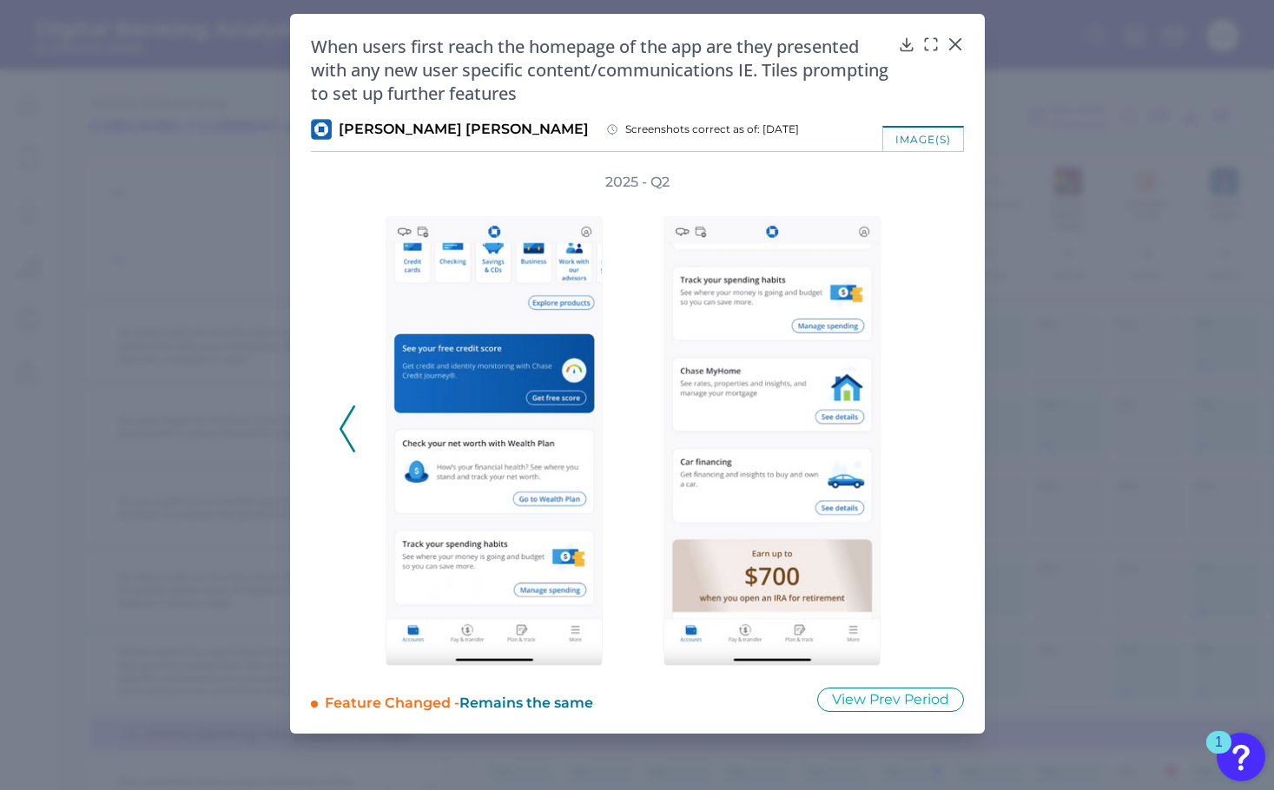
click at [330, 415] on div "2025 - Q2" at bounding box center [637, 419] width 653 height 493
click at [335, 424] on div "2025 - Q2" at bounding box center [637, 419] width 653 height 493
click at [347, 428] on icon at bounding box center [348, 429] width 16 height 47
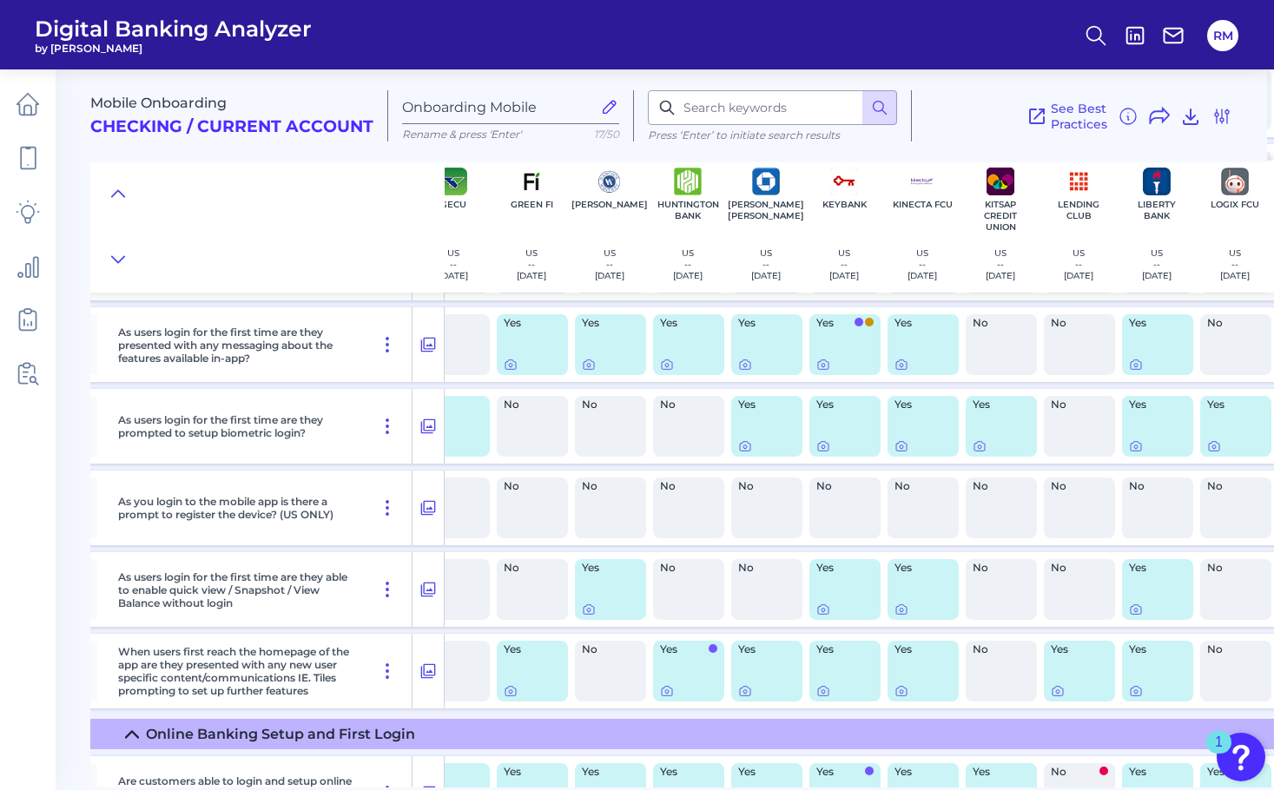
scroll to position [1018, 3238]
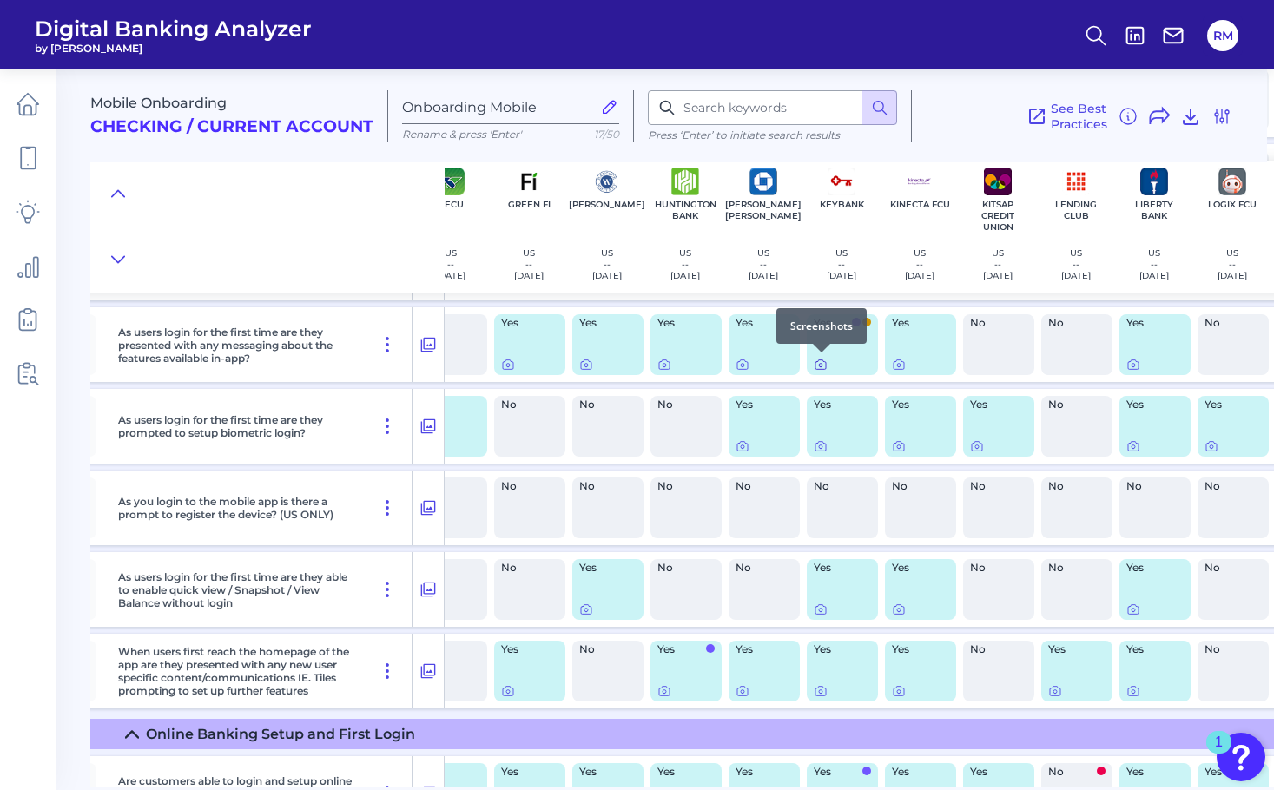
click at [824, 367] on icon at bounding box center [821, 365] width 14 height 14
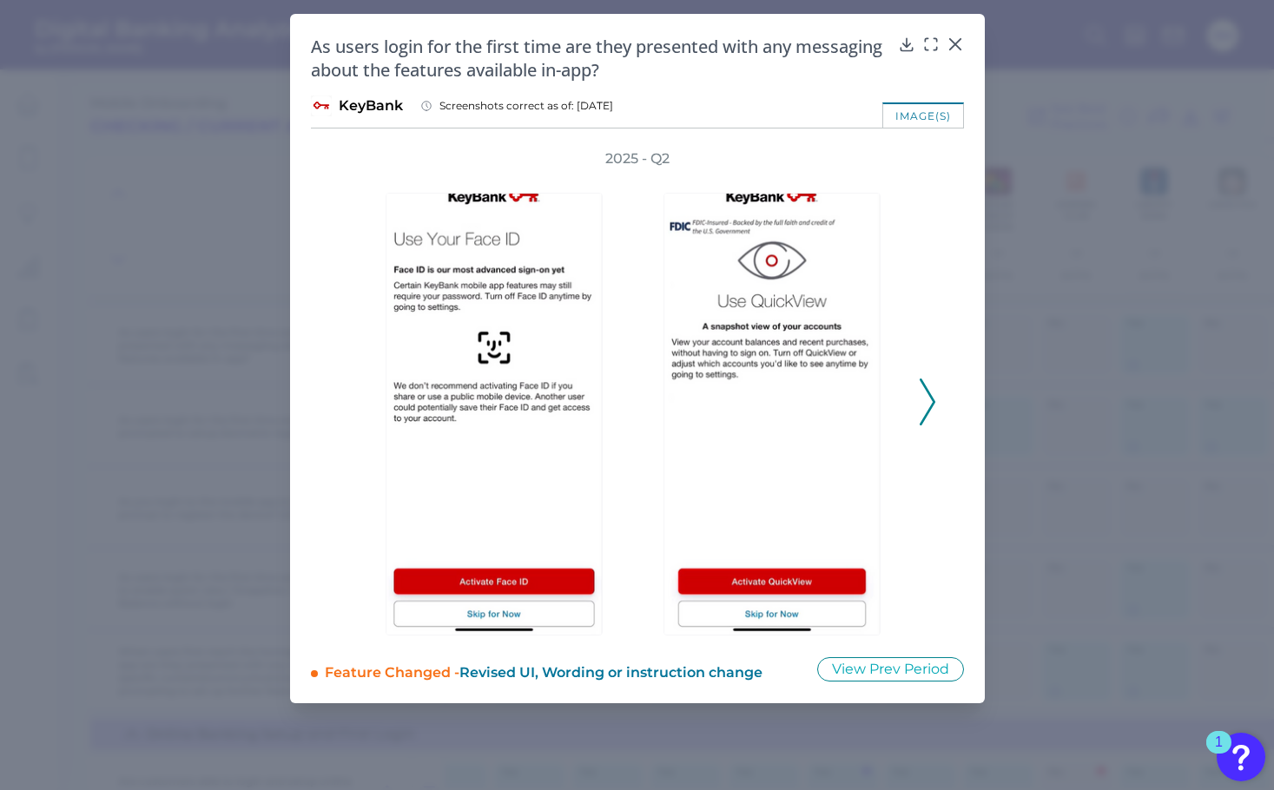
click at [921, 396] on icon at bounding box center [928, 402] width 16 height 47
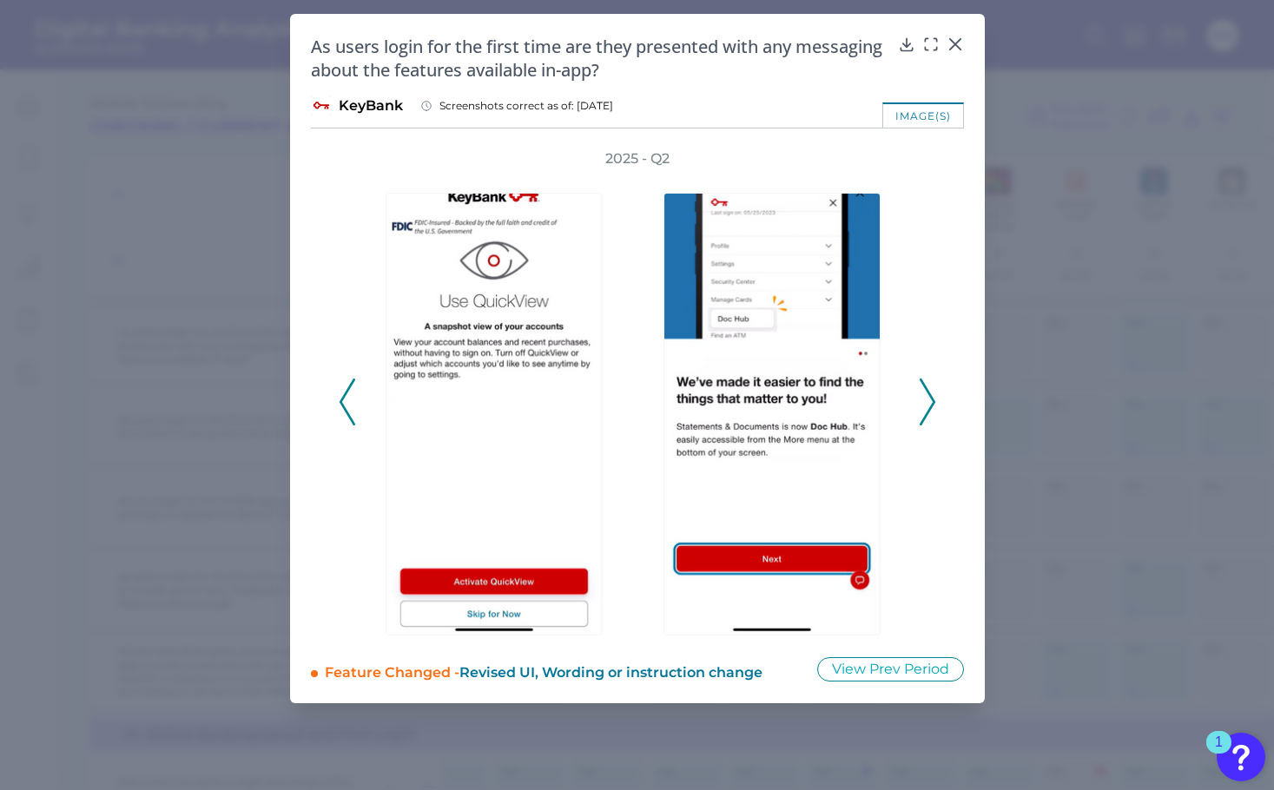
click at [926, 399] on icon at bounding box center [928, 402] width 16 height 47
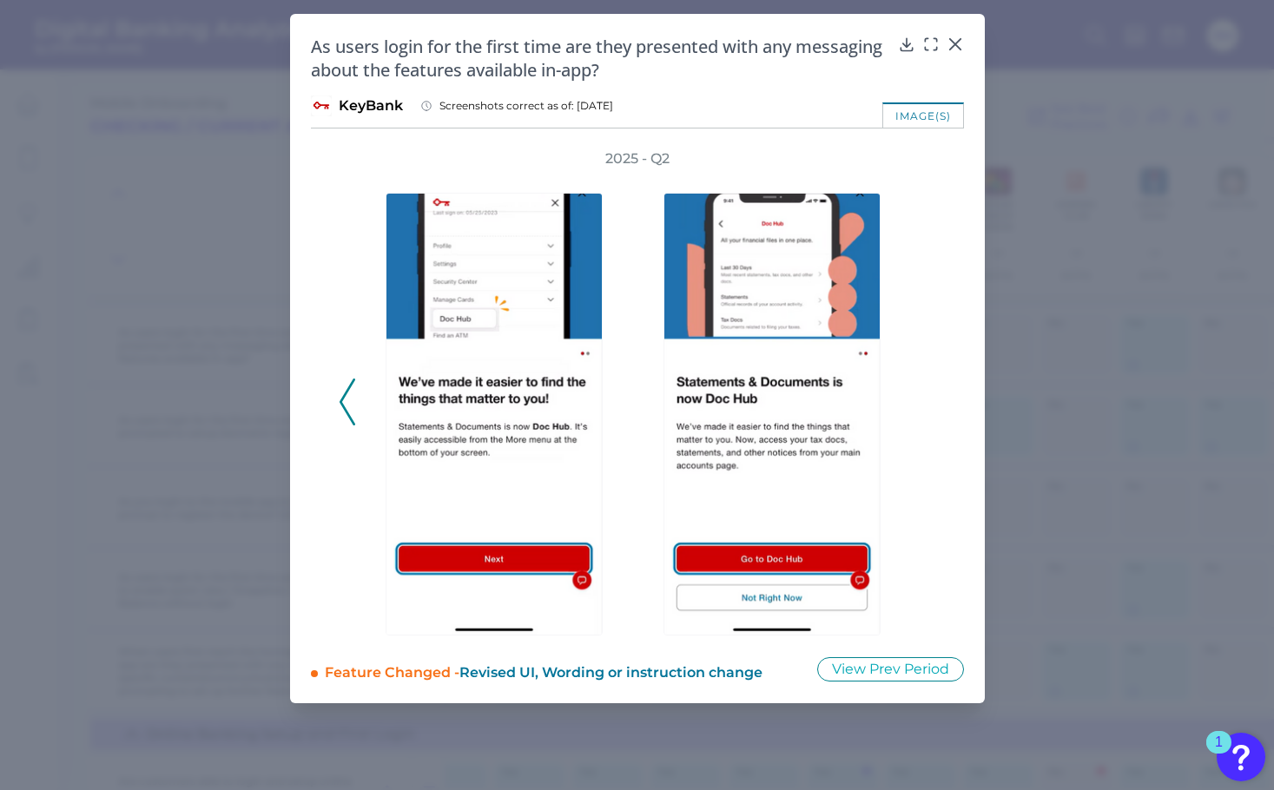
click at [347, 388] on polyline at bounding box center [347, 402] width 13 height 44
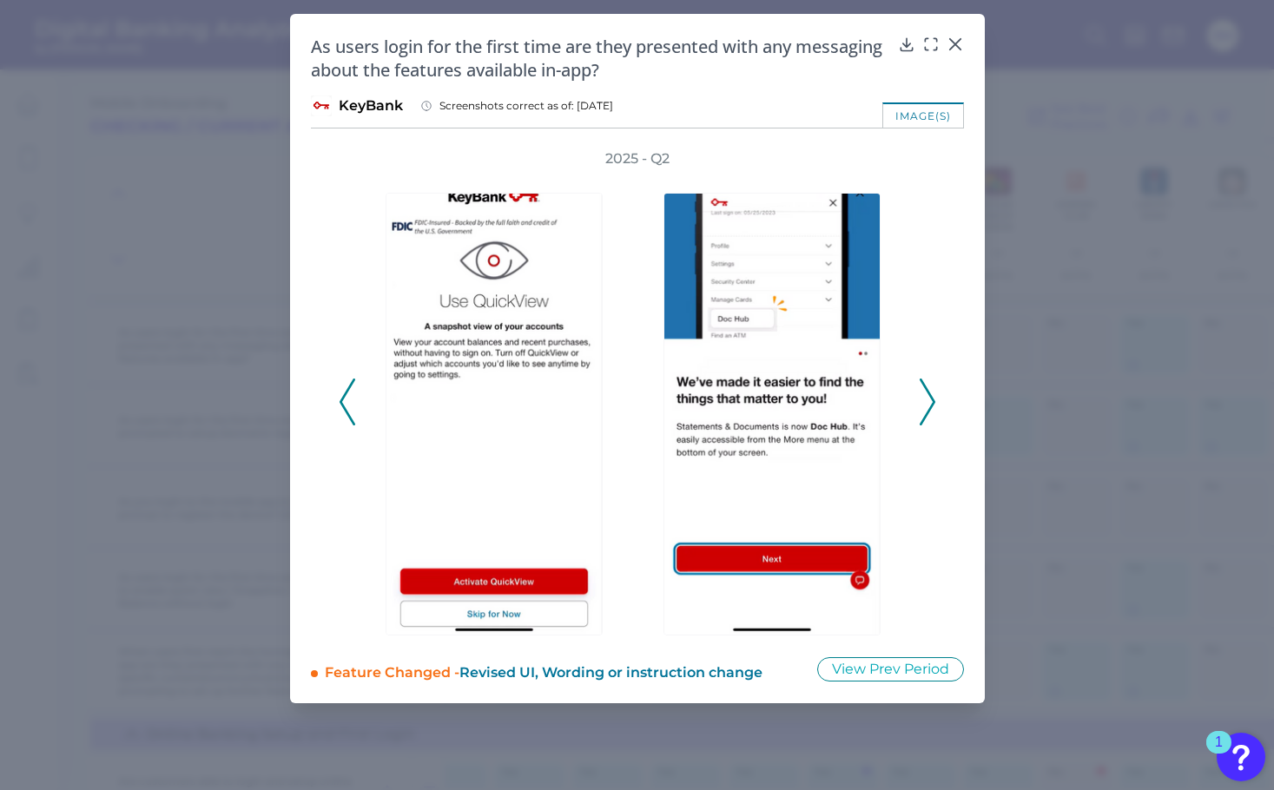
click at [347, 388] on polyline at bounding box center [347, 402] width 13 height 44
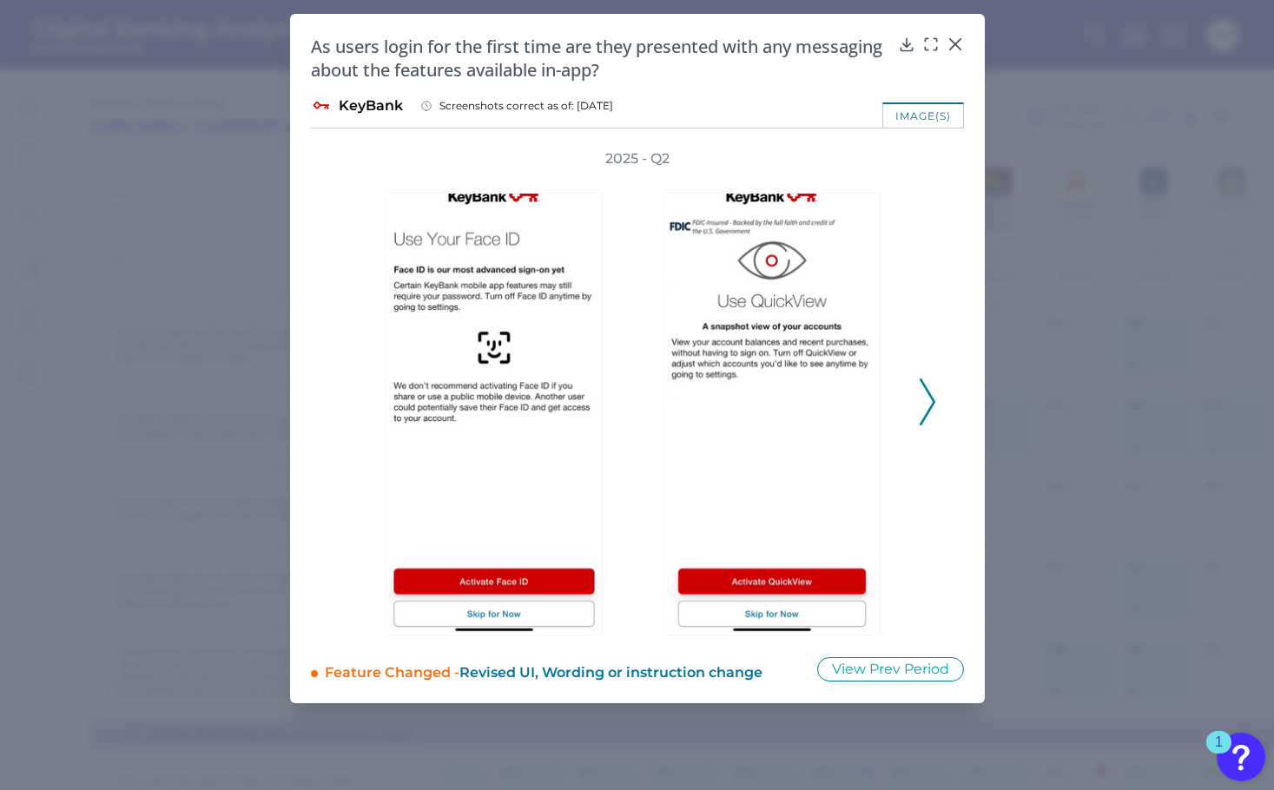
click at [929, 408] on polyline at bounding box center [927, 402] width 13 height 44
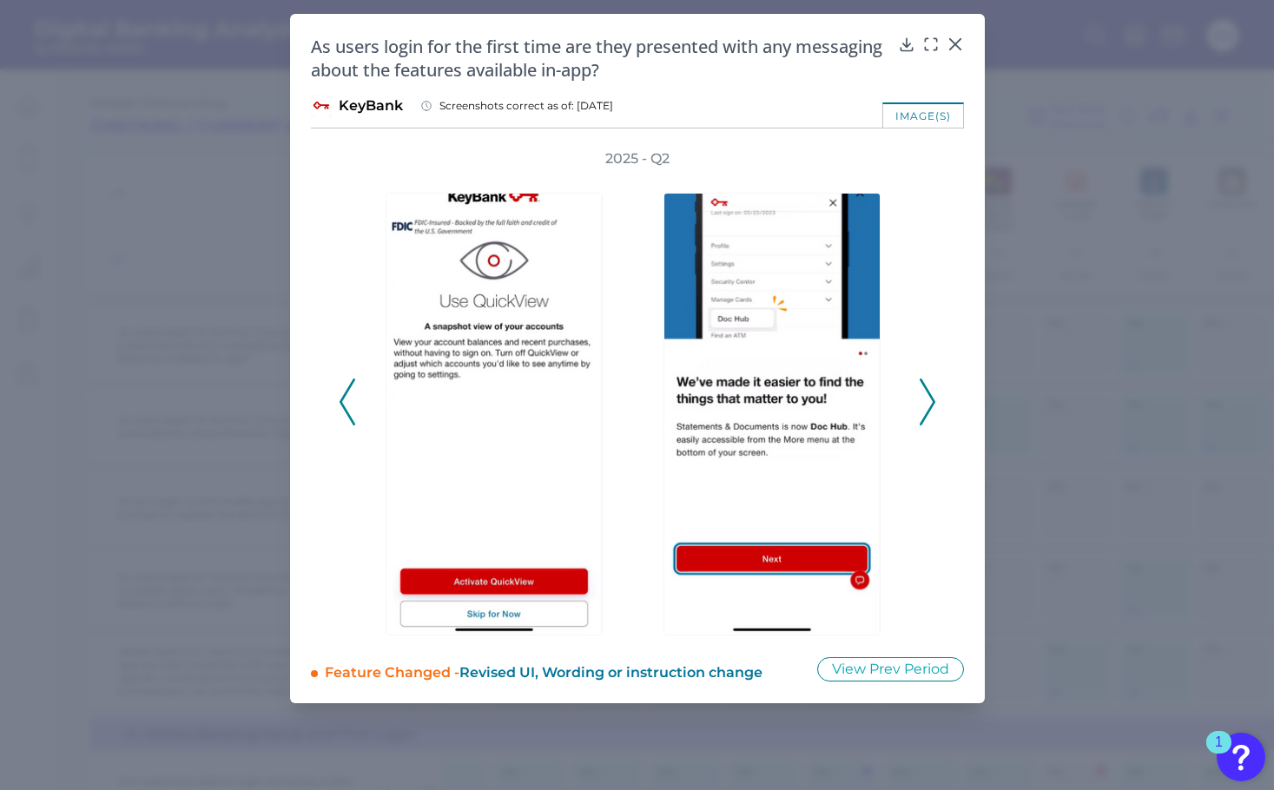
click at [929, 408] on polyline at bounding box center [927, 402] width 13 height 44
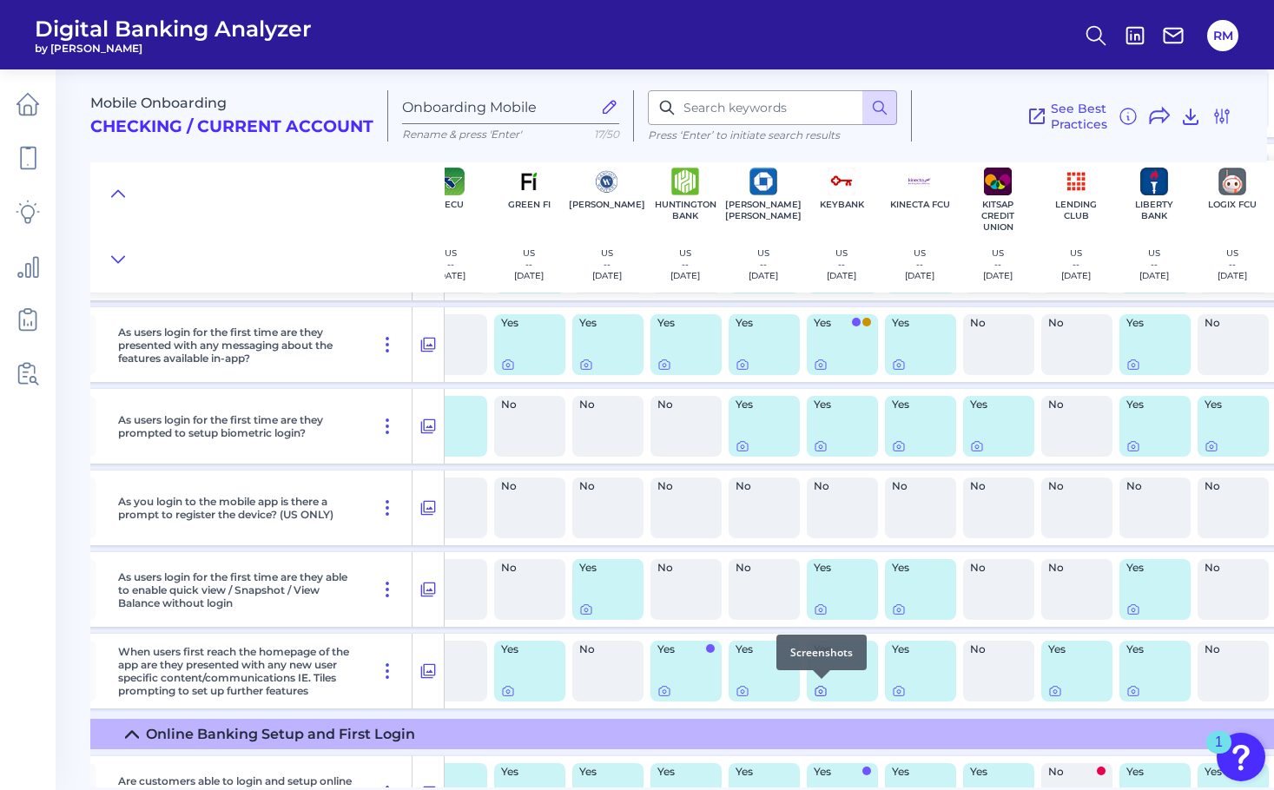
click at [820, 691] on icon at bounding box center [821, 691] width 14 height 14
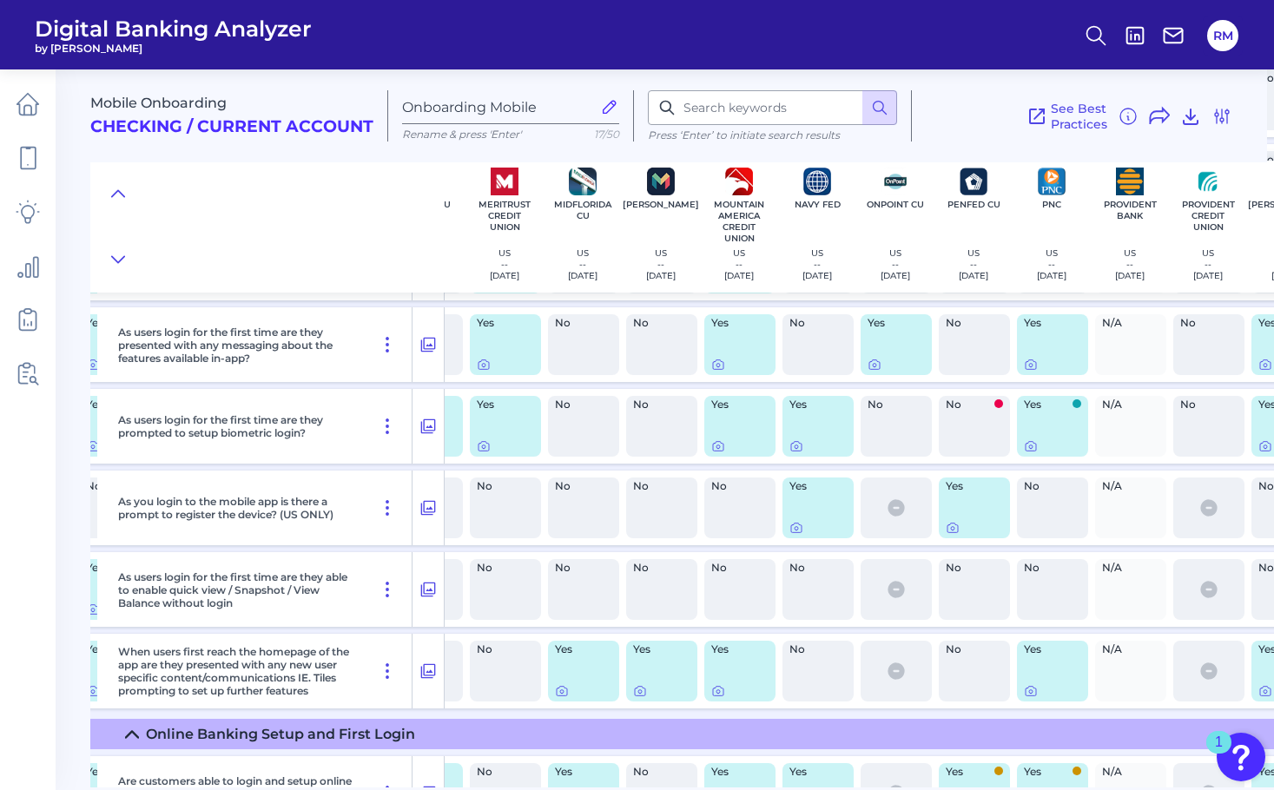
scroll to position [1018, 4060]
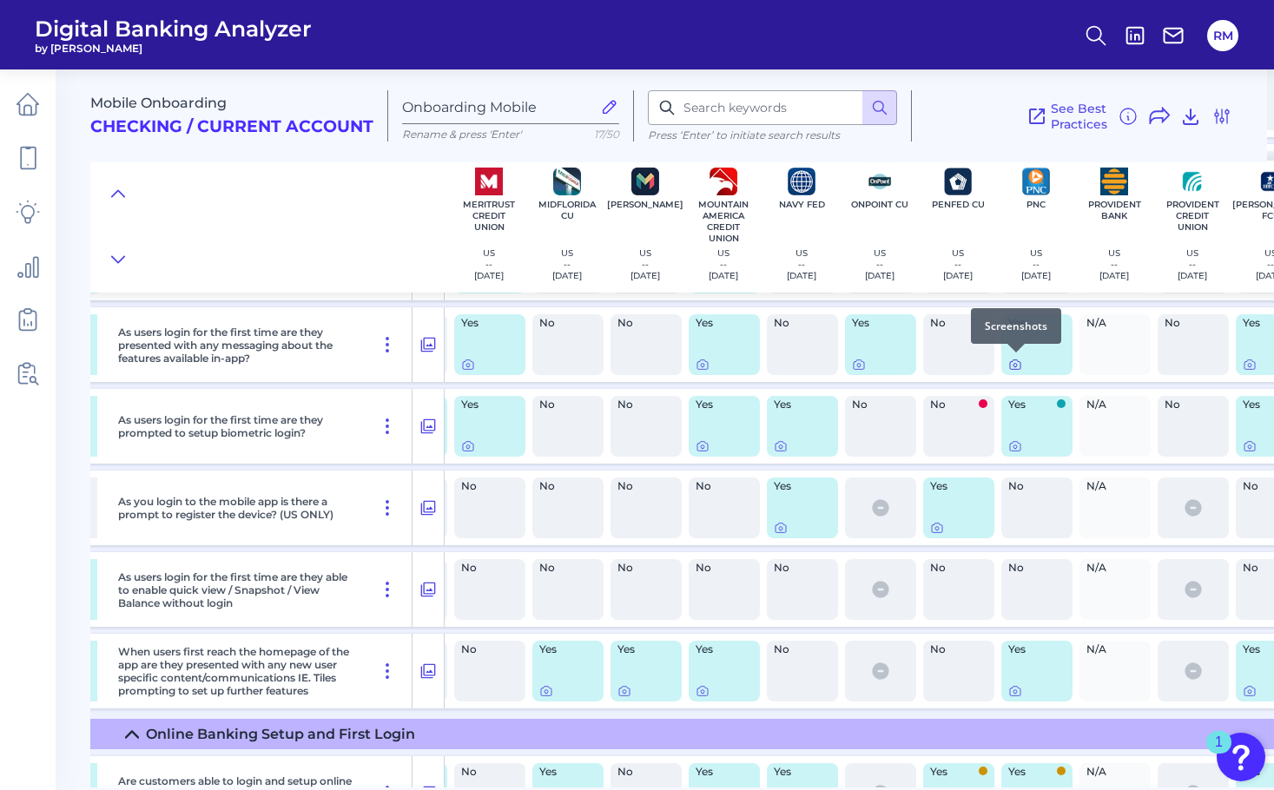
click at [1015, 367] on icon at bounding box center [1015, 365] width 14 height 14
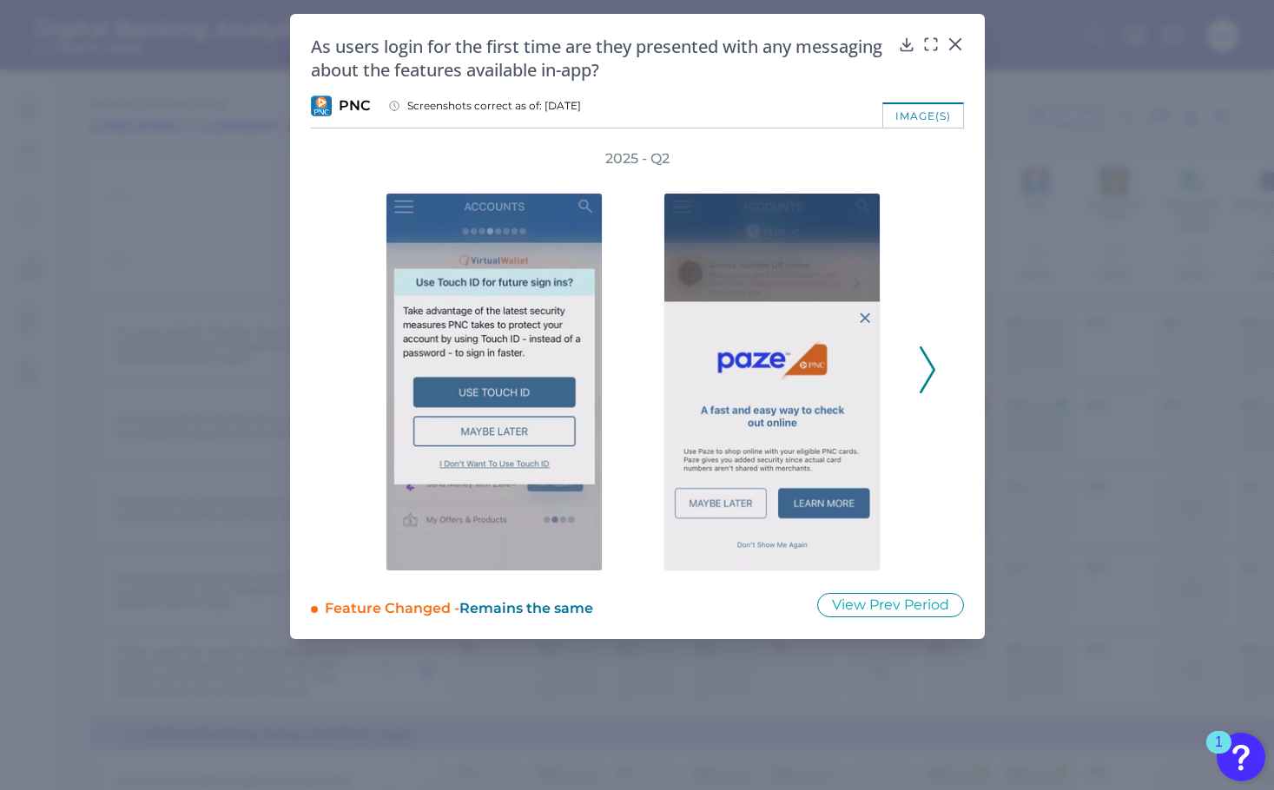
click at [931, 368] on icon at bounding box center [928, 370] width 16 height 47
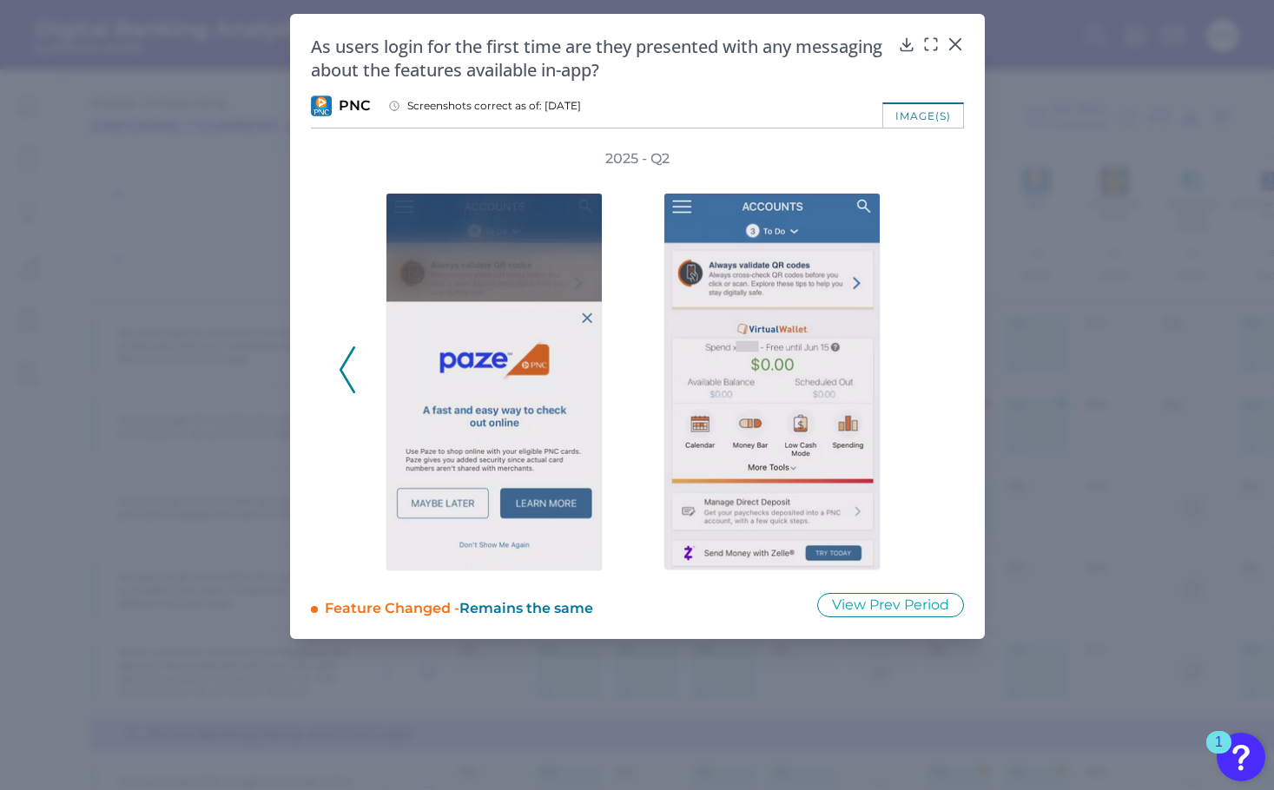
click at [360, 373] on div at bounding box center [499, 370] width 278 height 403
click at [339, 377] on button at bounding box center [347, 370] width 17 height 47
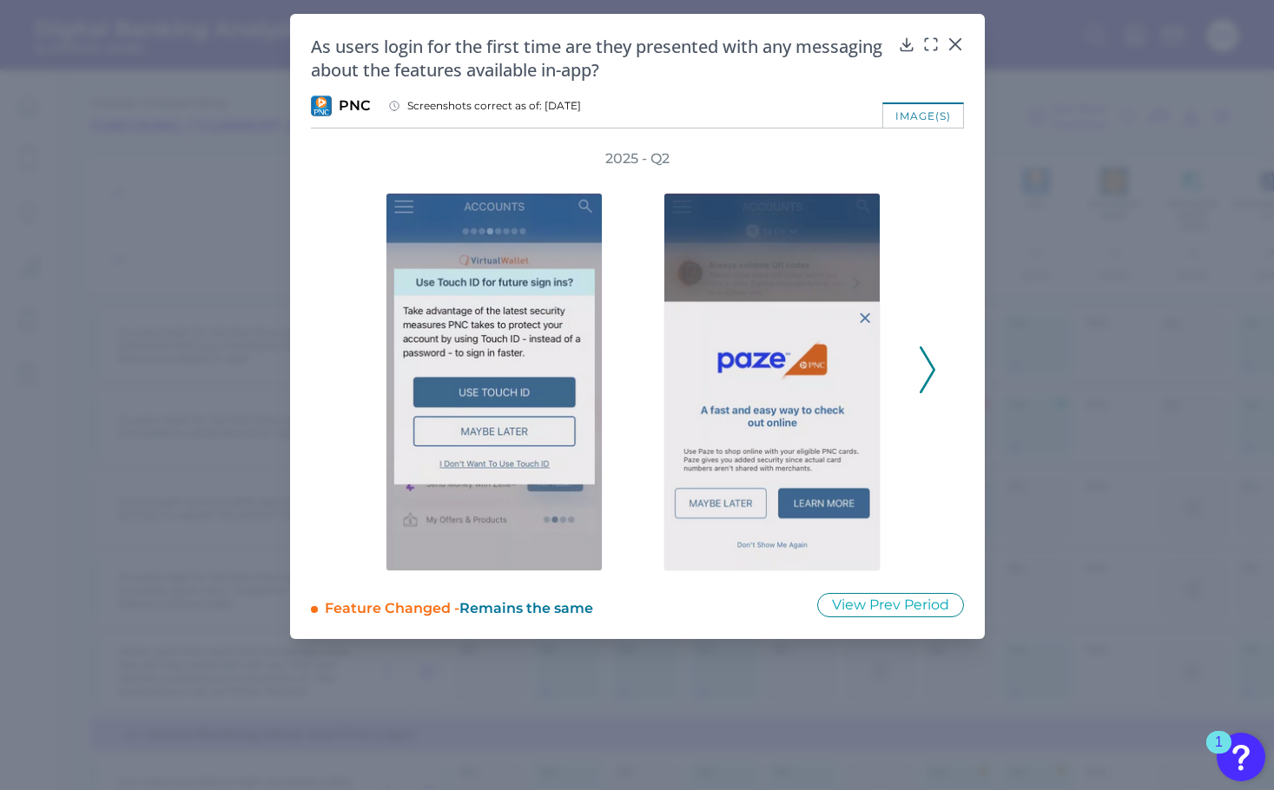
click at [923, 376] on icon at bounding box center [928, 370] width 16 height 47
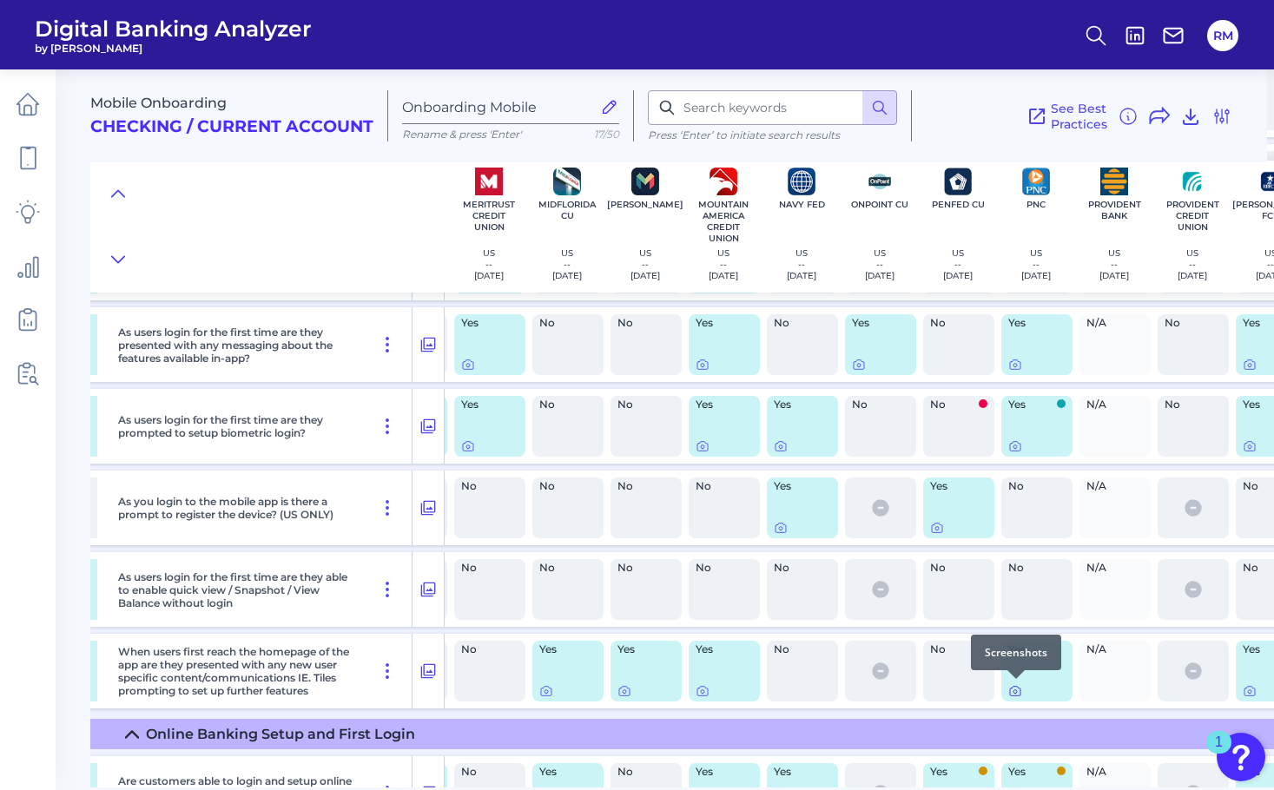
click at [1019, 684] on div at bounding box center [1016, 679] width 17 height 17
click at [1019, 685] on div at bounding box center [1016, 679] width 17 height 17
click at [1018, 687] on div at bounding box center [1016, 679] width 17 height 17
click at [1016, 691] on icon at bounding box center [1015, 692] width 3 height 3
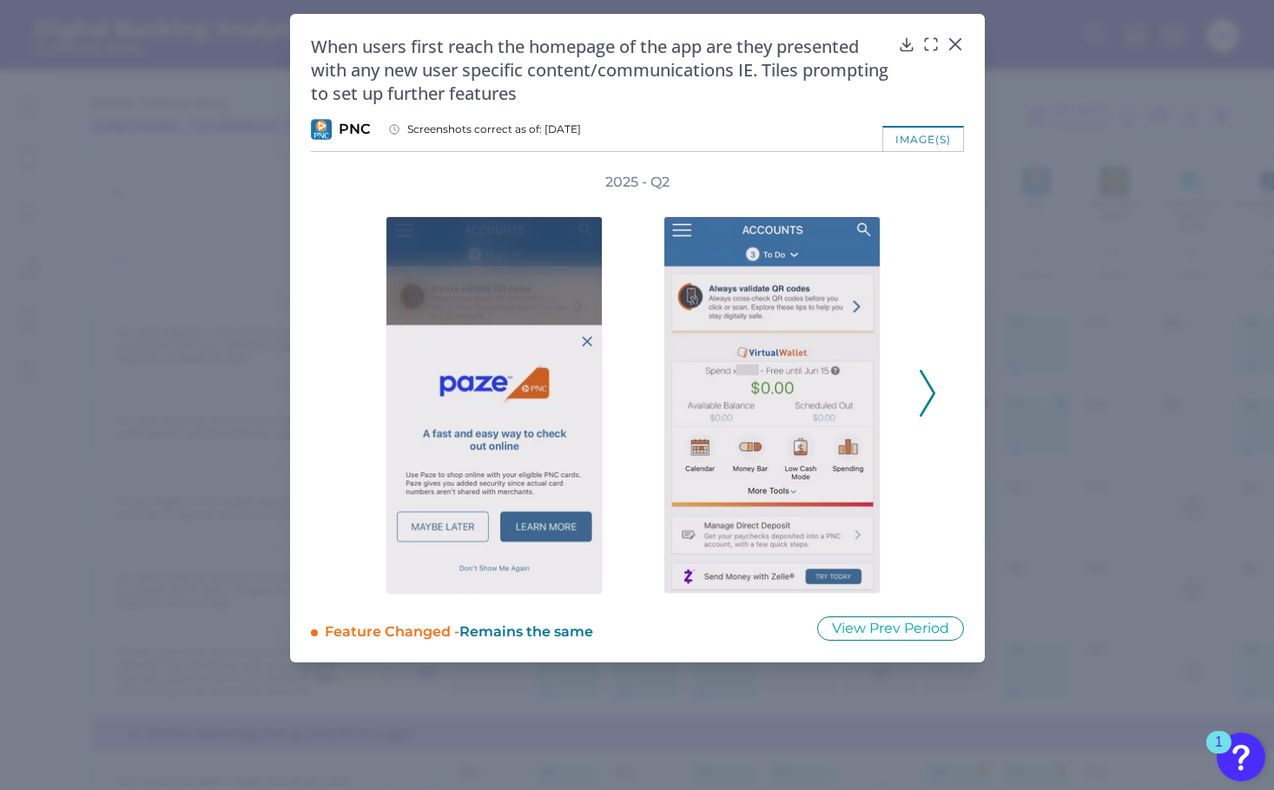
click at [931, 407] on icon at bounding box center [928, 393] width 16 height 47
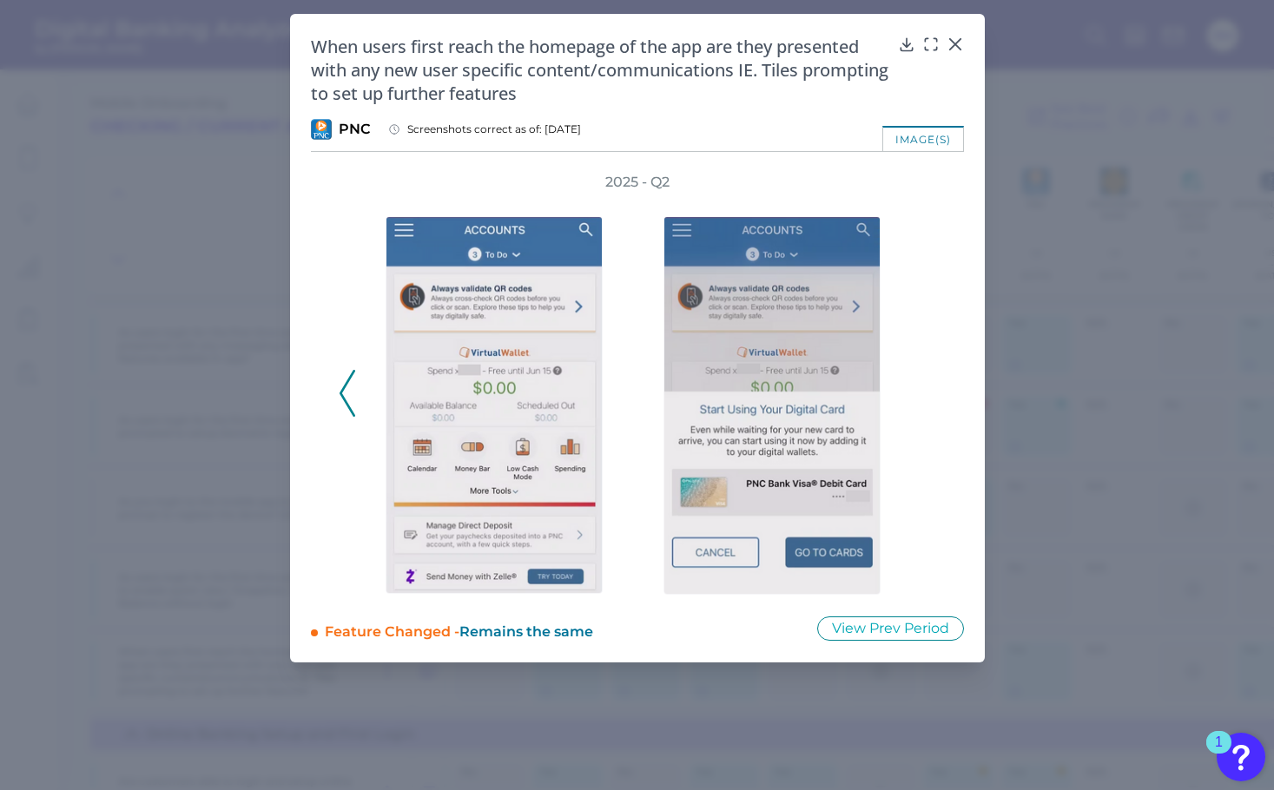
click at [971, 383] on div "When users first reach the homepage of the app are they presented with any new …" at bounding box center [637, 338] width 695 height 649
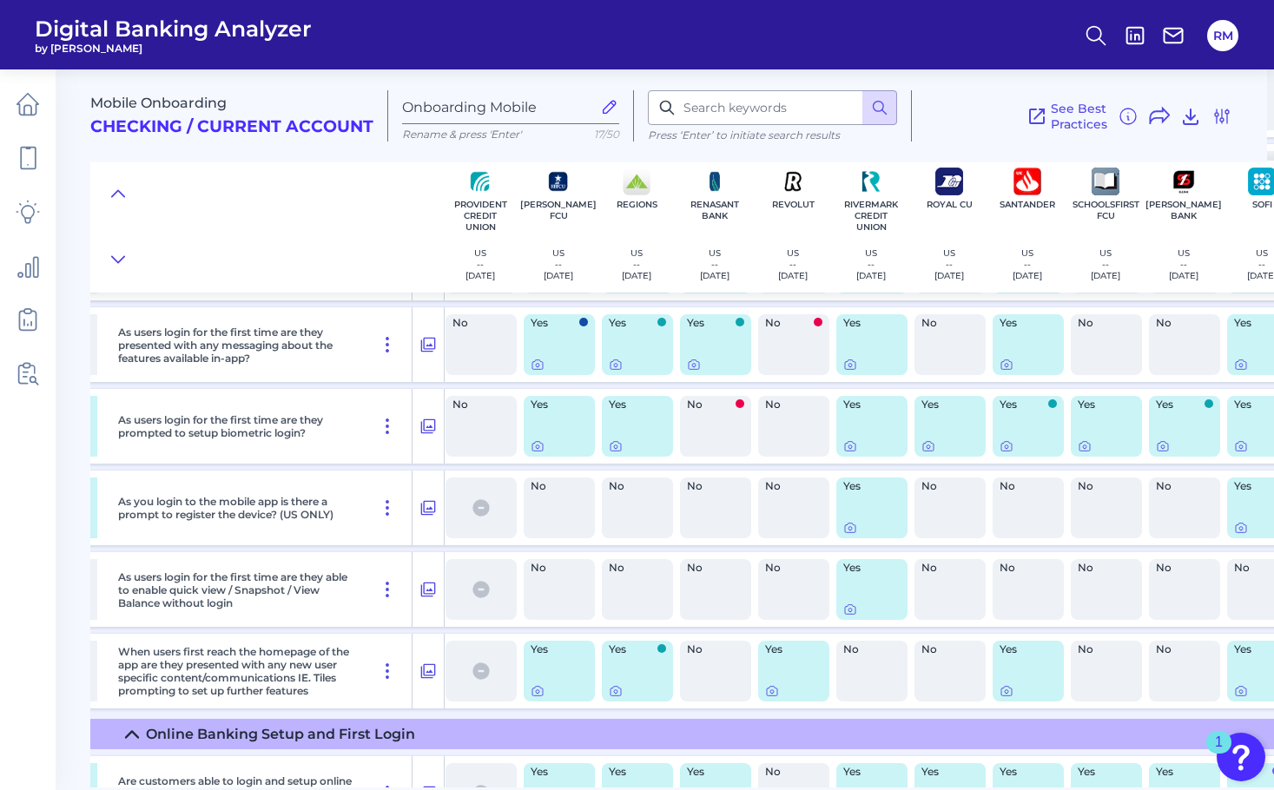
scroll to position [1018, 4789]
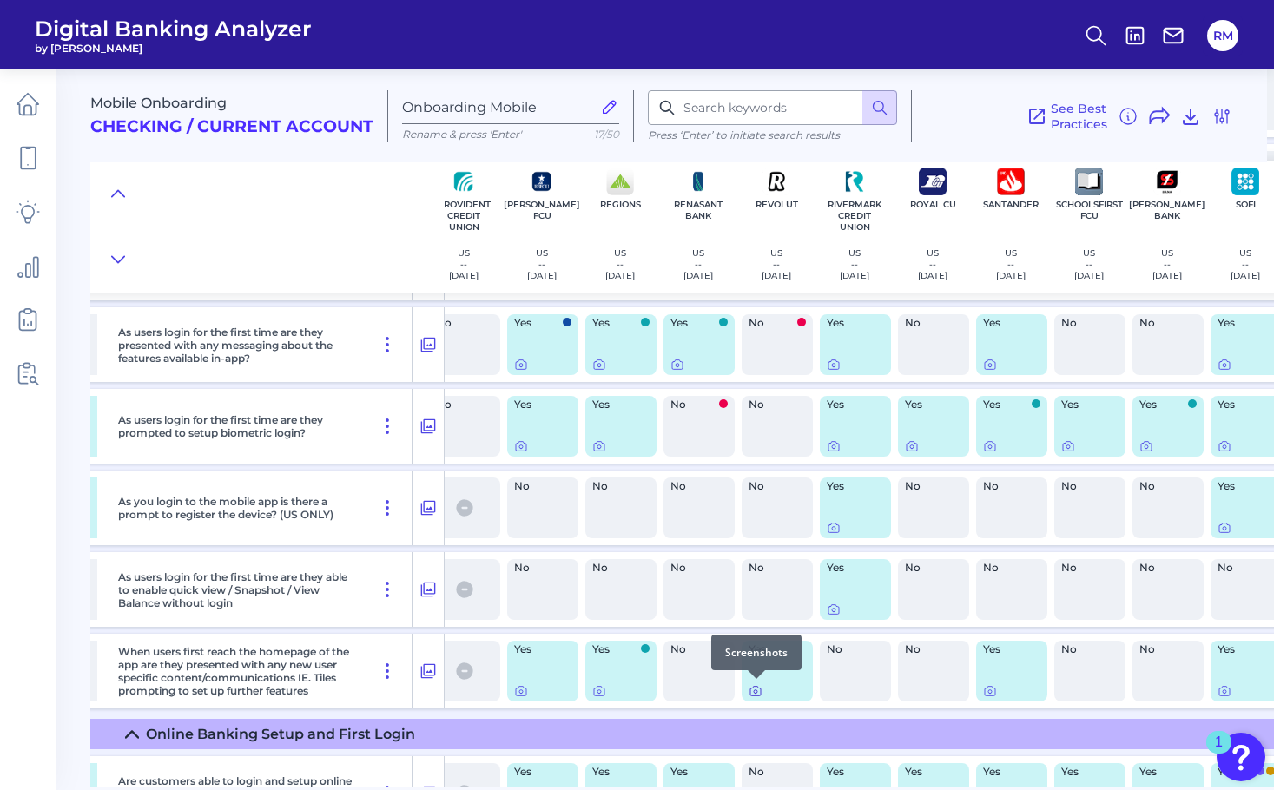
click at [756, 691] on icon at bounding box center [756, 691] width 14 height 14
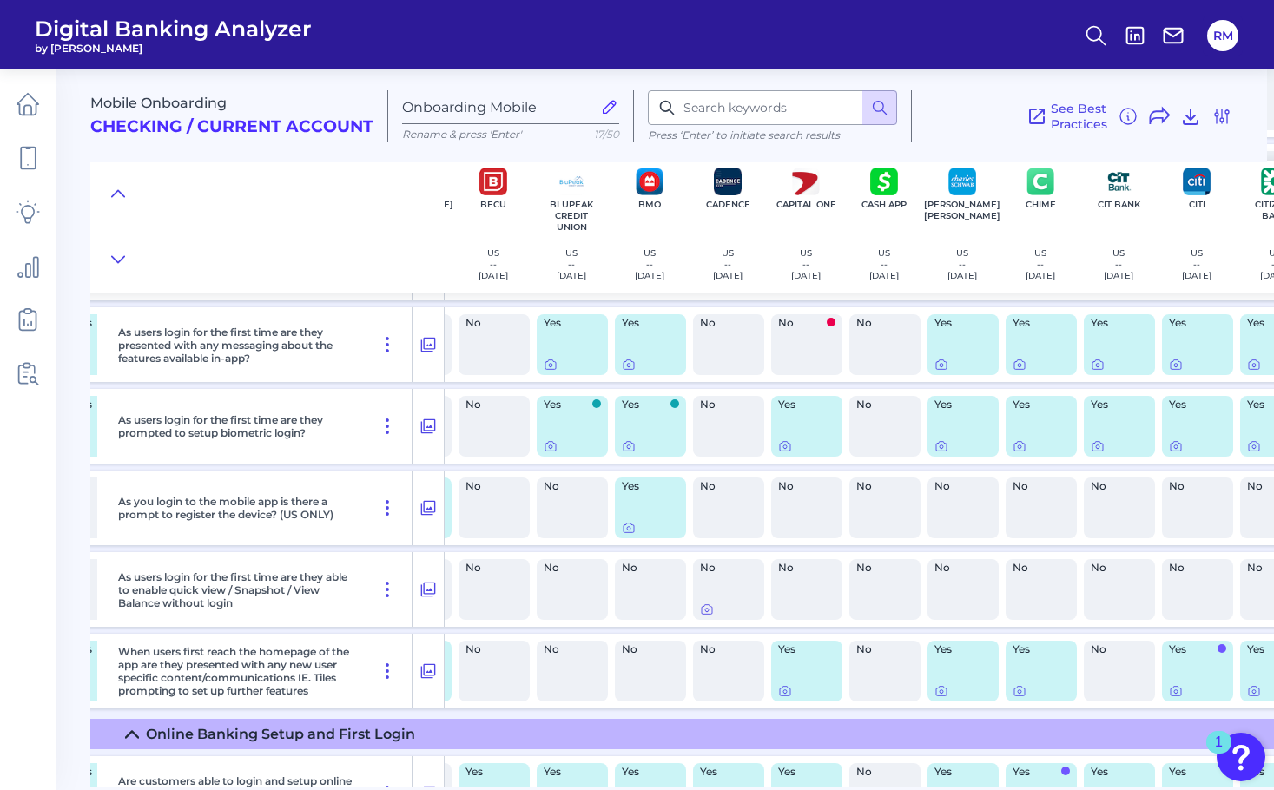
scroll to position [1018, 883]
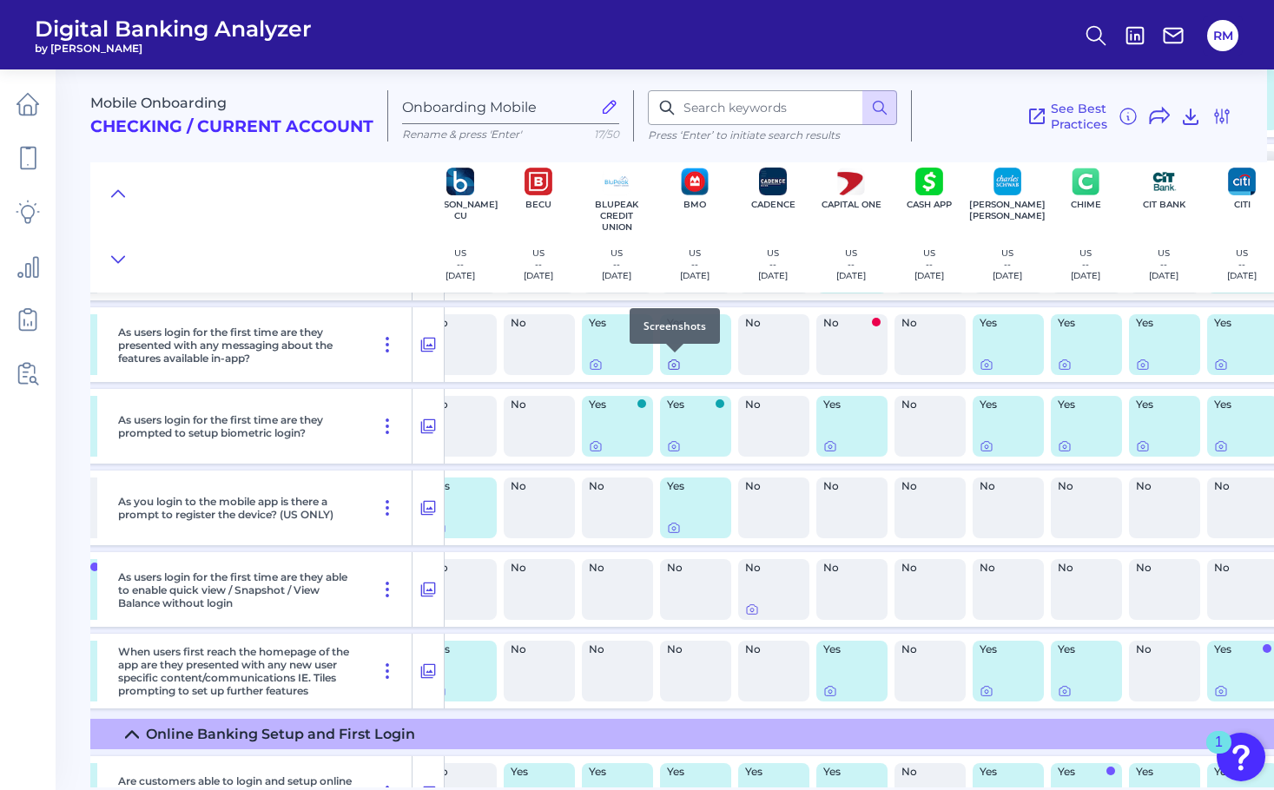
click at [675, 364] on icon at bounding box center [673, 365] width 3 height 3
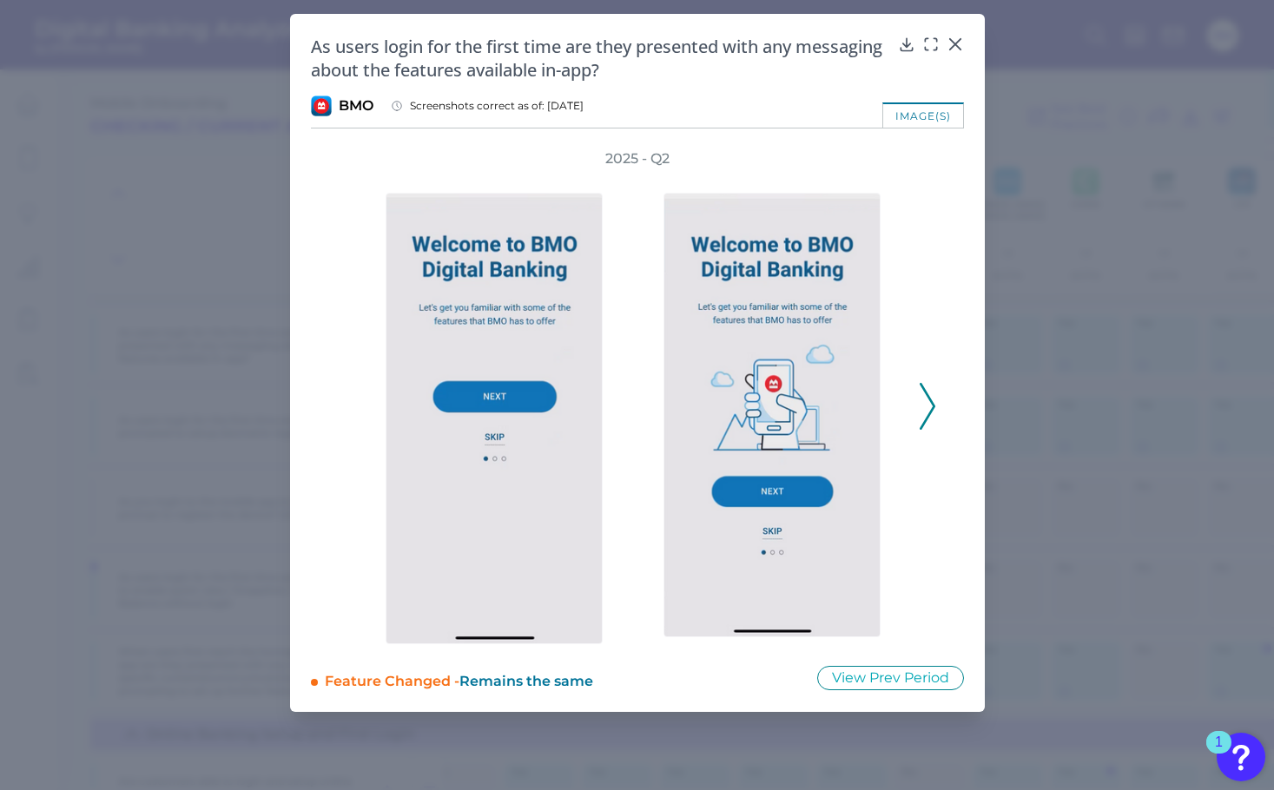
click at [931, 416] on icon at bounding box center [928, 406] width 16 height 47
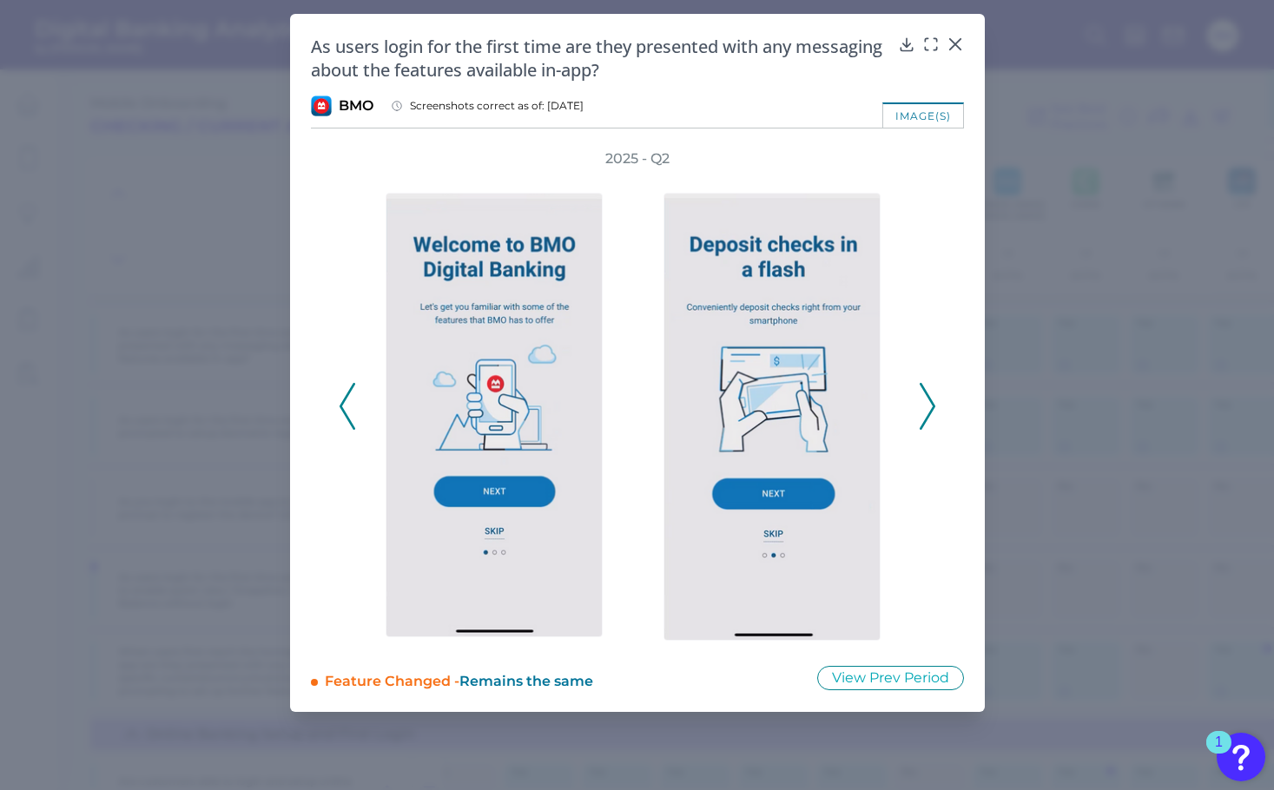
click at [931, 416] on icon at bounding box center [928, 406] width 16 height 47
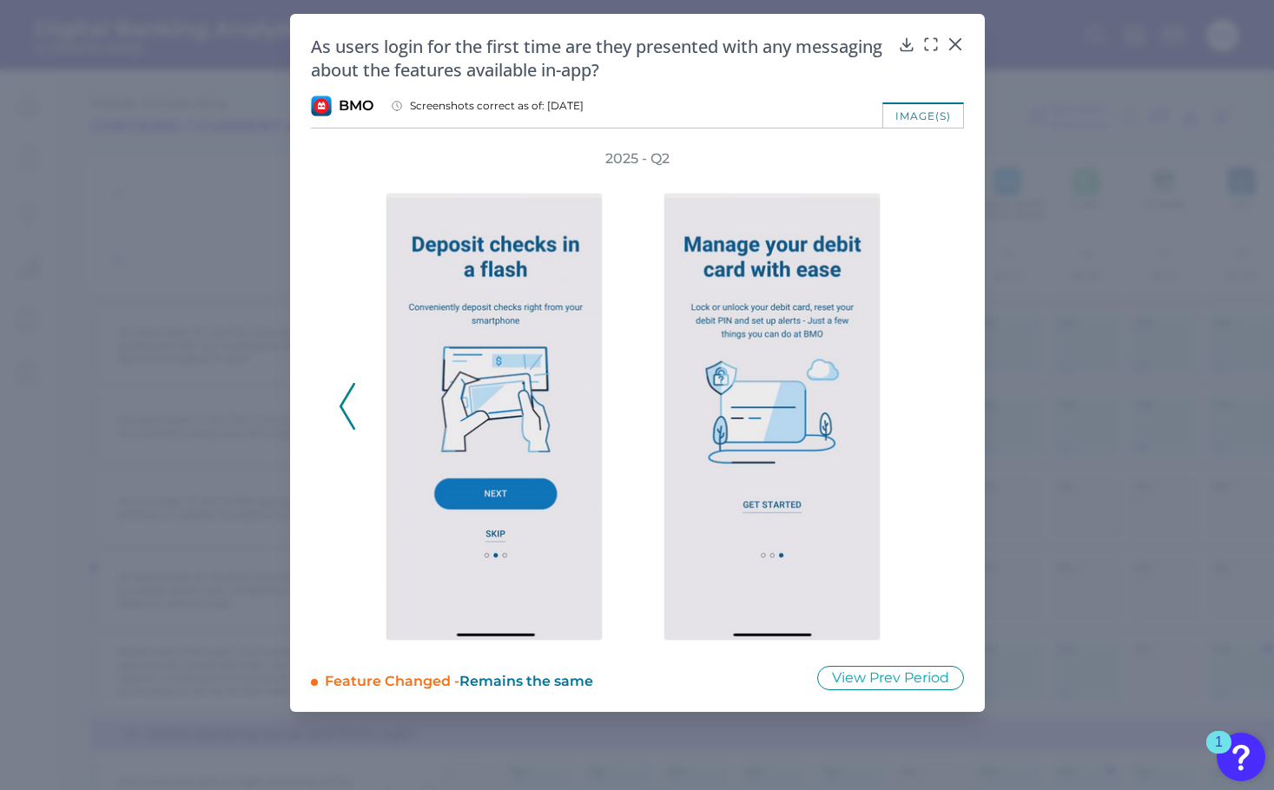
click at [348, 420] on polyline at bounding box center [347, 406] width 13 height 44
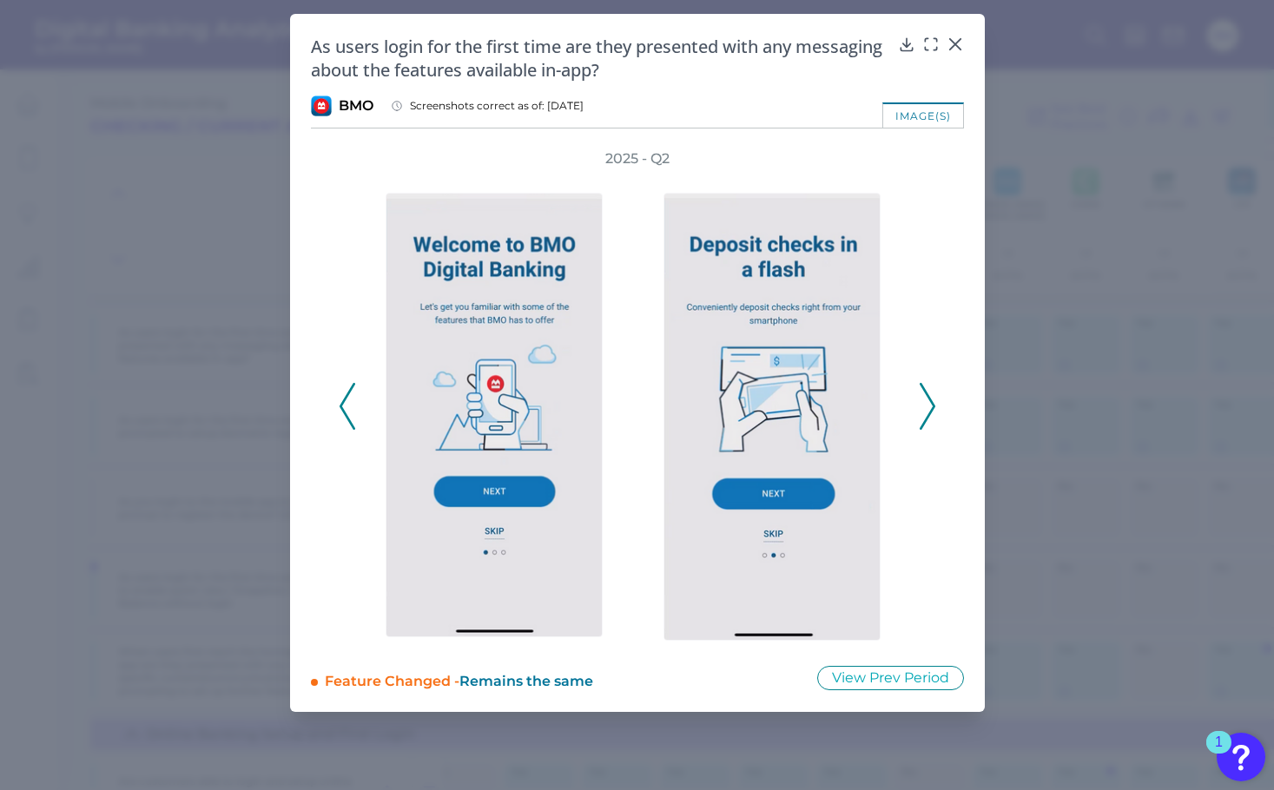
click at [348, 420] on polyline at bounding box center [347, 406] width 13 height 44
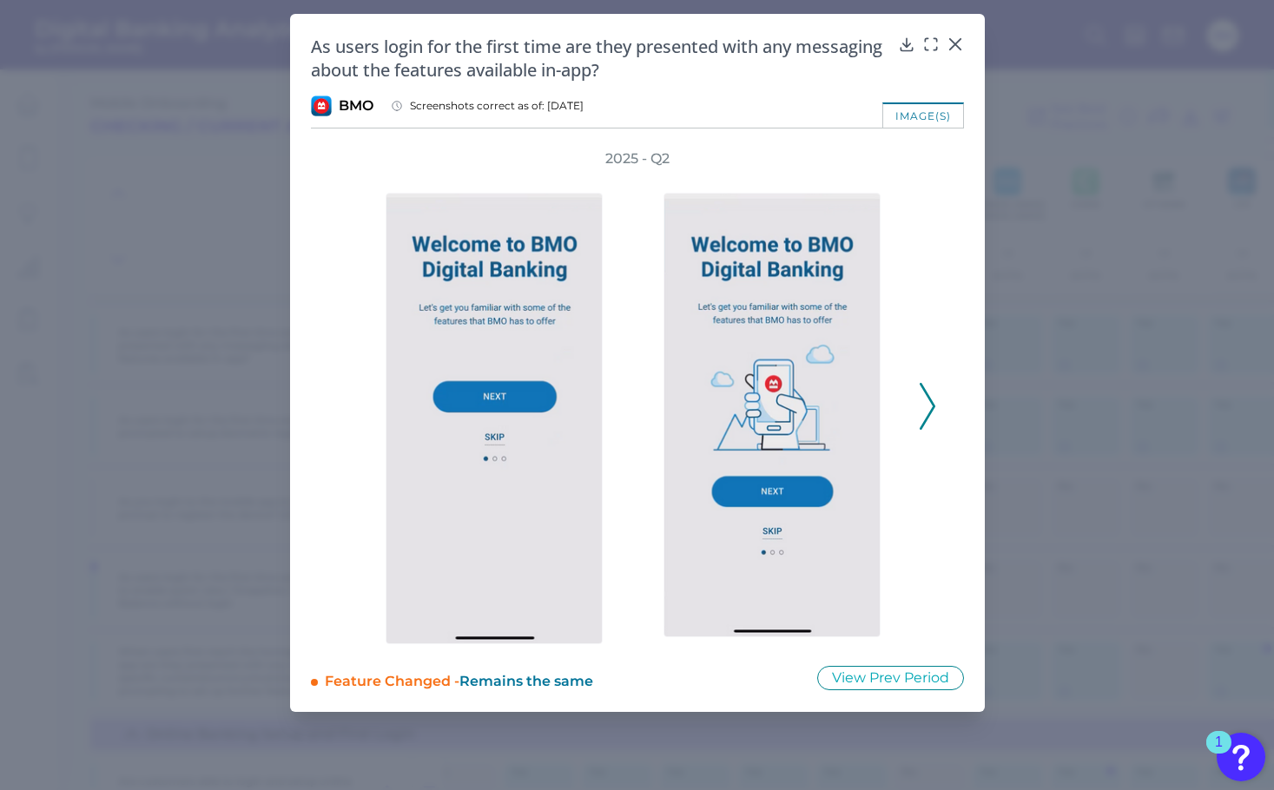
click at [927, 411] on icon at bounding box center [928, 406] width 16 height 47
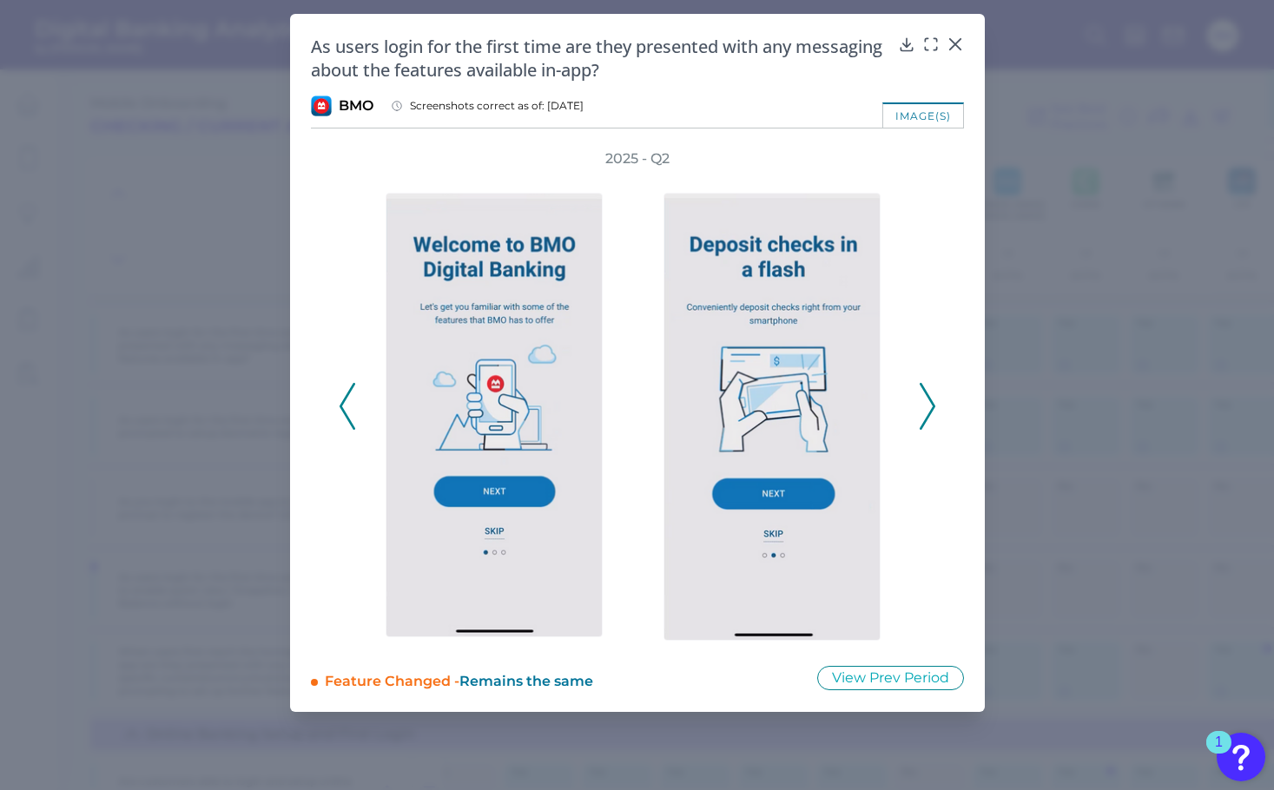
click at [927, 413] on icon at bounding box center [928, 406] width 16 height 47
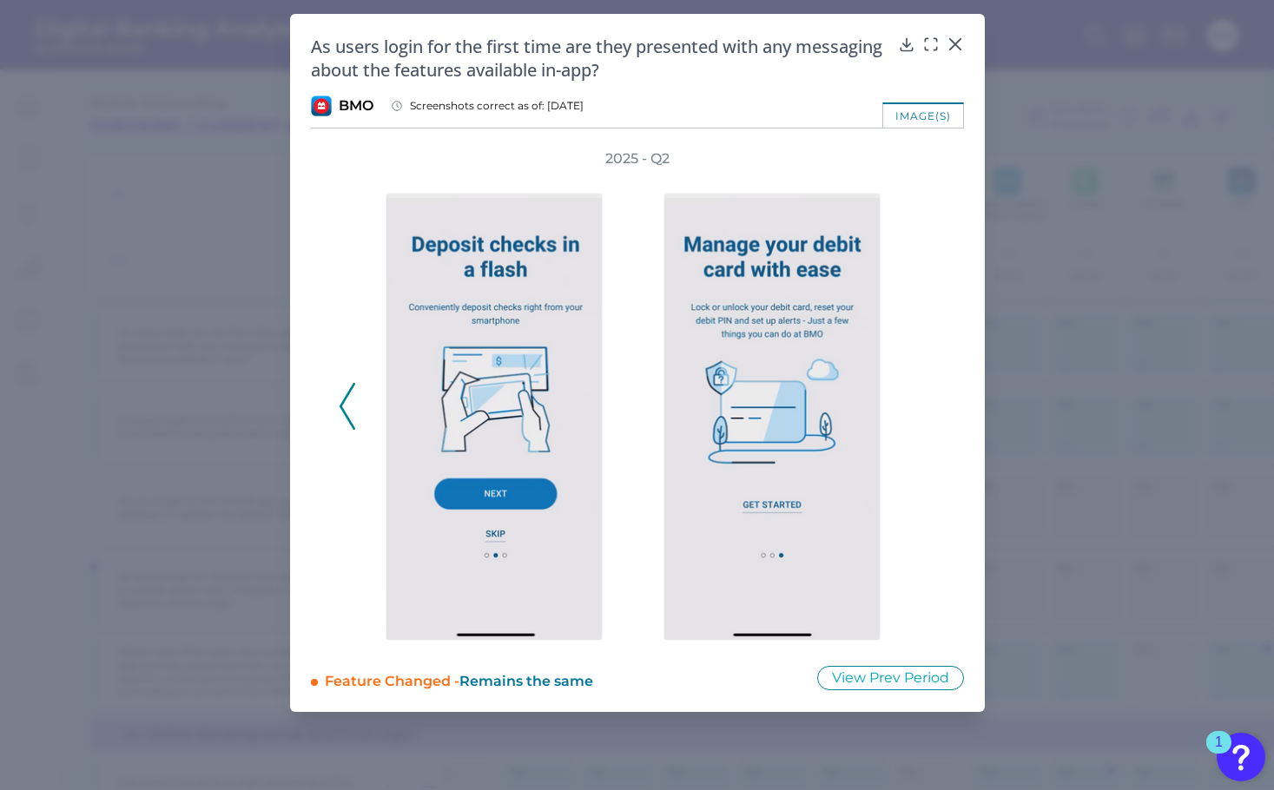
click at [352, 395] on icon at bounding box center [348, 406] width 16 height 47
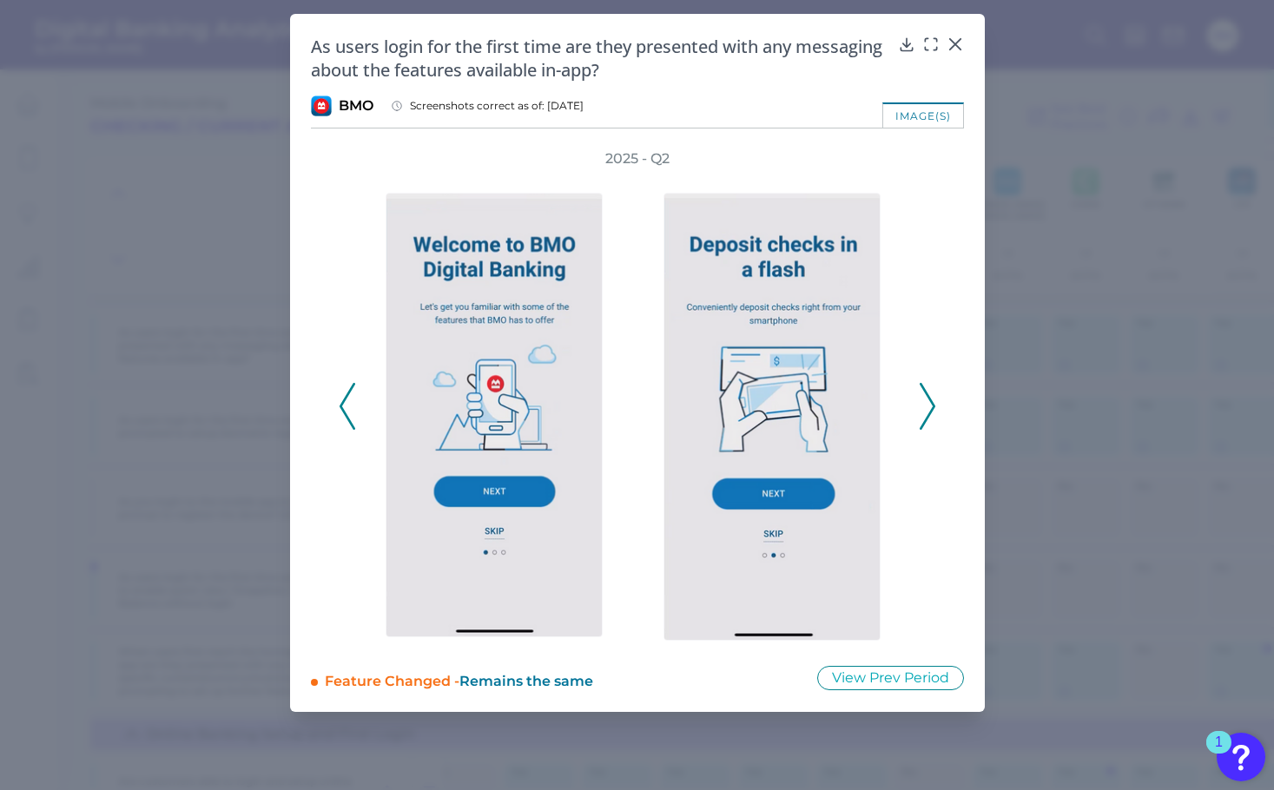
click at [352, 395] on icon at bounding box center [348, 406] width 16 height 47
click at [351, 395] on icon at bounding box center [348, 406] width 16 height 47
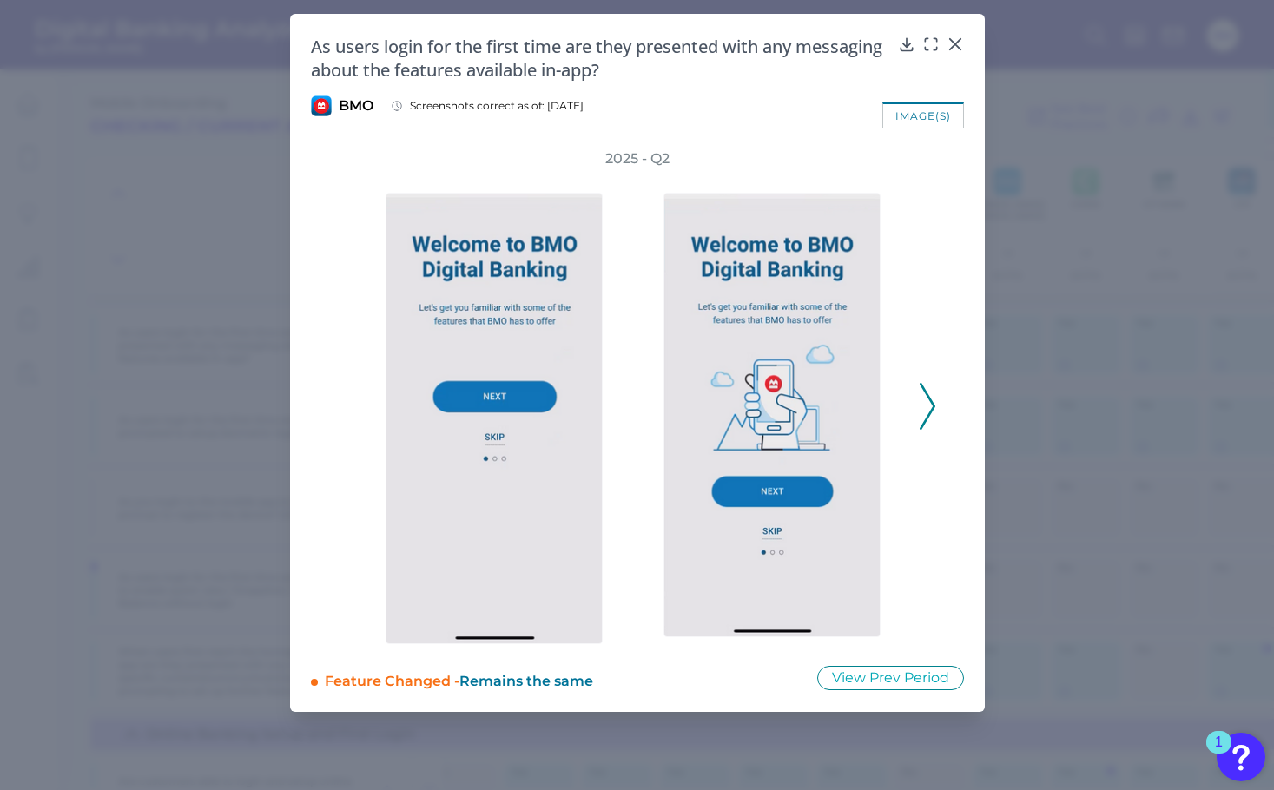
click at [932, 407] on polyline at bounding box center [927, 406] width 13 height 44
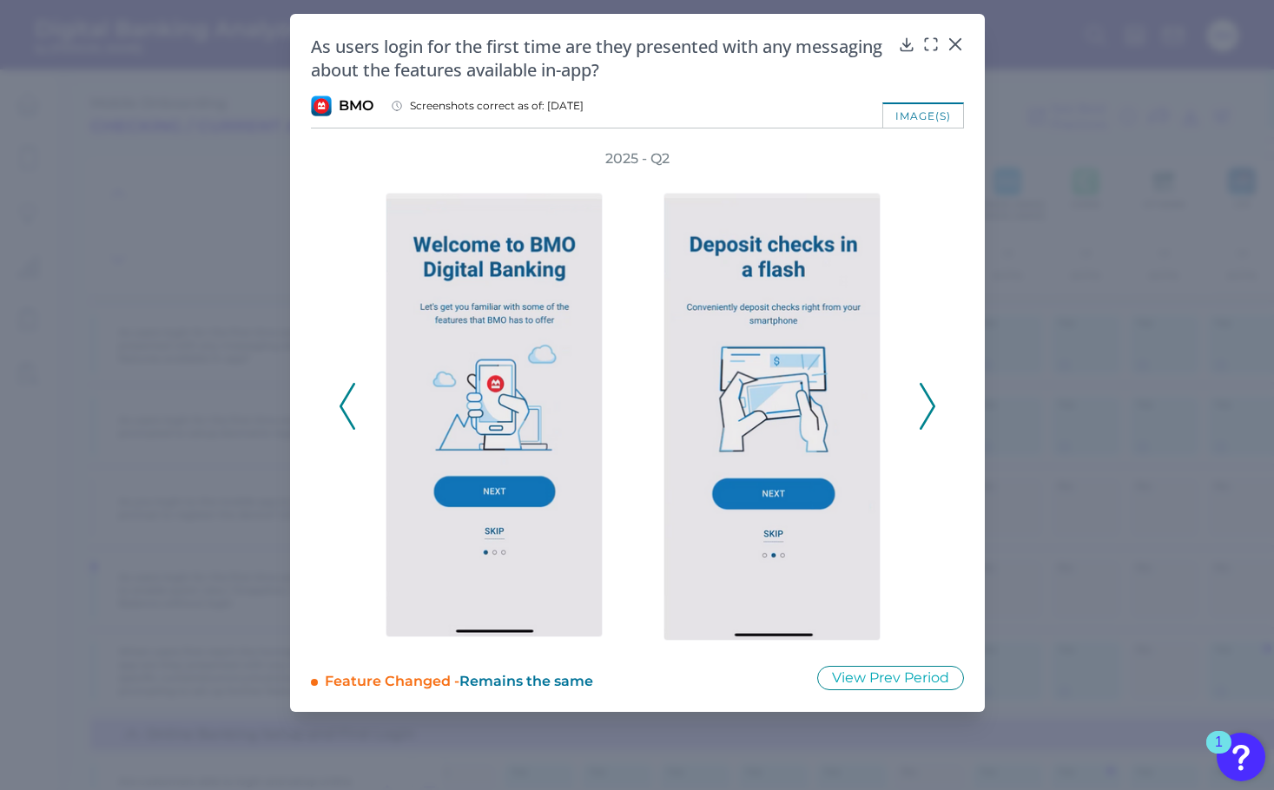
click at [932, 407] on polyline at bounding box center [927, 406] width 13 height 44
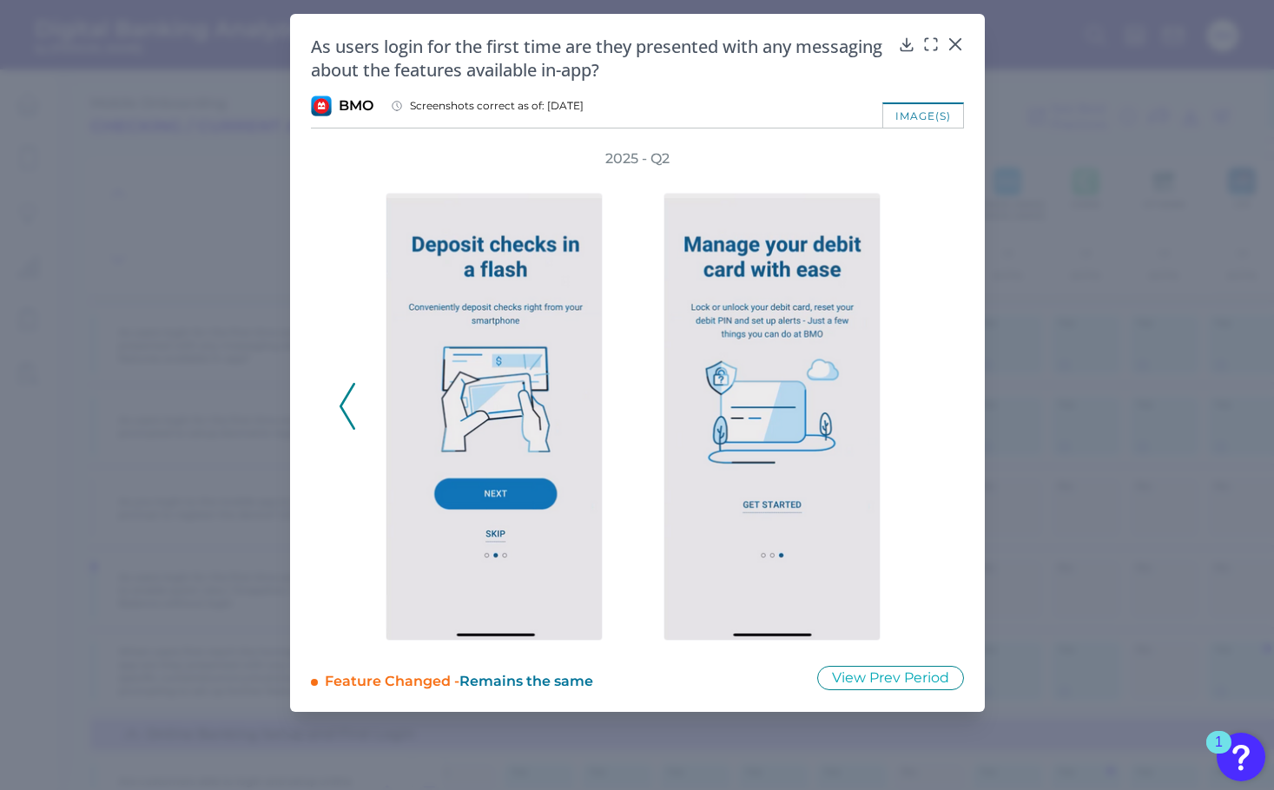
click at [347, 420] on icon at bounding box center [348, 406] width 16 height 47
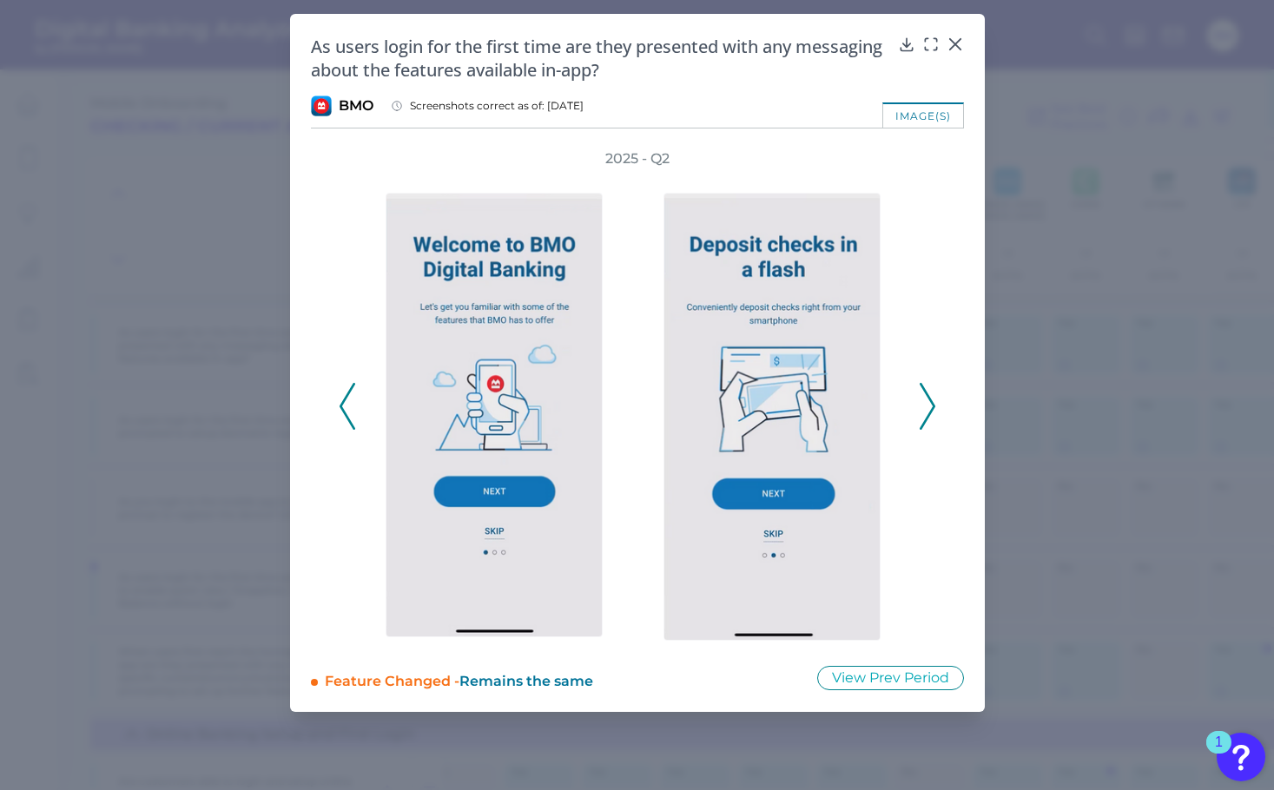
click at [347, 420] on icon at bounding box center [348, 406] width 16 height 47
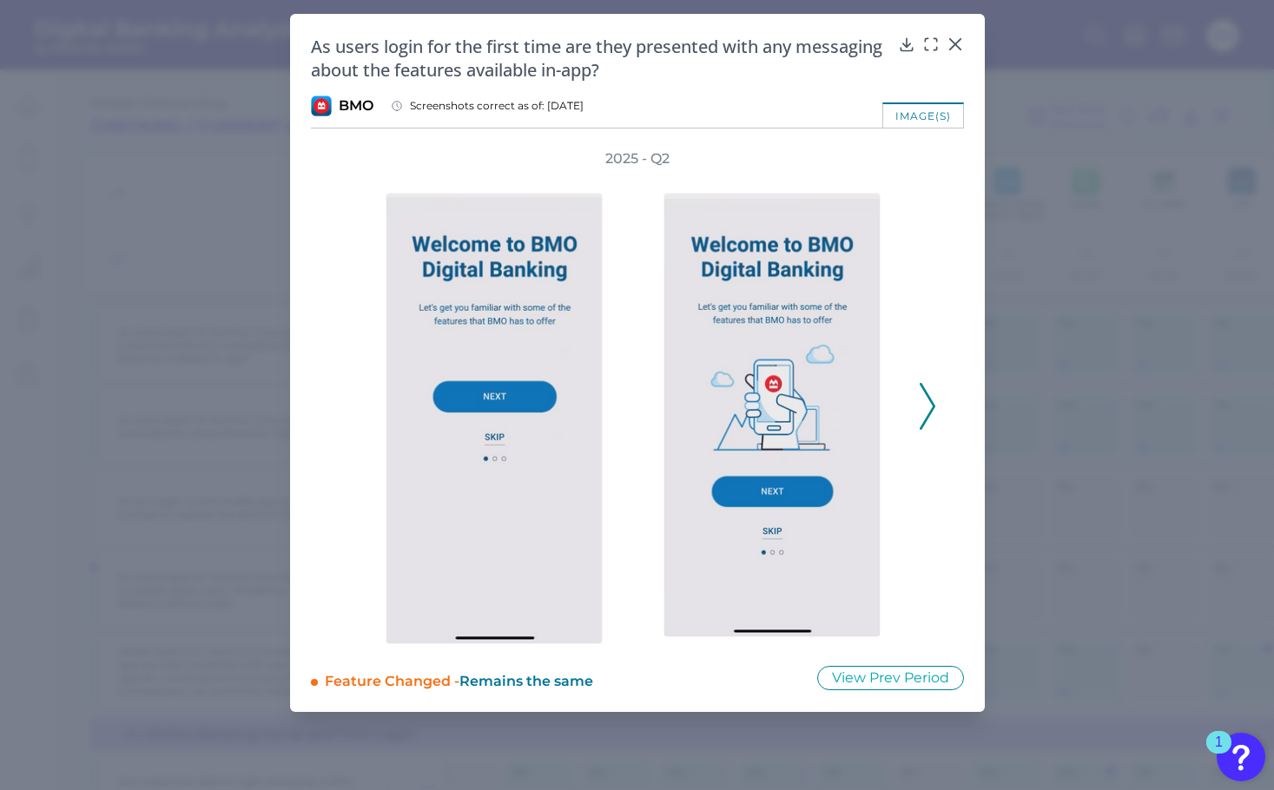
click at [926, 407] on icon at bounding box center [928, 406] width 16 height 47
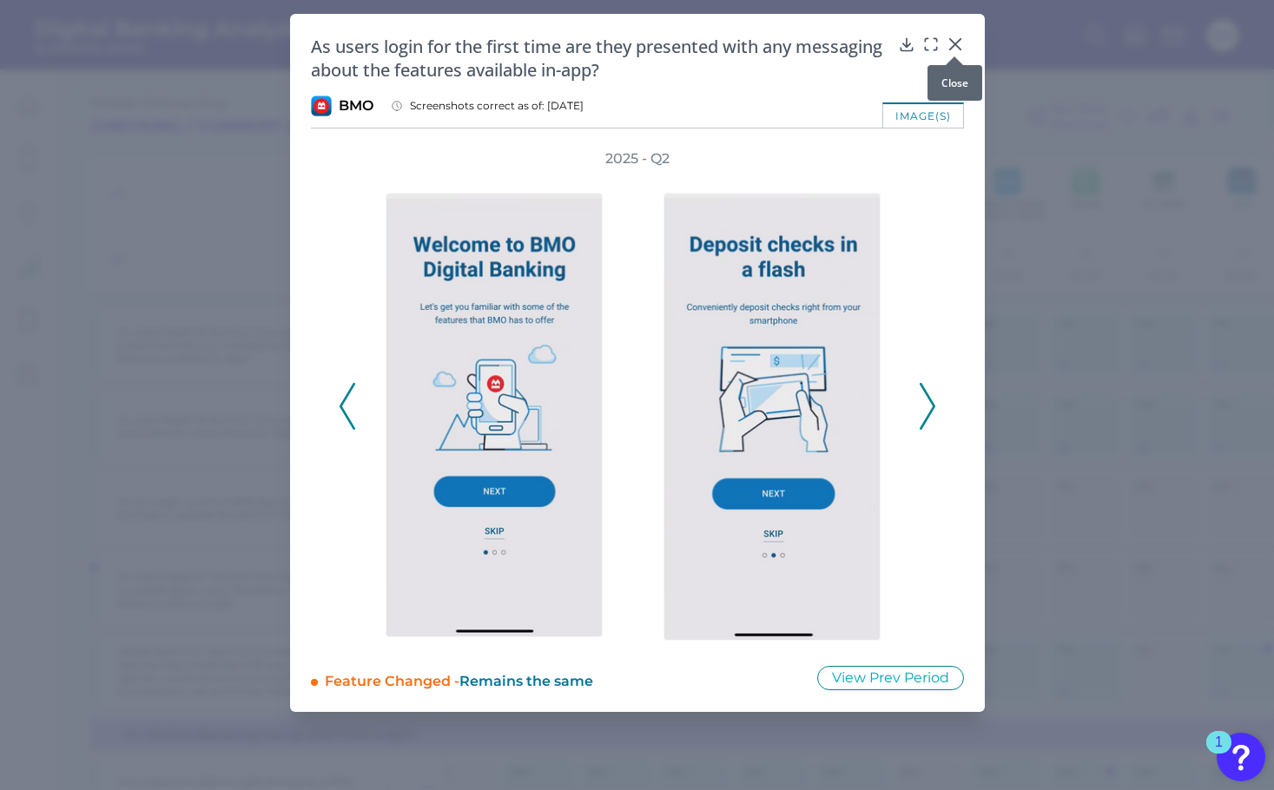
click at [959, 48] on div at bounding box center [954, 56] width 17 height 17
click at [944, 55] on div "As users login for the first time are they presented with any messaging about t…" at bounding box center [637, 58] width 653 height 47
click at [949, 45] on icon at bounding box center [955, 44] width 17 height 17
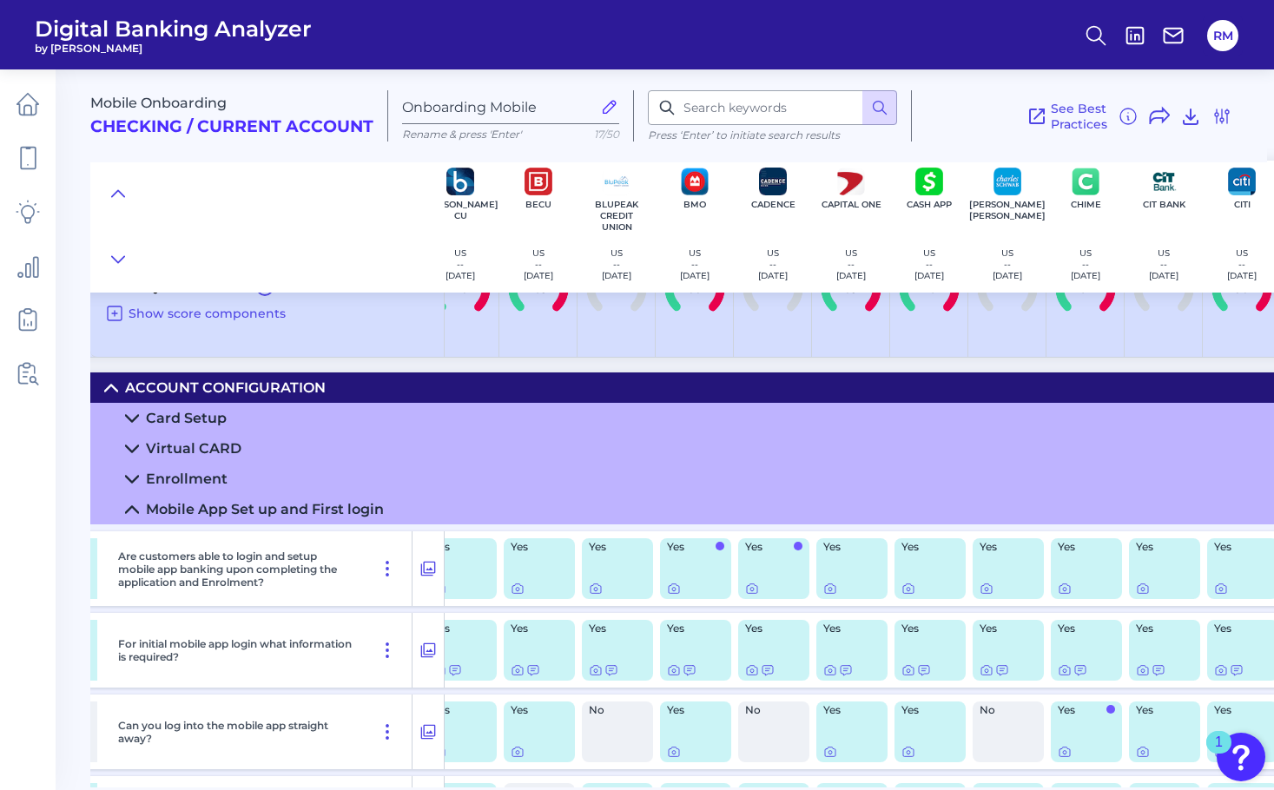
scroll to position [59, 882]
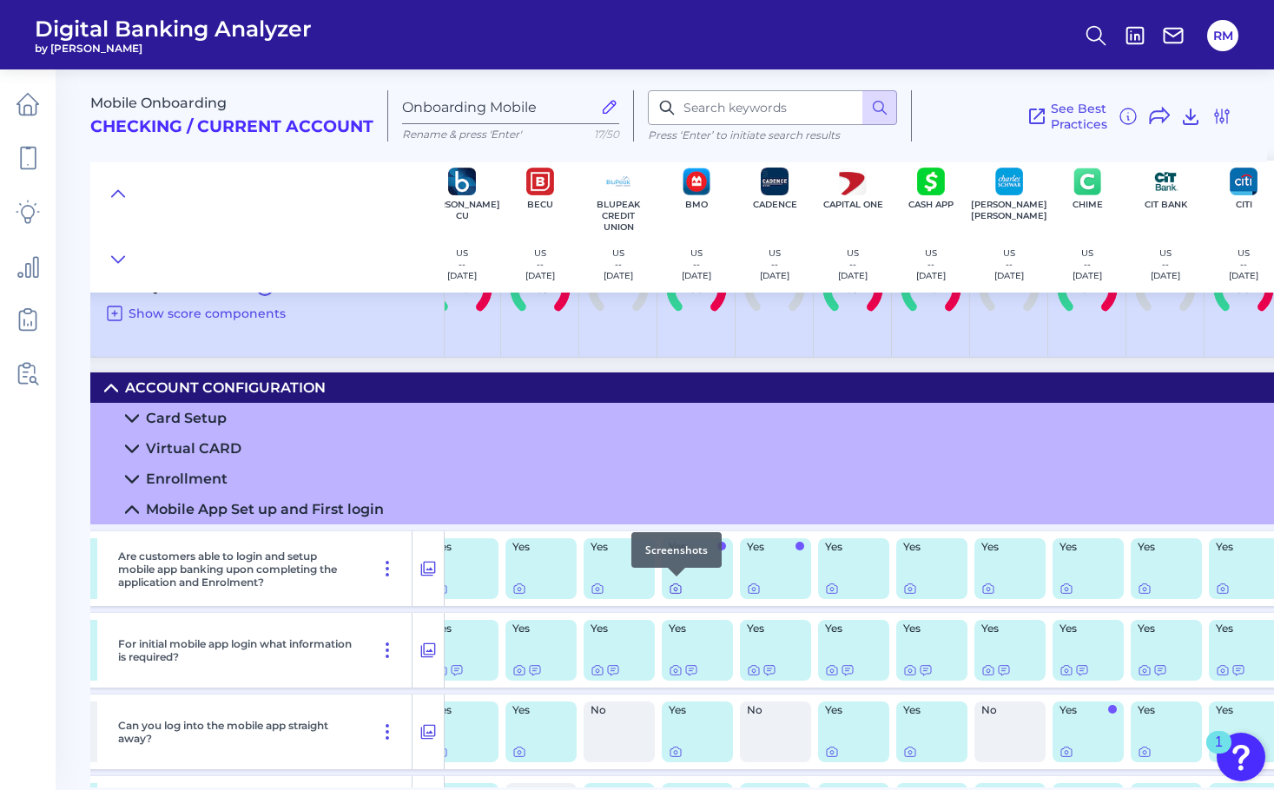
click at [678, 590] on icon at bounding box center [676, 589] width 14 height 14
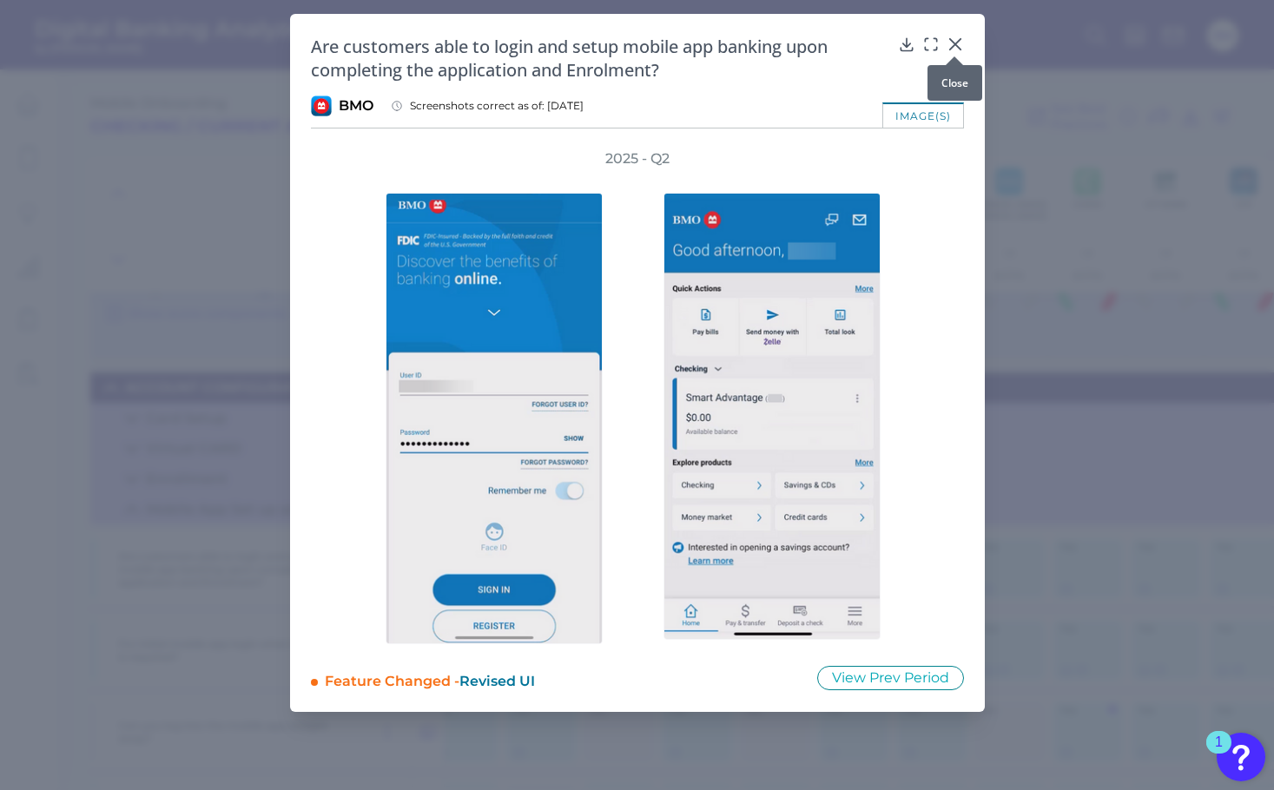
click at [960, 49] on div at bounding box center [954, 56] width 17 height 17
click at [957, 43] on icon at bounding box center [954, 44] width 10 height 10
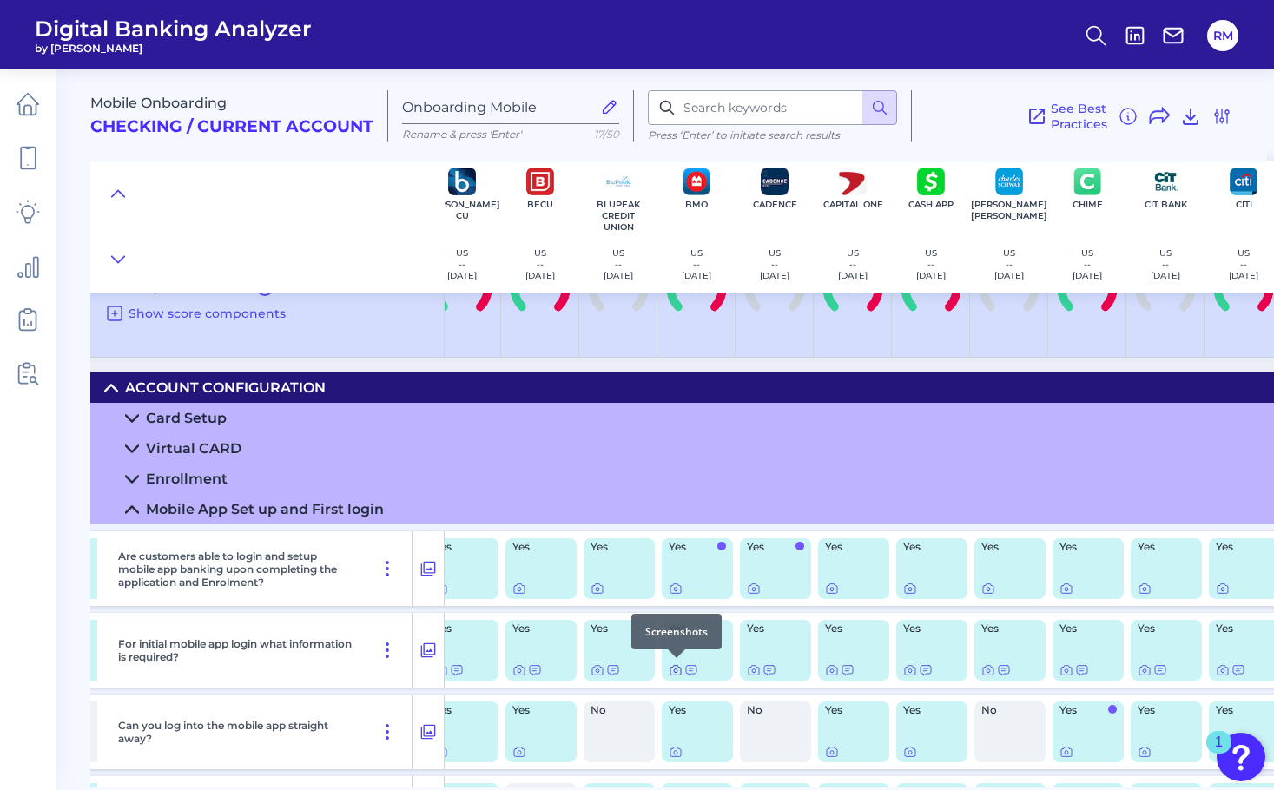
click at [677, 669] on icon at bounding box center [676, 671] width 14 height 14
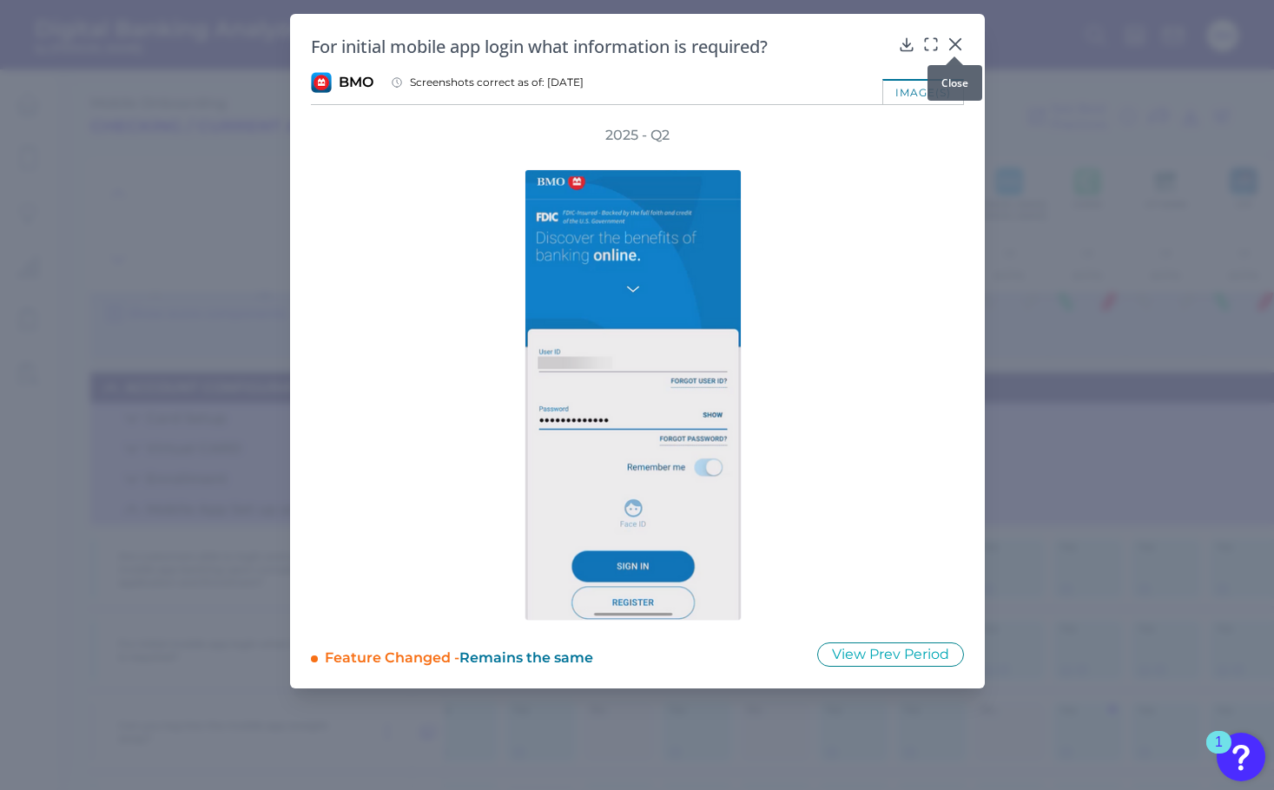
click at [957, 48] on div at bounding box center [954, 56] width 17 height 17
click at [955, 44] on icon at bounding box center [954, 44] width 10 height 10
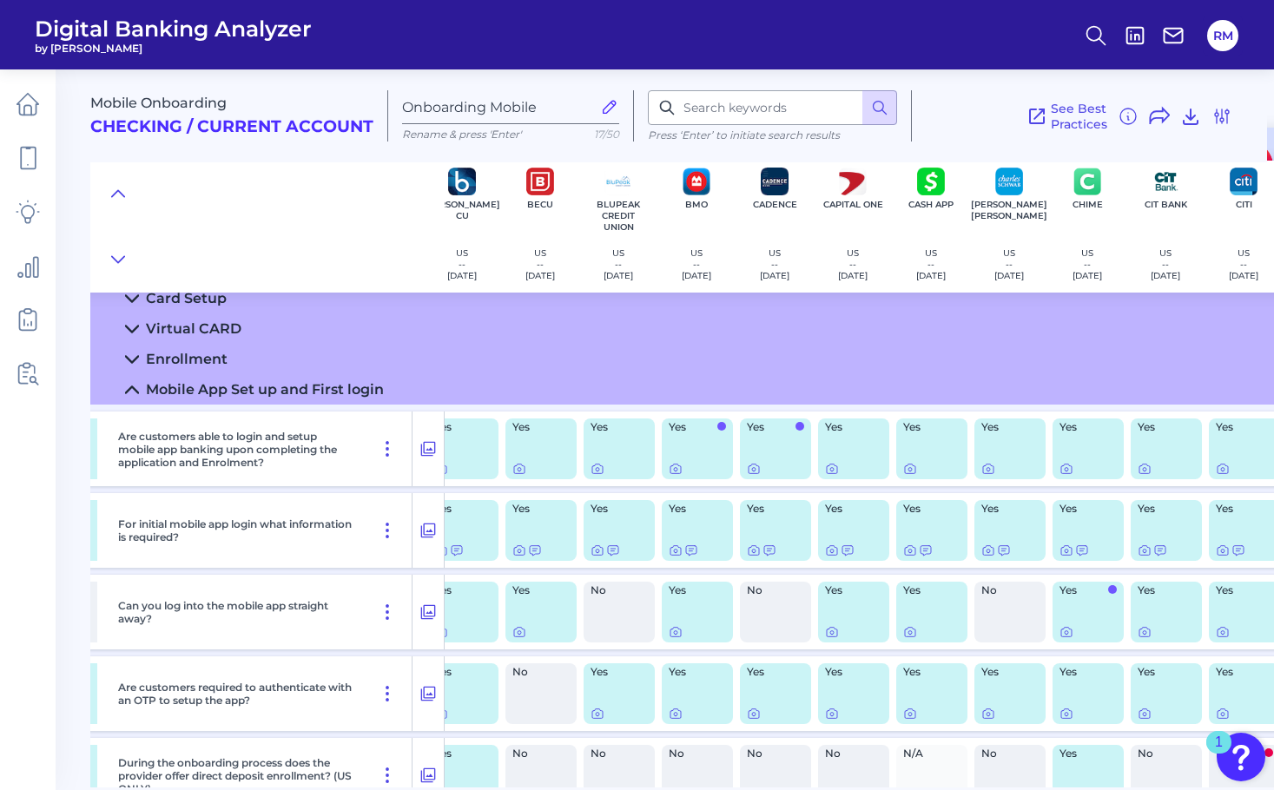
scroll to position [183, 882]
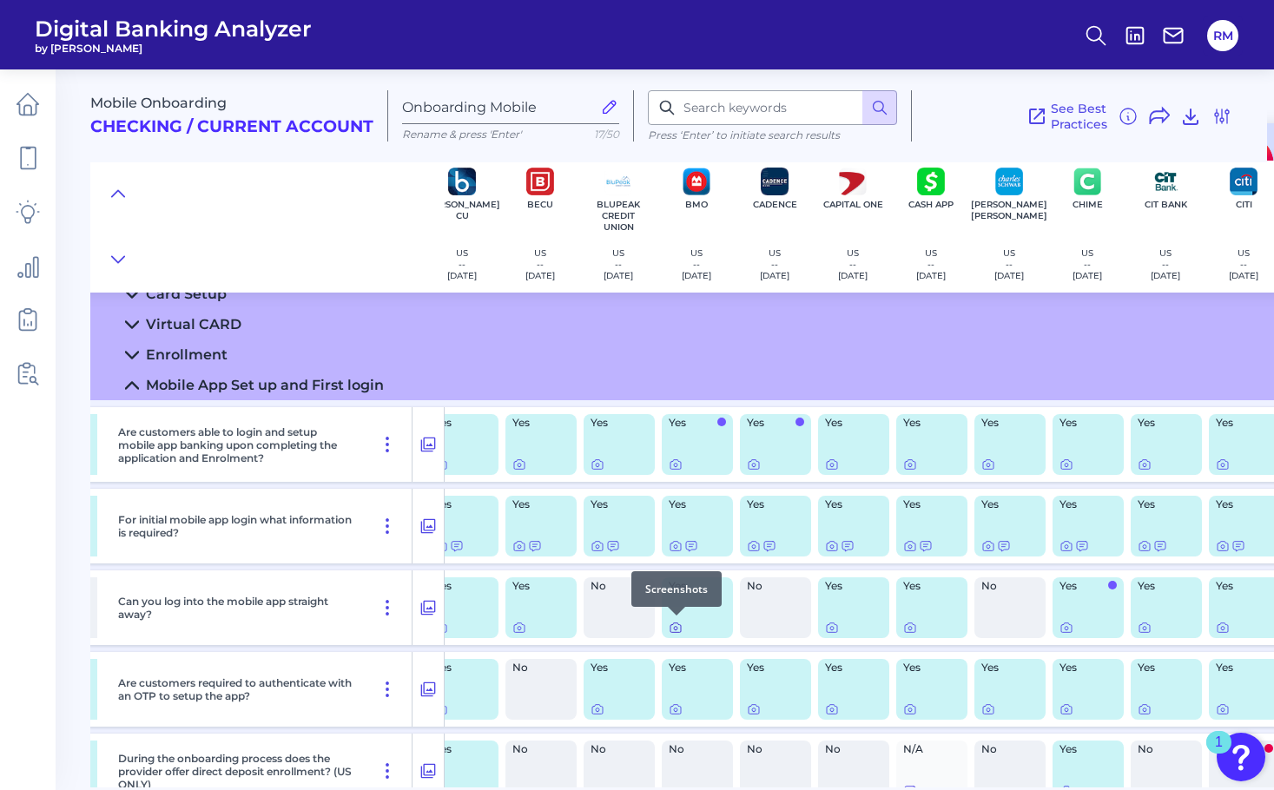
click at [672, 624] on icon at bounding box center [676, 628] width 14 height 14
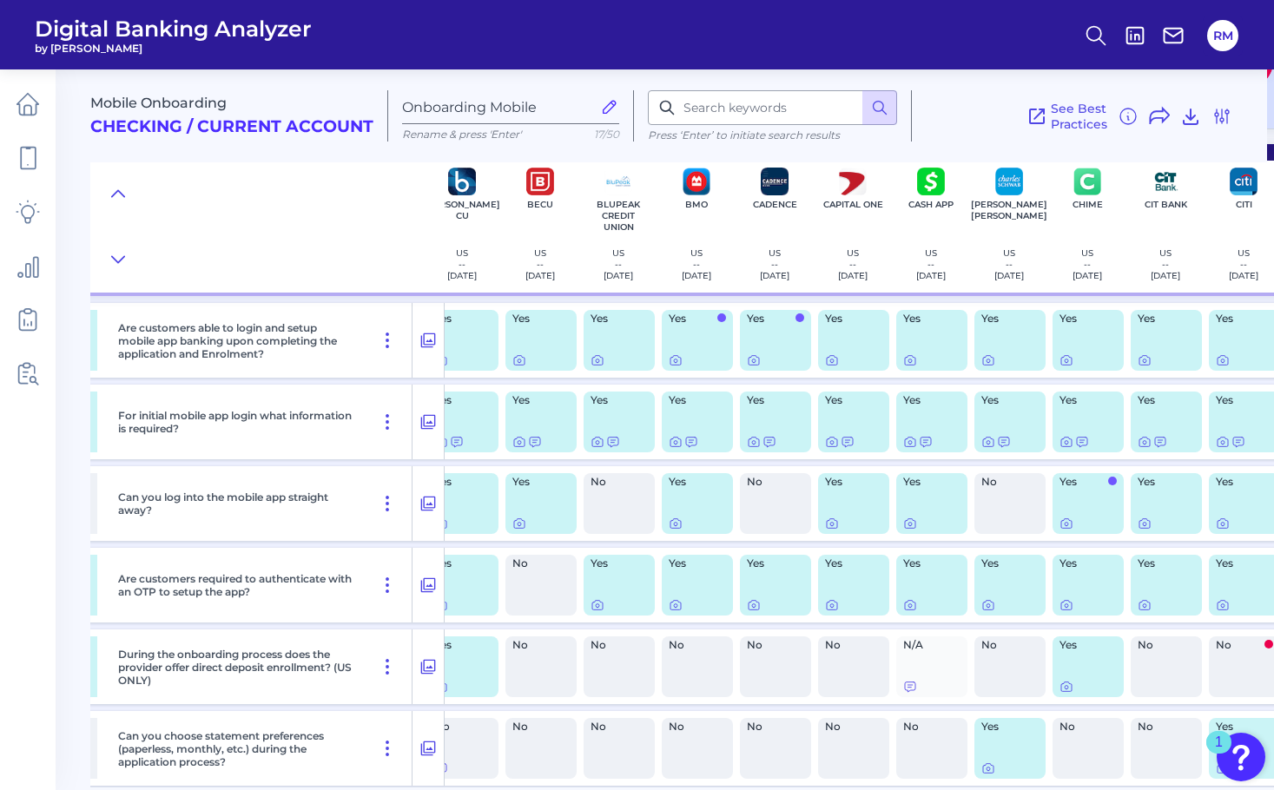
scroll to position [288, 880]
click at [682, 599] on div at bounding box center [678, 592] width 17 height 17
click at [679, 601] on icon at bounding box center [678, 605] width 14 height 14
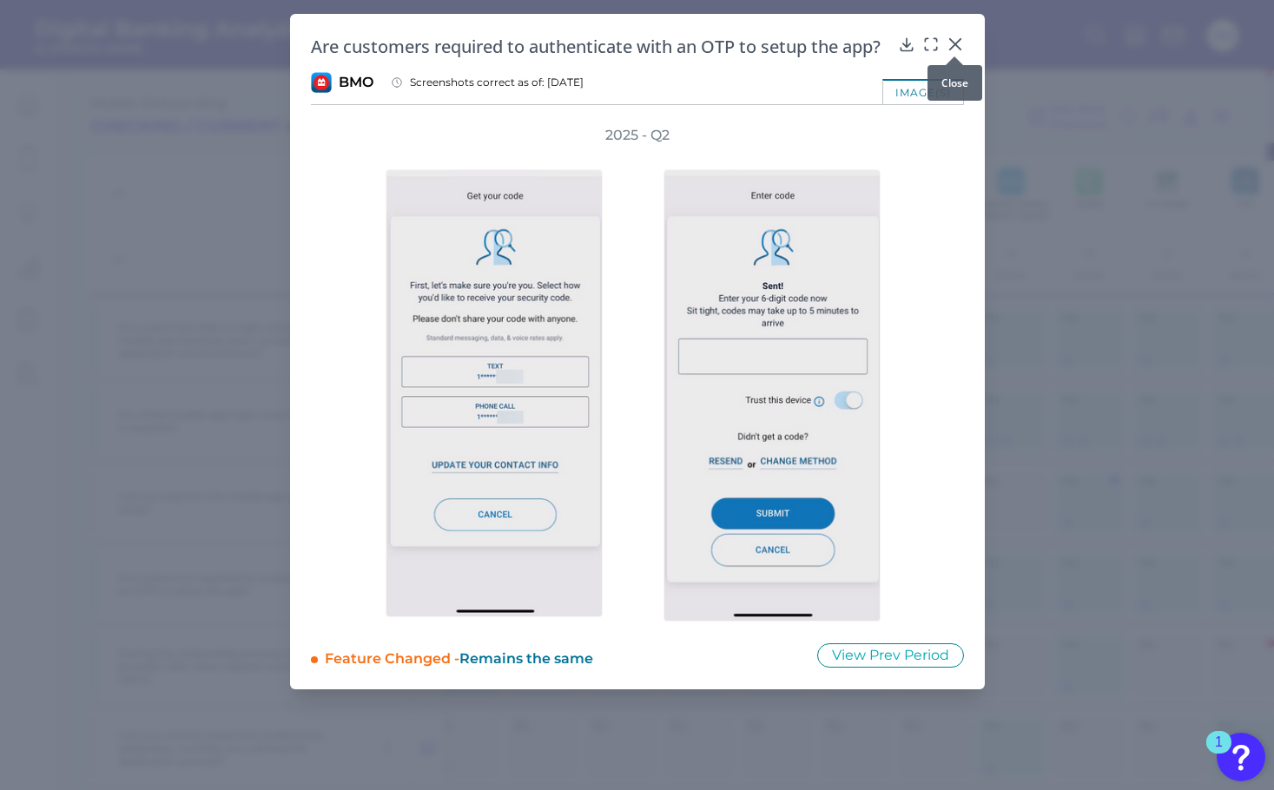
click at [951, 44] on icon at bounding box center [955, 44] width 17 height 17
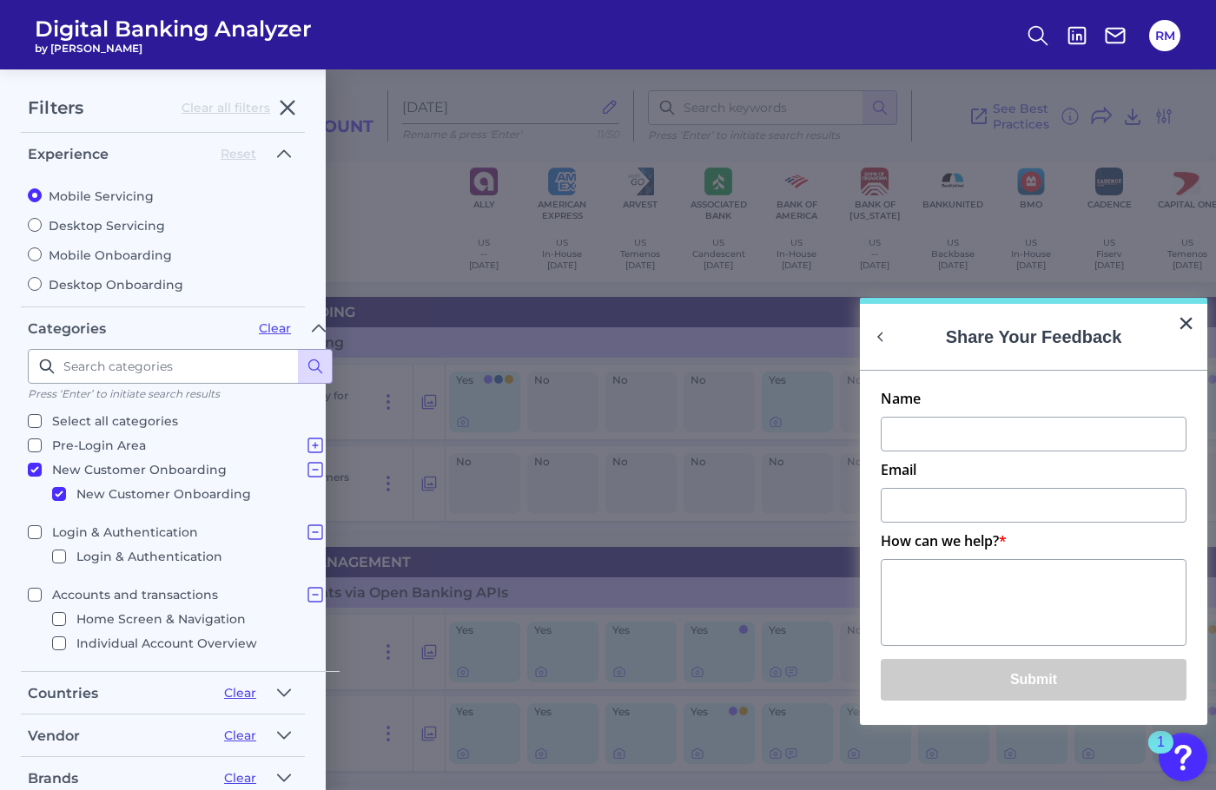
scroll to position [34, 0]
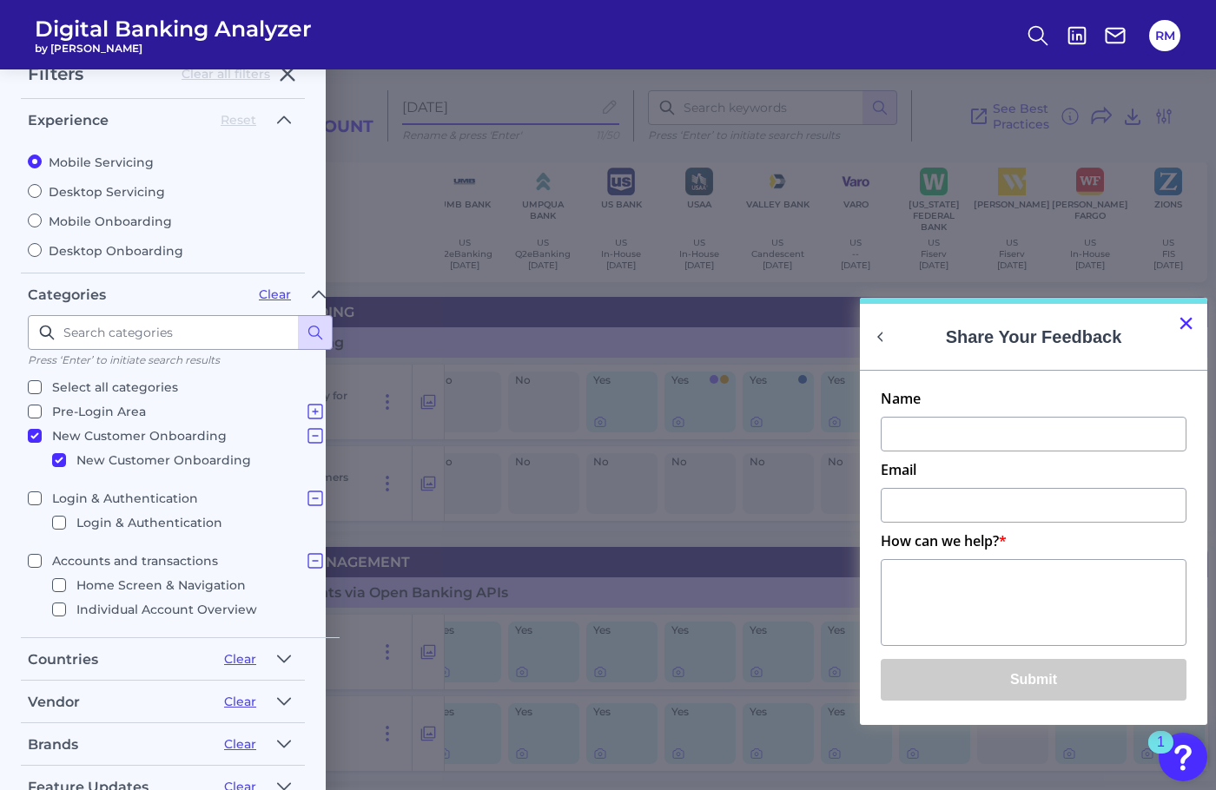
click at [1188, 327] on button "×" at bounding box center [1186, 323] width 17 height 28
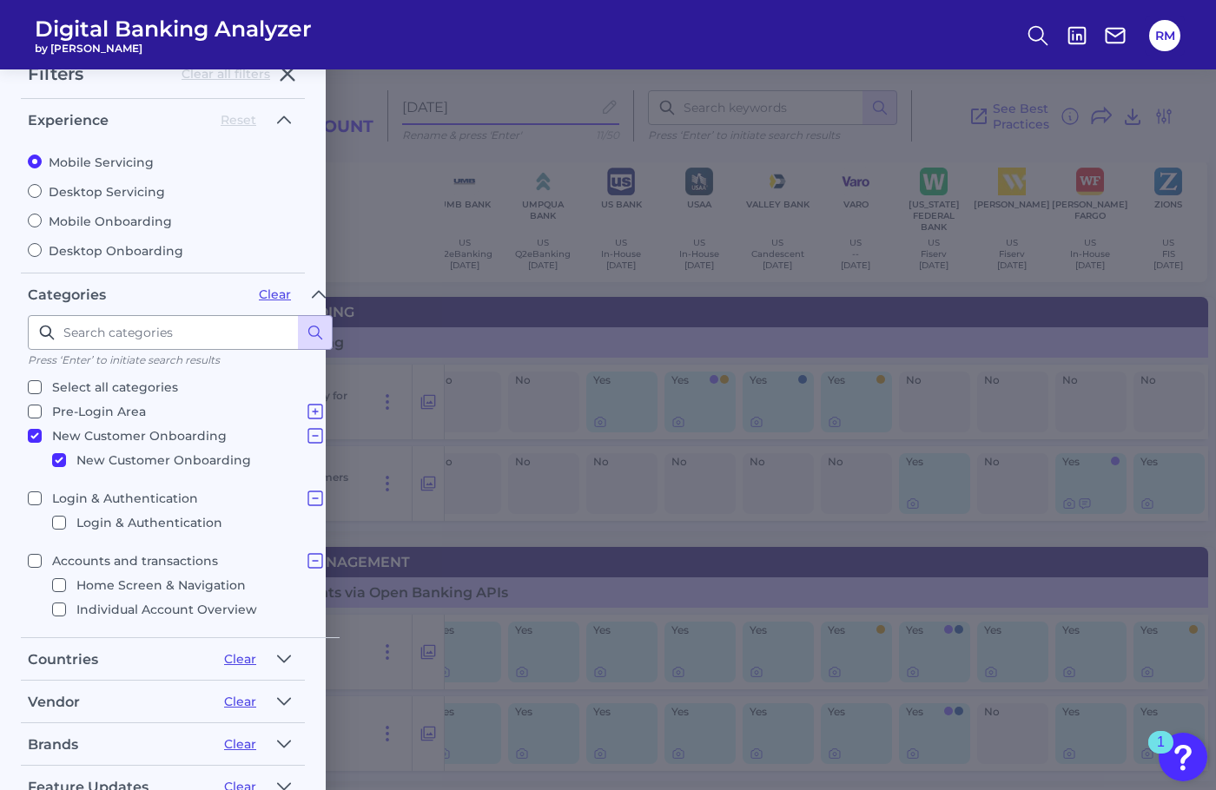
click at [823, 302] on div "Filters Clear all filters Experience Reset Mobile Servicing Desktop Servicing M…" at bounding box center [608, 429] width 1216 height 721
click at [290, 78] on icon "button" at bounding box center [287, 73] width 21 height 21
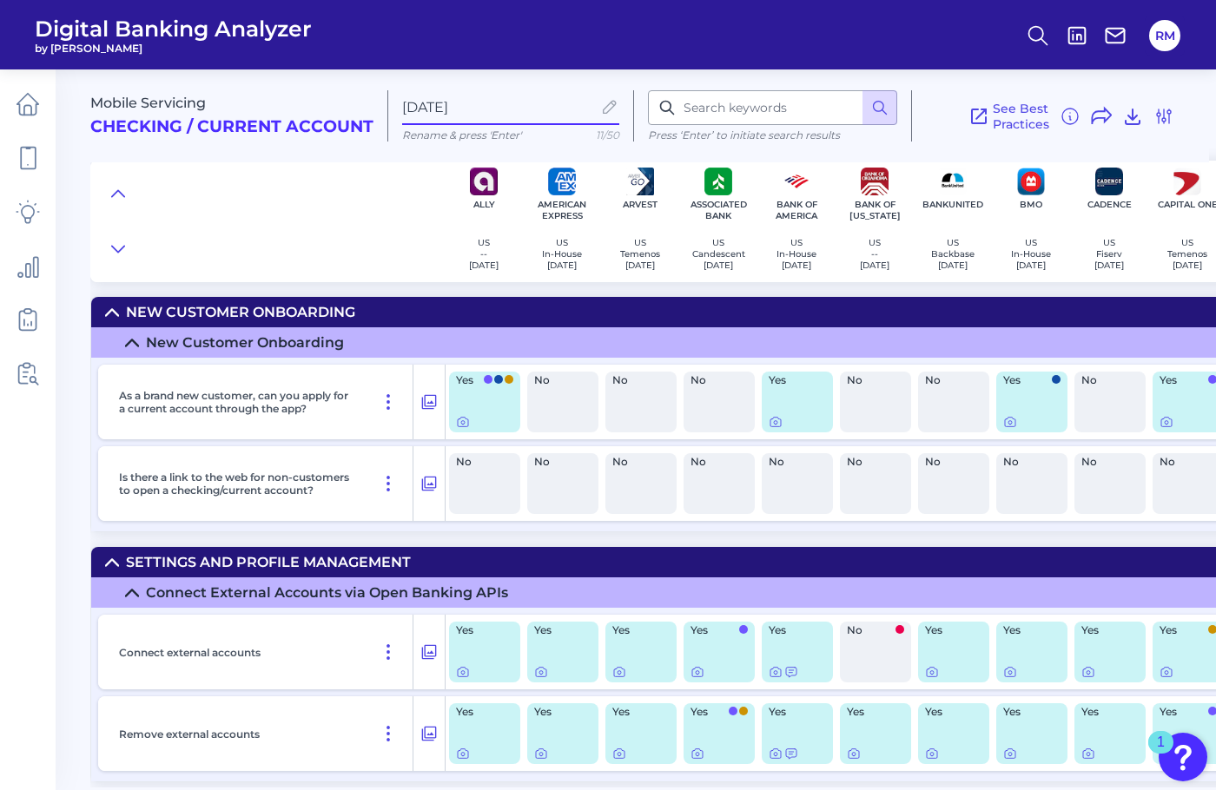
scroll to position [0, 0]
click at [132, 342] on icon at bounding box center [132, 343] width 14 height 14
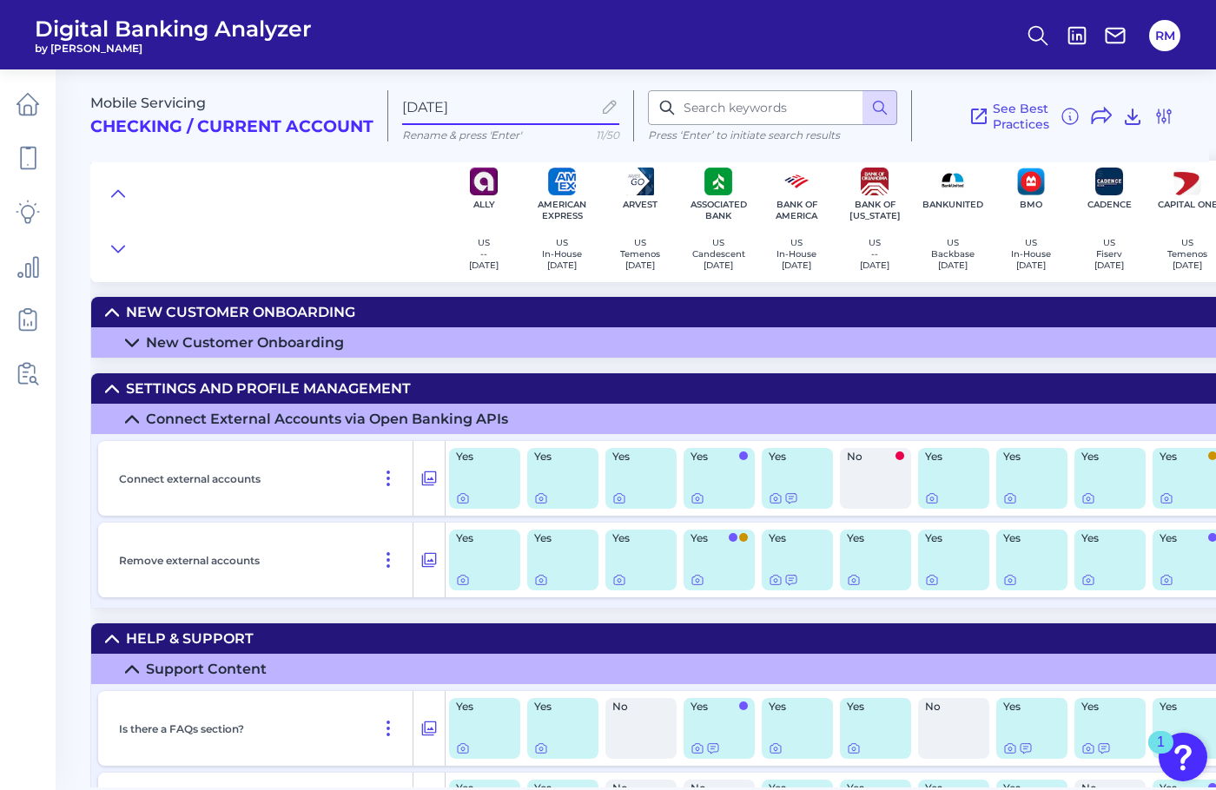
click at [126, 413] on icon at bounding box center [132, 420] width 14 height 14
